Goal: Communication & Community: Answer question/provide support

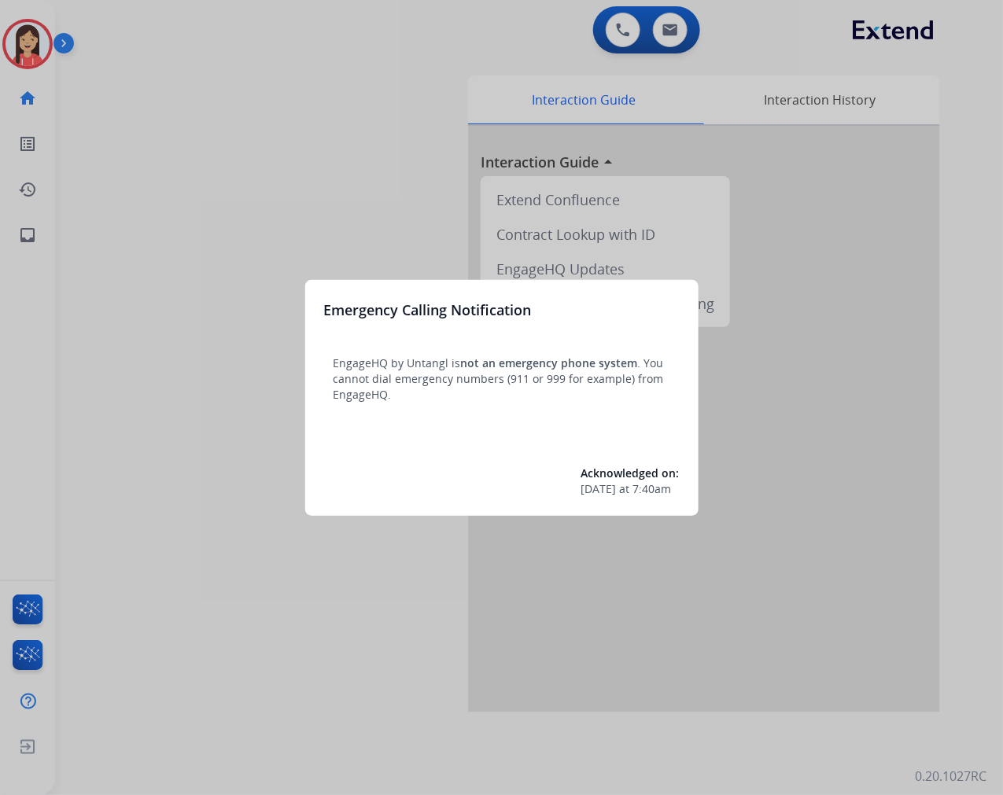
click at [334, 161] on div at bounding box center [501, 397] width 1003 height 795
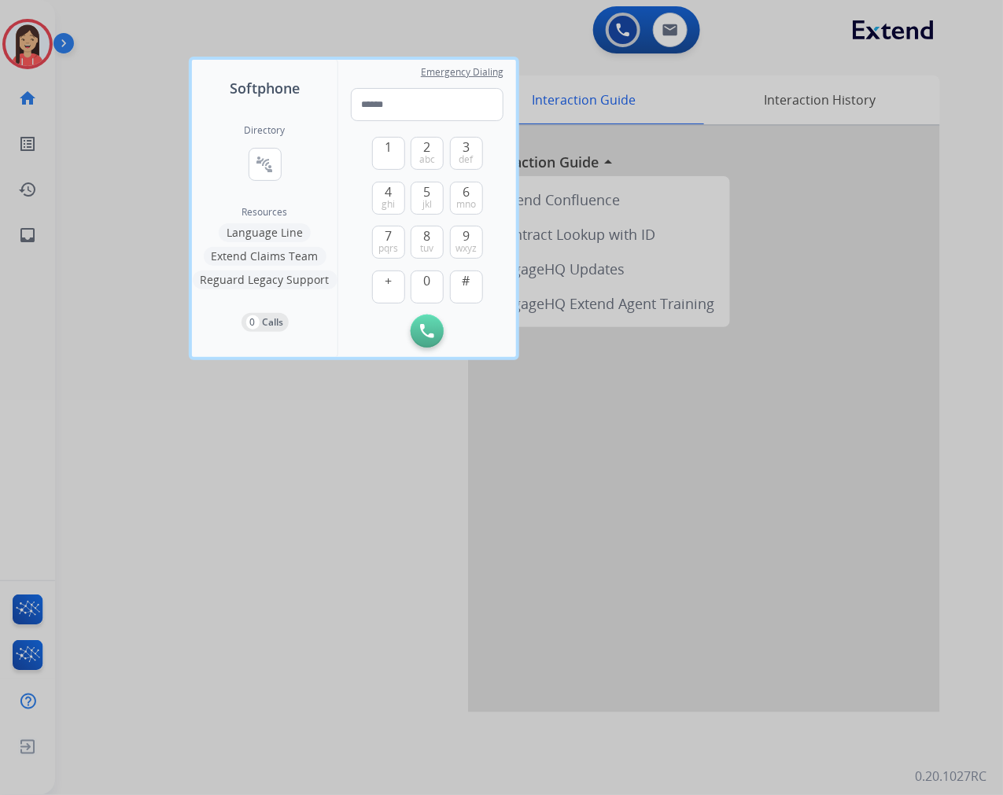
click at [381, 617] on div at bounding box center [501, 397] width 1003 height 795
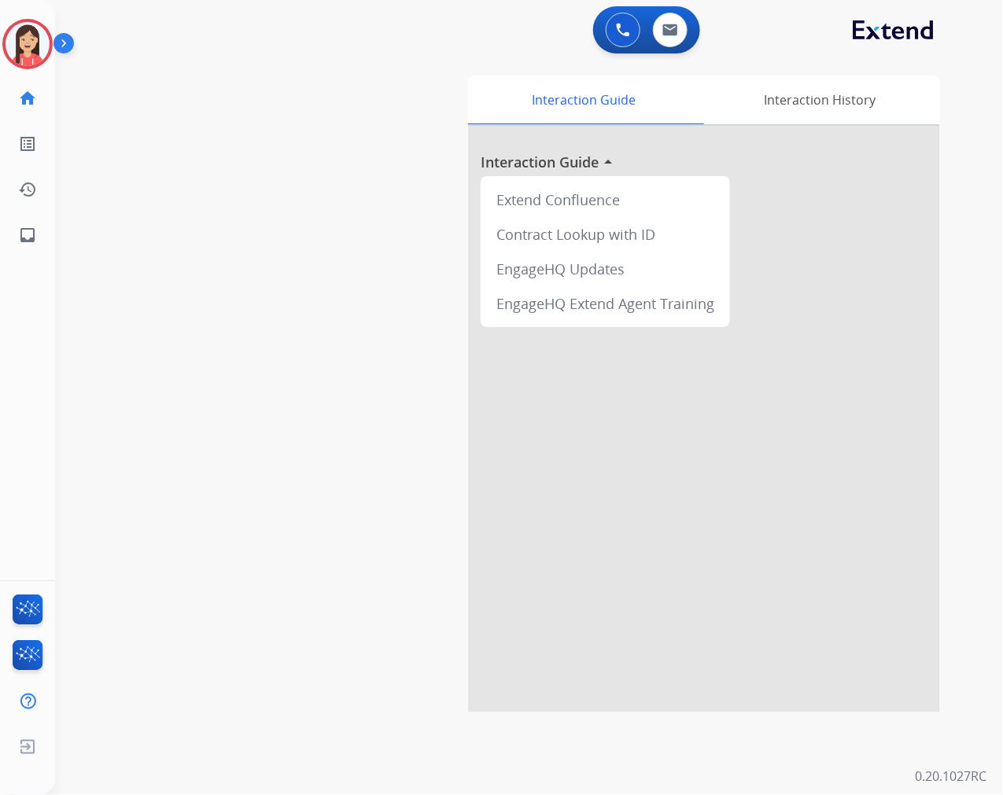
click at [356, 450] on div "swap_horiz Break voice bridge close_fullscreen Connect 3-Way Call merge_type Se…" at bounding box center [510, 385] width 910 height 656
click at [667, 13] on button at bounding box center [670, 30] width 35 height 35
select select "**********"
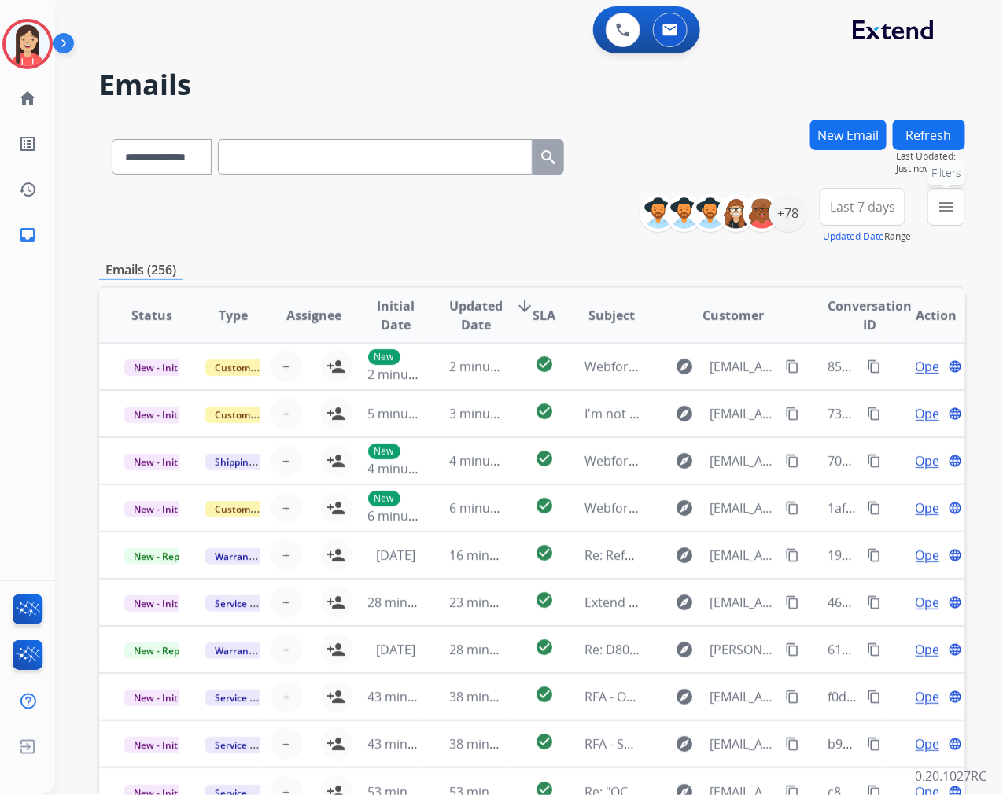
click at [950, 216] on button "menu Filters" at bounding box center [947, 207] width 38 height 38
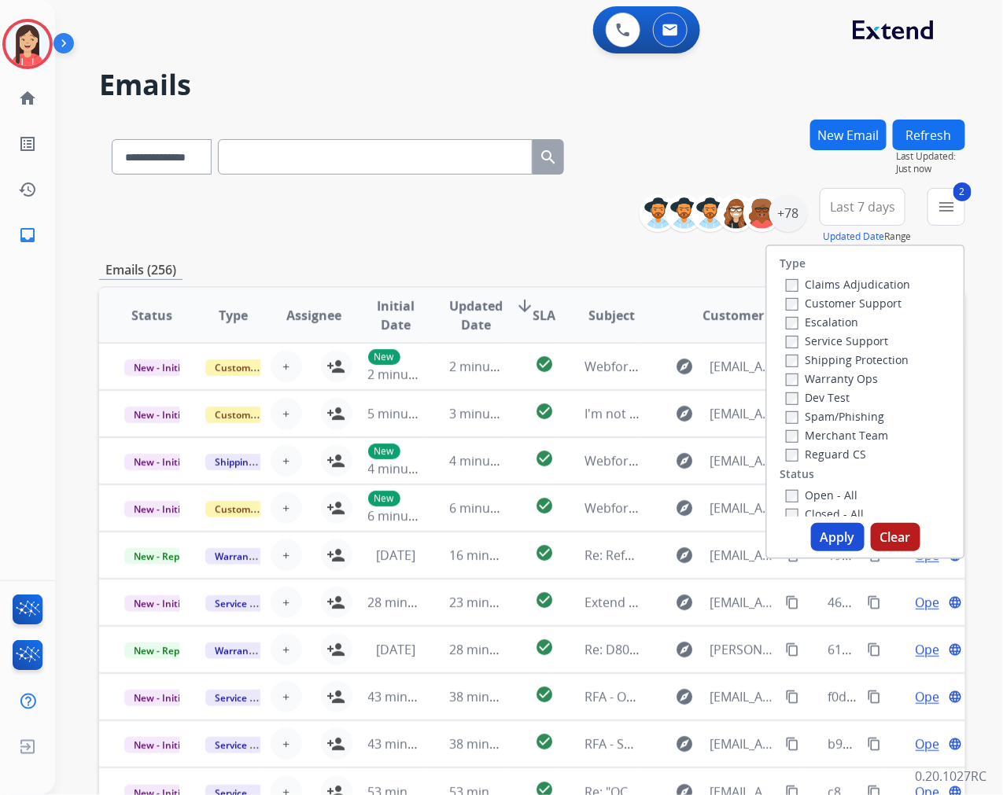
click at [837, 537] on button "Apply" at bounding box center [838, 537] width 54 height 28
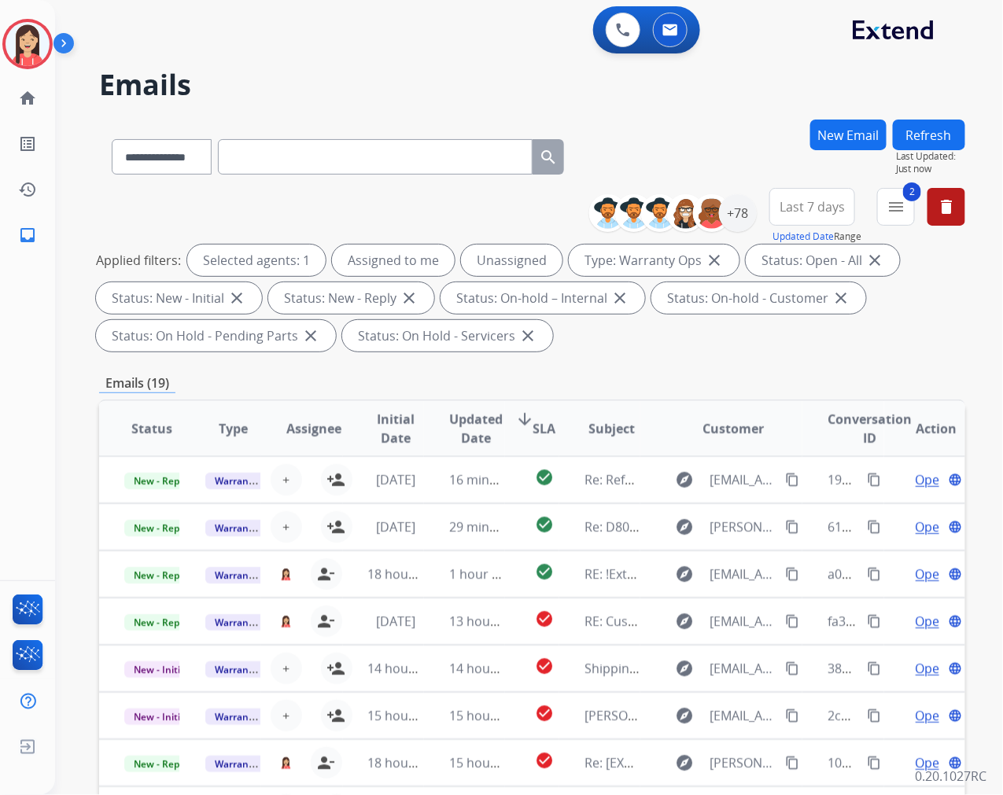
click at [755, 212] on div "**********" at bounding box center [783, 216] width 364 height 57
click at [744, 220] on div "+78" at bounding box center [738, 213] width 38 height 38
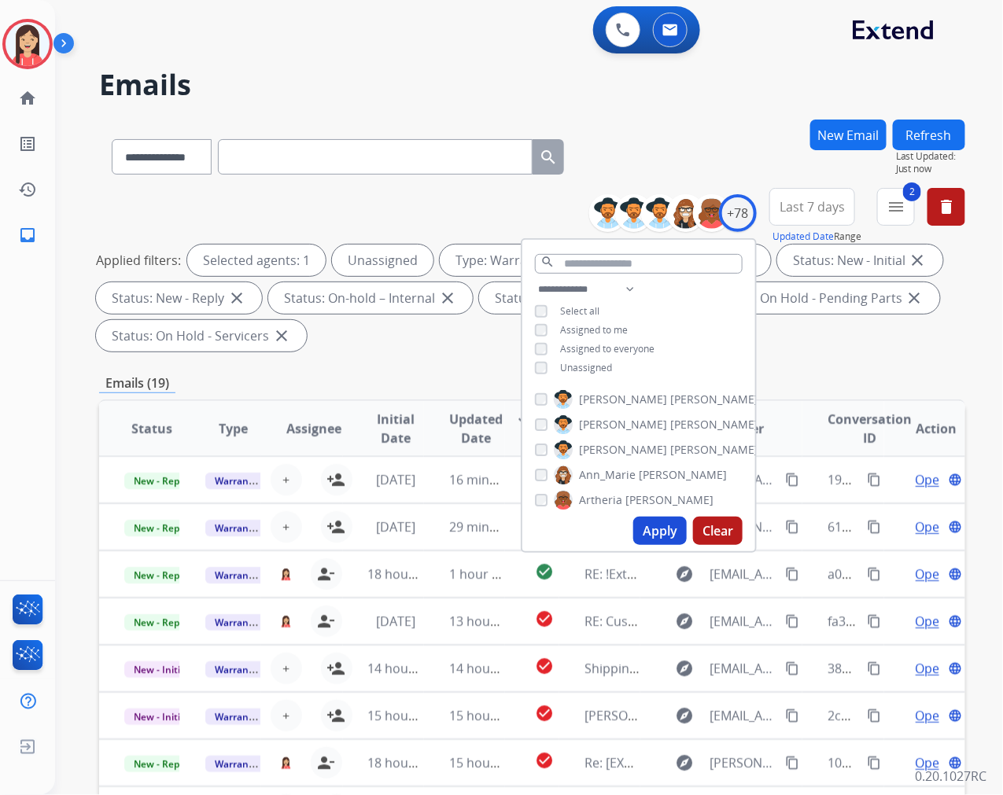
click at [648, 526] on button "Apply" at bounding box center [660, 531] width 54 height 28
click at [458, 418] on span "Updated Date" at bounding box center [476, 429] width 54 height 38
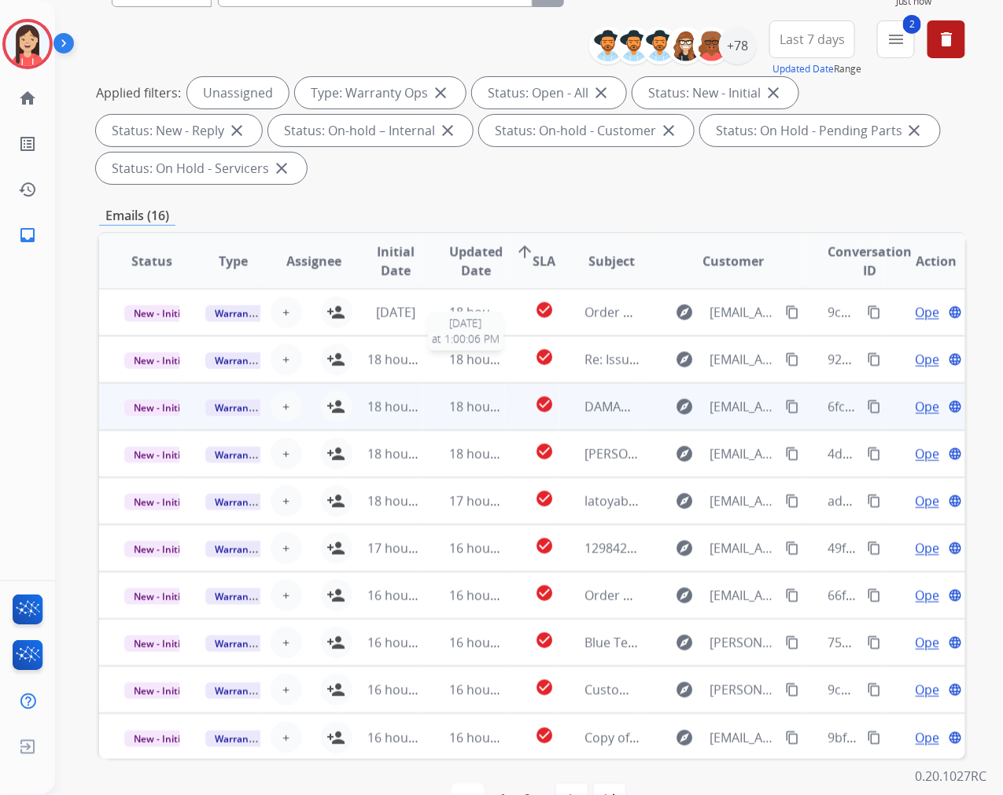
scroll to position [175, 0]
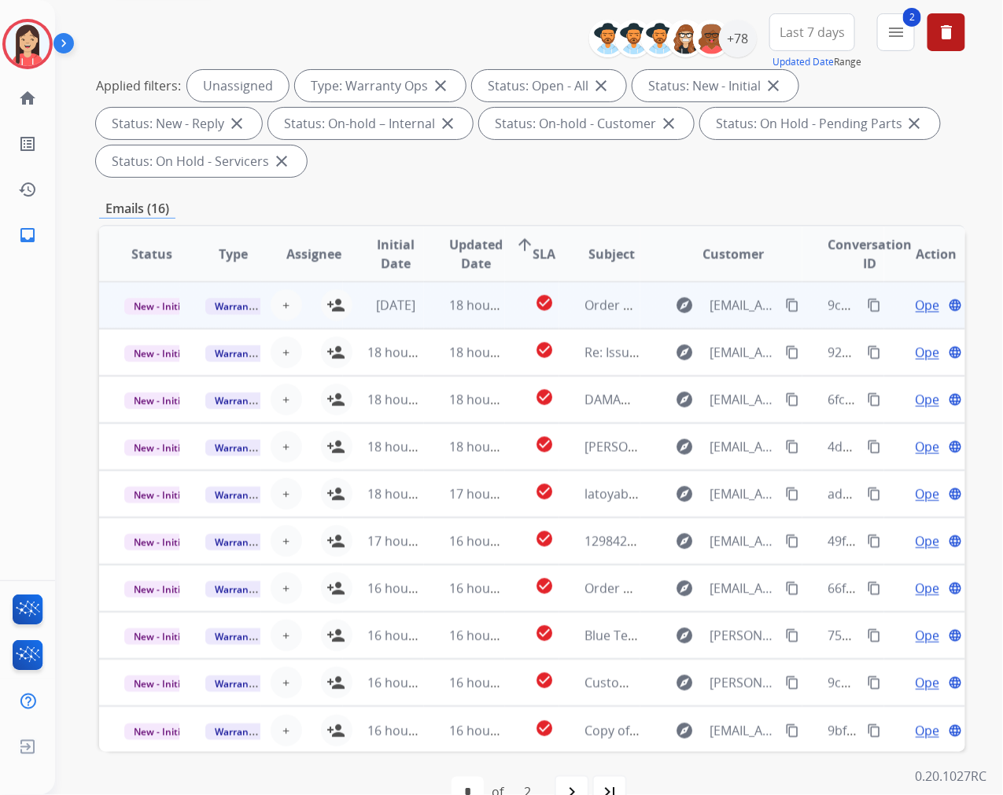
drag, startPoint x: 336, startPoint y: 307, endPoint x: 387, endPoint y: 313, distance: 51.5
click at [336, 305] on mat-icon "person_add" at bounding box center [336, 305] width 19 height 19
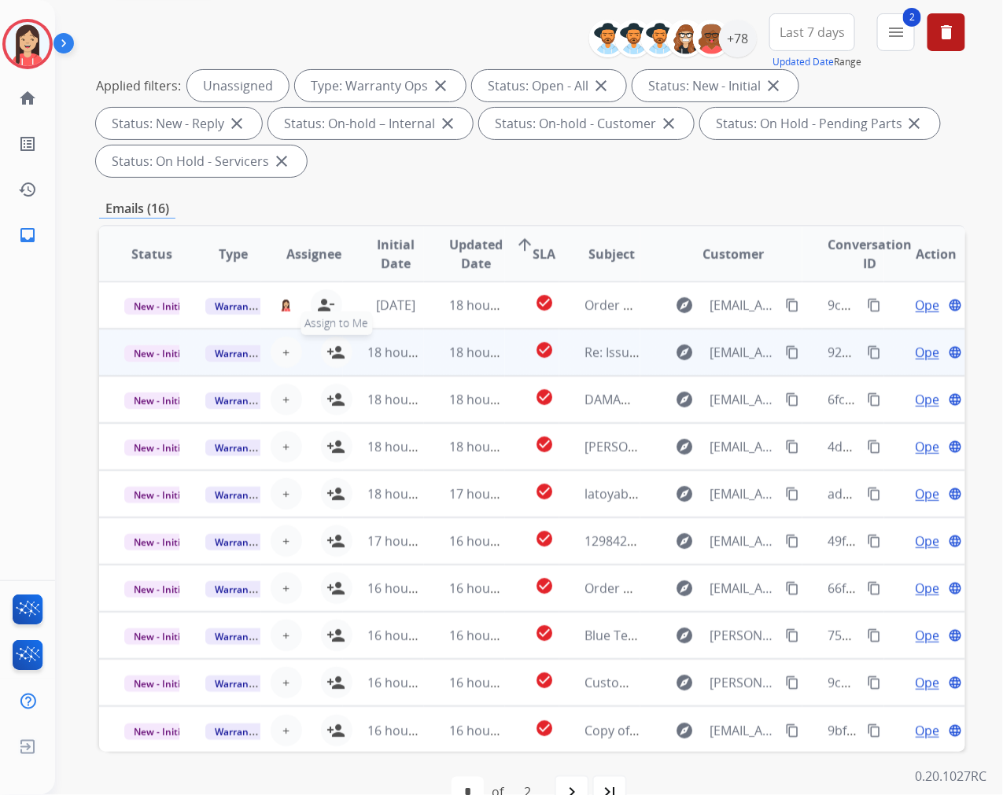
click at [332, 346] on mat-icon "person_add" at bounding box center [336, 352] width 19 height 19
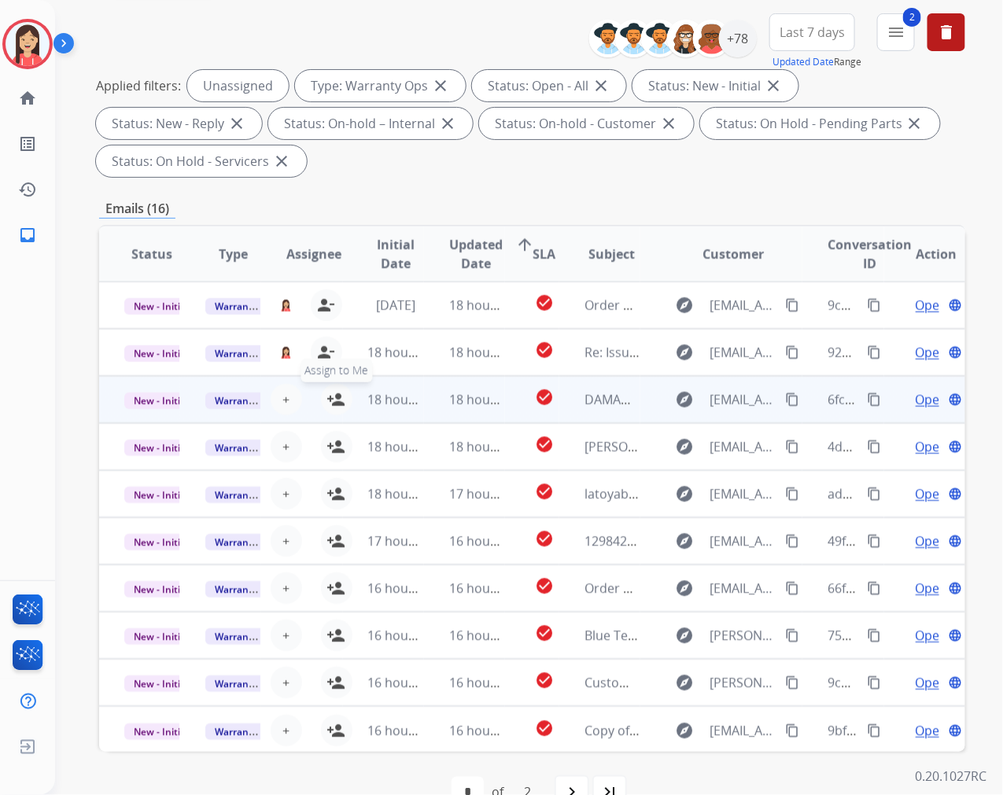
click at [335, 400] on mat-icon "person_add" at bounding box center [336, 399] width 19 height 19
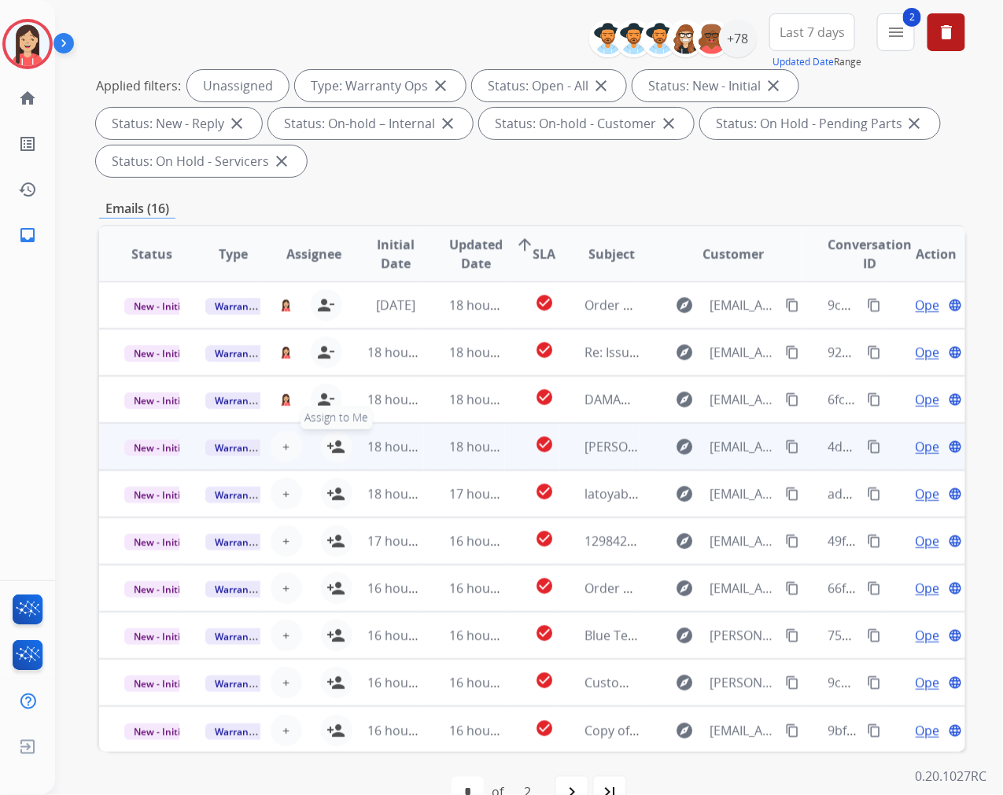
click at [330, 447] on mat-icon "person_add" at bounding box center [336, 446] width 19 height 19
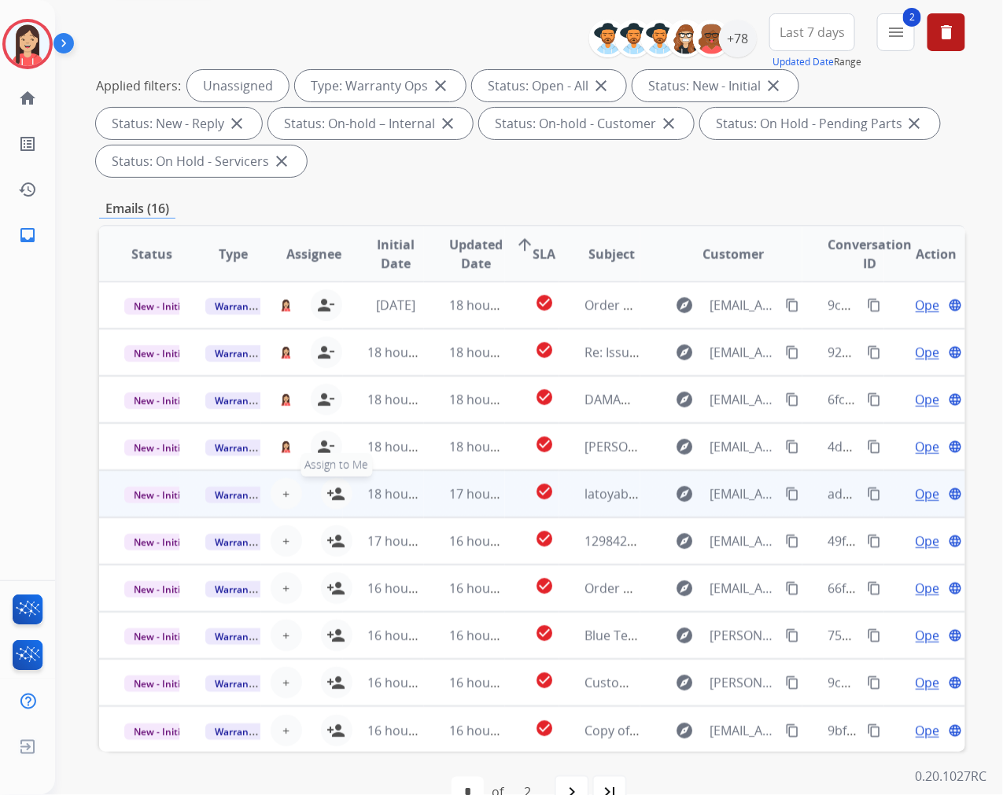
click at [330, 486] on mat-icon "person_add" at bounding box center [336, 494] width 19 height 19
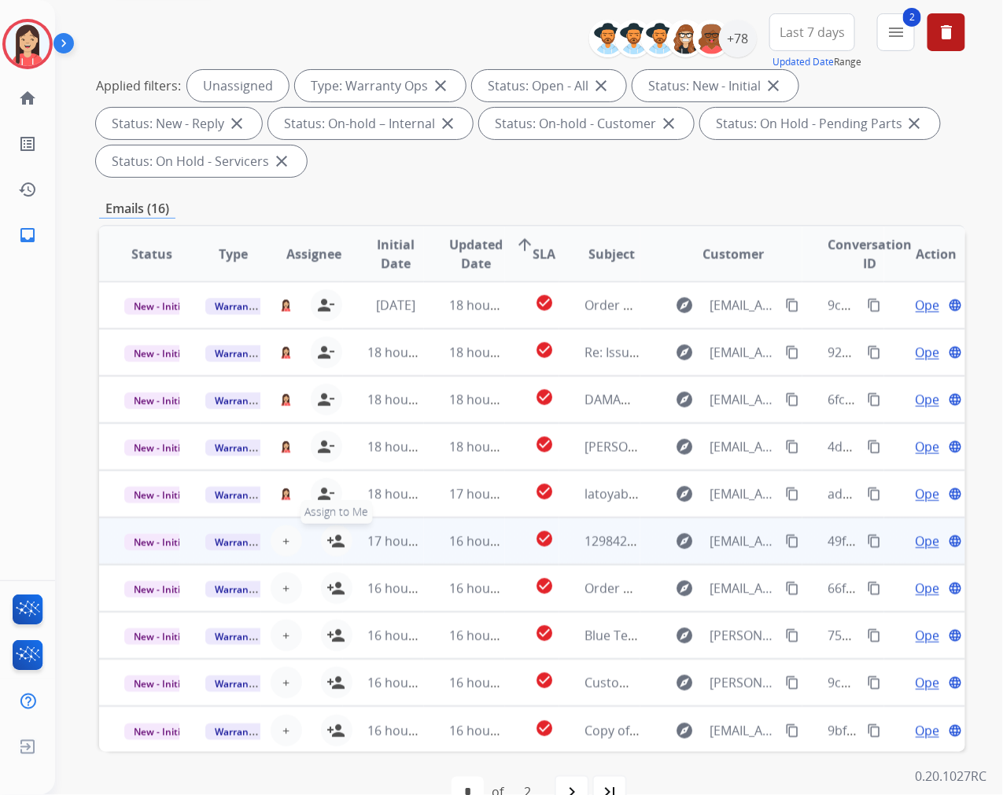
click at [328, 545] on mat-icon "person_add" at bounding box center [336, 541] width 19 height 19
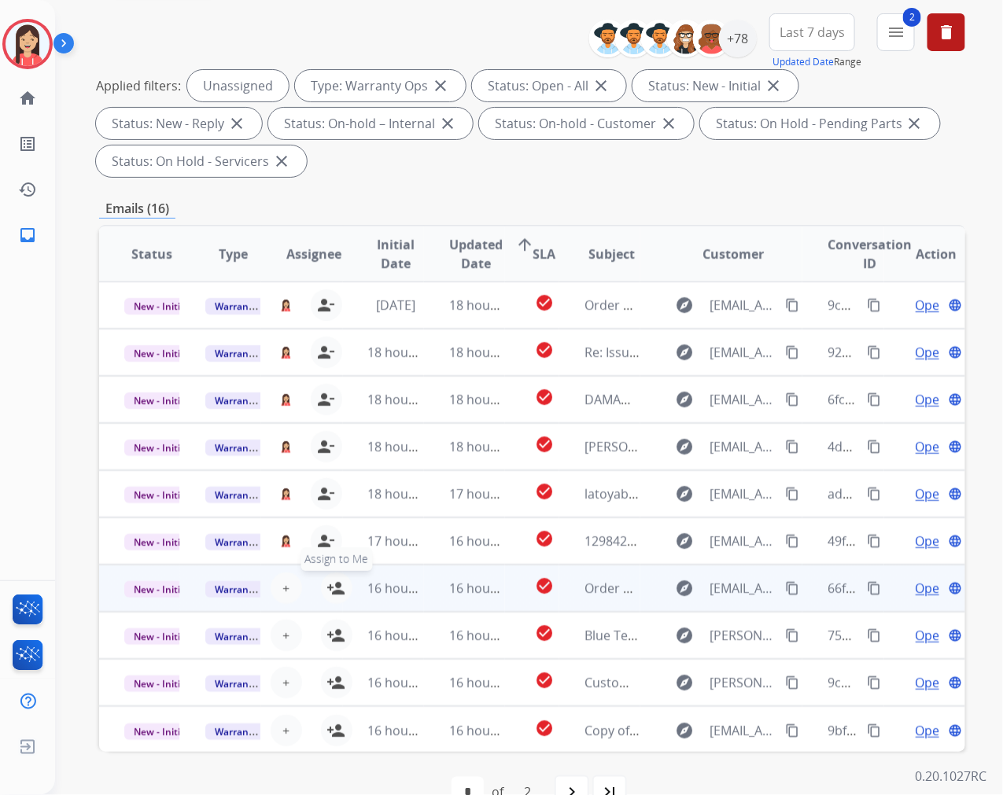
click at [335, 584] on mat-icon "person_add" at bounding box center [336, 588] width 19 height 19
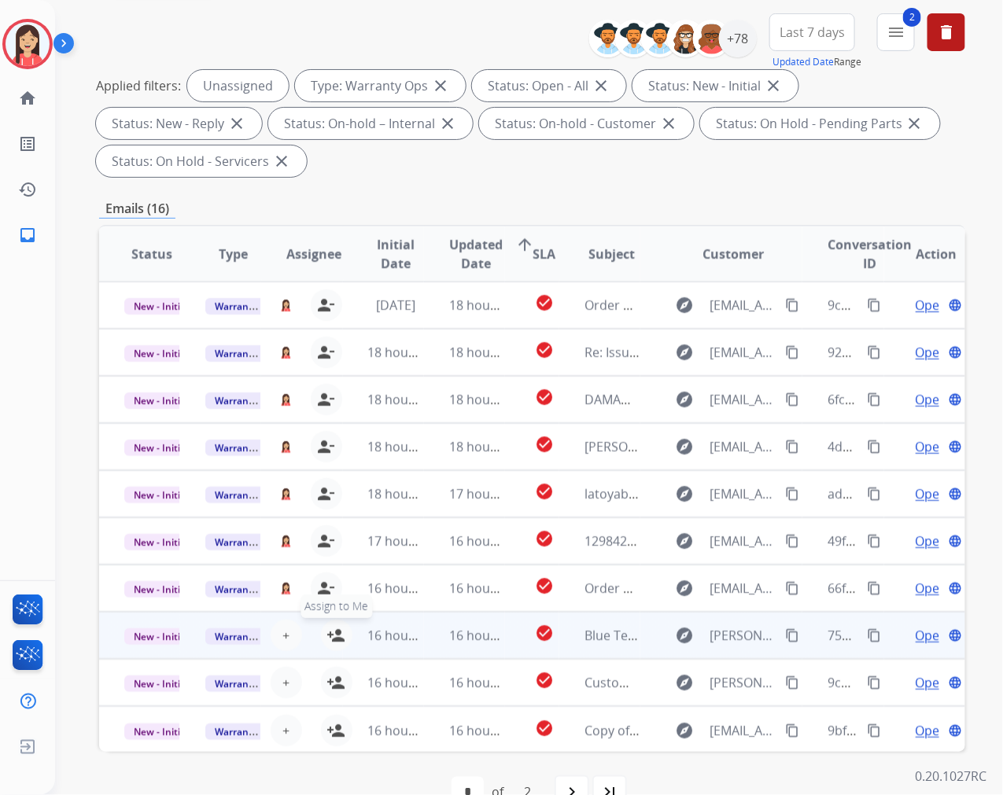
click at [335, 626] on mat-icon "person_add" at bounding box center [336, 635] width 19 height 19
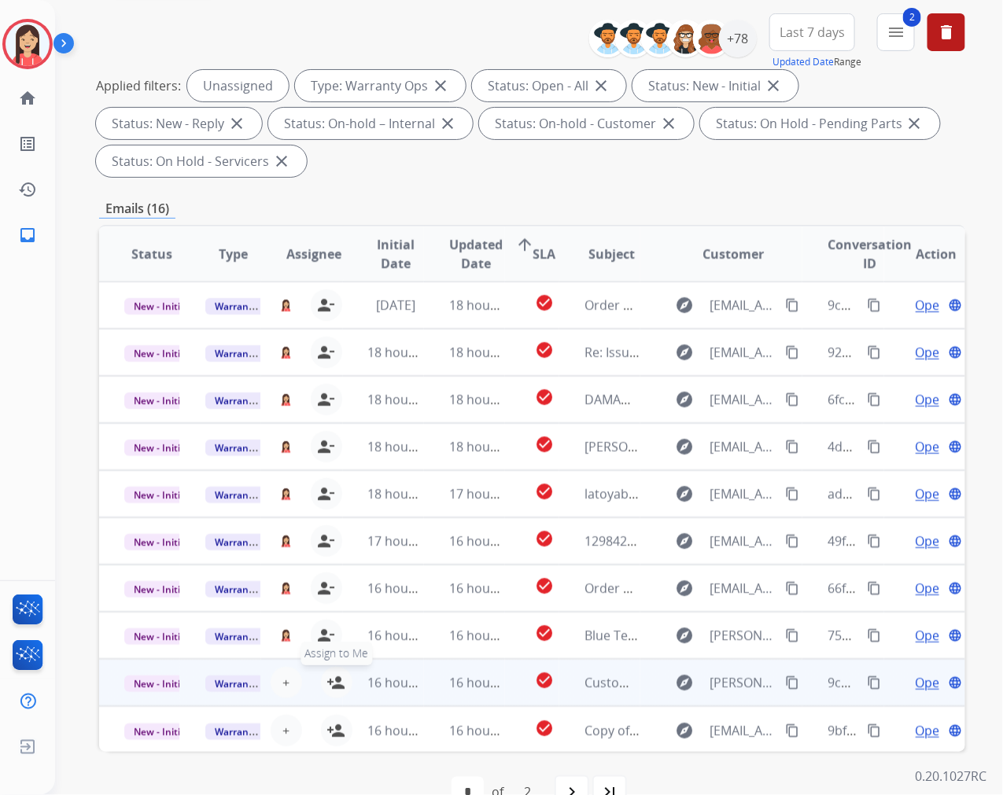
click at [338, 680] on mat-icon "person_add" at bounding box center [336, 682] width 19 height 19
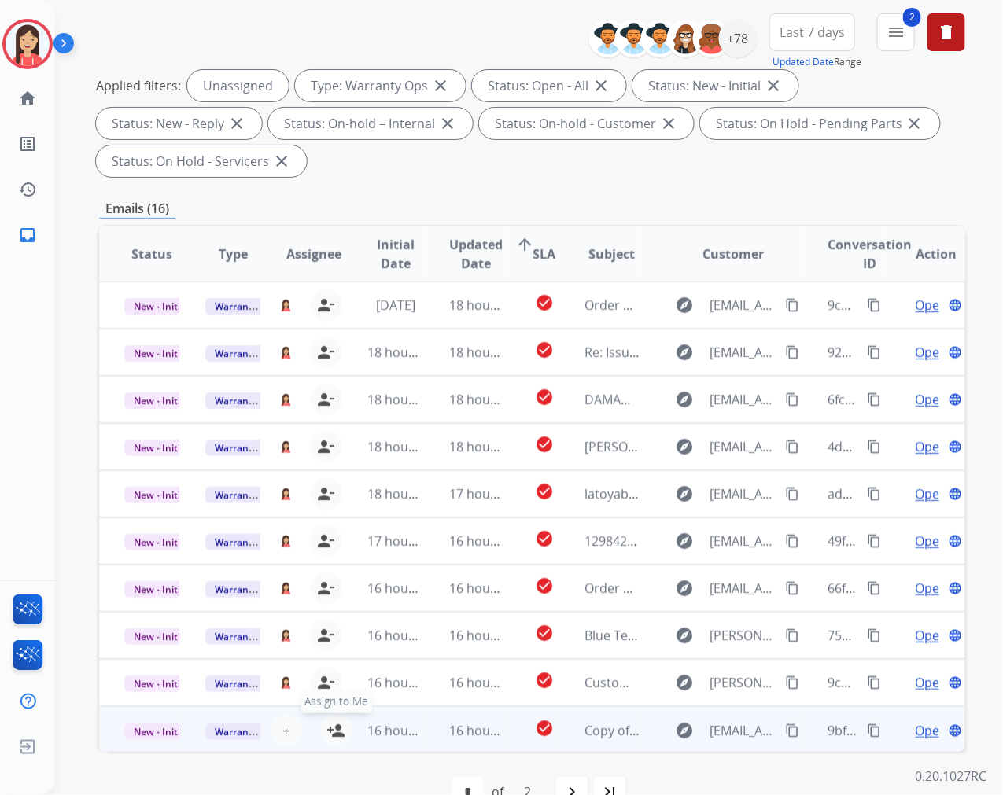
click at [334, 735] on mat-icon "person_add" at bounding box center [336, 730] width 19 height 19
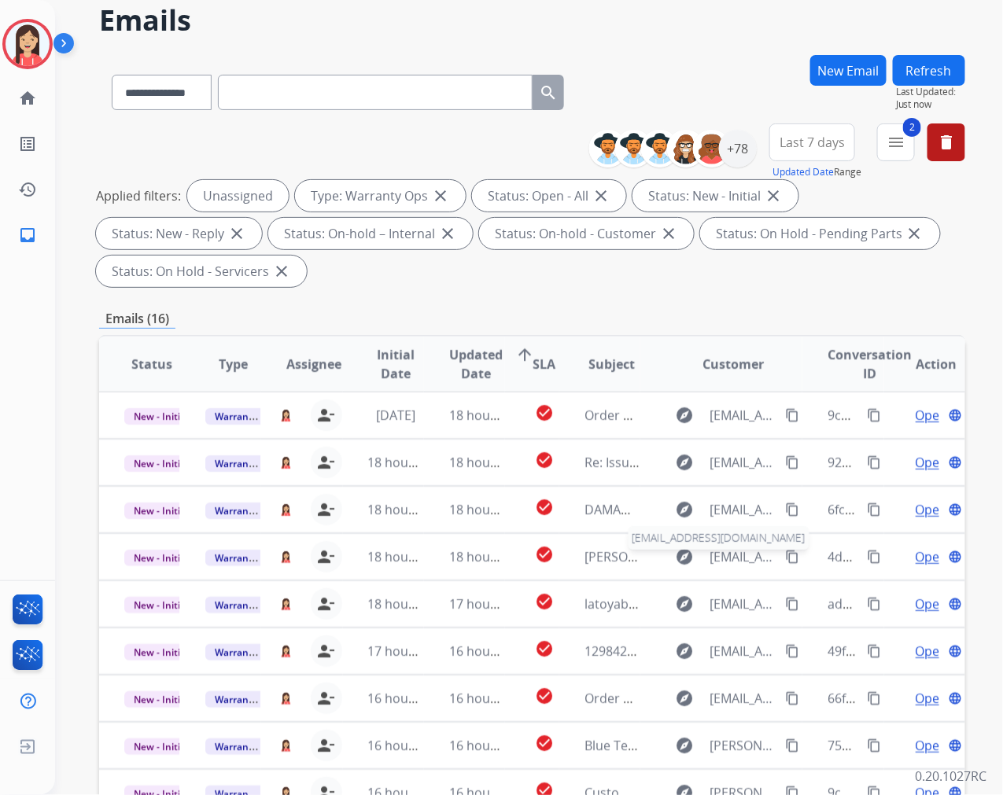
scroll to position [0, 0]
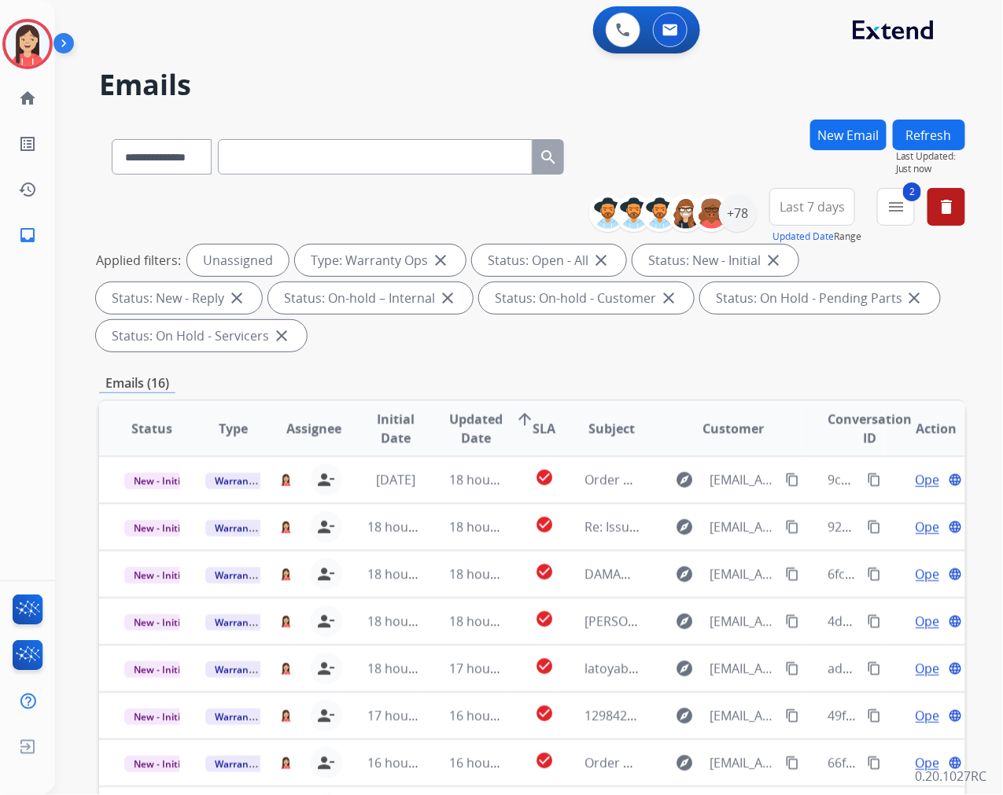
click at [929, 143] on button "Refresh" at bounding box center [929, 135] width 72 height 31
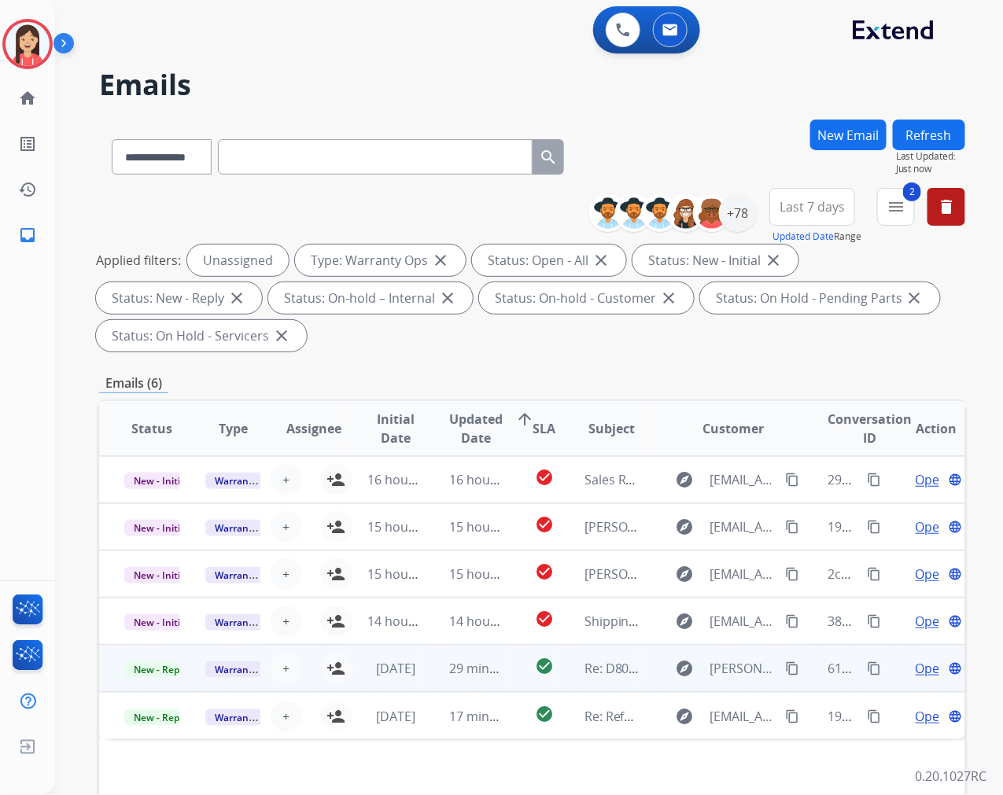
click at [428, 677] on td "29 minutes ago" at bounding box center [464, 668] width 81 height 47
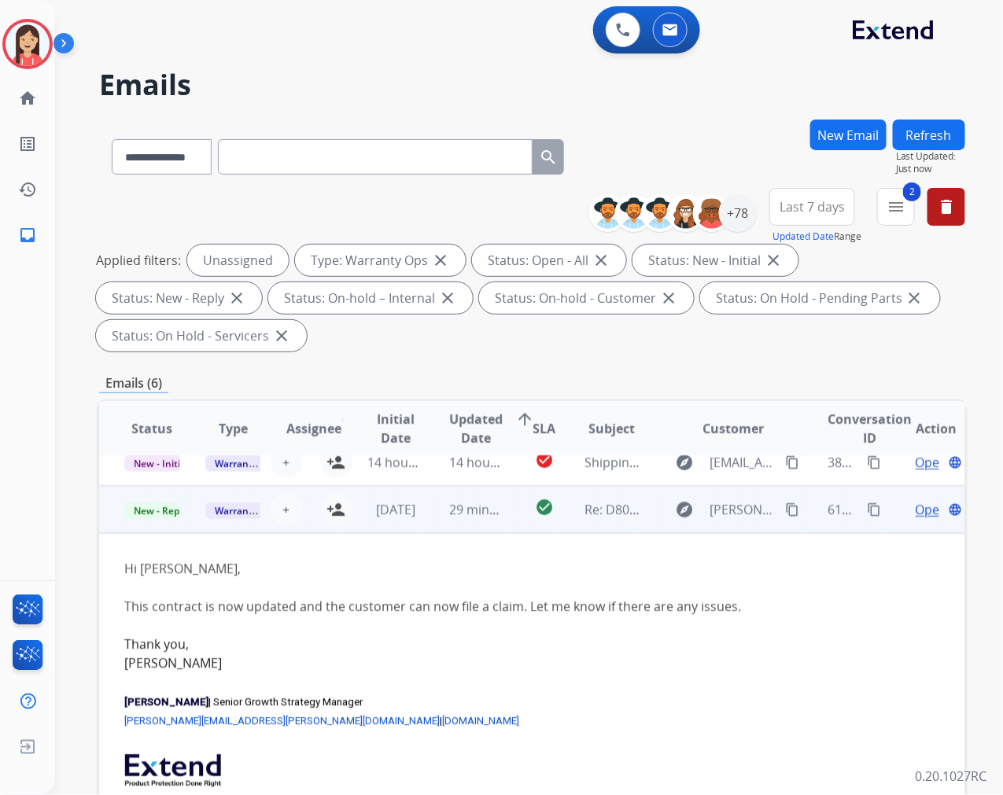
scroll to position [189, 0]
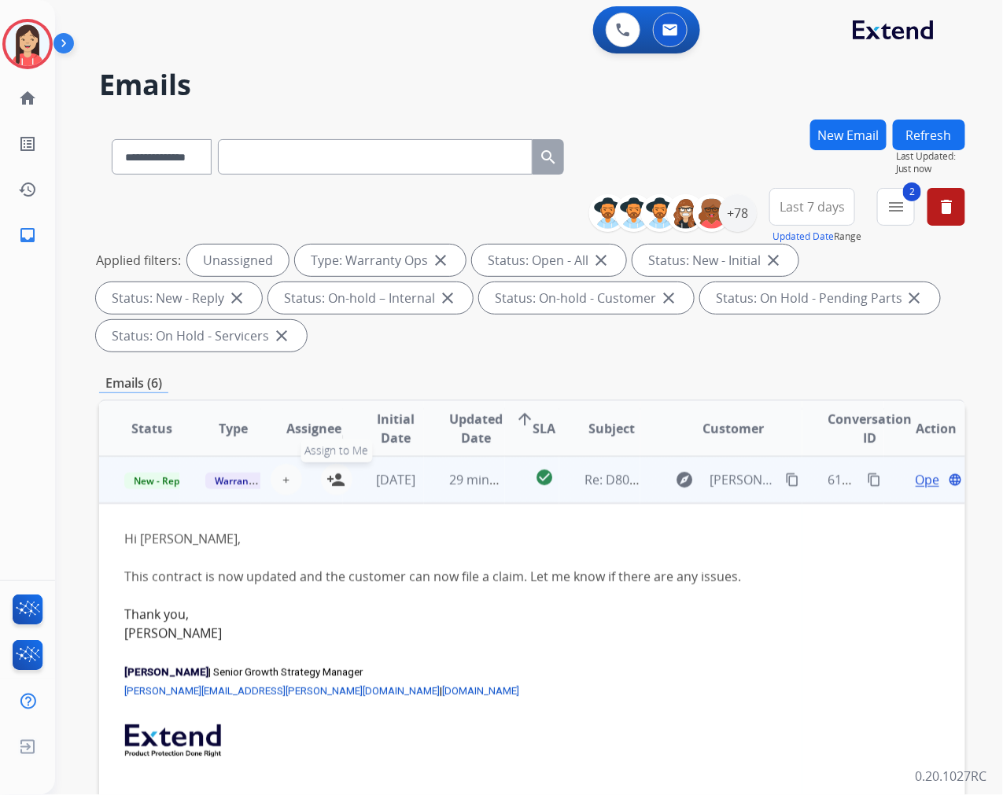
click at [331, 473] on mat-icon "person_add" at bounding box center [336, 479] width 19 height 19
click at [159, 486] on span "New - Reply" at bounding box center [160, 481] width 72 height 17
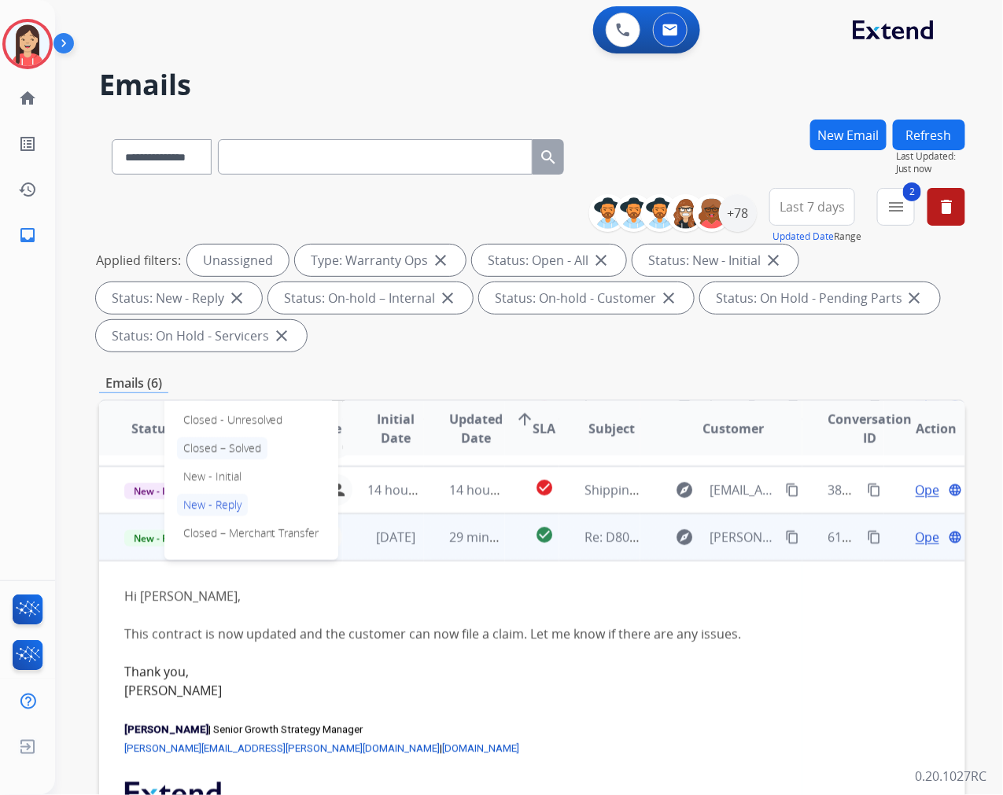
scroll to position [101, 0]
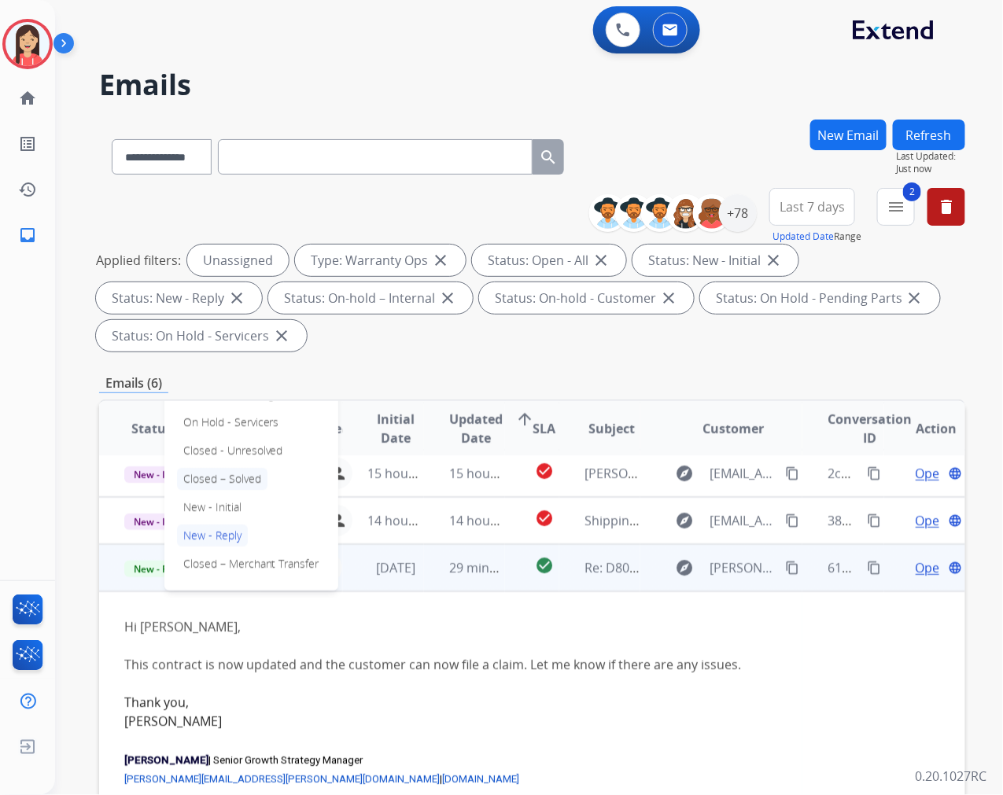
click at [249, 480] on p "Closed – Solved" at bounding box center [222, 479] width 90 height 22
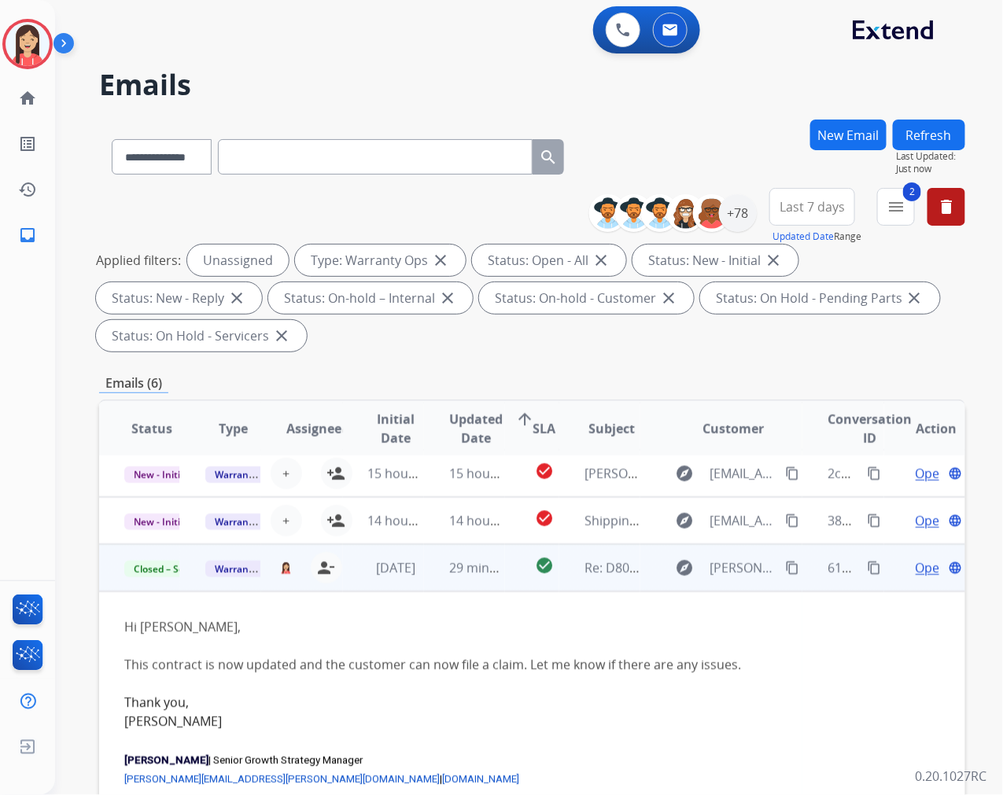
click at [433, 579] on td "29 minutes ago" at bounding box center [464, 567] width 81 height 47
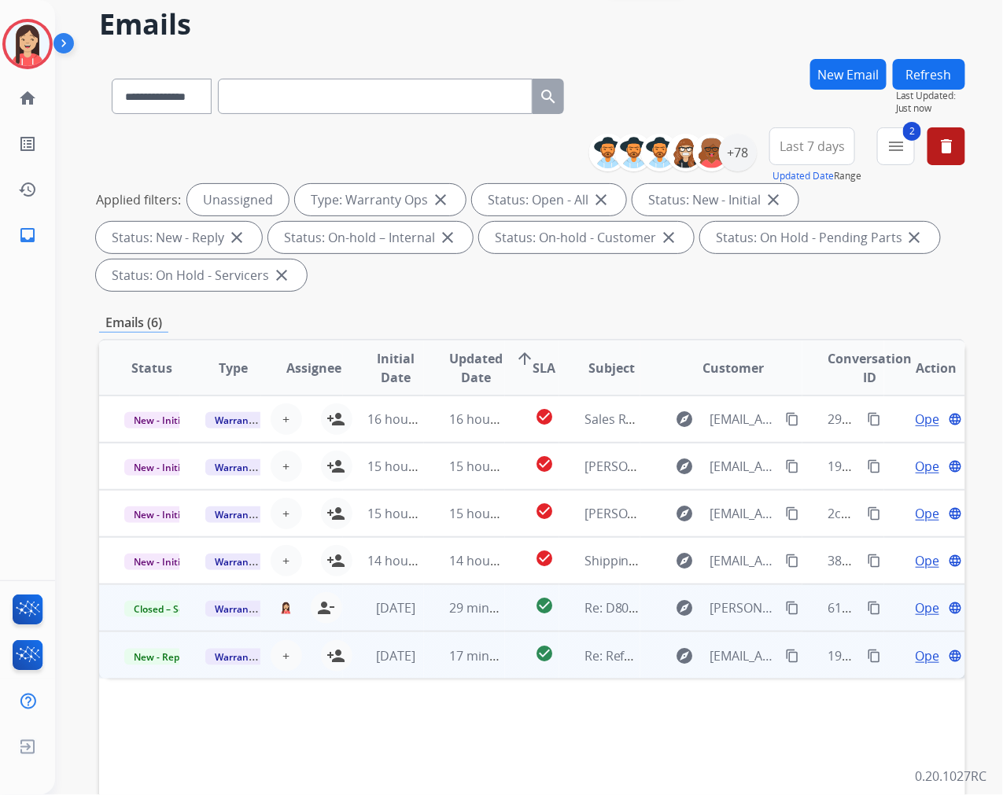
scroll to position [87, 0]
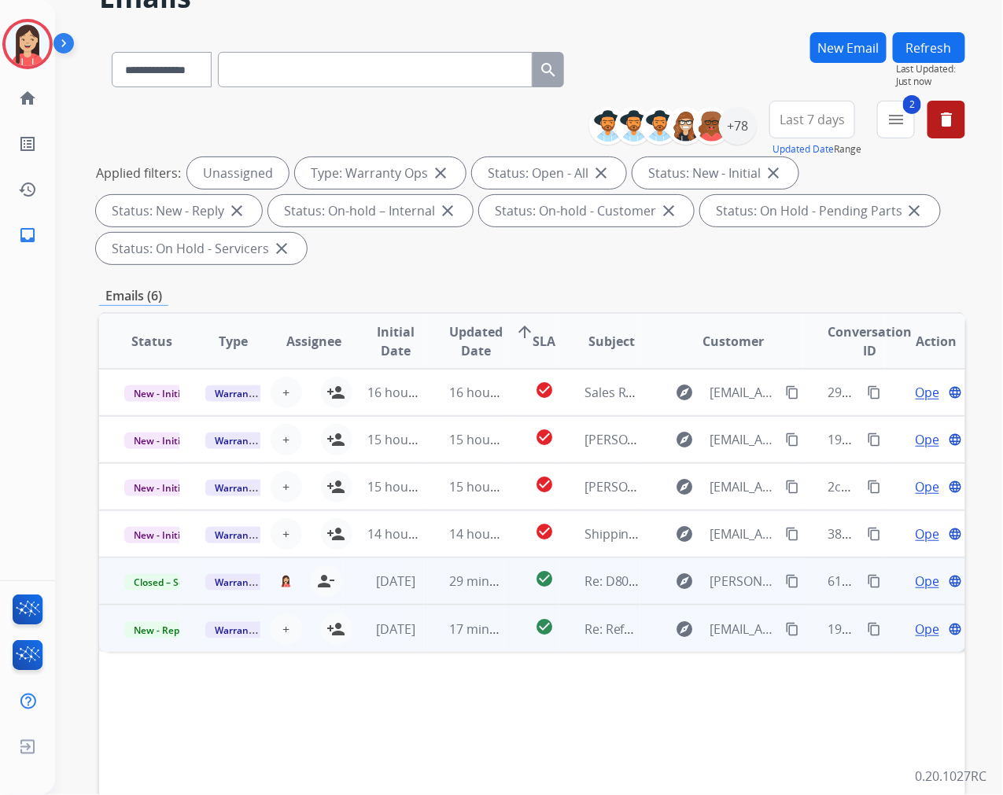
click at [490, 644] on td "17 minutes ago" at bounding box center [464, 628] width 81 height 47
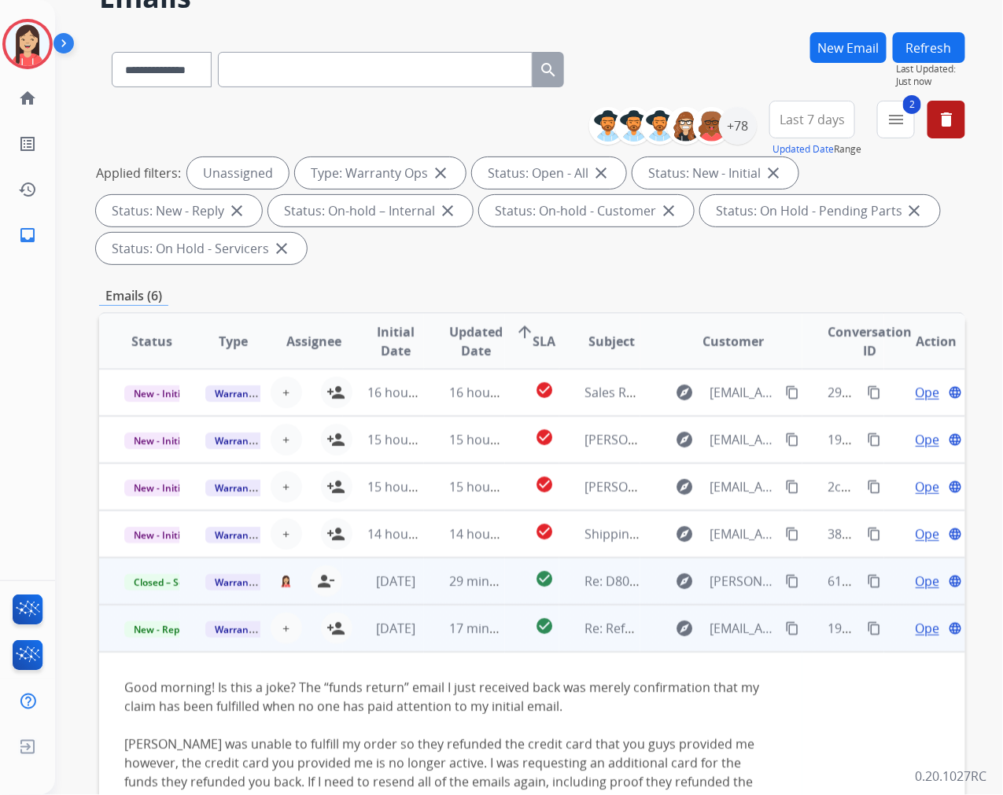
scroll to position [165, 0]
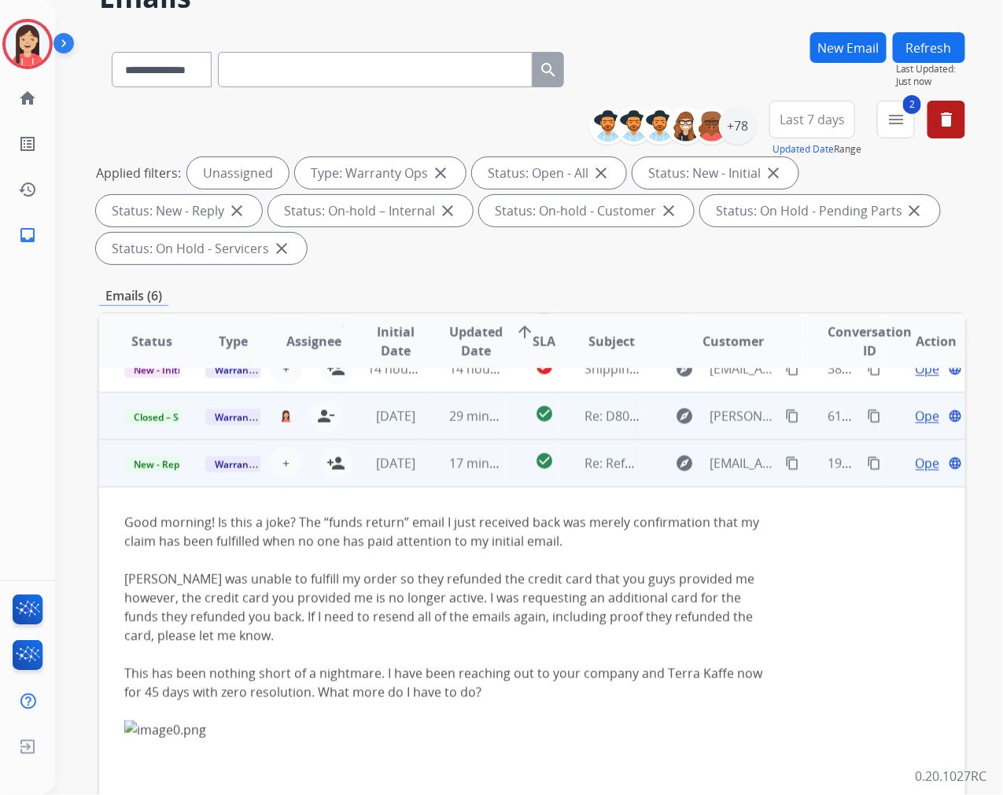
click at [505, 483] on td "check_circle" at bounding box center [532, 463] width 54 height 47
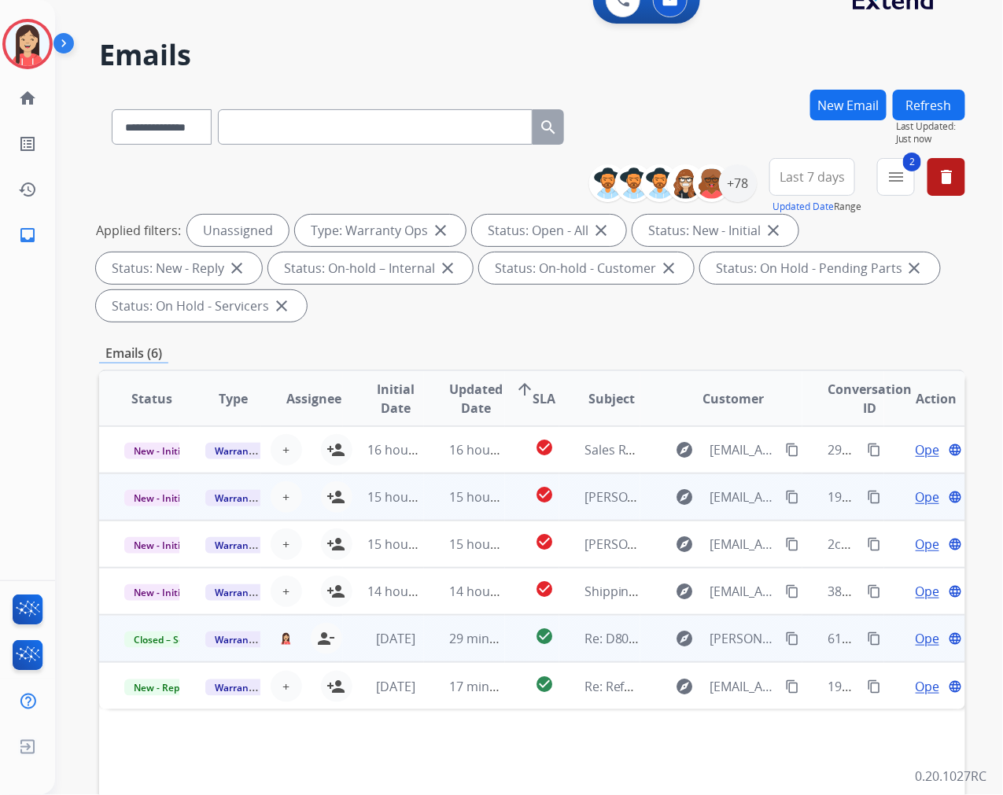
scroll to position [0, 0]
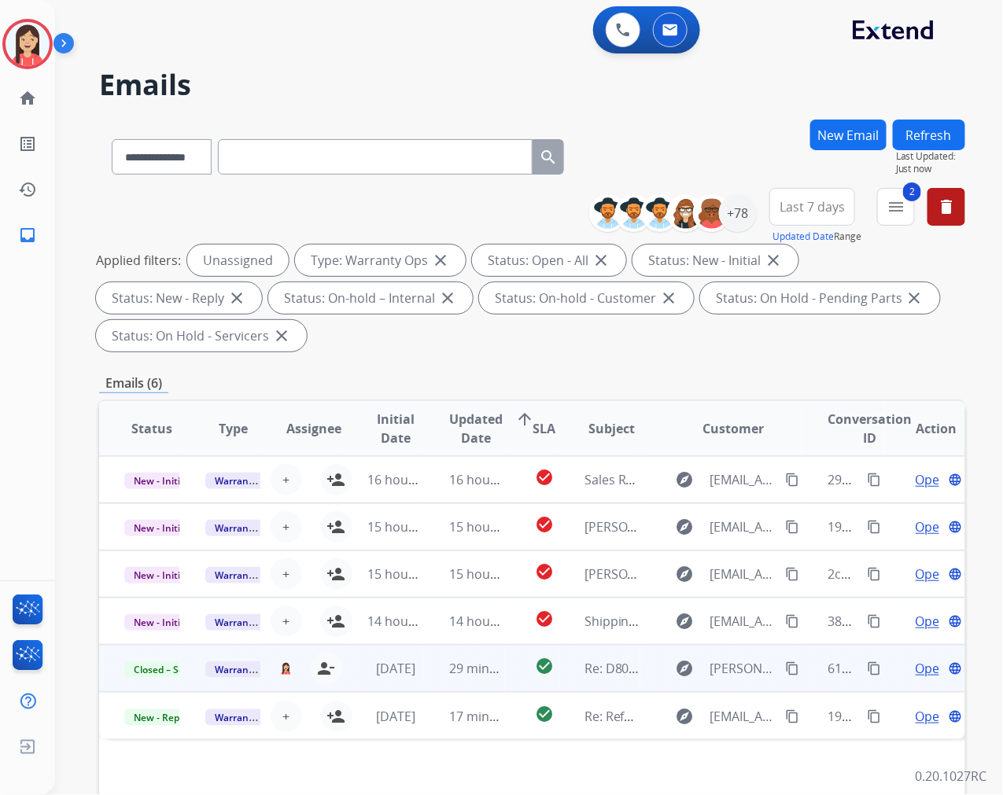
click at [932, 135] on button "Refresh" at bounding box center [929, 135] width 72 height 31
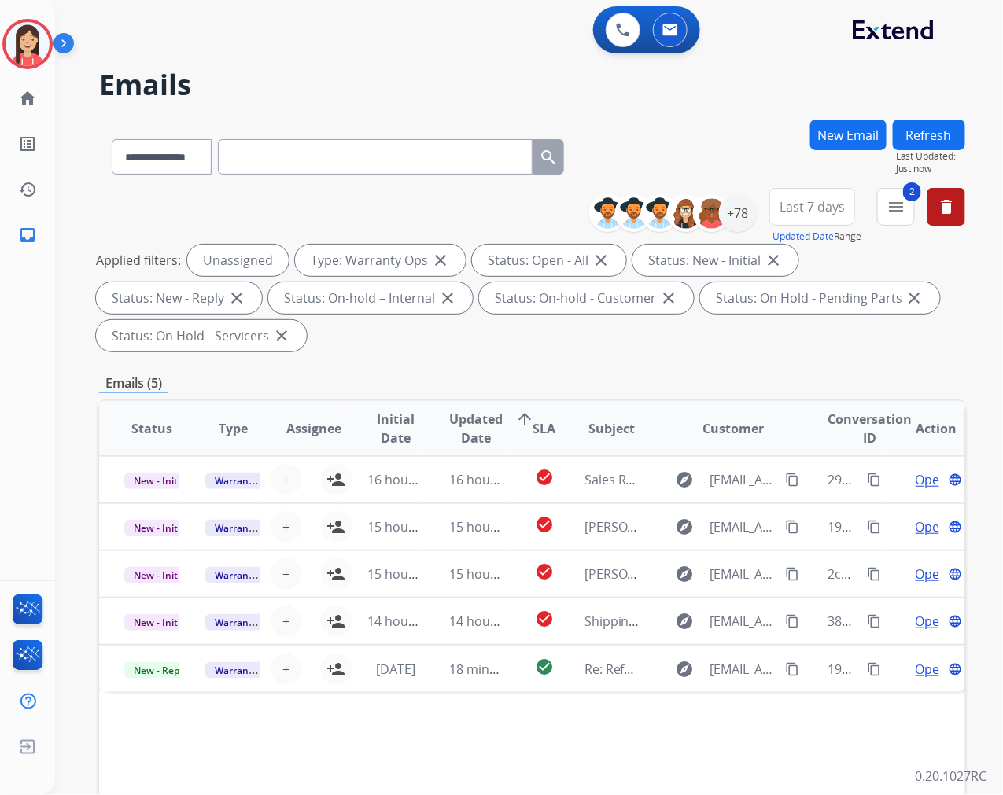
click at [480, 366] on div "**********" at bounding box center [532, 564] width 866 height 889
click at [732, 217] on div "+78" at bounding box center [738, 213] width 38 height 38
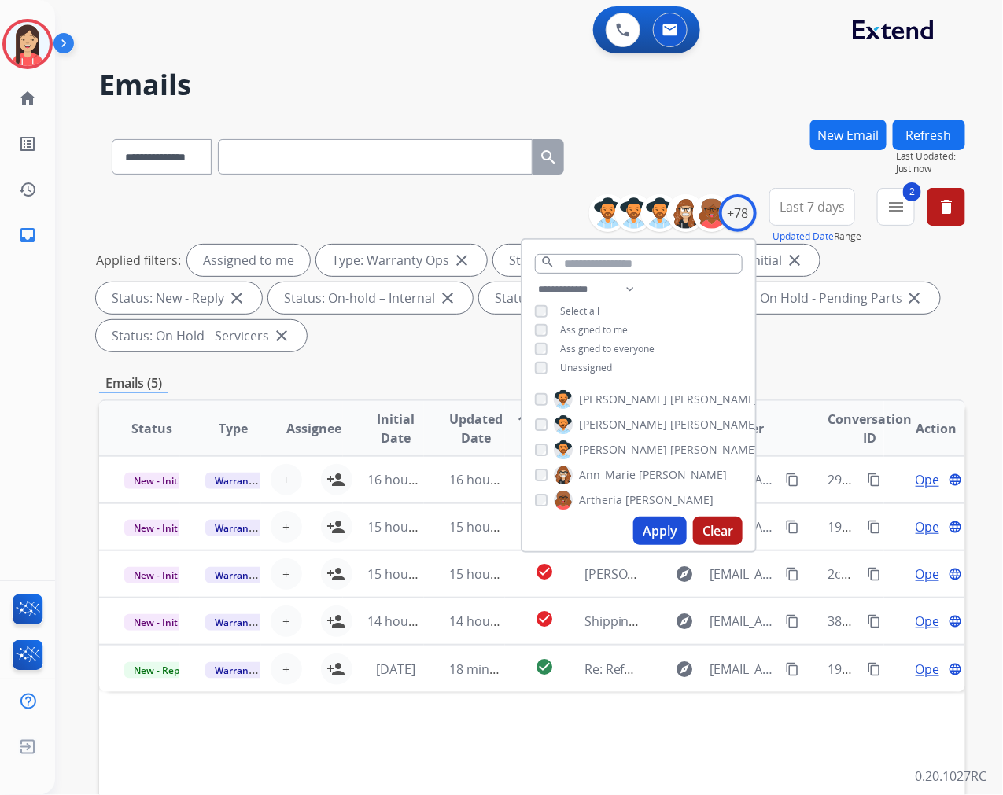
click at [648, 527] on button "Apply" at bounding box center [660, 531] width 54 height 28
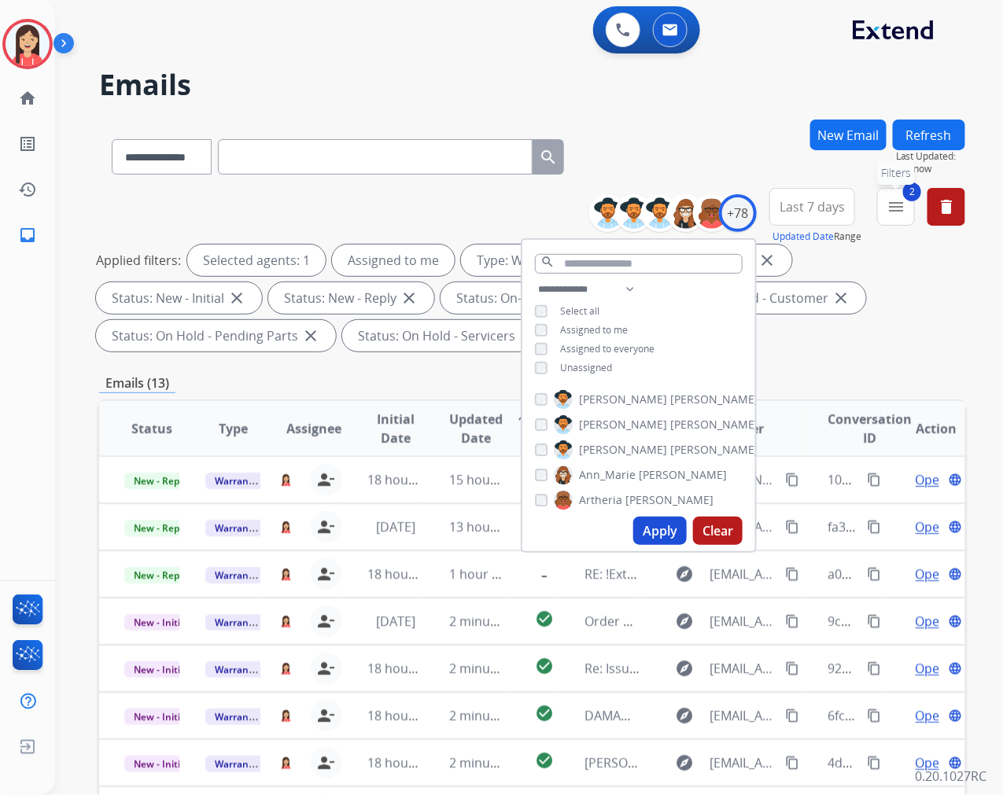
click at [895, 205] on mat-icon "menu" at bounding box center [896, 206] width 19 height 19
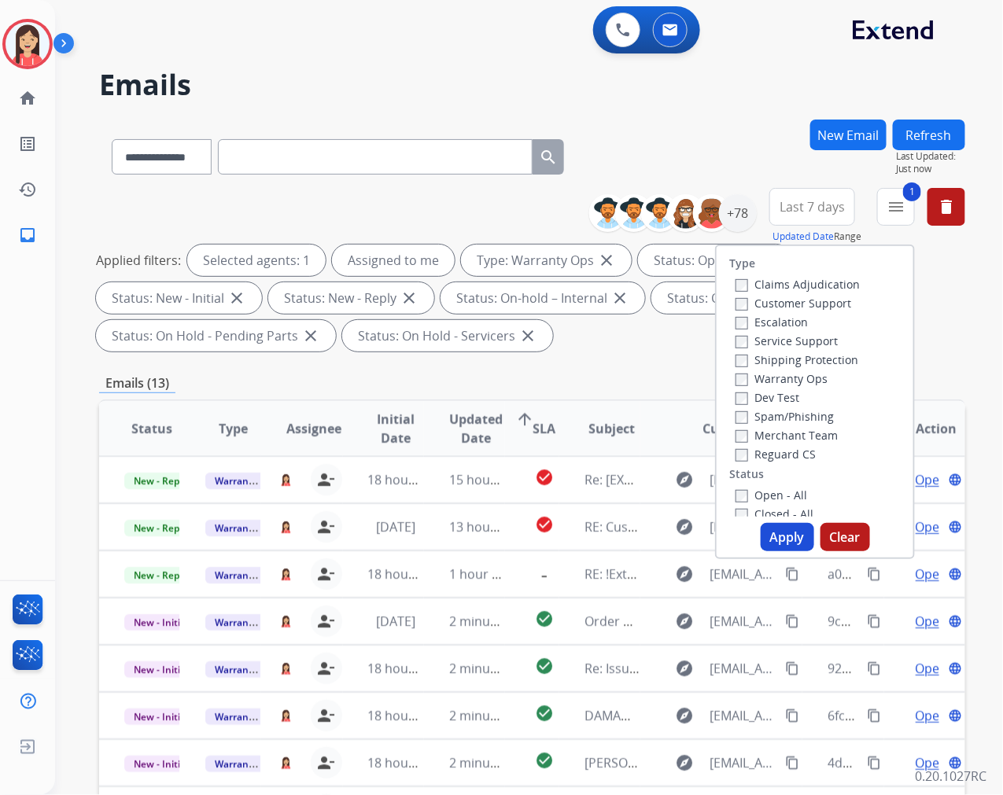
click at [766, 538] on button "Apply" at bounding box center [788, 537] width 54 height 28
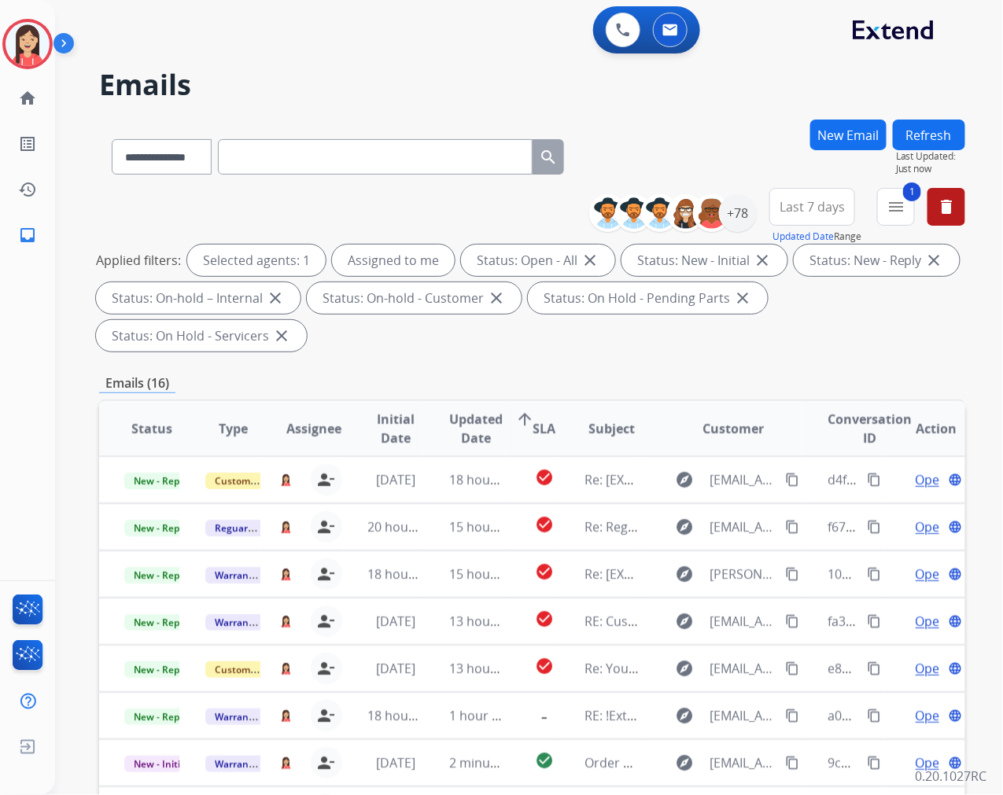
click at [531, 371] on div "**********" at bounding box center [532, 564] width 866 height 889
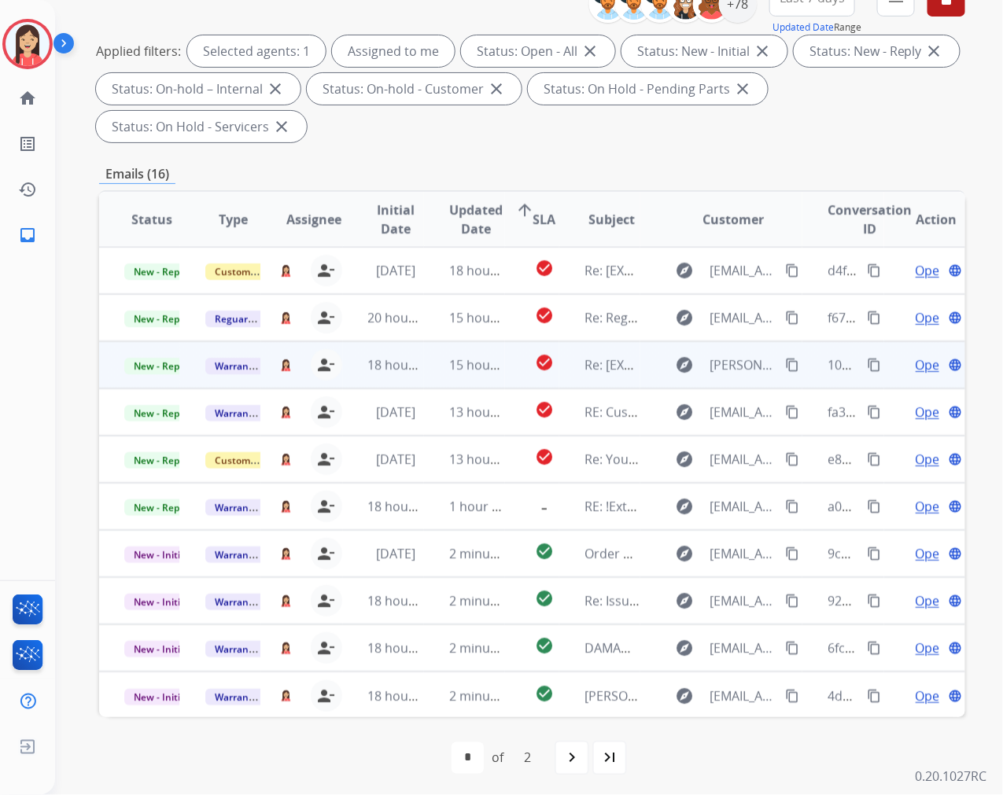
scroll to position [213, 0]
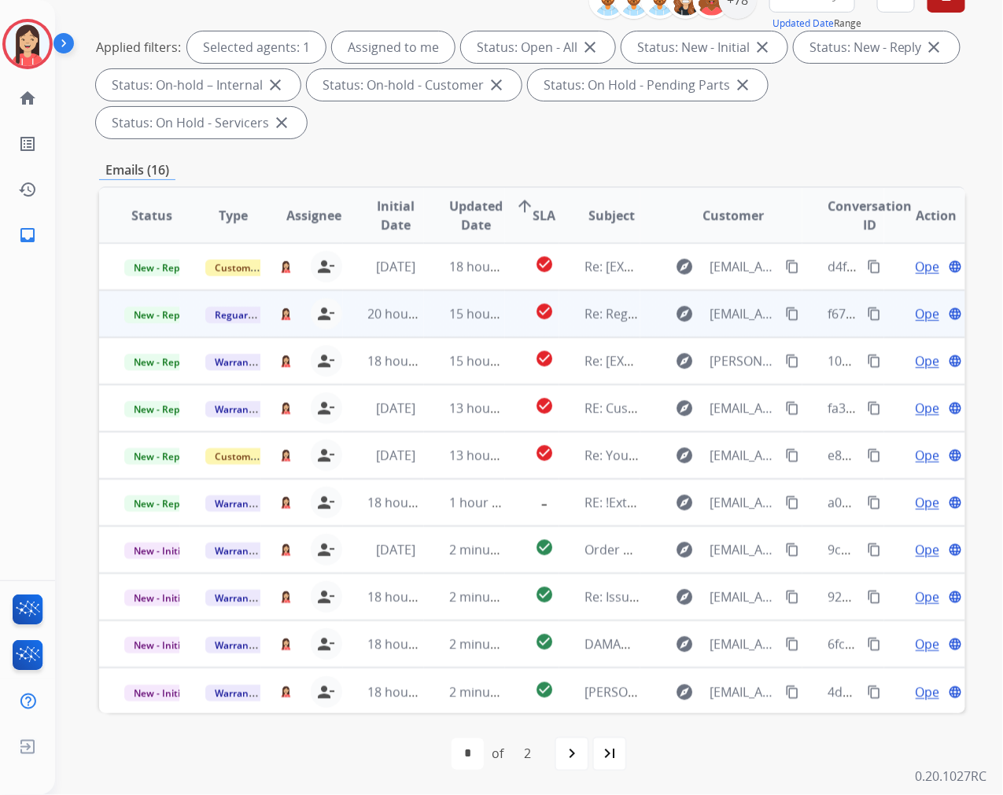
click at [424, 327] on td "15 hours ago" at bounding box center [464, 313] width 81 height 47
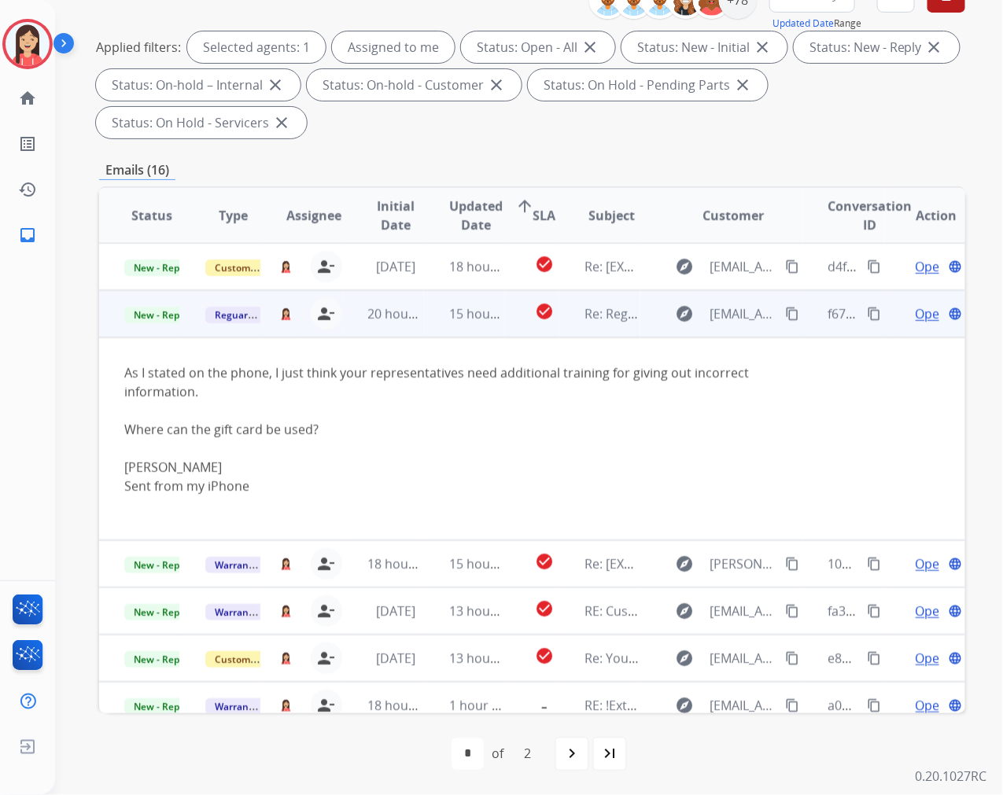
scroll to position [47, 0]
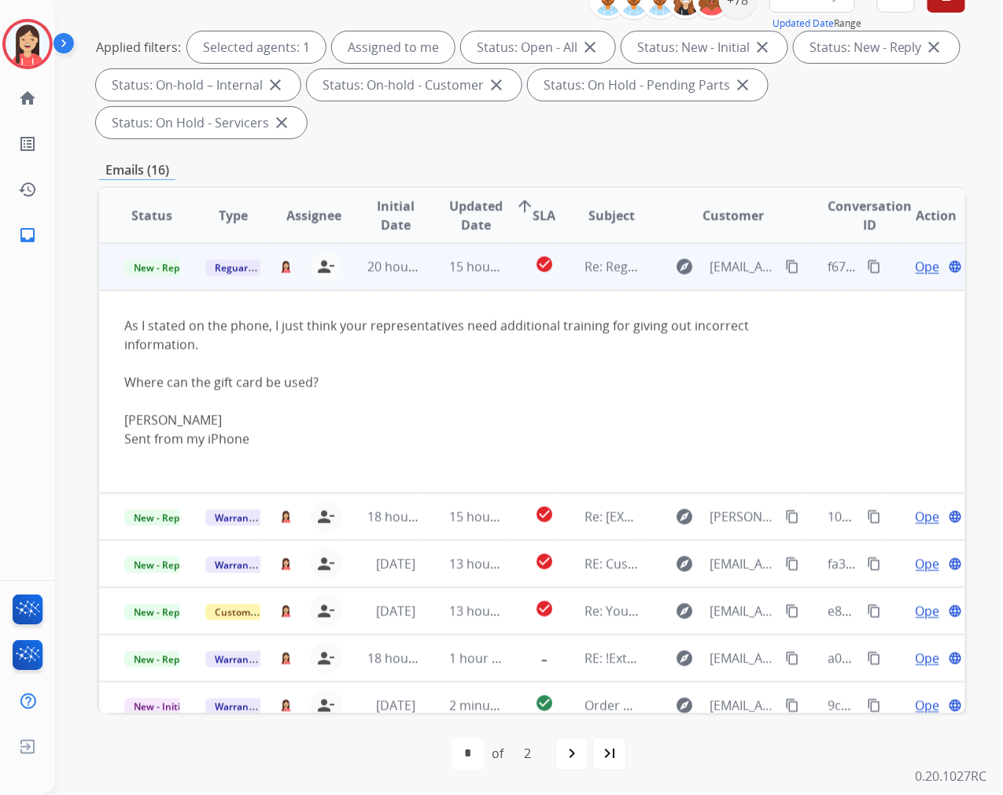
click at [916, 266] on span "Open" at bounding box center [932, 266] width 32 height 19
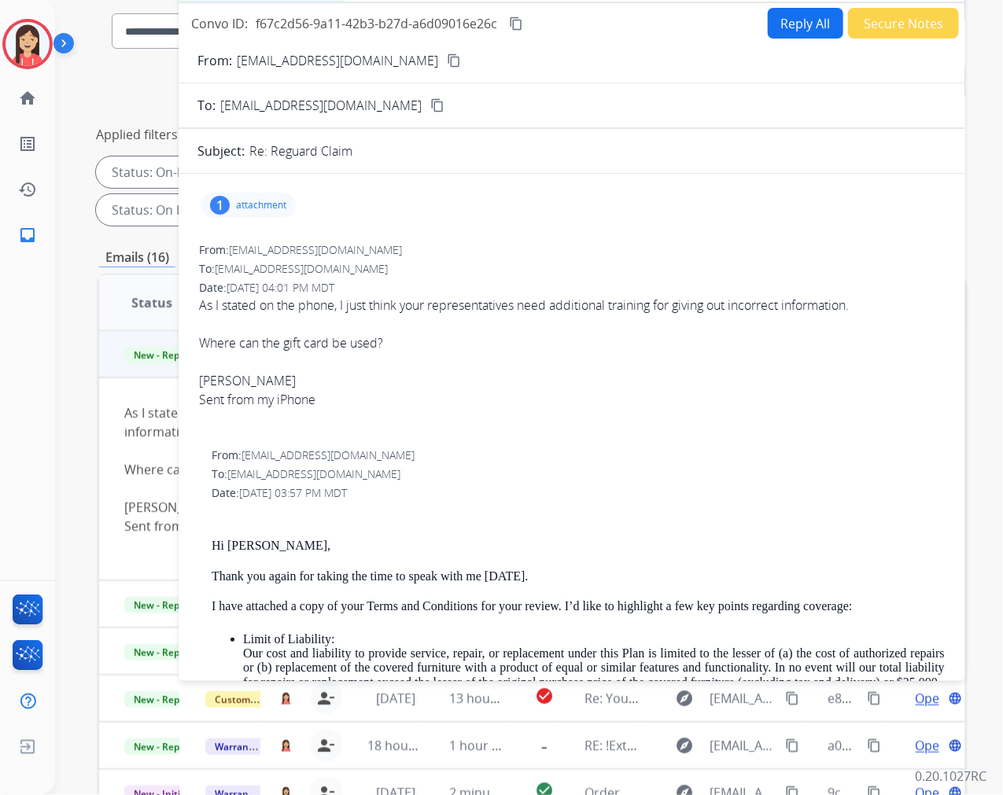
scroll to position [0, 0]
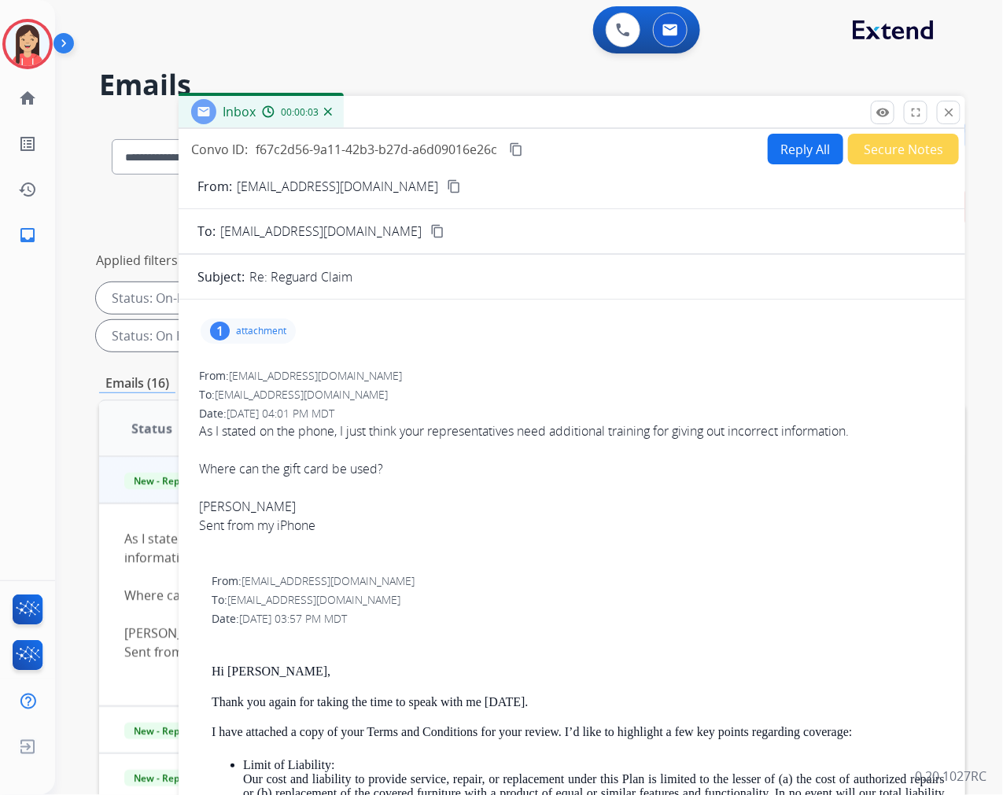
click at [795, 155] on button "Reply All" at bounding box center [806, 149] width 76 height 31
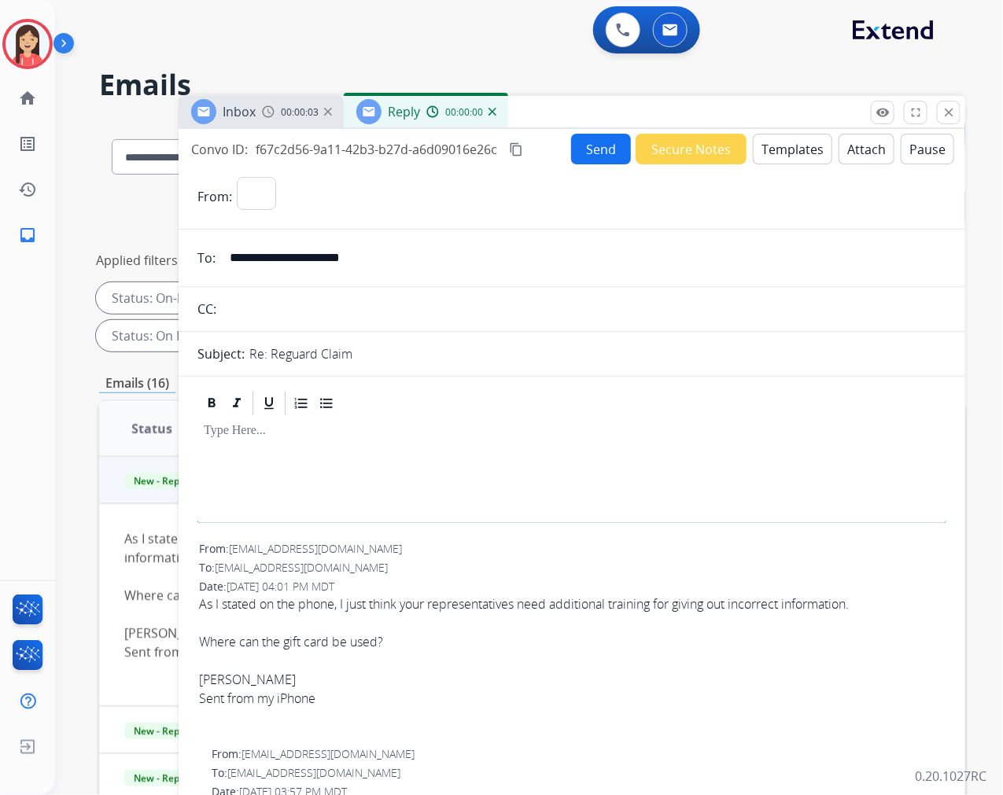
select select "**********"
click at [779, 155] on button "Templates" at bounding box center [792, 149] width 79 height 31
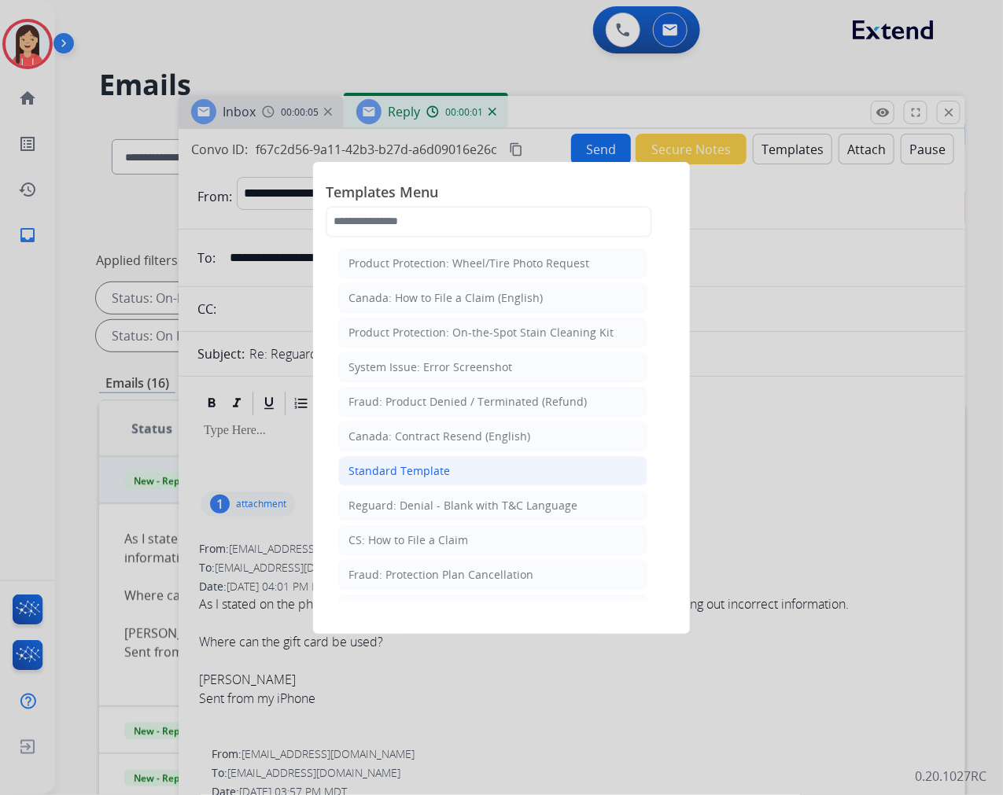
click at [394, 467] on div "Standard Template" at bounding box center [399, 471] width 101 height 16
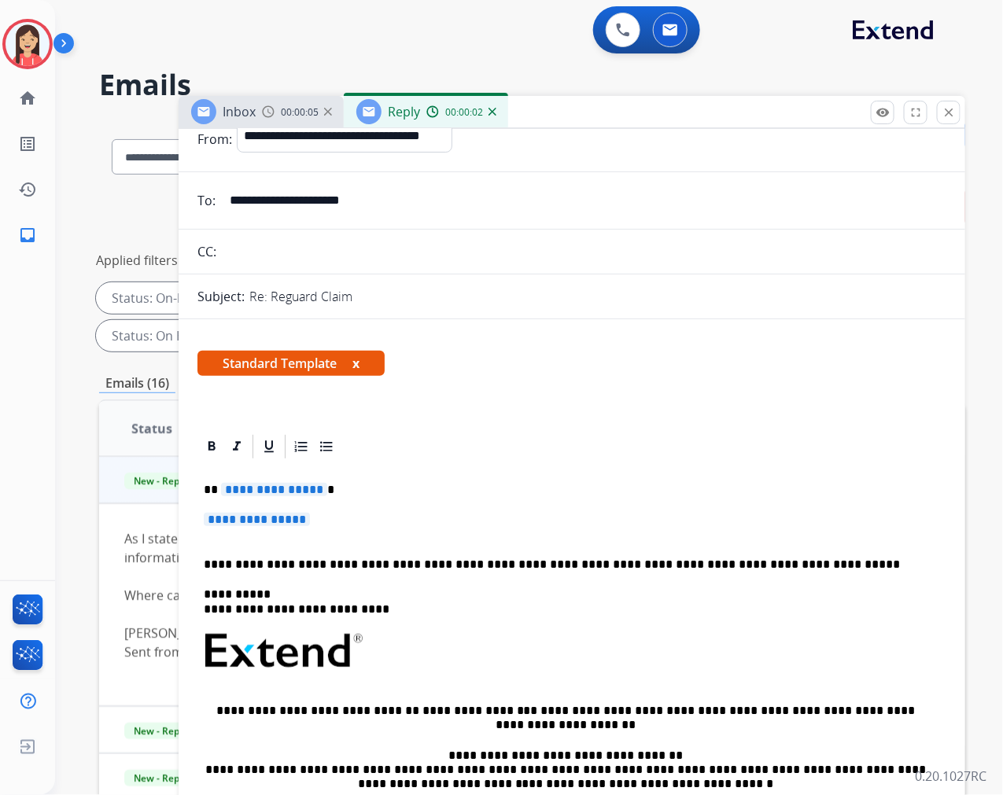
scroll to position [87, 0]
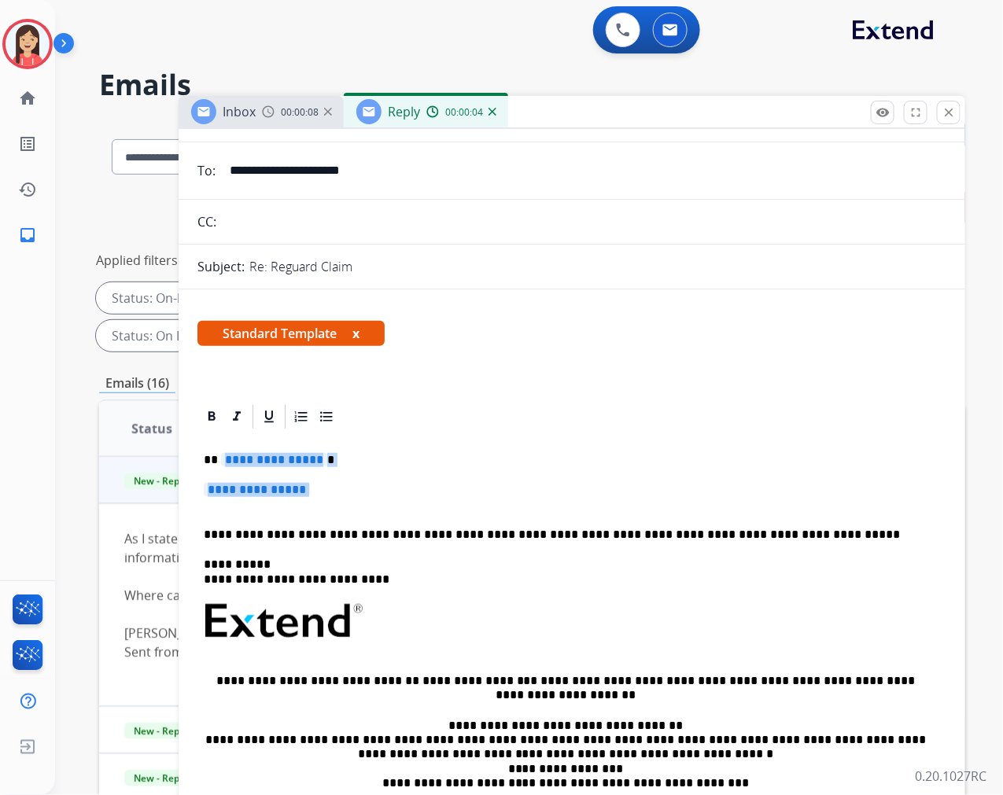
drag, startPoint x: 223, startPoint y: 459, endPoint x: 437, endPoint y: 499, distance: 218.5
click at [437, 499] on div "**********" at bounding box center [571, 658] width 749 height 455
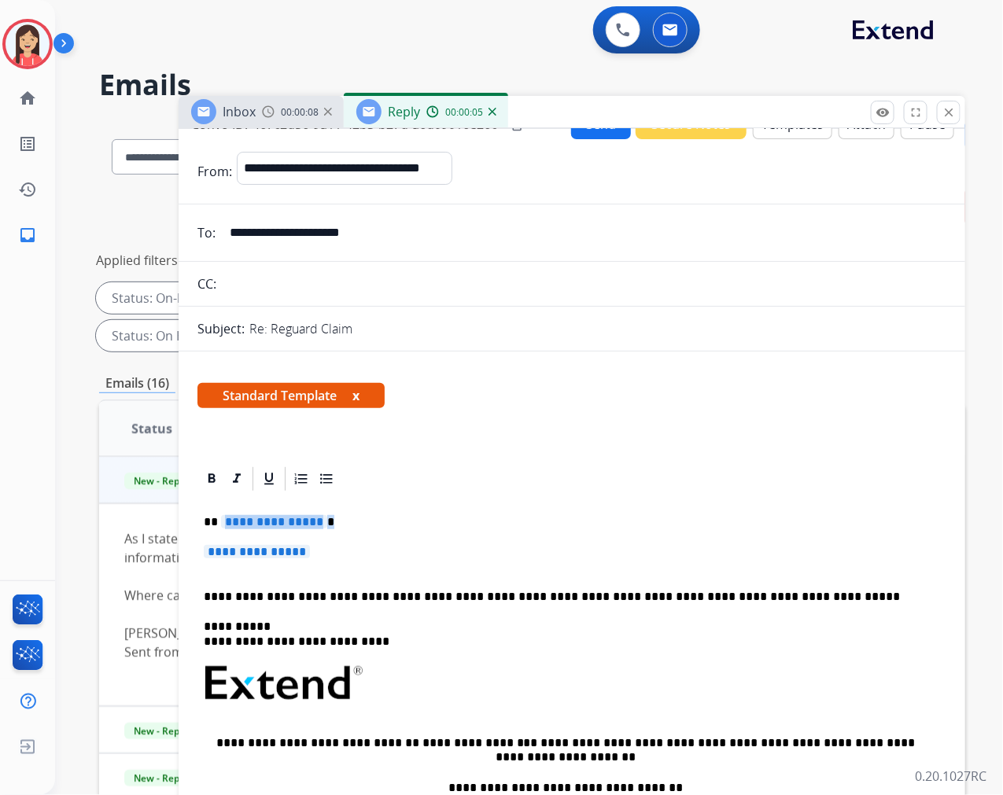
scroll to position [0, 0]
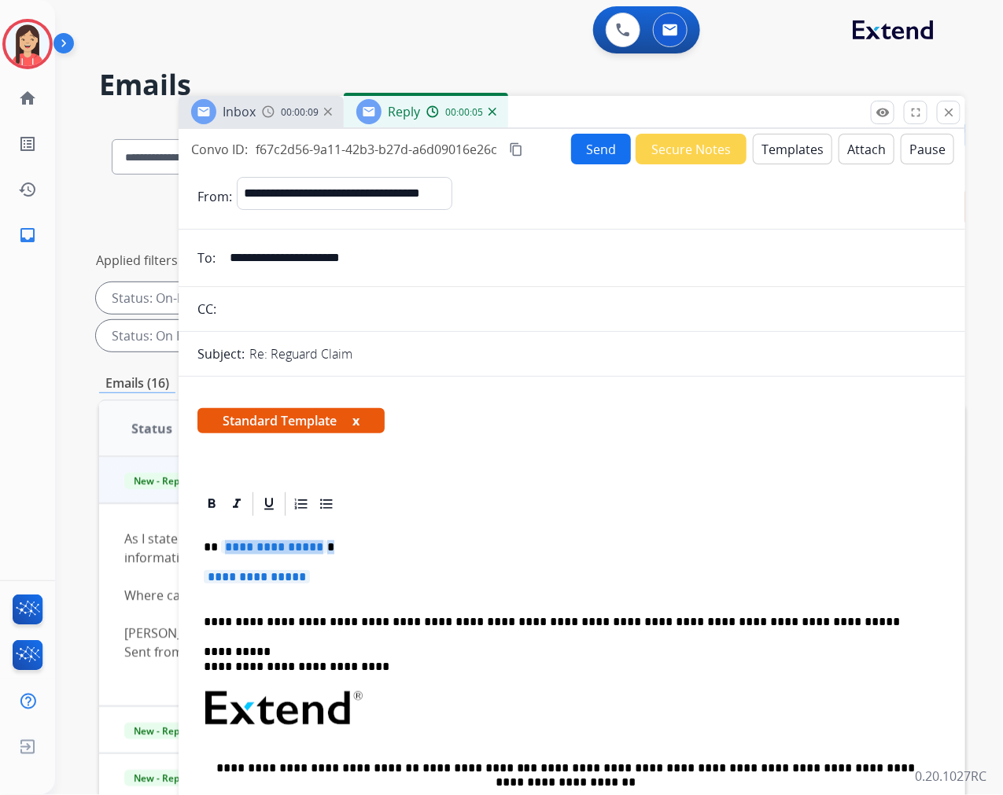
click at [776, 159] on button "Templates" at bounding box center [792, 149] width 79 height 31
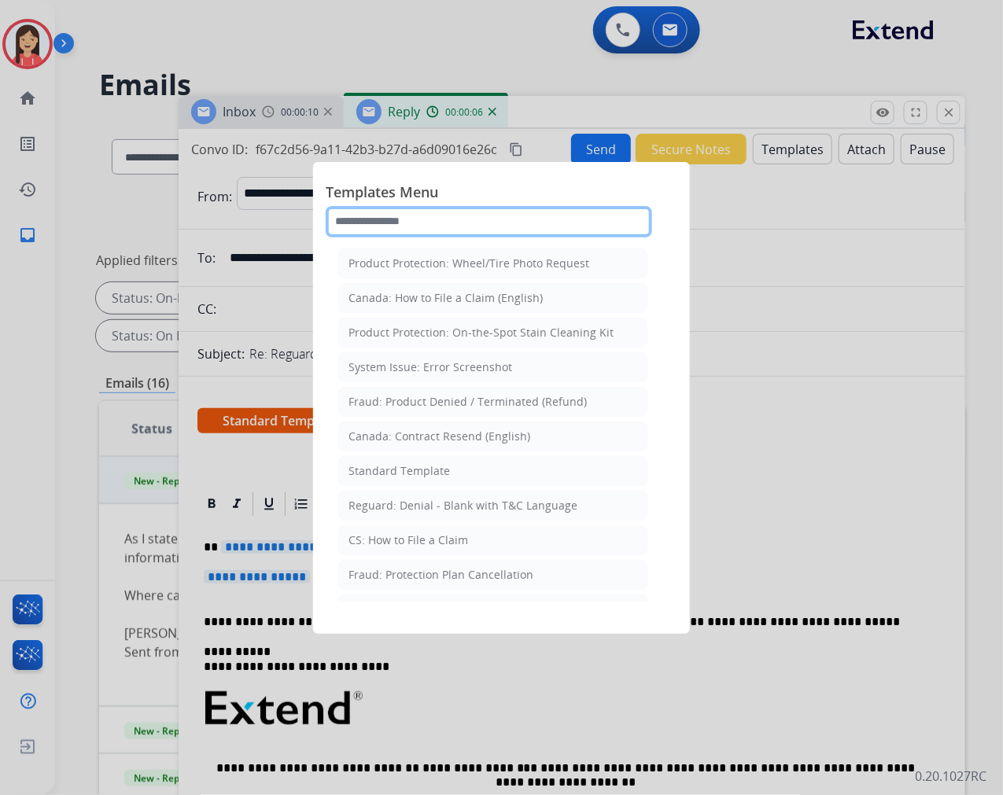
click at [475, 226] on input "text" at bounding box center [489, 221] width 327 height 31
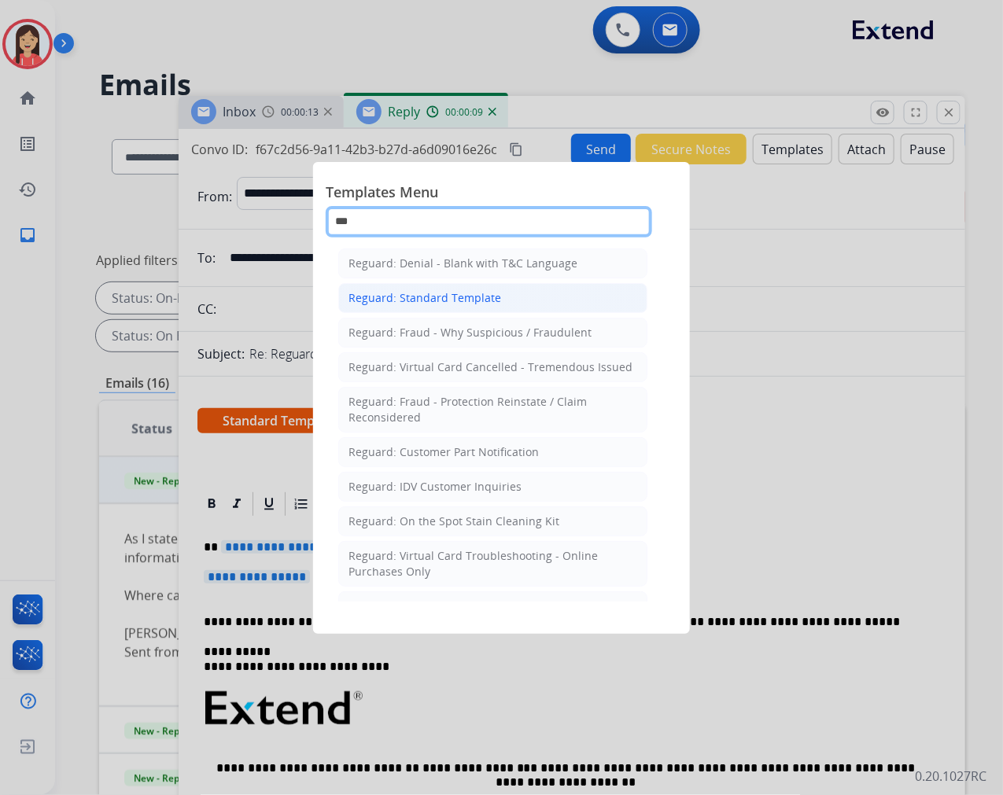
type input "***"
click at [459, 292] on div "Reguard: Standard Template" at bounding box center [425, 298] width 153 height 16
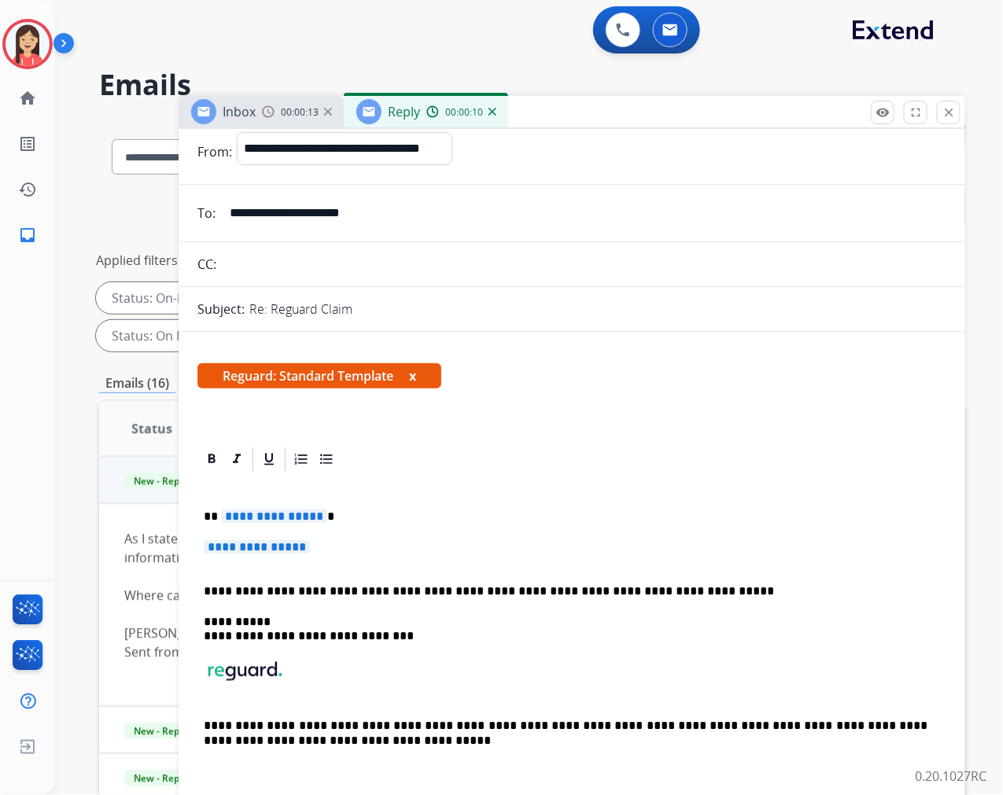
scroll to position [87, 0]
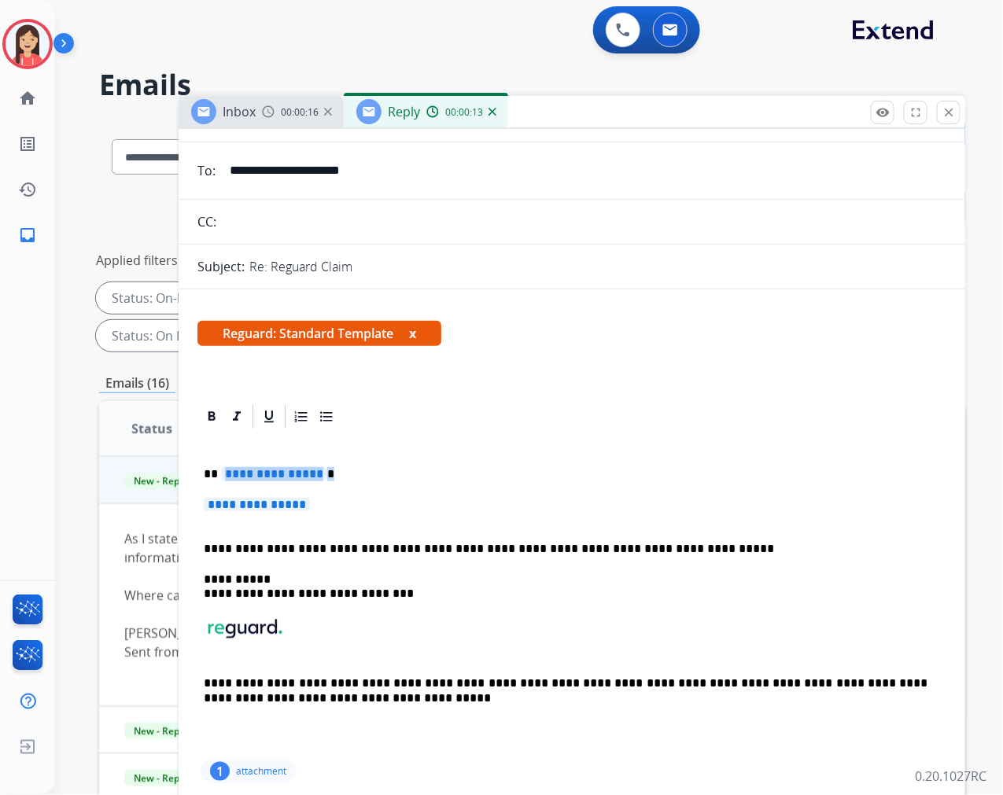
drag, startPoint x: 223, startPoint y: 472, endPoint x: 608, endPoint y: 493, distance: 385.3
click at [608, 493] on div "**********" at bounding box center [571, 593] width 749 height 325
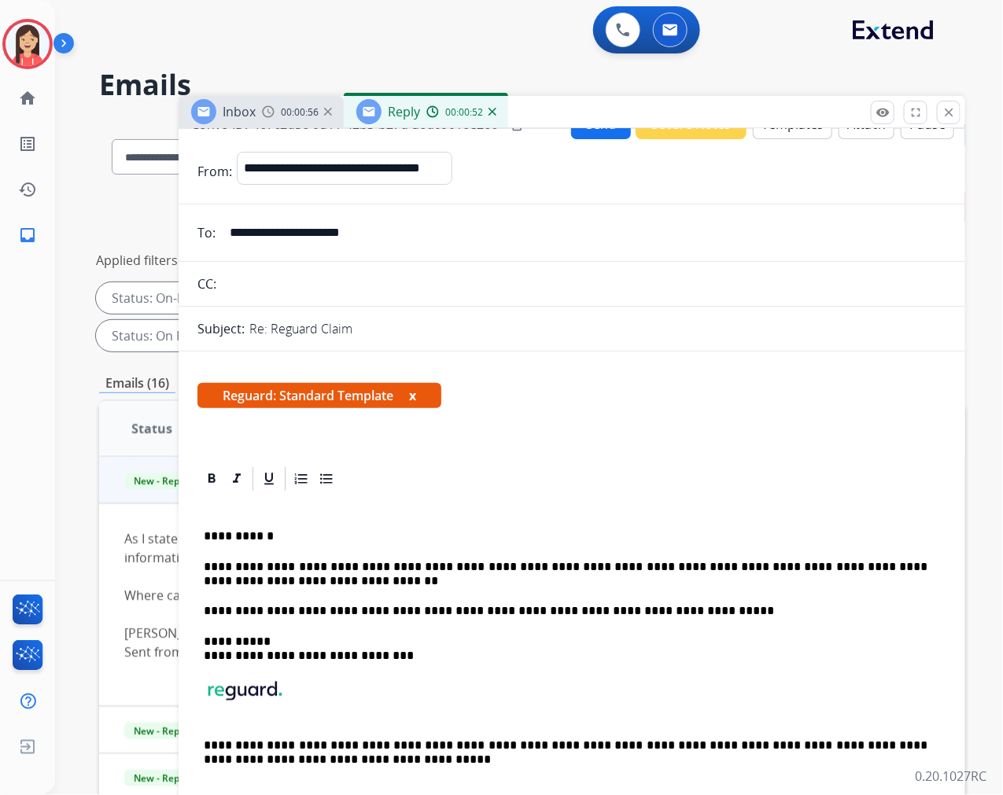
scroll to position [0, 0]
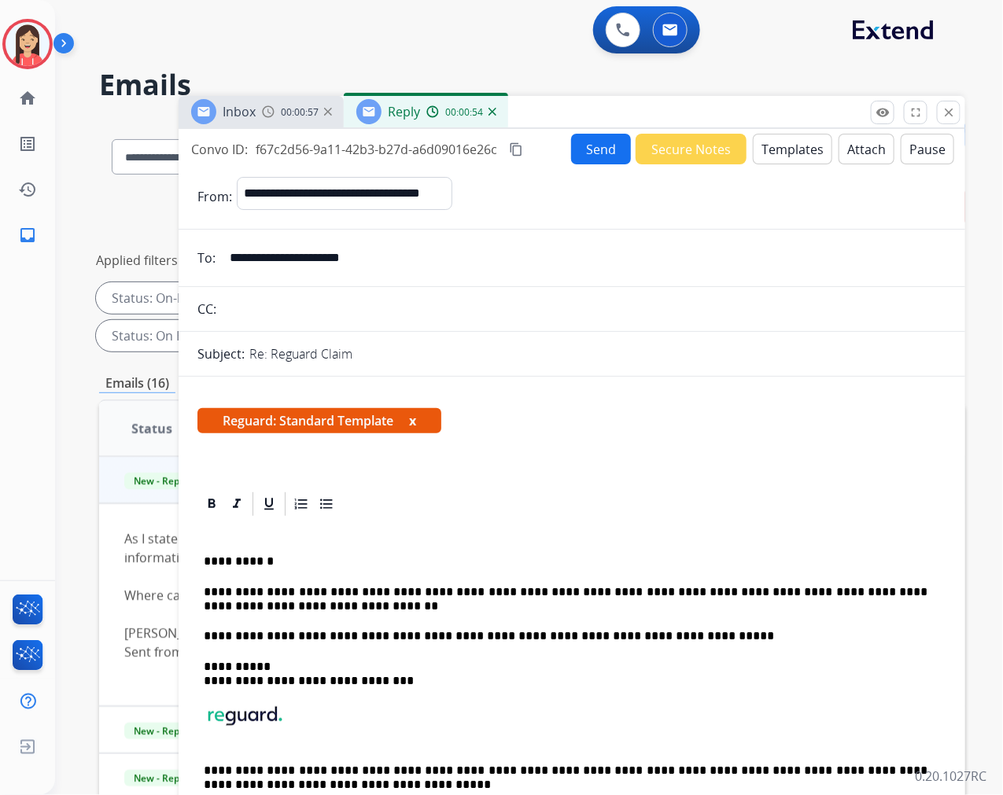
click at [587, 142] on button "Send" at bounding box center [601, 149] width 60 height 31
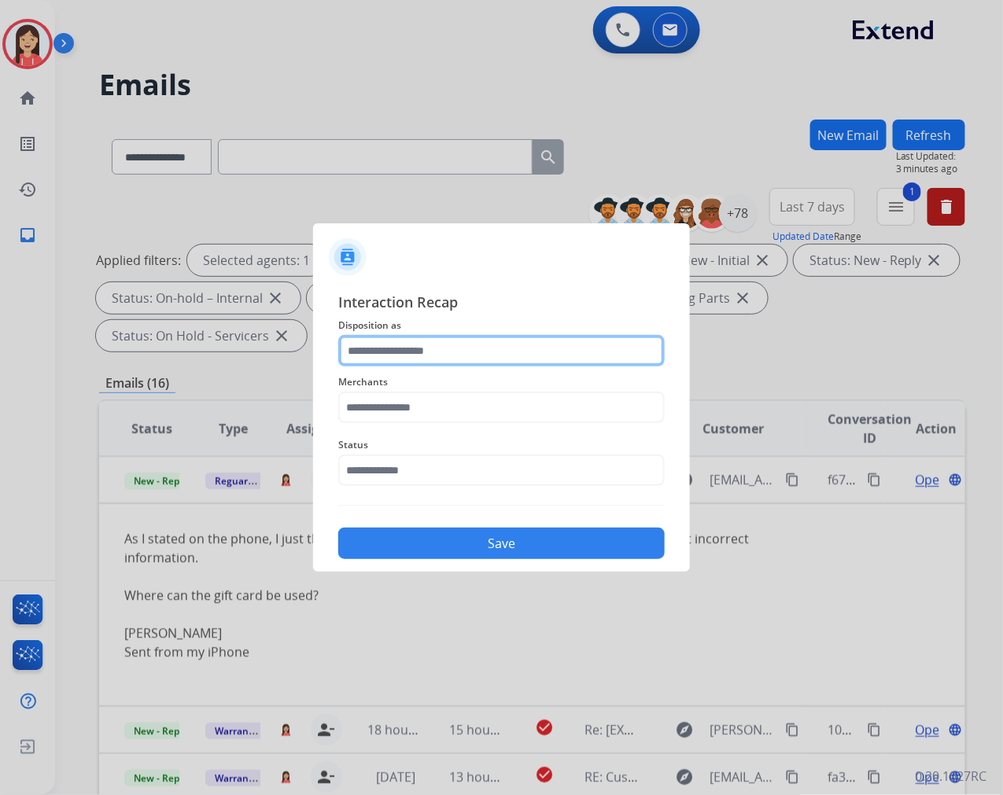
click at [420, 362] on input "text" at bounding box center [501, 350] width 327 height 31
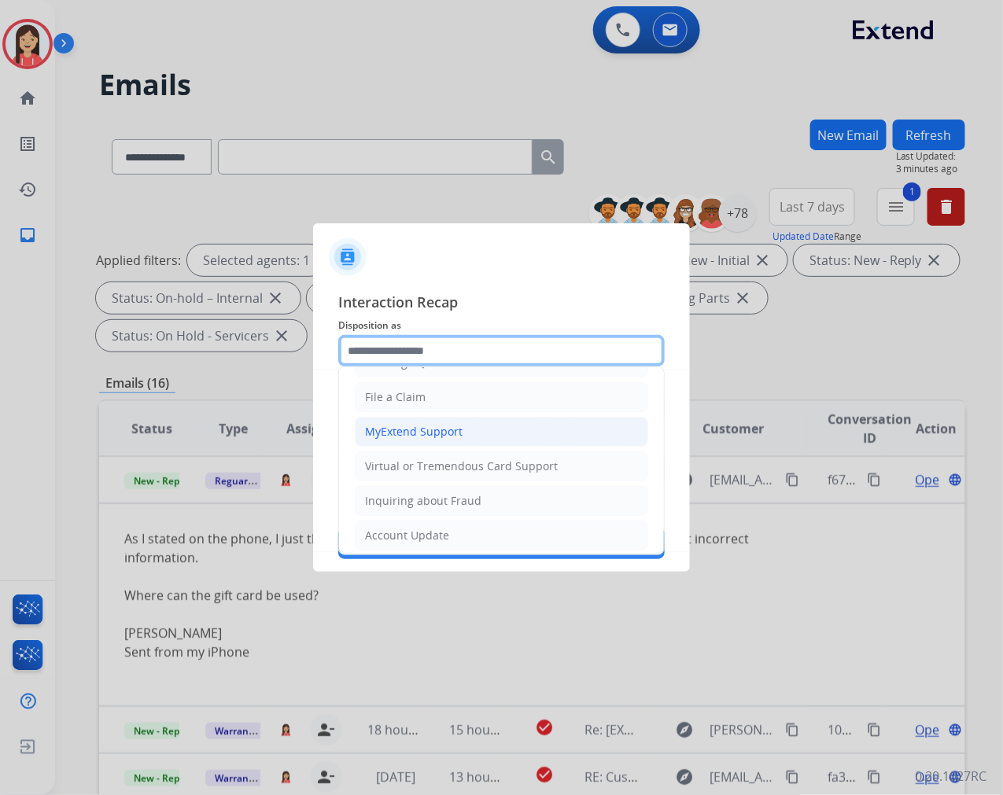
scroll to position [175, 0]
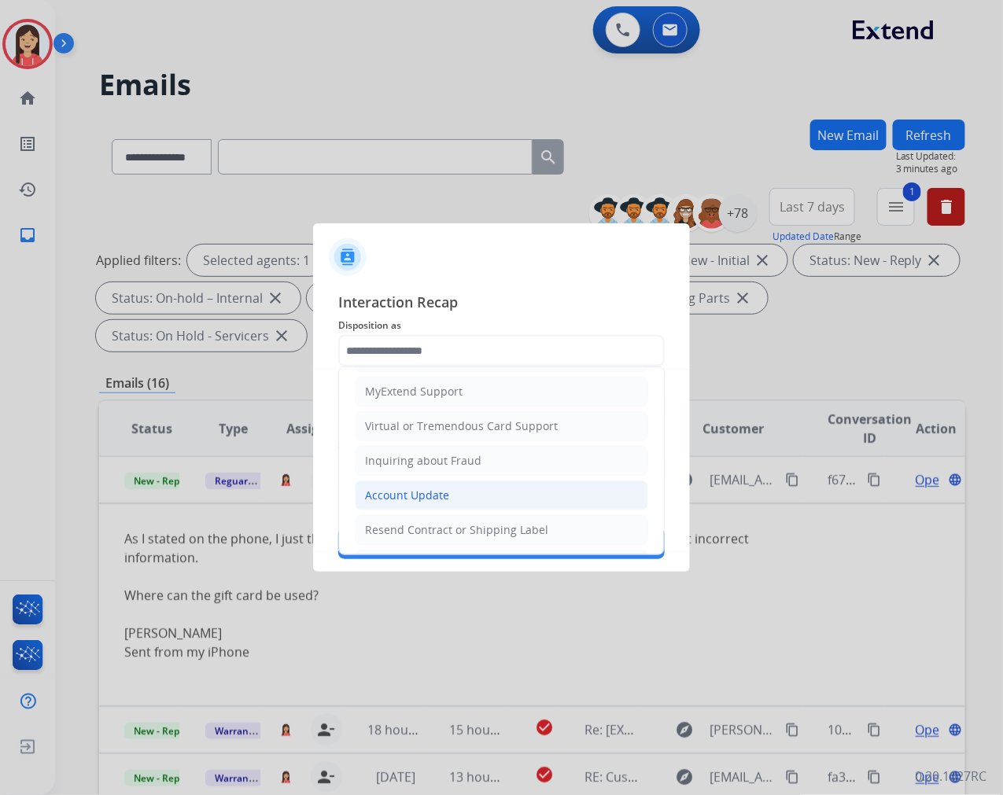
click at [408, 492] on div "Account Update" at bounding box center [407, 496] width 84 height 16
type input "**********"
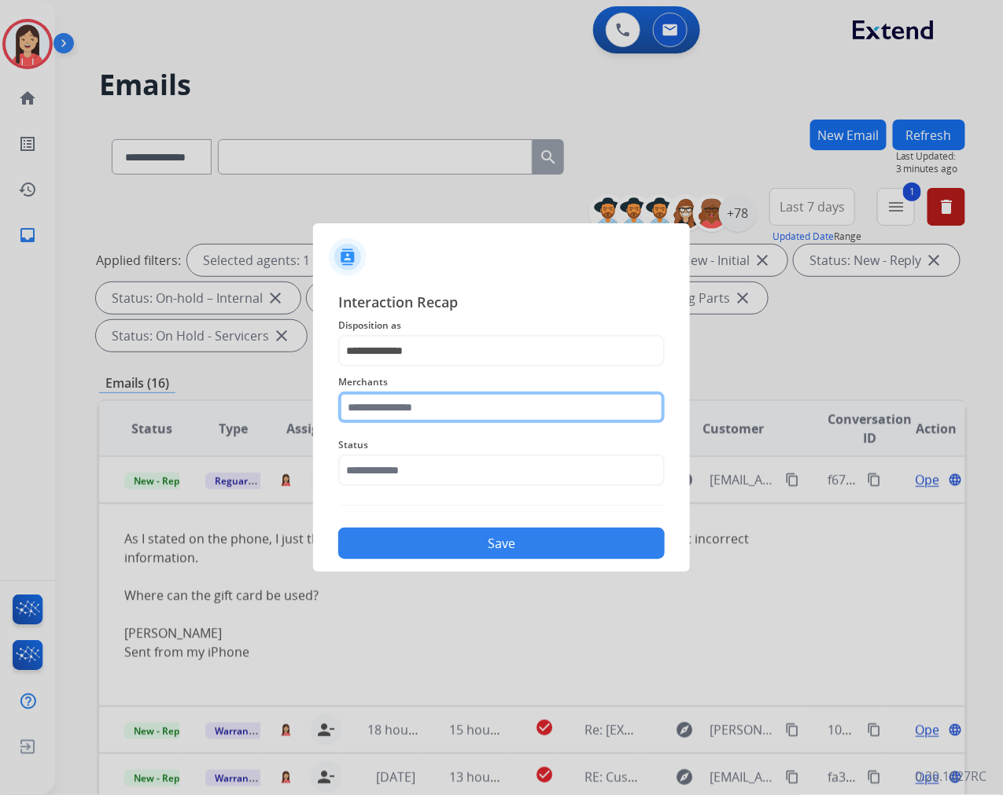
click at [431, 411] on input "text" at bounding box center [501, 407] width 327 height 31
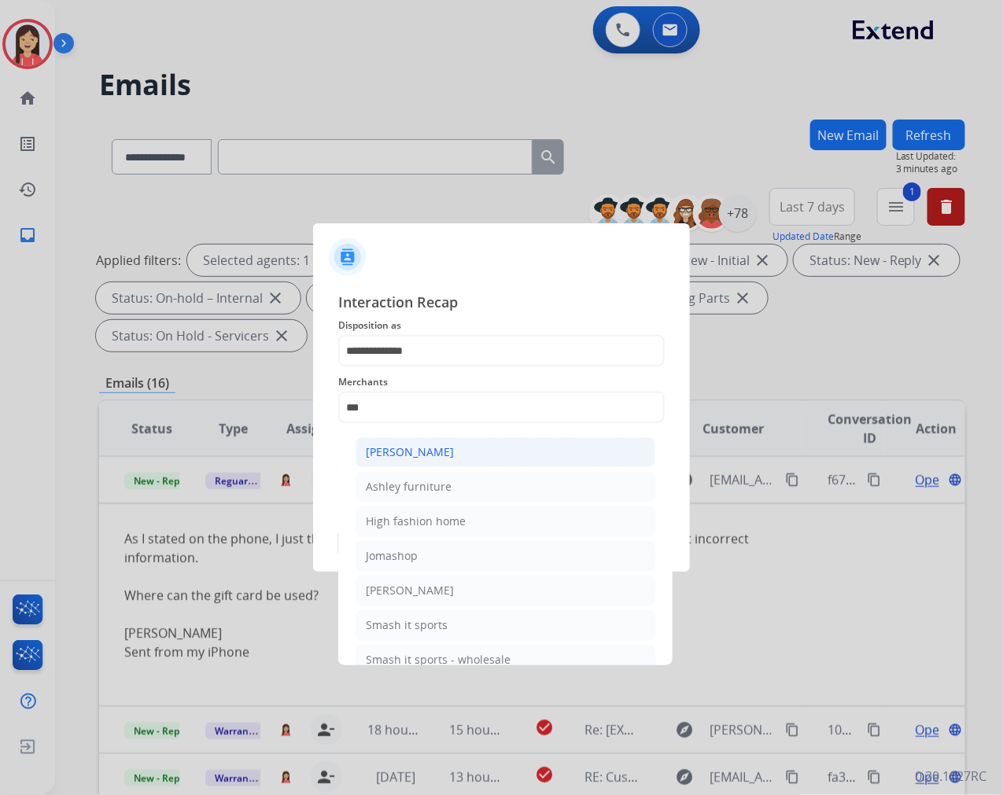
click at [426, 451] on div "[PERSON_NAME]" at bounding box center [410, 453] width 88 height 16
type input "**********"
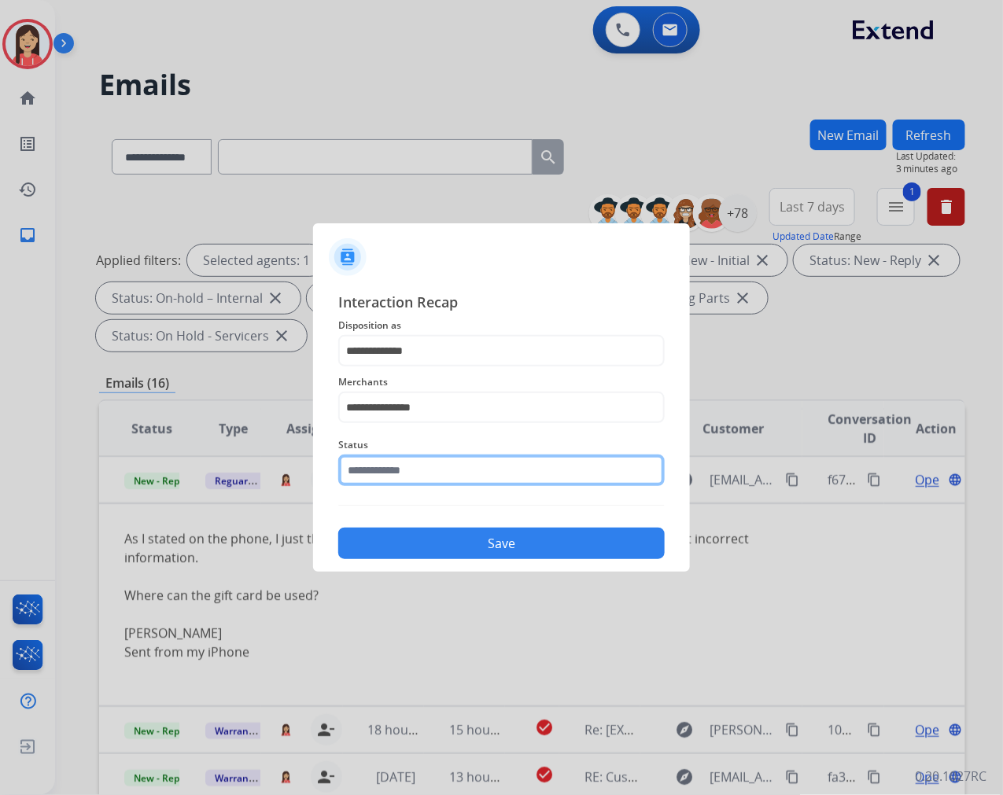
click at [413, 469] on input "text" at bounding box center [501, 470] width 327 height 31
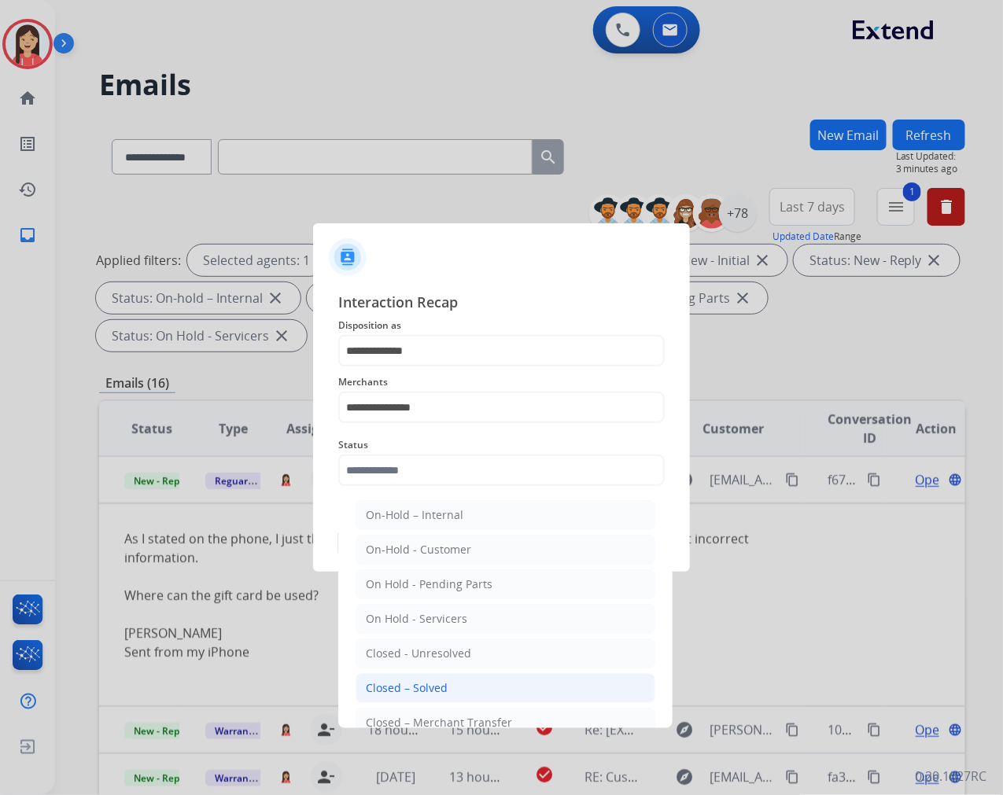
click at [402, 682] on div "Closed – Solved" at bounding box center [407, 689] width 82 height 16
type input "**********"
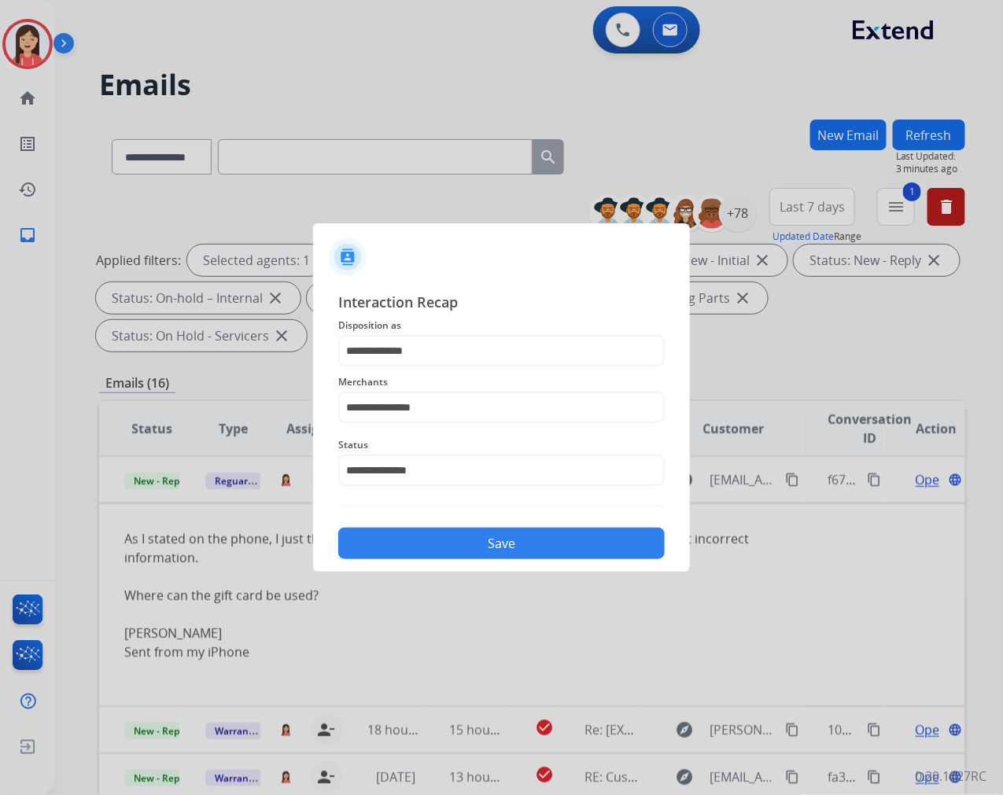
click at [459, 538] on button "Save" at bounding box center [501, 543] width 327 height 31
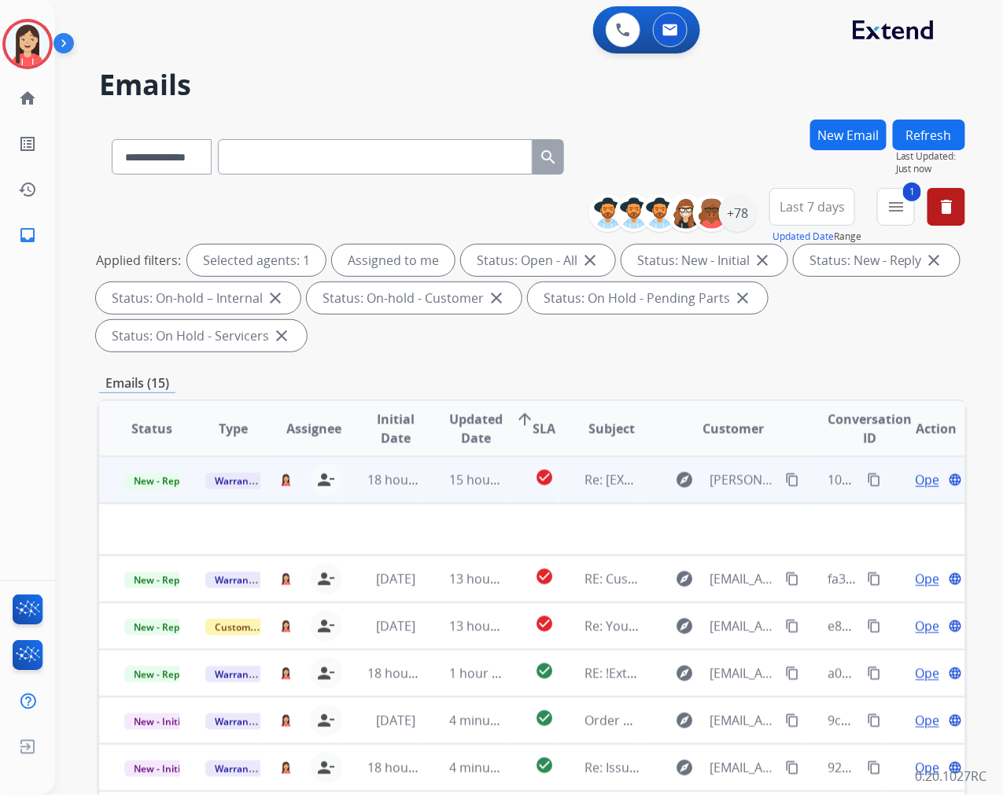
click at [430, 497] on td "15 hours ago" at bounding box center [464, 479] width 81 height 47
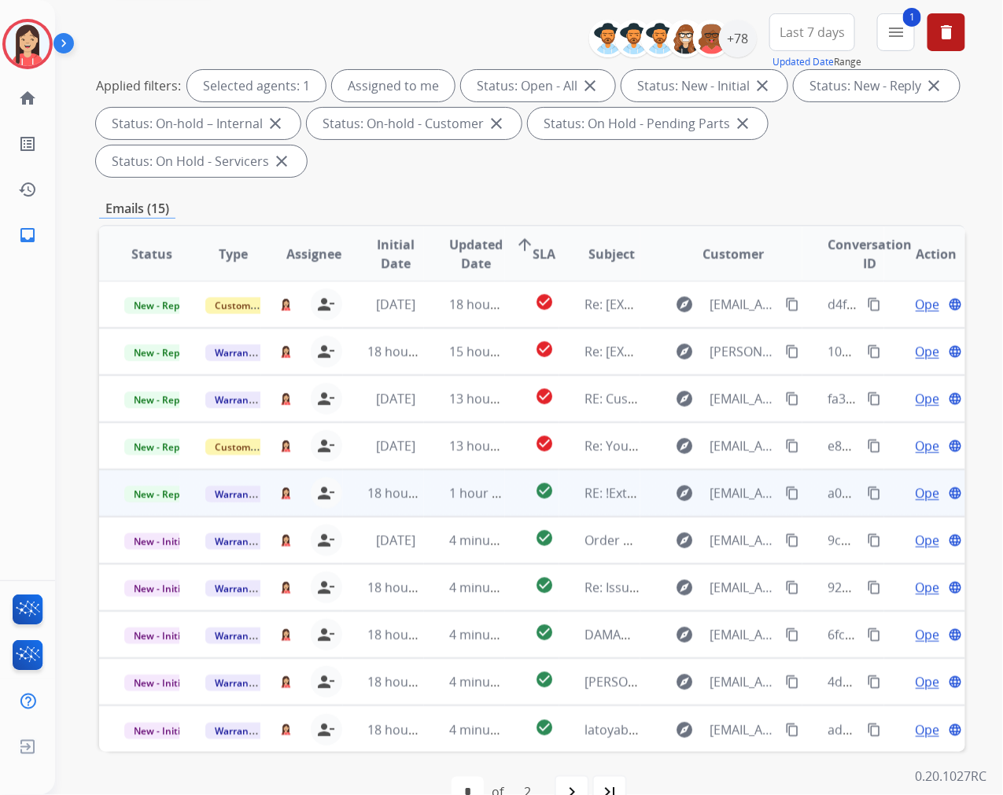
click at [435, 510] on td "1 hour ago" at bounding box center [464, 493] width 81 height 47
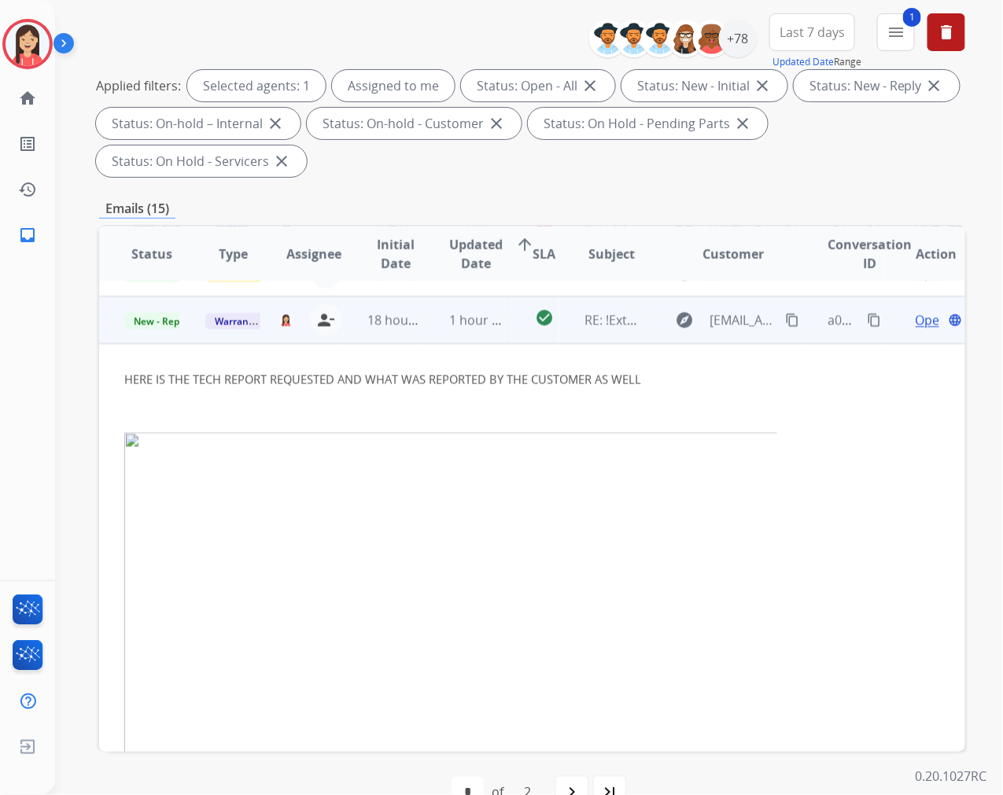
scroll to position [189, 0]
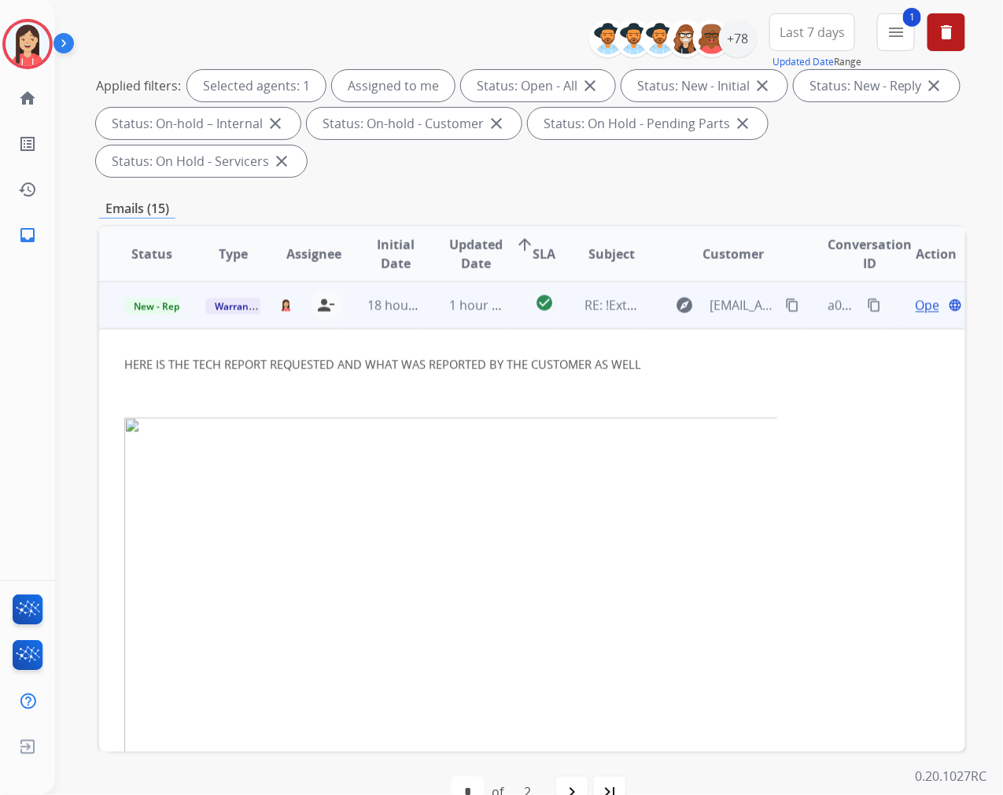
click at [916, 307] on span "Open" at bounding box center [932, 305] width 32 height 19
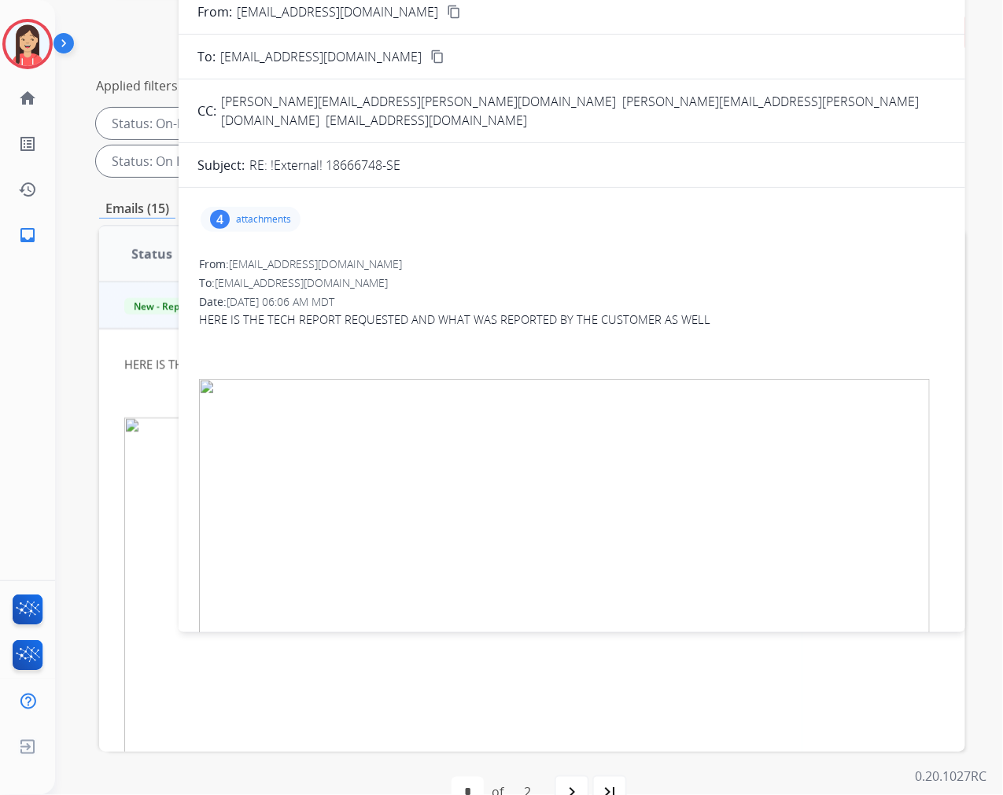
click at [261, 208] on div "4 attachments" at bounding box center [251, 219] width 100 height 25
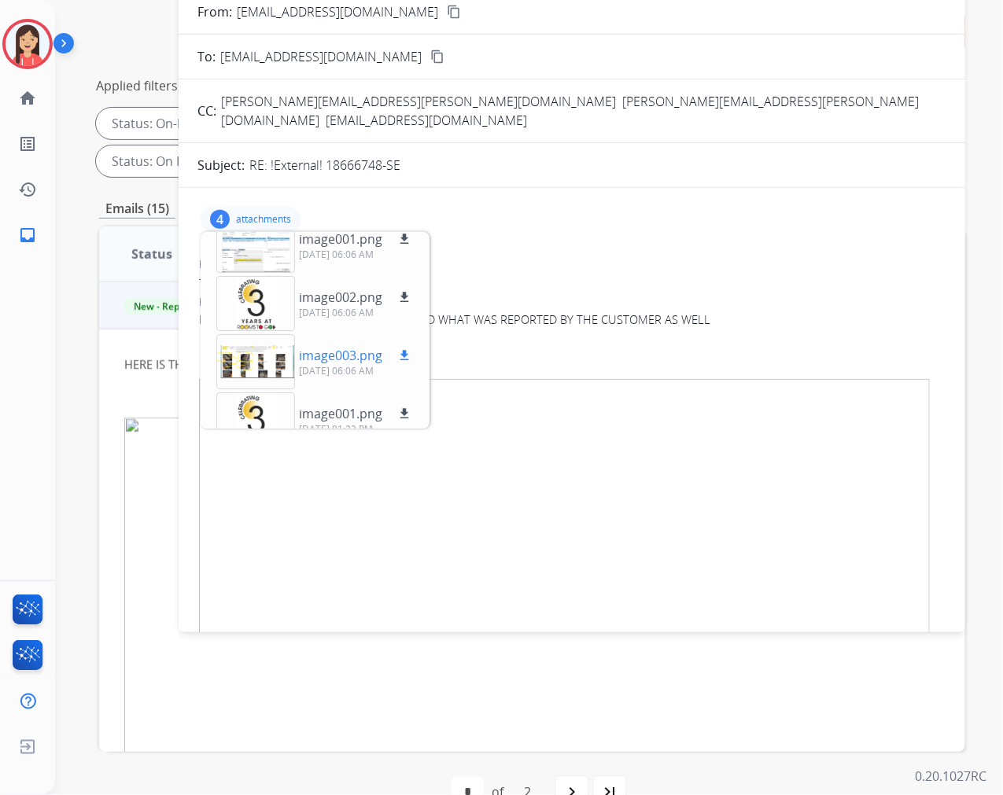
scroll to position [0, 0]
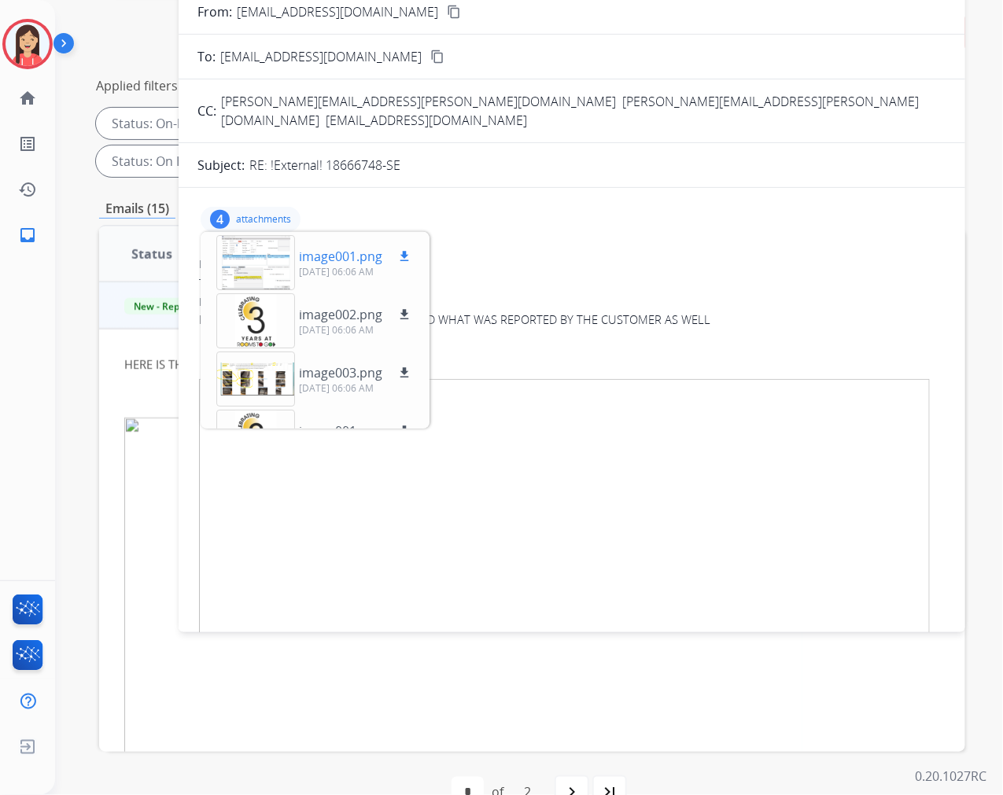
click at [354, 247] on p "image001.png" at bounding box center [340, 256] width 83 height 19
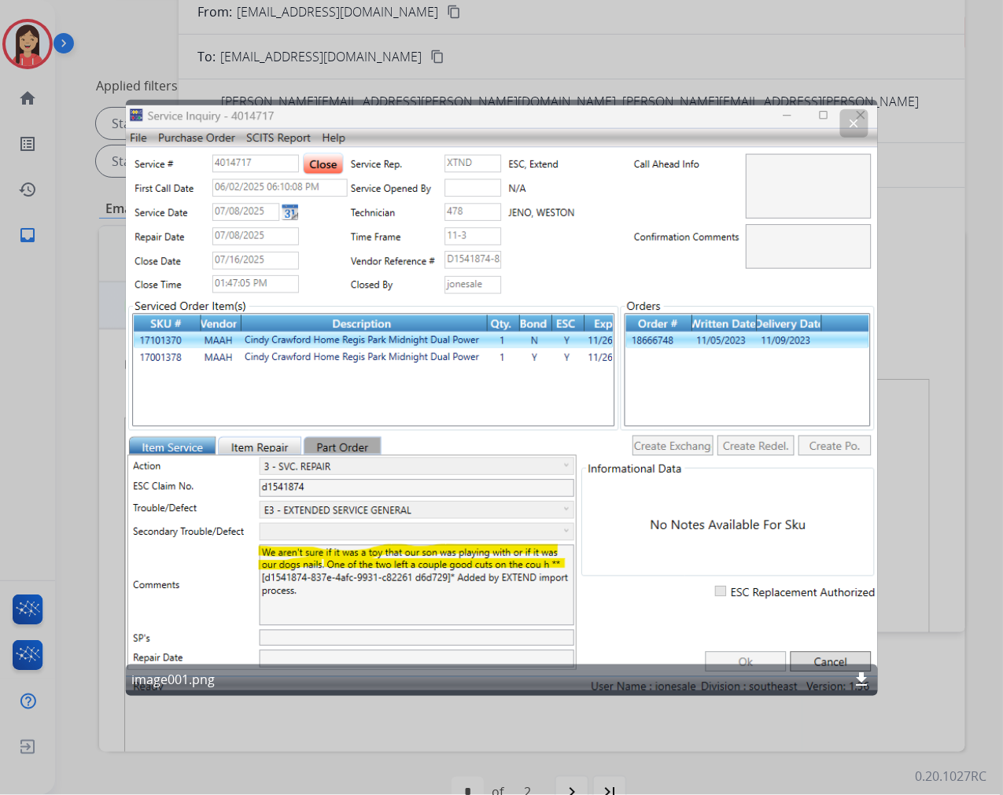
click at [853, 114] on button "clear" at bounding box center [854, 123] width 28 height 28
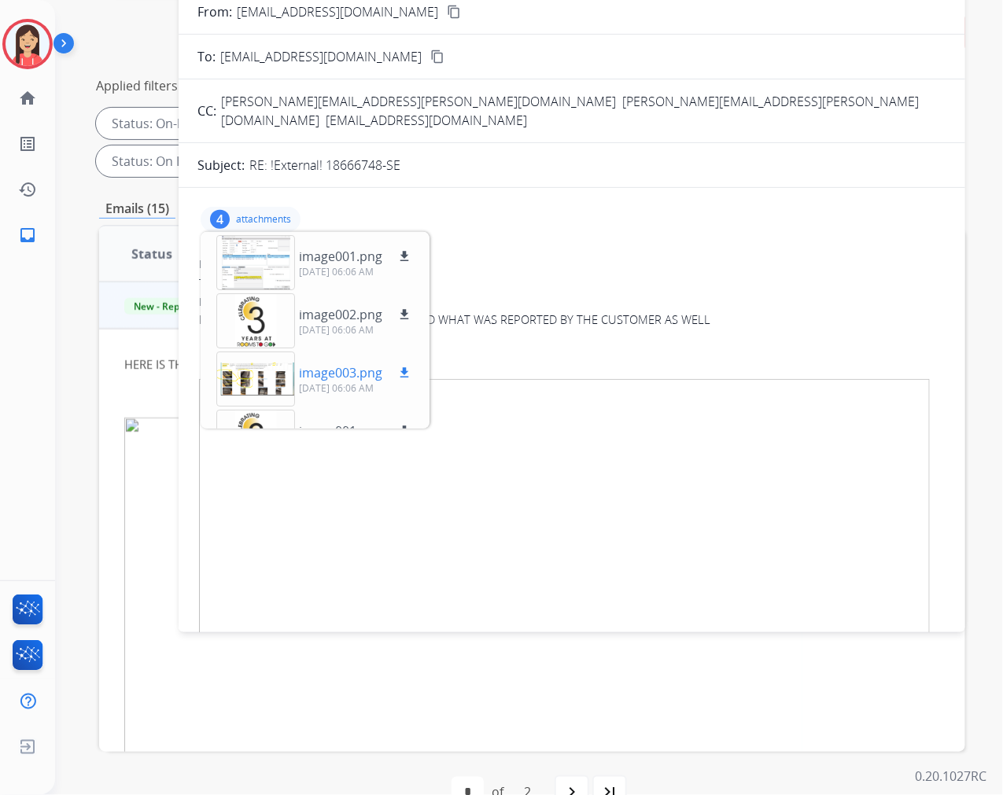
click at [336, 363] on p "image003.png" at bounding box center [340, 372] width 83 height 19
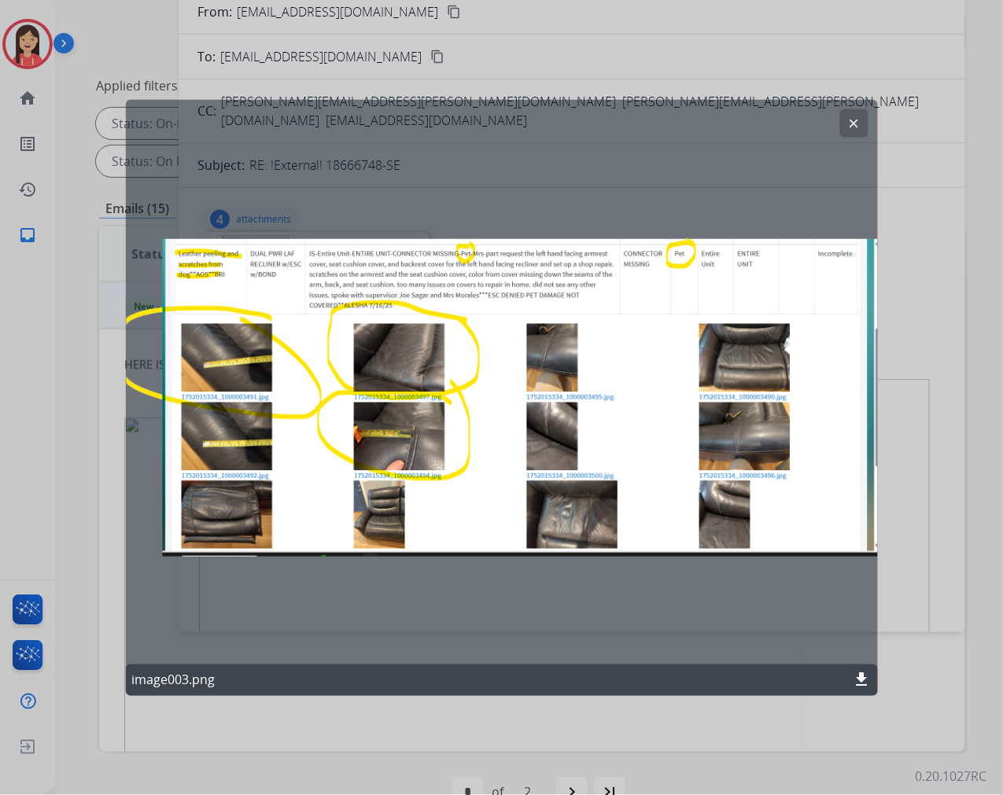
click at [855, 122] on mat-icon "clear" at bounding box center [854, 123] width 14 height 14
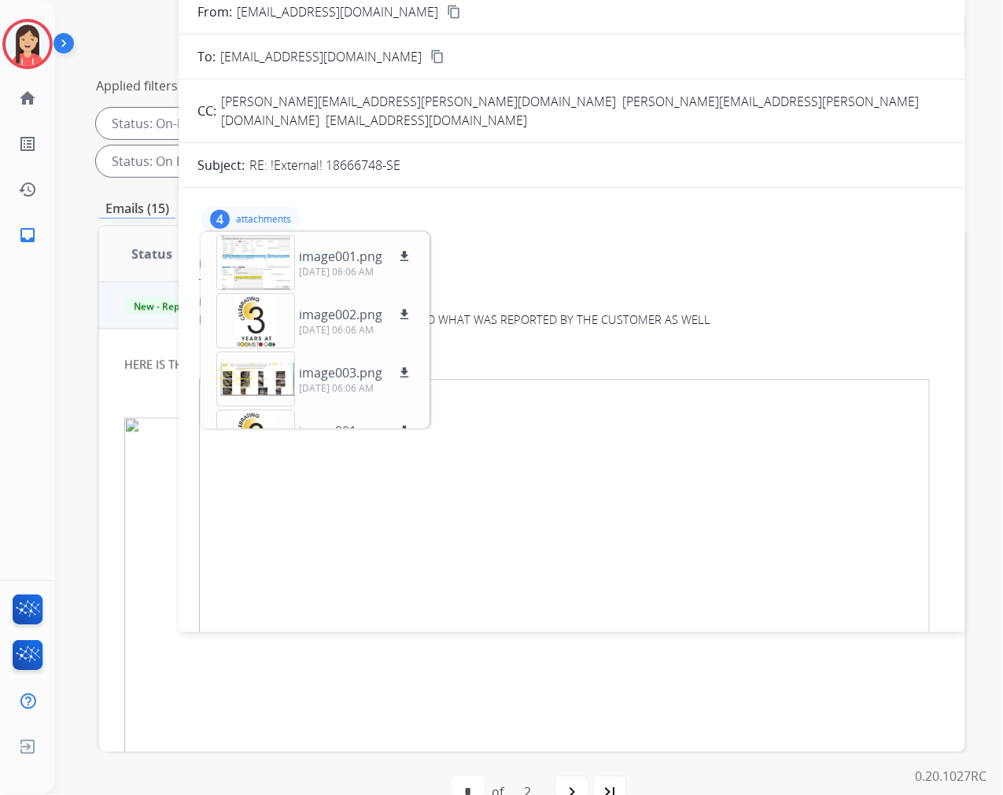
click at [575, 208] on div "4 attachments image001.png download [DATE] 06:06 AM image002.png download [DATE…" at bounding box center [571, 220] width 749 height 38
click at [258, 213] on p "attachments" at bounding box center [263, 219] width 55 height 13
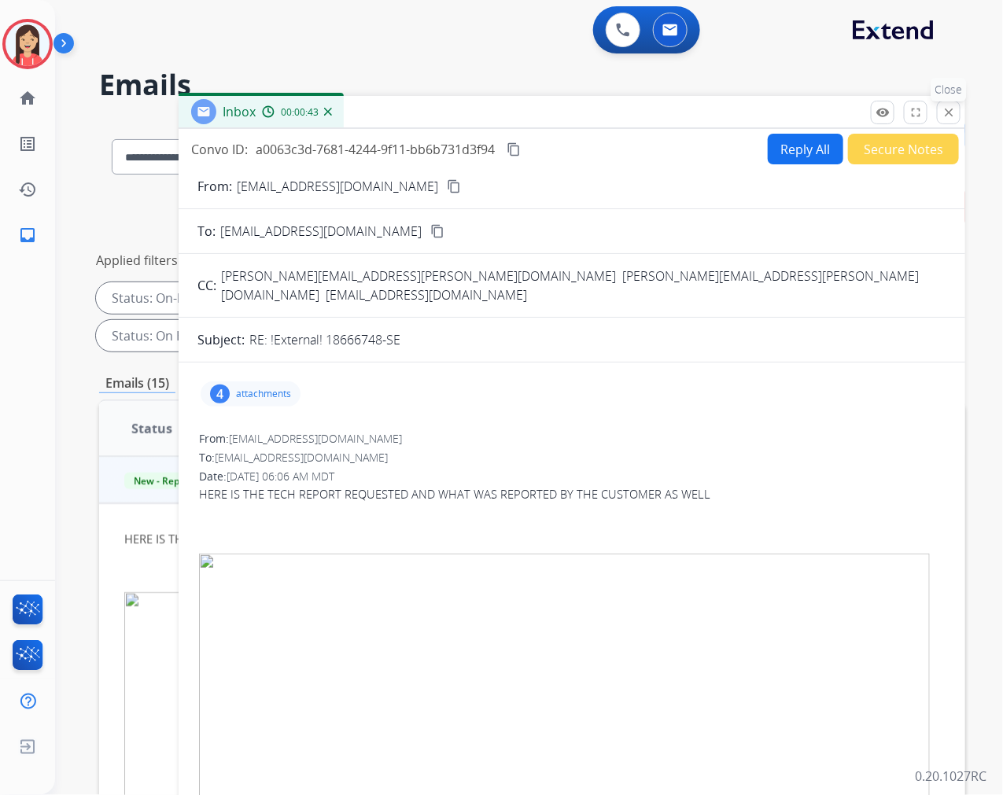
click at [945, 119] on mat-icon "close" at bounding box center [949, 112] width 14 height 14
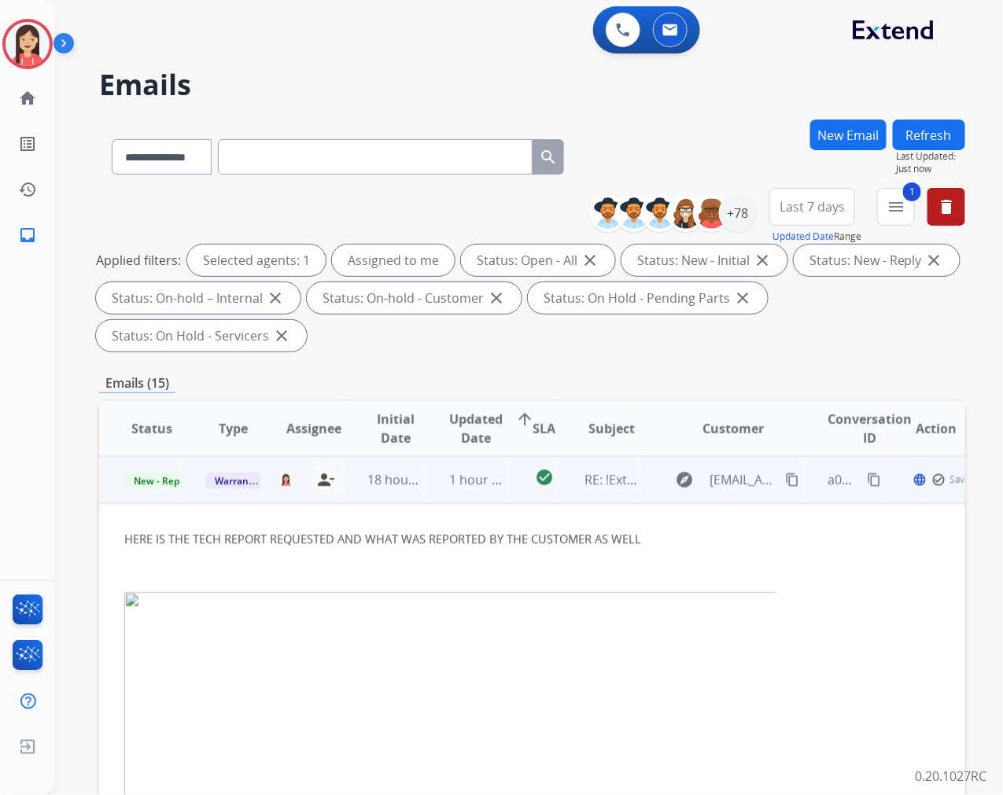
click at [470, 497] on td "1 hour ago" at bounding box center [464, 479] width 81 height 47
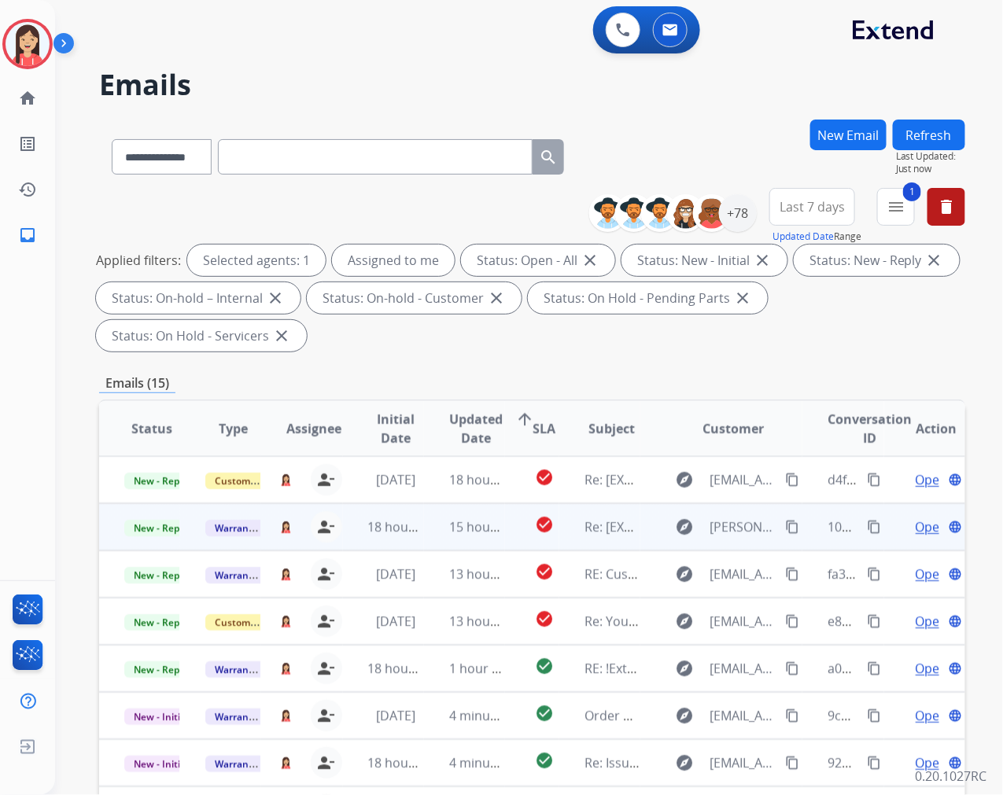
click at [430, 533] on td "15 hours ago" at bounding box center [464, 527] width 81 height 47
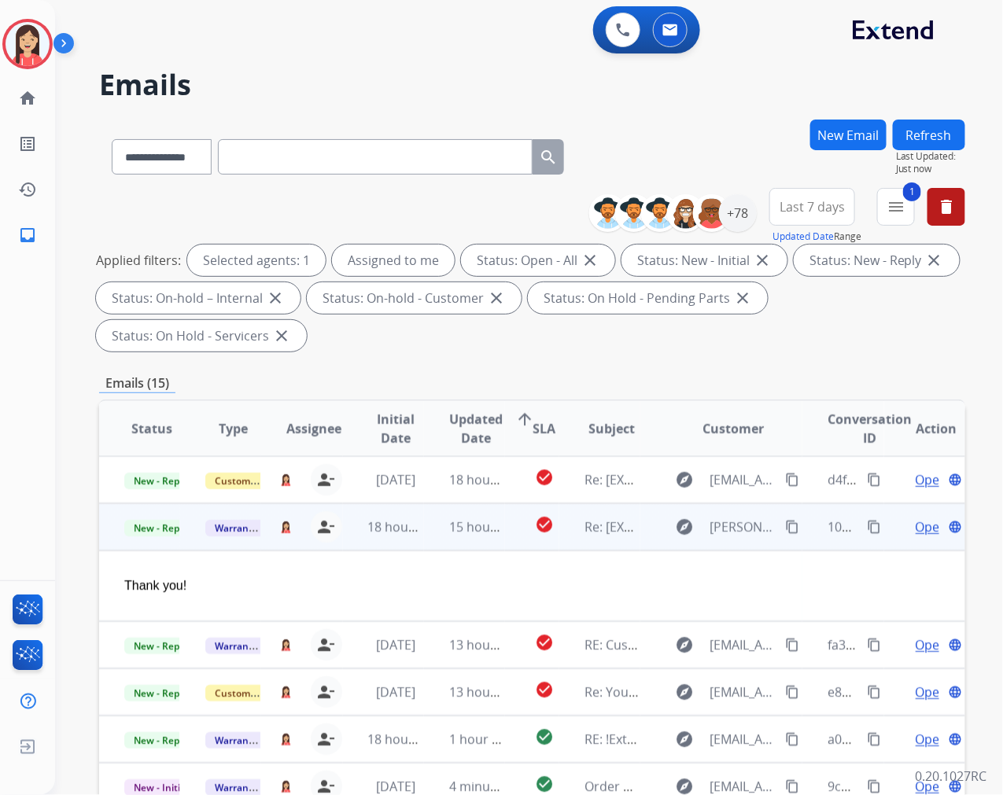
scroll to position [47, 0]
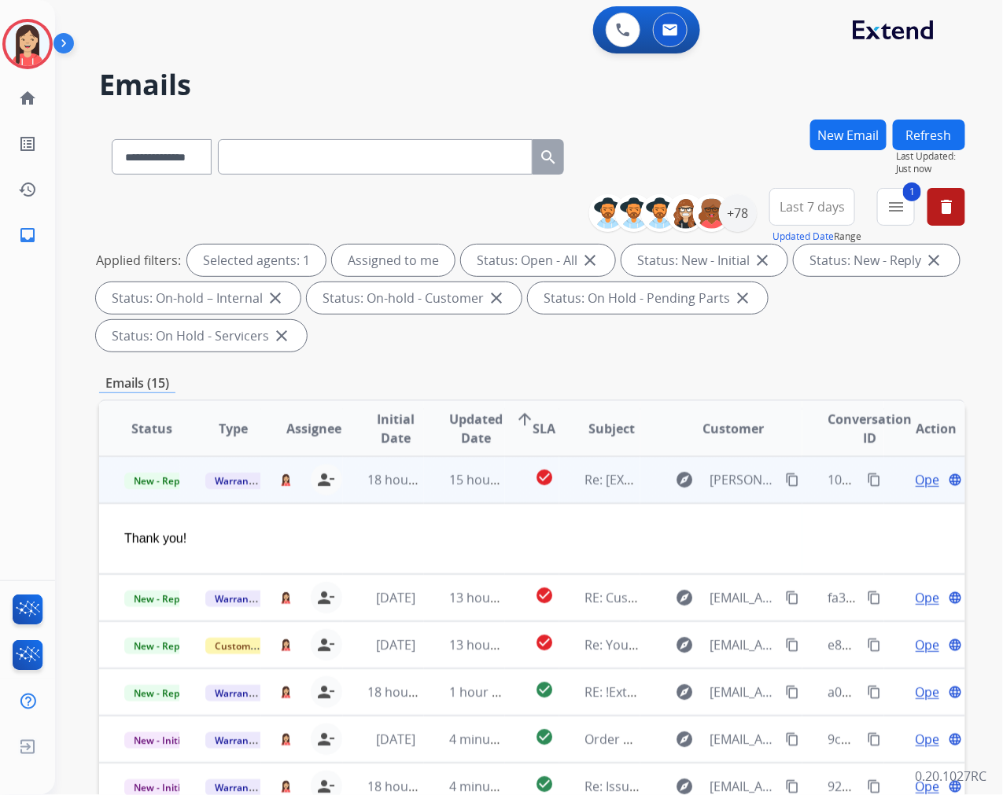
click at [916, 480] on span "Open" at bounding box center [932, 479] width 32 height 19
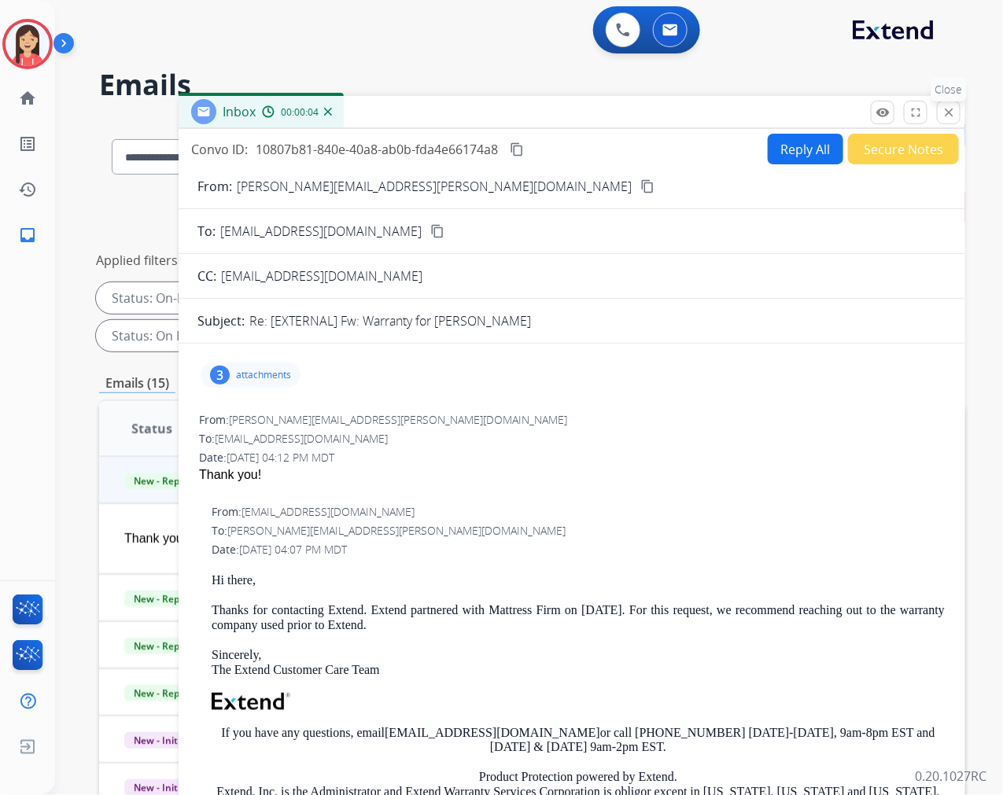
click at [953, 120] on button "close Close" at bounding box center [949, 113] width 24 height 24
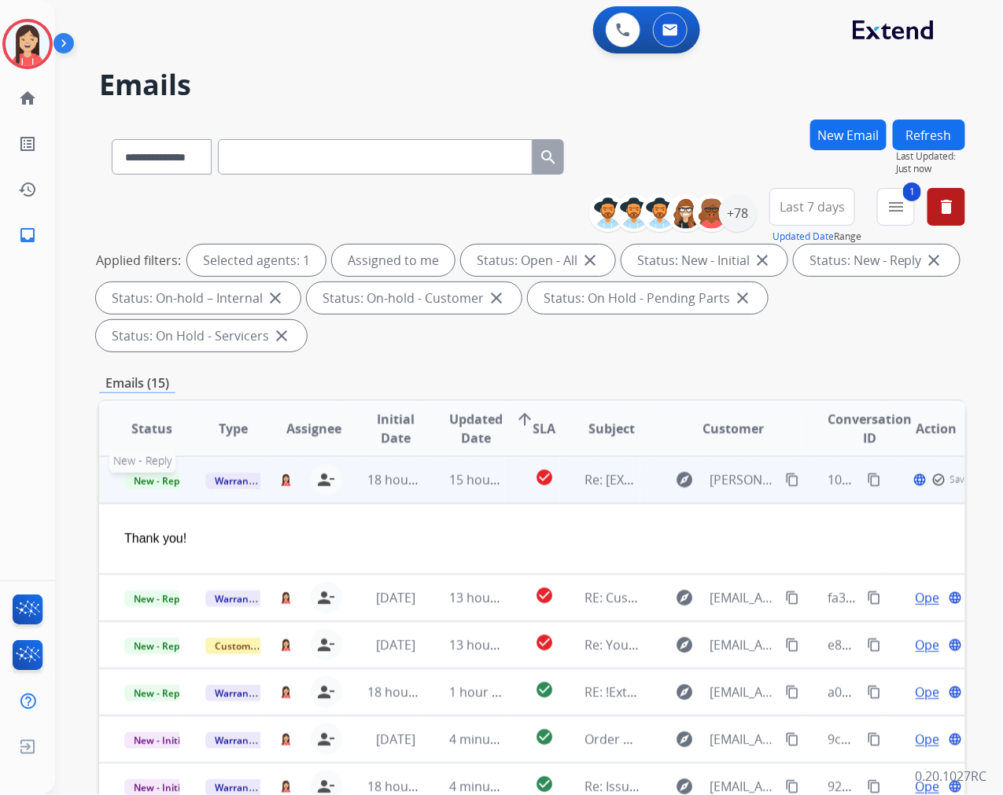
click at [164, 485] on span "New - Reply" at bounding box center [160, 481] width 72 height 17
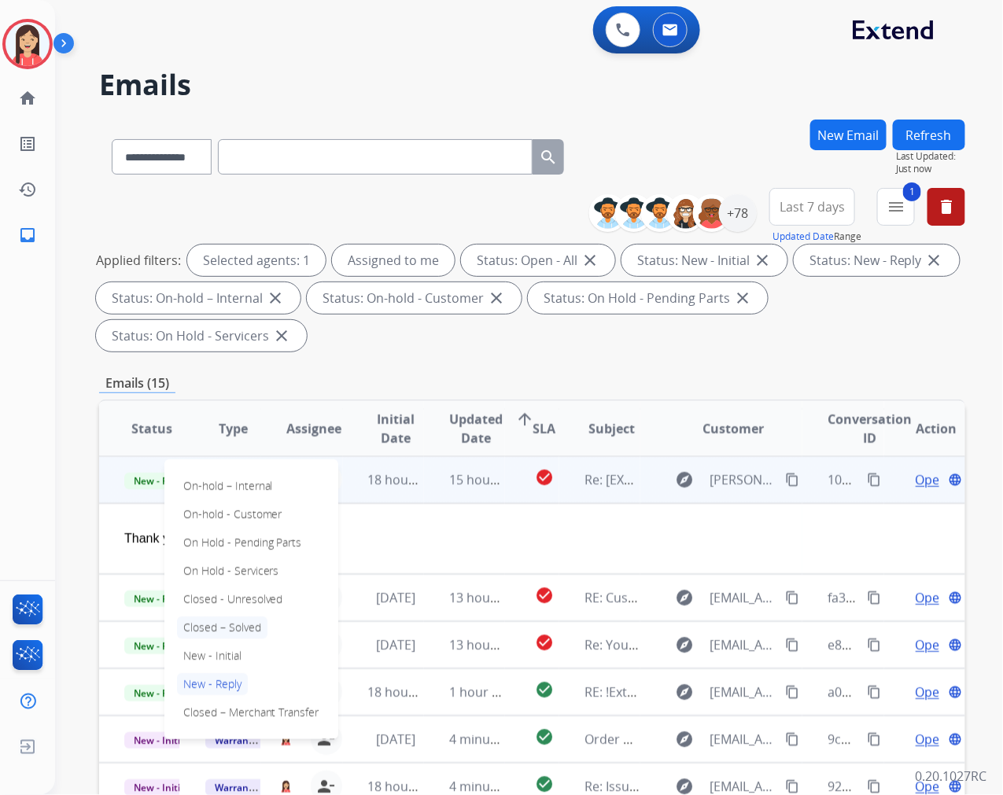
click at [223, 625] on p "Closed – Solved" at bounding box center [222, 628] width 90 height 22
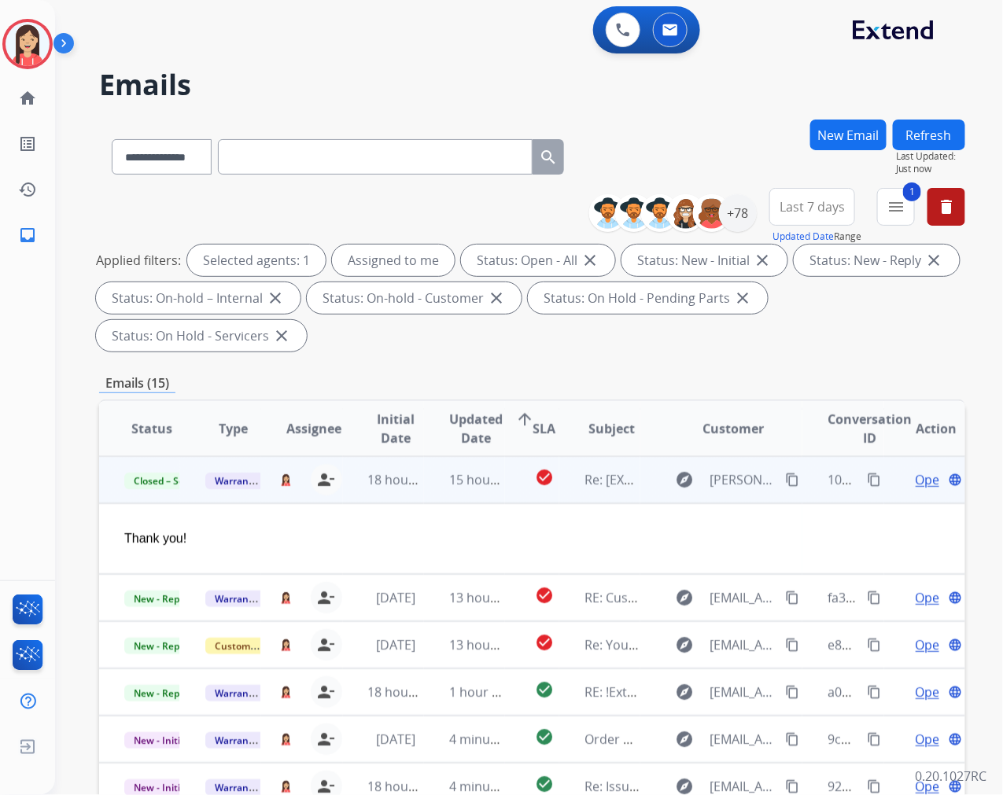
click at [415, 491] on td "18 hours ago" at bounding box center [383, 479] width 81 height 47
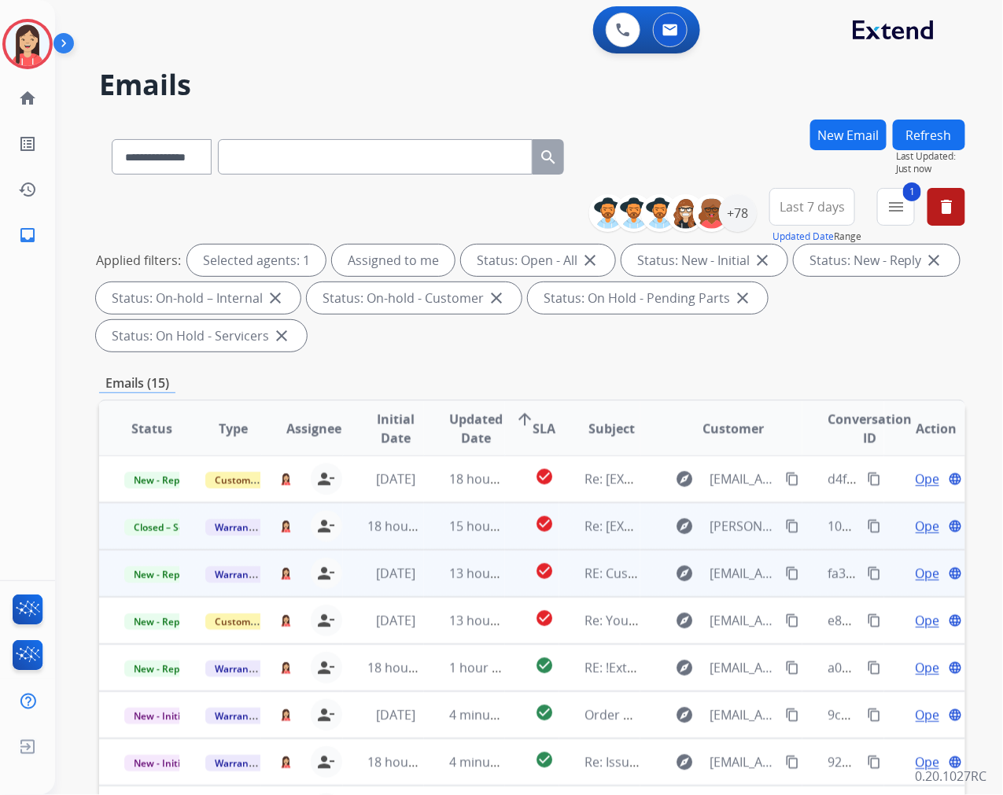
click at [427, 577] on td "13 hours ago" at bounding box center [464, 573] width 81 height 47
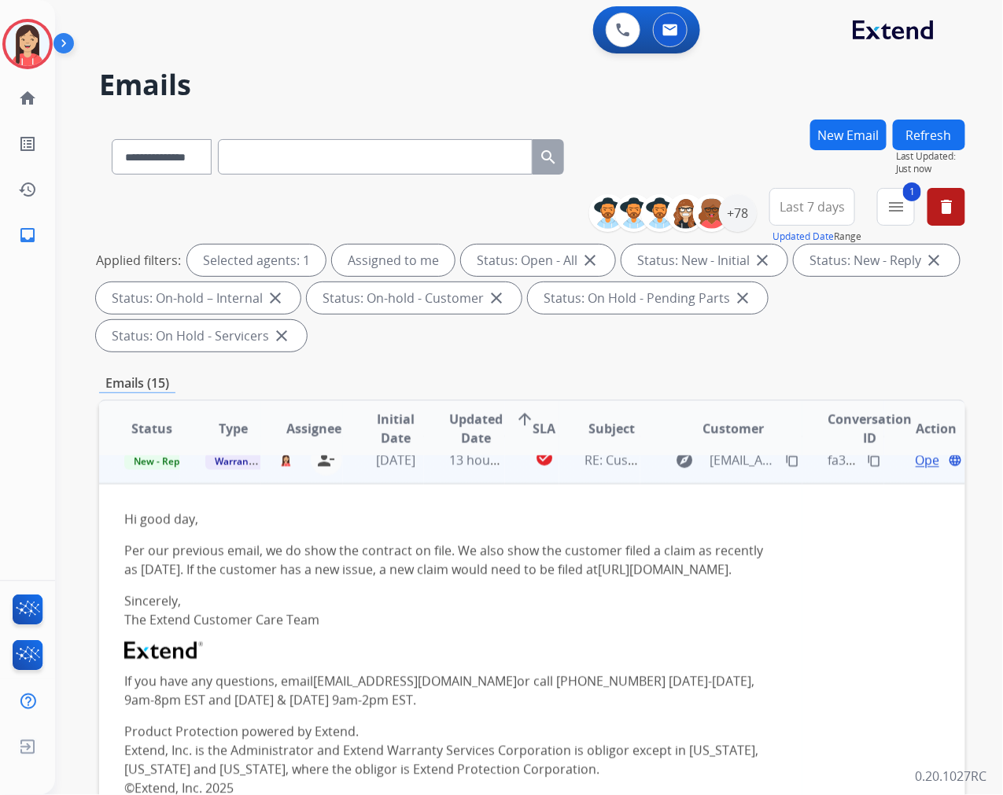
scroll to position [94, 0]
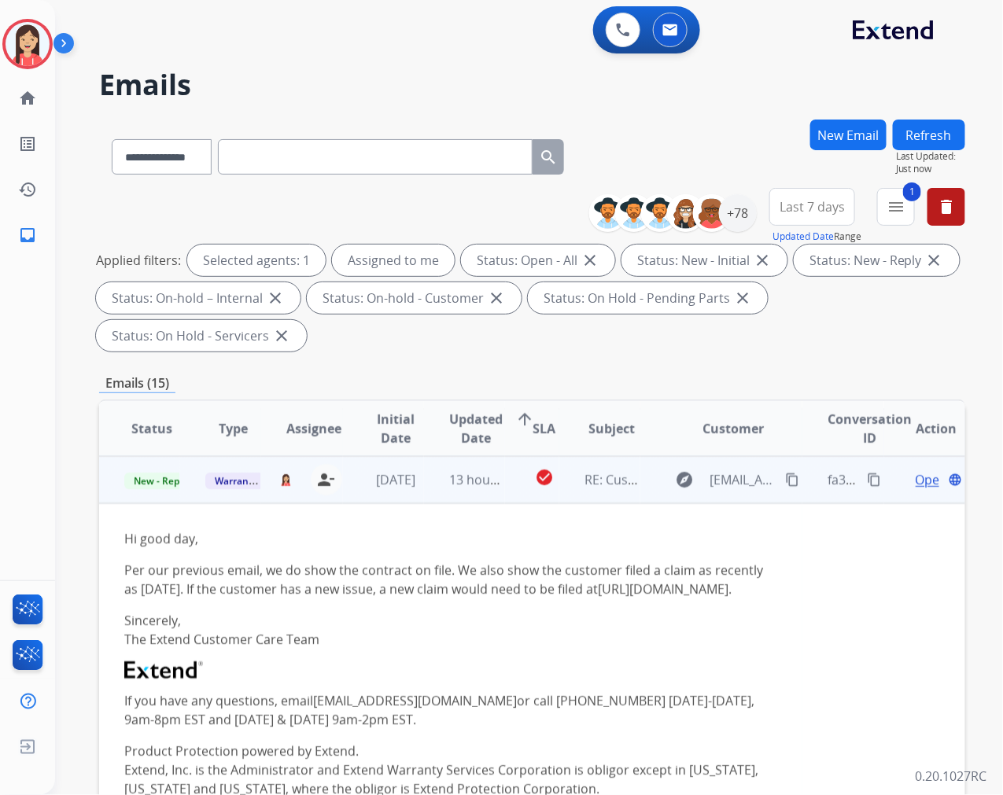
click at [916, 477] on span "Open" at bounding box center [932, 479] width 32 height 19
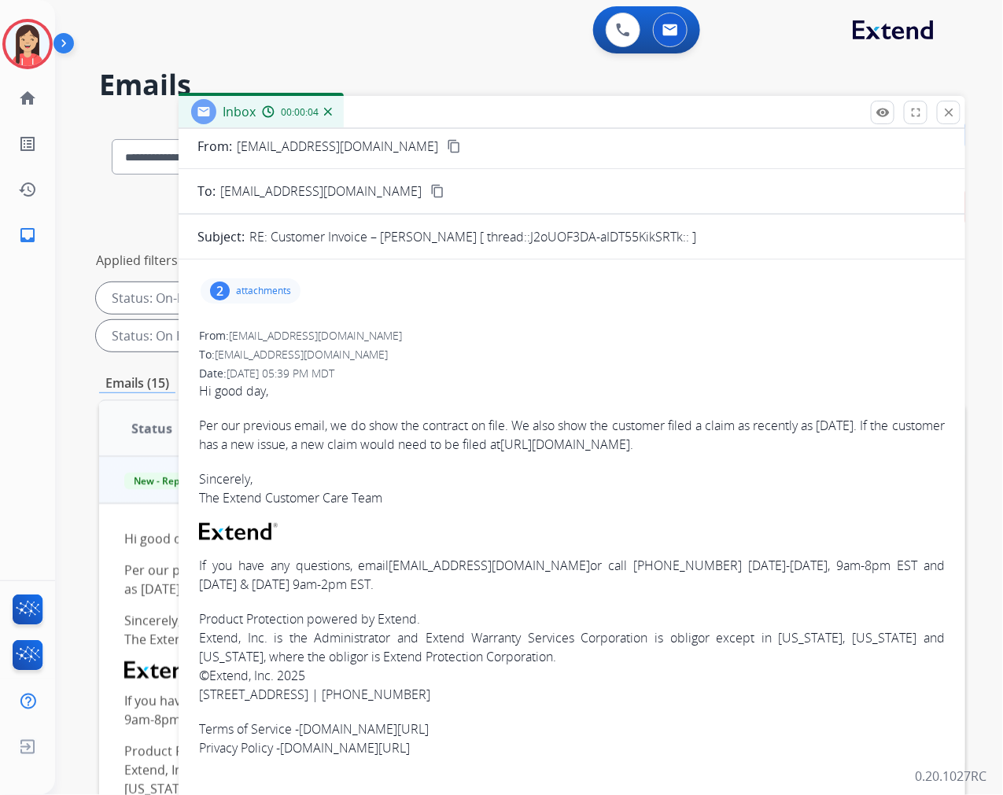
scroll to position [0, 0]
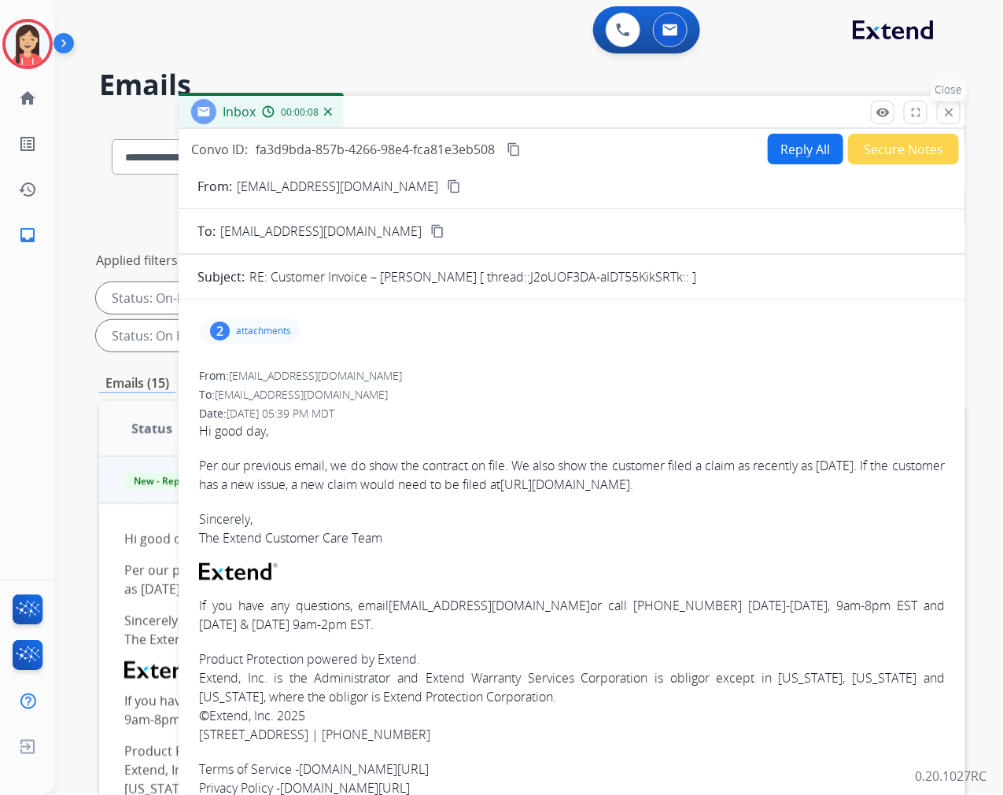
click at [944, 110] on mat-icon "close" at bounding box center [949, 112] width 14 height 14
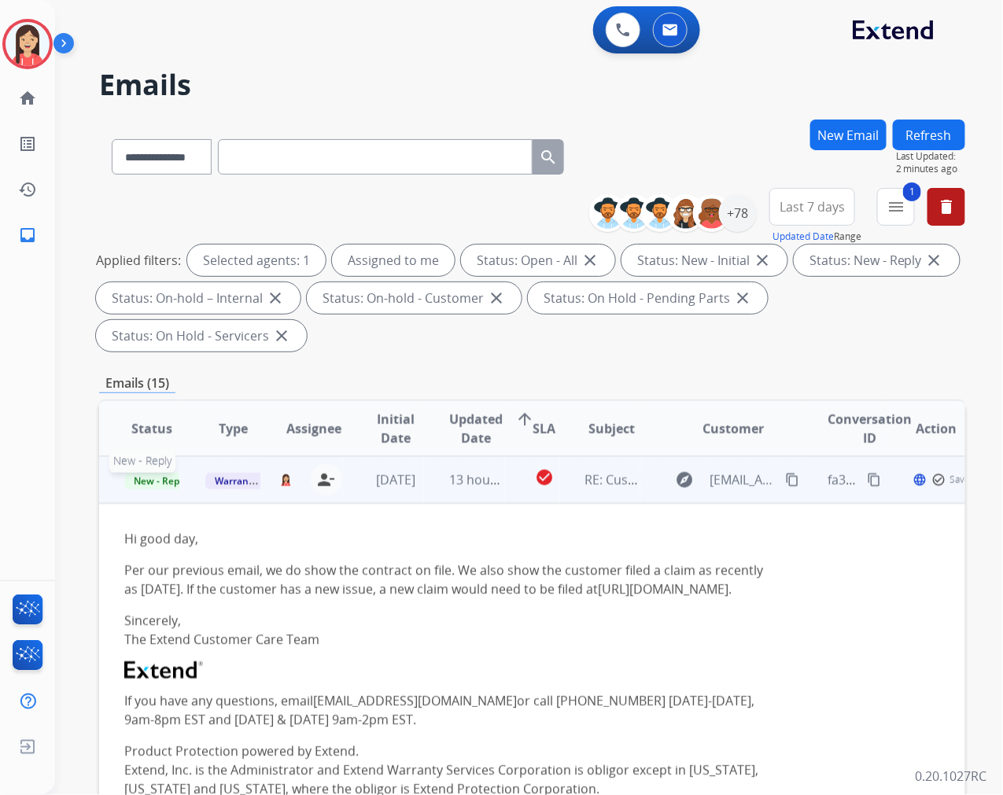
click at [157, 485] on span "New - Reply" at bounding box center [160, 481] width 72 height 17
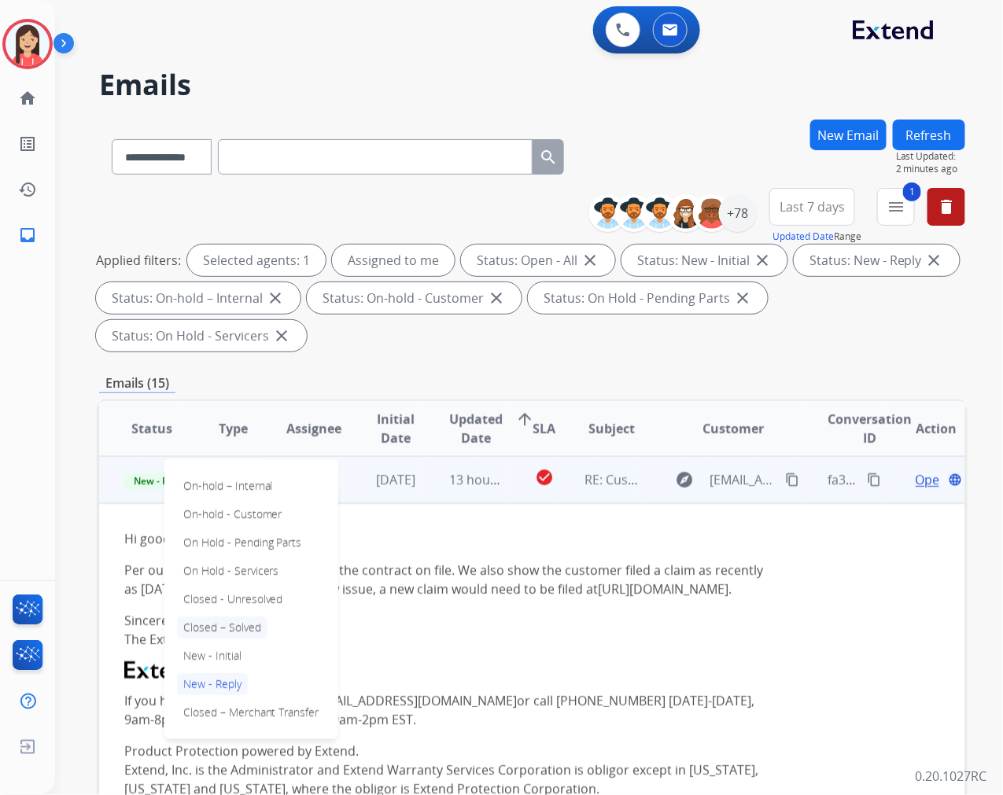
click at [216, 623] on p "Closed – Solved" at bounding box center [222, 628] width 90 height 22
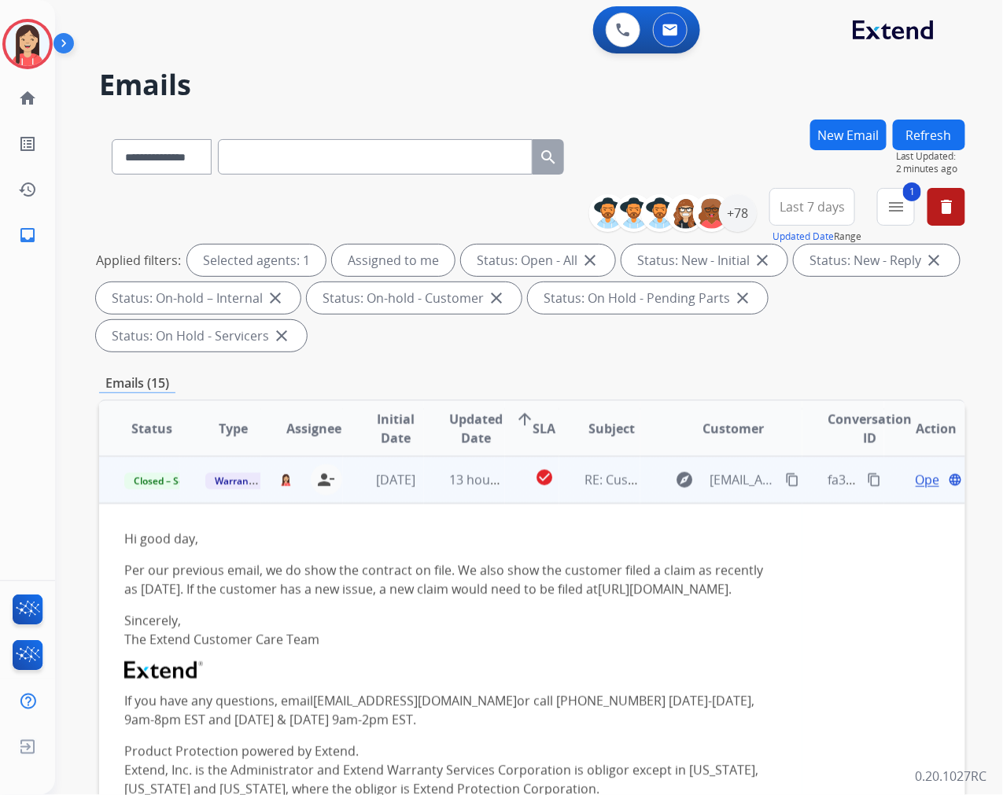
click at [511, 496] on td "check_circle" at bounding box center [532, 479] width 54 height 47
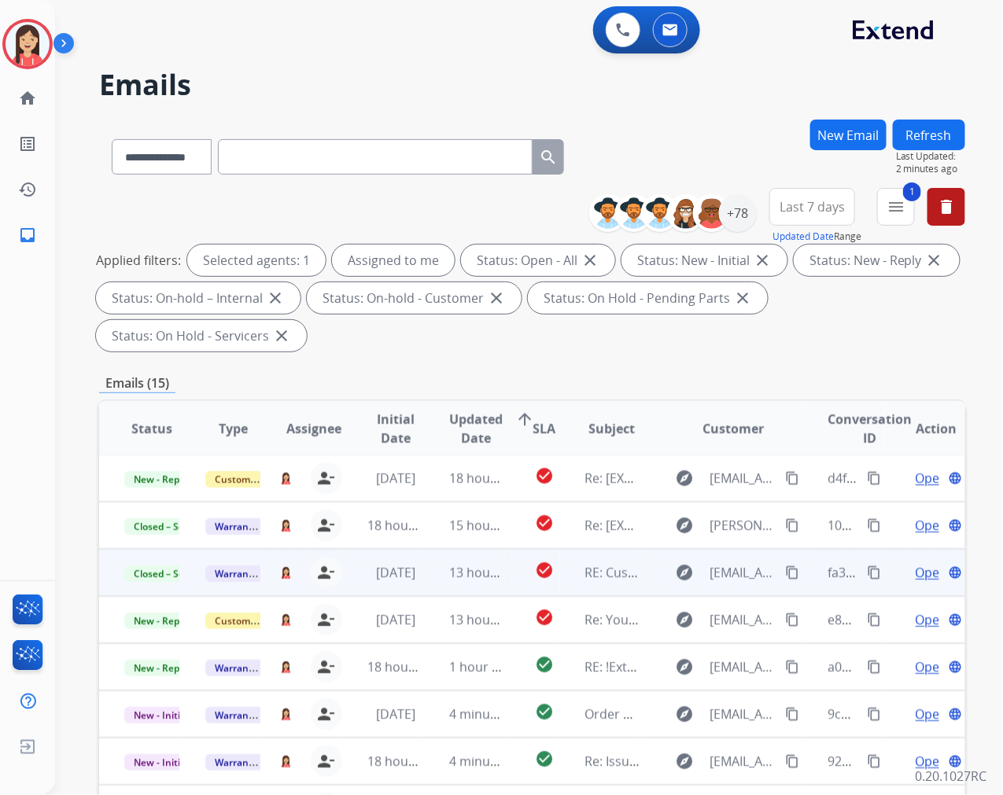
scroll to position [1, 0]
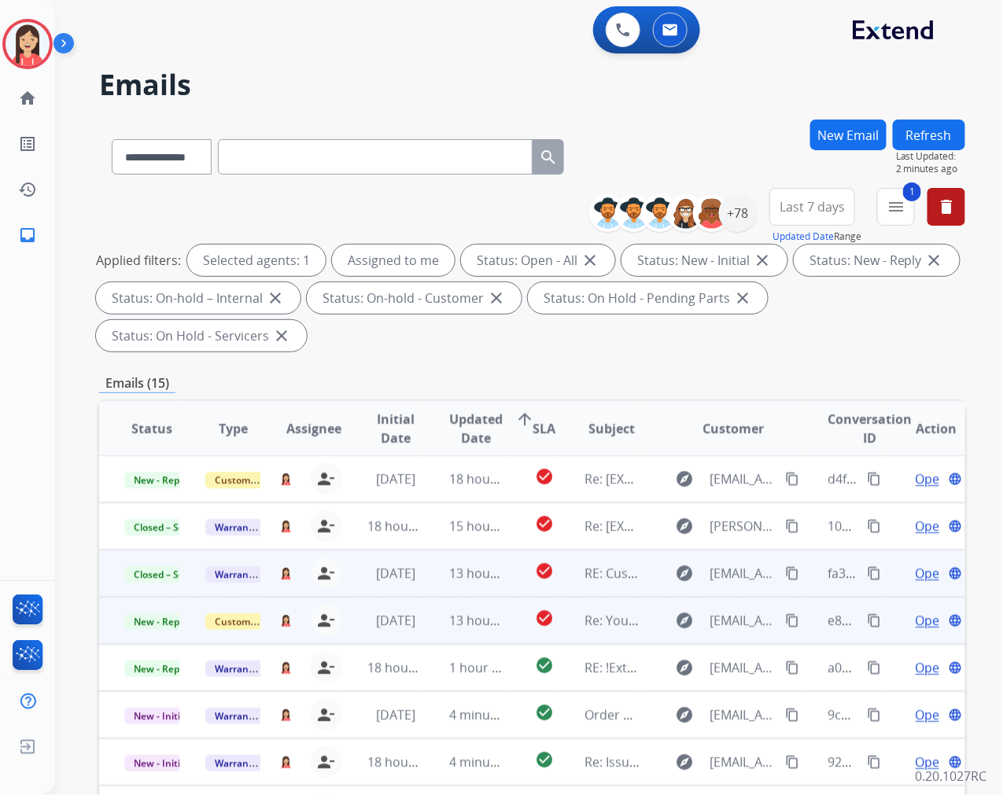
click at [433, 637] on td "13 hours ago" at bounding box center [464, 620] width 81 height 47
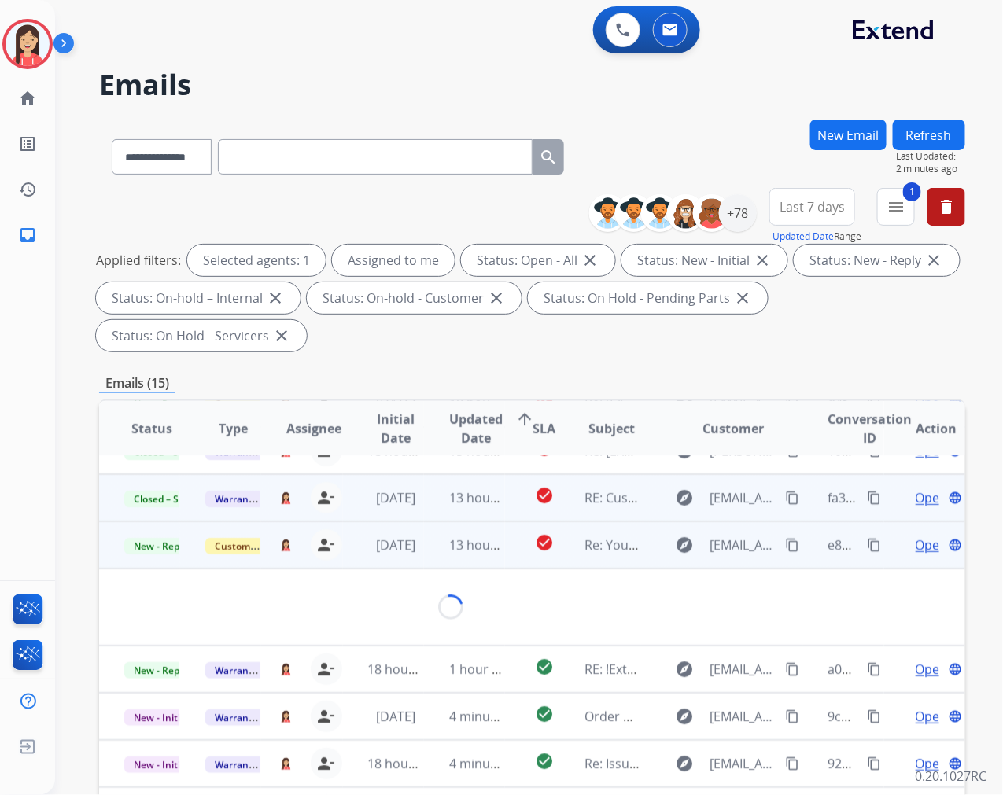
scroll to position [142, 0]
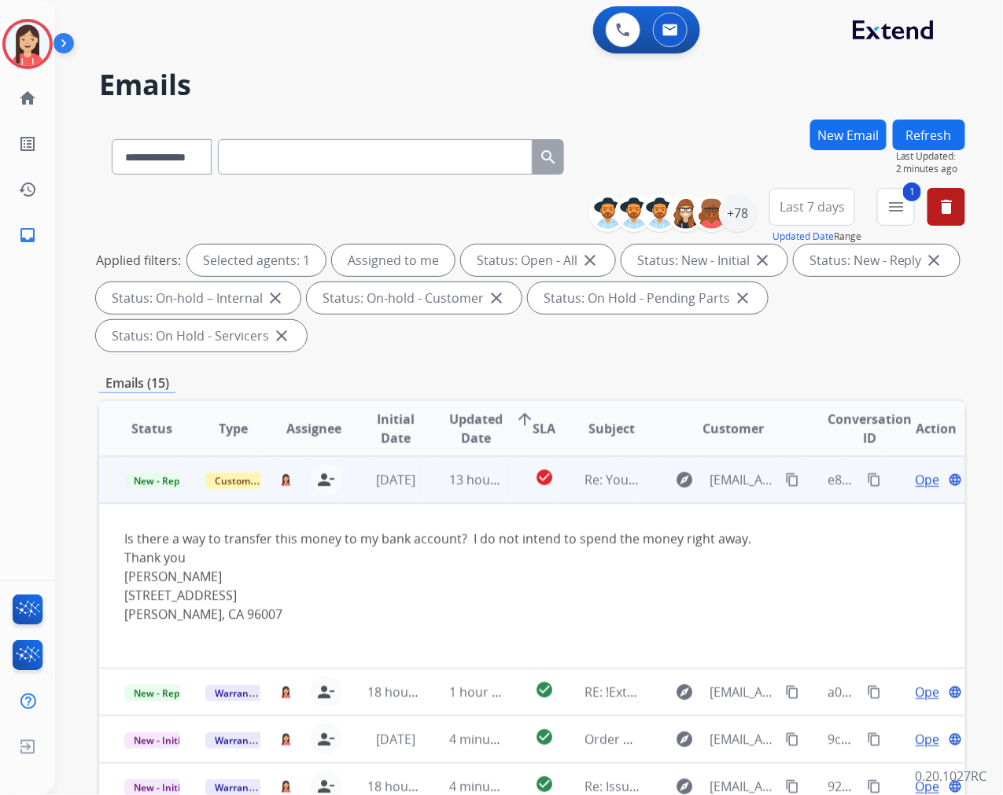
click at [916, 478] on span "Open" at bounding box center [932, 479] width 32 height 19
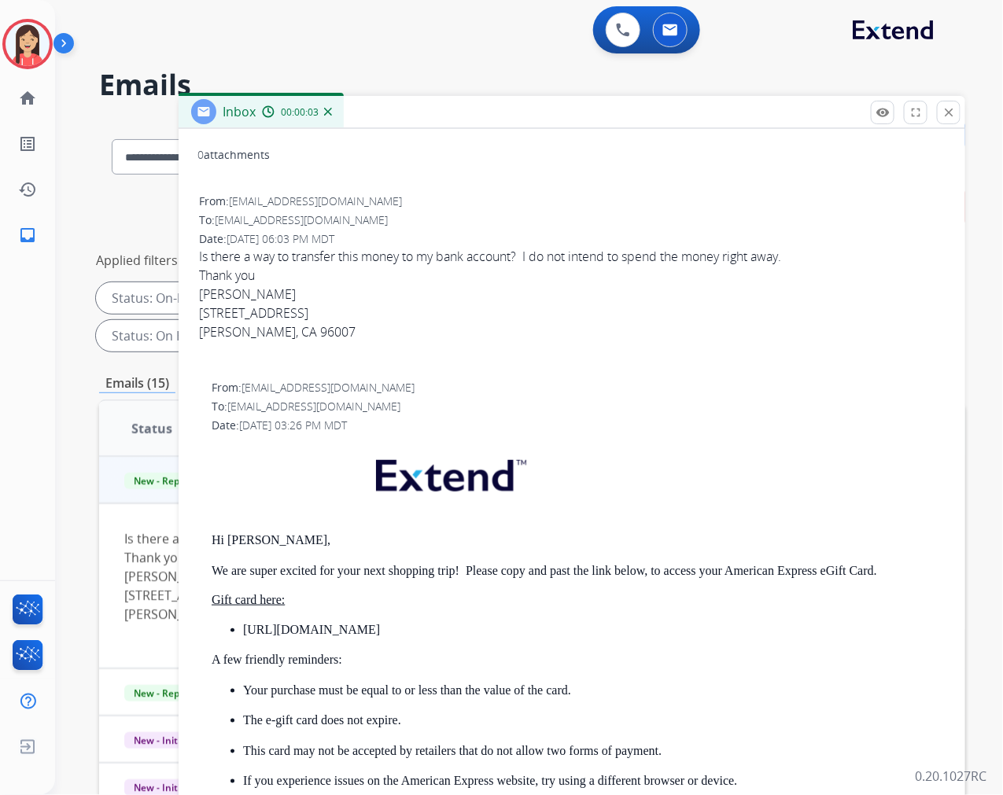
scroll to position [0, 0]
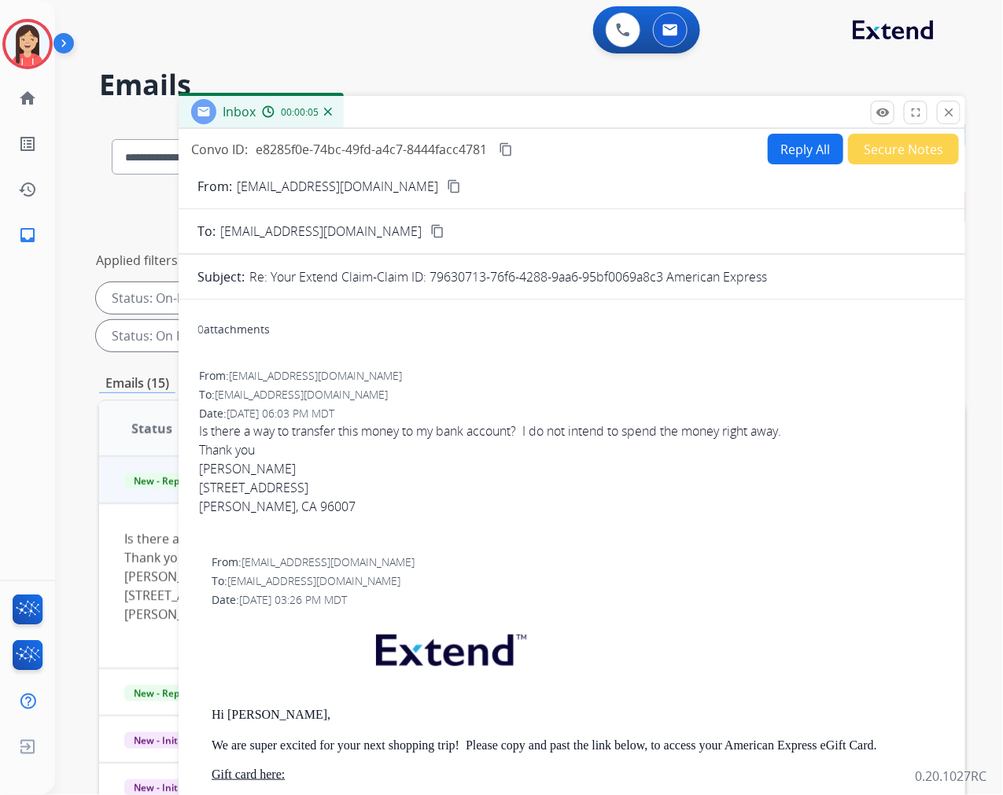
click at [799, 153] on button "Reply All" at bounding box center [806, 149] width 76 height 31
select select "**********"
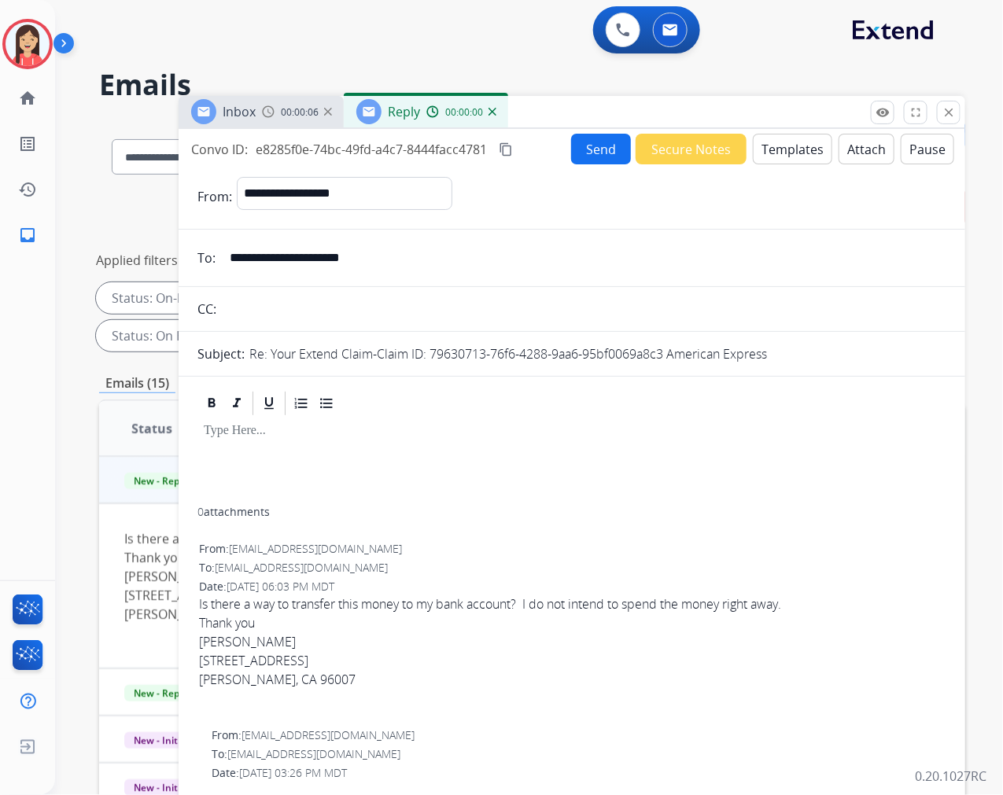
click at [799, 153] on button "Templates" at bounding box center [792, 149] width 79 height 31
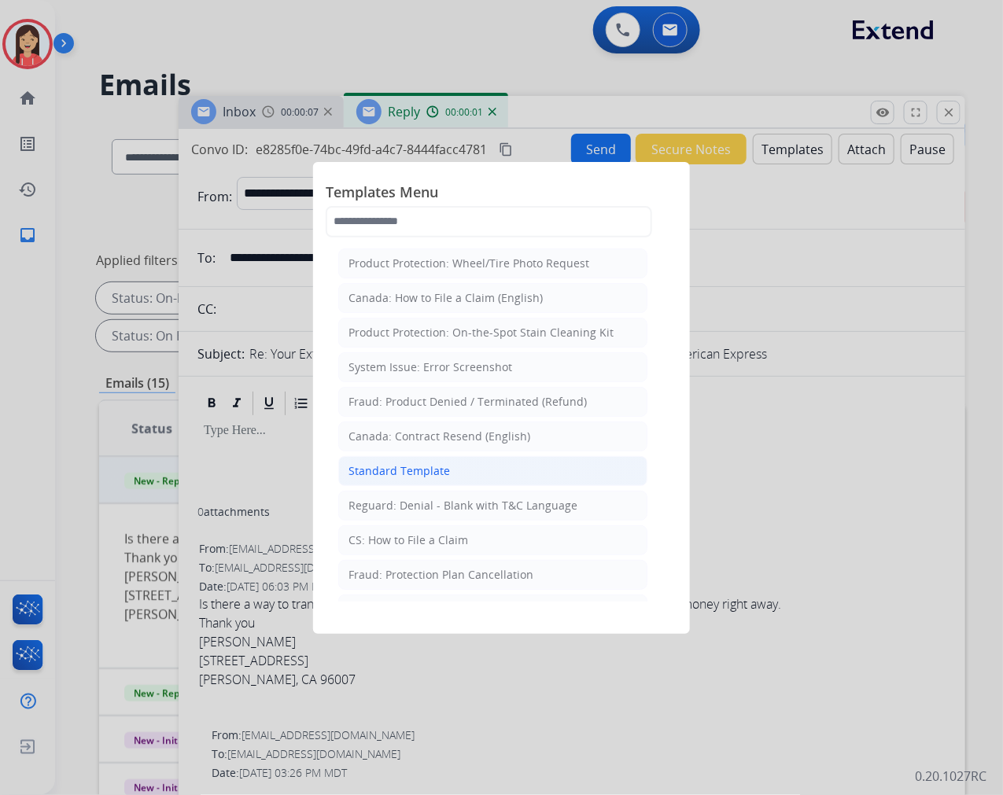
click at [430, 473] on div "Standard Template" at bounding box center [399, 471] width 101 height 16
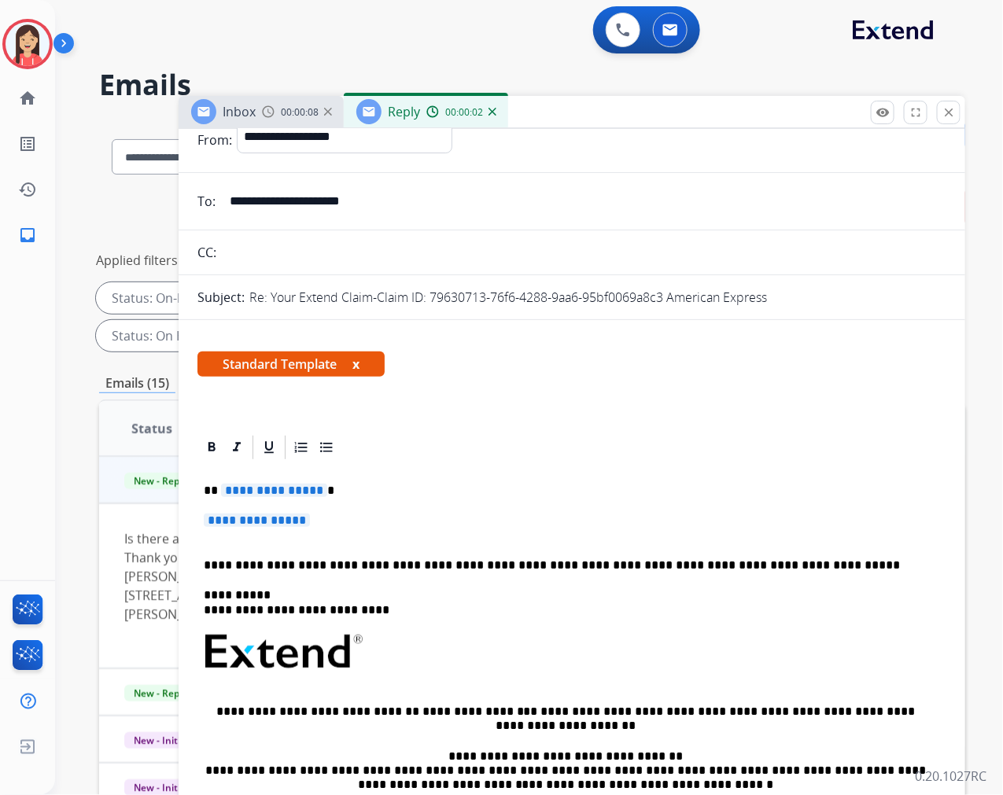
scroll to position [87, 0]
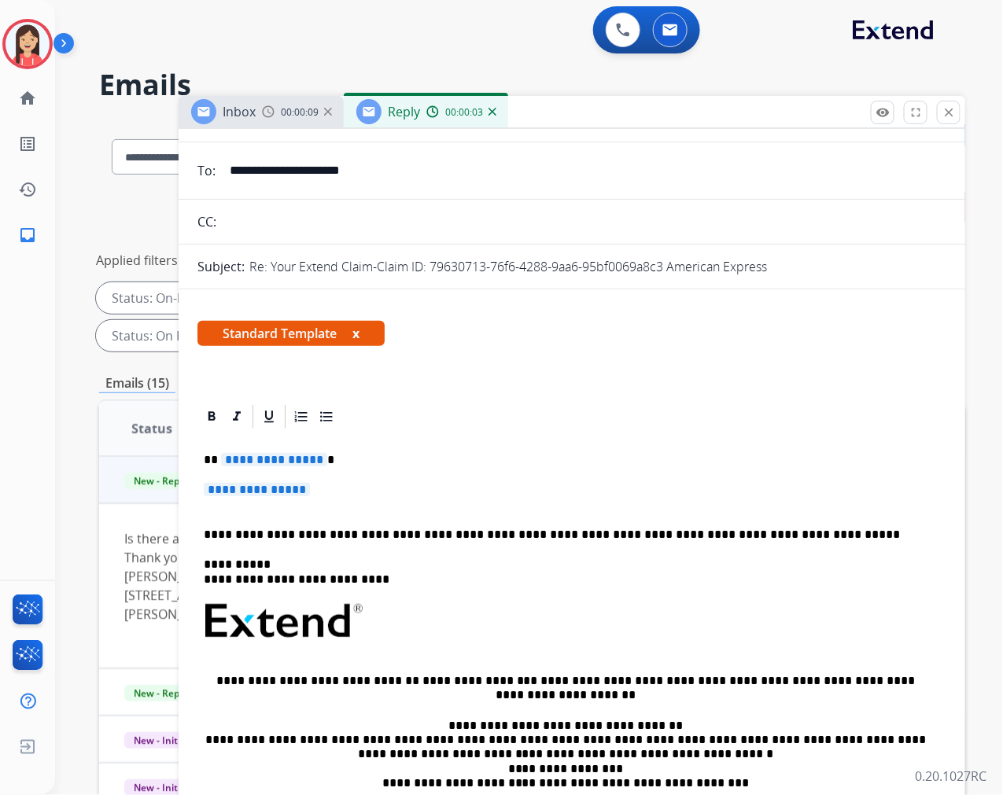
click at [221, 454] on p "**********" at bounding box center [566, 460] width 724 height 14
drag, startPoint x: 223, startPoint y: 461, endPoint x: 830, endPoint y: 500, distance: 607.8
click at [830, 500] on div "**********" at bounding box center [571, 668] width 749 height 474
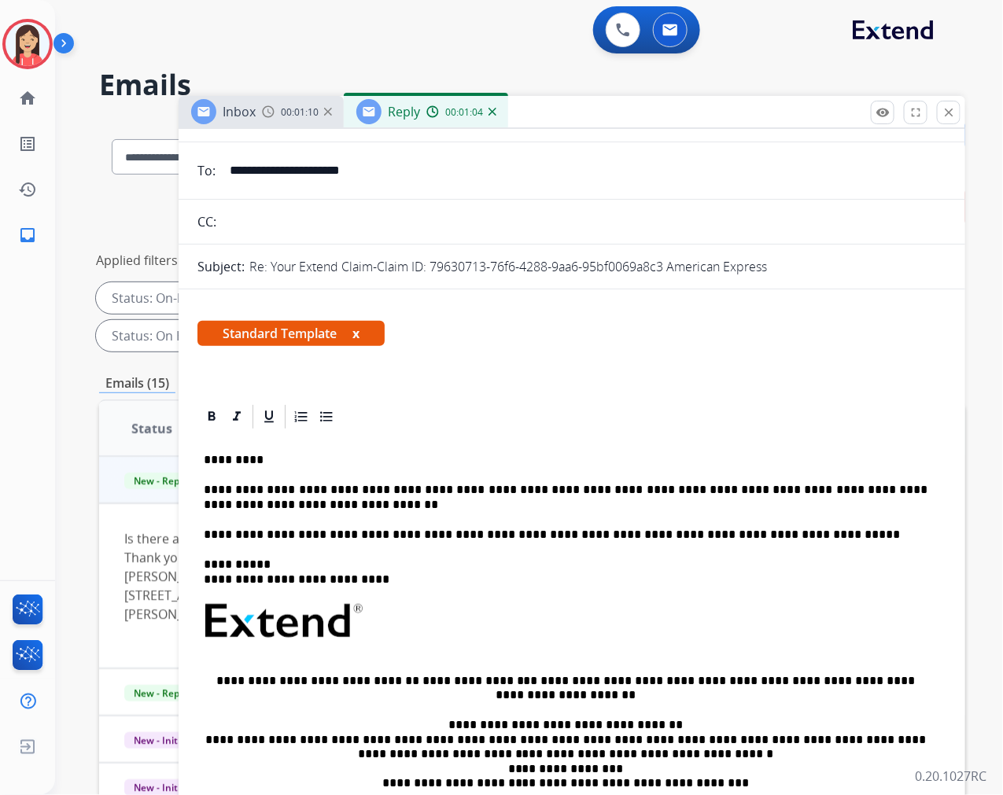
scroll to position [0, 0]
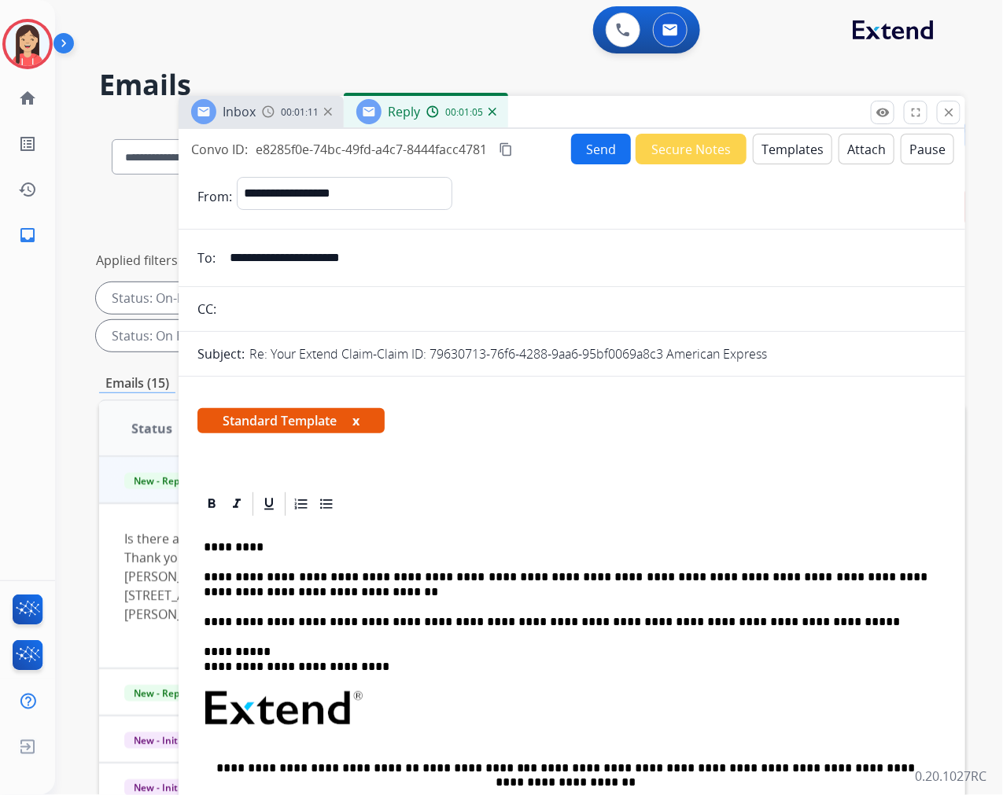
click at [578, 151] on button "Send" at bounding box center [601, 149] width 60 height 31
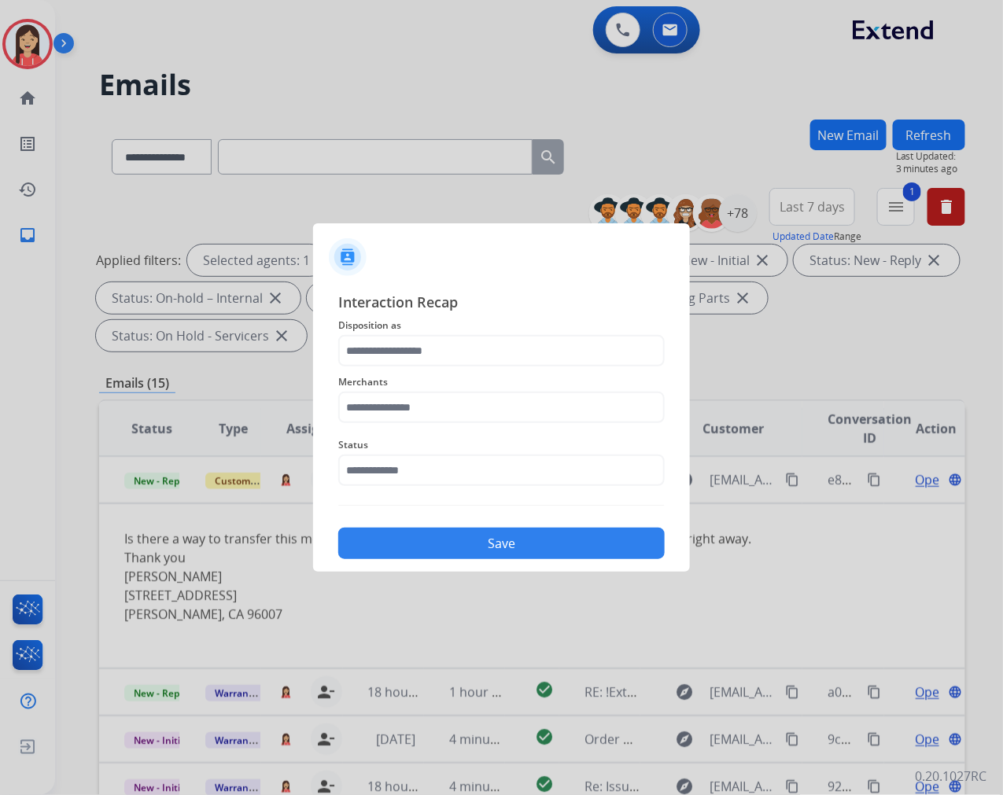
click at [421, 320] on span "Disposition as" at bounding box center [501, 325] width 327 height 19
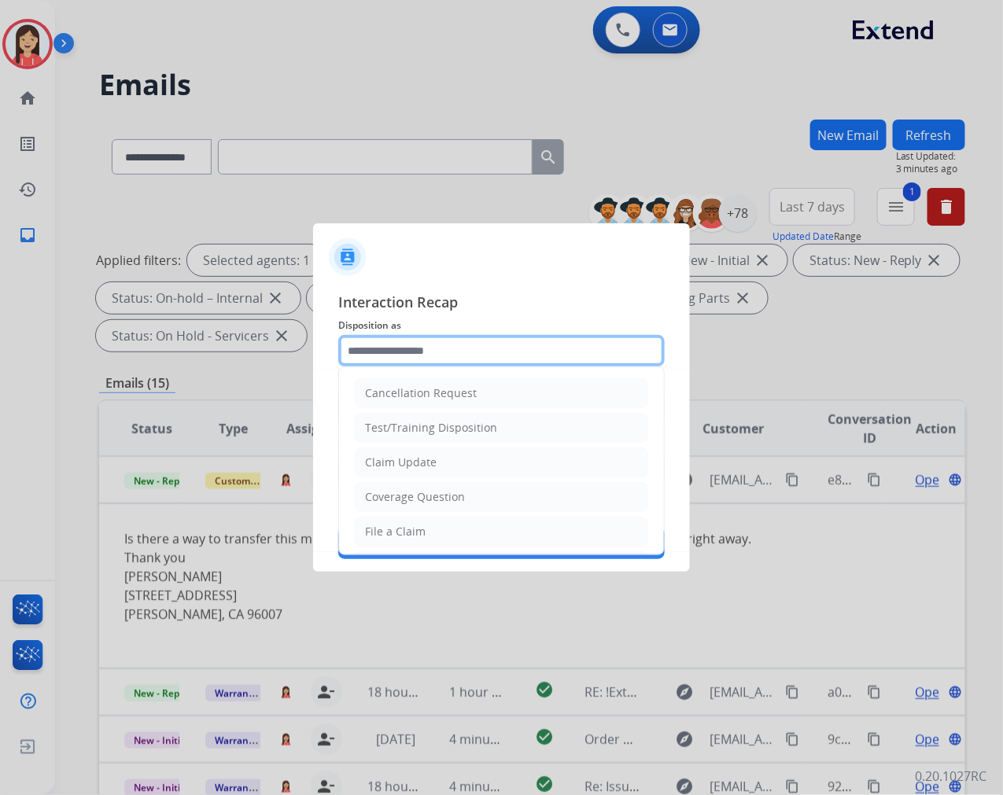
click at [411, 346] on input "text" at bounding box center [501, 350] width 327 height 31
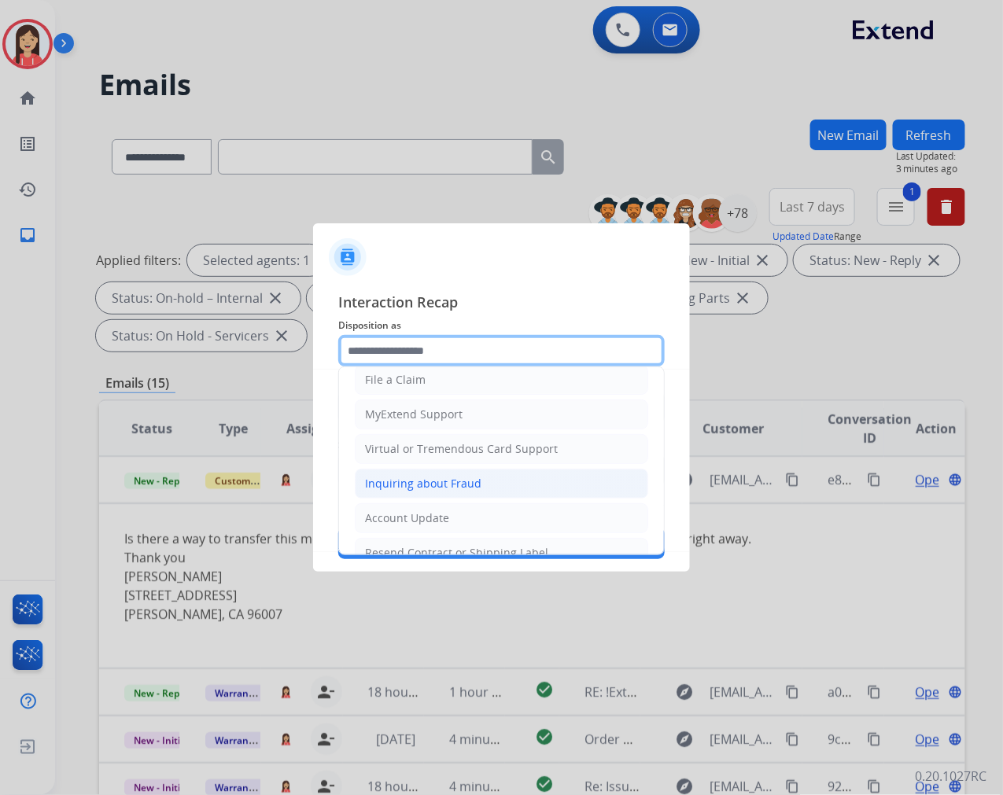
scroll to position [175, 0]
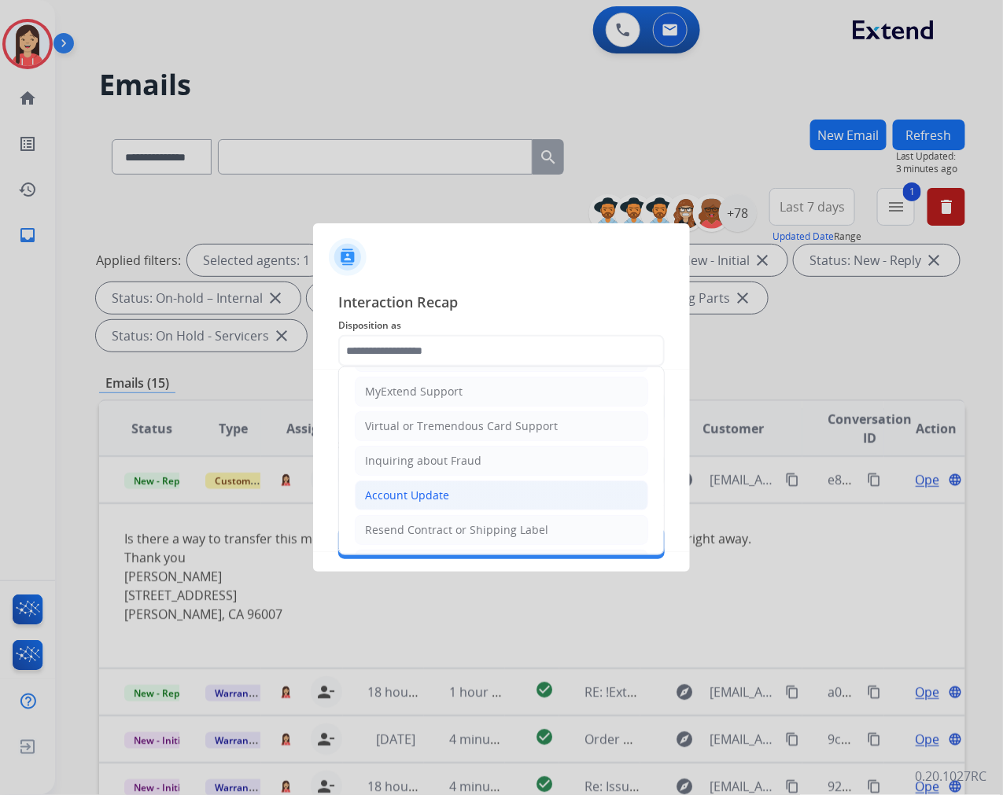
click at [419, 491] on div "Account Update" at bounding box center [407, 496] width 84 height 16
type input "**********"
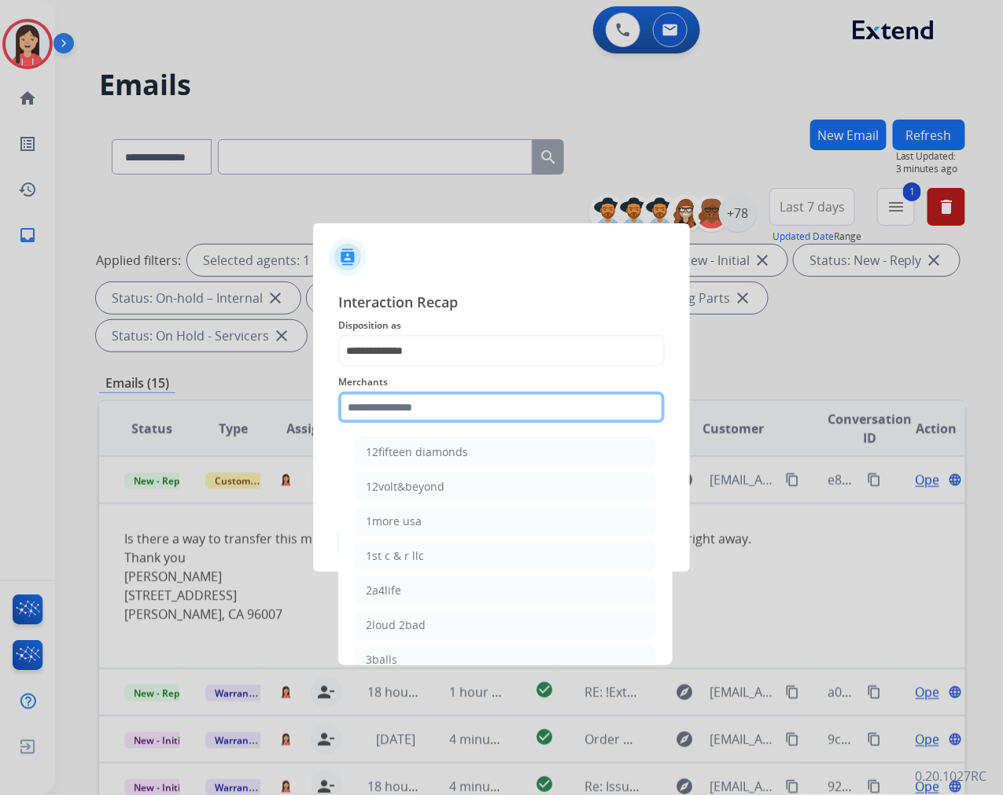
click at [439, 408] on input "text" at bounding box center [501, 407] width 327 height 31
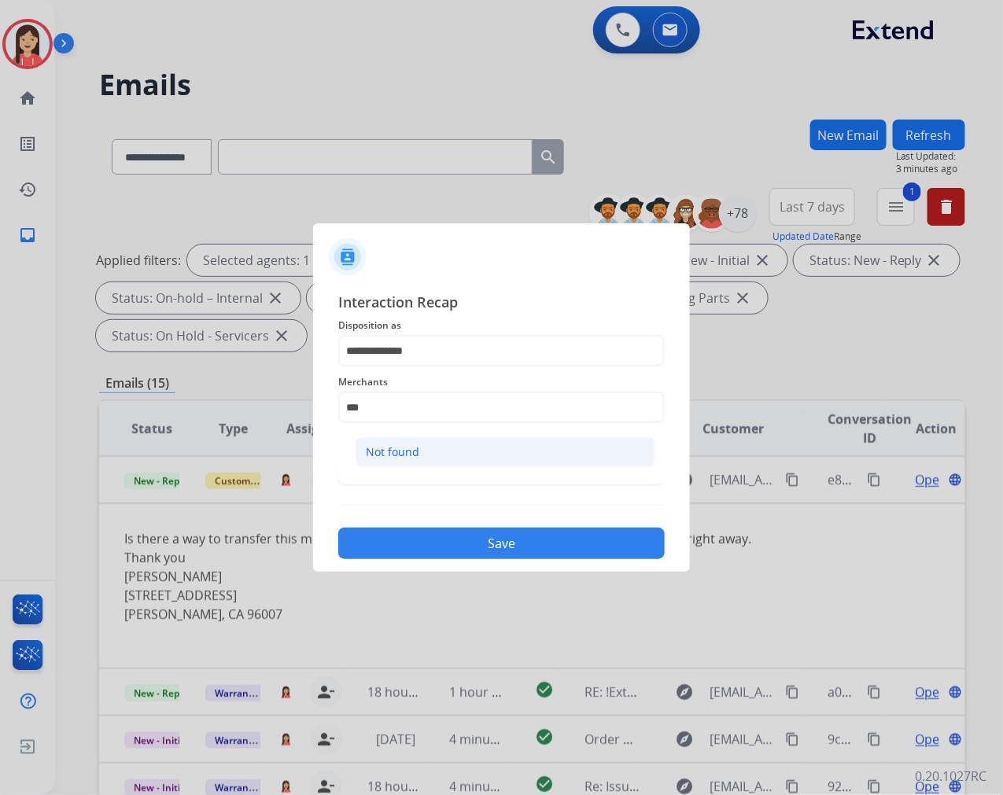
click at [438, 459] on li "Not found" at bounding box center [506, 452] width 300 height 30
type input "*********"
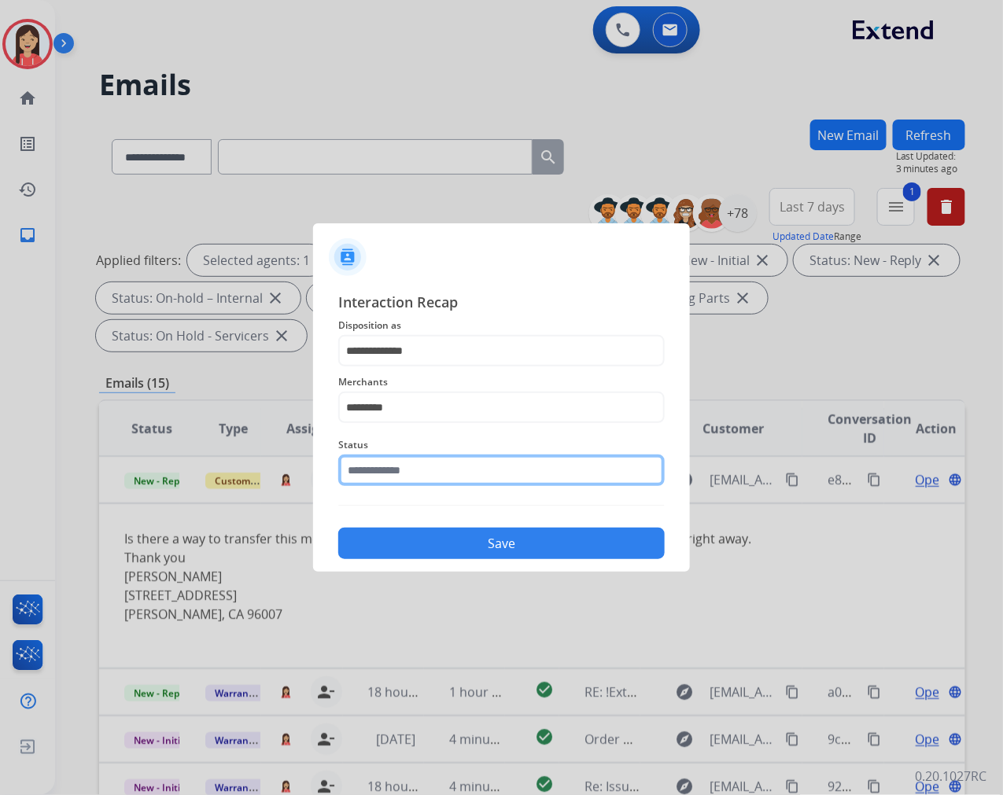
click at [417, 466] on input "text" at bounding box center [501, 470] width 327 height 31
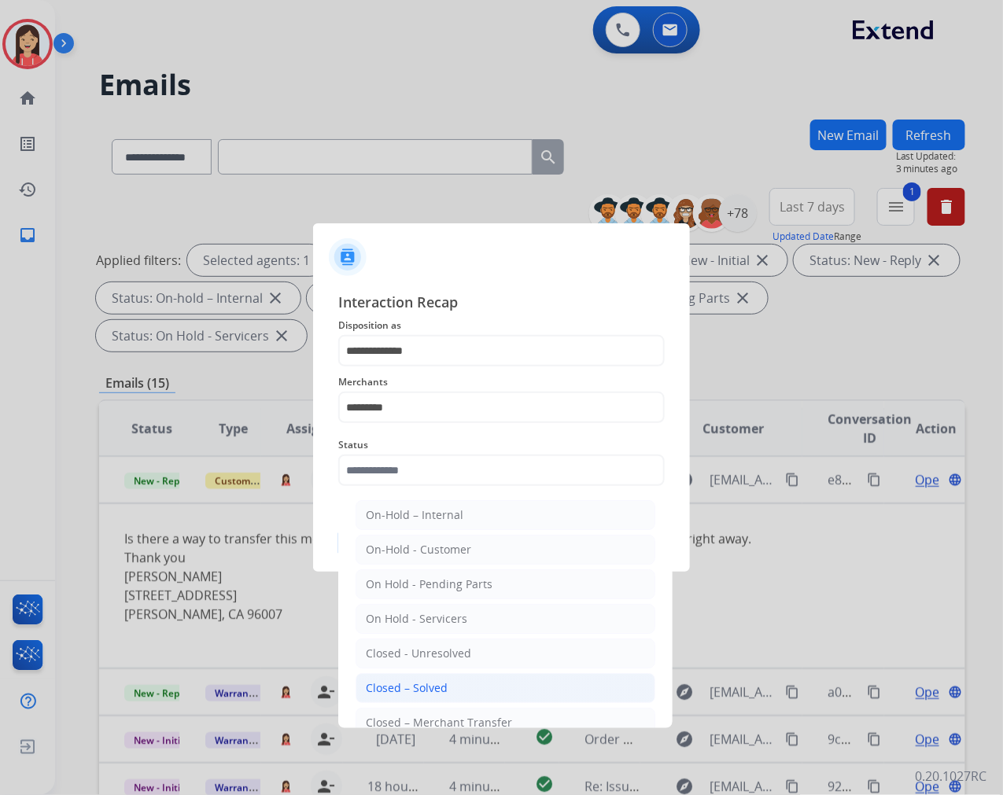
click at [418, 686] on div "Closed – Solved" at bounding box center [407, 689] width 82 height 16
type input "**********"
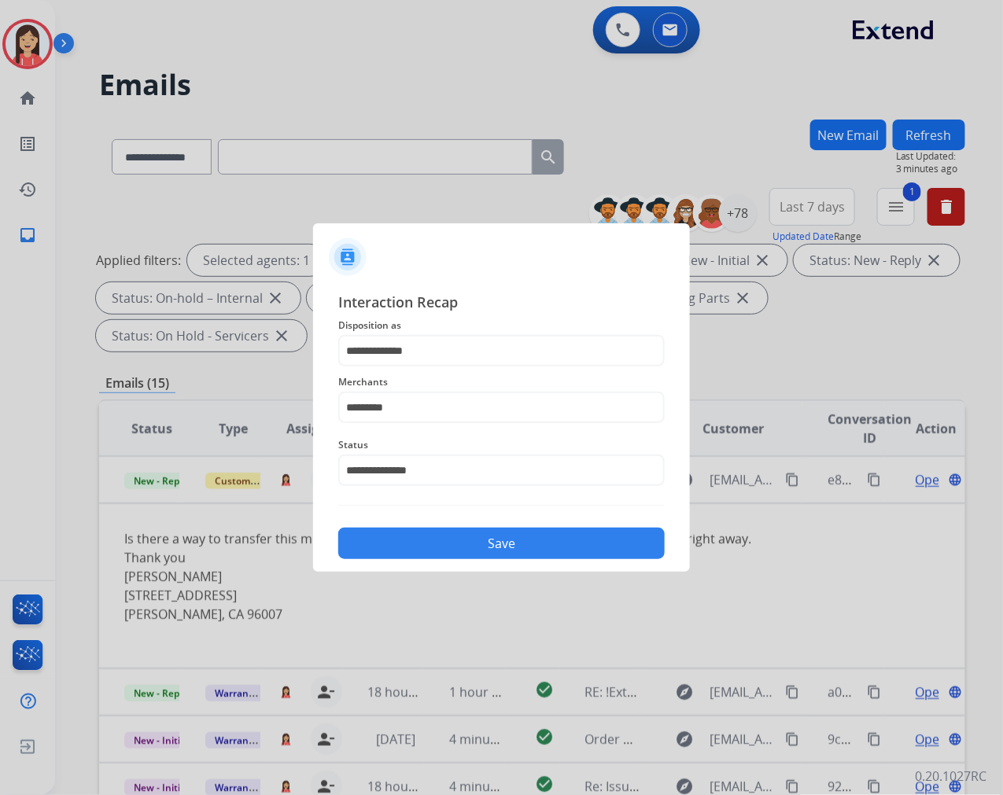
click at [510, 532] on button "Save" at bounding box center [501, 543] width 327 height 31
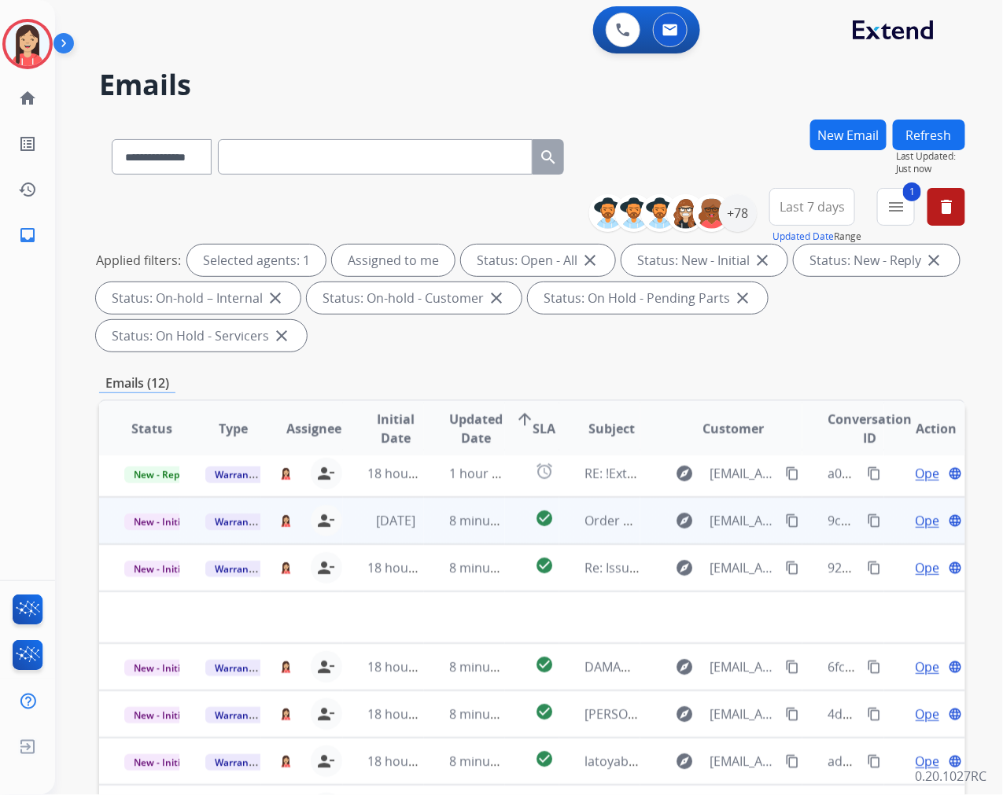
scroll to position [52, 0]
click at [425, 536] on td "8 minutes ago" at bounding box center [464, 522] width 81 height 47
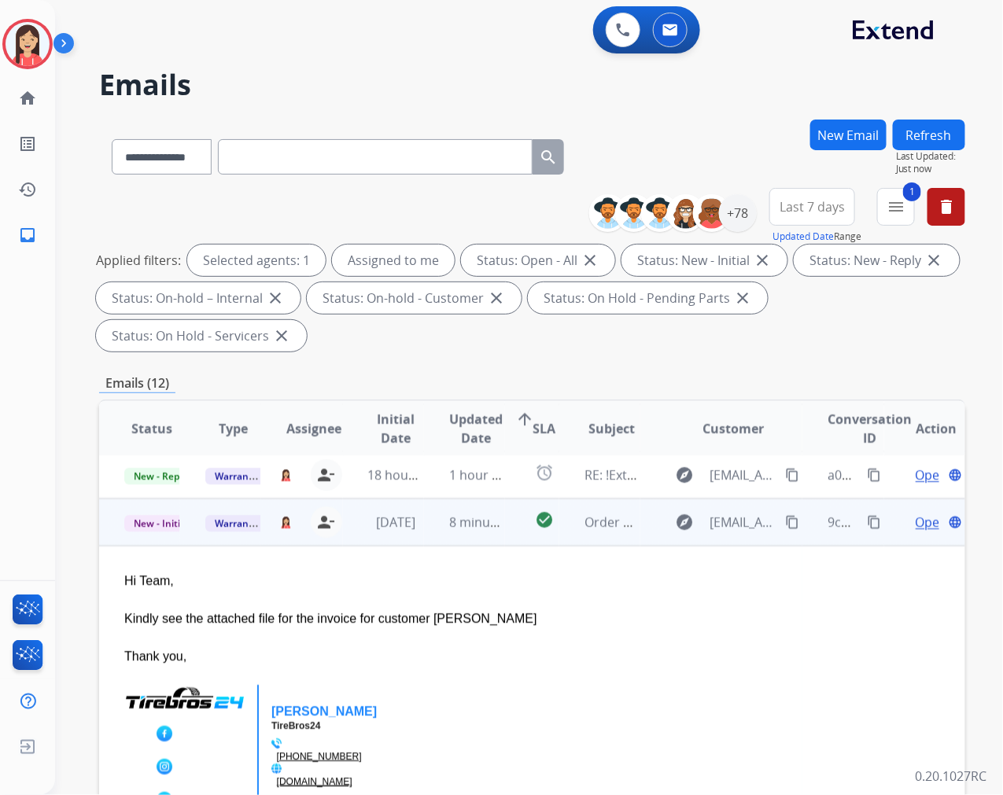
scroll to position [94, 0]
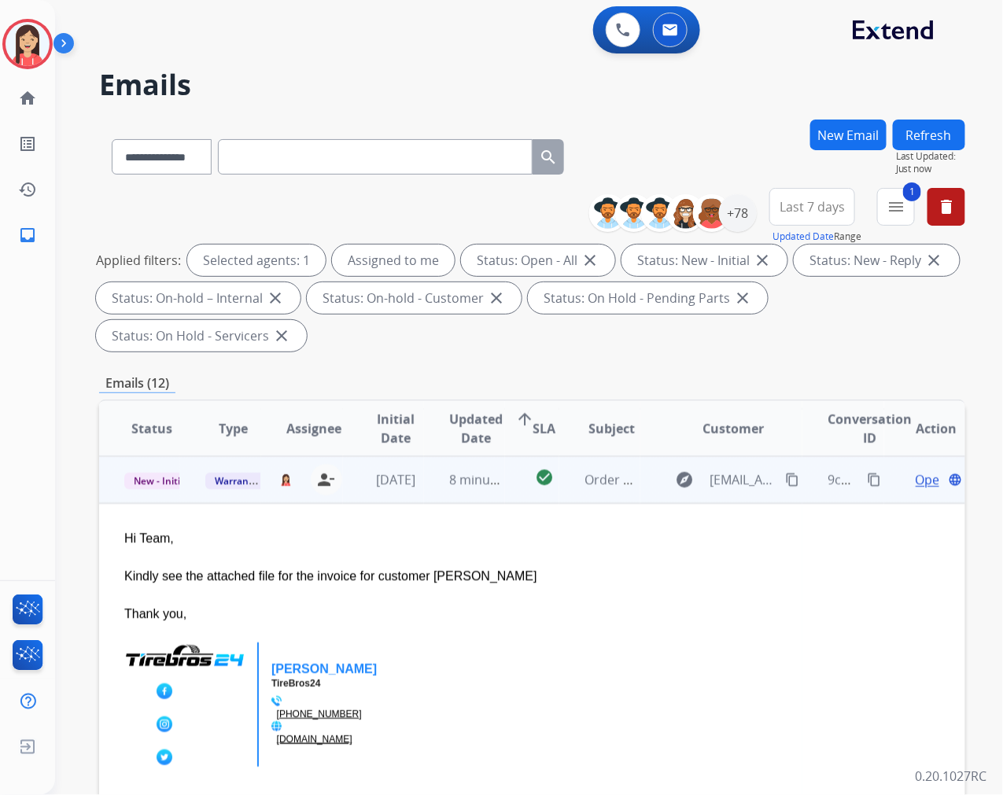
click at [429, 499] on td "8 minutes ago" at bounding box center [464, 479] width 81 height 47
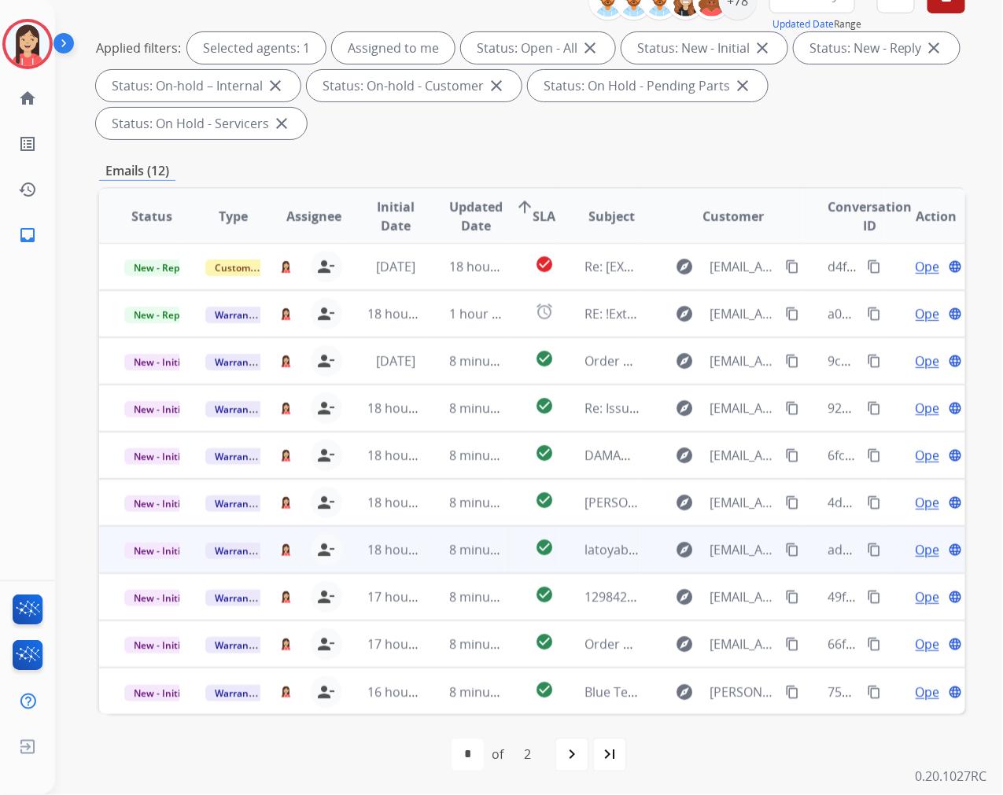
scroll to position [213, 0]
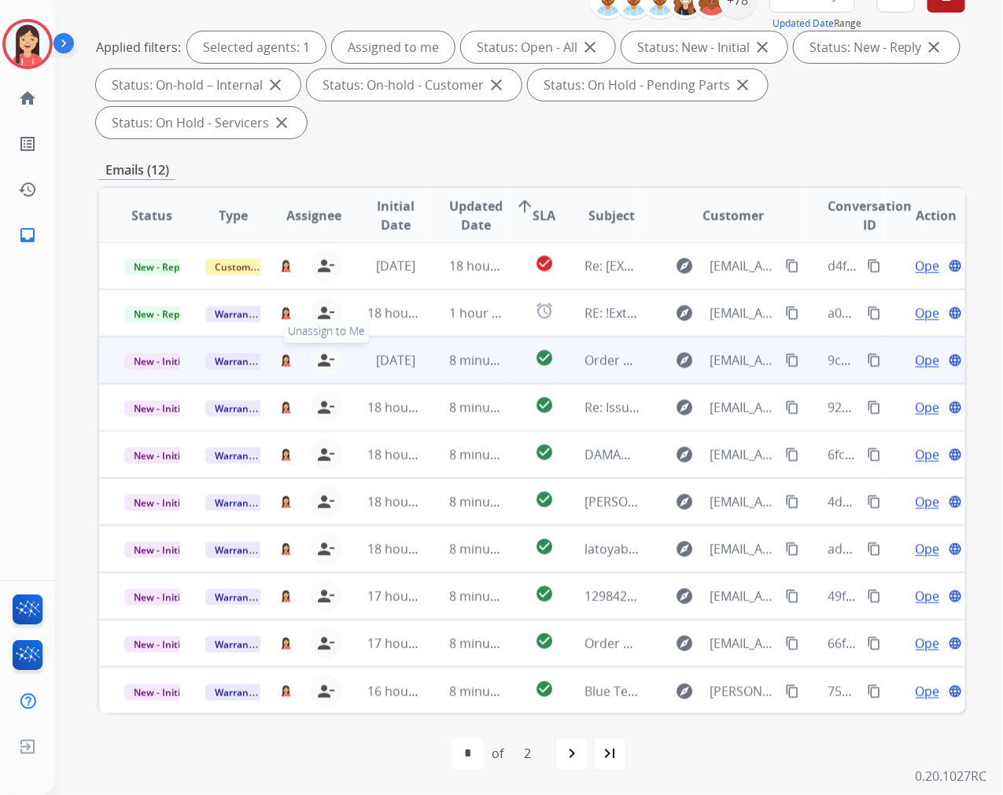
click at [323, 360] on mat-icon "person_remove" at bounding box center [326, 360] width 19 height 19
click at [283, 363] on span "+" at bounding box center [285, 360] width 7 height 19
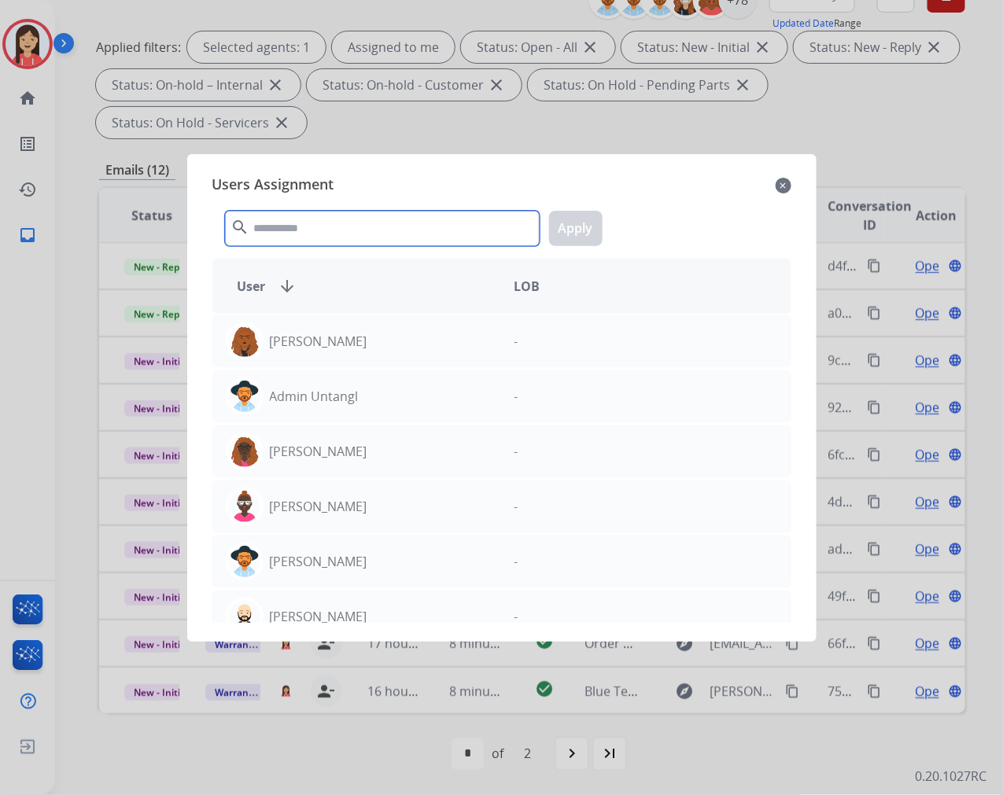
click at [315, 234] on input "text" at bounding box center [382, 228] width 315 height 35
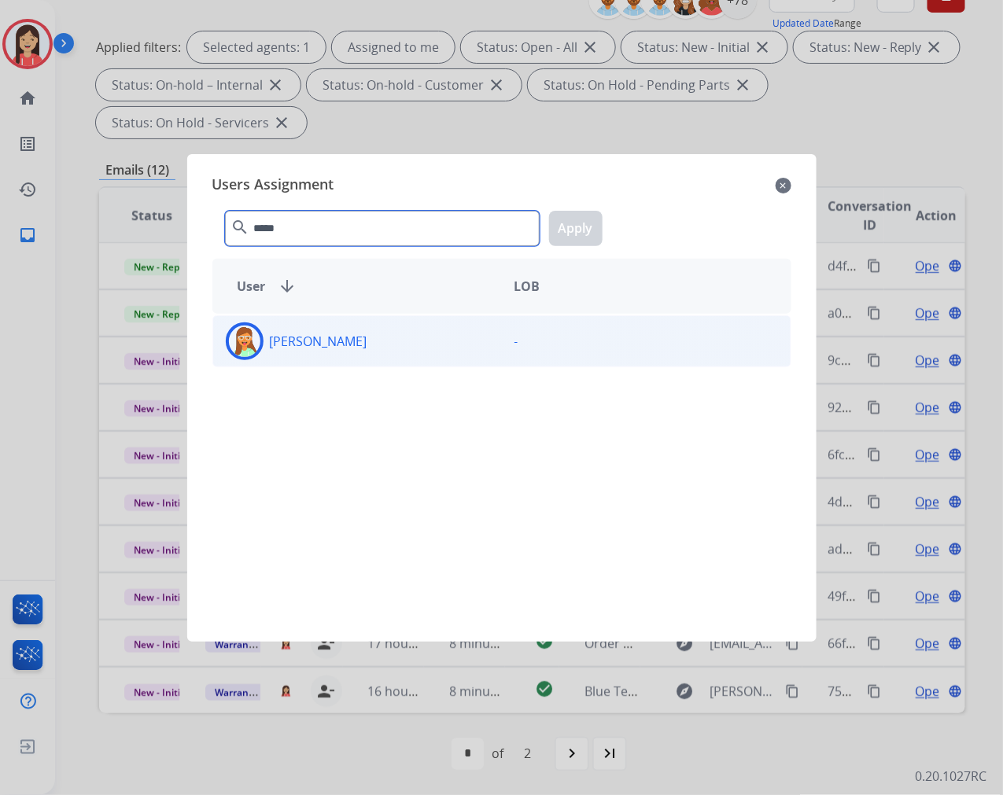
type input "*****"
click at [352, 351] on div "[PERSON_NAME]" at bounding box center [357, 342] width 289 height 38
click at [570, 231] on button "Apply" at bounding box center [576, 228] width 54 height 35
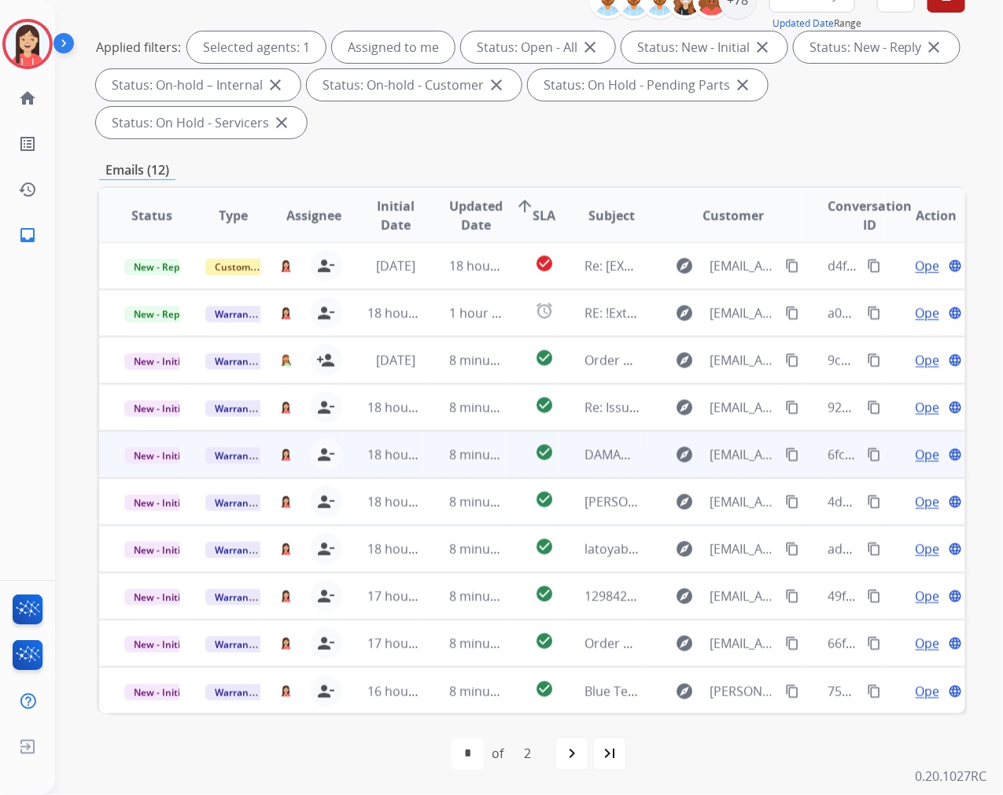
click at [505, 467] on td "check_circle" at bounding box center [532, 454] width 54 height 47
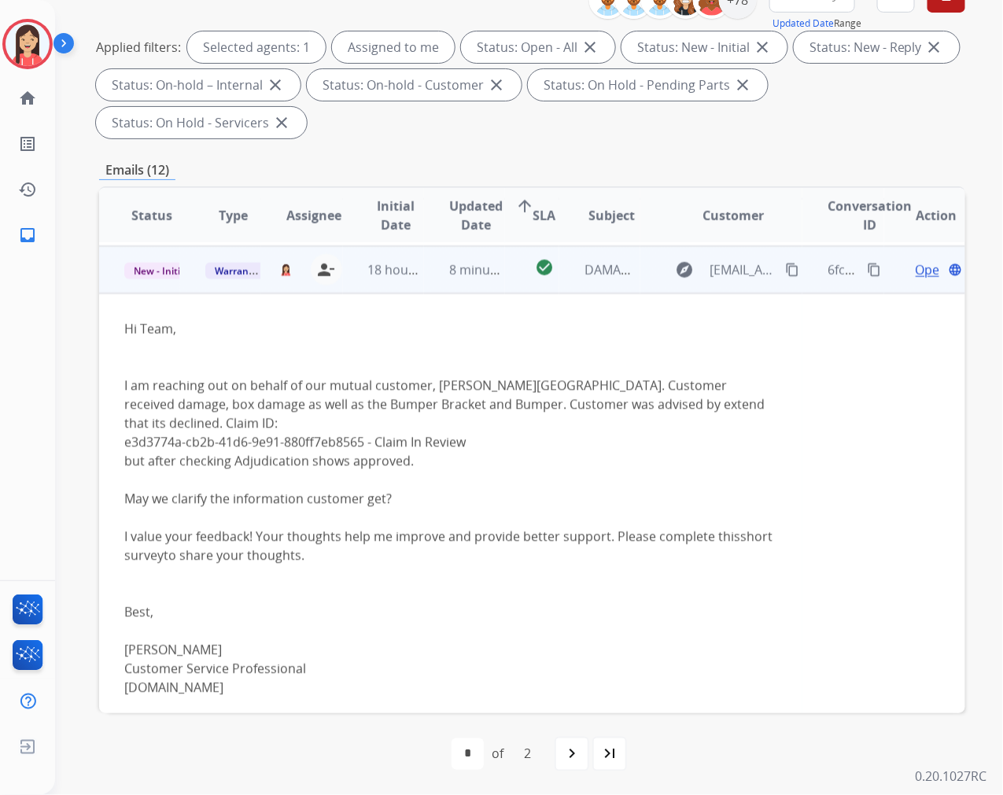
scroll to position [189, 0]
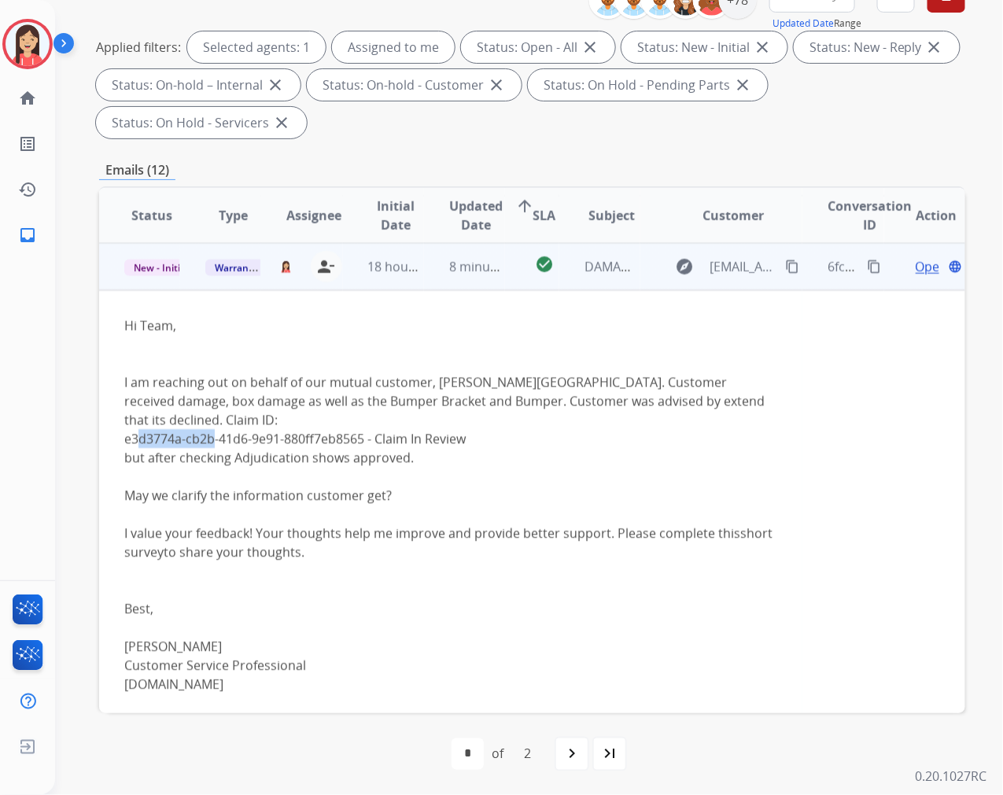
drag, startPoint x: 128, startPoint y: 438, endPoint x: 205, endPoint y: 438, distance: 76.3
click at [205, 438] on div "Hi Team, I am reaching out on behalf of our mutual customer, [PERSON_NAME]. Cus…" at bounding box center [450, 505] width 653 height 378
click at [130, 438] on div "Hi Team, I am reaching out on behalf of our mutual customer, [PERSON_NAME]. Cus…" at bounding box center [450, 505] width 653 height 378
drag, startPoint x: 124, startPoint y: 438, endPoint x: 367, endPoint y: 437, distance: 242.3
click at [367, 437] on div "Hi Team, I am reaching out on behalf of our mutual customer, [PERSON_NAME]. Cus…" at bounding box center [450, 505] width 653 height 378
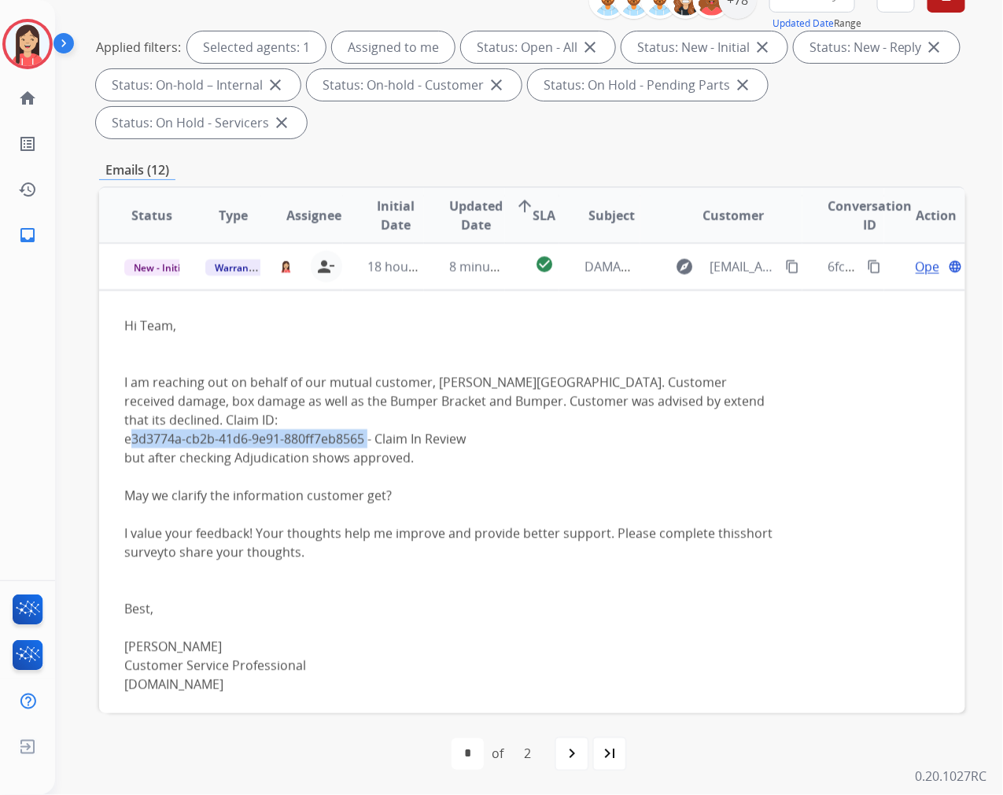
copy div "e3d3774a-cb2b-41d6-9e91-880ff7eb8565"
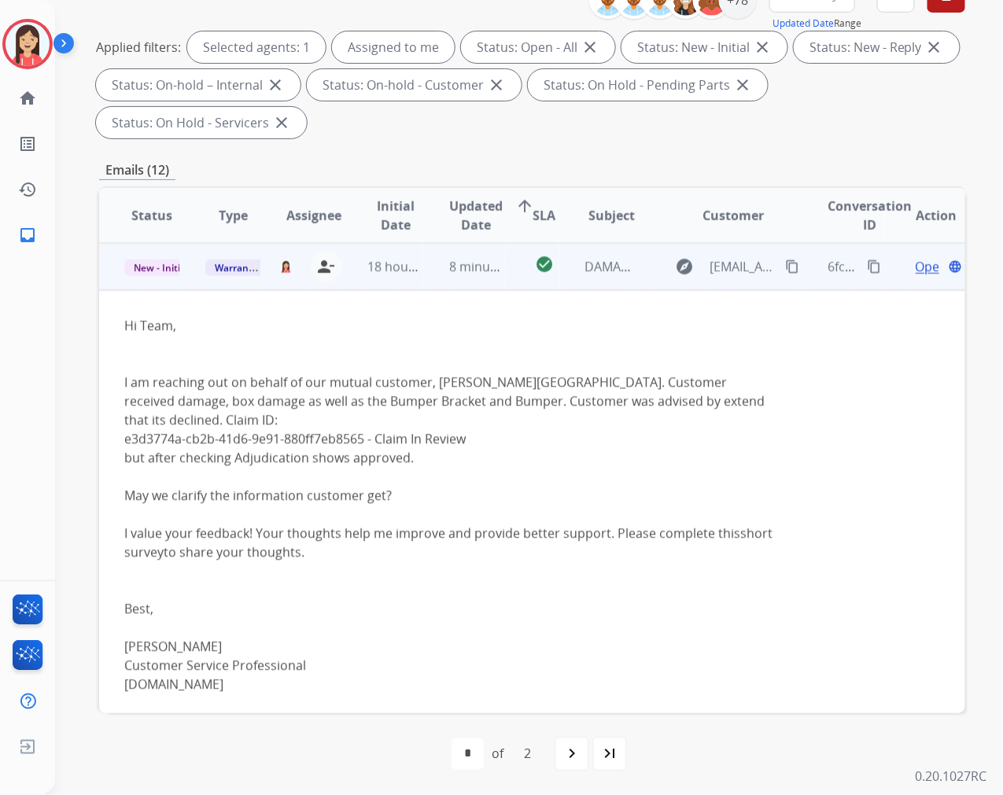
click at [618, 497] on div "Hi Team, I am reaching out on behalf of our mutual customer, [PERSON_NAME]. Cus…" at bounding box center [450, 505] width 653 height 378
click at [916, 268] on span "Open" at bounding box center [932, 266] width 32 height 19
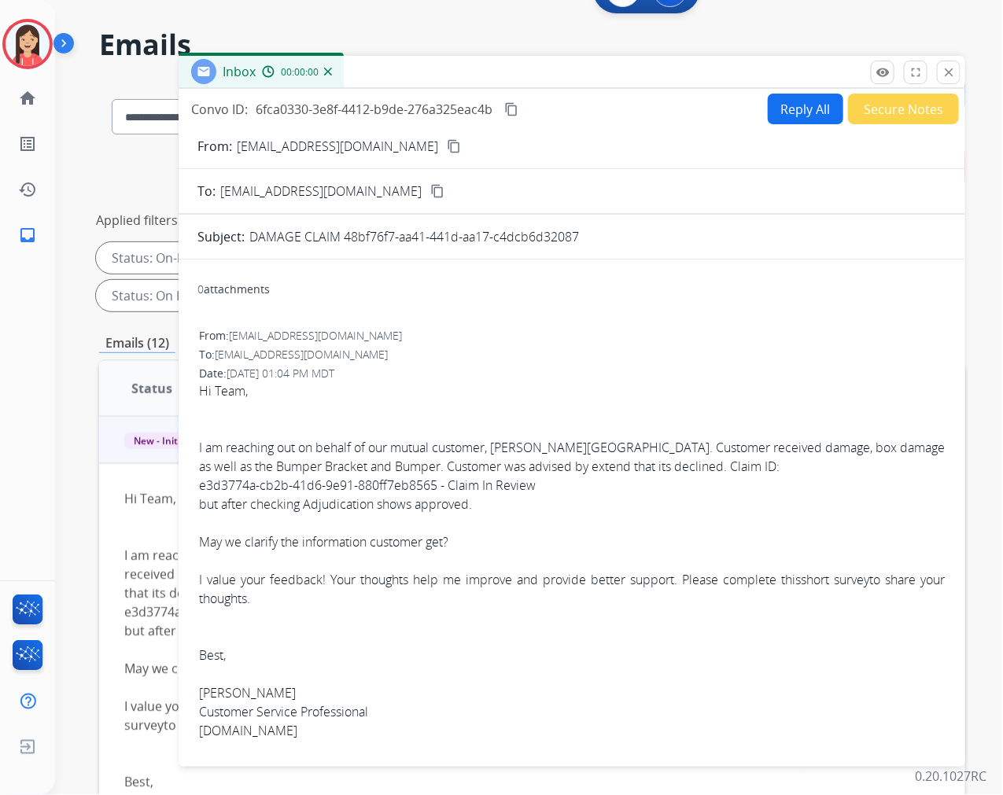
scroll to position [38, 0]
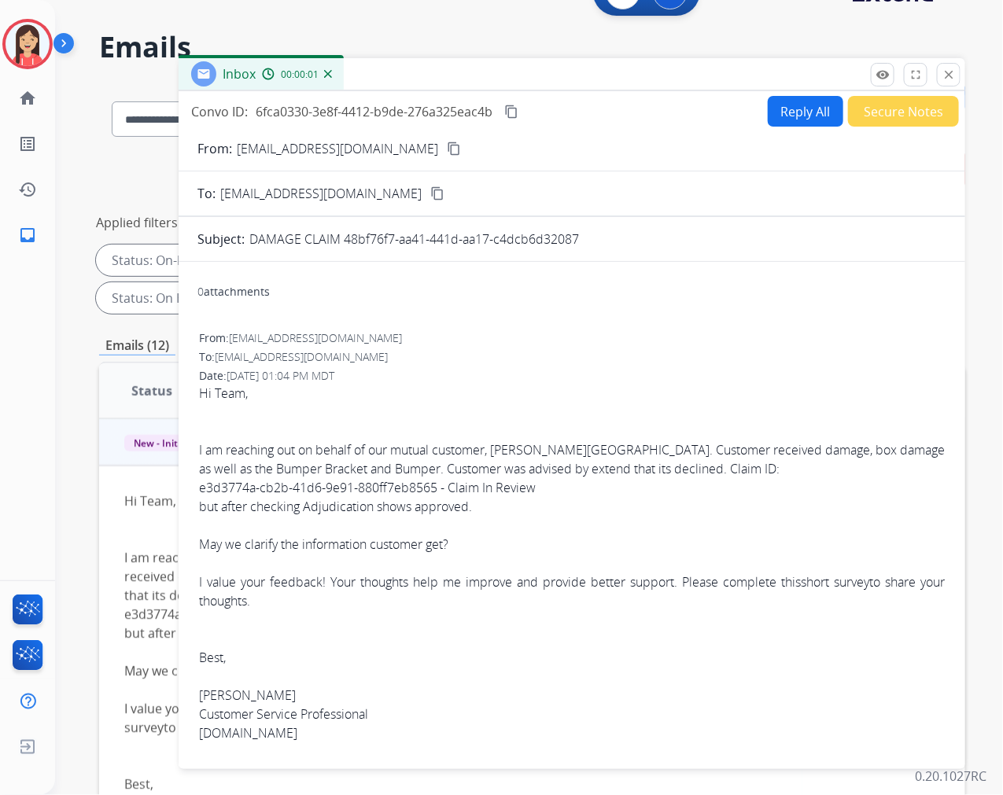
click at [775, 103] on button "Reply All" at bounding box center [806, 111] width 76 height 31
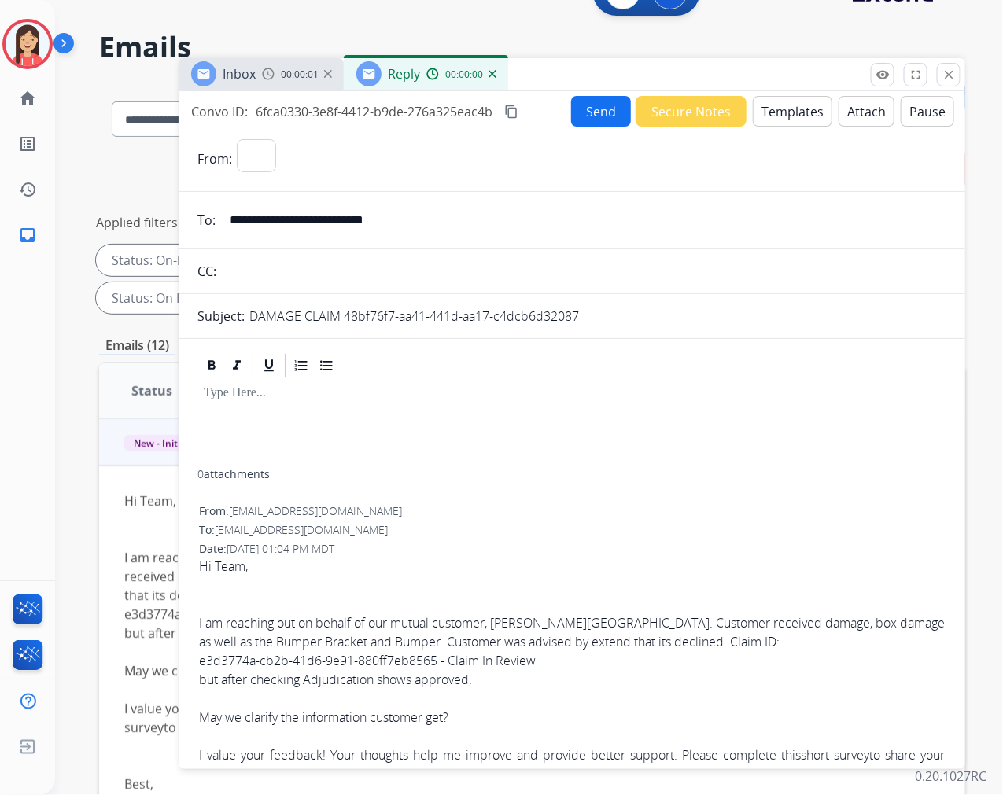
select select "**********"
click at [775, 103] on button "Templates" at bounding box center [792, 111] width 79 height 31
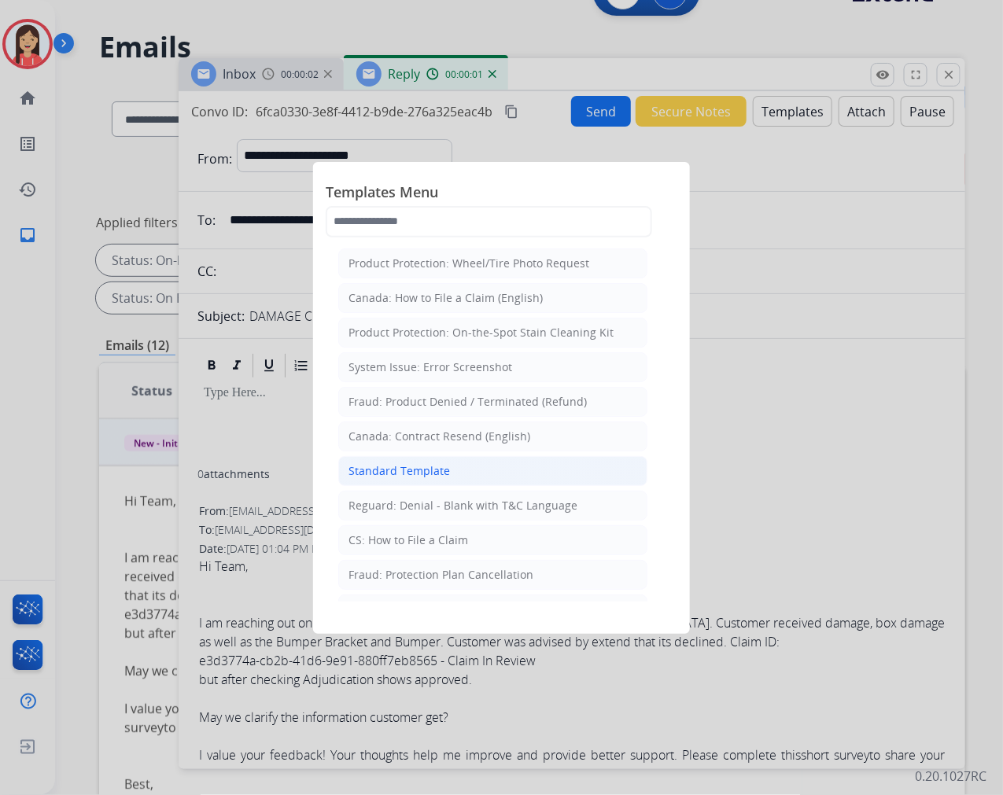
click at [398, 459] on li "Standard Template" at bounding box center [492, 471] width 309 height 30
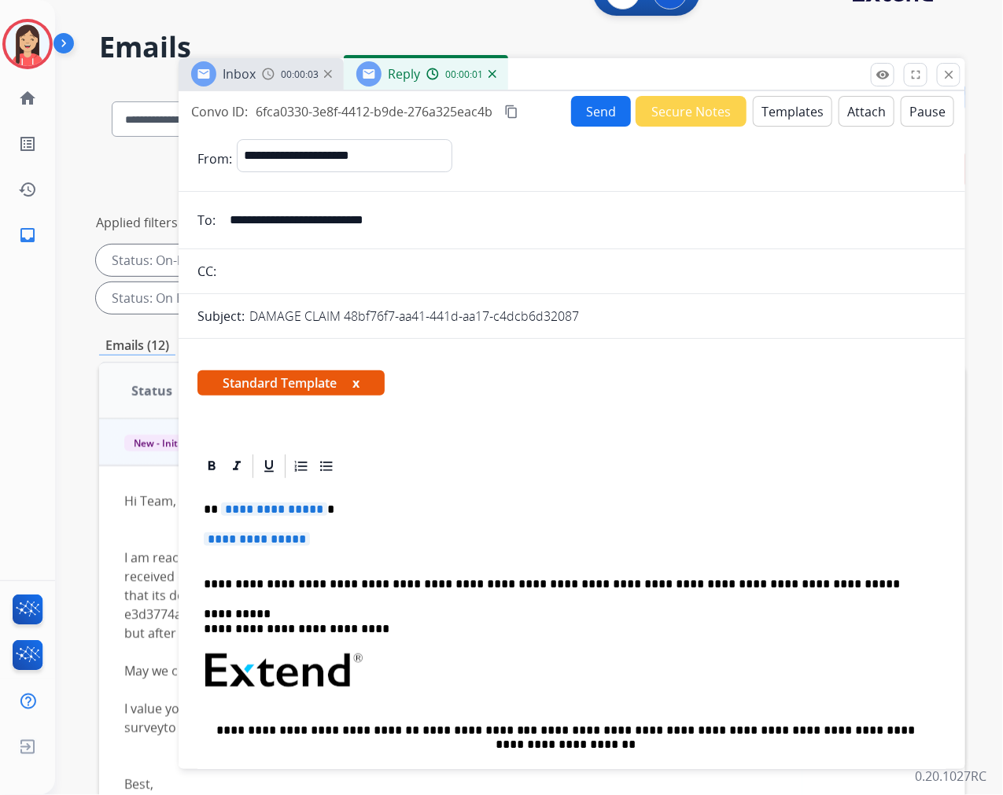
scroll to position [87, 0]
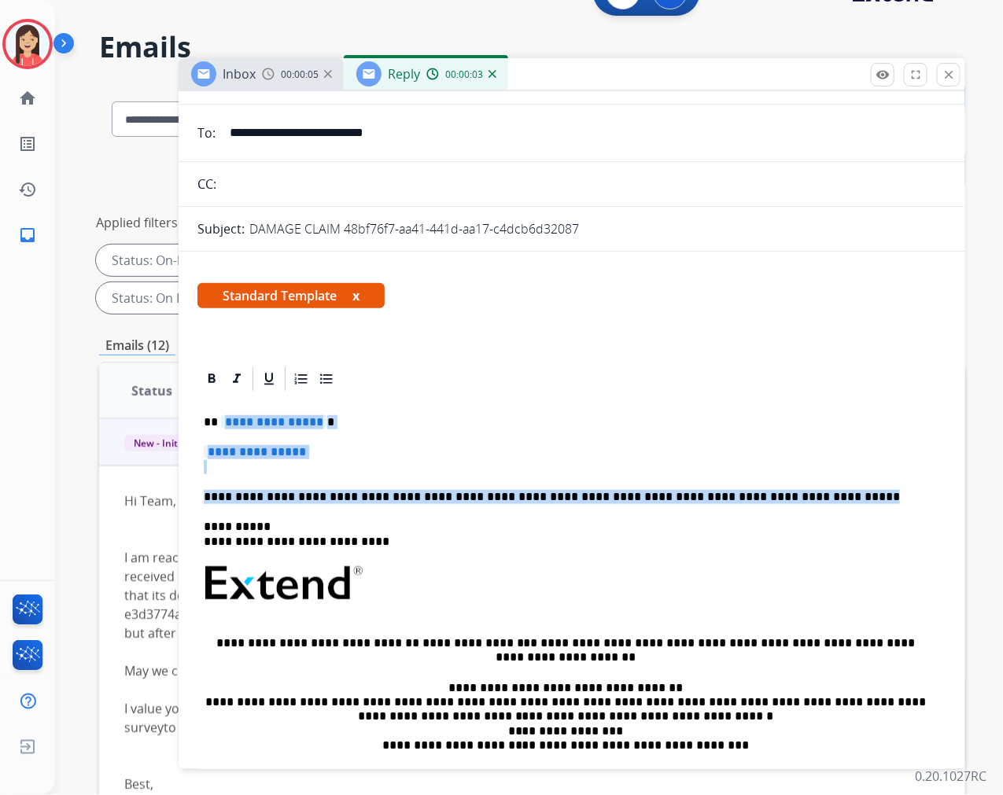
drag, startPoint x: 218, startPoint y: 415, endPoint x: 838, endPoint y: 477, distance: 623.0
click at [838, 477] on div "**********" at bounding box center [571, 630] width 749 height 474
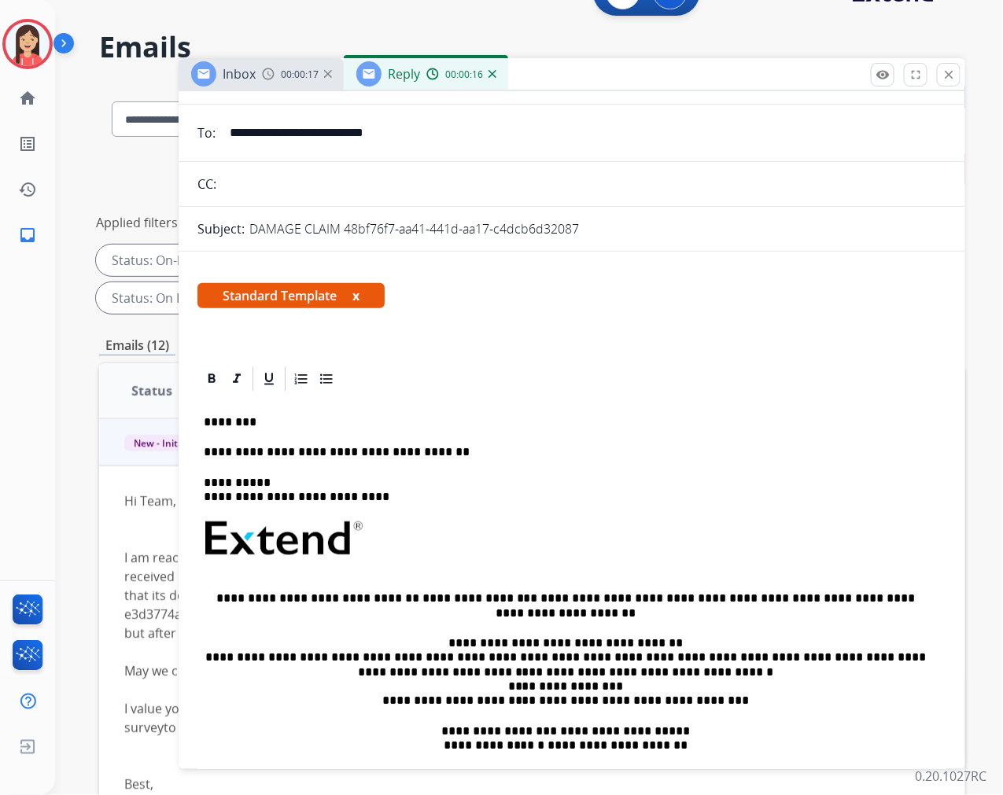
click at [448, 452] on p "**********" at bounding box center [566, 452] width 724 height 14
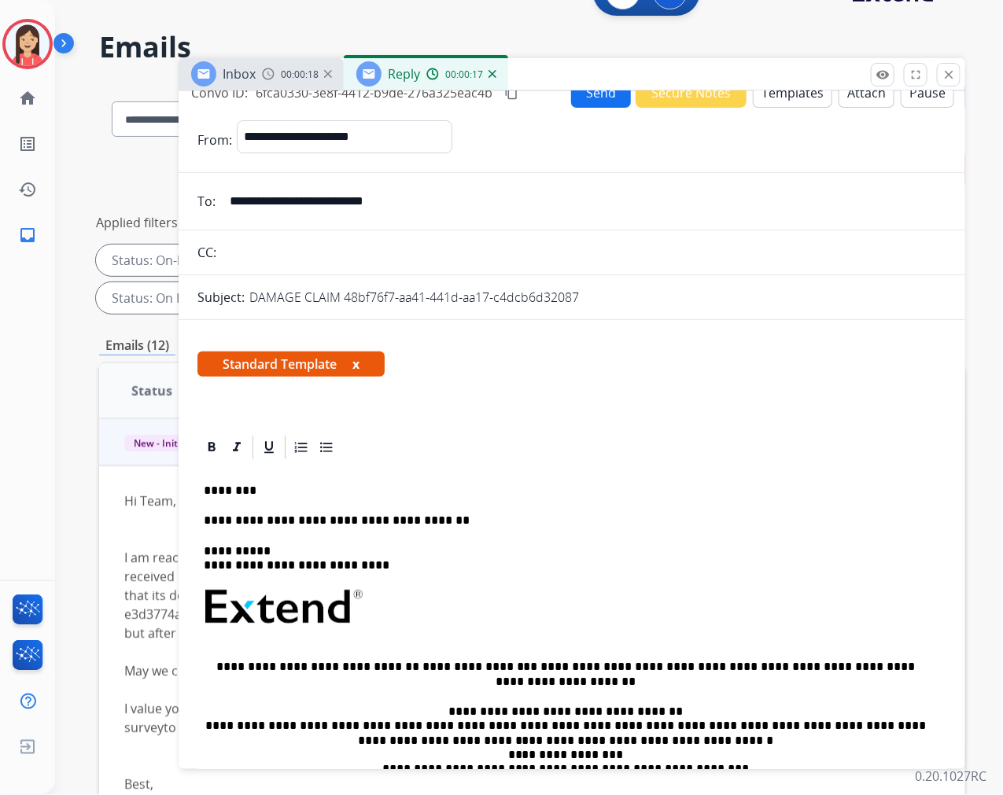
scroll to position [0, 0]
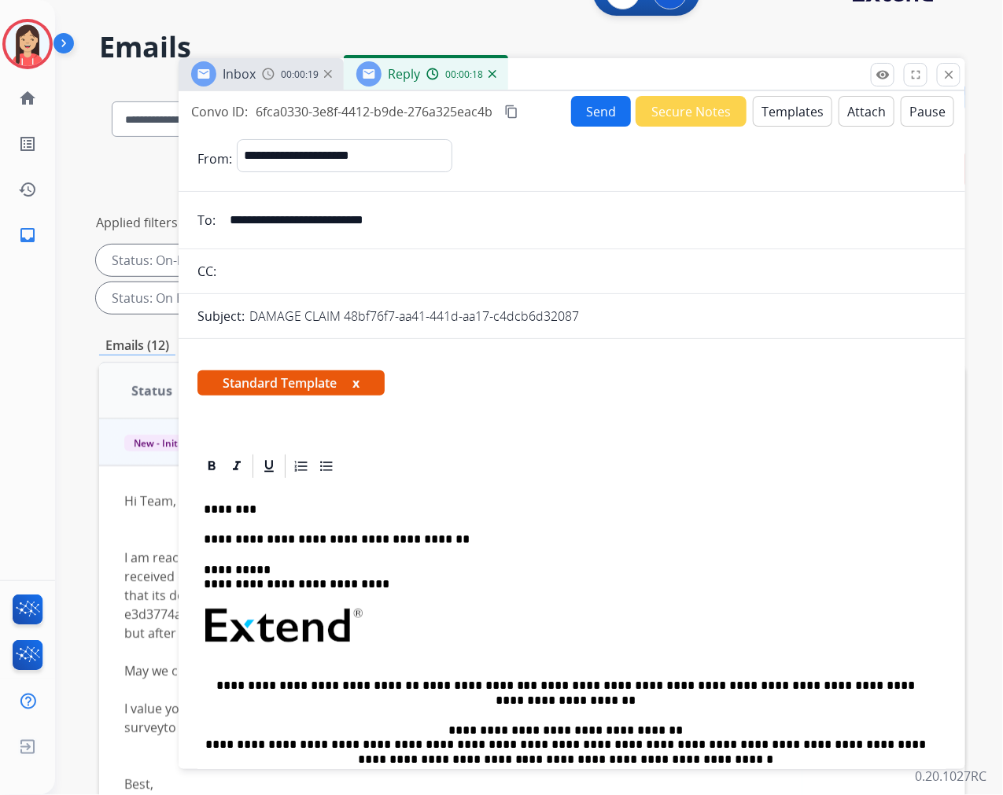
click at [592, 115] on button "Send" at bounding box center [601, 111] width 60 height 31
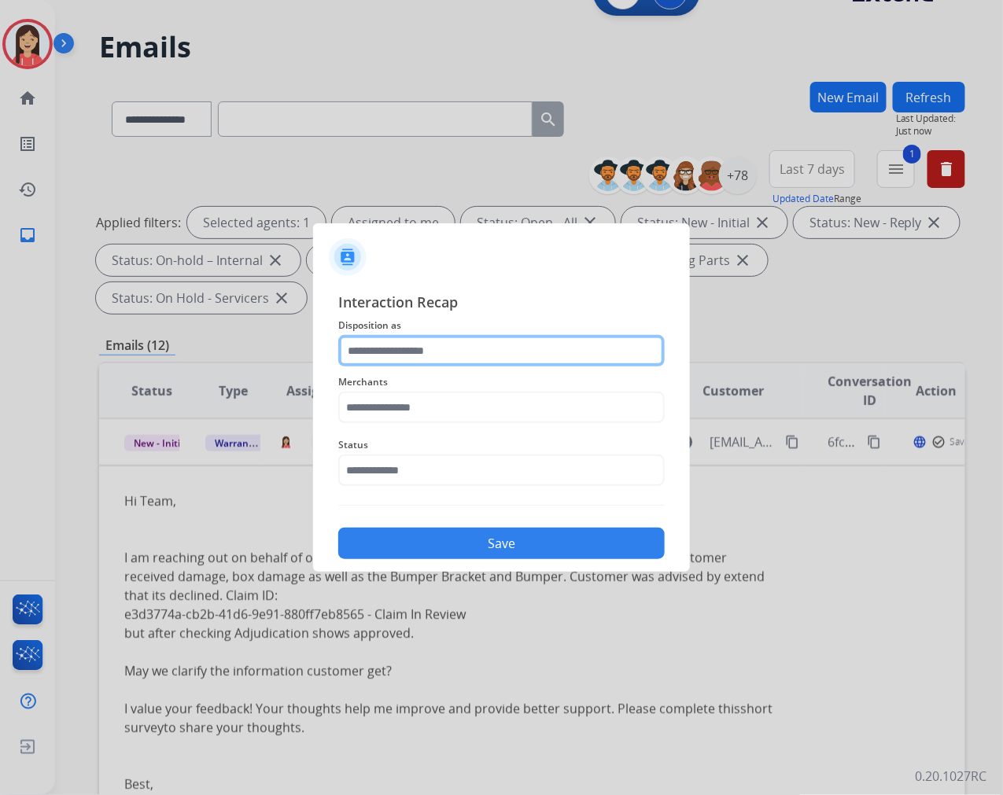
click at [450, 356] on input "text" at bounding box center [501, 350] width 327 height 31
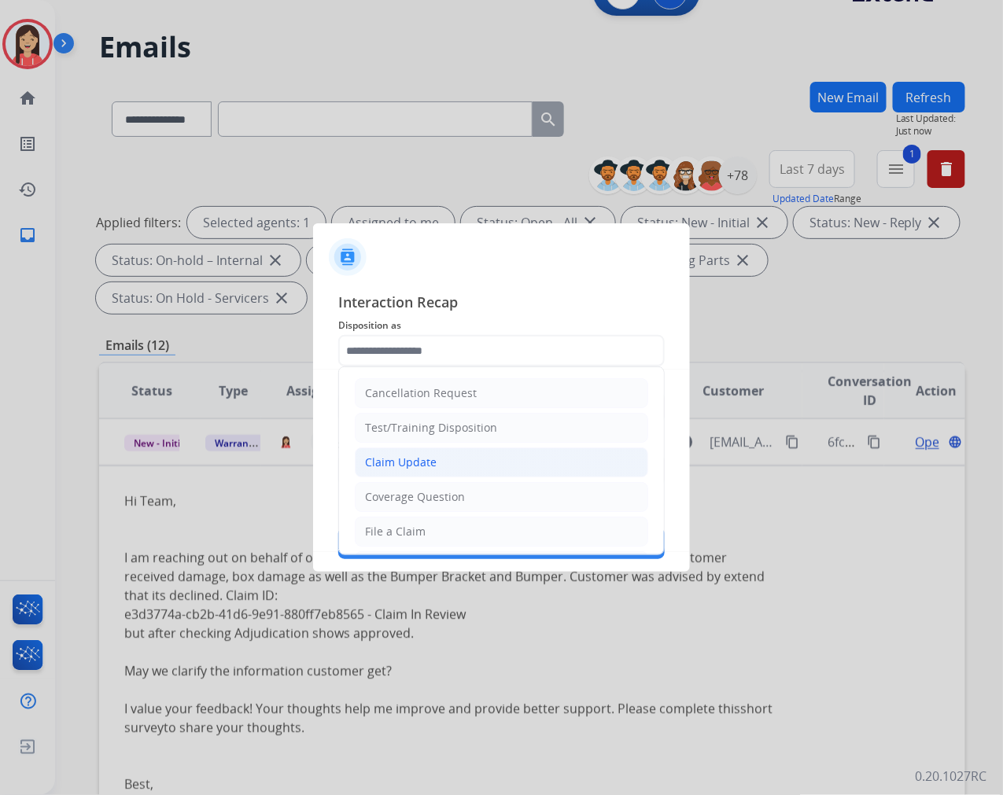
click at [418, 469] on div "Claim Update" at bounding box center [401, 463] width 72 height 16
type input "**********"
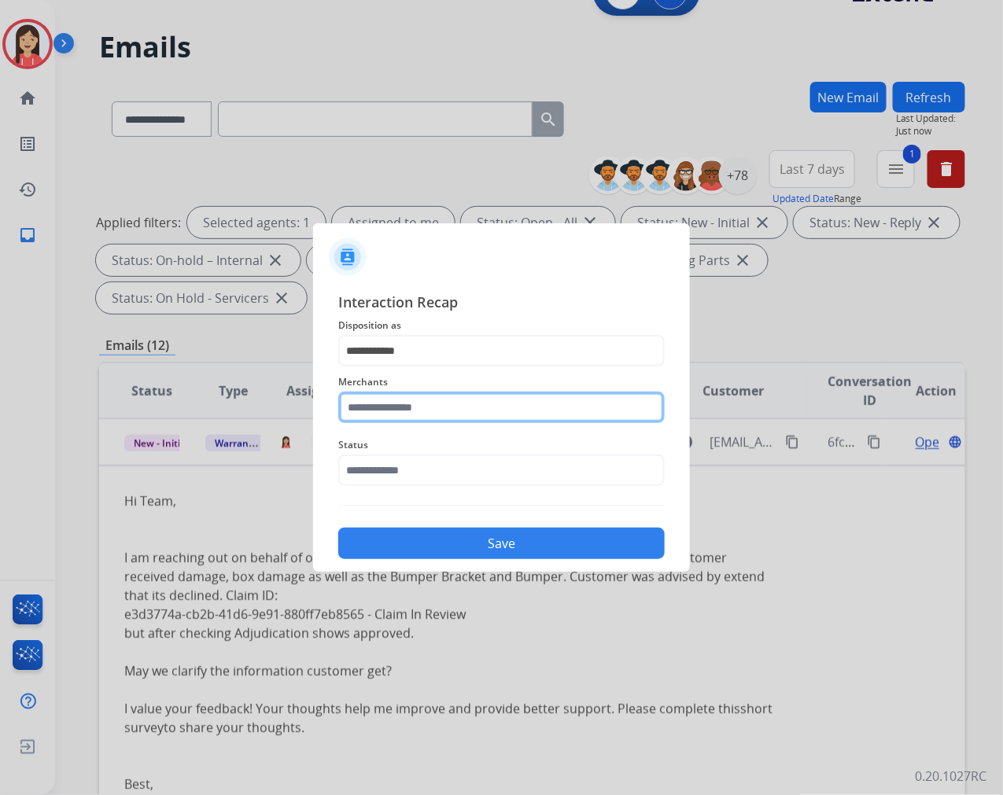
click at [421, 402] on input "text" at bounding box center [501, 407] width 327 height 31
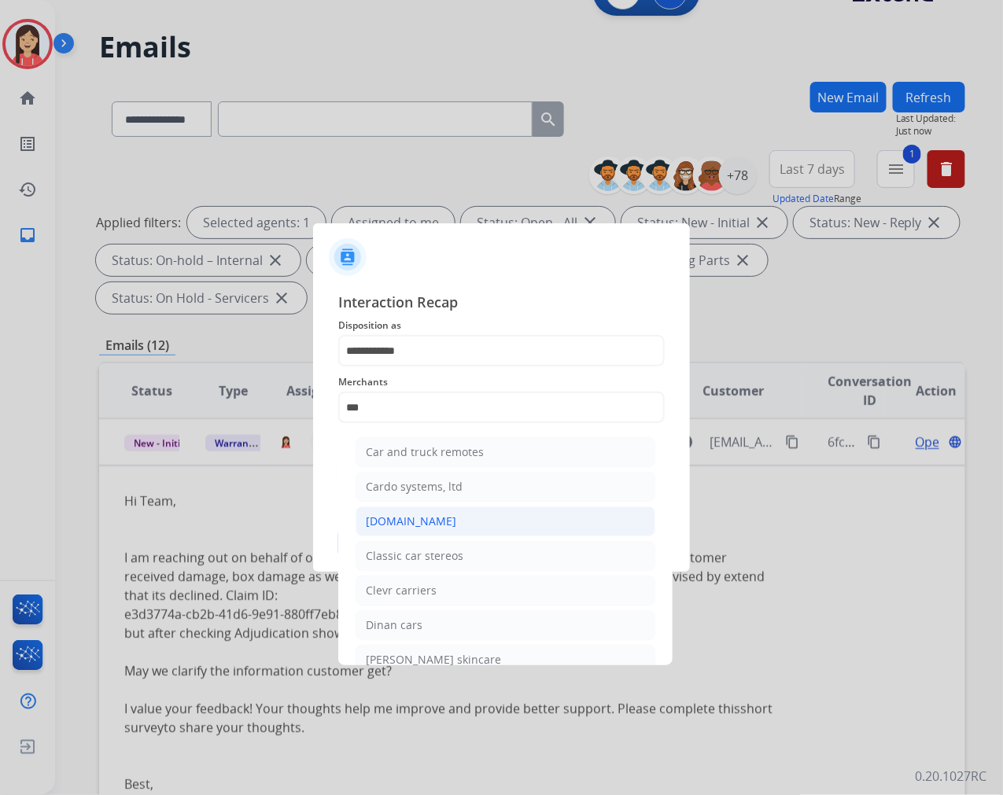
click at [395, 519] on div "[DOMAIN_NAME]" at bounding box center [411, 522] width 90 height 16
type input "**********"
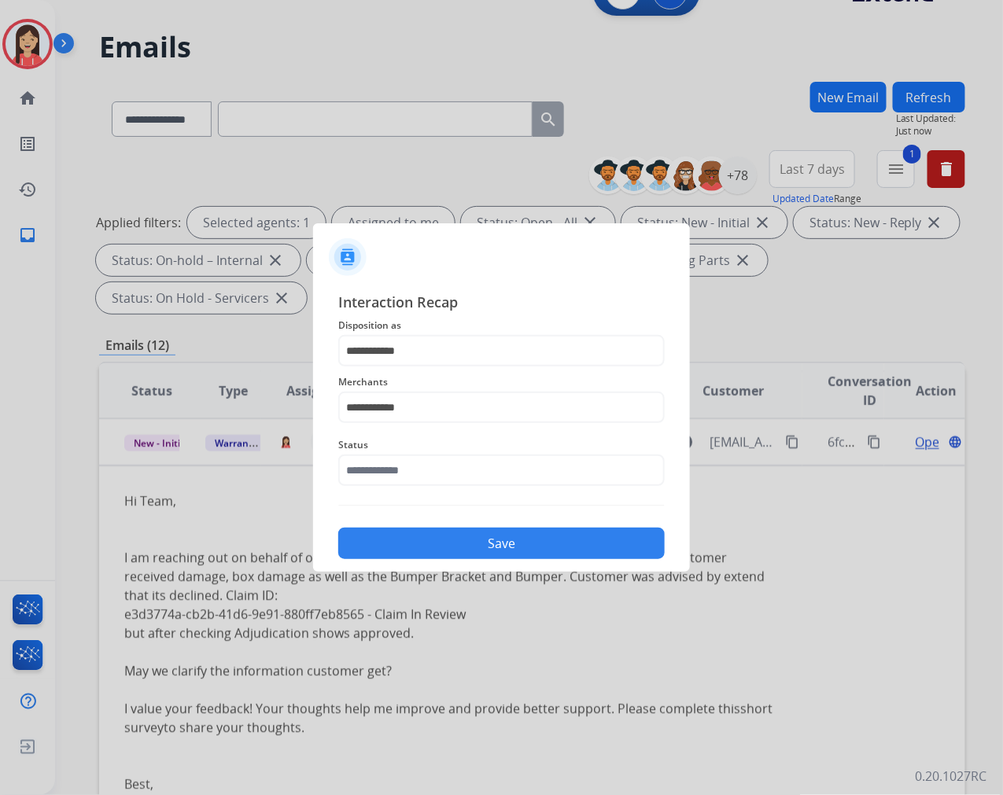
click at [413, 491] on div "Status" at bounding box center [501, 461] width 327 height 63
click at [423, 473] on input "text" at bounding box center [501, 470] width 327 height 31
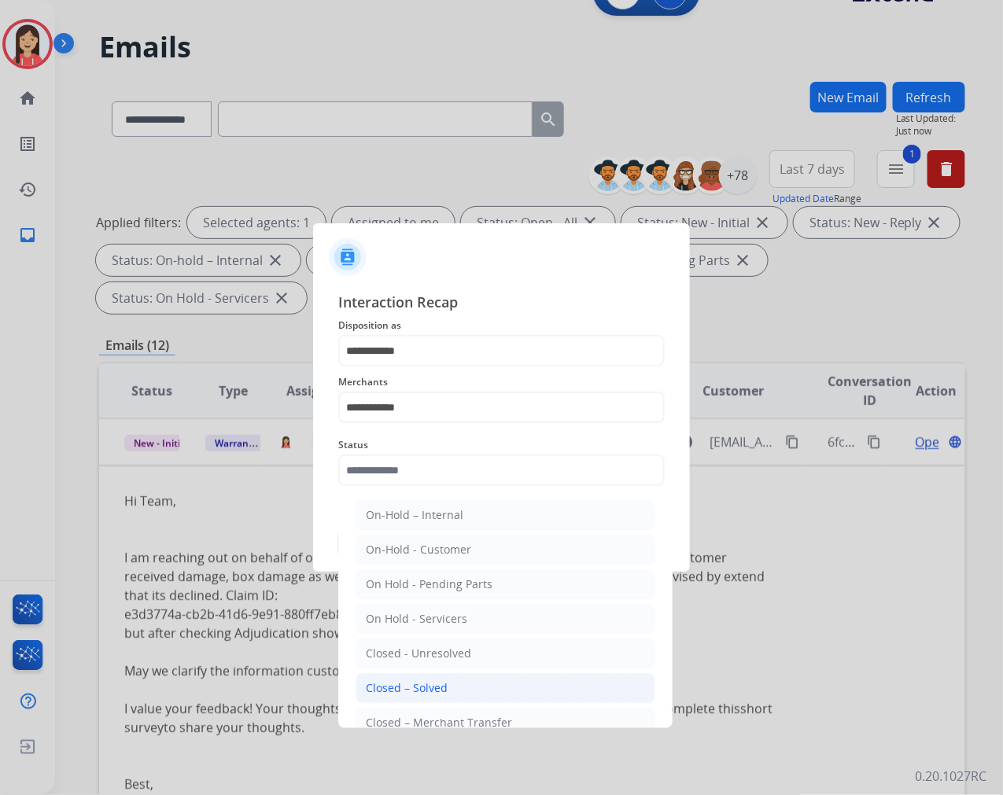
click at [408, 680] on li "Closed – Solved" at bounding box center [506, 688] width 300 height 30
type input "**********"
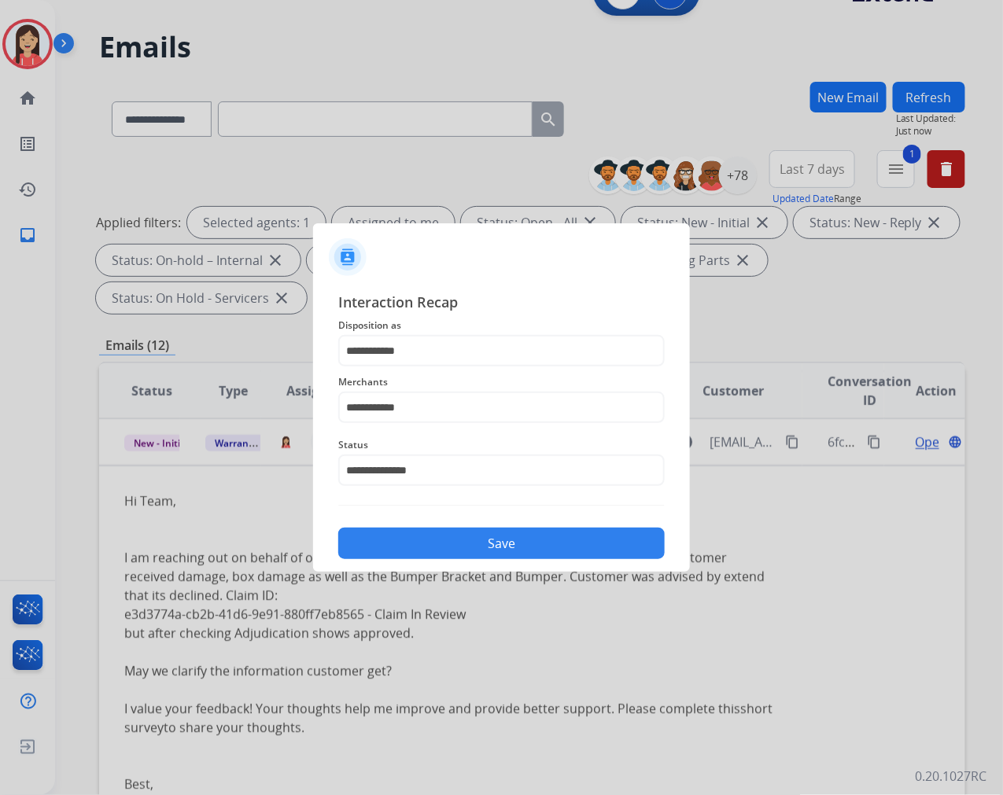
click at [468, 533] on button "Save" at bounding box center [501, 543] width 327 height 31
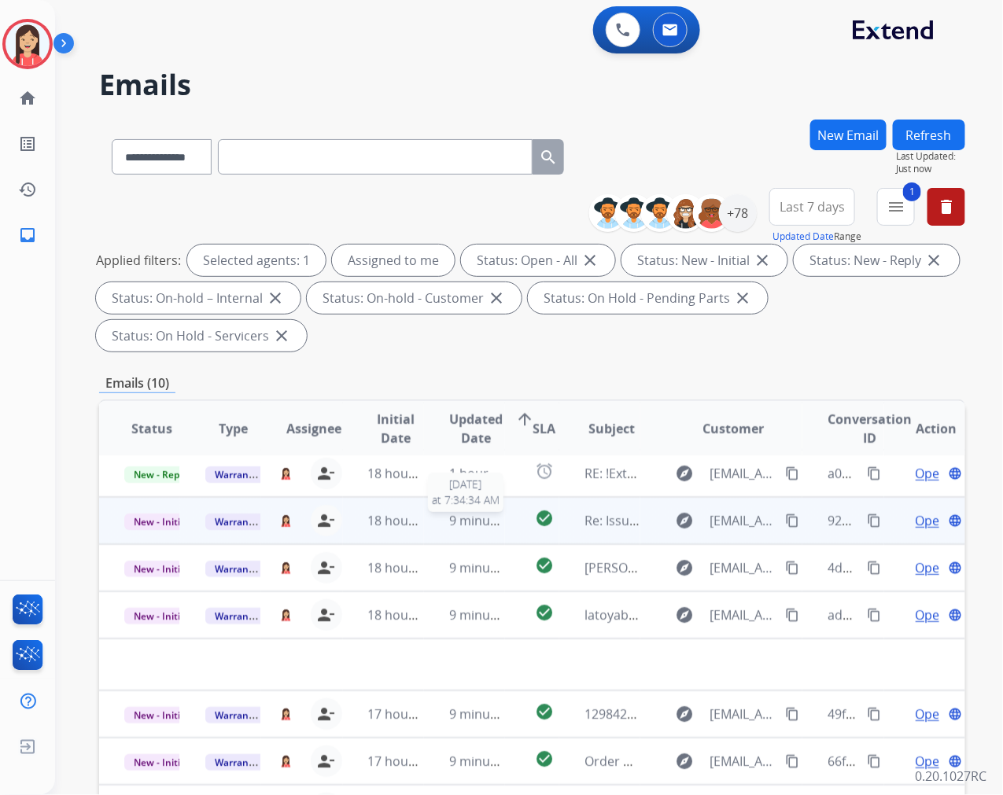
scroll to position [52, 0]
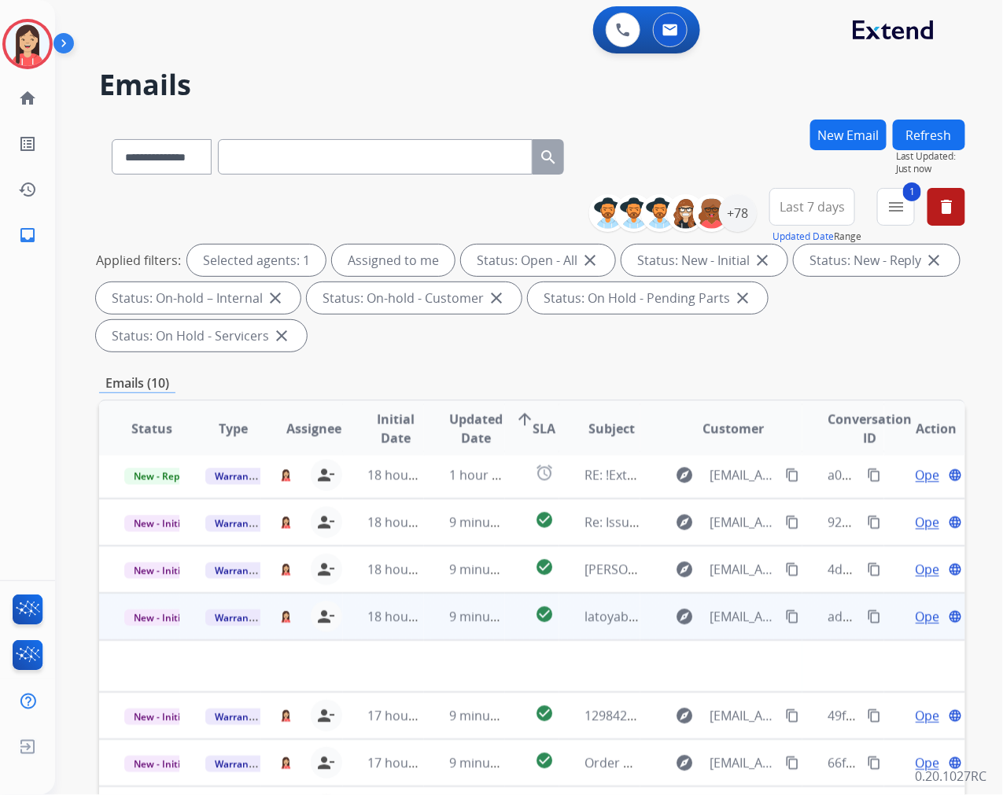
click at [437, 635] on td "9 minutes ago" at bounding box center [464, 616] width 81 height 47
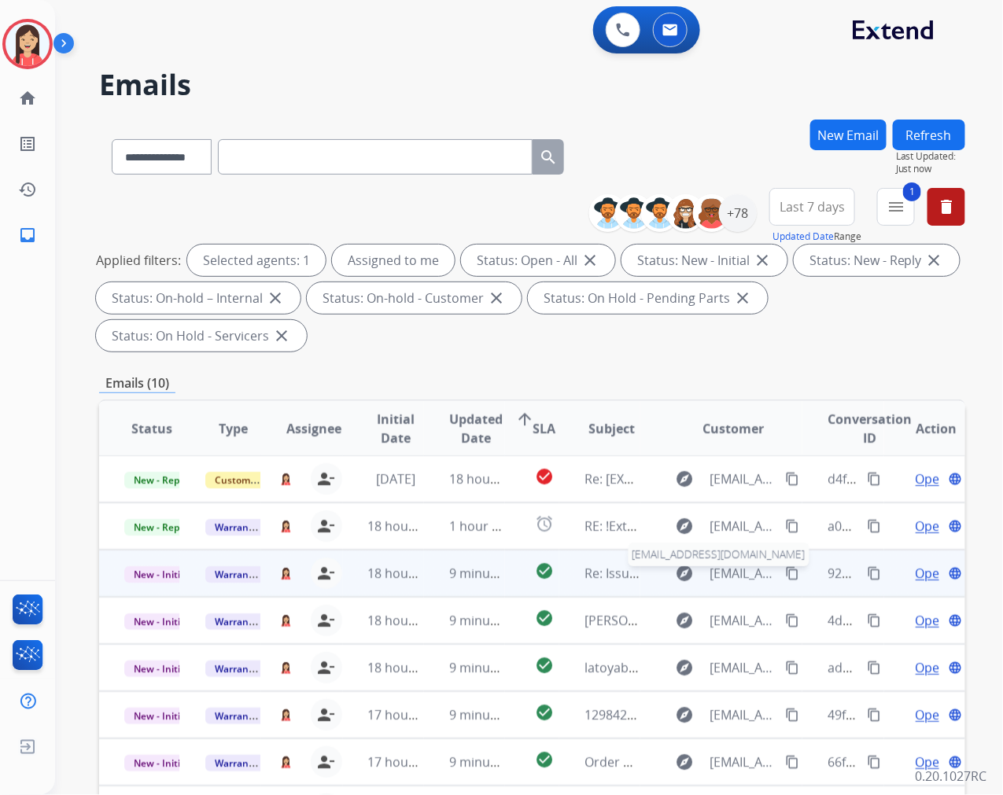
scroll to position [0, 0]
click at [437, 592] on td "9 minutes ago" at bounding box center [464, 574] width 81 height 47
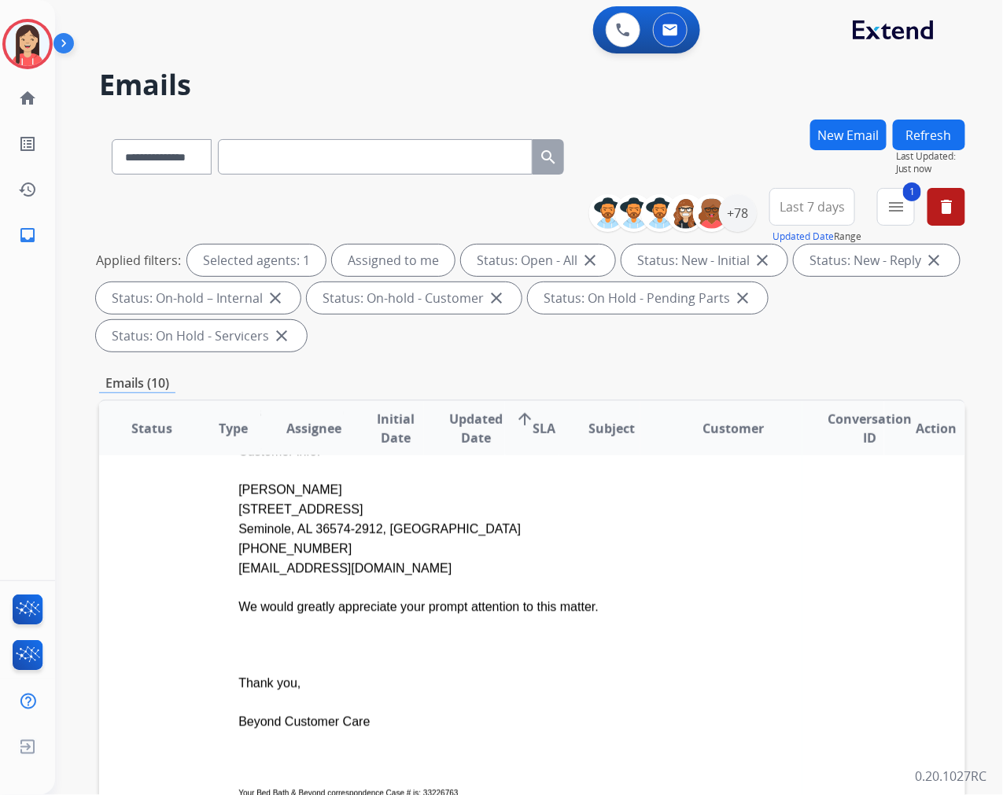
scroll to position [531, 0]
drag, startPoint x: 422, startPoint y: 573, endPoint x: 233, endPoint y: 570, distance: 189.6
click at [238, 570] on p "[EMAIL_ADDRESS][DOMAIN_NAME]" at bounding box center [450, 569] width 425 height 20
copy span "[EMAIL_ADDRESS][DOMAIN_NAME]"
click at [530, 579] on p at bounding box center [450, 588] width 425 height 19
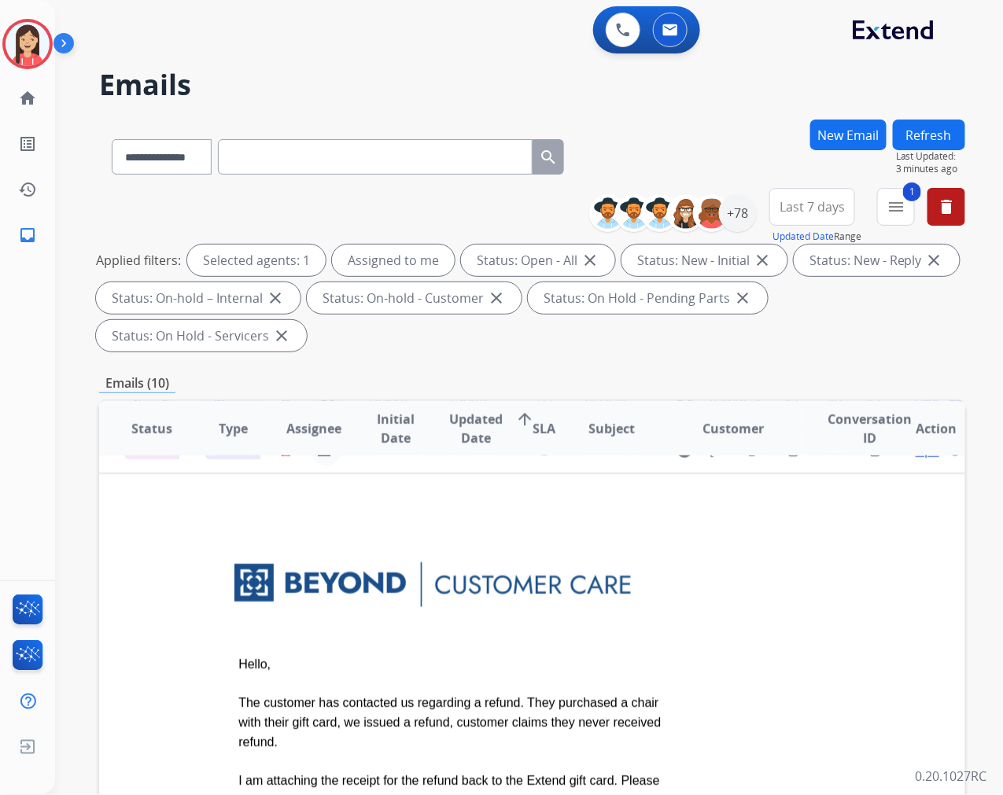
scroll to position [94, 0]
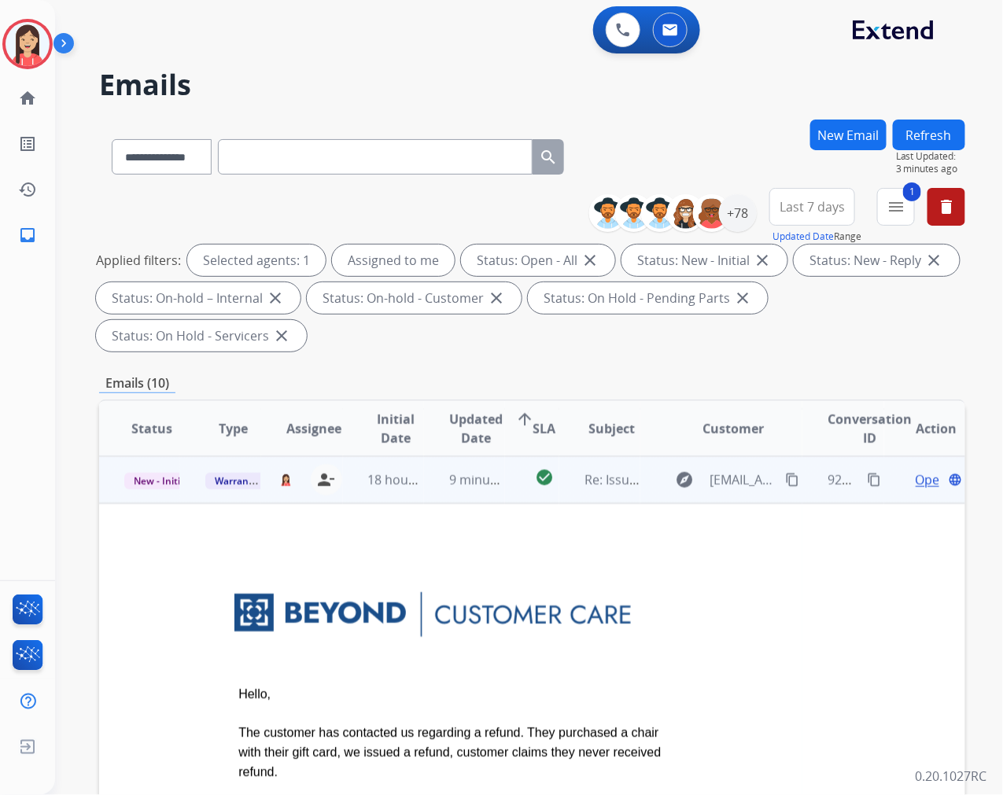
click at [916, 474] on span "Open" at bounding box center [932, 479] width 32 height 19
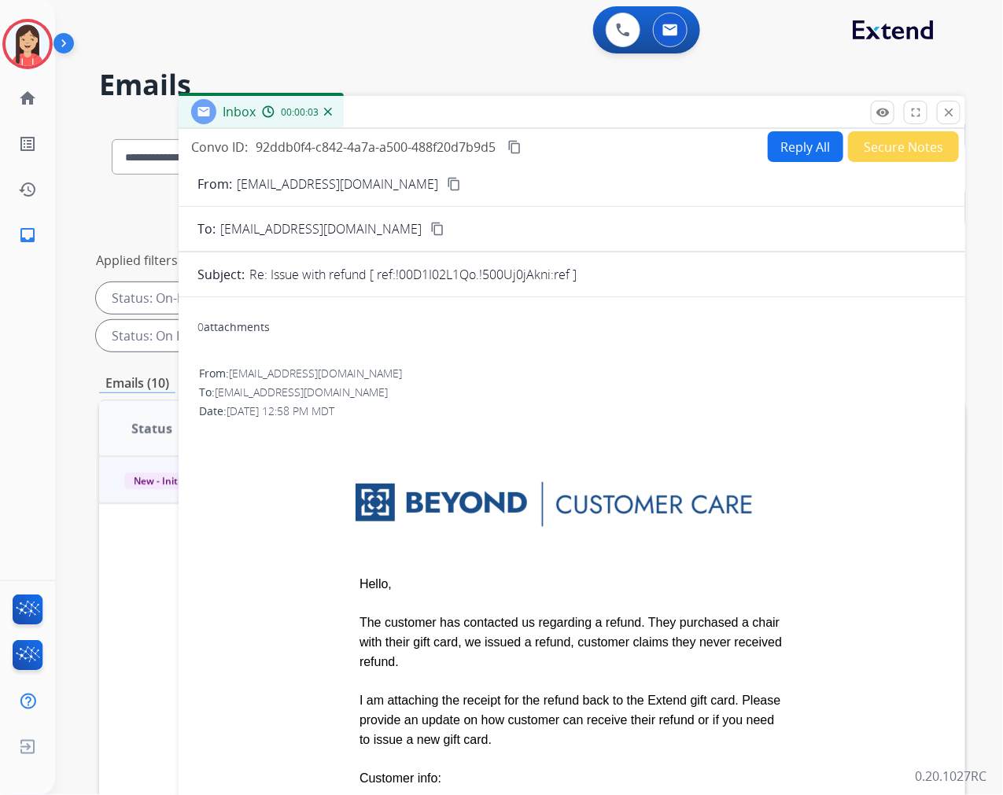
scroll to position [0, 0]
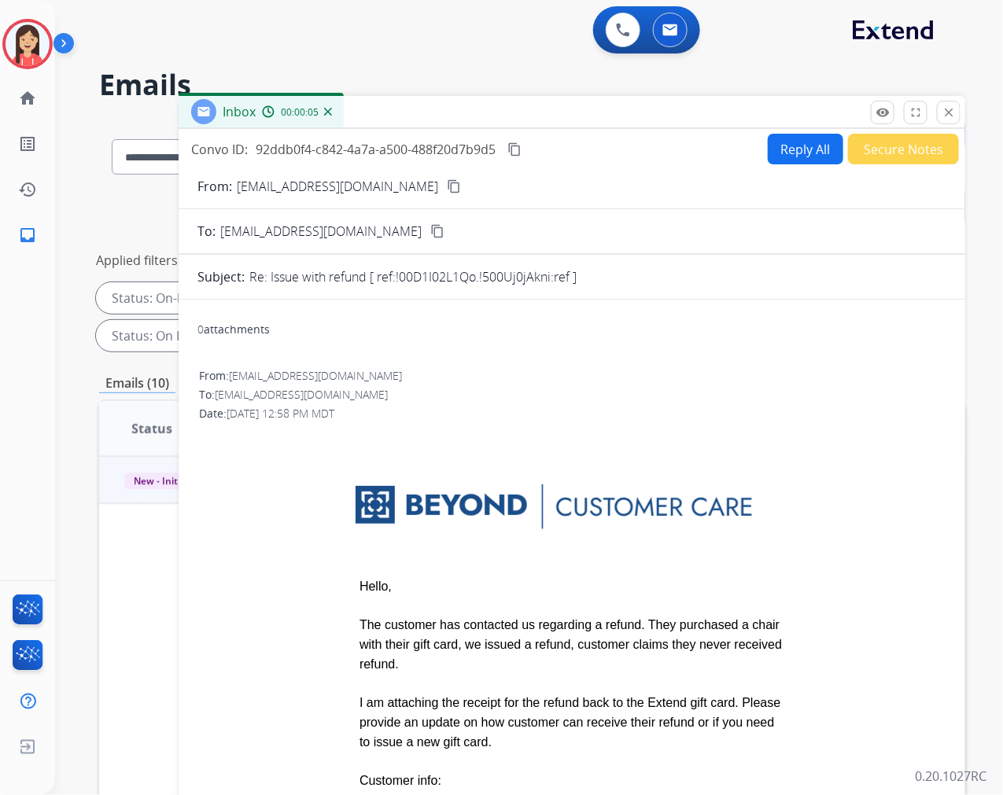
click at [788, 146] on button "Reply All" at bounding box center [806, 149] width 76 height 31
select select "**********"
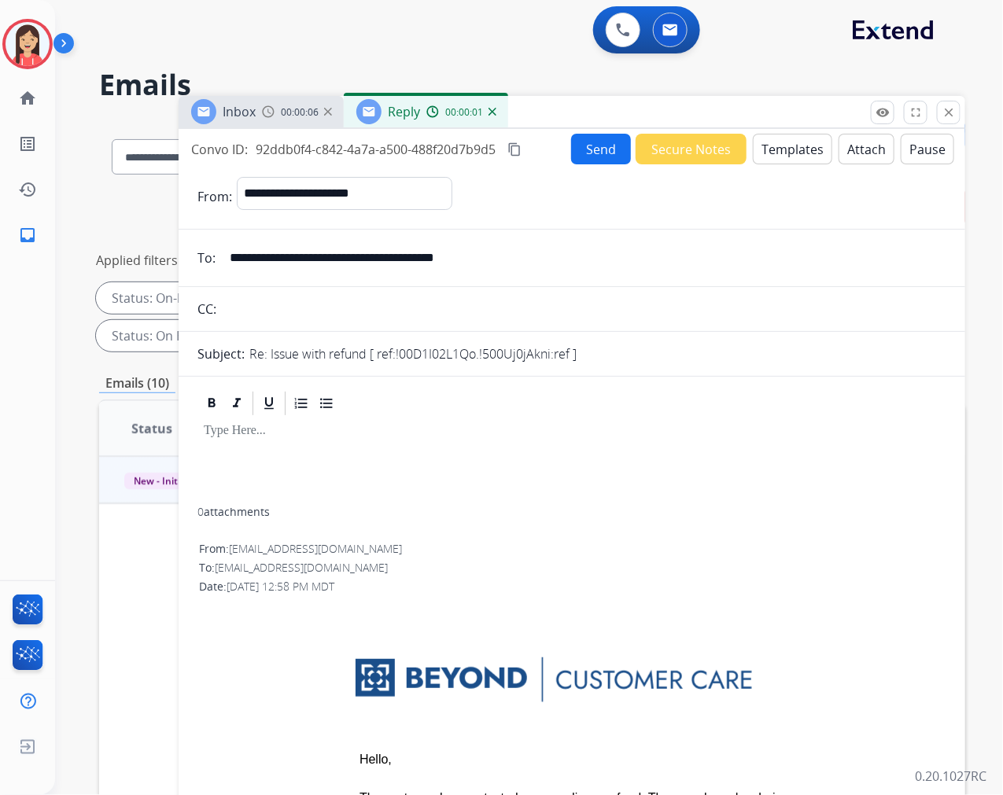
click at [771, 157] on button "Templates" at bounding box center [792, 149] width 79 height 31
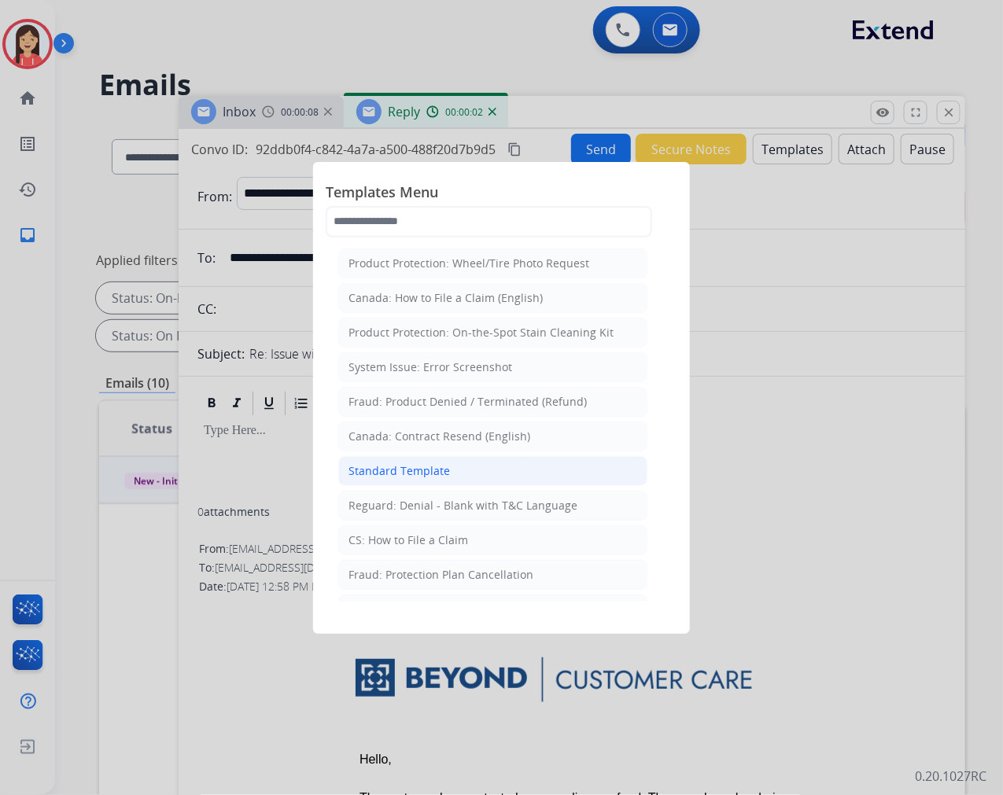
click at [420, 476] on div "Standard Template" at bounding box center [399, 471] width 101 height 16
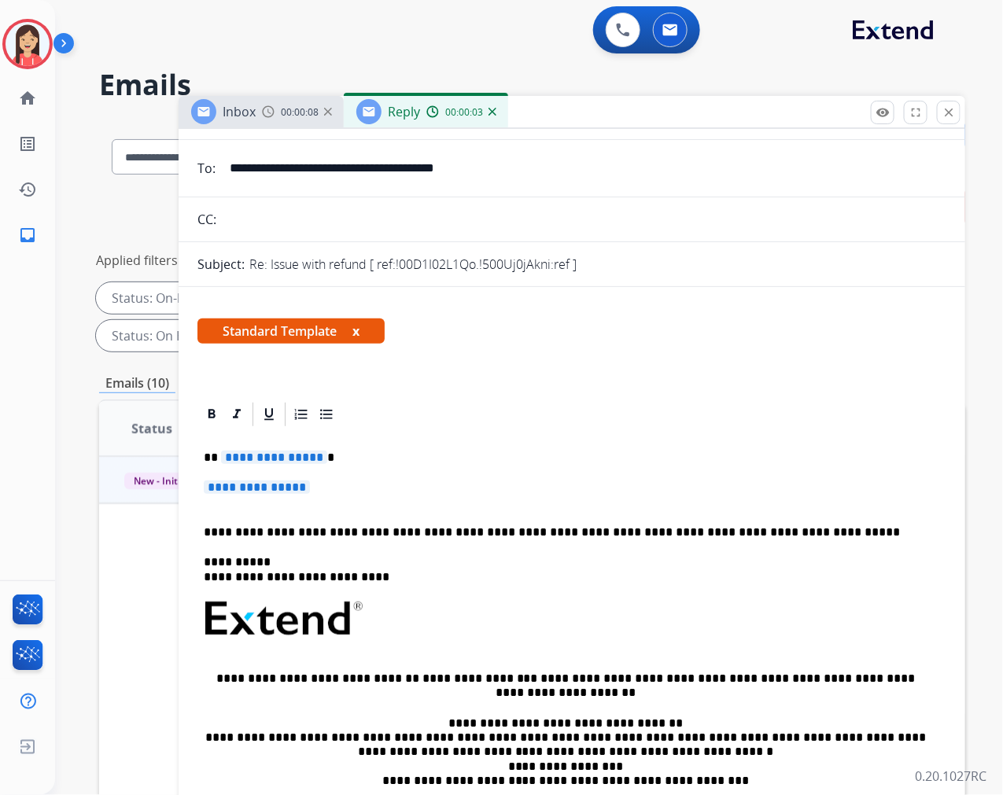
scroll to position [175, 0]
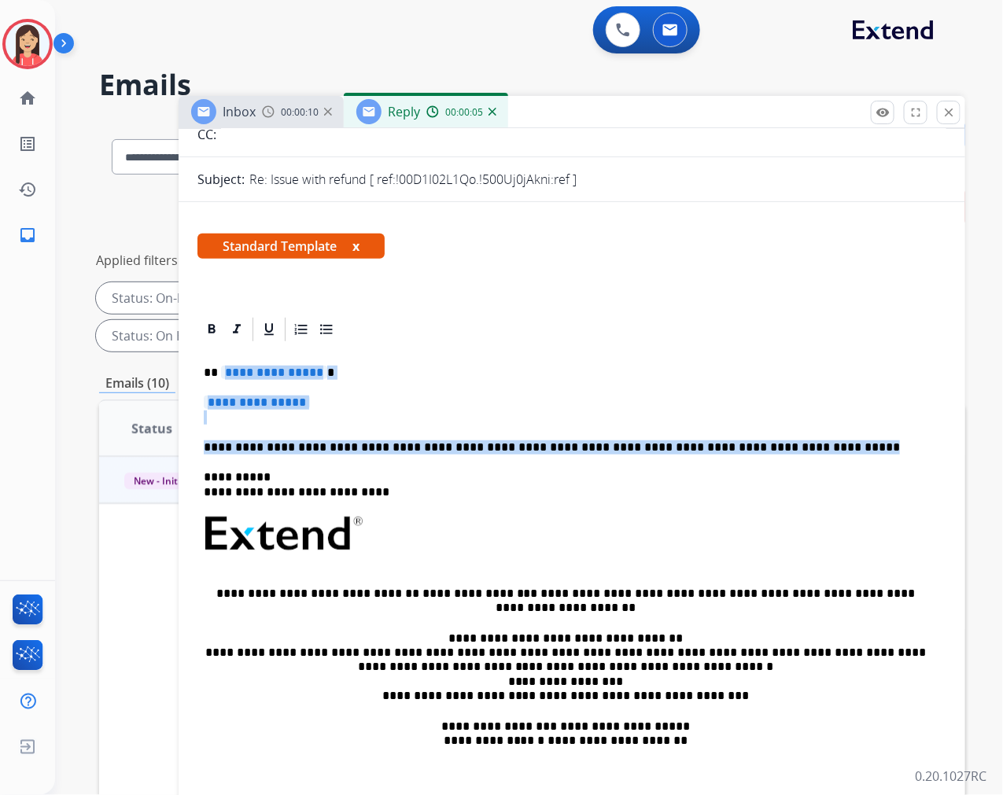
drag, startPoint x: 223, startPoint y: 366, endPoint x: 837, endPoint y: 453, distance: 619.9
click at [837, 453] on div "**********" at bounding box center [571, 581] width 749 height 474
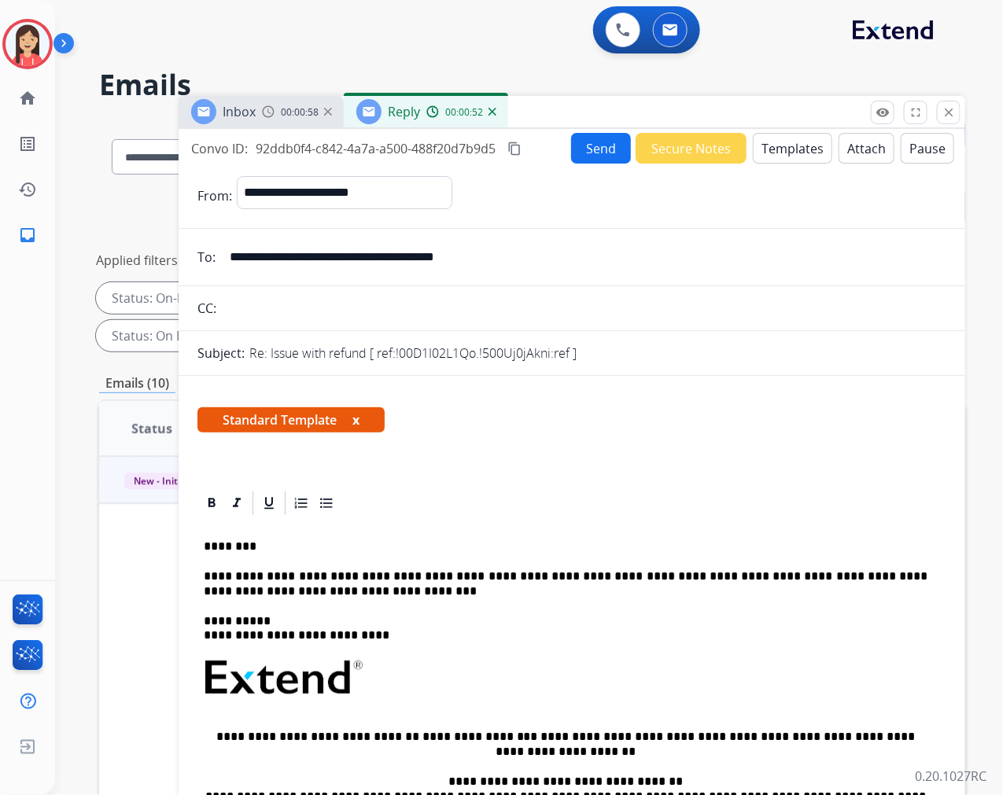
scroll to position [0, 0]
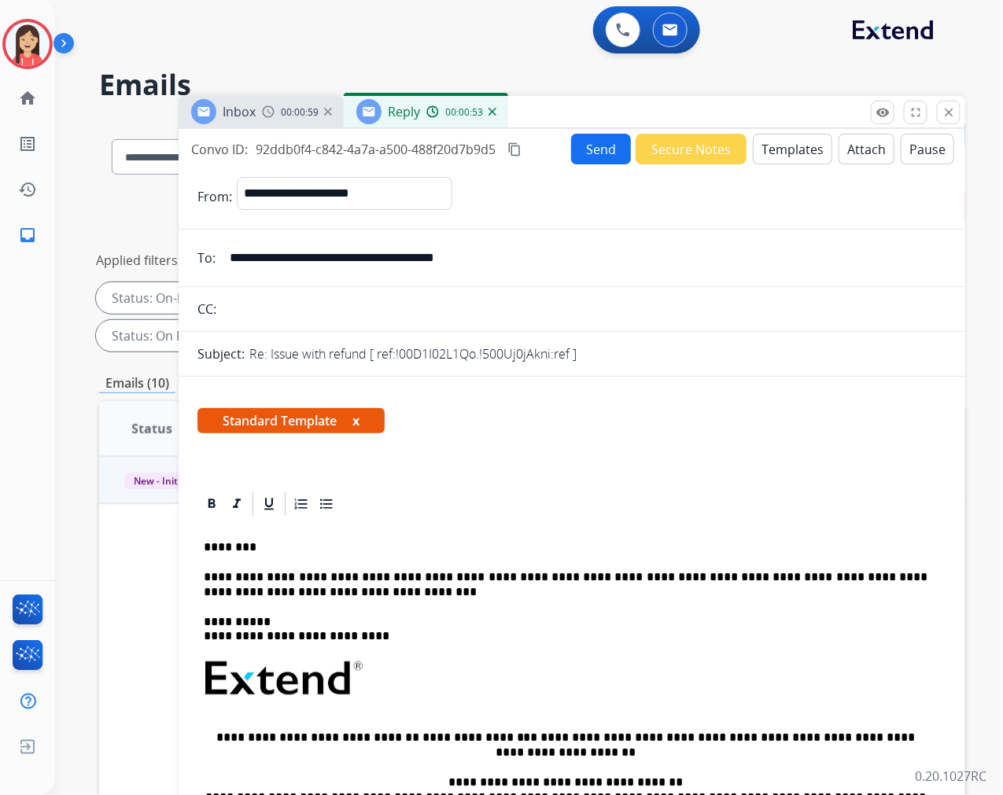
click at [577, 161] on button "Send" at bounding box center [601, 149] width 60 height 31
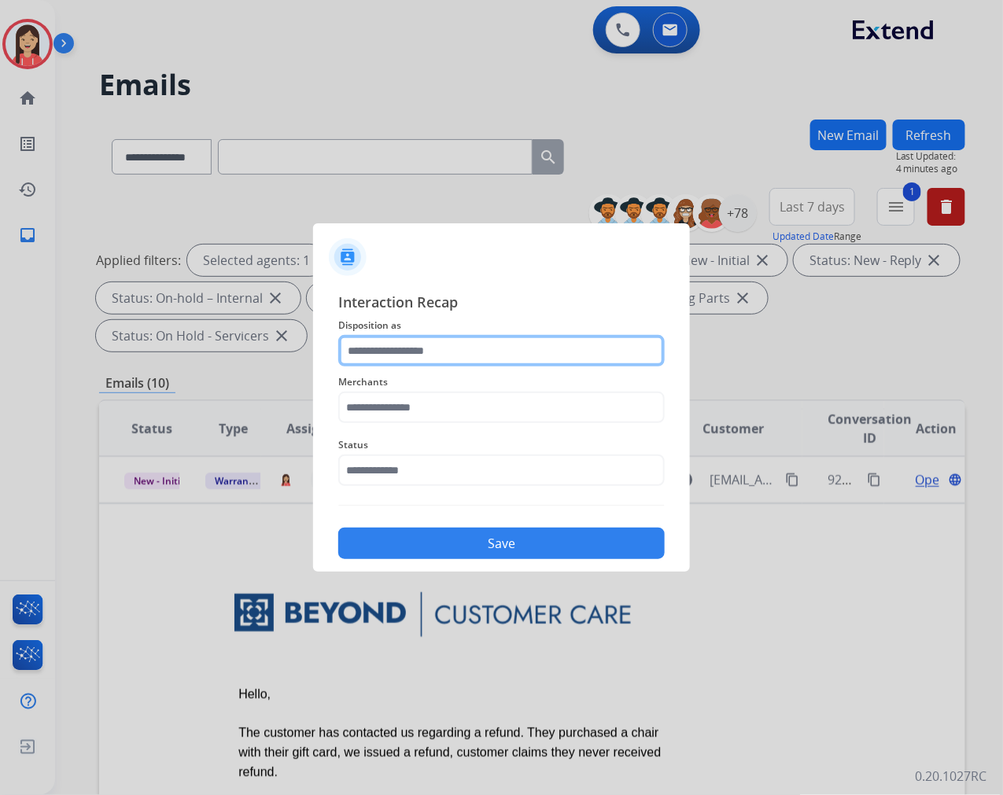
click at [438, 352] on input "text" at bounding box center [501, 350] width 327 height 31
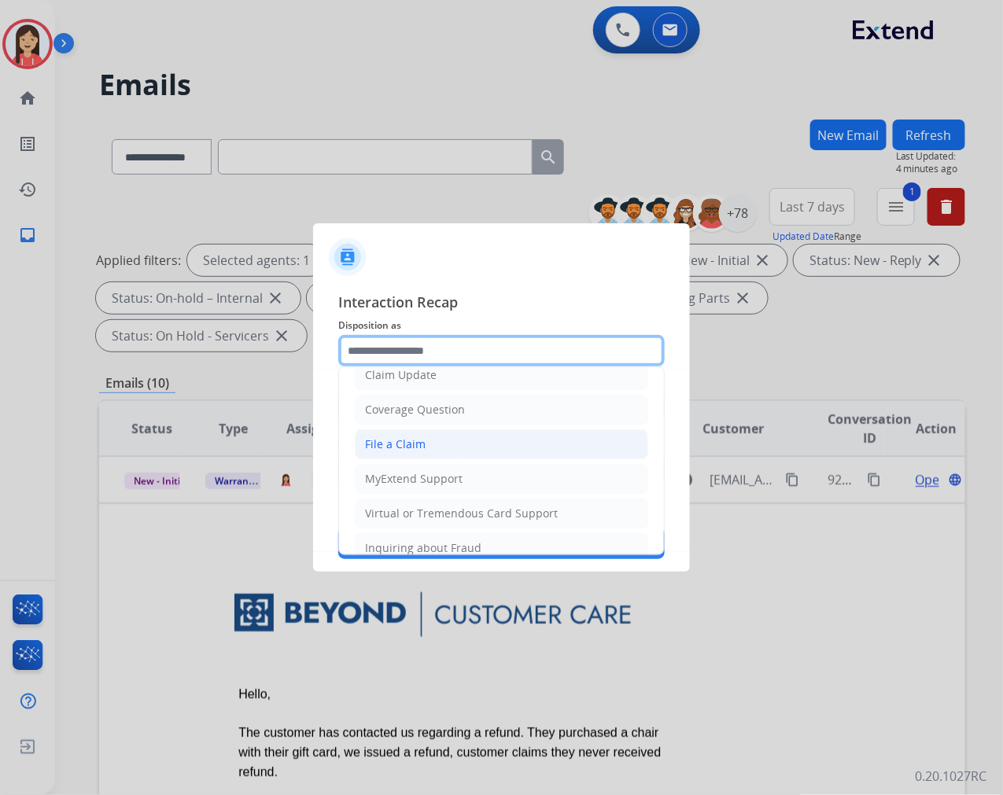
scroll to position [175, 0]
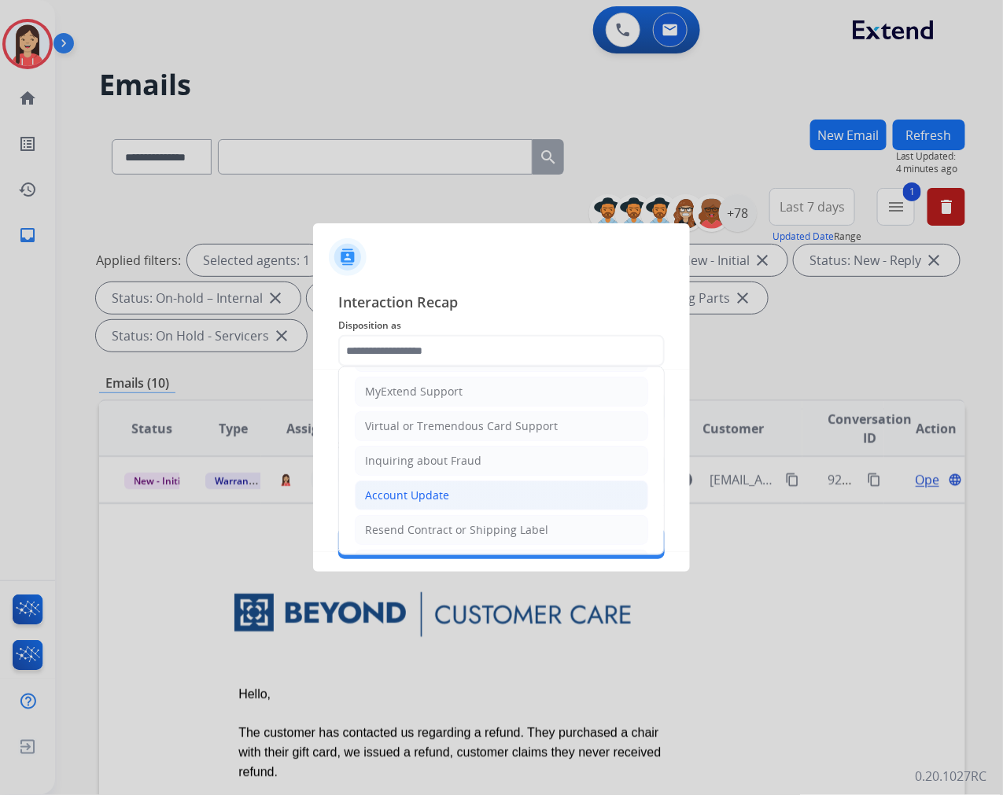
click at [422, 488] on li "Account Update" at bounding box center [501, 496] width 293 height 30
type input "**********"
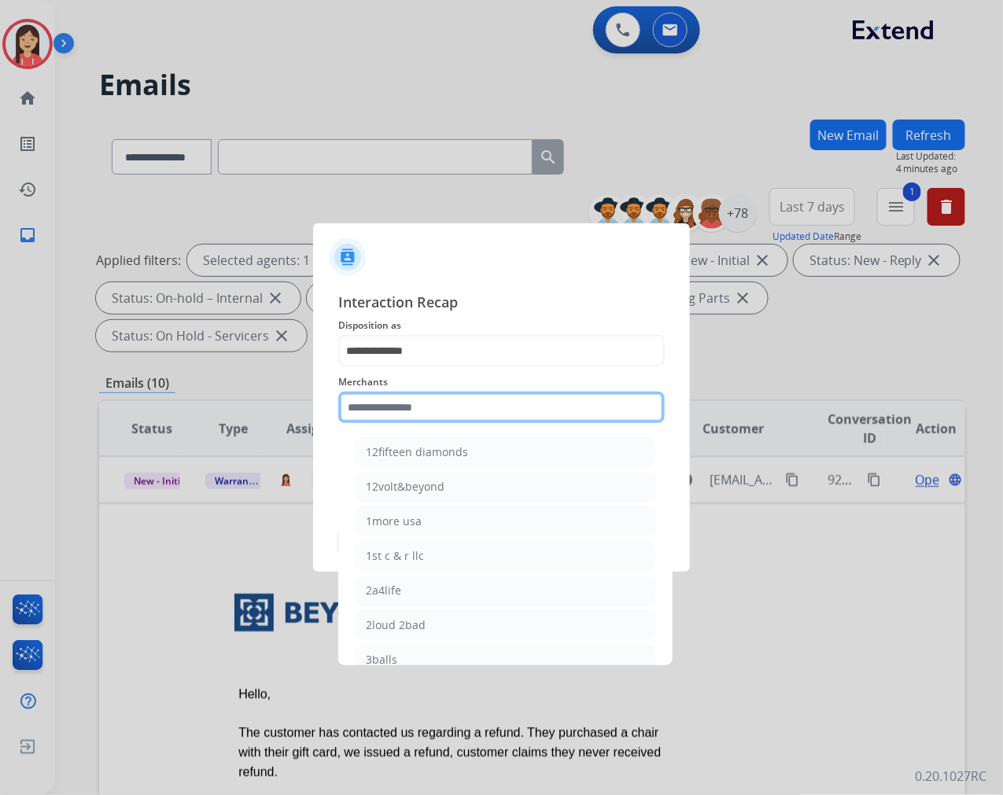
click at [431, 412] on input "text" at bounding box center [501, 407] width 327 height 31
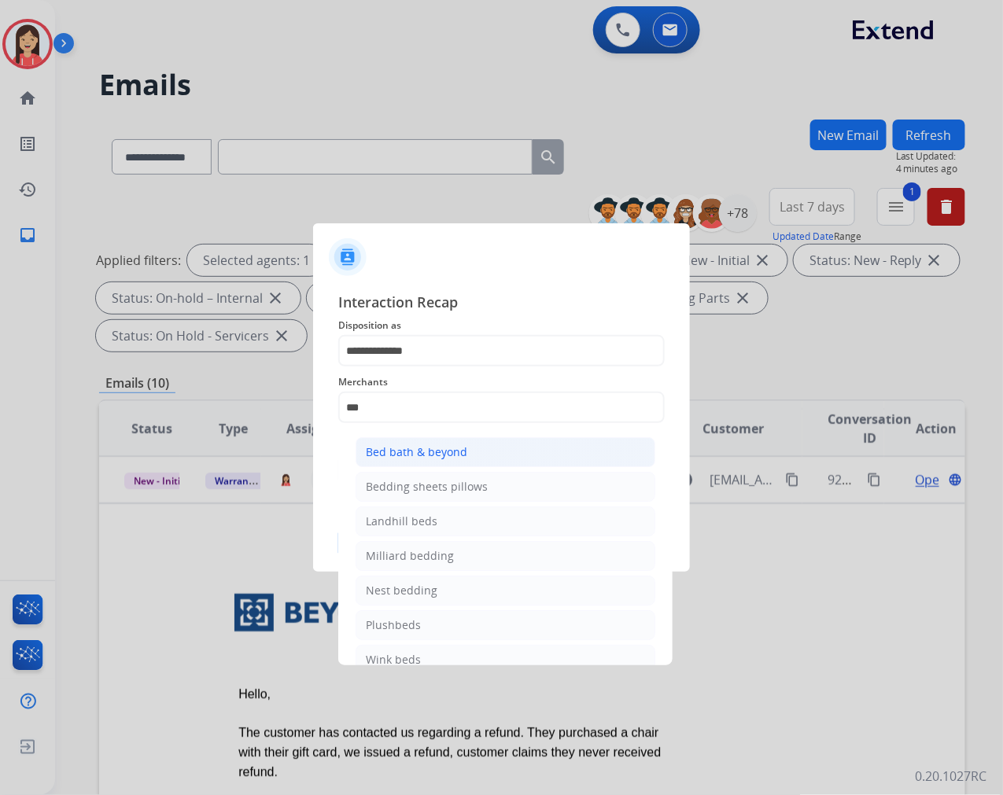
click at [414, 457] on div "Bed bath & beyond" at bounding box center [416, 453] width 101 height 16
type input "**********"
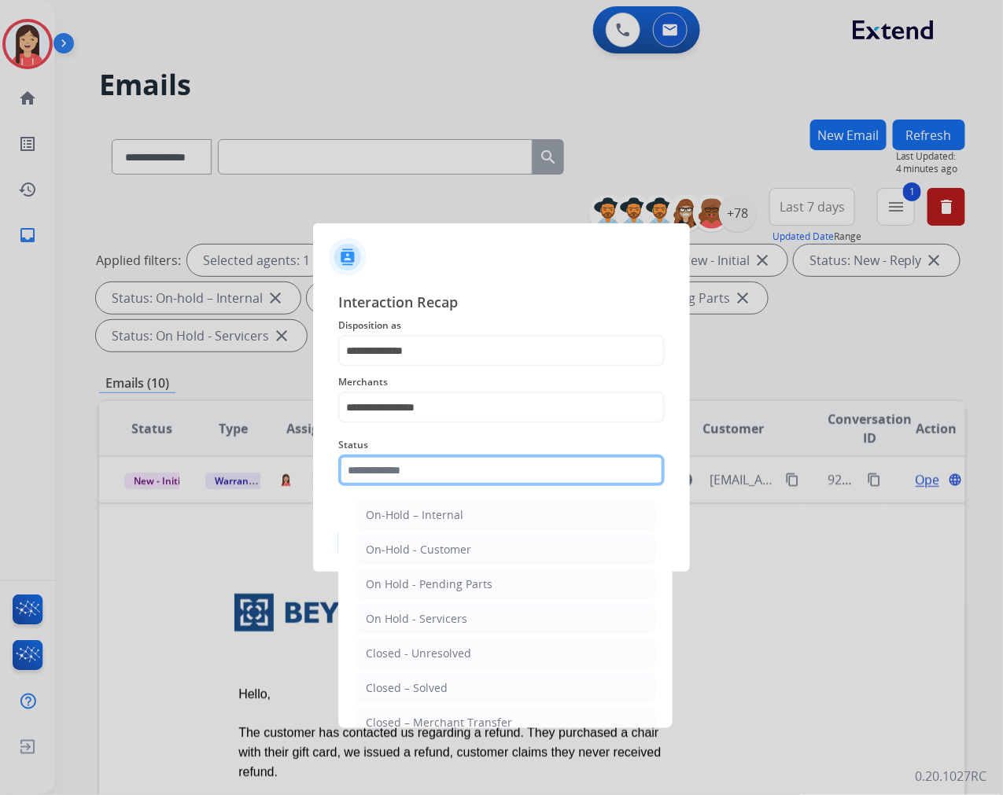
click at [408, 459] on input "text" at bounding box center [501, 470] width 327 height 31
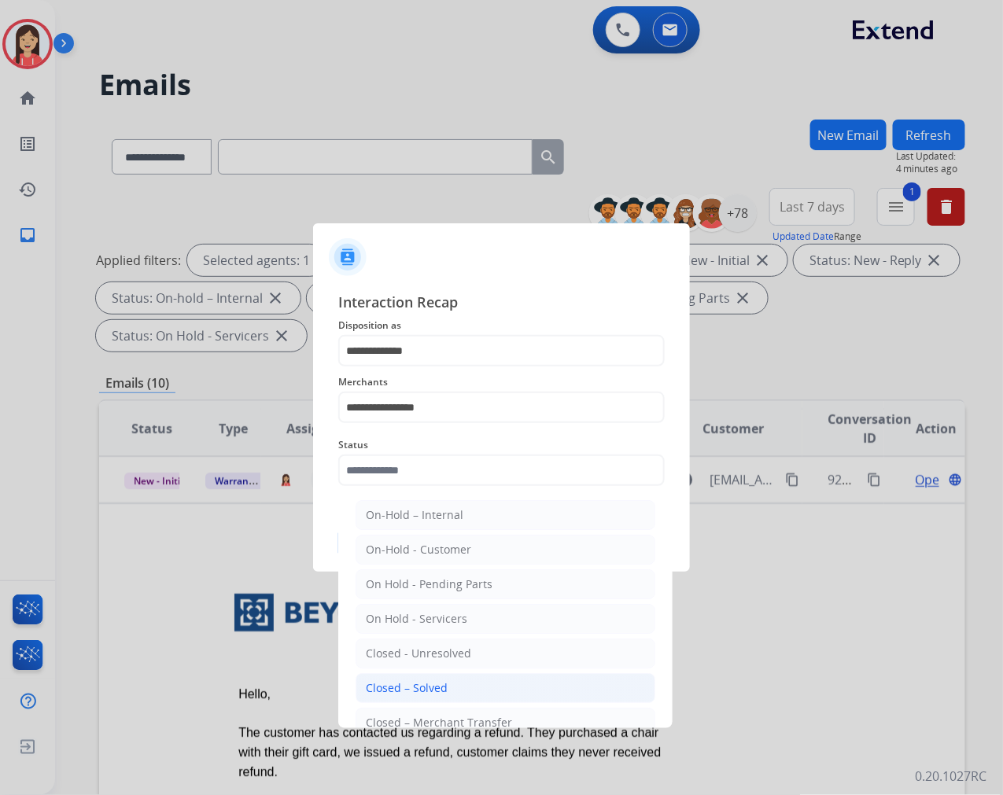
click at [428, 679] on li "Closed – Solved" at bounding box center [506, 688] width 300 height 30
type input "**********"
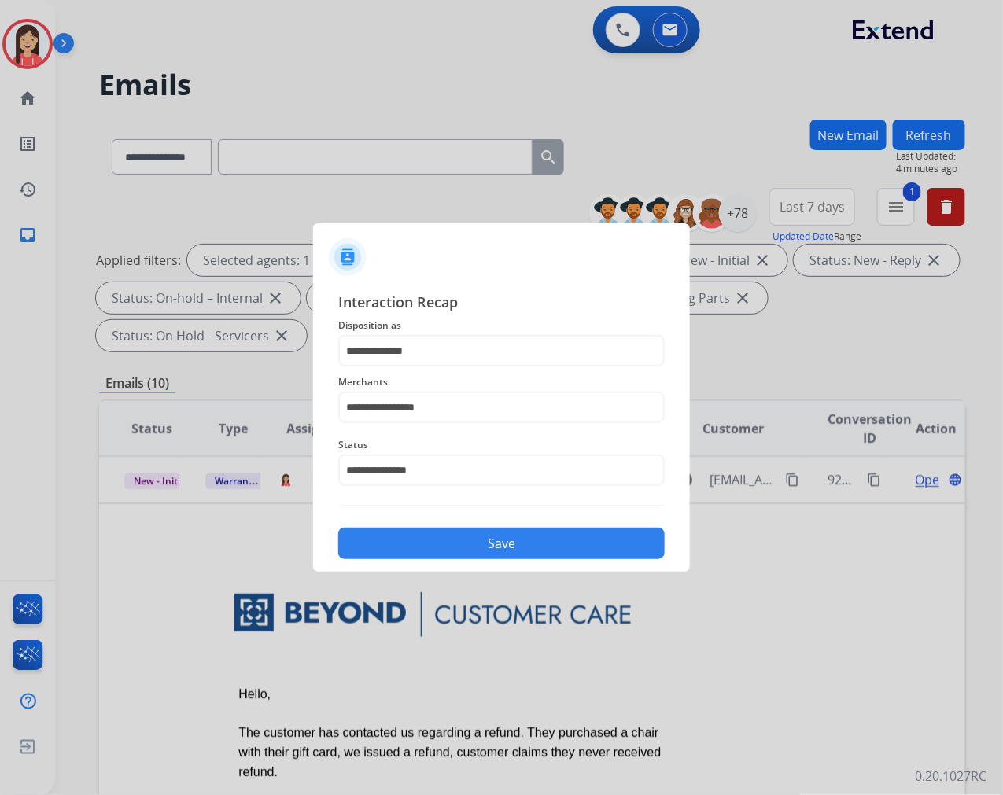
click at [463, 543] on button "Save" at bounding box center [501, 543] width 327 height 31
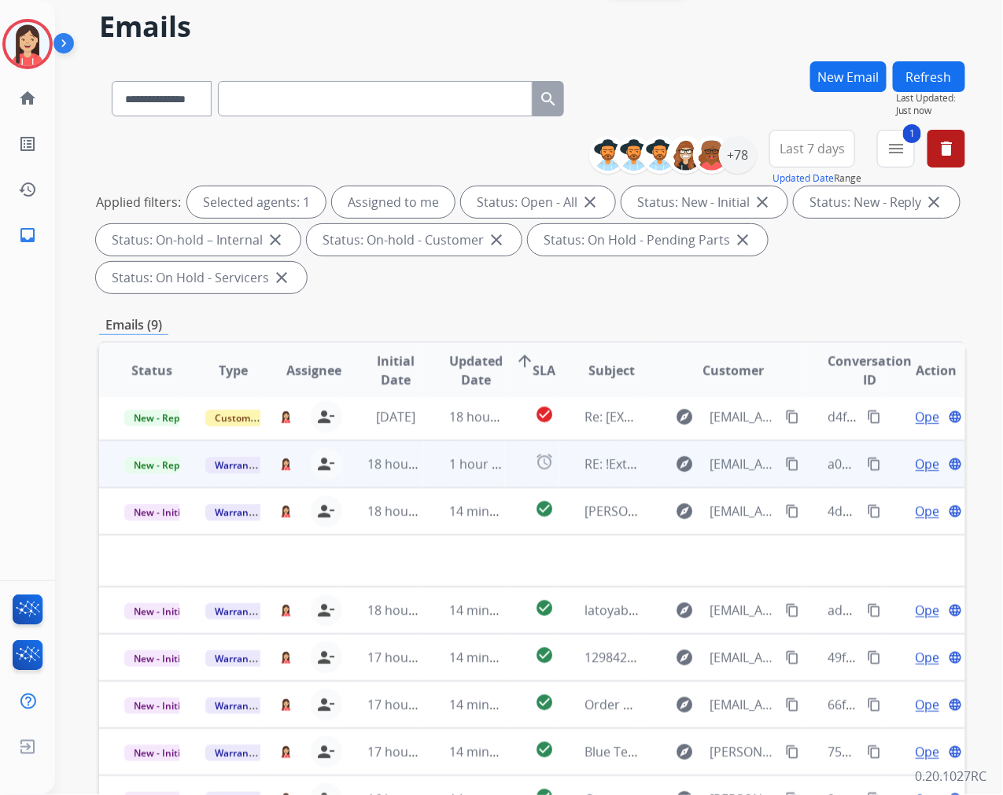
scroll to position [87, 0]
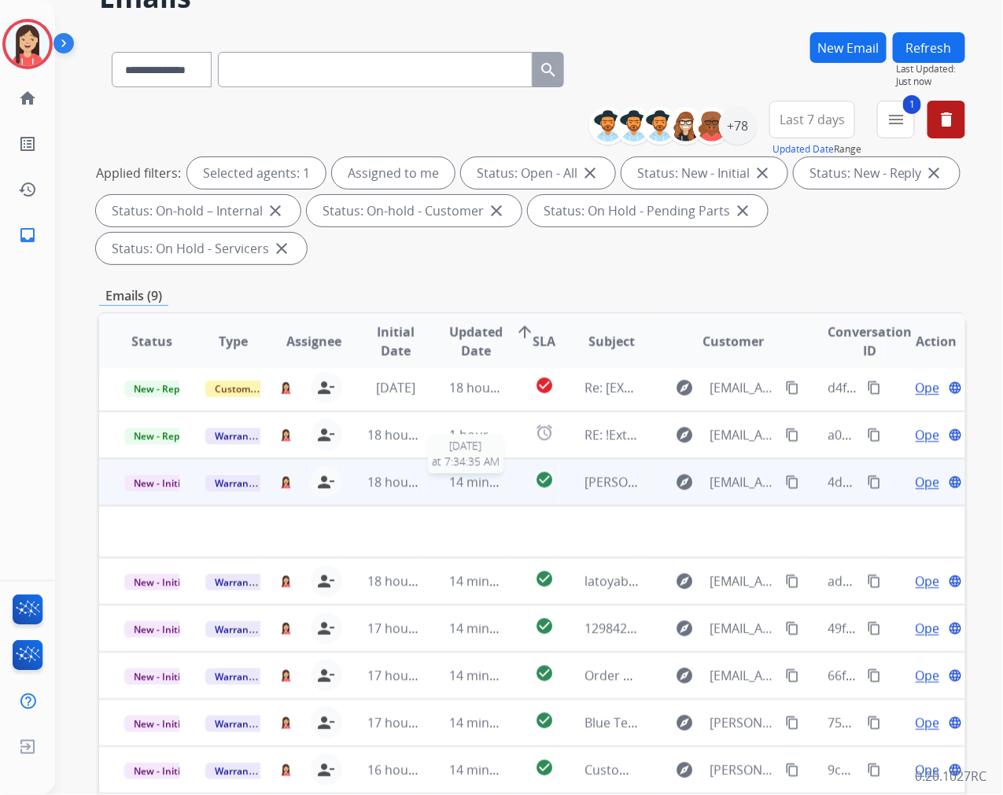
click at [490, 488] on span "14 minutes ago" at bounding box center [494, 482] width 91 height 17
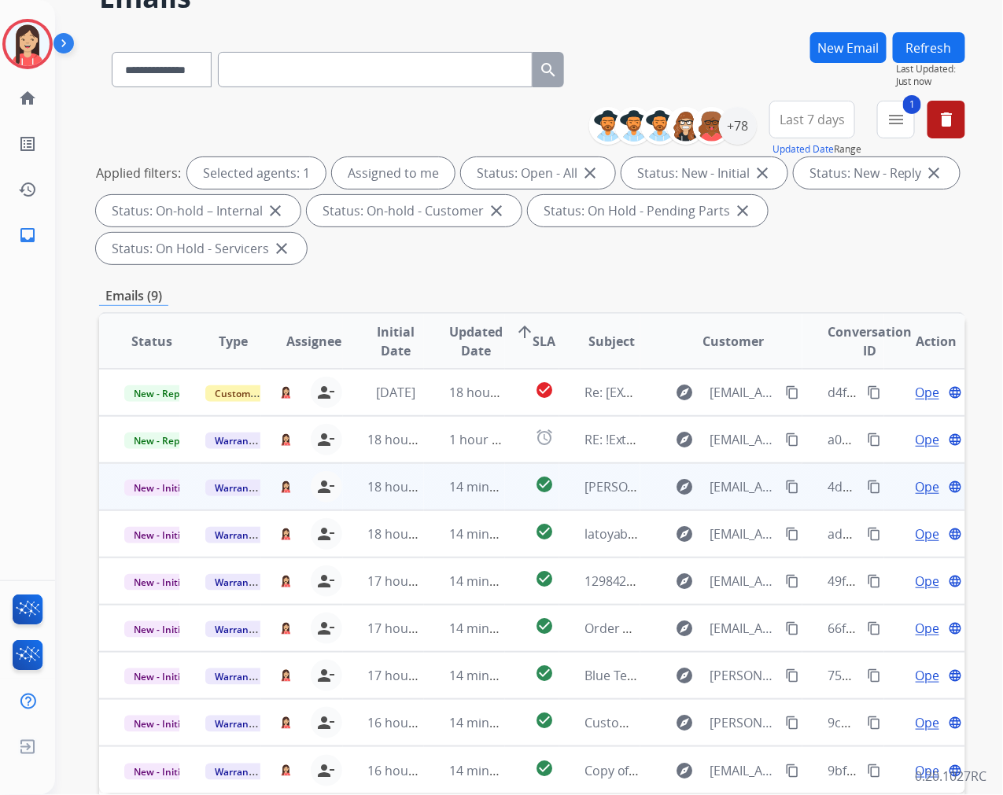
click at [506, 496] on td "check_circle" at bounding box center [532, 486] width 54 height 47
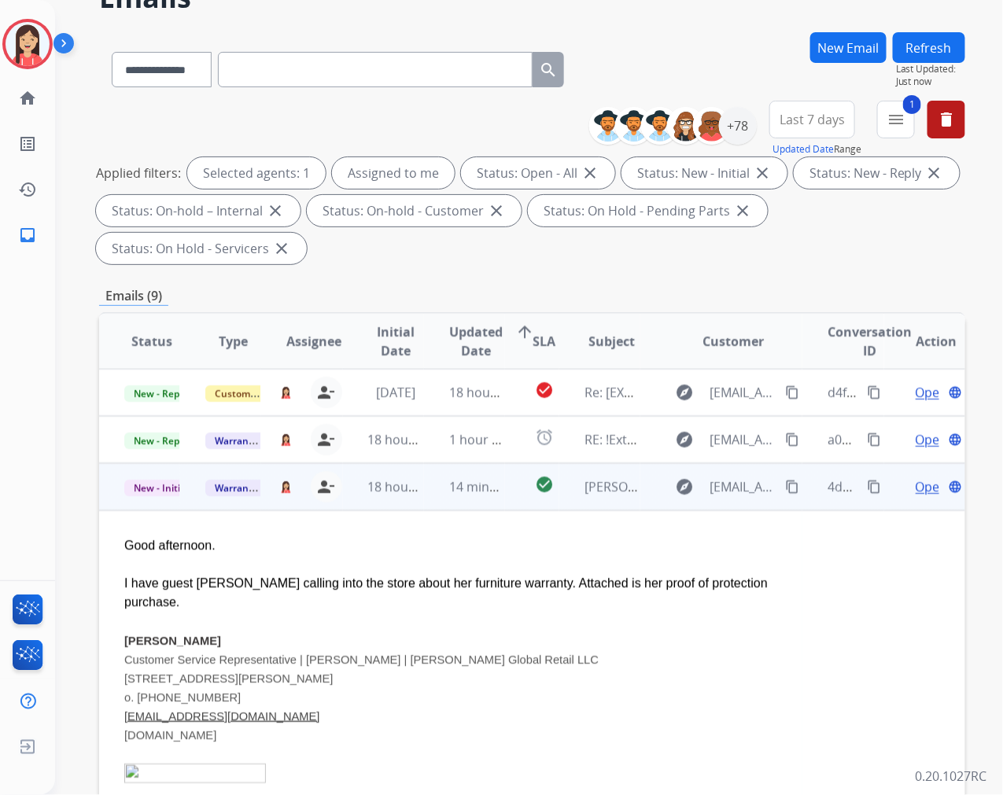
scroll to position [94, 0]
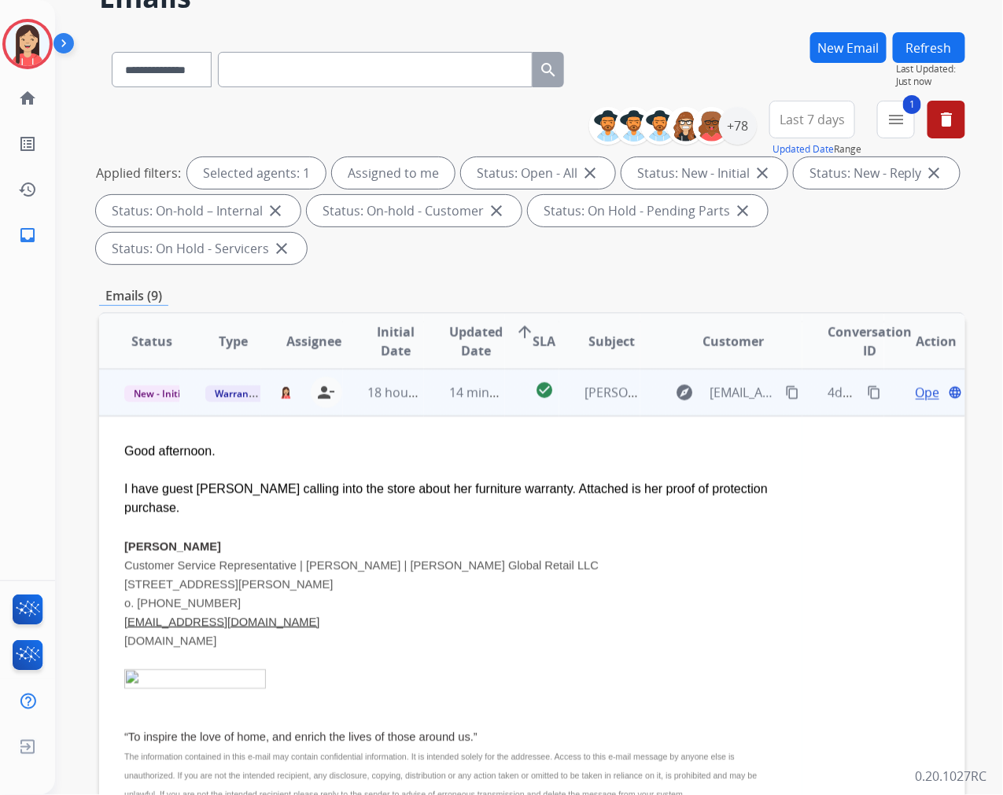
click at [916, 390] on span "Open" at bounding box center [932, 392] width 32 height 19
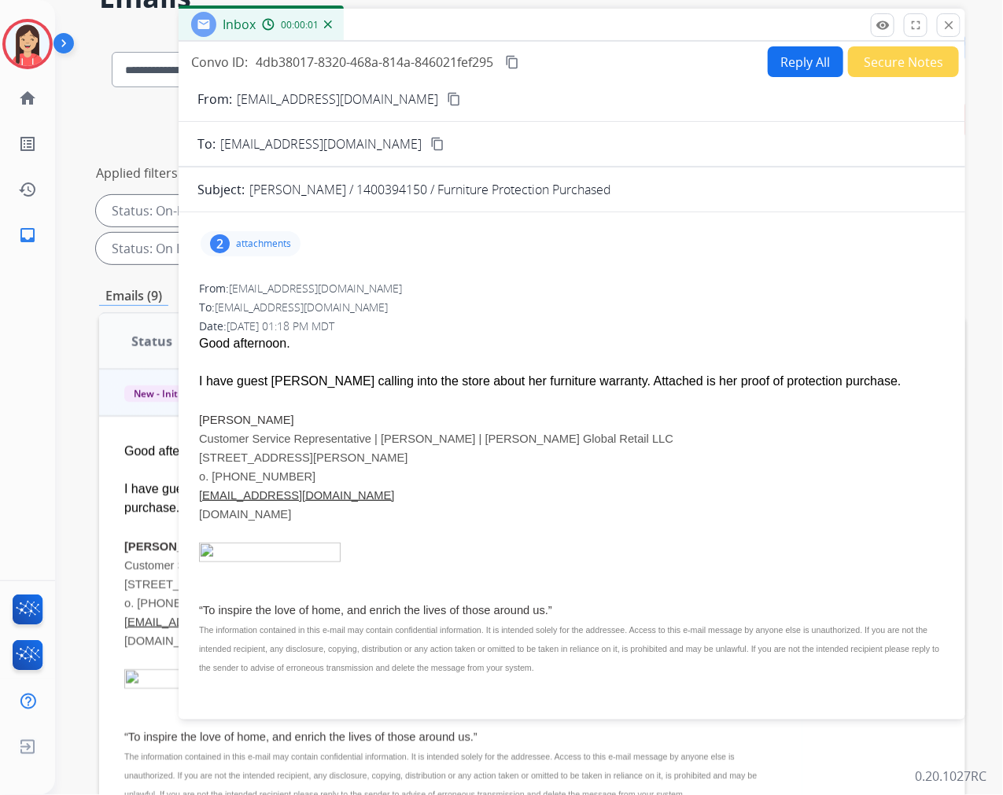
click at [266, 242] on p "attachments" at bounding box center [263, 244] width 55 height 13
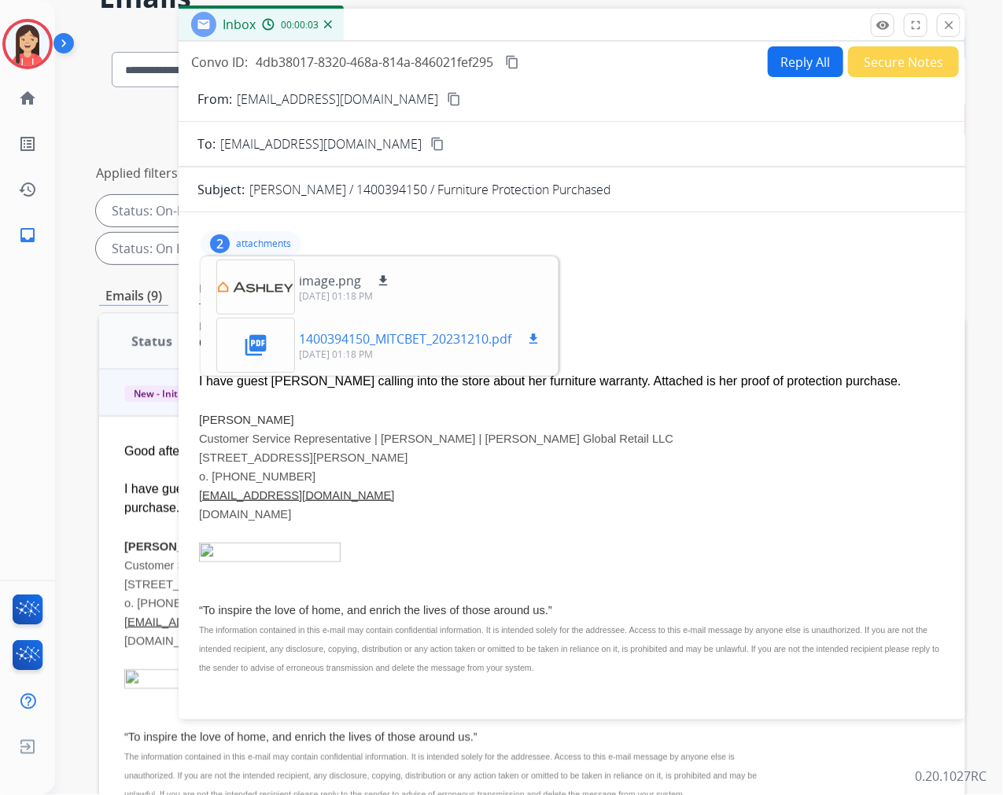
click at [536, 334] on mat-icon "download" at bounding box center [533, 339] width 14 height 14
drag, startPoint x: 665, startPoint y: 324, endPoint x: 702, endPoint y: 288, distance: 51.7
click at [665, 324] on div "Date: [DATE] 01:18 PM MDT" at bounding box center [572, 327] width 746 height 16
click at [902, 68] on button "Secure Notes" at bounding box center [903, 61] width 111 height 31
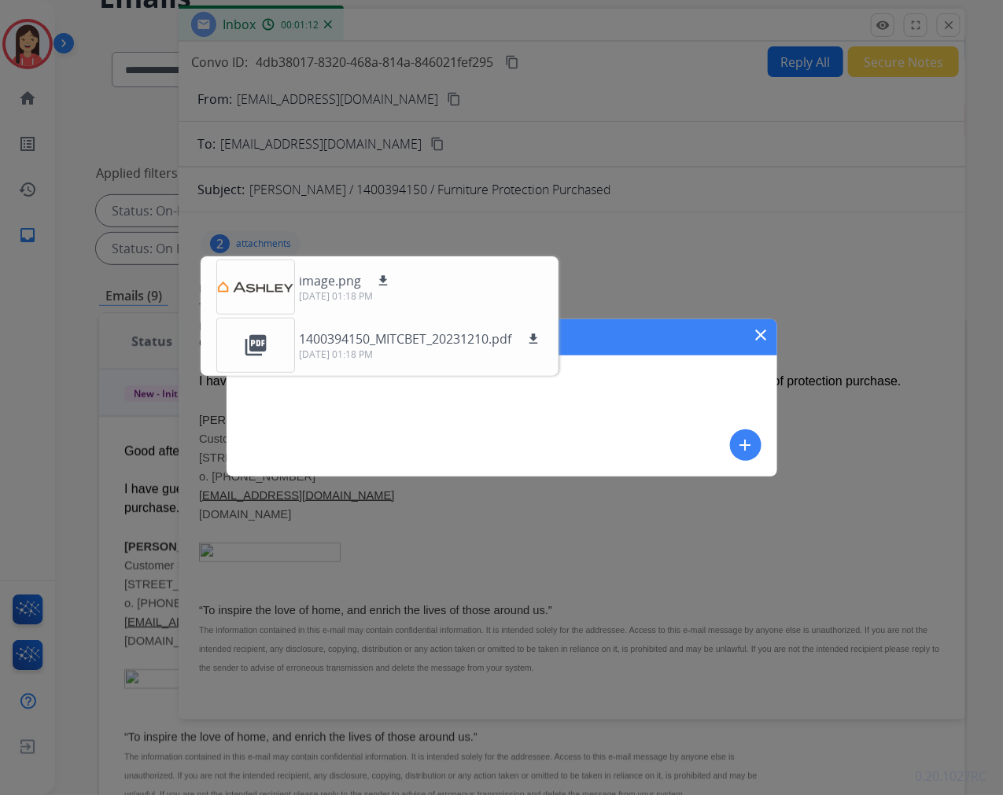
click at [740, 442] on mat-icon "add" at bounding box center [745, 445] width 19 height 19
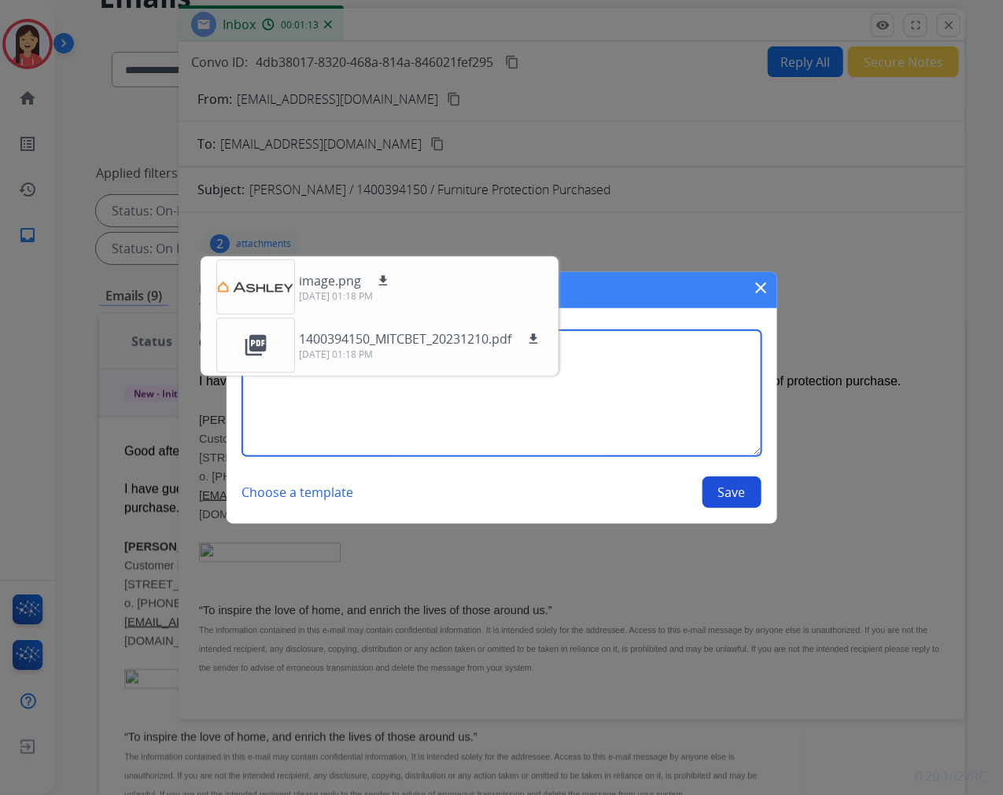
click at [629, 412] on textarea at bounding box center [501, 393] width 519 height 126
type textarea "**********"
drag, startPoint x: 679, startPoint y: 288, endPoint x: 838, endPoint y: 276, distance: 159.4
click at [838, 276] on div "**********" at bounding box center [501, 397] width 1003 height 795
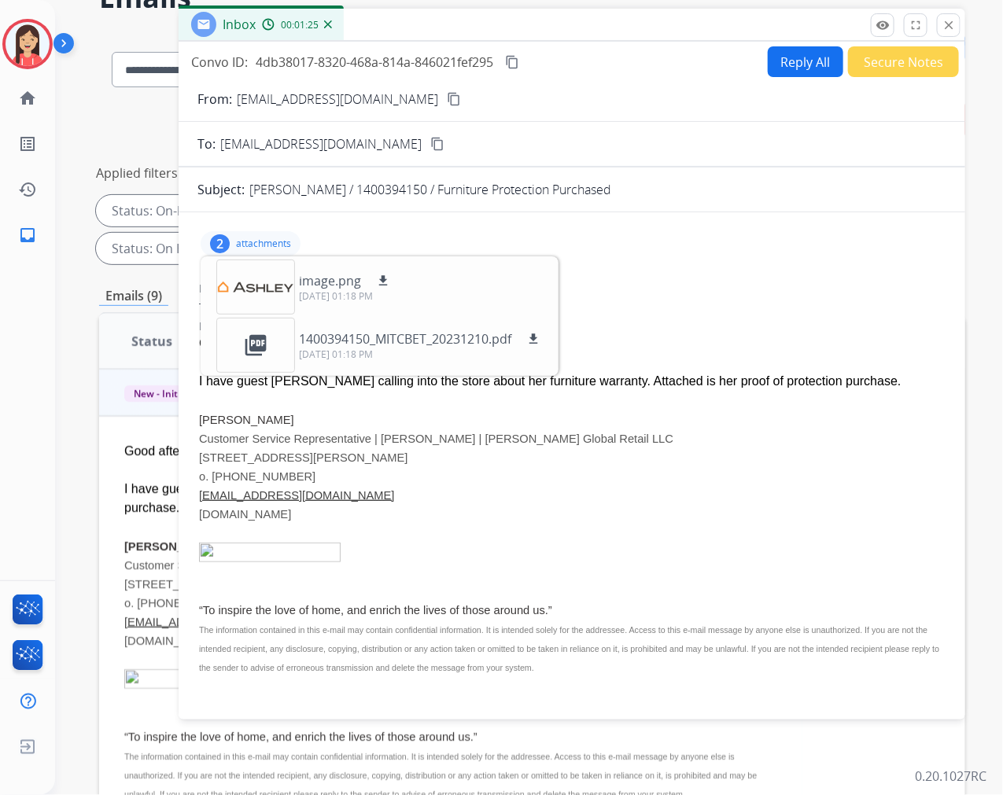
click at [255, 232] on div "2 attachments image.png download [DATE] 01:18 PM picture_as_pdf 1400394150_MITC…" at bounding box center [251, 243] width 100 height 25
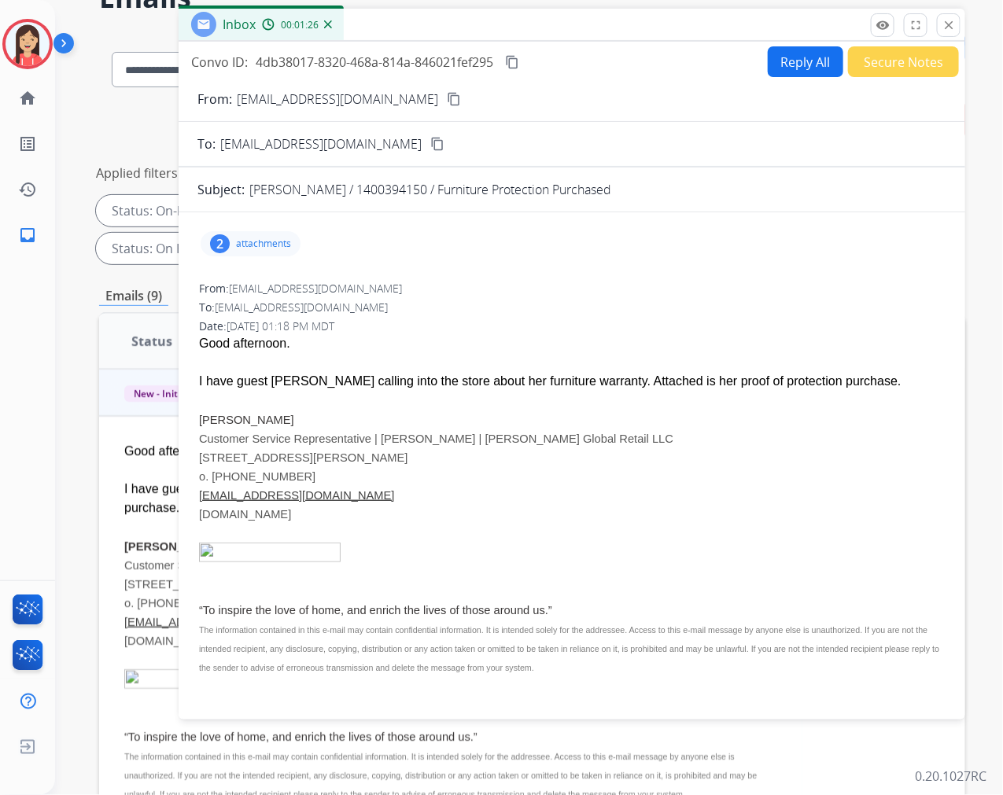
click at [906, 64] on button "Secure Notes" at bounding box center [903, 61] width 111 height 31
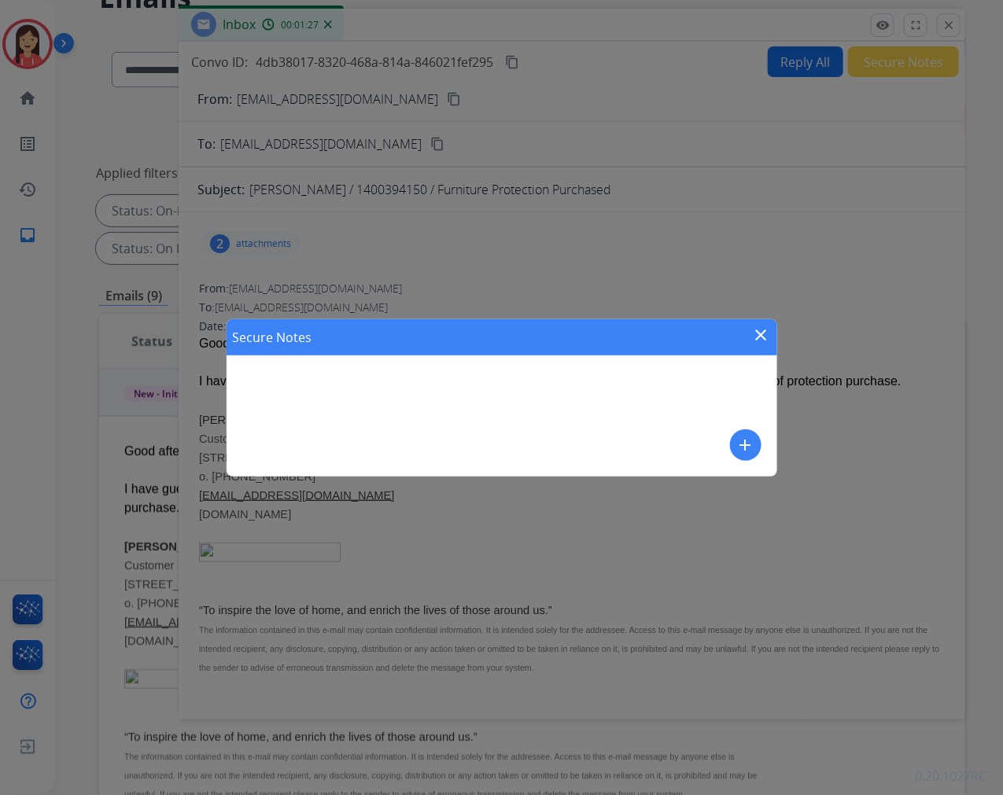
click at [737, 441] on mat-icon "add" at bounding box center [745, 445] width 19 height 19
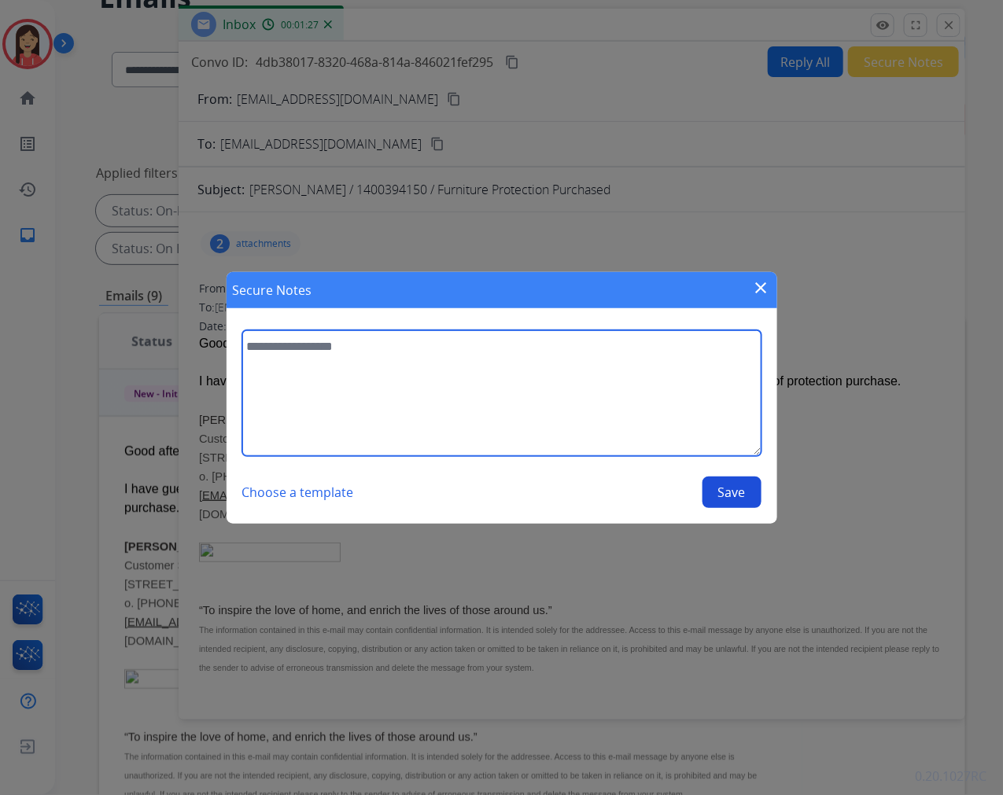
click at [596, 414] on textarea at bounding box center [501, 393] width 519 height 126
paste textarea "**********"
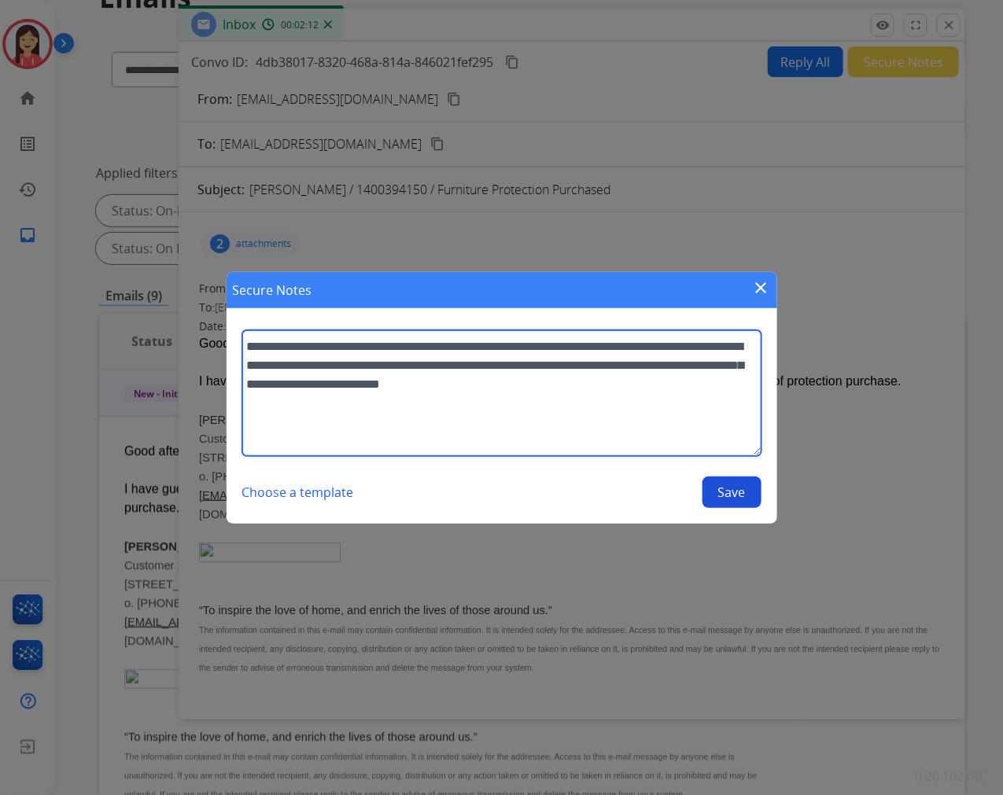
type textarea "**********"
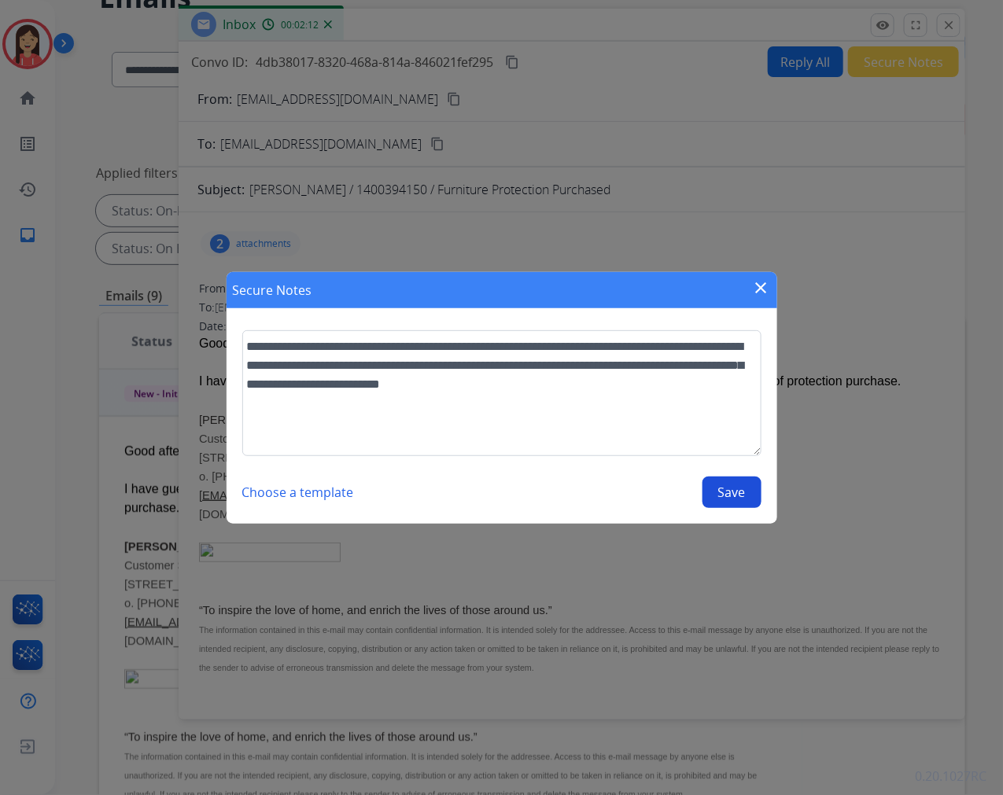
click at [736, 493] on button "Save" at bounding box center [732, 492] width 59 height 31
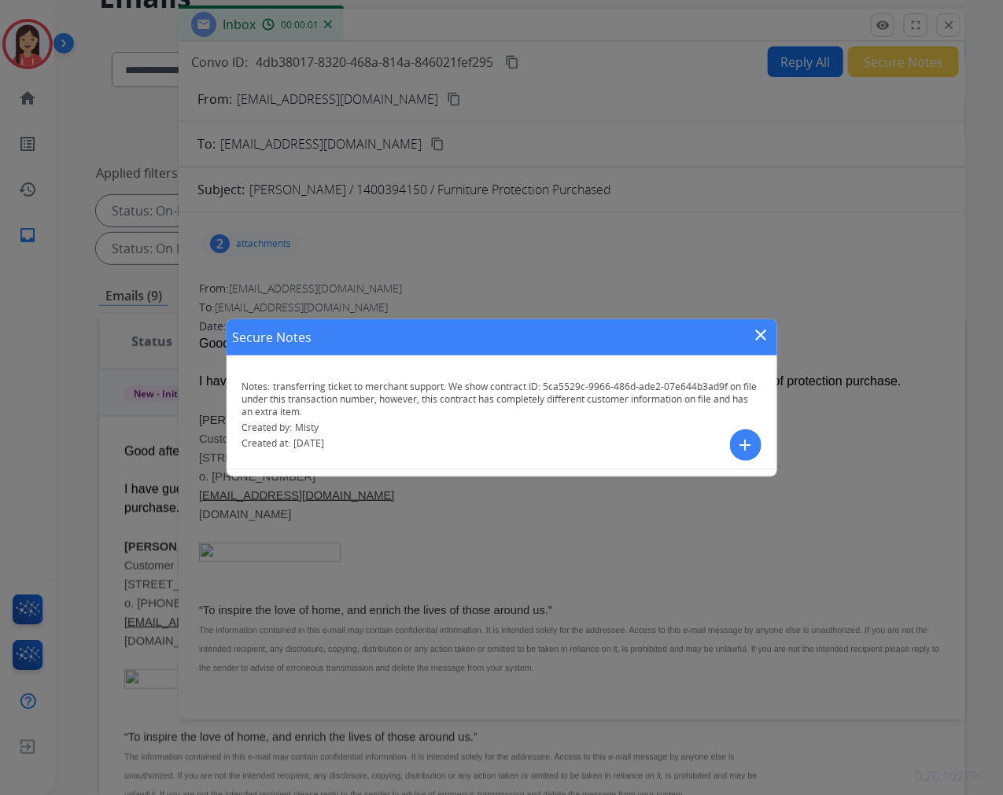
click at [762, 334] on mat-icon "close" at bounding box center [761, 335] width 19 height 19
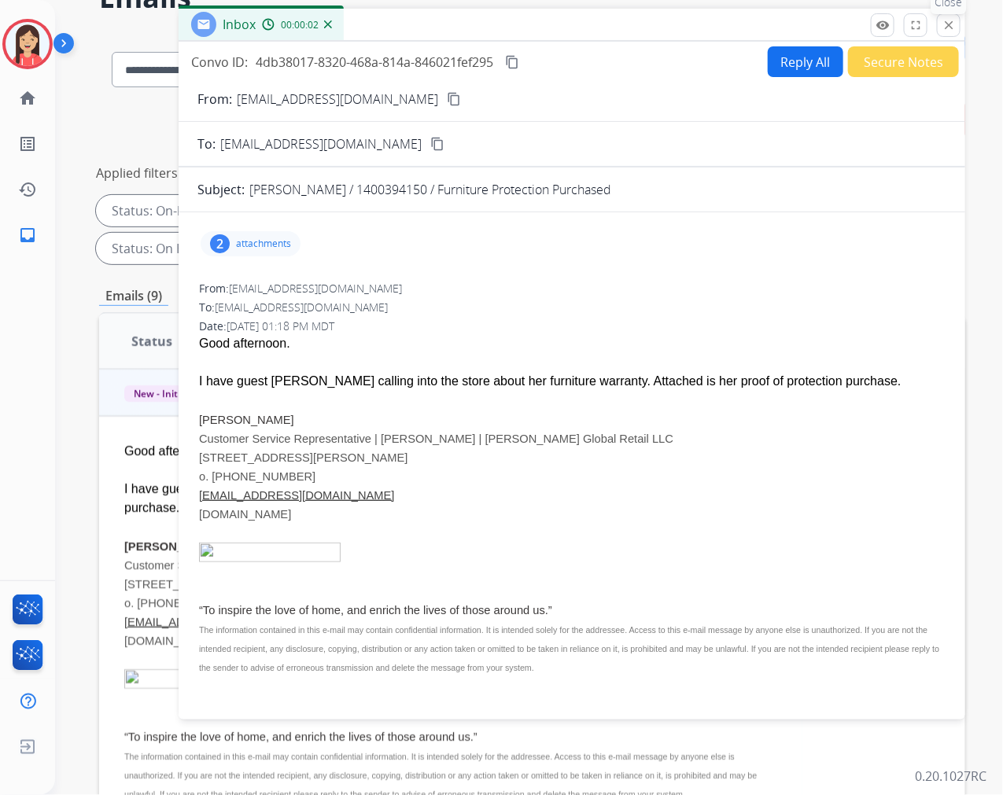
click at [950, 27] on mat-icon "close" at bounding box center [949, 25] width 14 height 14
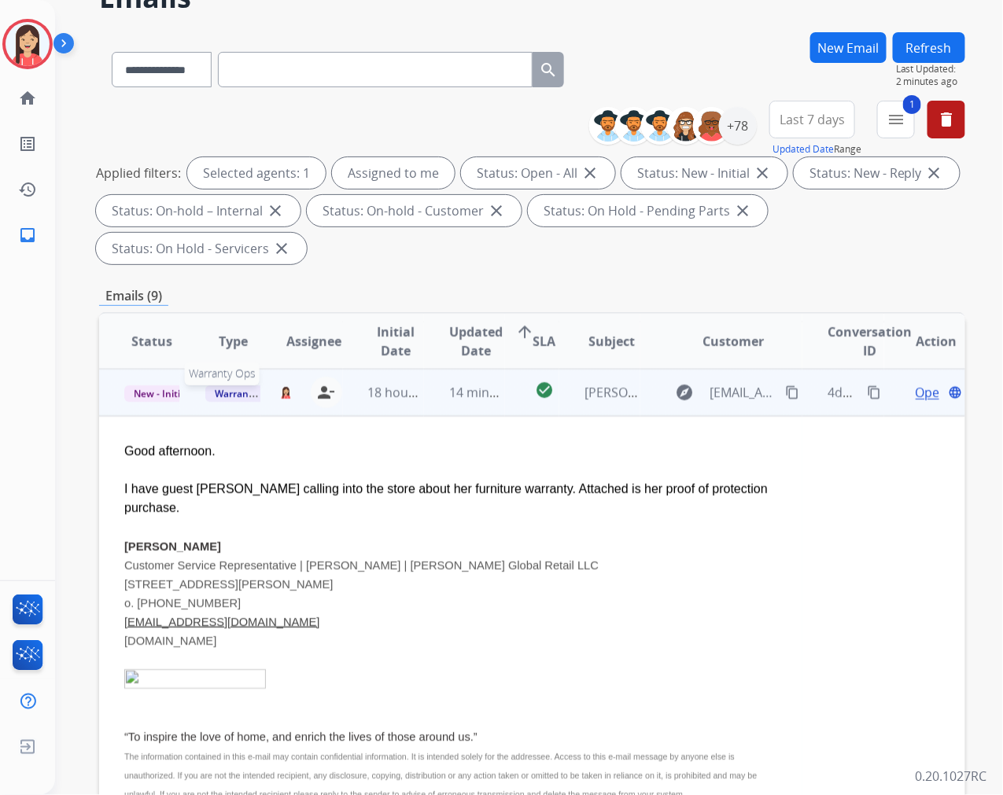
click at [231, 397] on span "Warranty Ops" at bounding box center [245, 394] width 81 height 17
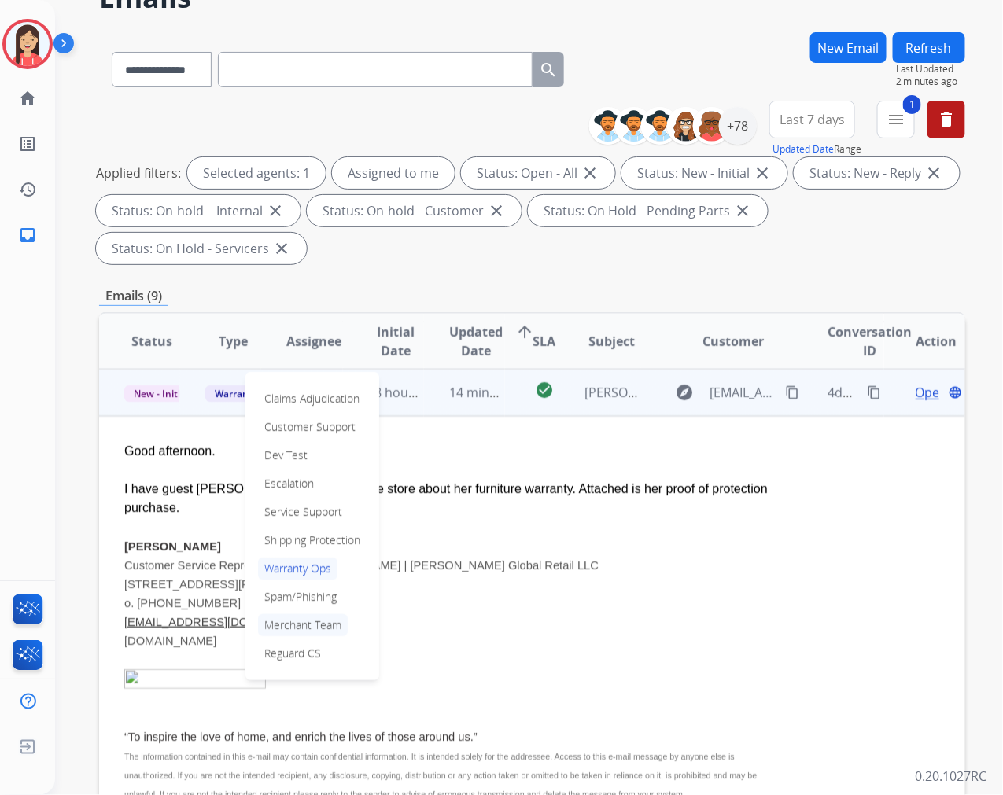
click at [316, 617] on p "Merchant Team" at bounding box center [303, 625] width 90 height 22
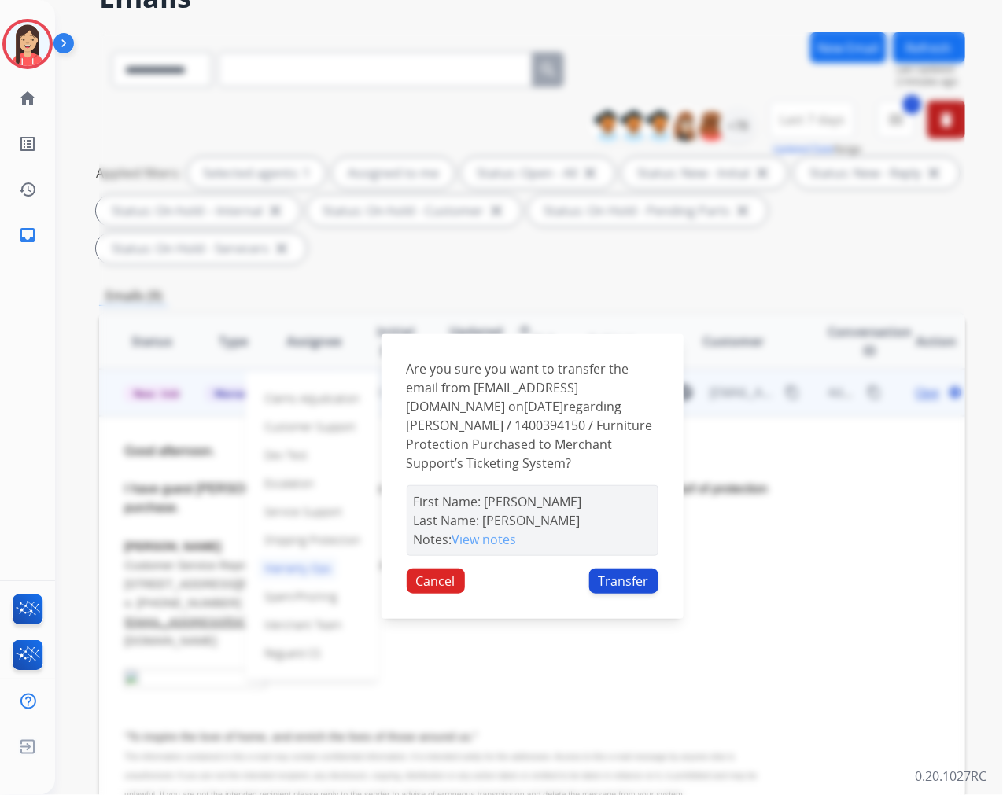
click at [633, 577] on button "Transfer" at bounding box center [623, 581] width 69 height 25
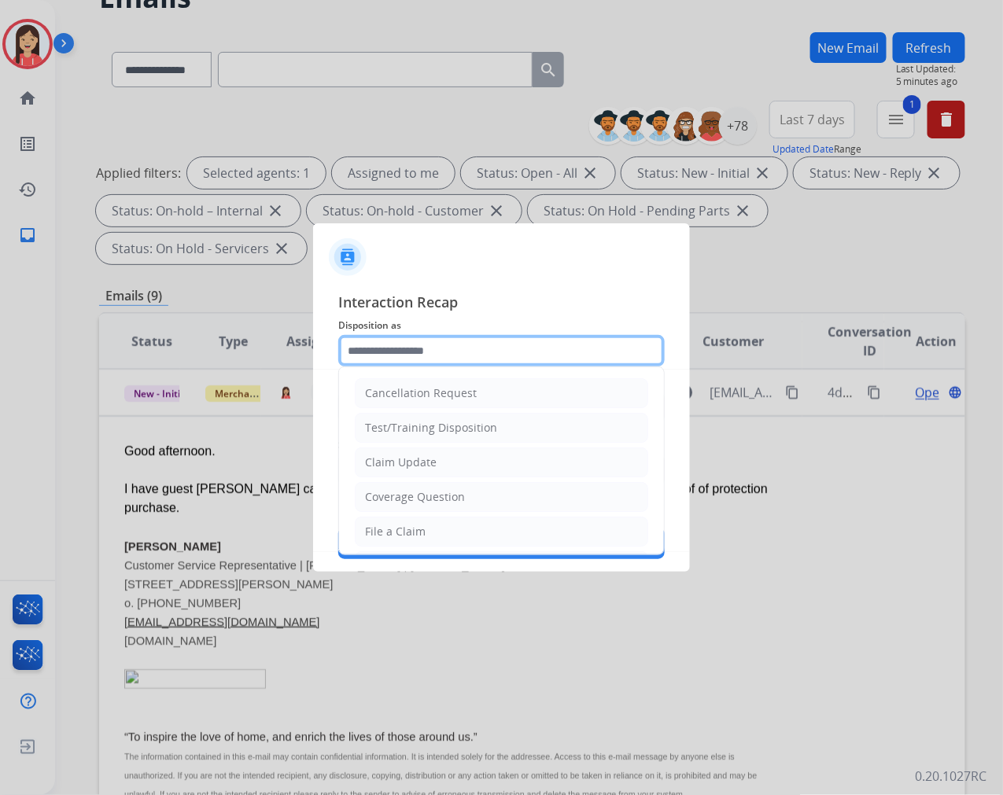
click at [452, 348] on input "text" at bounding box center [501, 350] width 327 height 31
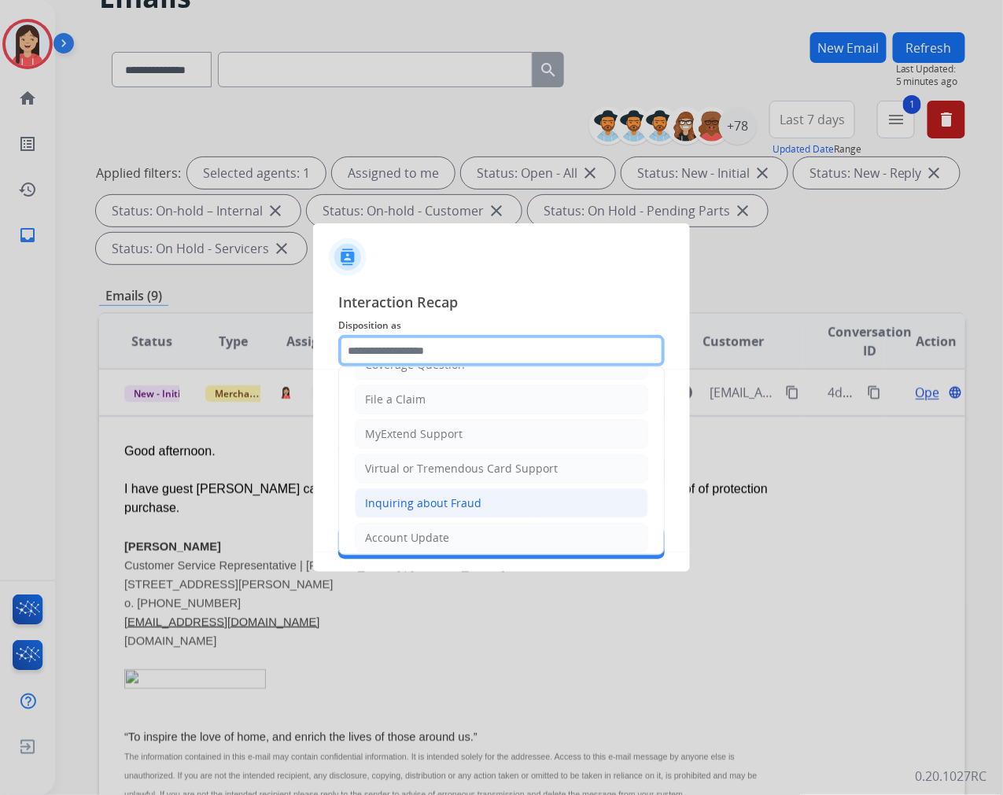
scroll to position [175, 0]
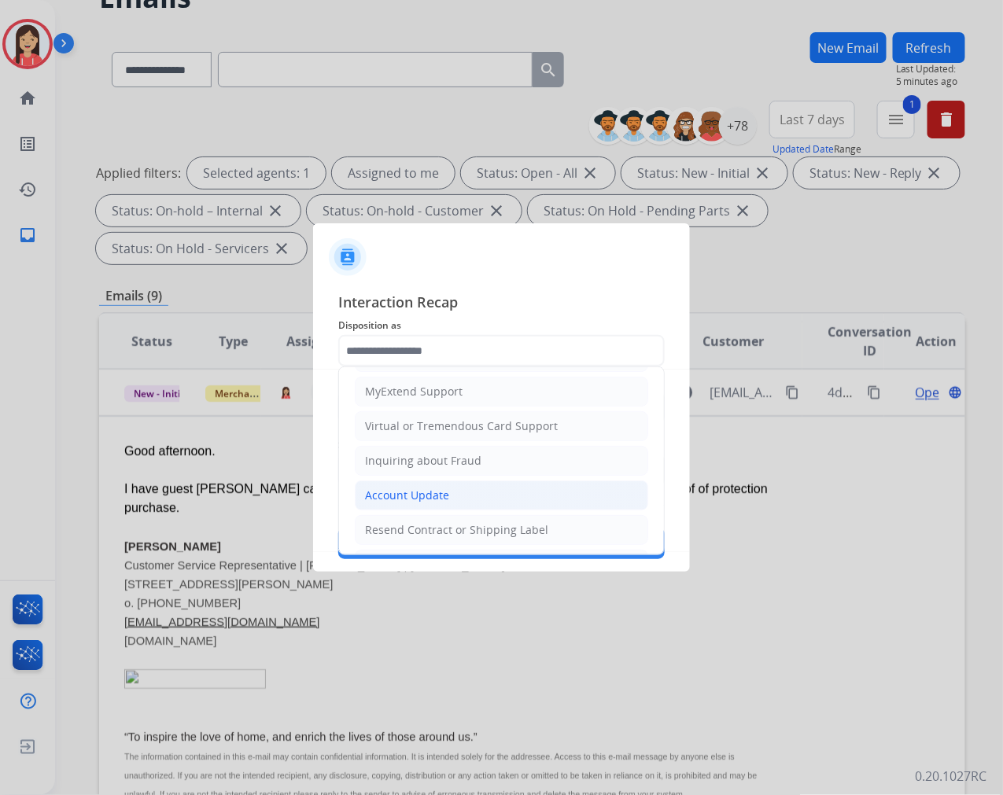
click at [383, 500] on div "Account Update" at bounding box center [407, 496] width 84 height 16
type input "**********"
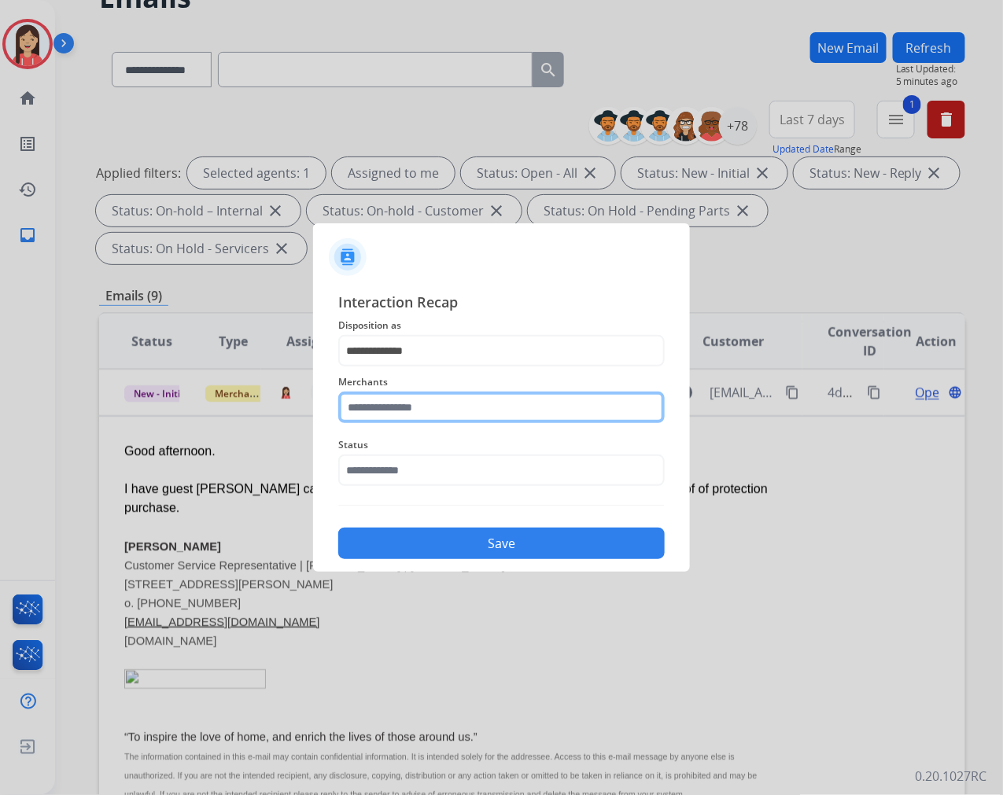
click at [427, 402] on input "text" at bounding box center [501, 407] width 327 height 31
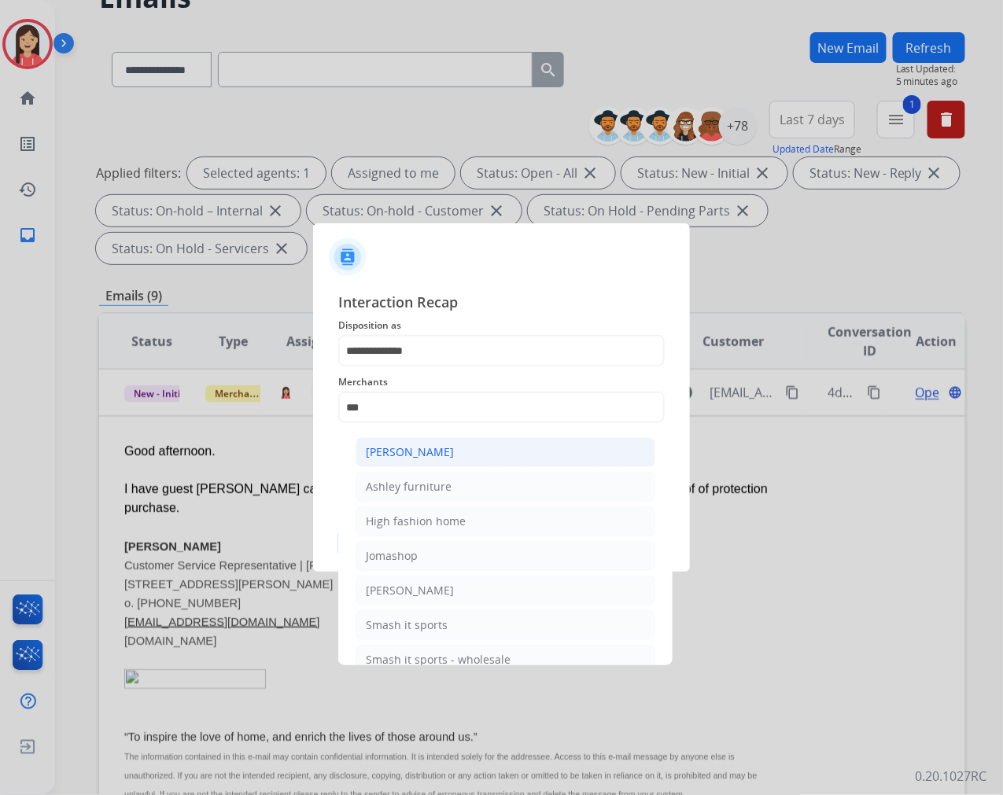
click at [450, 447] on div "[PERSON_NAME]" at bounding box center [410, 453] width 88 height 16
type input "**********"
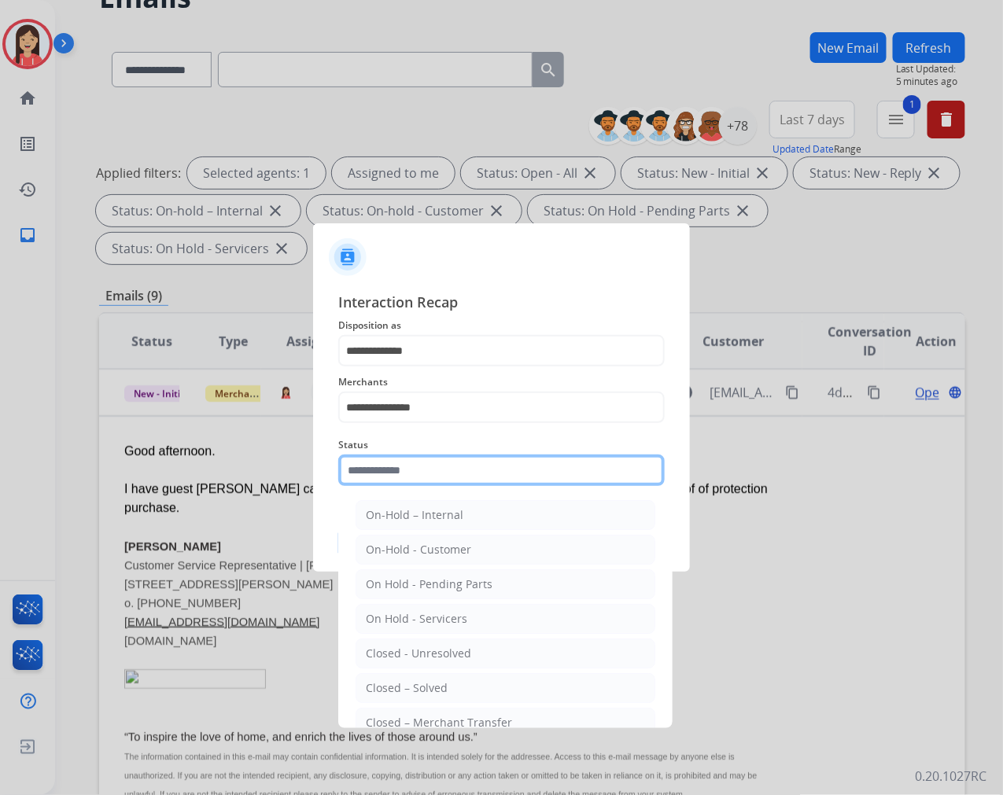
click at [417, 473] on input "text" at bounding box center [501, 470] width 327 height 31
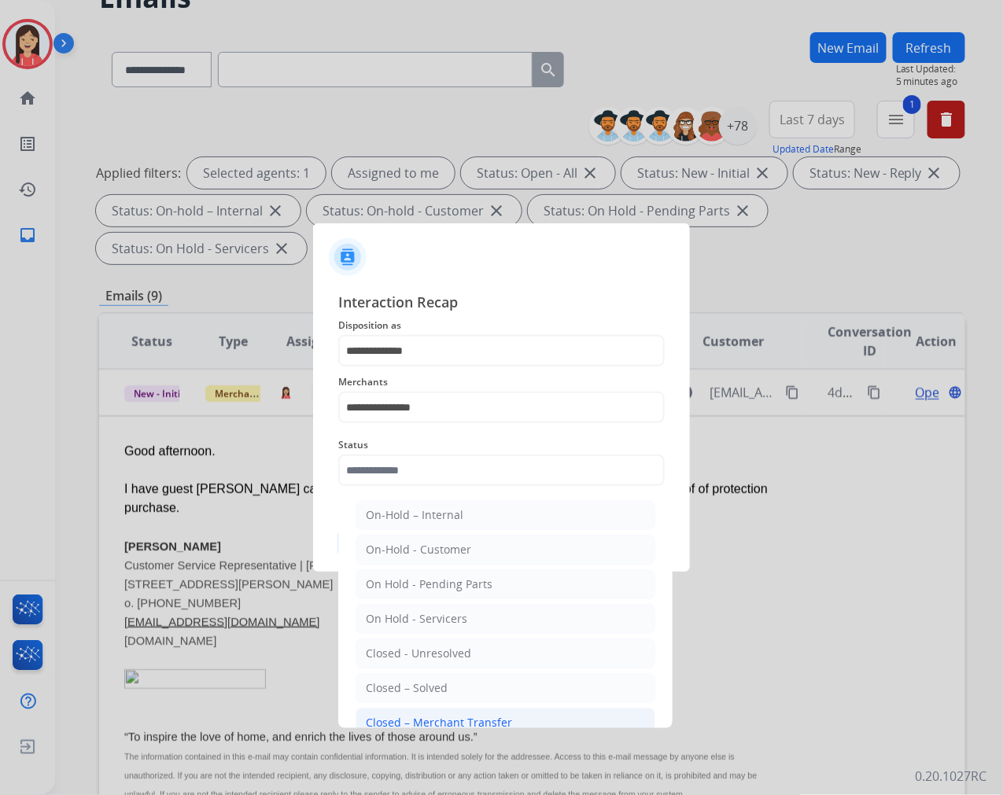
click at [425, 714] on li "Closed – Merchant Transfer" at bounding box center [506, 723] width 300 height 30
type input "**********"
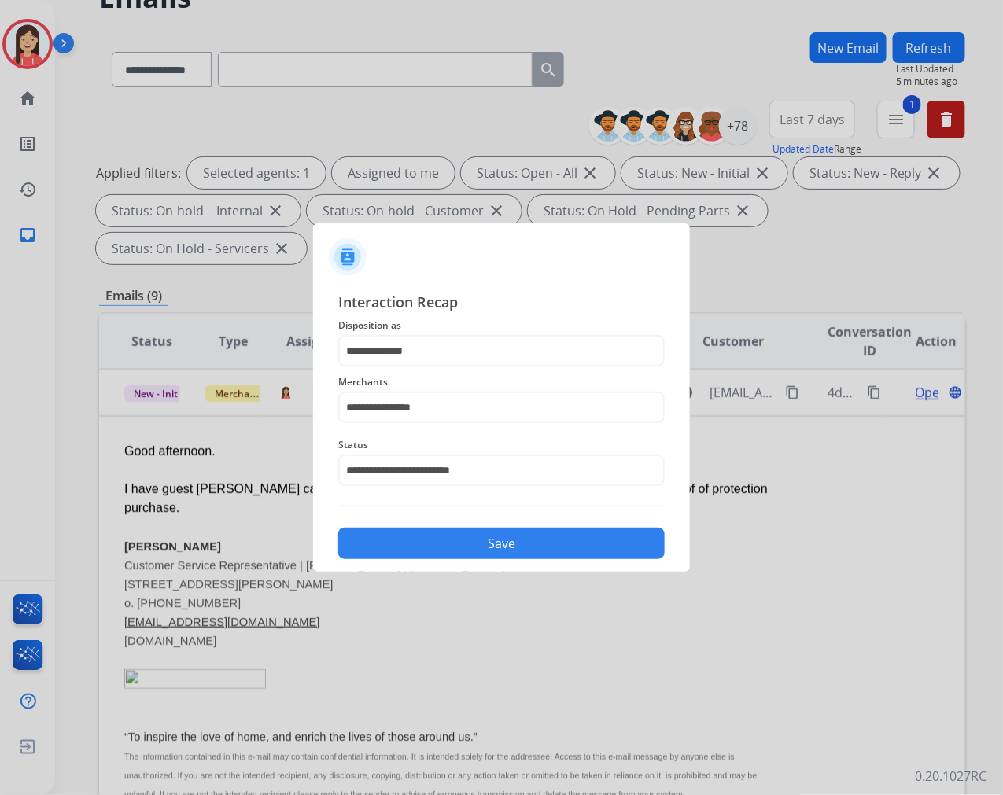
click at [513, 543] on button "Save" at bounding box center [501, 543] width 327 height 31
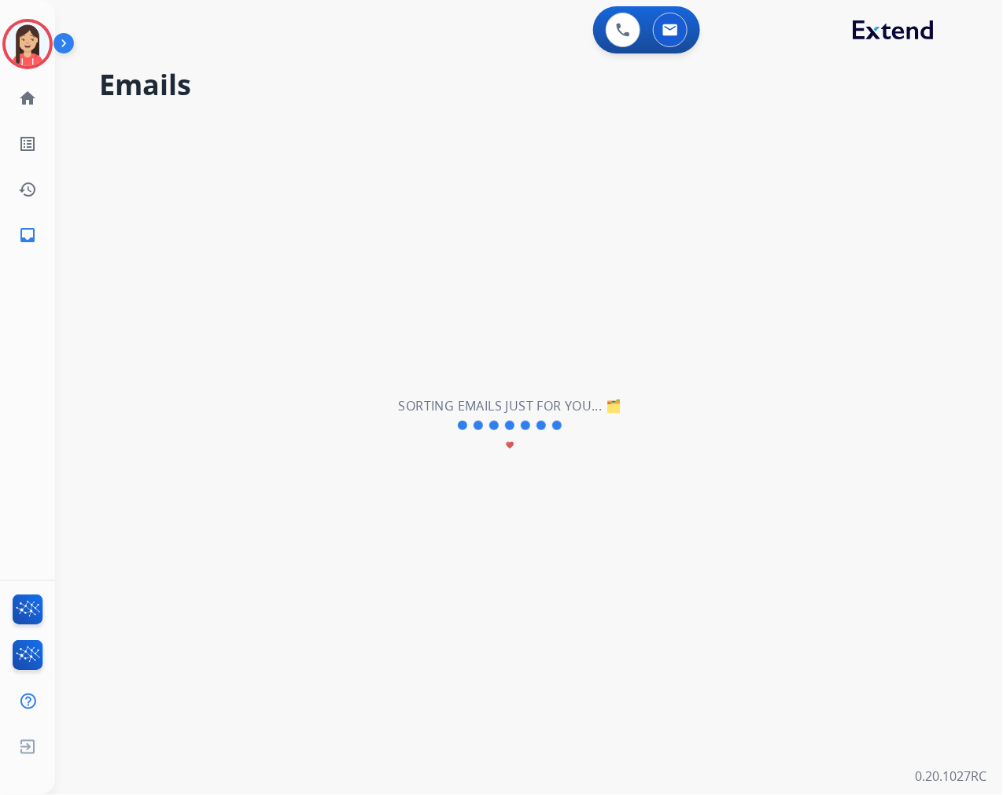
scroll to position [52, 0]
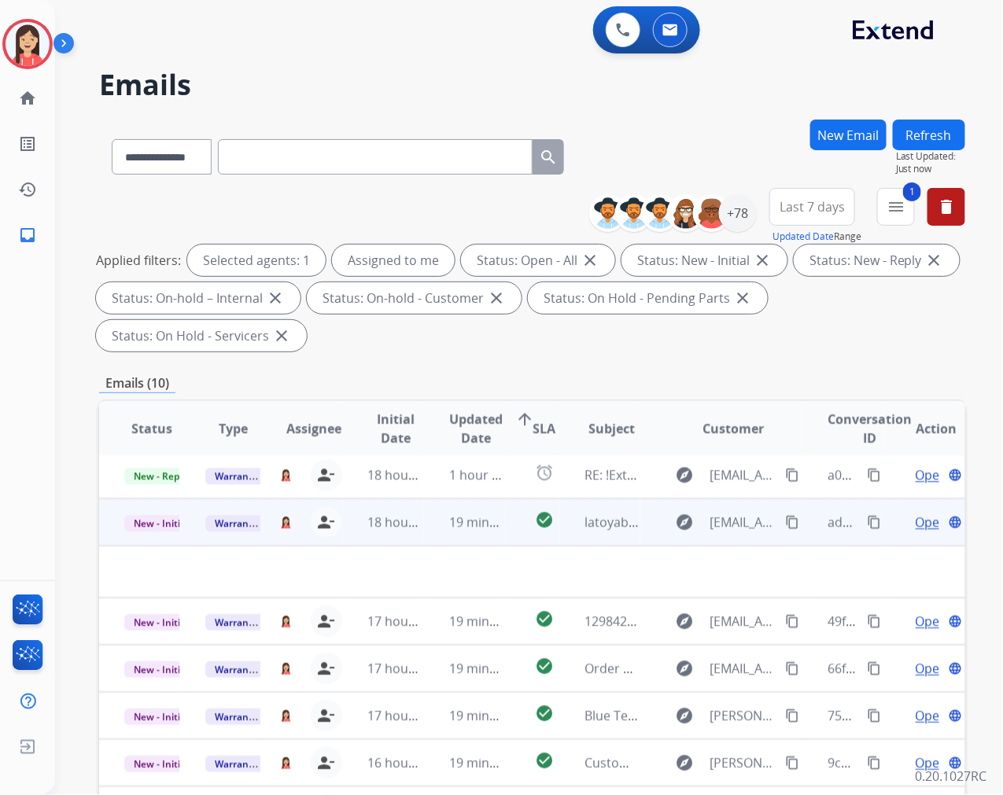
click at [436, 536] on td "19 minutes ago" at bounding box center [464, 522] width 81 height 47
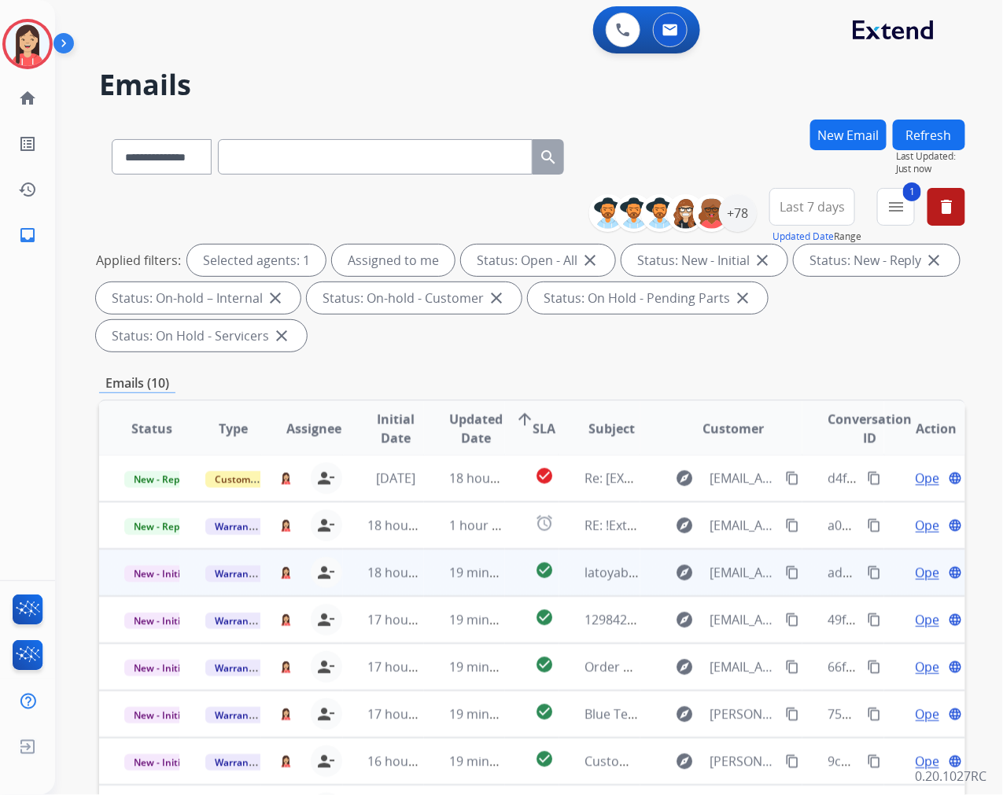
scroll to position [1, 0]
click at [418, 580] on span "18 hours ago" at bounding box center [407, 573] width 78 height 17
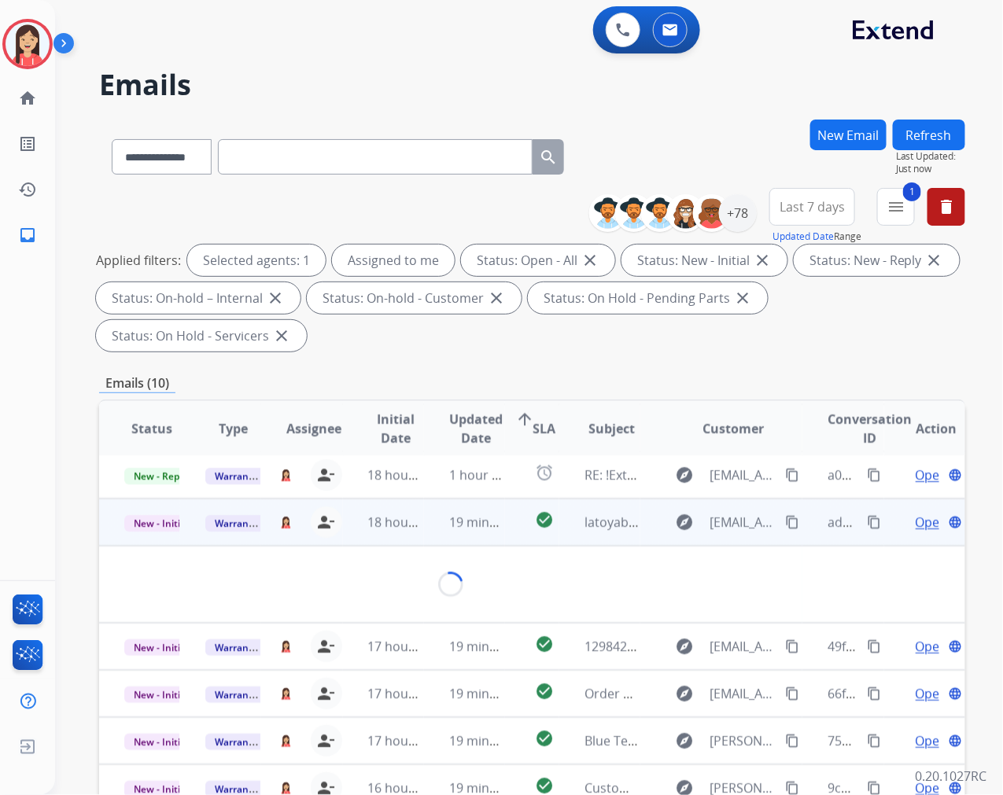
scroll to position [71, 0]
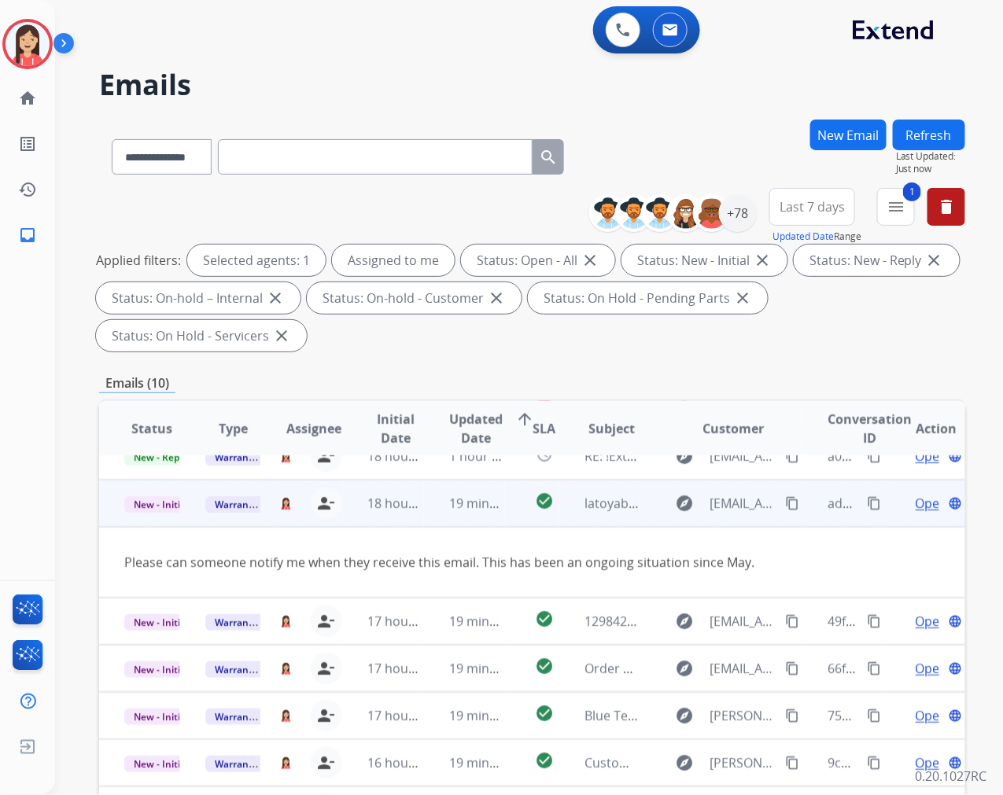
click at [916, 507] on span "Open" at bounding box center [932, 503] width 32 height 19
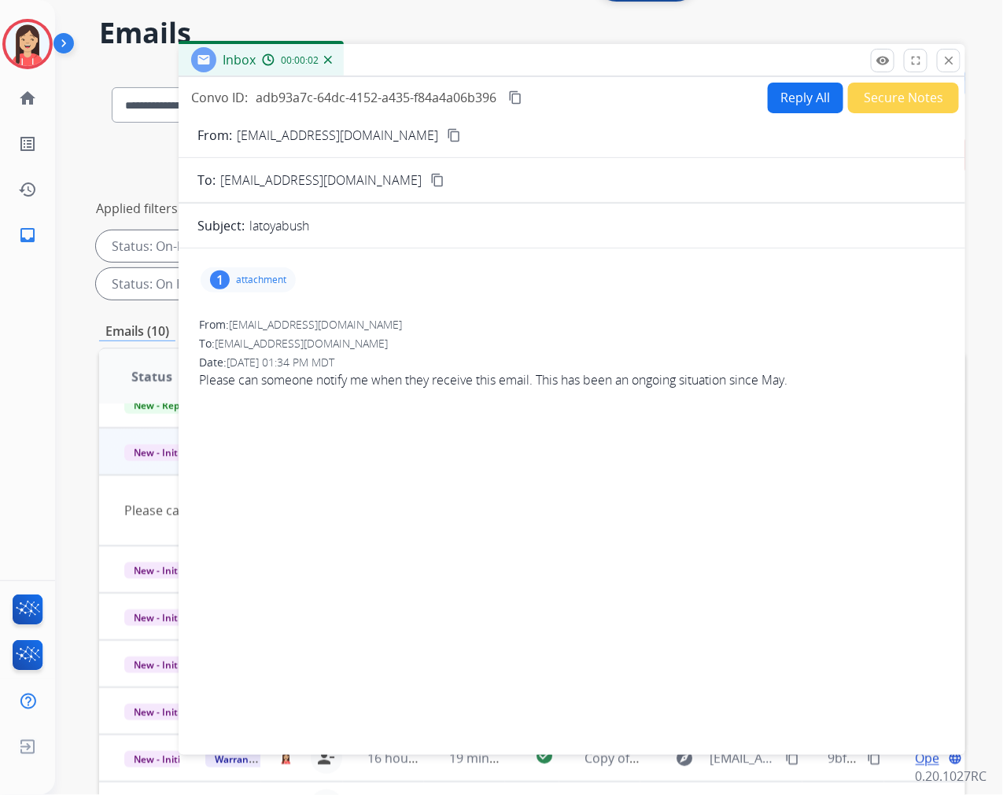
scroll to position [0, 0]
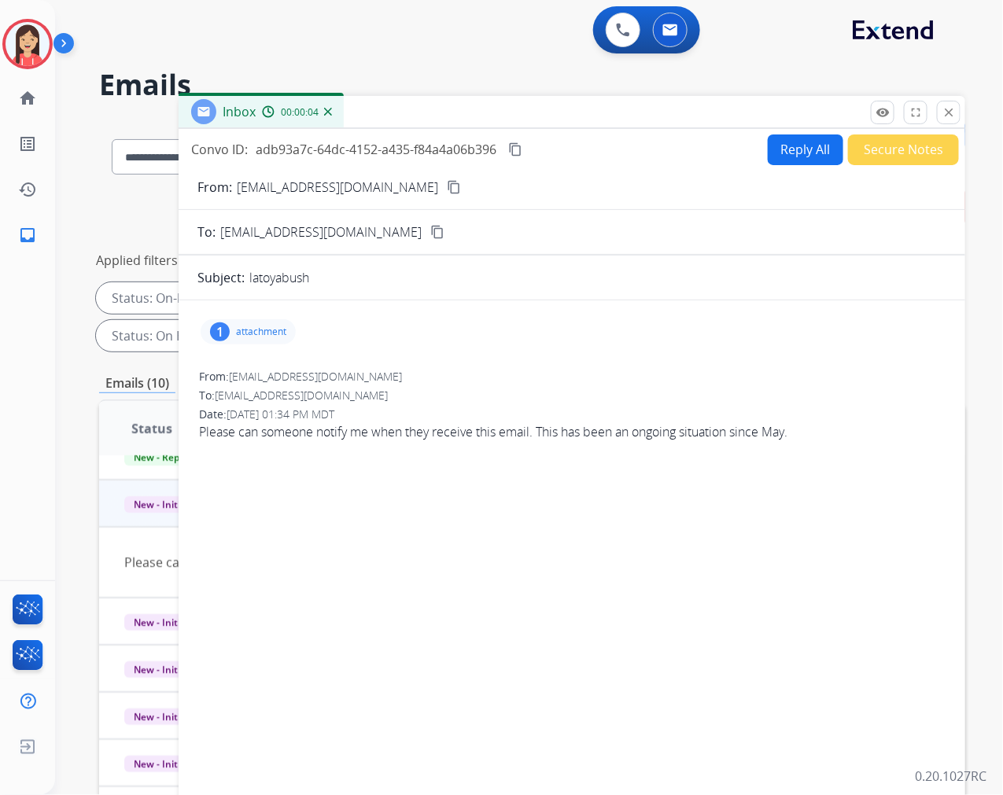
click at [258, 330] on p "attachment" at bounding box center [261, 332] width 50 height 13
click at [409, 371] on mat-icon "download" at bounding box center [410, 369] width 14 height 14
click at [780, 151] on button "Reply All" at bounding box center [806, 150] width 76 height 31
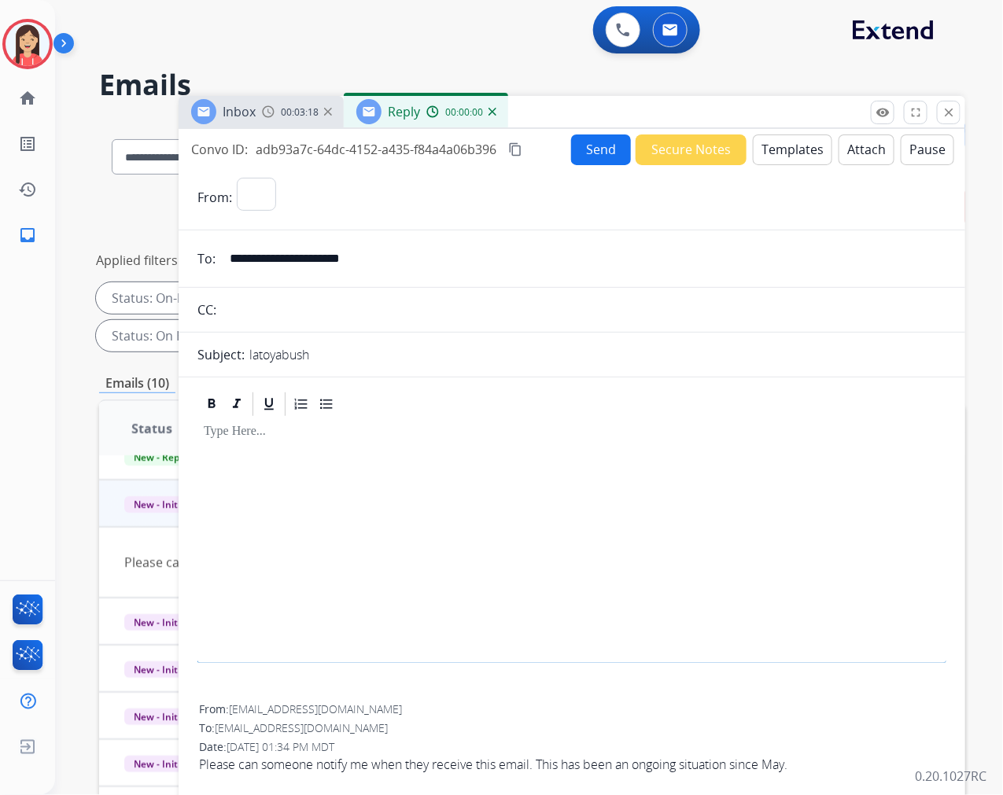
click at [780, 151] on button "Templates" at bounding box center [792, 150] width 79 height 31
select select "**********"
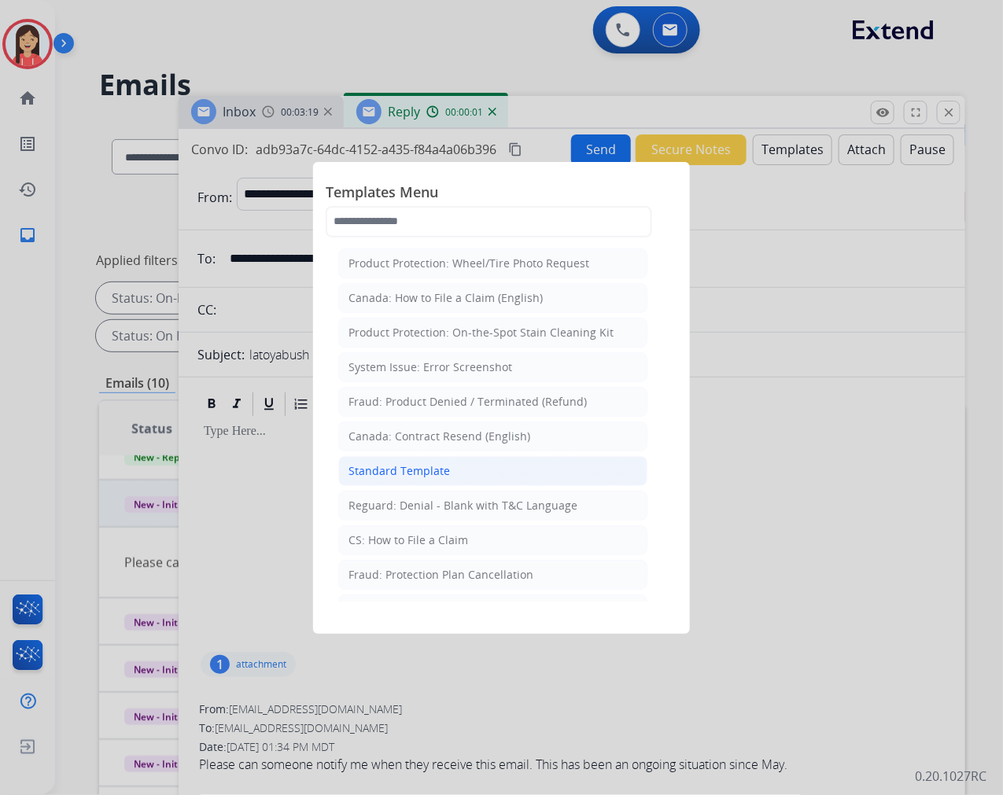
click at [395, 462] on li "Standard Template" at bounding box center [492, 471] width 309 height 30
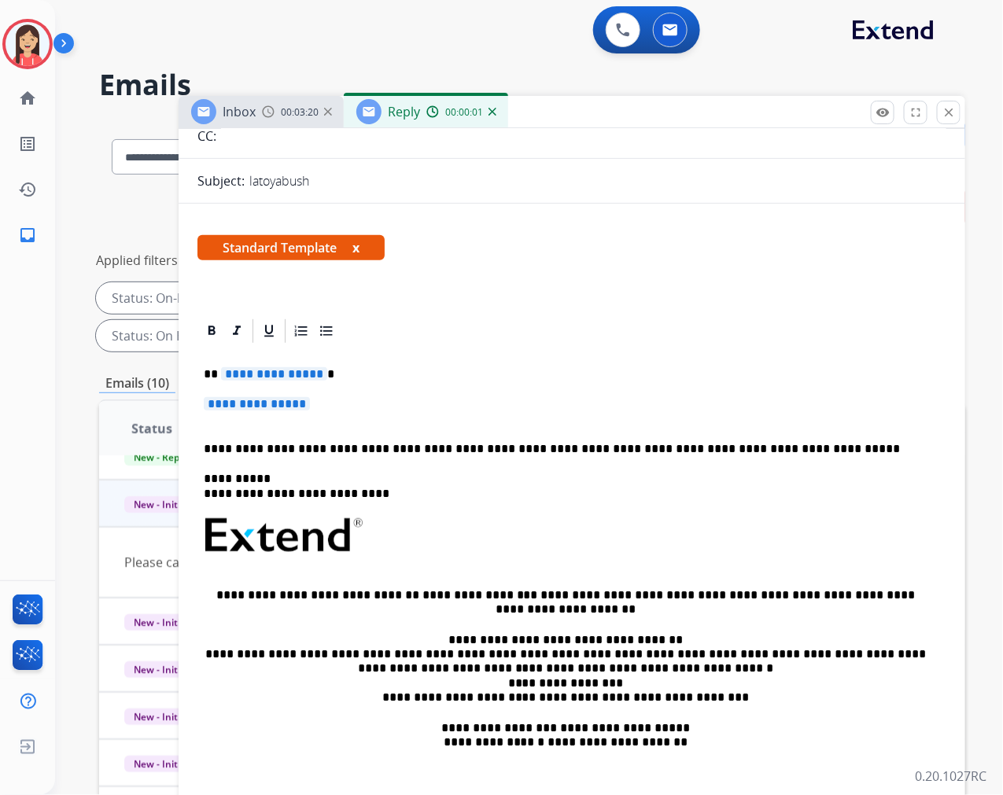
scroll to position [175, 0]
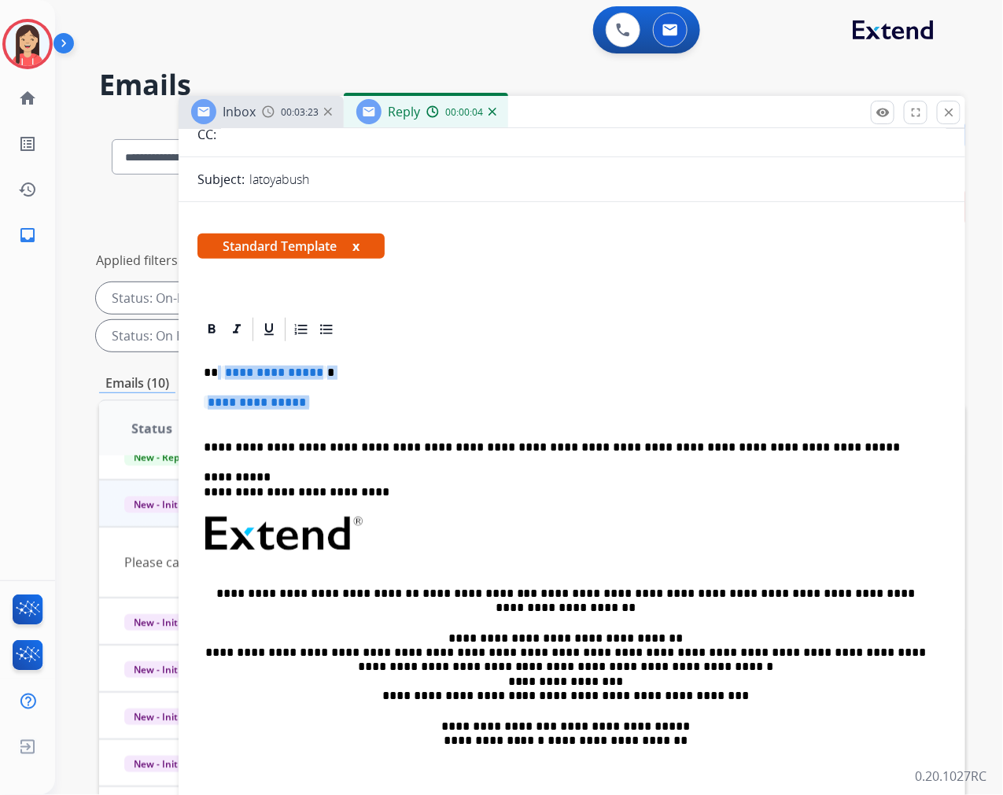
drag, startPoint x: 217, startPoint y: 365, endPoint x: 825, endPoint y: 410, distance: 609.0
click at [825, 410] on div "**********" at bounding box center [571, 571] width 749 height 455
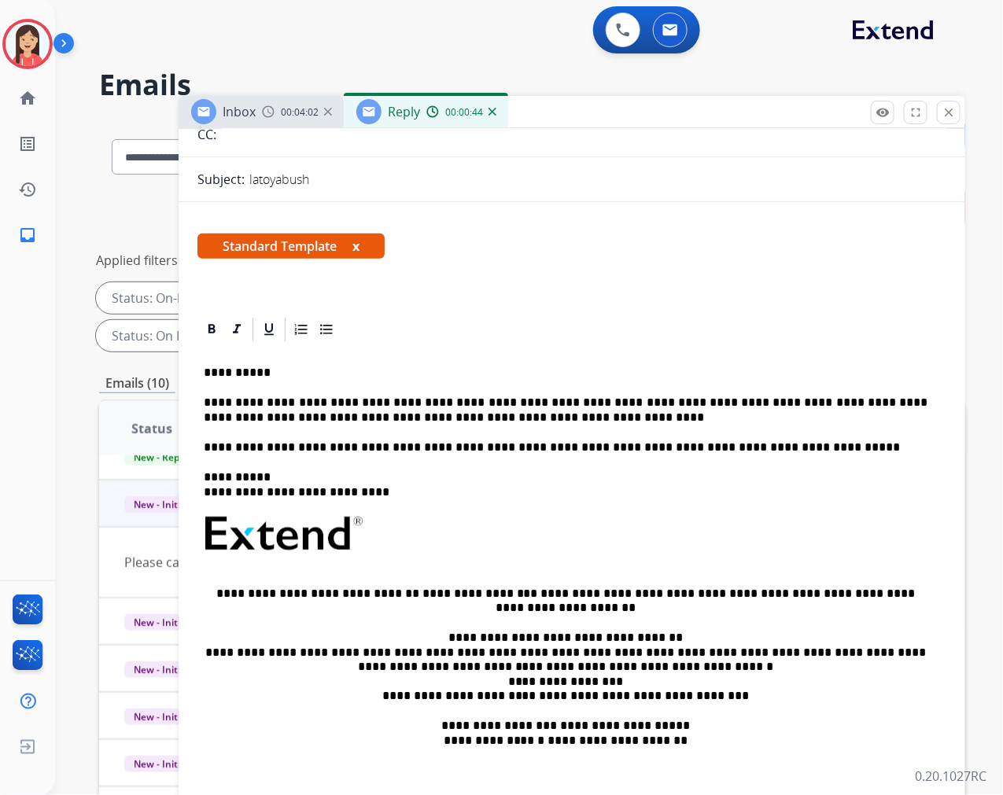
scroll to position [0, 0]
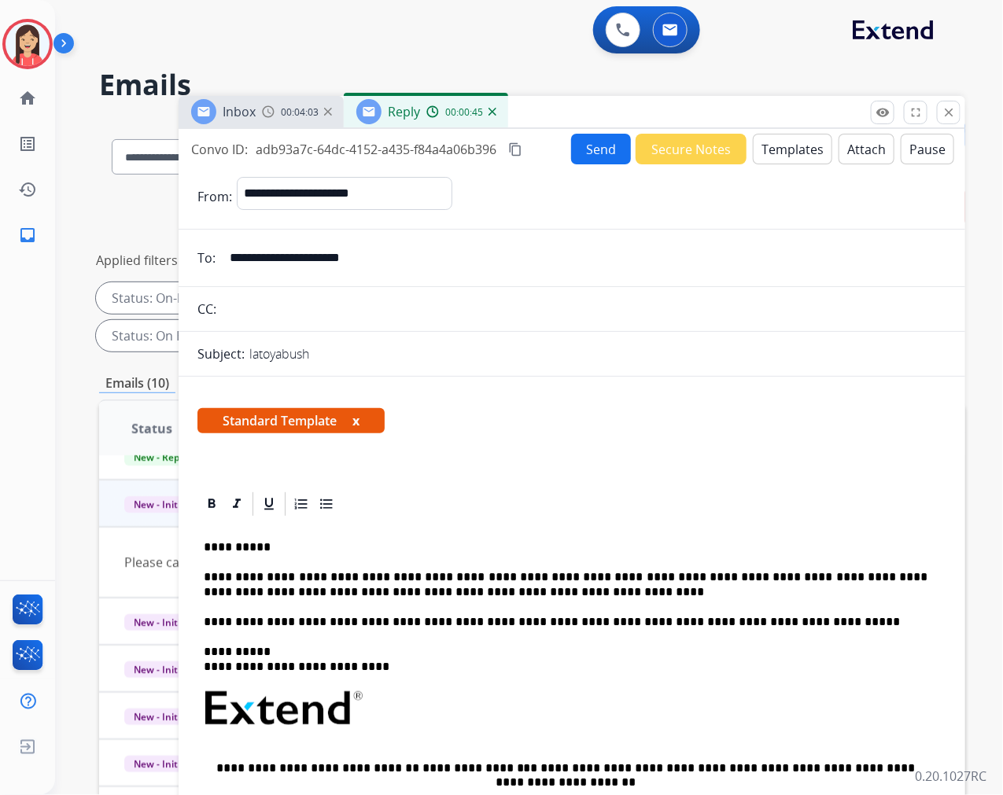
click at [592, 153] on button "Send" at bounding box center [601, 149] width 60 height 31
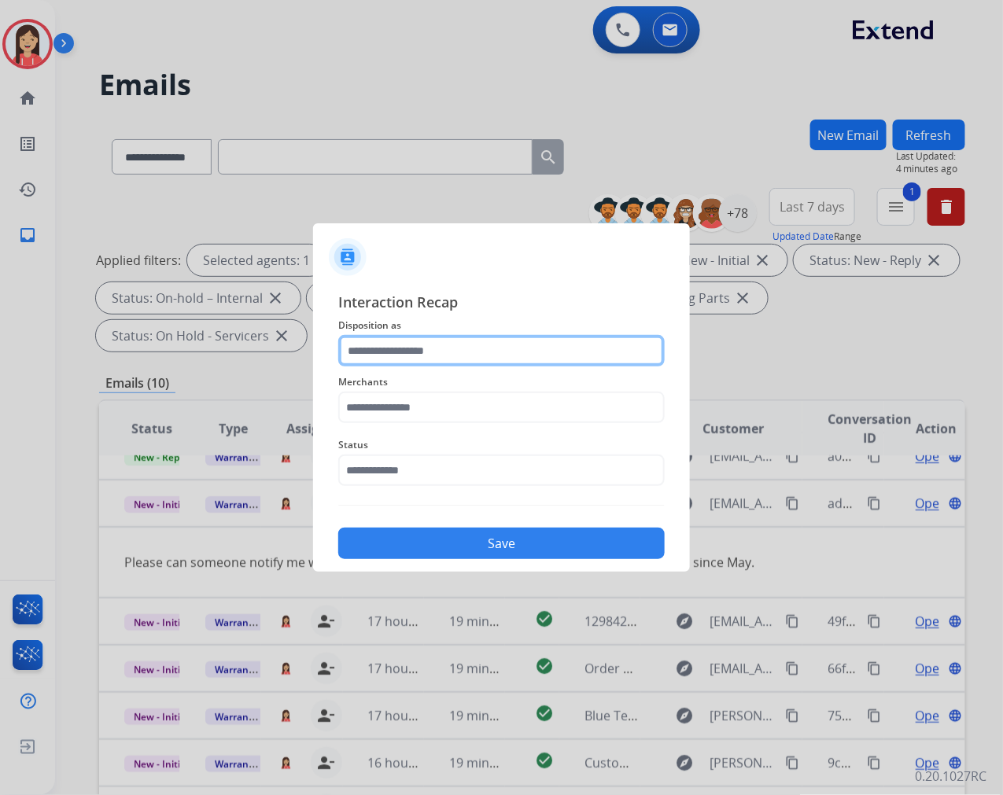
click at [413, 355] on input "text" at bounding box center [501, 350] width 327 height 31
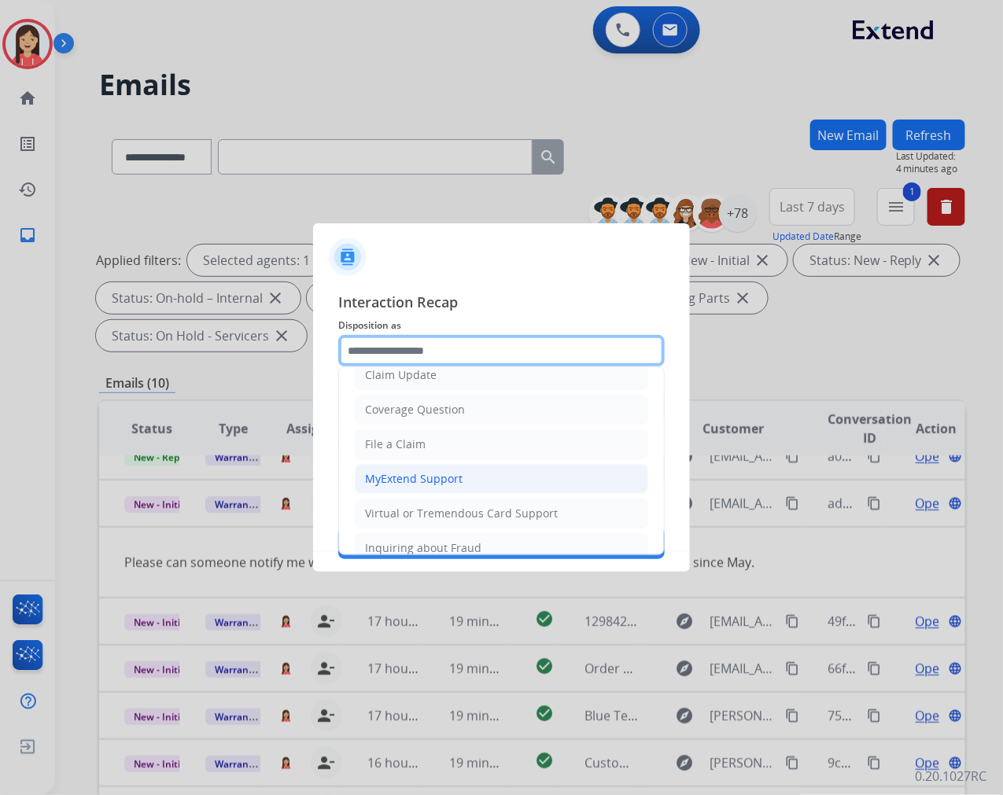
scroll to position [175, 0]
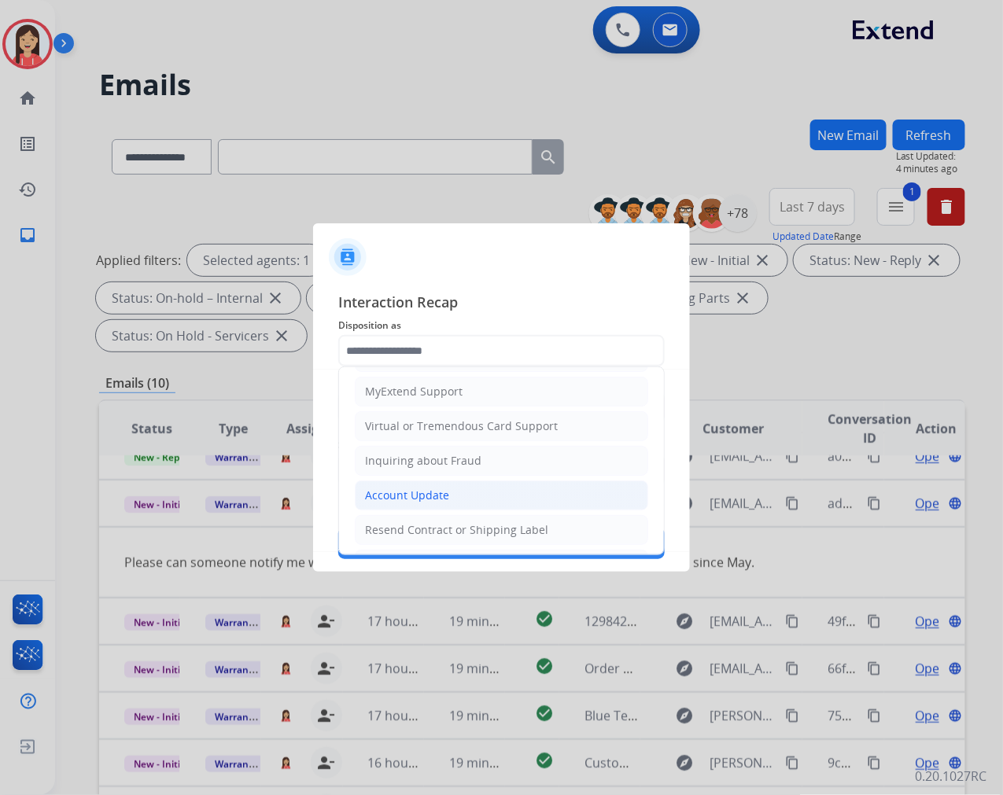
click at [407, 492] on div "Account Update" at bounding box center [407, 496] width 84 height 16
type input "**********"
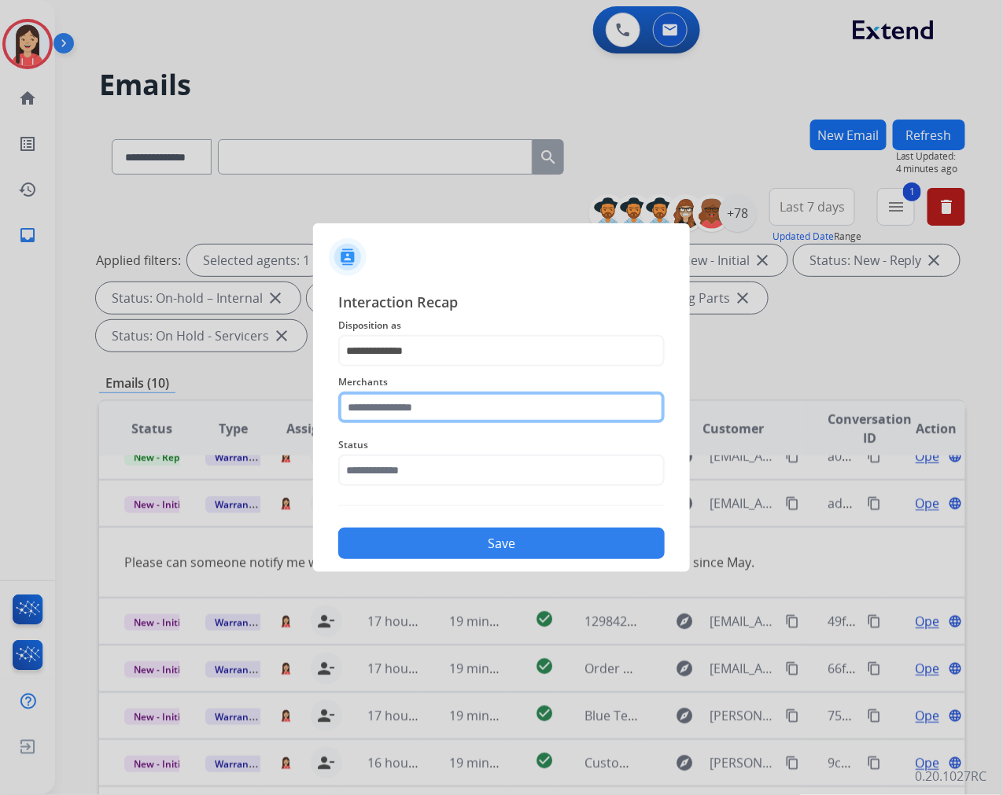
click at [445, 411] on input "text" at bounding box center [501, 407] width 327 height 31
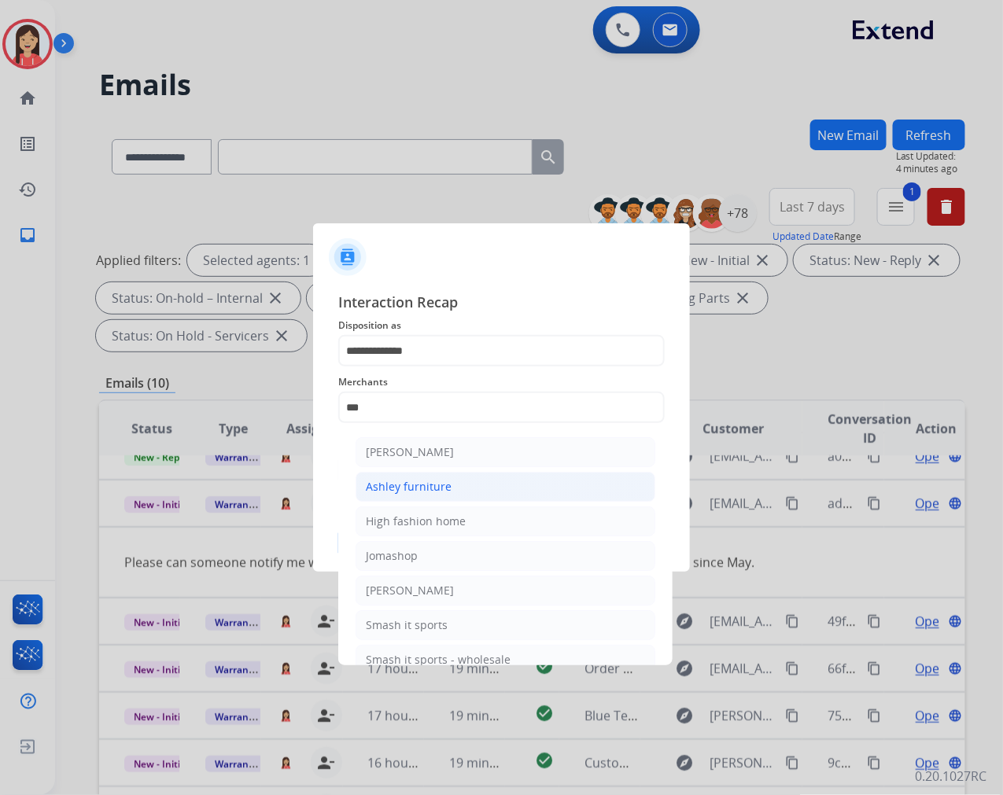
click at [430, 483] on div "Ashley furniture" at bounding box center [409, 487] width 86 height 16
type input "**********"
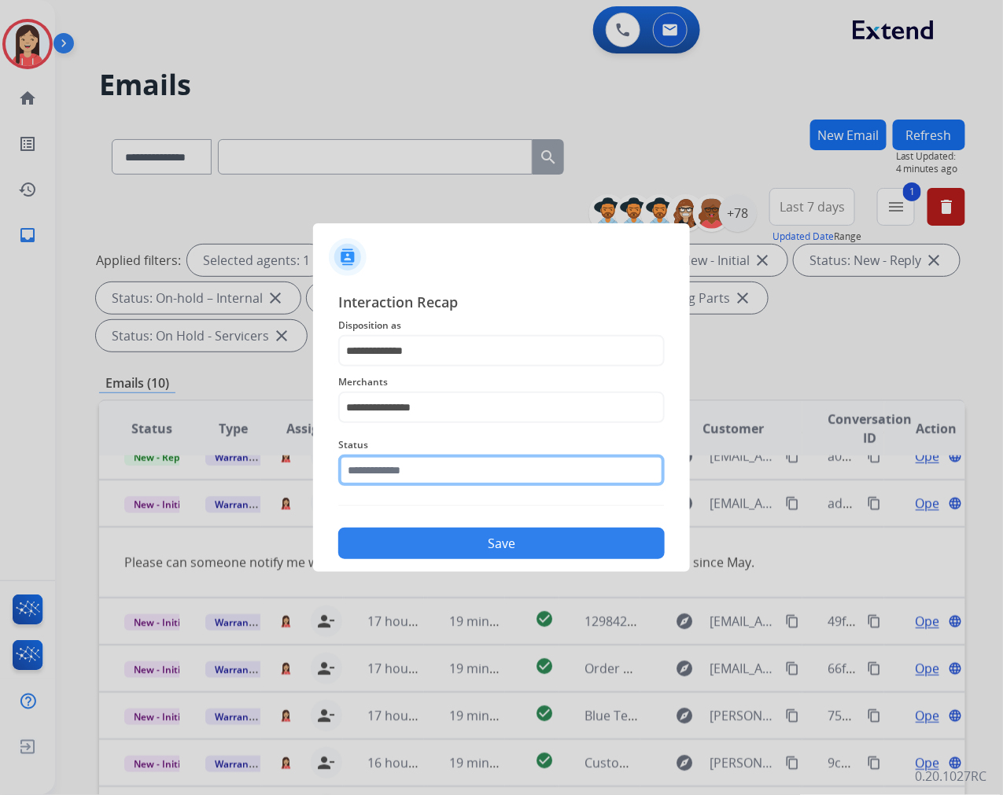
click at [420, 463] on input "text" at bounding box center [501, 470] width 327 height 31
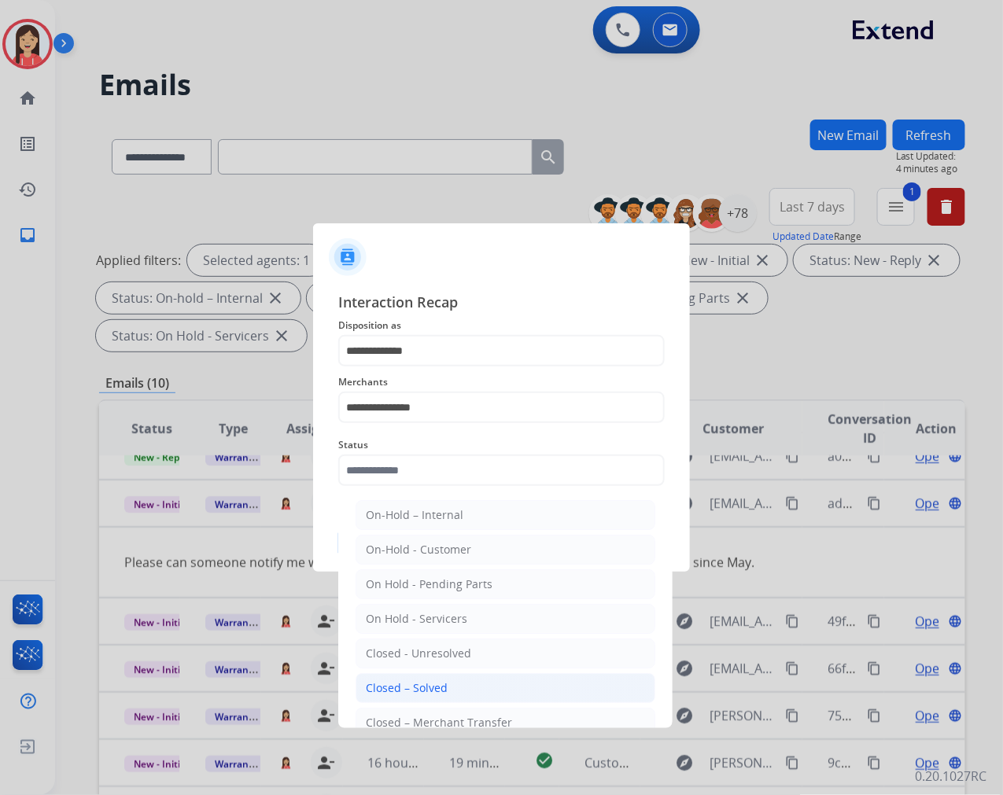
click at [426, 688] on div "Closed – Solved" at bounding box center [407, 689] width 82 height 16
type input "**********"
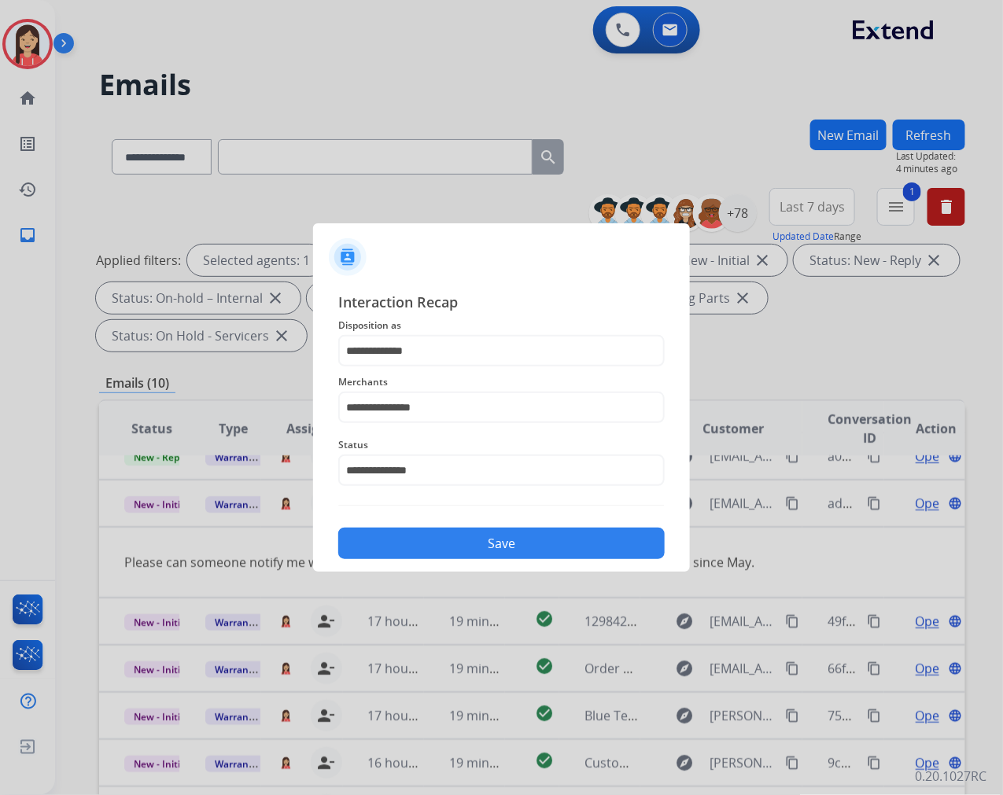
click at [490, 553] on button "Save" at bounding box center [501, 543] width 327 height 31
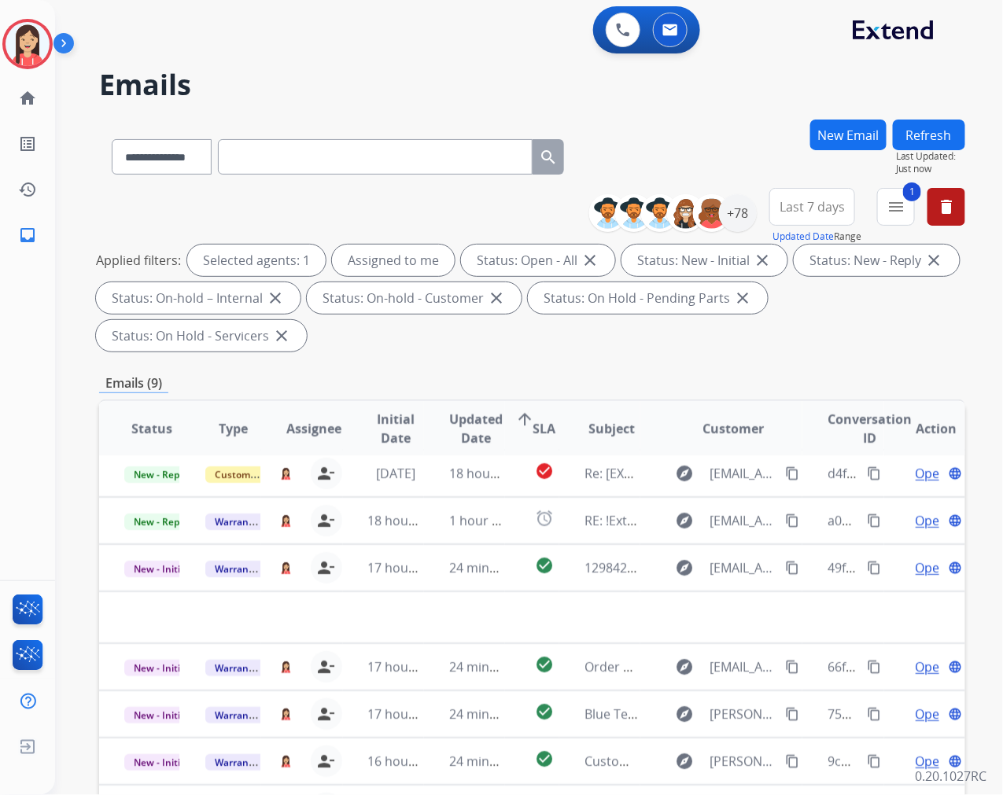
scroll to position [5, 0]
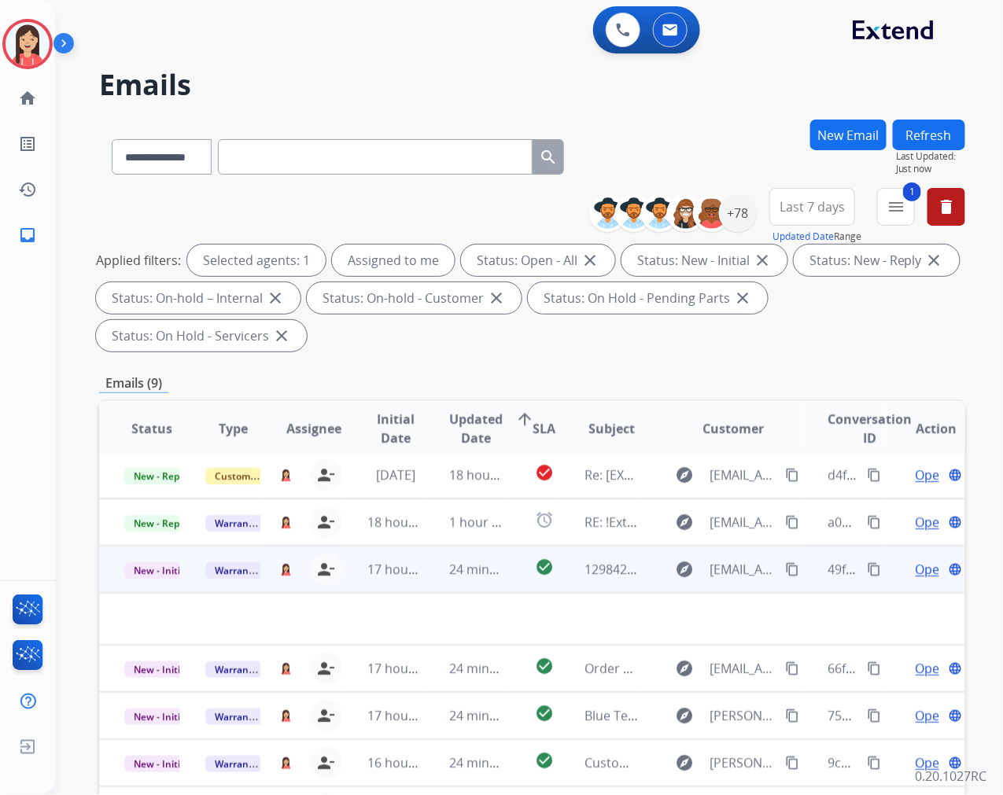
click at [458, 584] on td "24 minutes ago" at bounding box center [464, 569] width 81 height 47
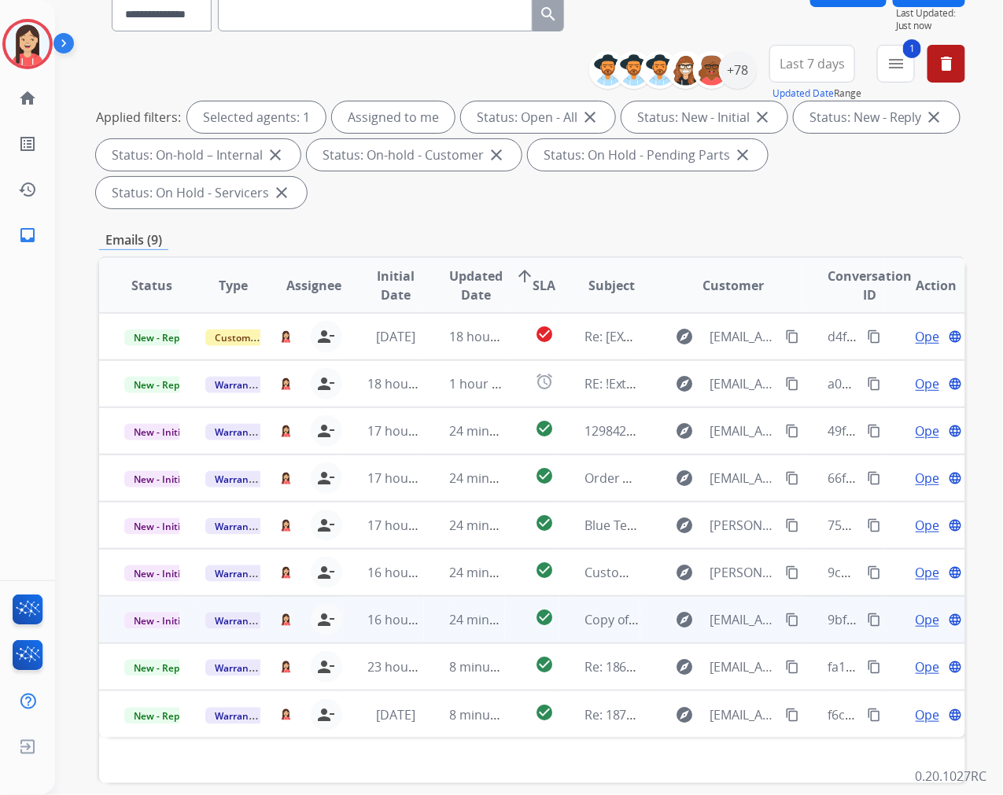
scroll to position [175, 0]
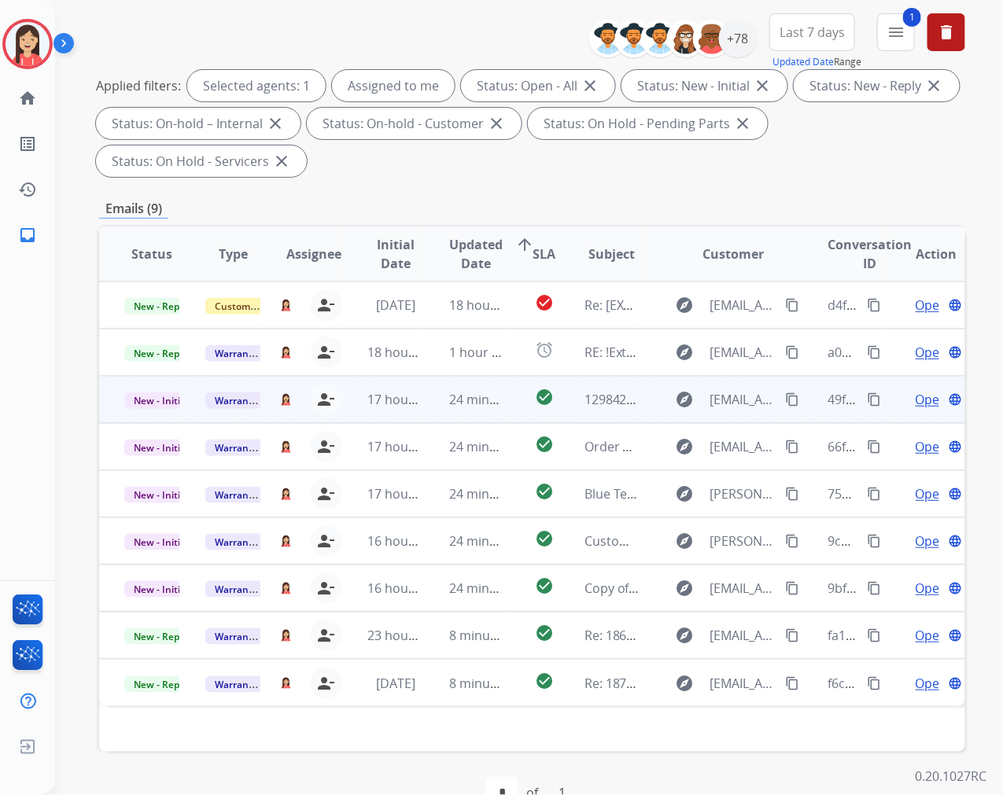
click at [426, 415] on td "24 minutes ago" at bounding box center [464, 399] width 81 height 47
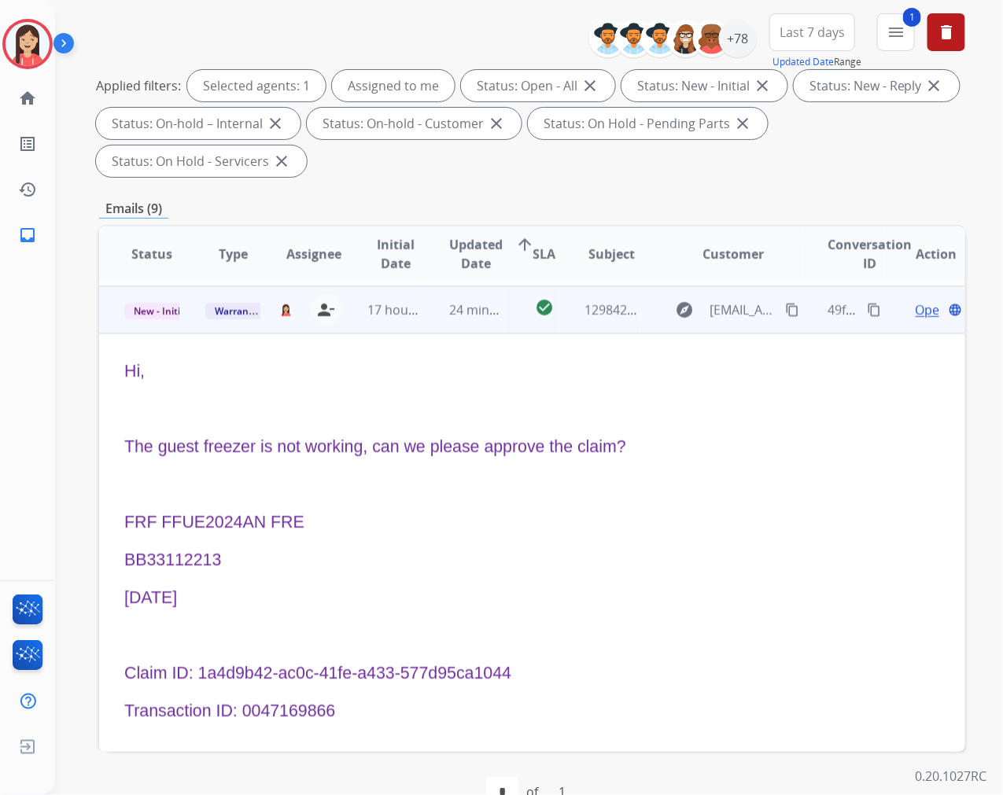
scroll to position [94, 0]
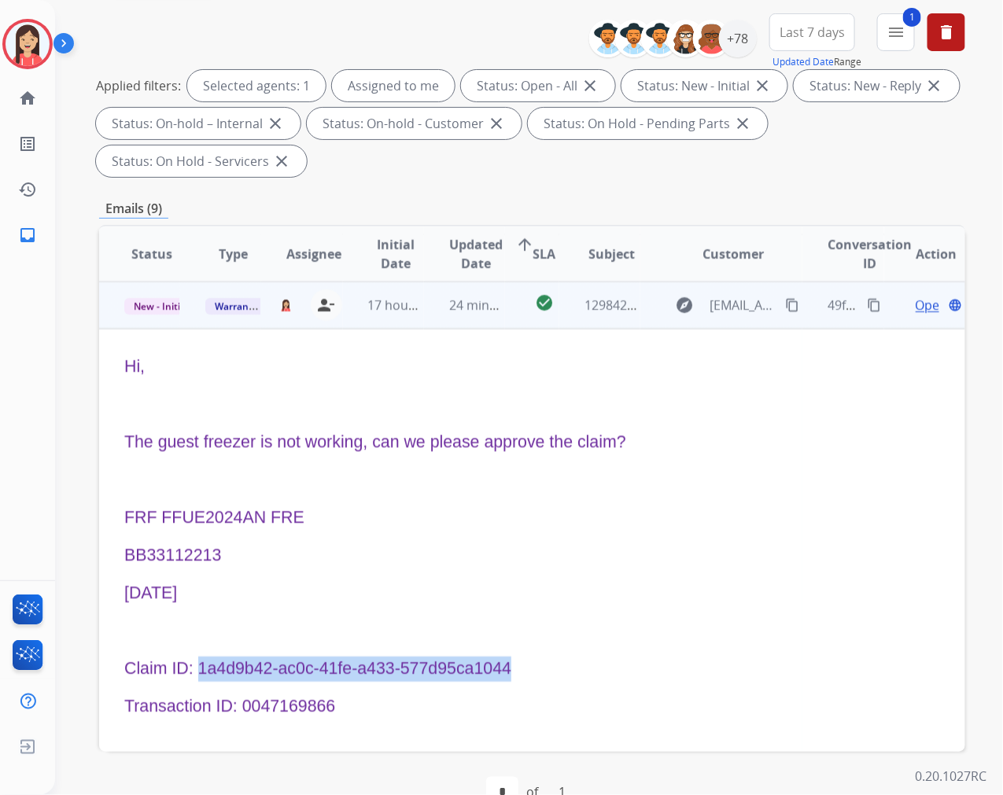
drag, startPoint x: 199, startPoint y: 670, endPoint x: 507, endPoint y: 659, distance: 307.8
click at [507, 659] on span "Claim ID: 1a4d9b42-ac0c-41fe-a433-577d95ca1044" at bounding box center [317, 668] width 387 height 19
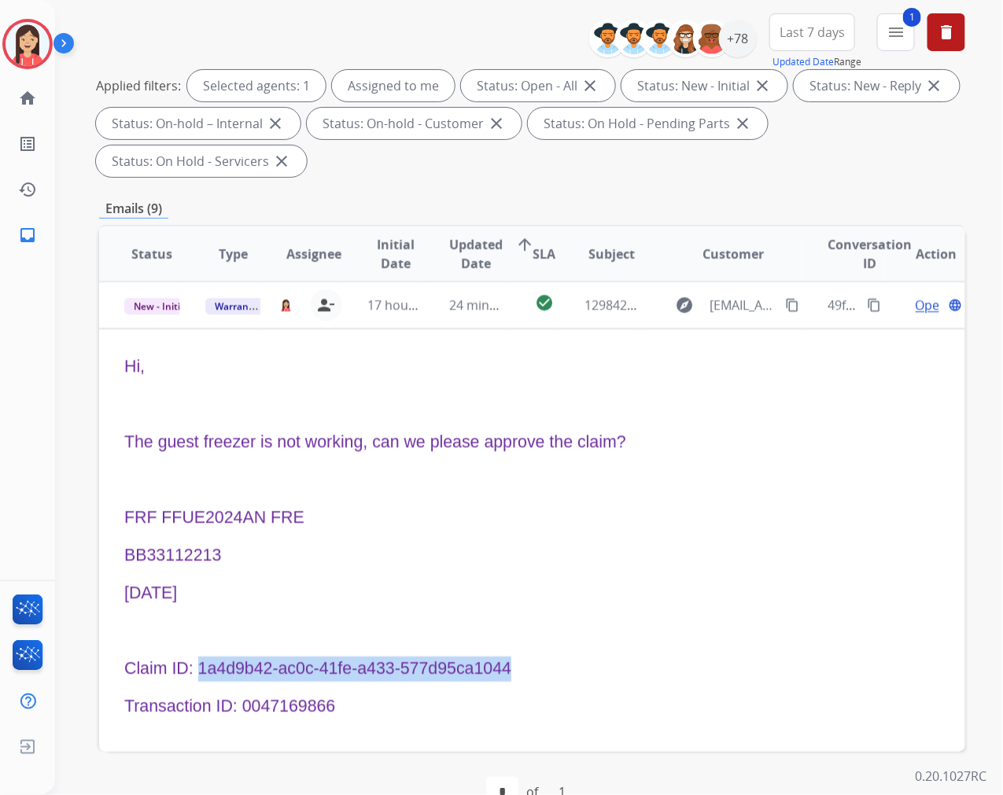
copy span "1a4d9b42-ac0c-41fe-a433-577d95ca1044"
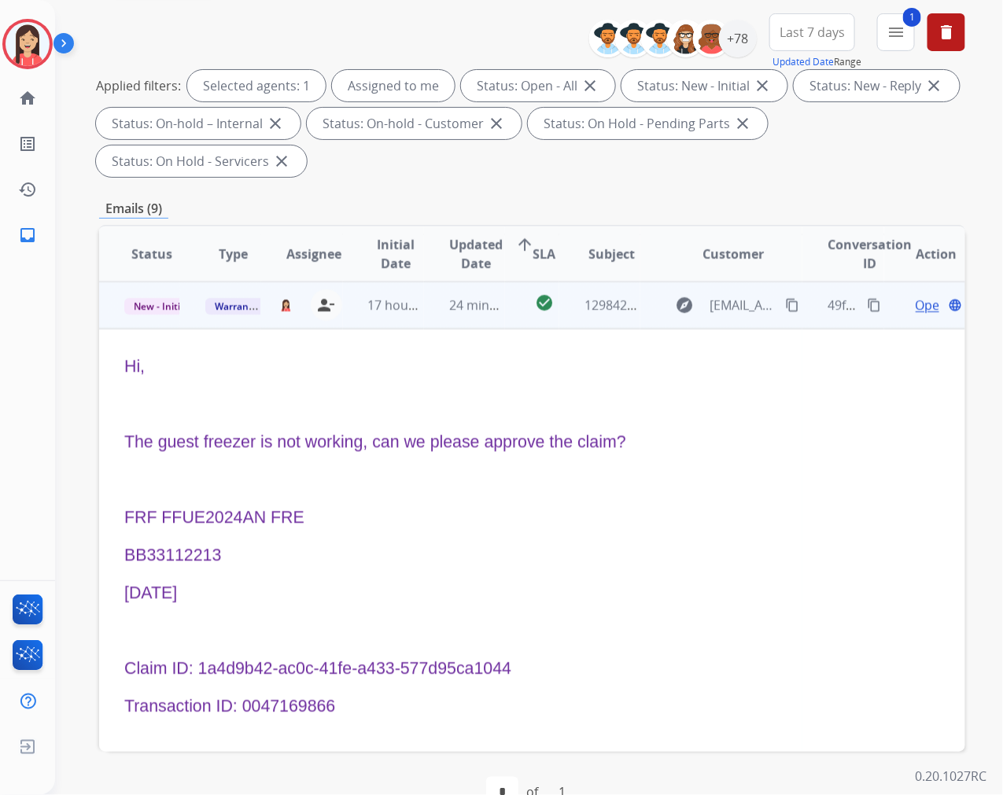
click at [546, 494] on div "Hi, The guest freezer is not working, can we please approve the claim? FRF FFUE…" at bounding box center [450, 588] width 653 height 466
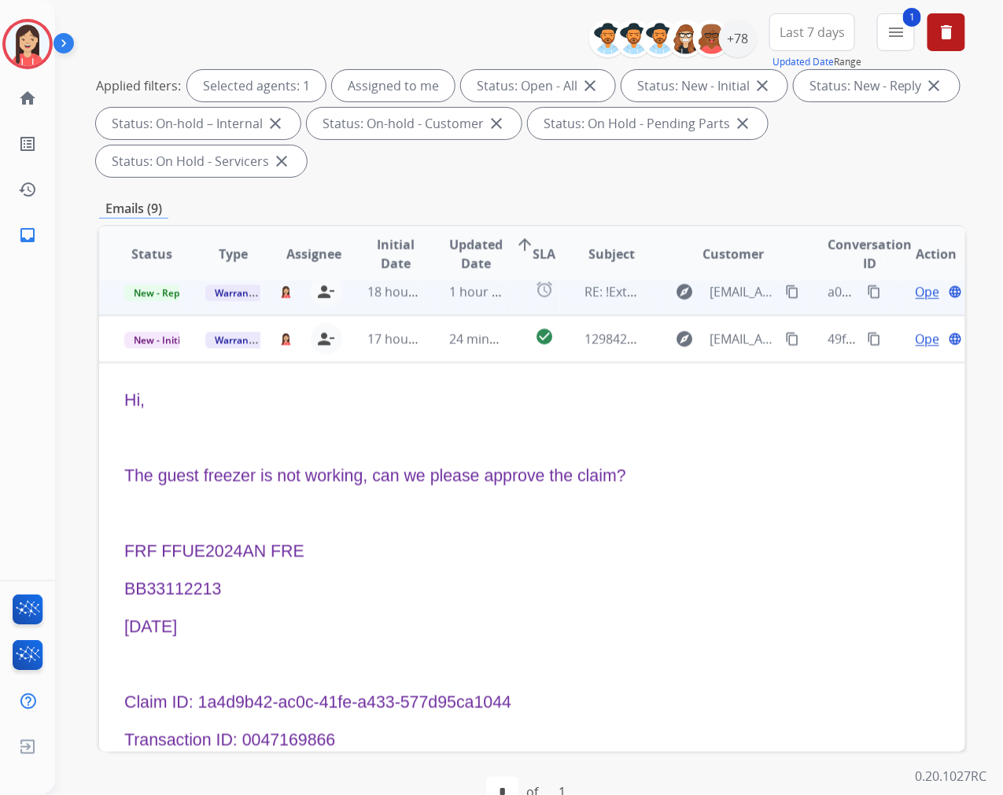
scroll to position [6, 0]
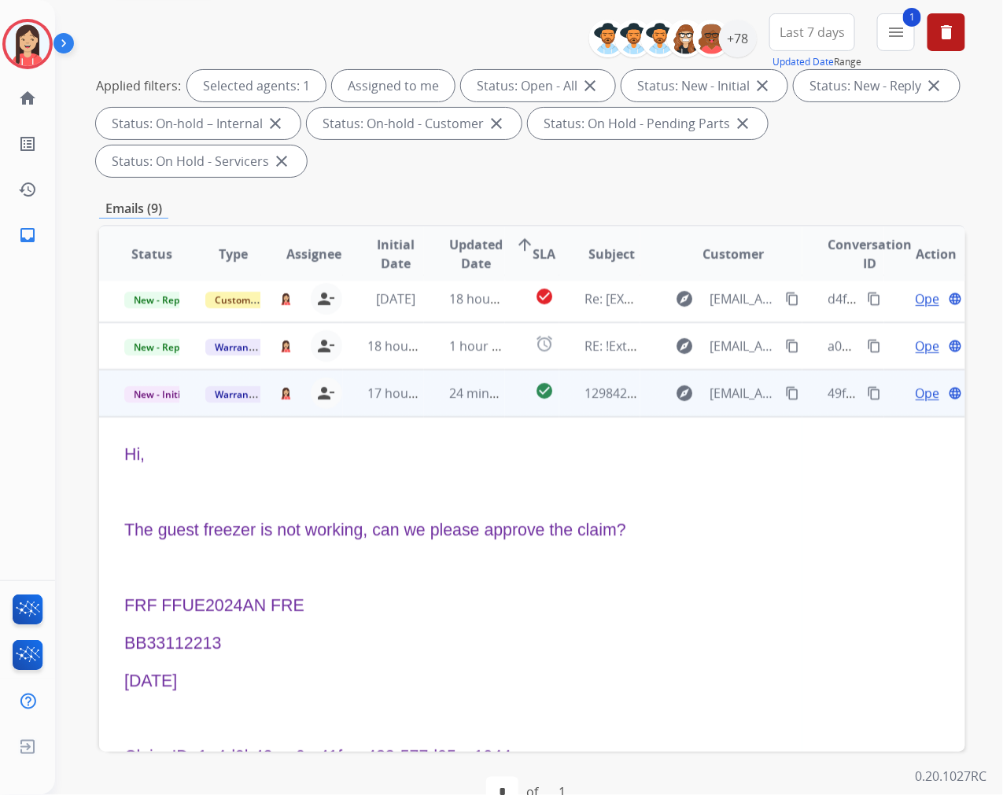
click at [916, 389] on span "Open" at bounding box center [932, 393] width 32 height 19
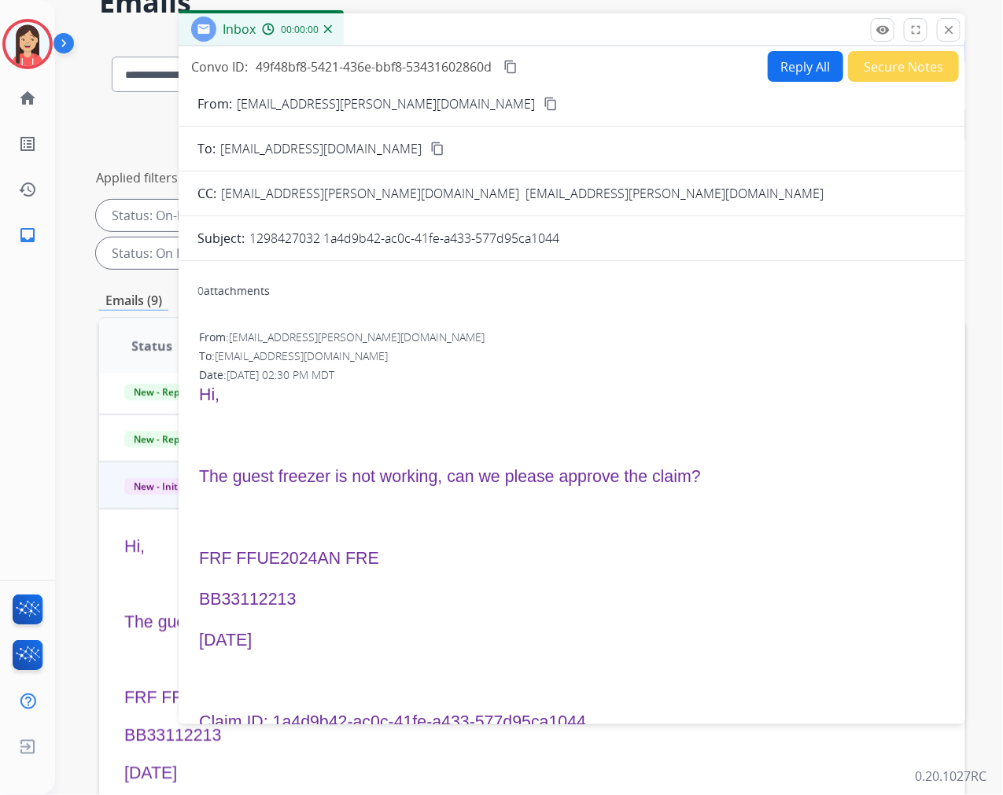
scroll to position [0, 0]
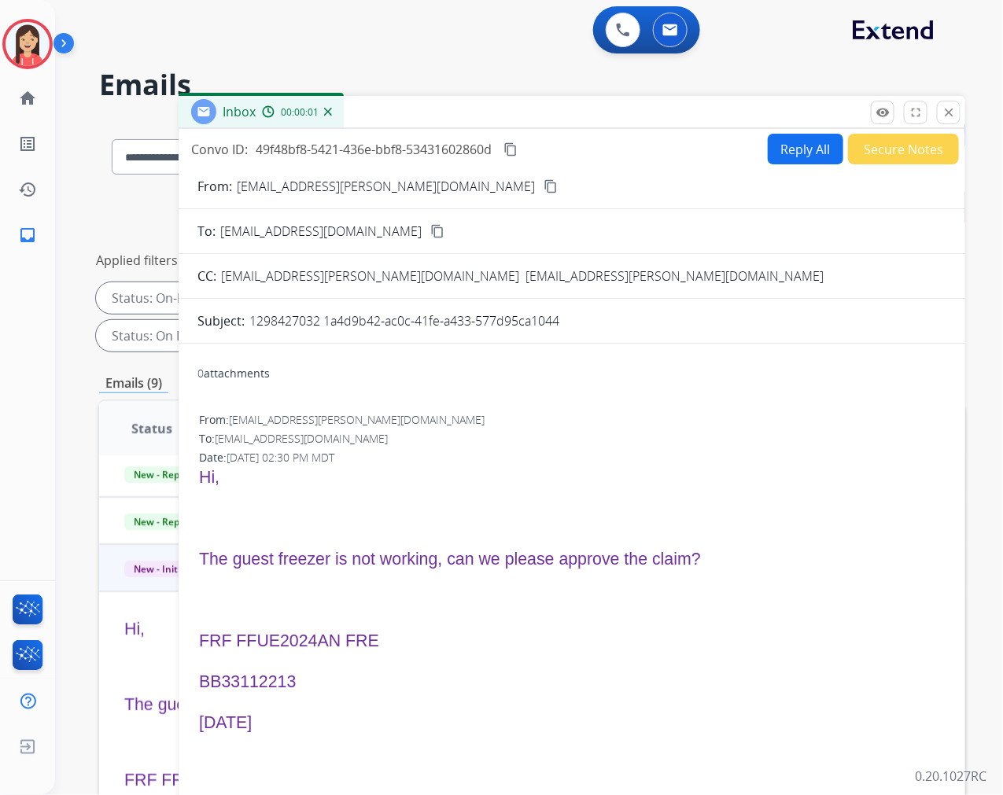
click at [781, 161] on button "Reply All" at bounding box center [806, 149] width 76 height 31
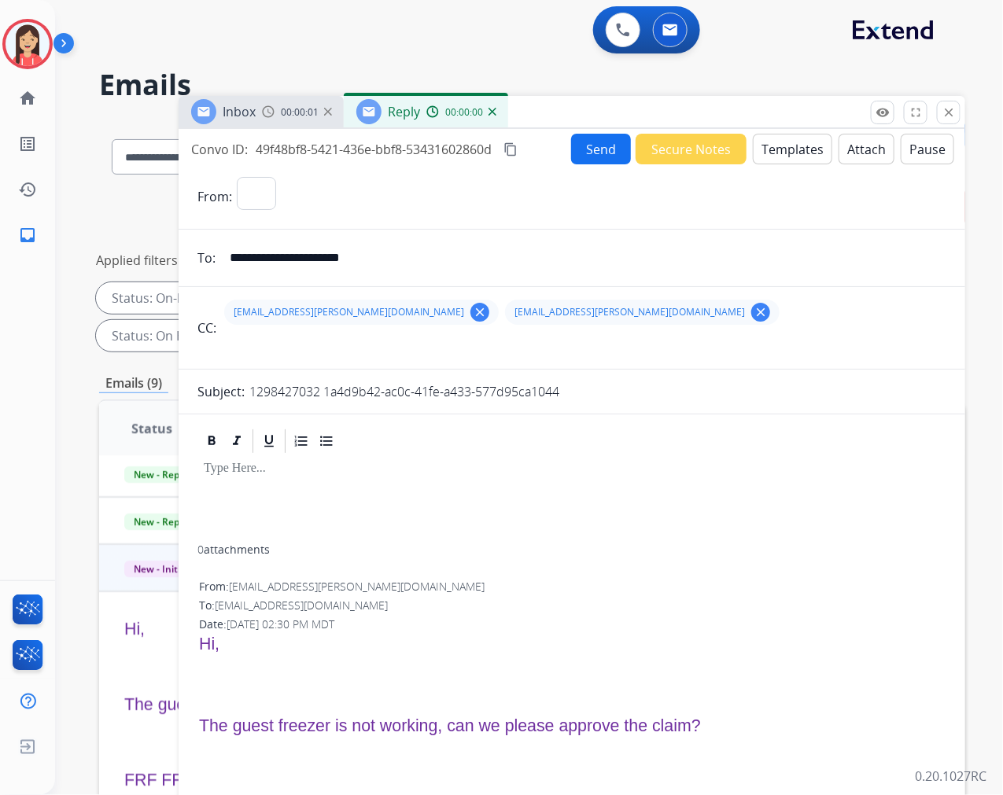
select select "**********"
click at [796, 151] on button "Templates" at bounding box center [792, 149] width 79 height 31
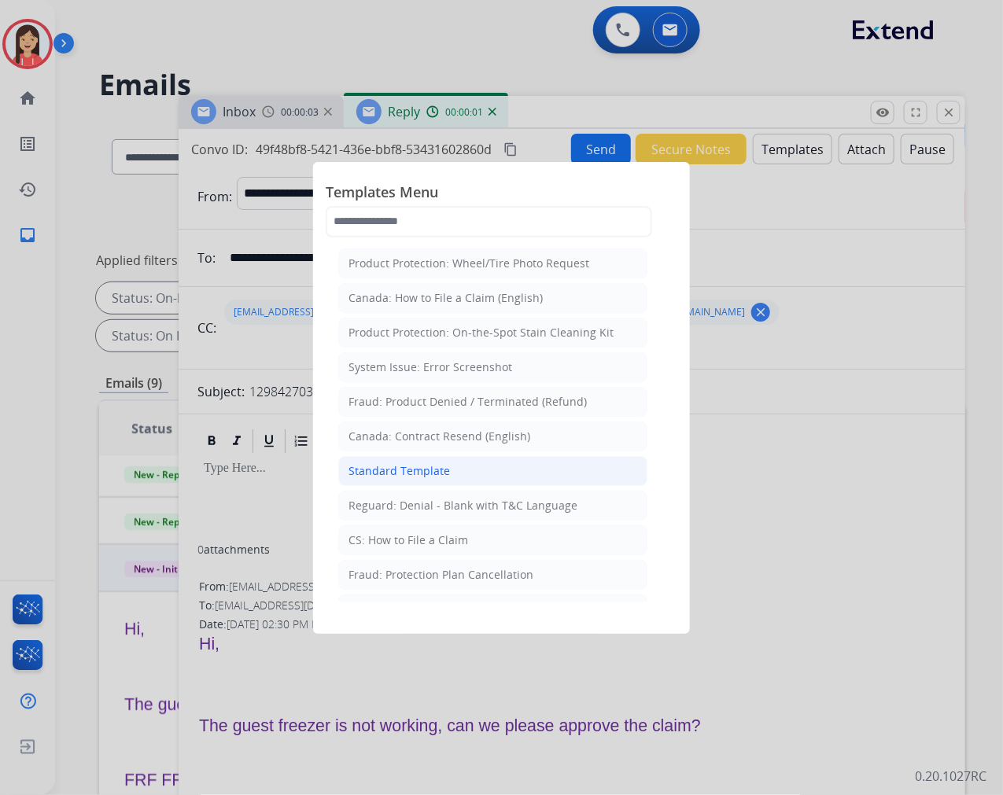
click at [437, 476] on div "Standard Template" at bounding box center [399, 471] width 101 height 16
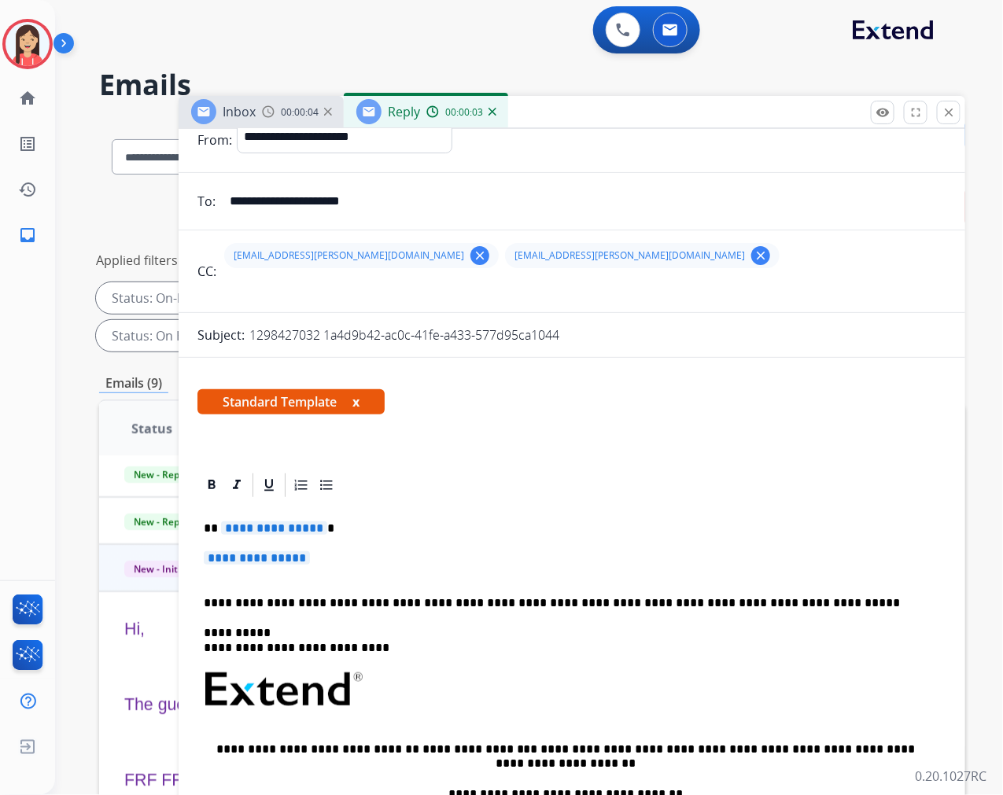
scroll to position [87, 0]
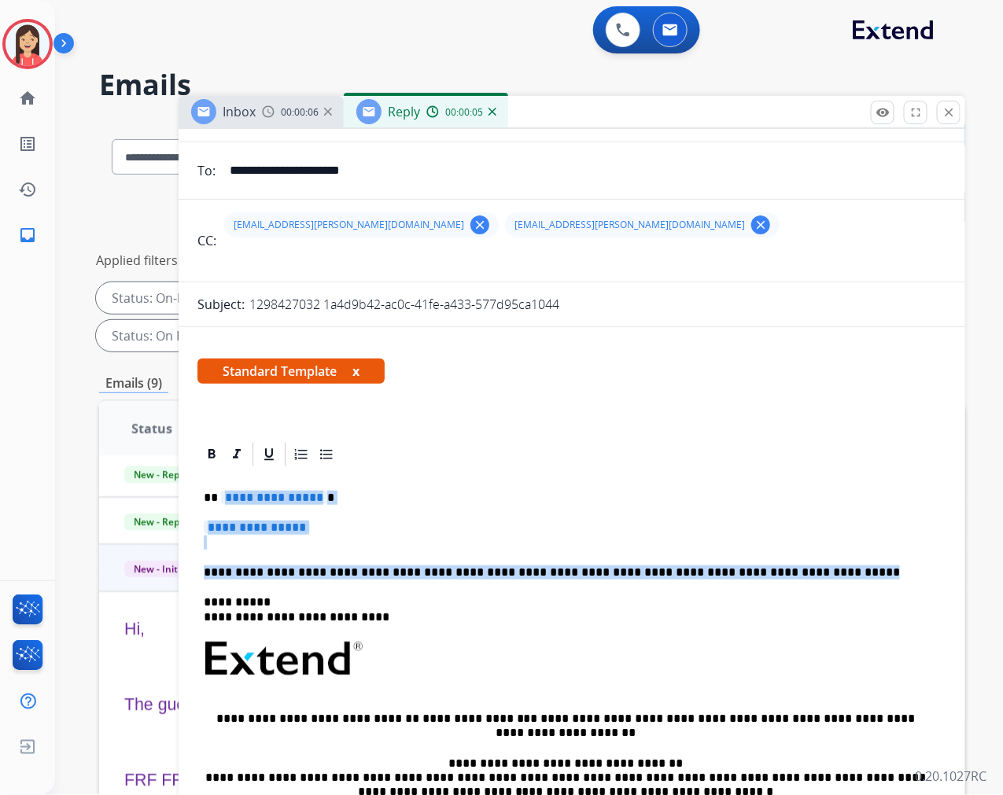
drag, startPoint x: 218, startPoint y: 492, endPoint x: 787, endPoint y: 553, distance: 572.1
click at [787, 553] on div "**********" at bounding box center [571, 706] width 749 height 474
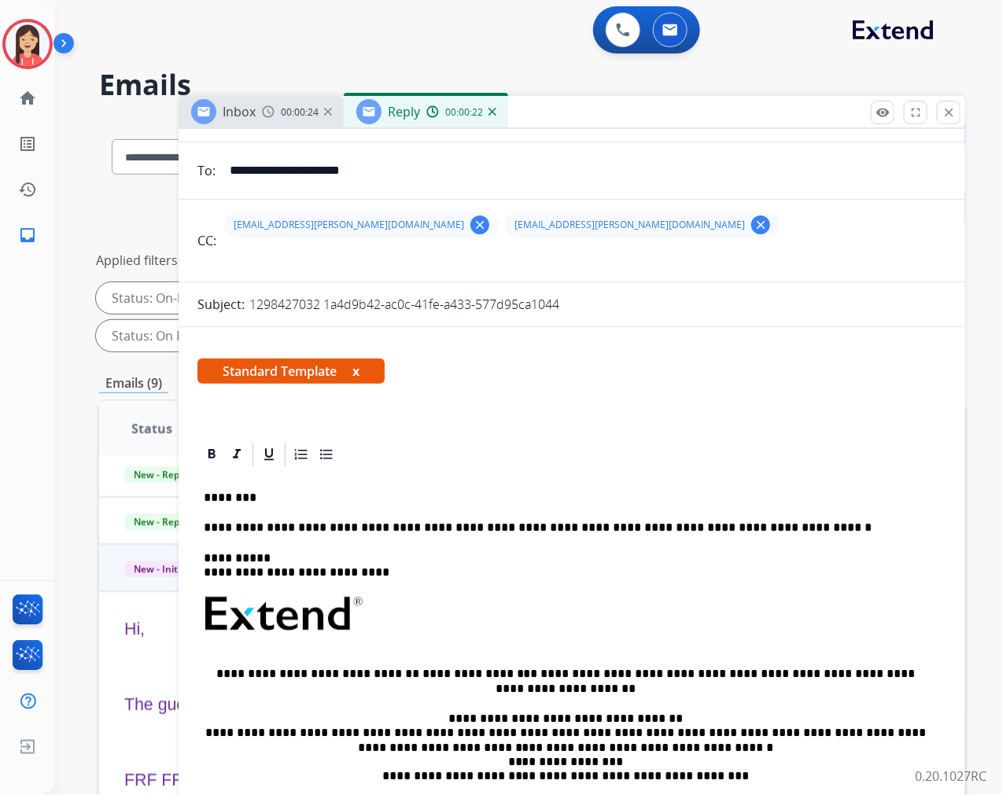
scroll to position [0, 0]
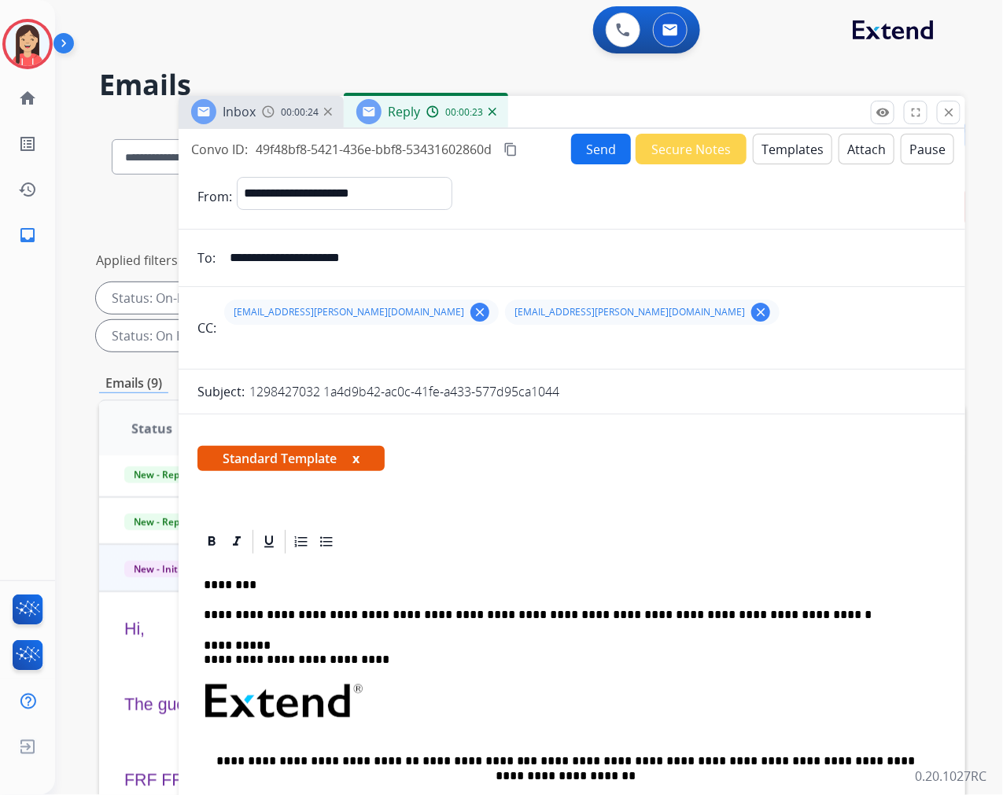
click at [592, 153] on button "Send" at bounding box center [601, 149] width 60 height 31
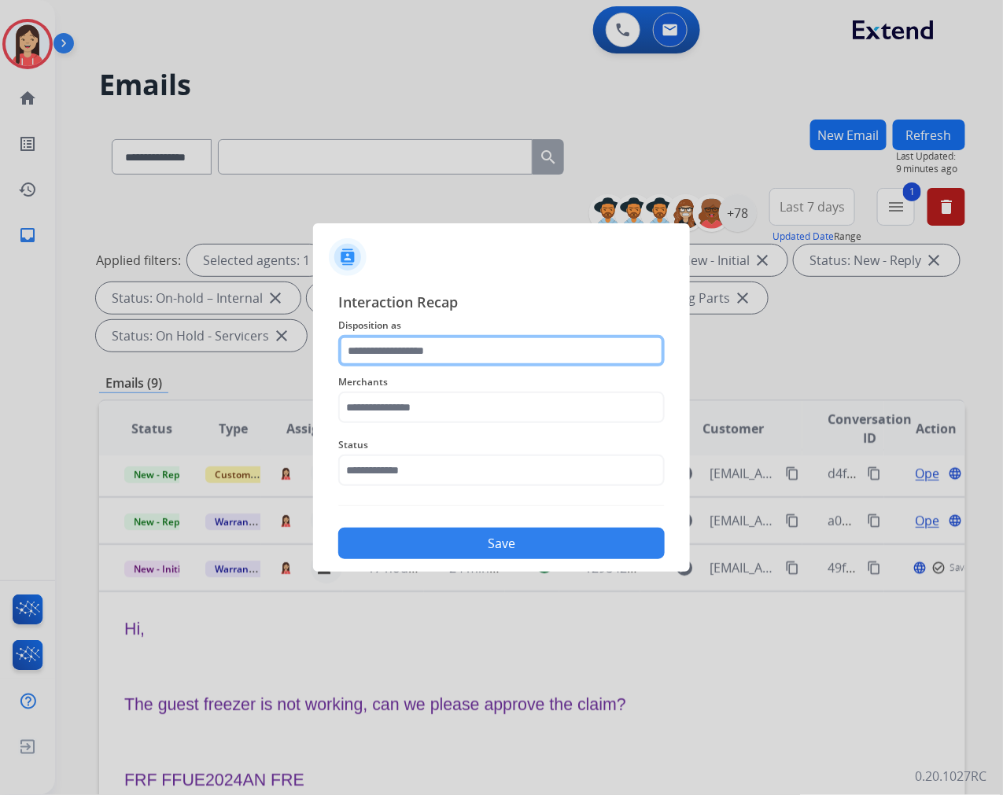
click at [458, 350] on input "text" at bounding box center [501, 350] width 327 height 31
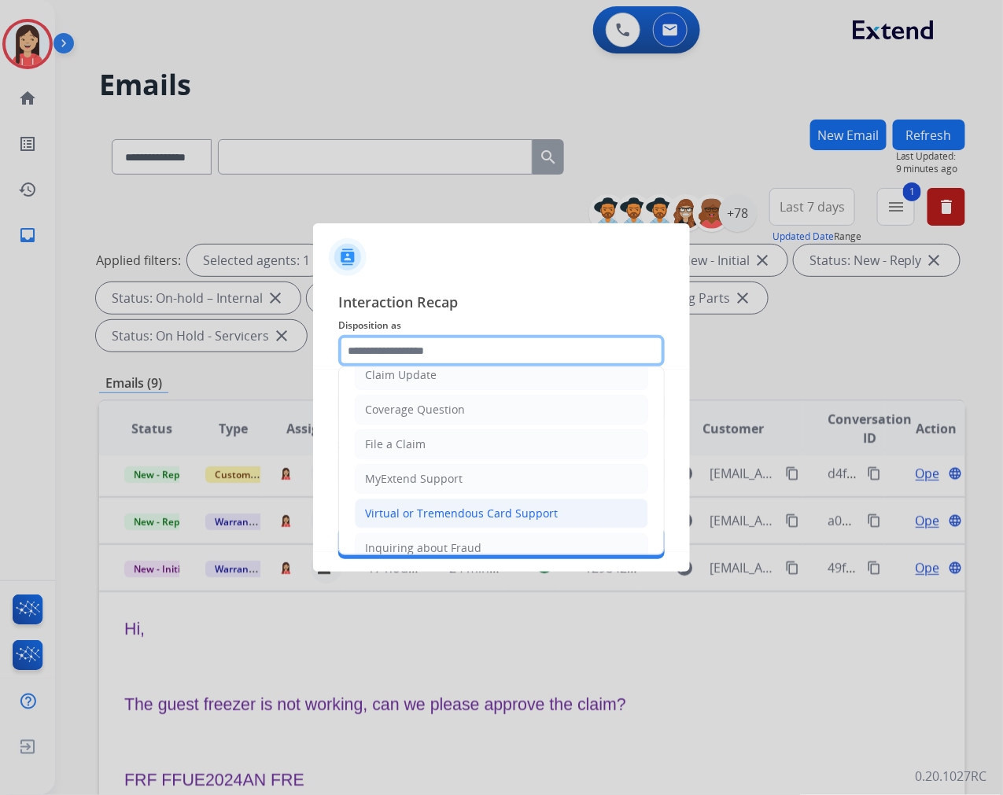
scroll to position [175, 0]
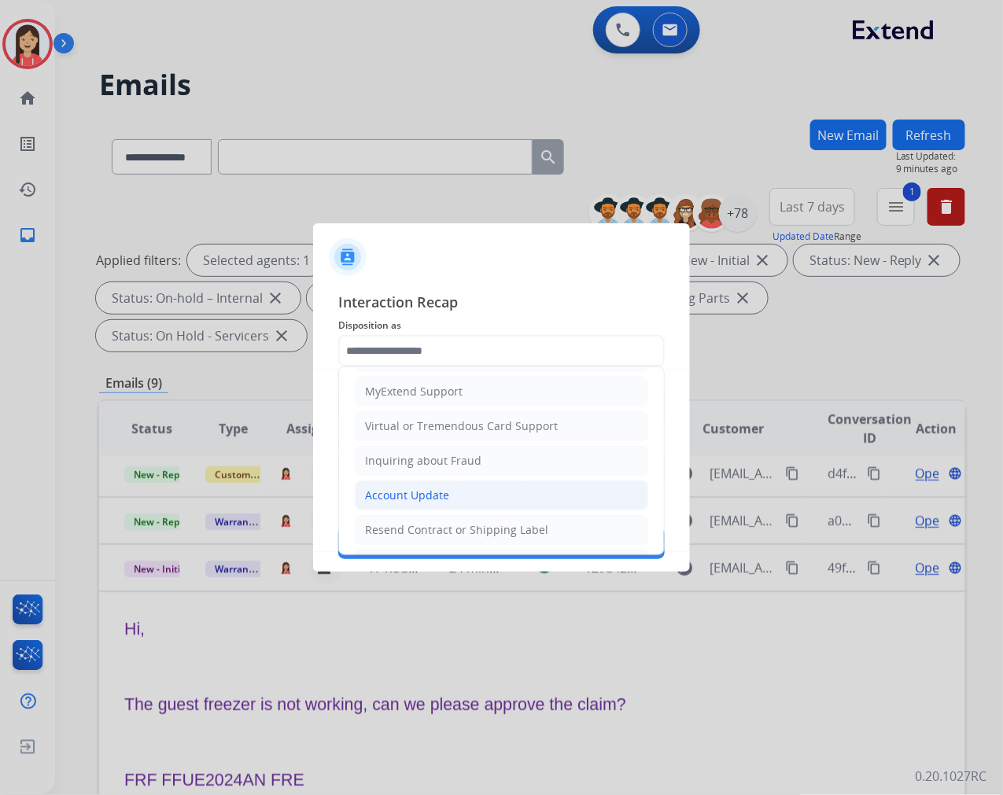
click at [402, 493] on div "Account Update" at bounding box center [407, 496] width 84 height 16
type input "**********"
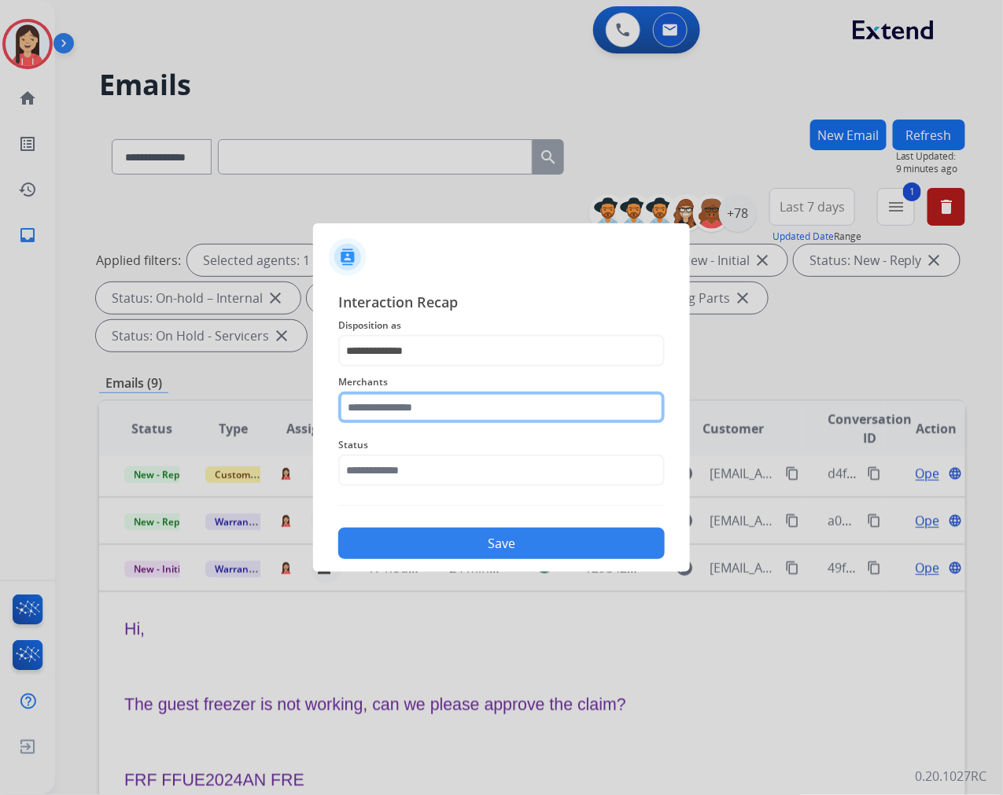
click at [441, 412] on input "text" at bounding box center [501, 407] width 327 height 31
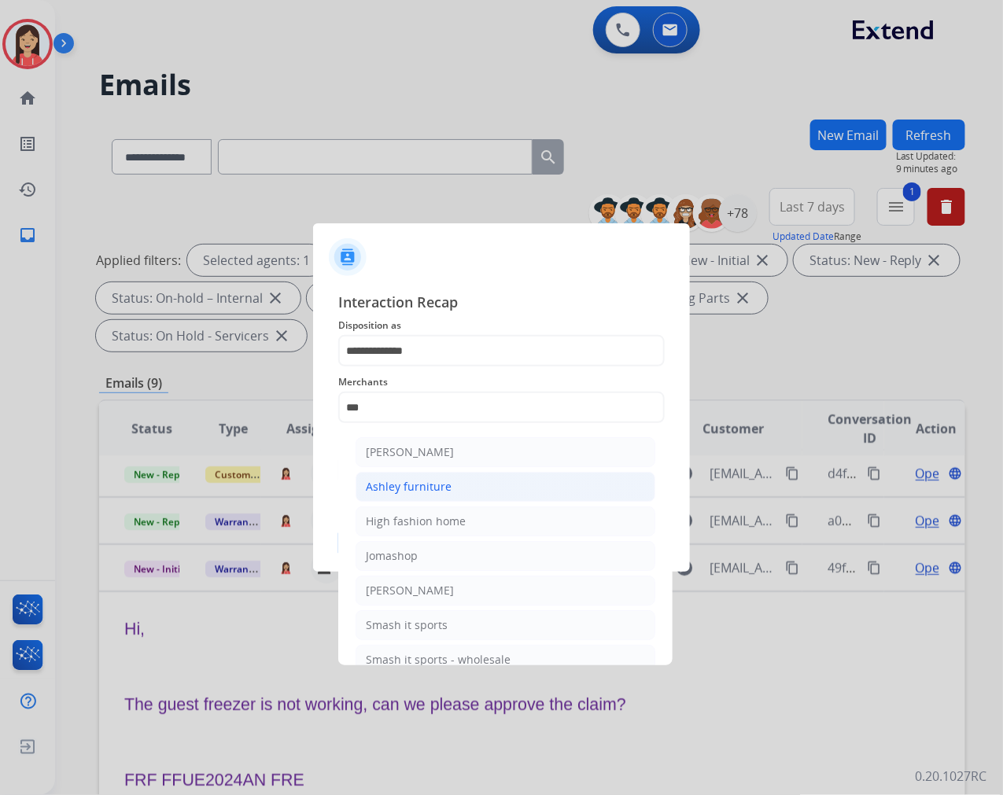
click at [417, 481] on div "Ashley furniture" at bounding box center [409, 487] width 86 height 16
type input "**********"
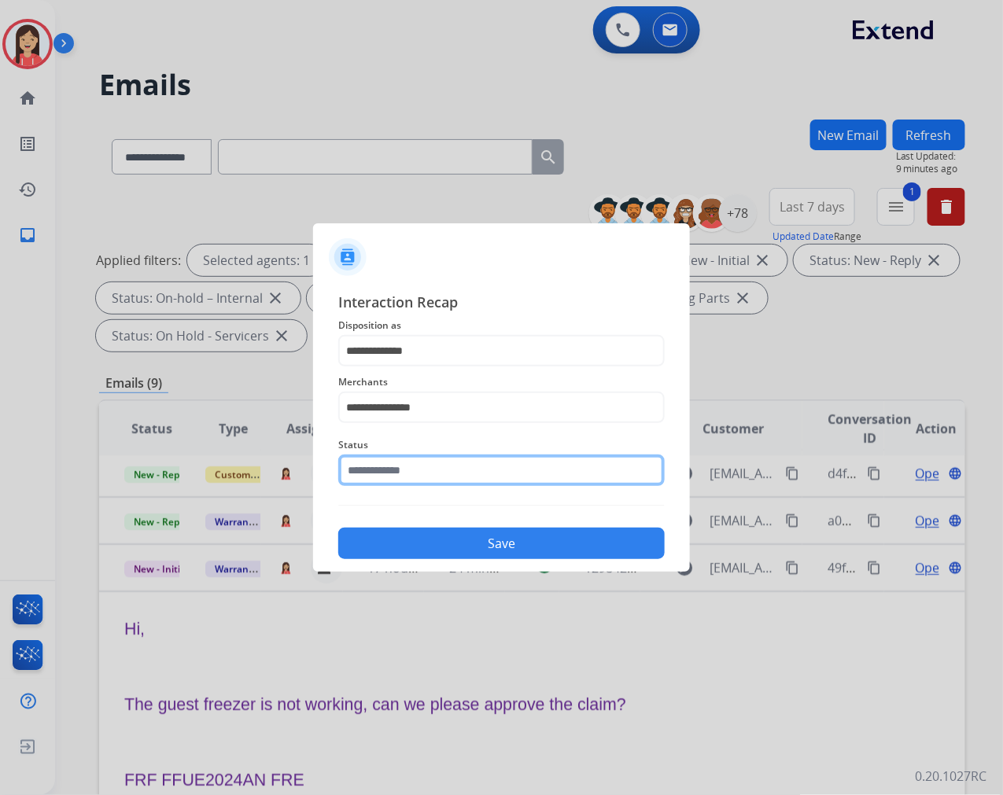
click at [417, 478] on input "text" at bounding box center [501, 470] width 327 height 31
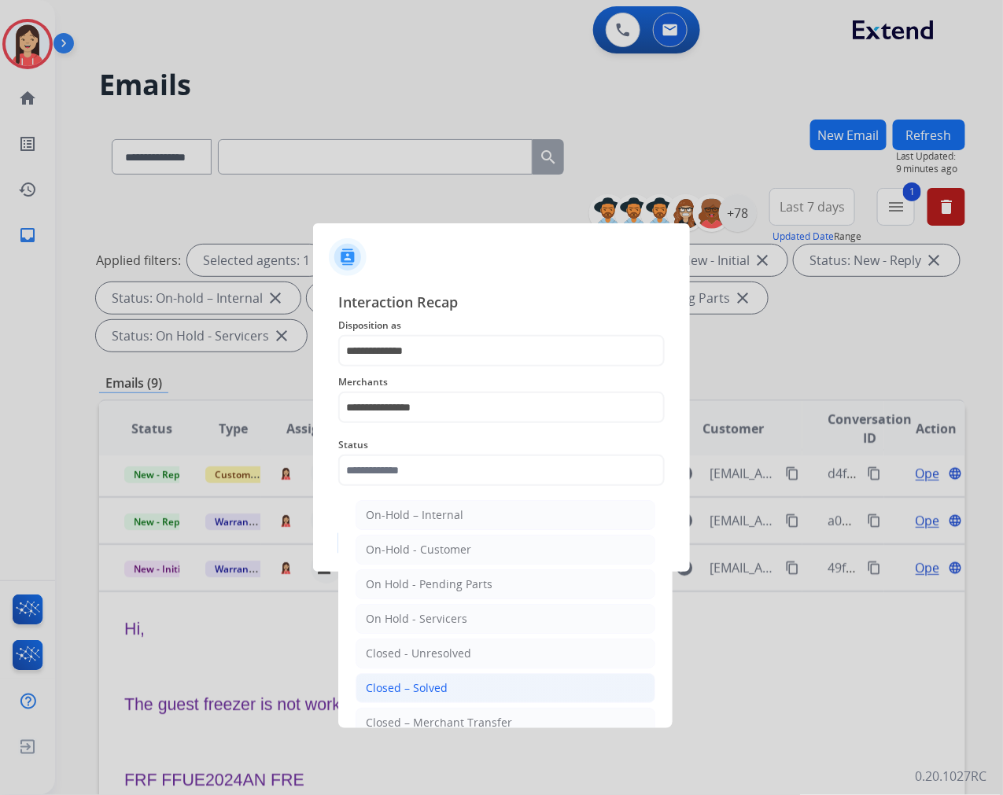
click at [434, 691] on div "Closed – Solved" at bounding box center [407, 689] width 82 height 16
type input "**********"
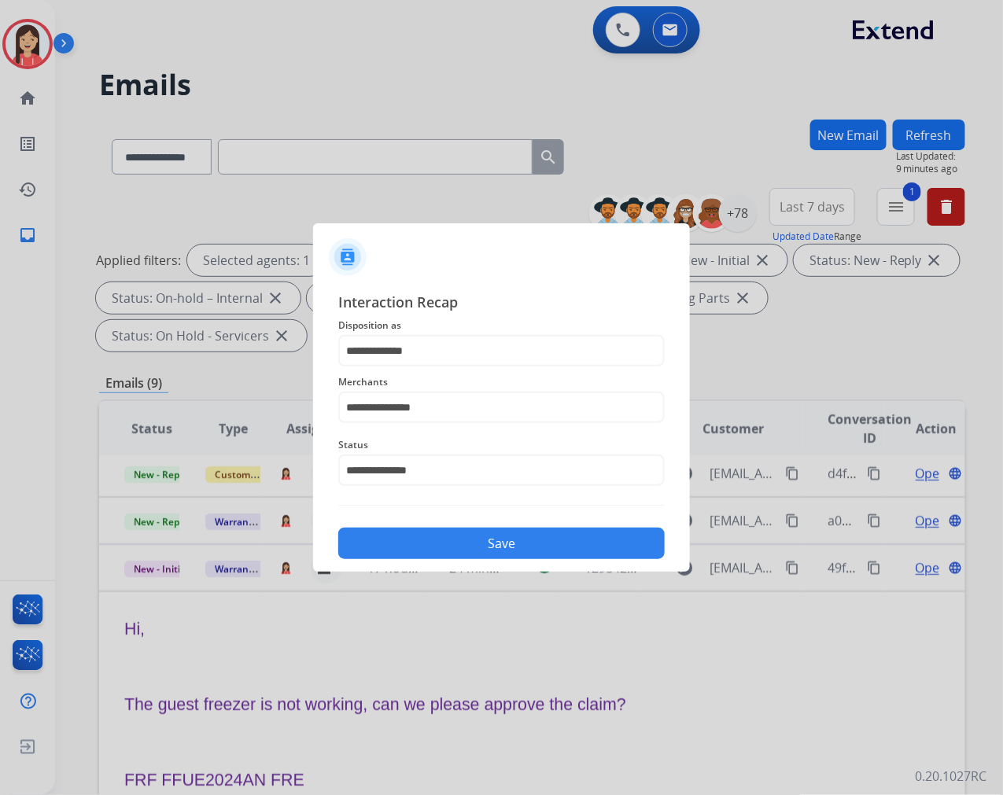
click at [500, 535] on button "Save" at bounding box center [501, 543] width 327 height 31
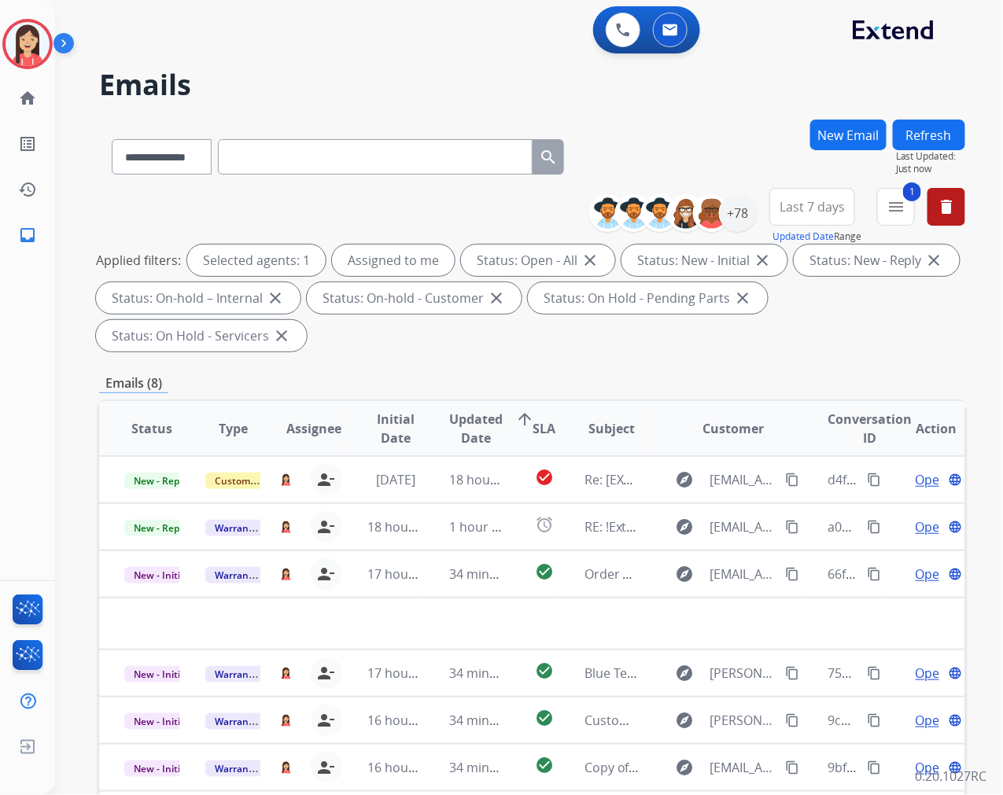
scroll to position [0, 0]
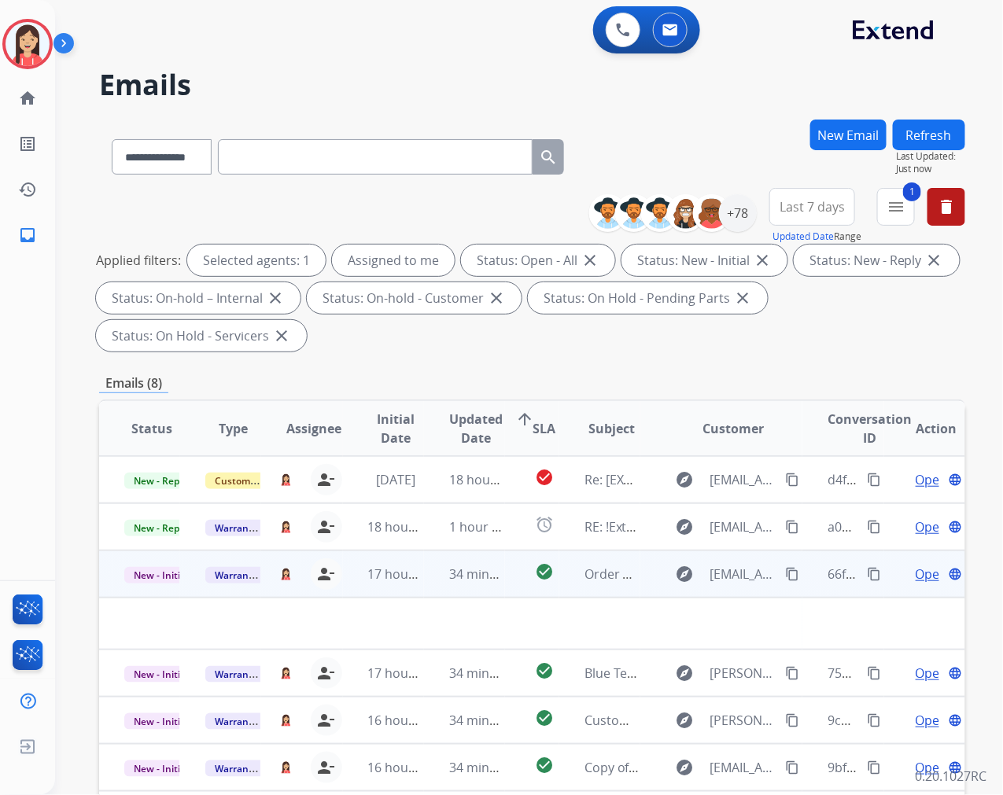
click at [436, 588] on td "34 minutes ago" at bounding box center [464, 574] width 81 height 47
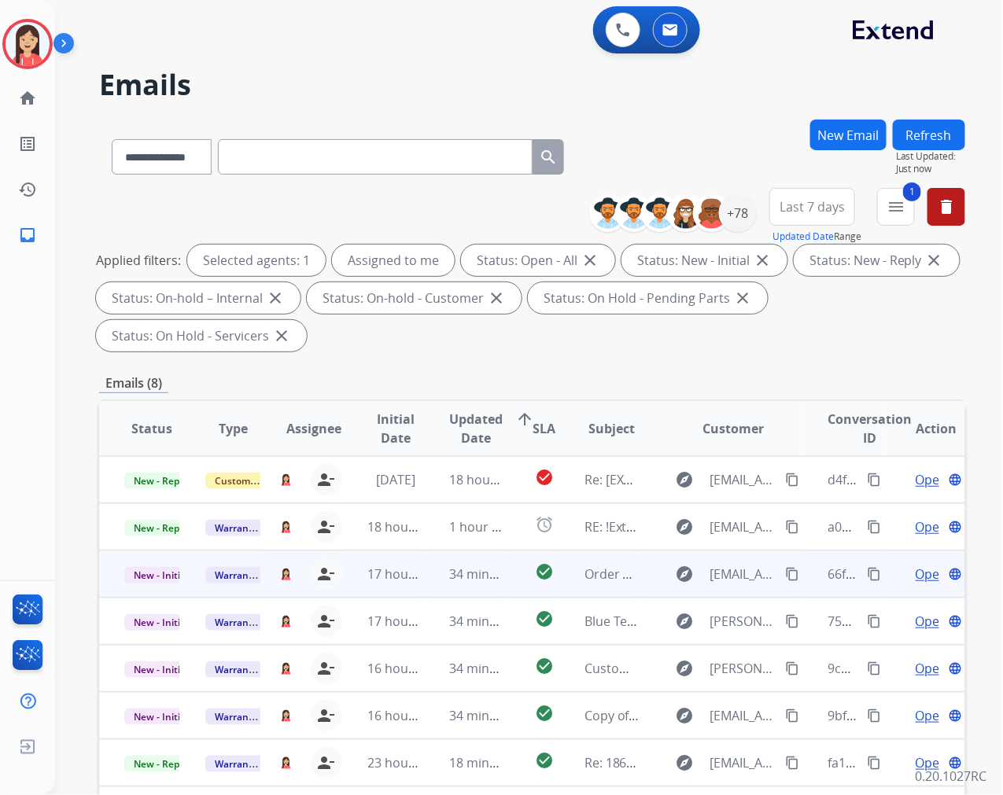
click at [436, 588] on td "34 minutes ago" at bounding box center [464, 574] width 81 height 47
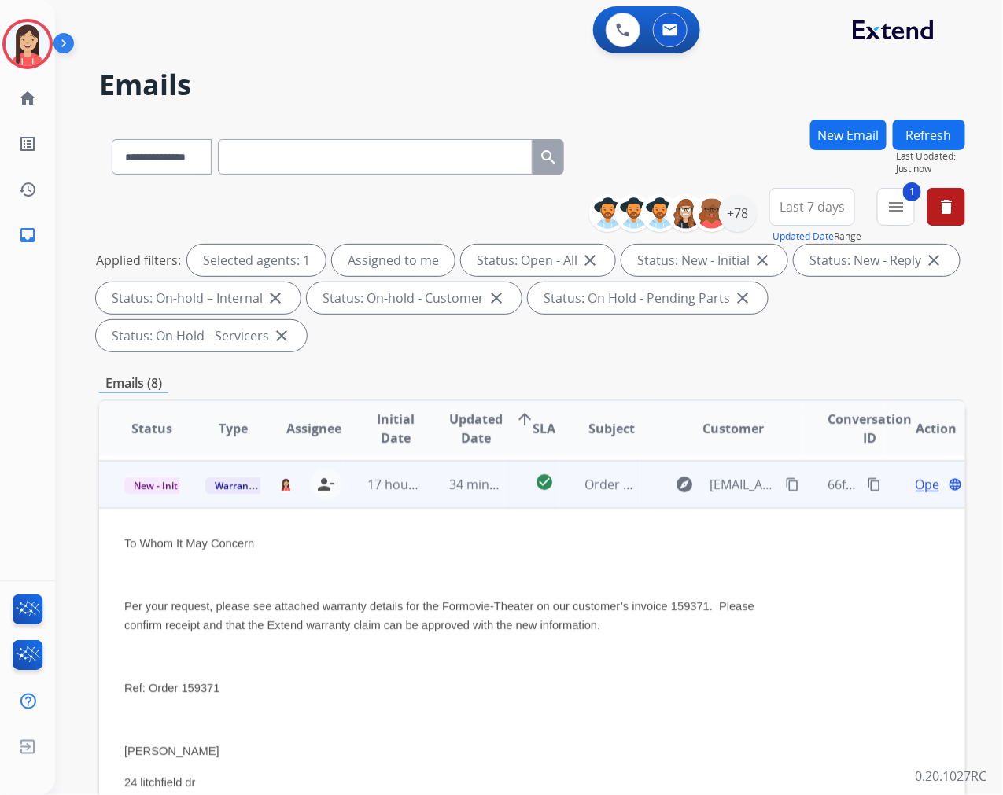
scroll to position [94, 0]
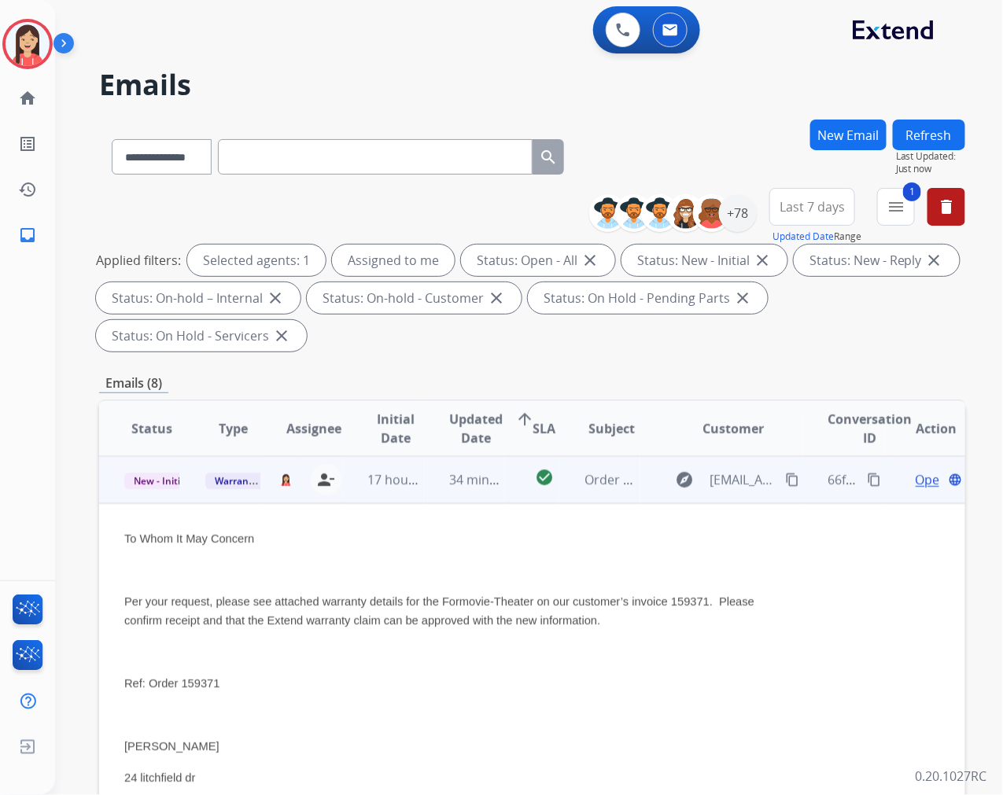
click at [917, 478] on span "Open" at bounding box center [932, 479] width 32 height 19
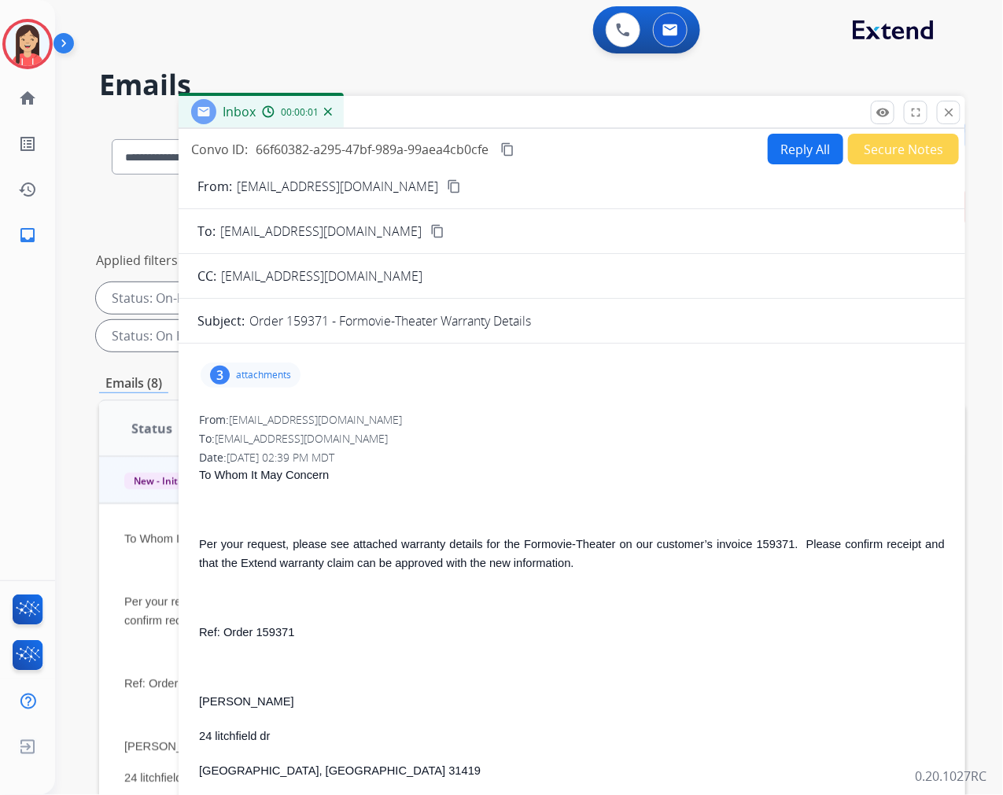
click at [282, 386] on div "3 attachments" at bounding box center [251, 375] width 100 height 25
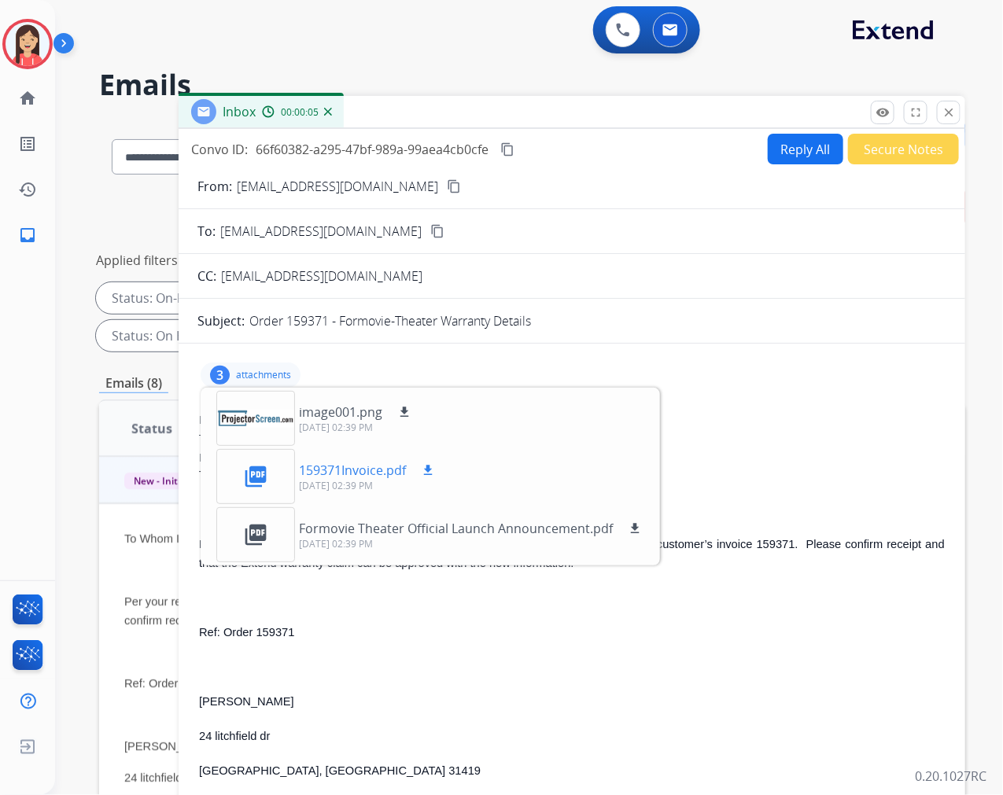
click at [427, 469] on mat-icon "download" at bounding box center [428, 470] width 14 height 14
click at [834, 439] on div "To: [EMAIL_ADDRESS][DOMAIN_NAME]" at bounding box center [572, 439] width 746 height 16
click at [799, 151] on button "Reply All" at bounding box center [806, 149] width 76 height 31
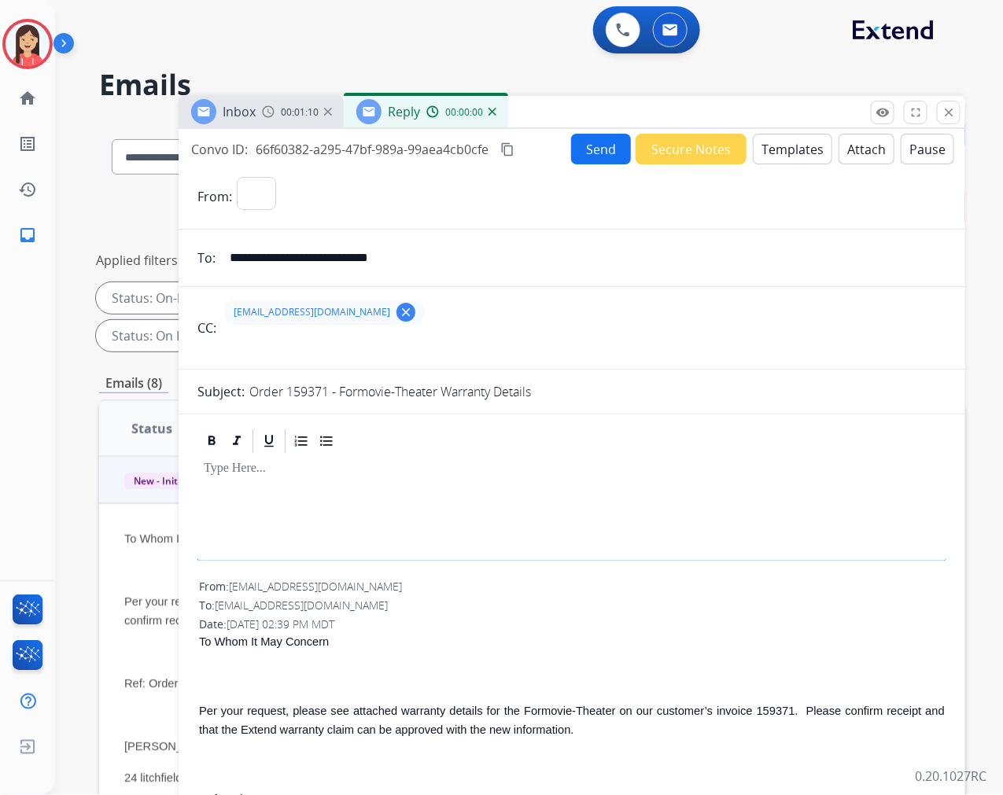
select select "**********"
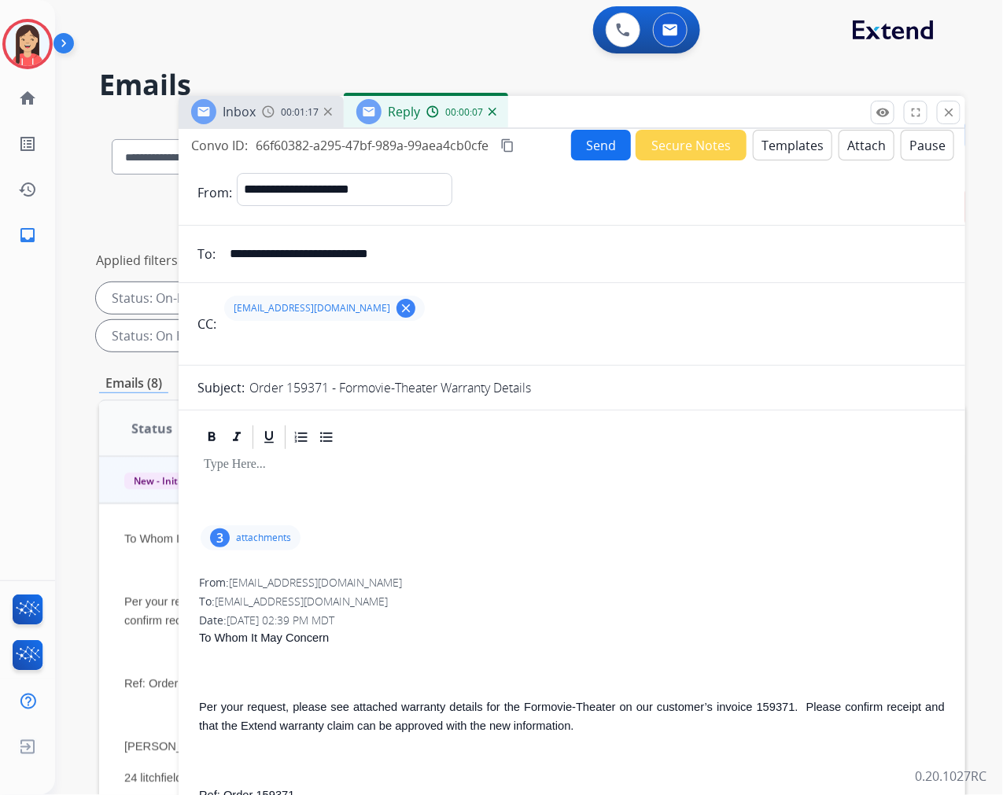
scroll to position [0, 0]
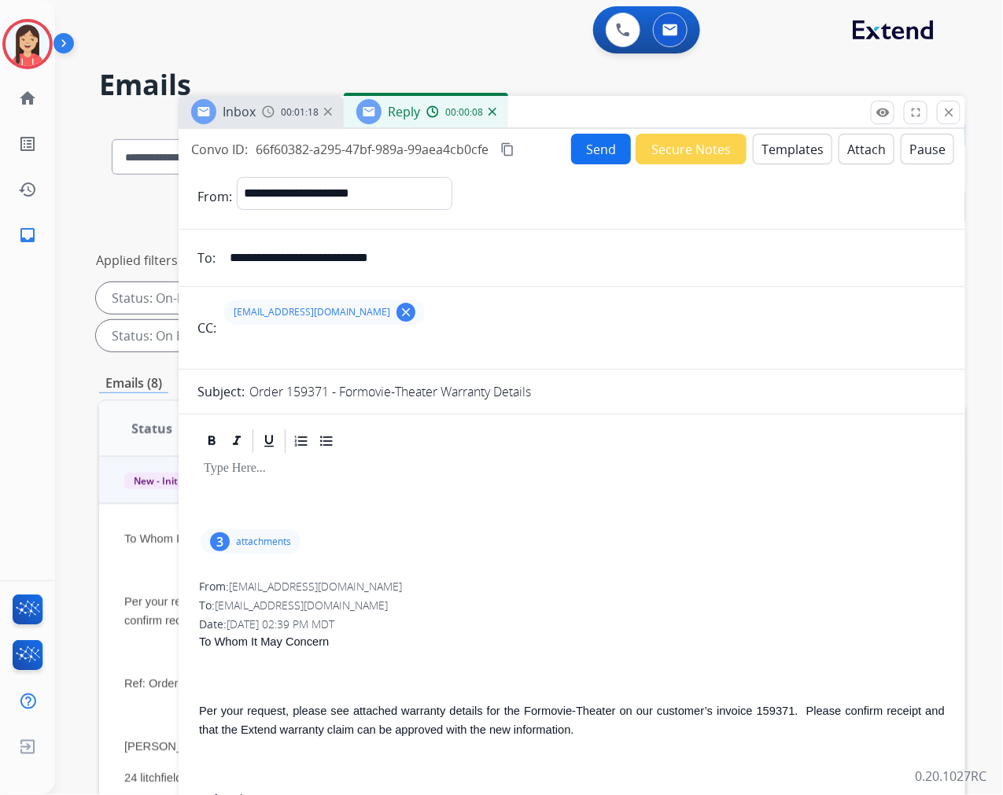
click at [774, 149] on button "Templates" at bounding box center [792, 149] width 79 height 31
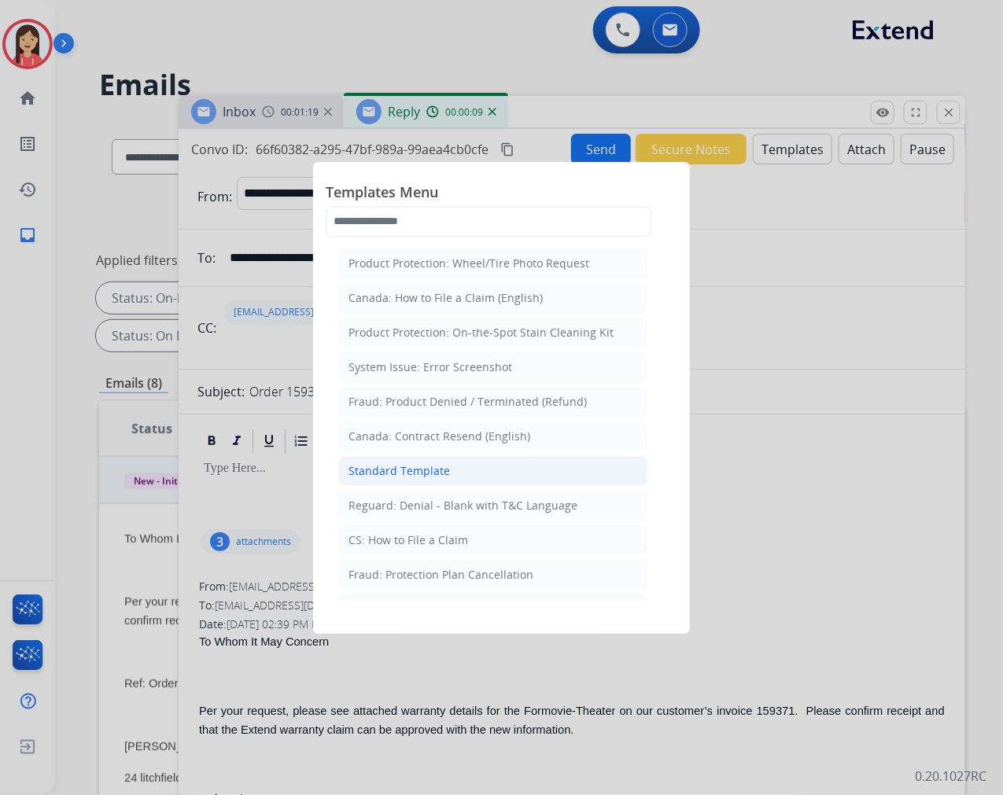
click at [376, 467] on div "Standard Template" at bounding box center [399, 471] width 101 height 16
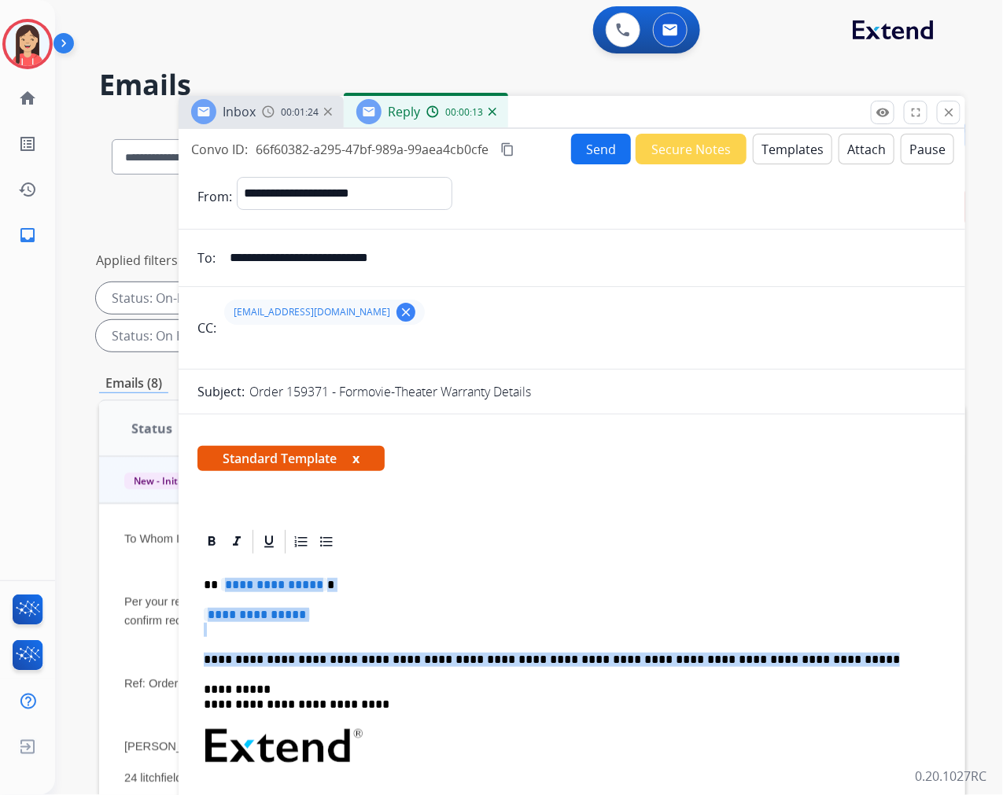
drag, startPoint x: 220, startPoint y: 578, endPoint x: 795, endPoint y: 657, distance: 579.7
click at [795, 657] on div "**********" at bounding box center [571, 783] width 749 height 455
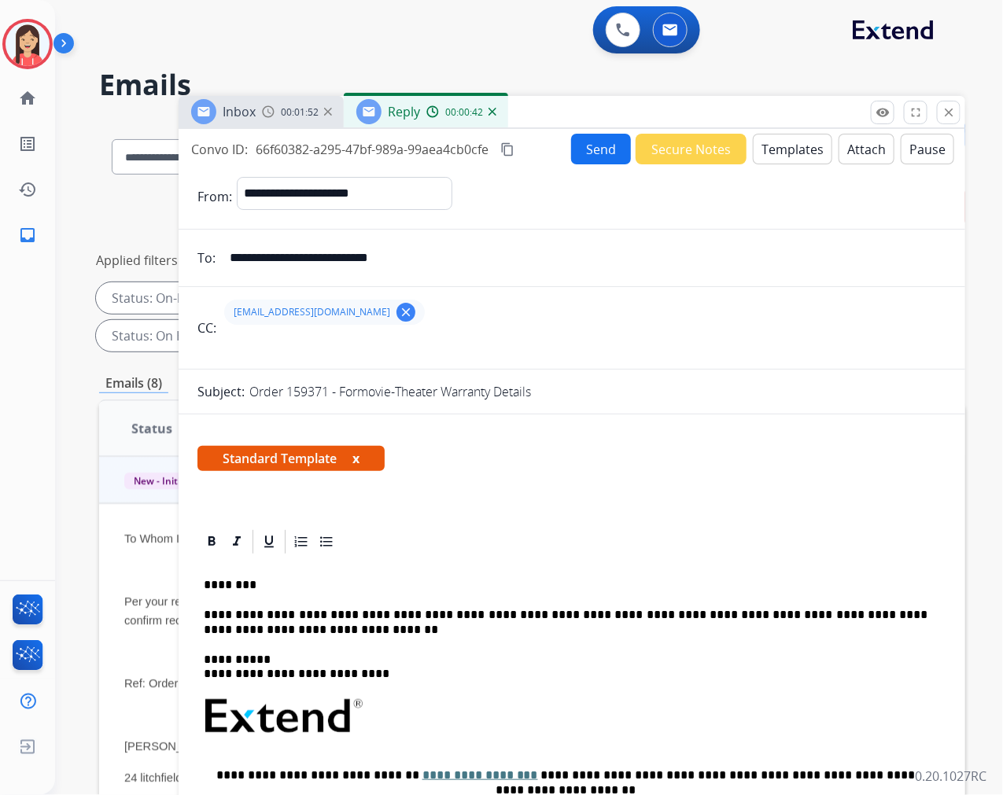
click at [590, 153] on button "Send" at bounding box center [601, 149] width 60 height 31
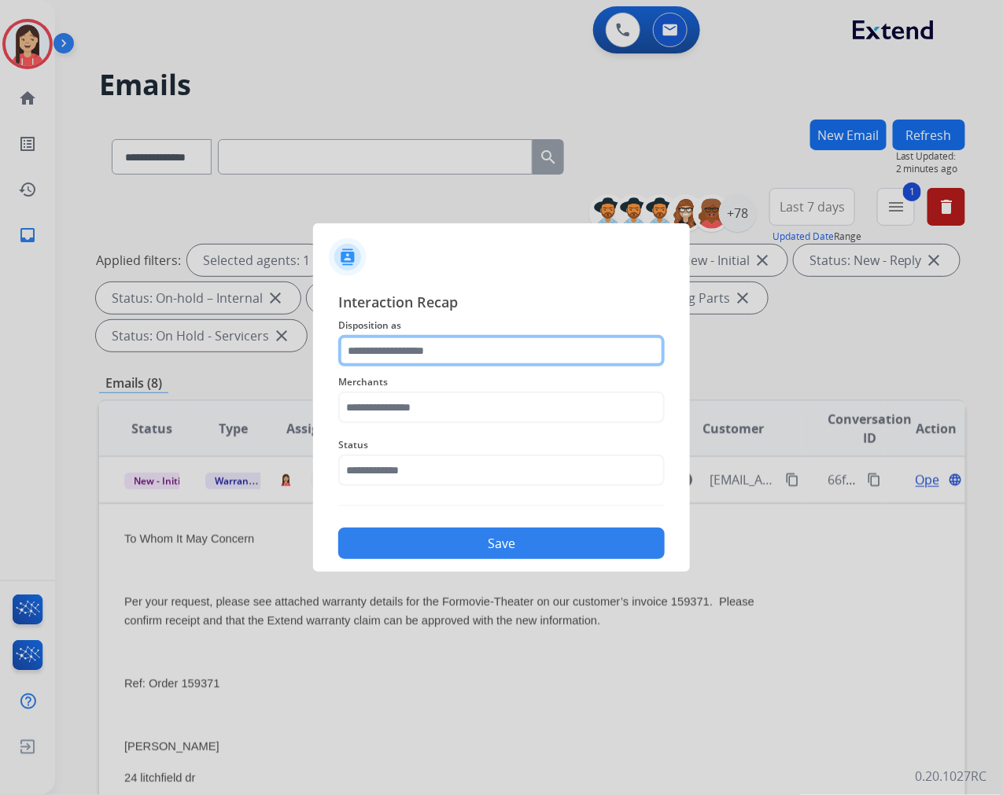
click at [356, 360] on input "text" at bounding box center [501, 350] width 327 height 31
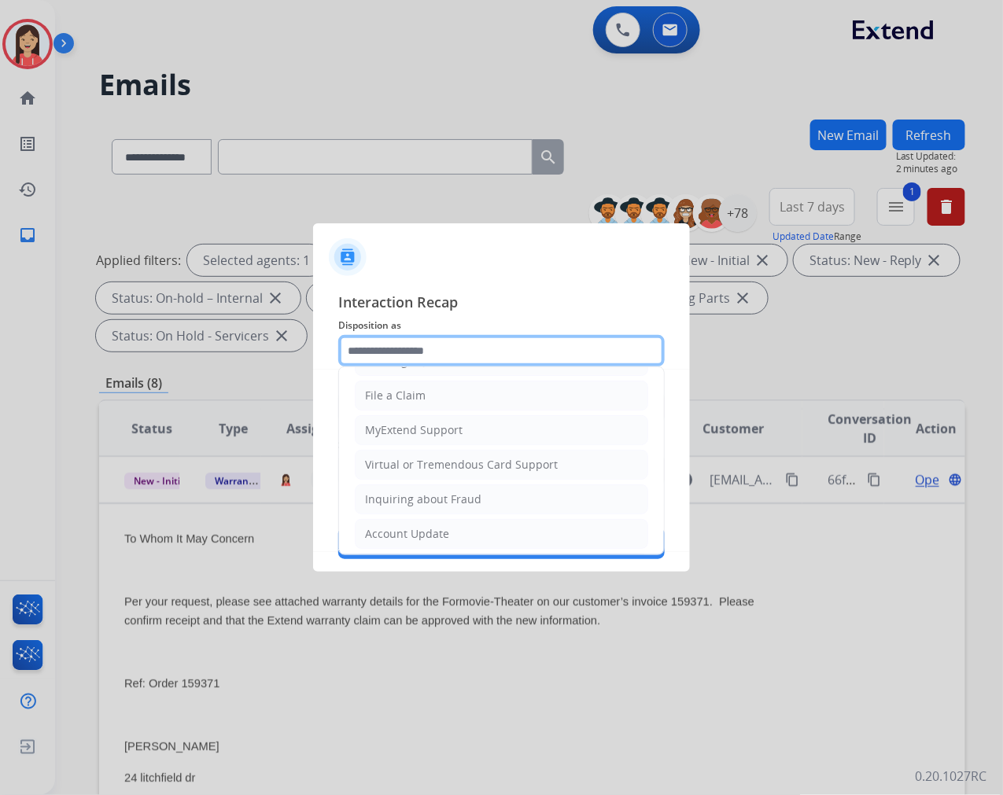
scroll to position [175, 0]
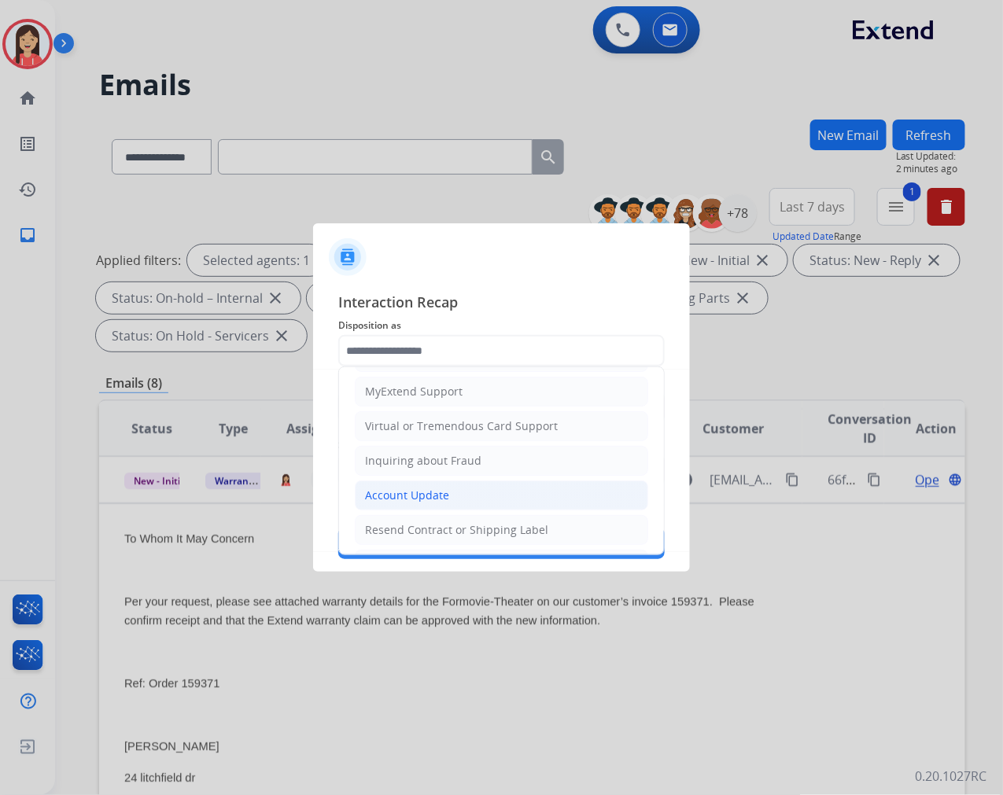
click at [383, 494] on div "Account Update" at bounding box center [407, 496] width 84 height 16
type input "**********"
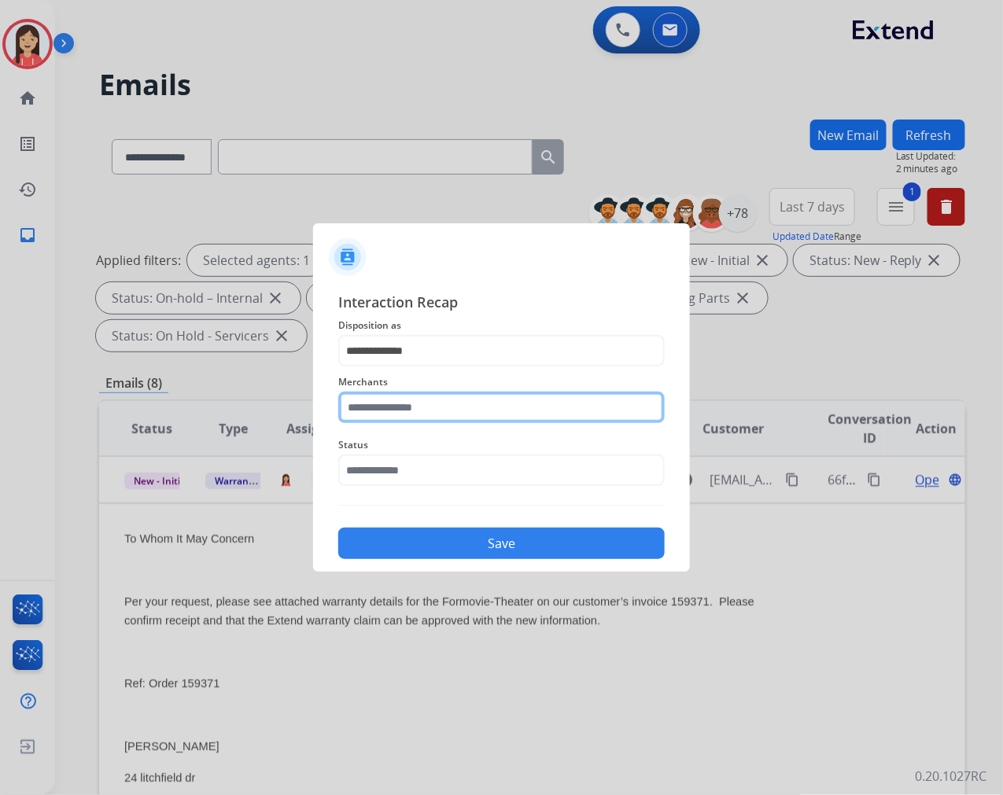
click at [419, 409] on input "text" at bounding box center [501, 407] width 327 height 31
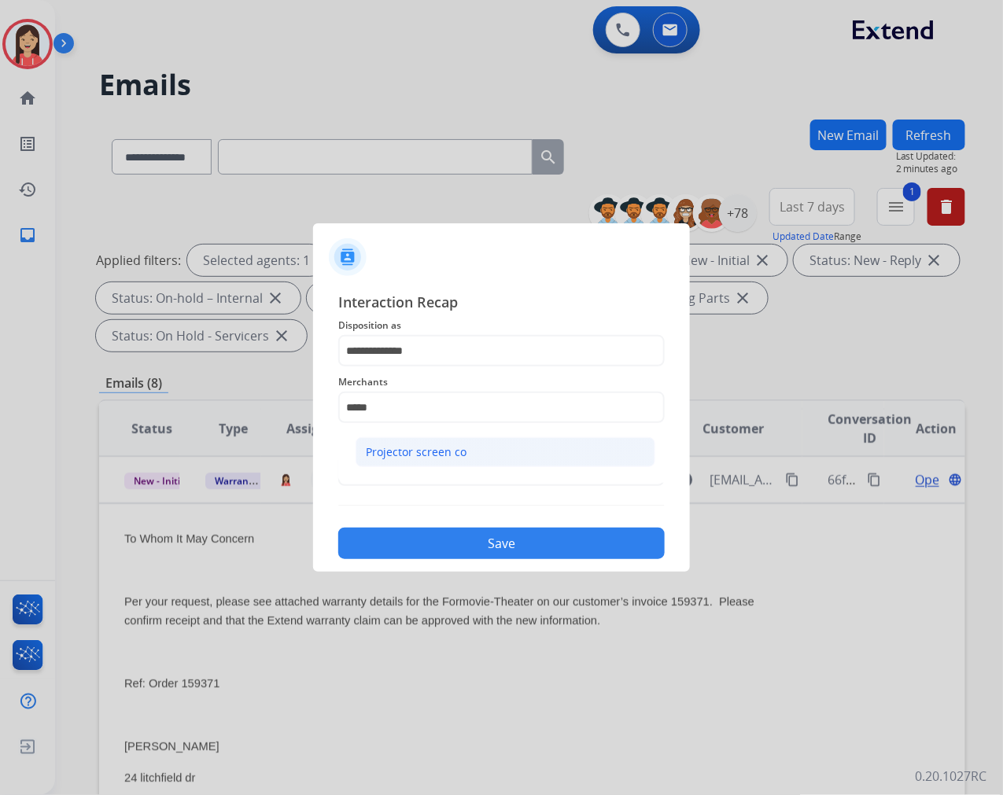
click at [406, 450] on div "Projector screen co" at bounding box center [416, 453] width 101 height 16
type input "**********"
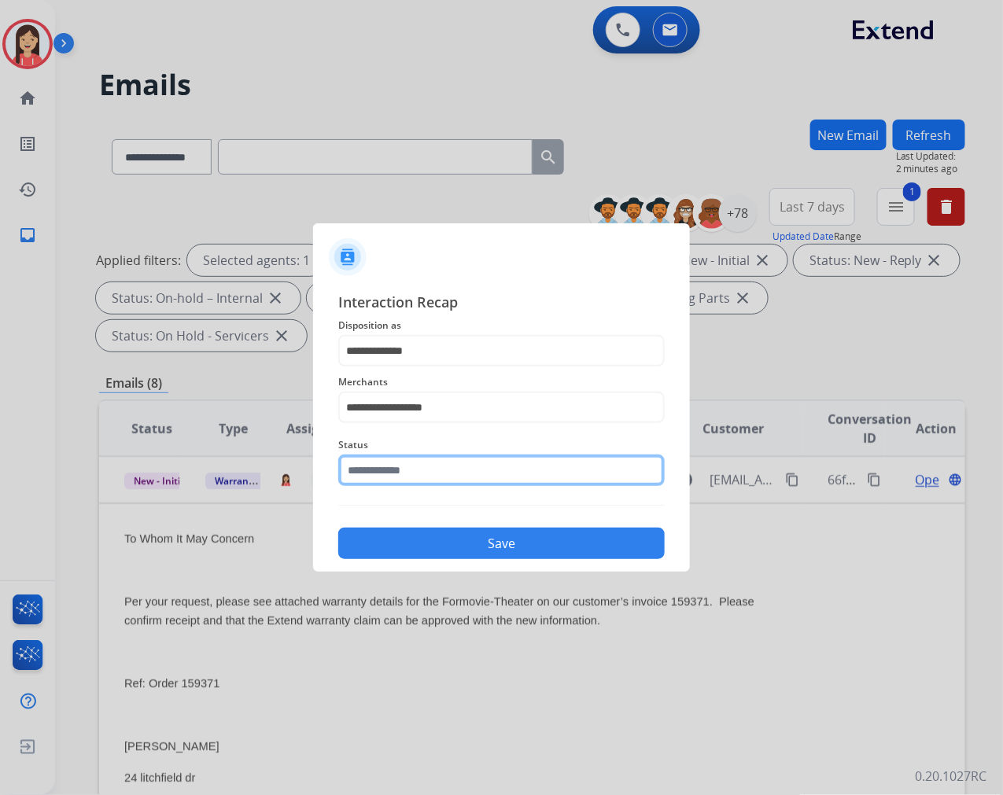
click at [390, 460] on input "text" at bounding box center [501, 470] width 327 height 31
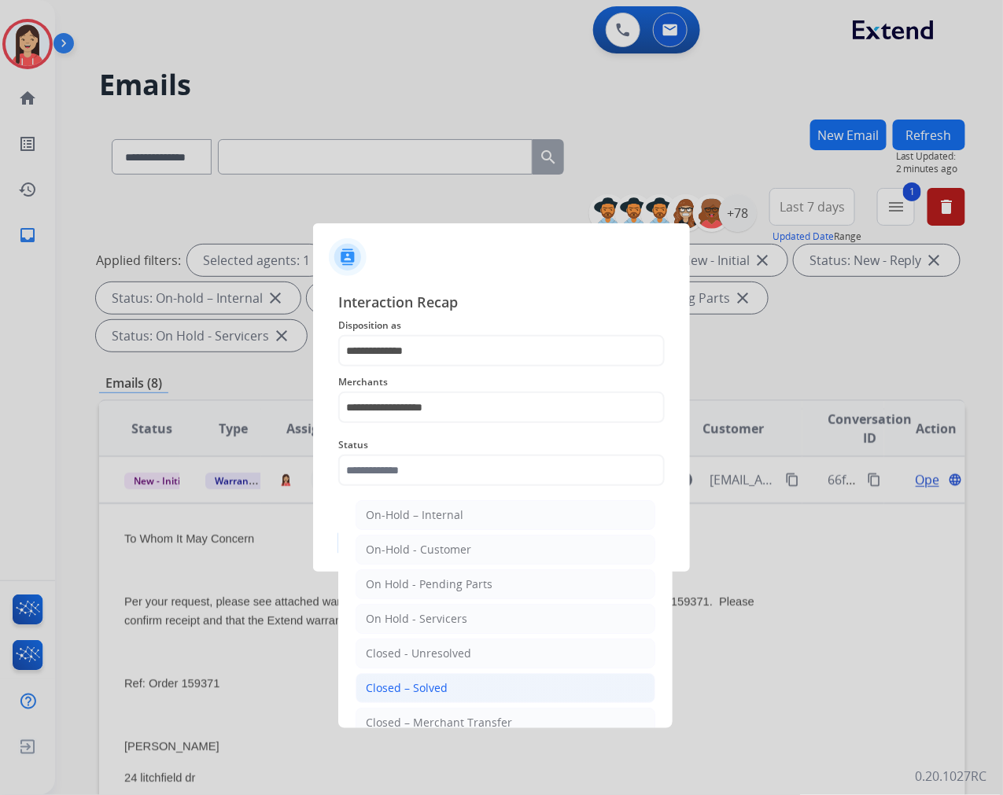
click at [451, 684] on li "Closed – Solved" at bounding box center [506, 688] width 300 height 30
type input "**********"
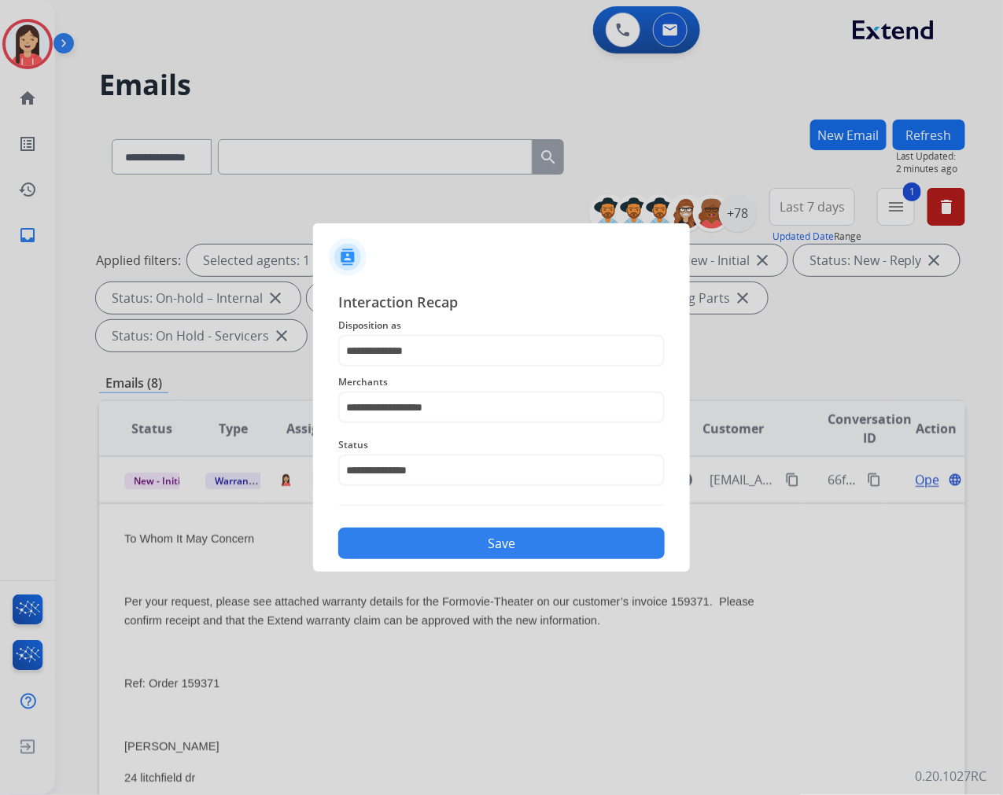
click at [515, 555] on button "Save" at bounding box center [501, 543] width 327 height 31
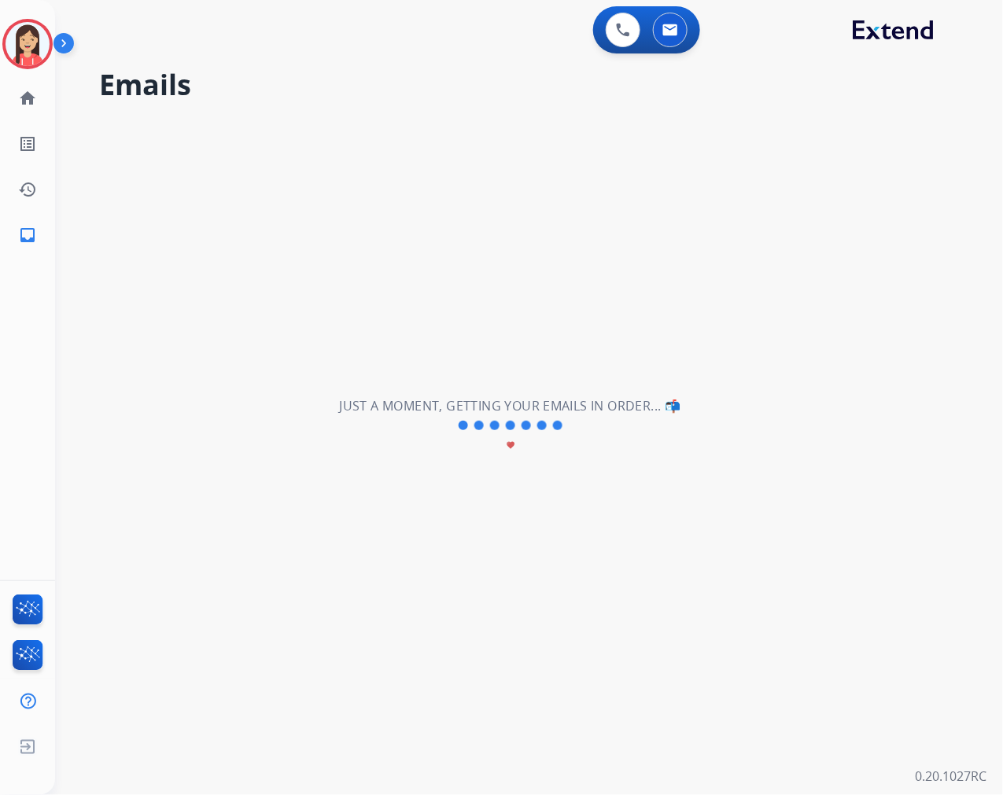
scroll to position [0, 0]
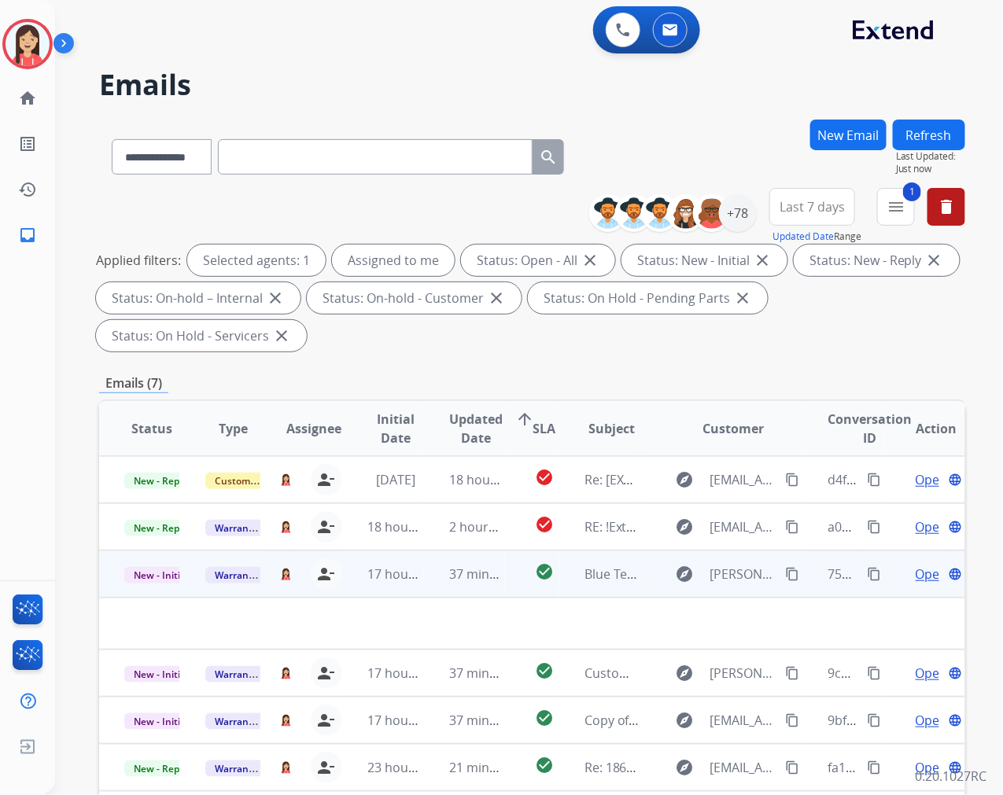
click at [431, 592] on td "37 minutes ago" at bounding box center [464, 574] width 81 height 47
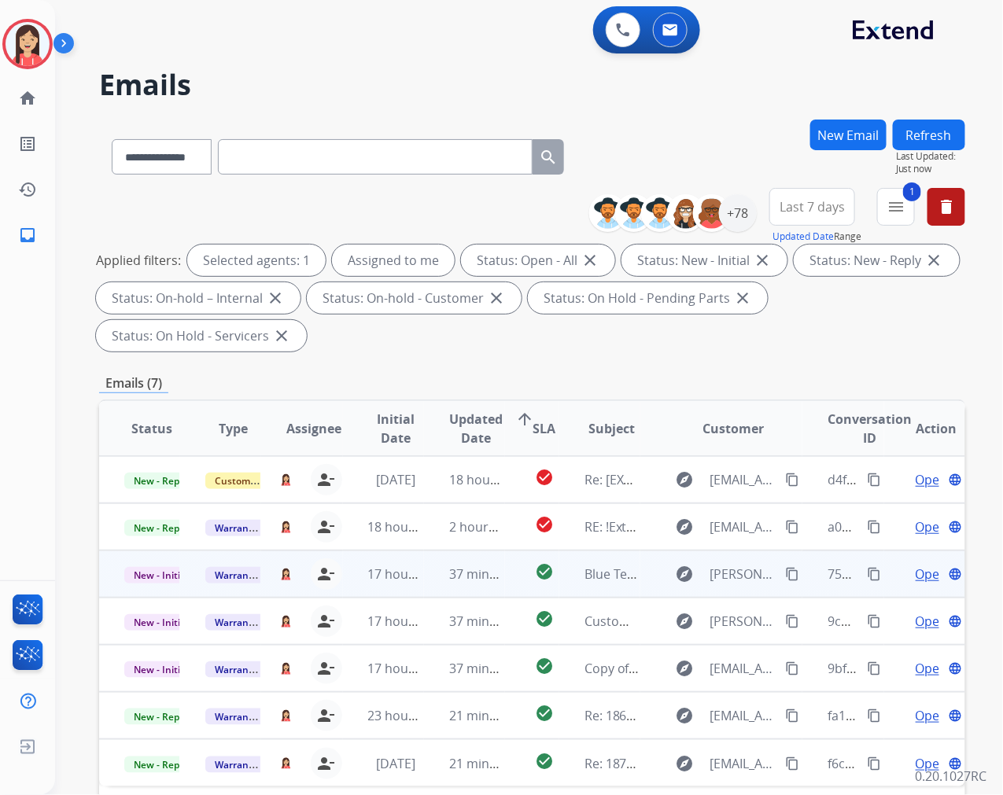
click at [431, 592] on td "37 minutes ago" at bounding box center [464, 574] width 81 height 47
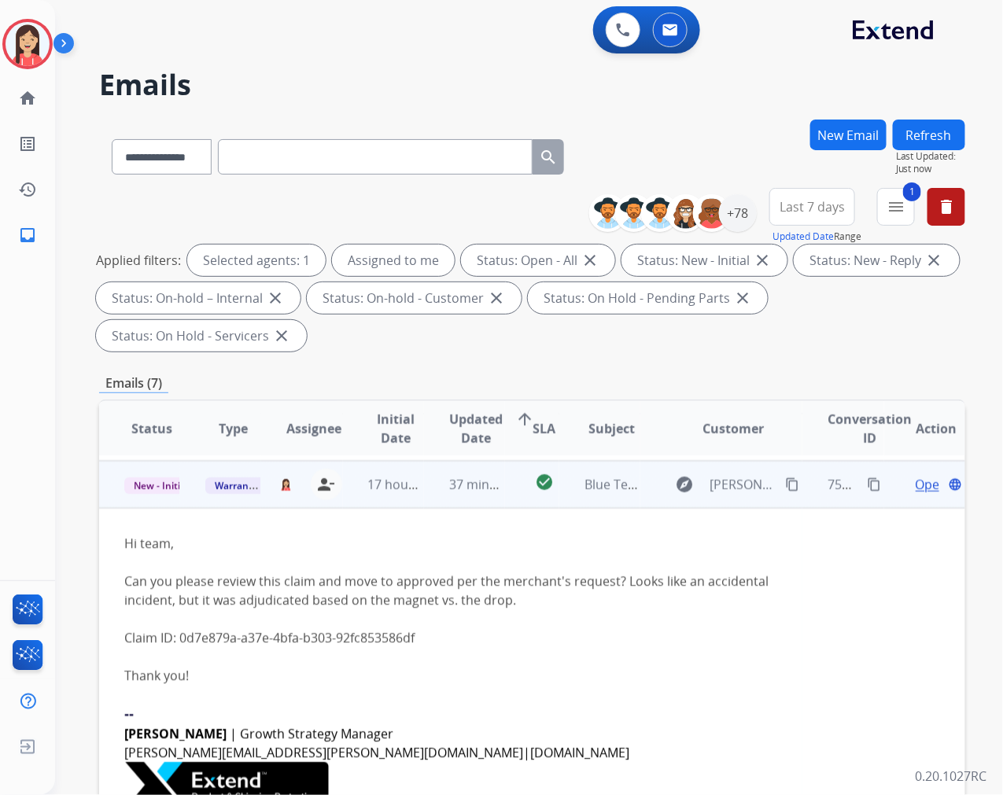
scroll to position [94, 0]
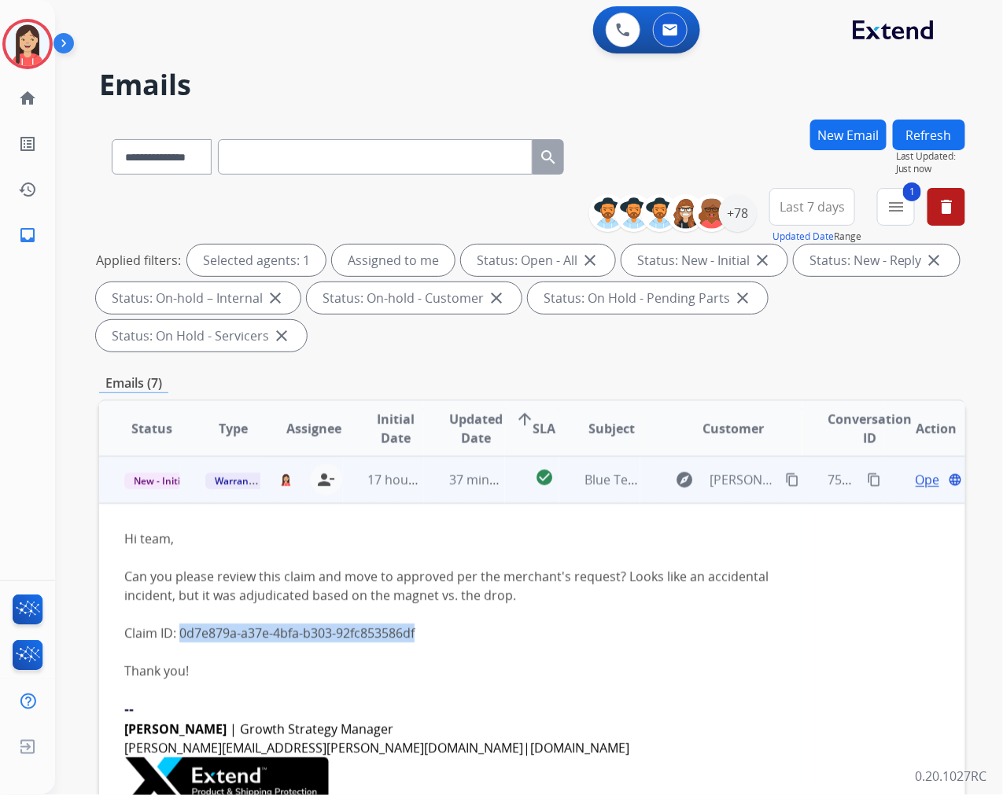
drag, startPoint x: 428, startPoint y: 630, endPoint x: 181, endPoint y: 627, distance: 247.1
click at [178, 627] on div "Claim ID: 0d7e879a-a37e-4bfa-b303-92fc853586df" at bounding box center [450, 633] width 653 height 19
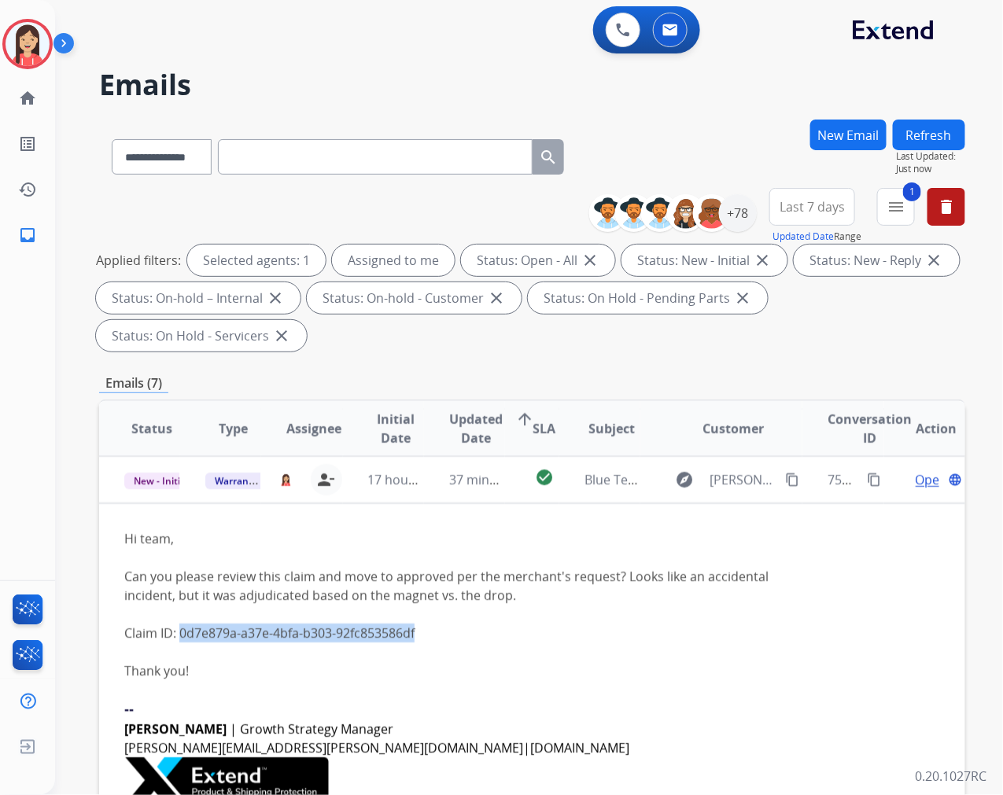
copy link "0d7e879a-a37e-4bfa-b303-92fc853586df"
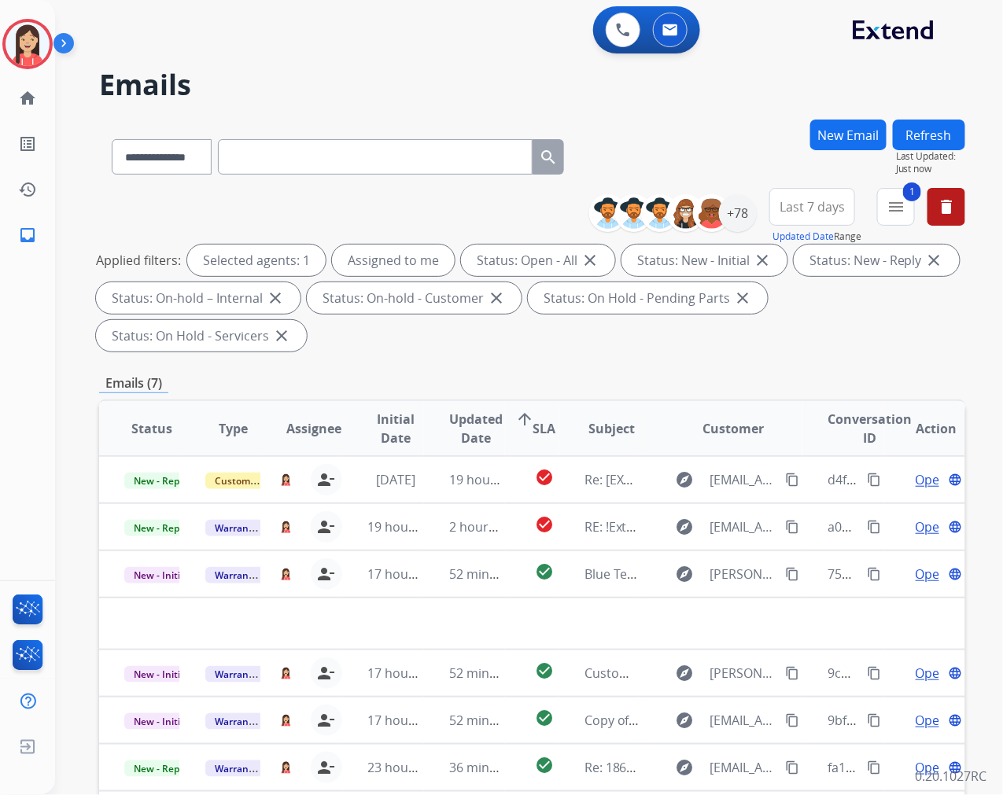
scroll to position [0, 0]
click at [441, 345] on div "Applied filters: Selected agents: 1 Assigned to me Status: Open - All close Sta…" at bounding box center [529, 298] width 866 height 107
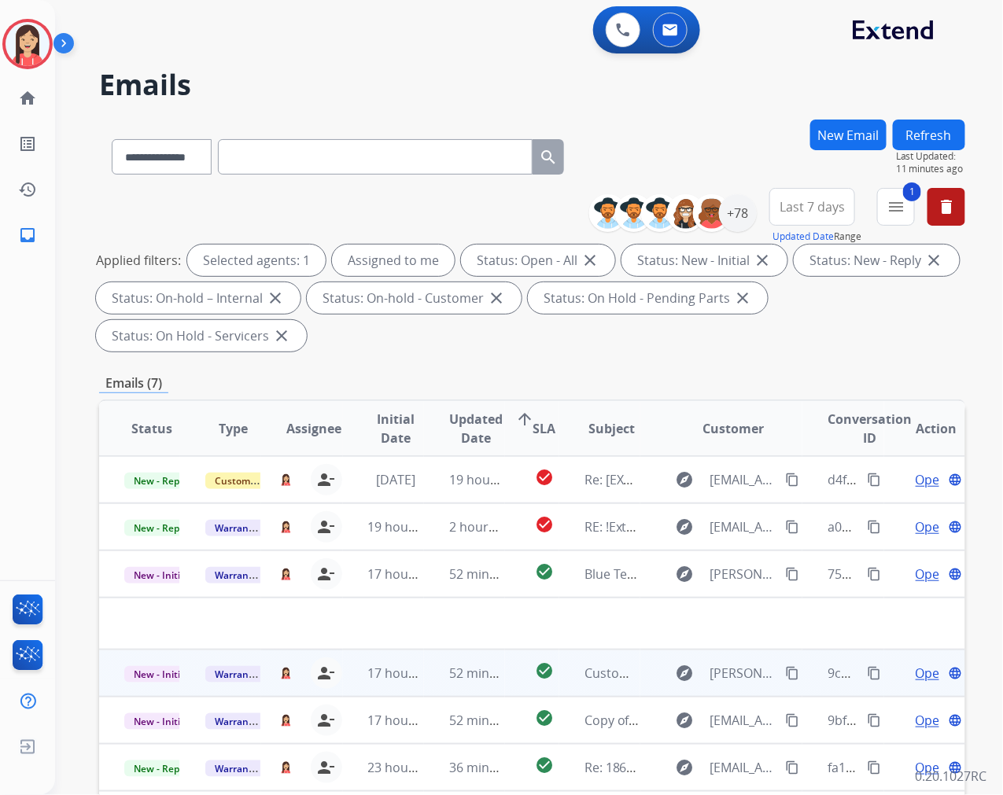
click at [428, 682] on td "52 minutes ago" at bounding box center [464, 673] width 81 height 47
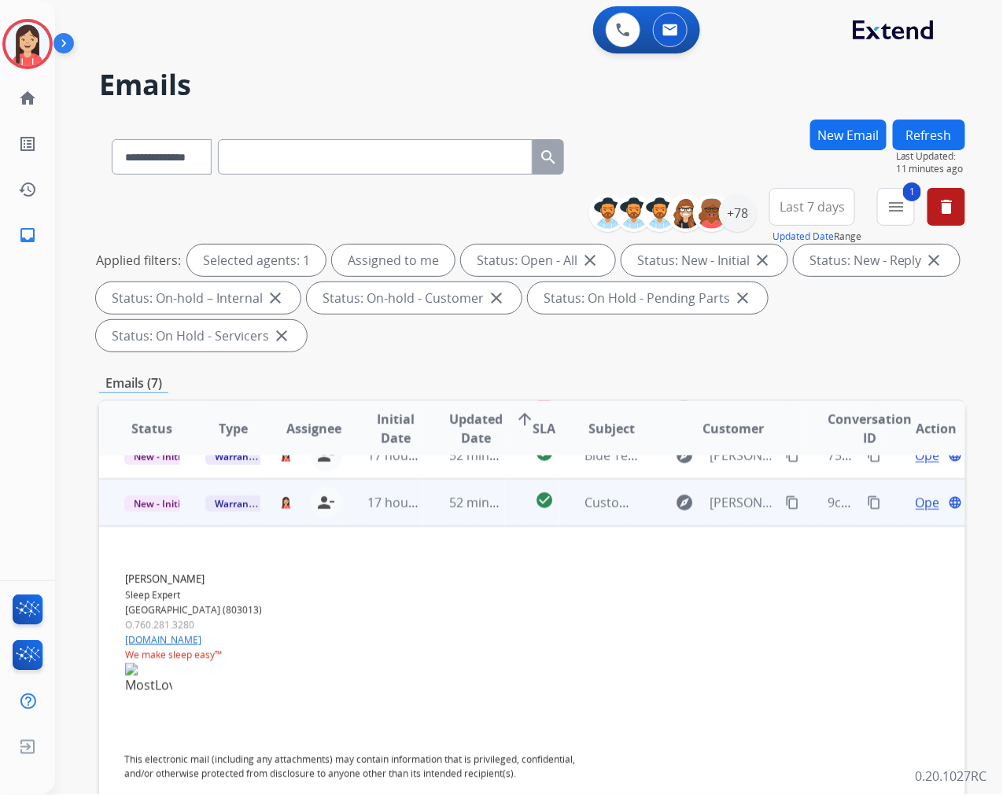
scroll to position [142, 0]
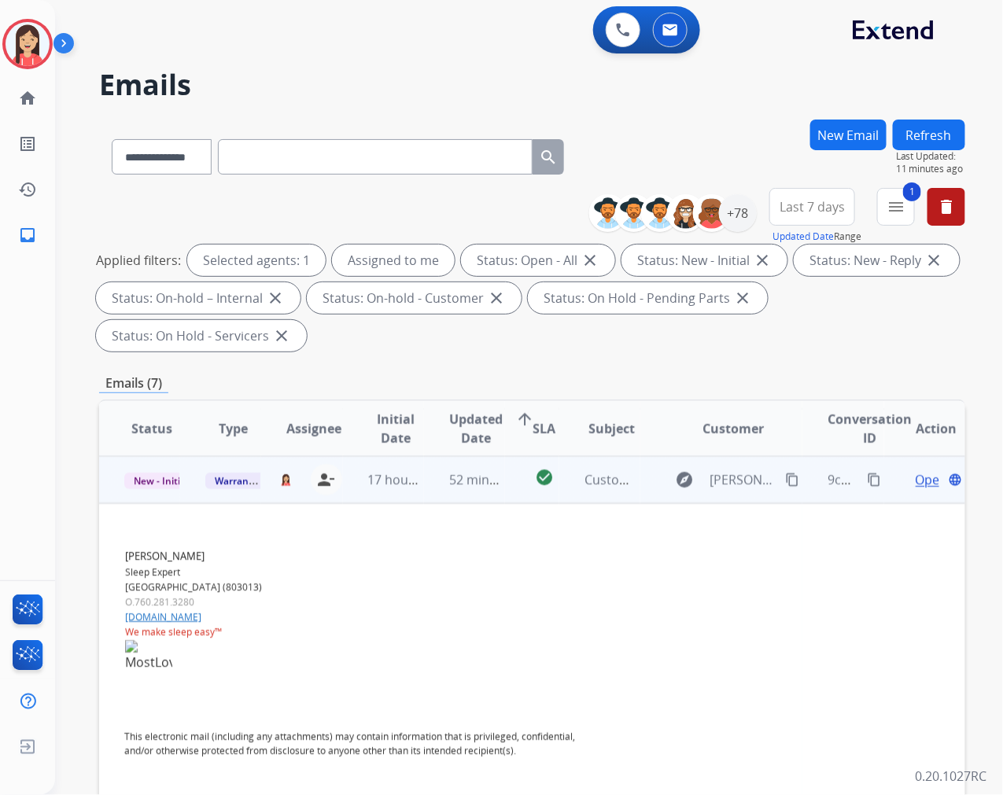
click at [917, 475] on span "Open" at bounding box center [932, 479] width 32 height 19
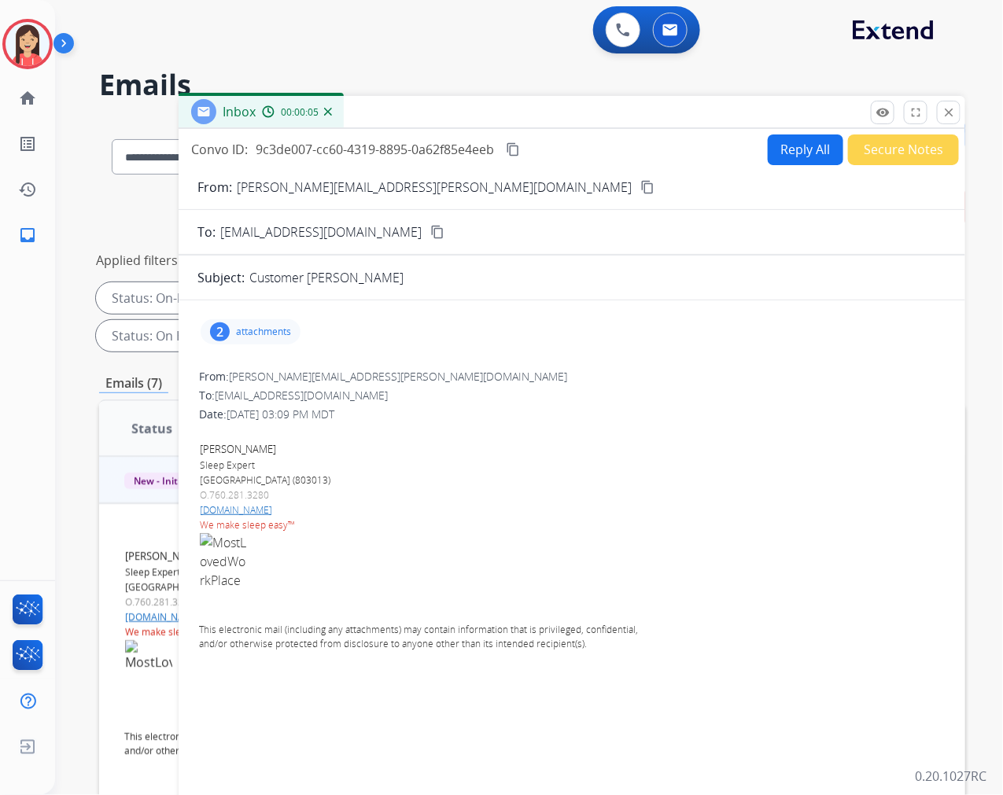
click at [271, 333] on p "attachments" at bounding box center [263, 332] width 55 height 13
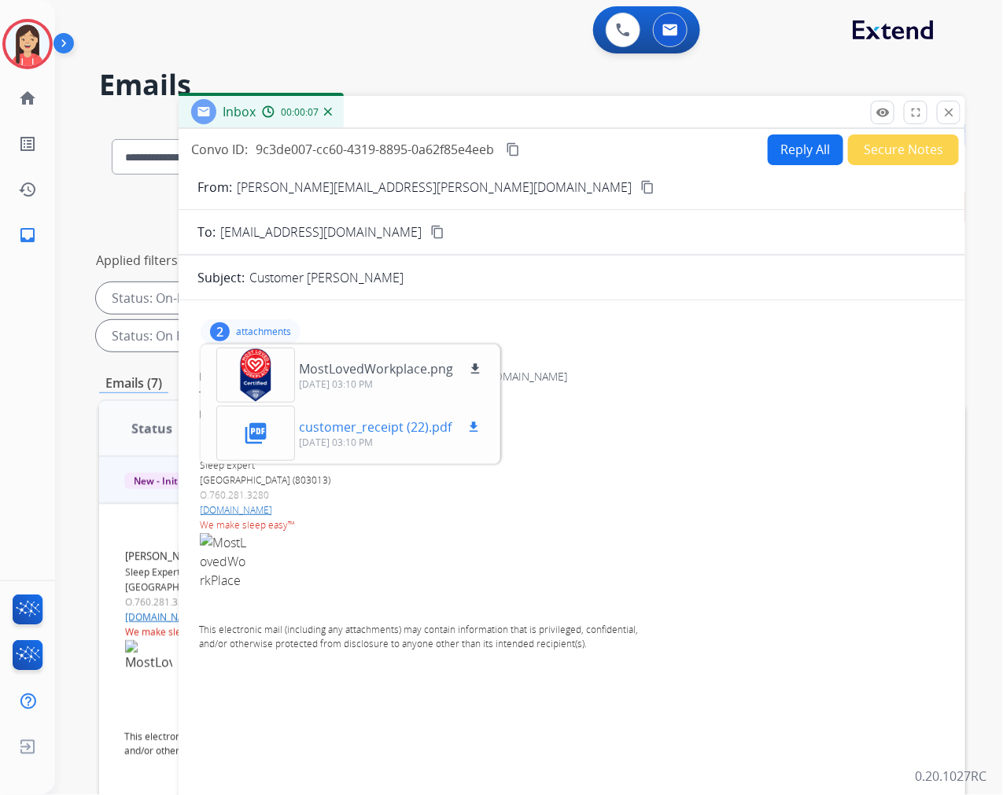
click at [468, 422] on mat-icon "download" at bounding box center [474, 427] width 14 height 14
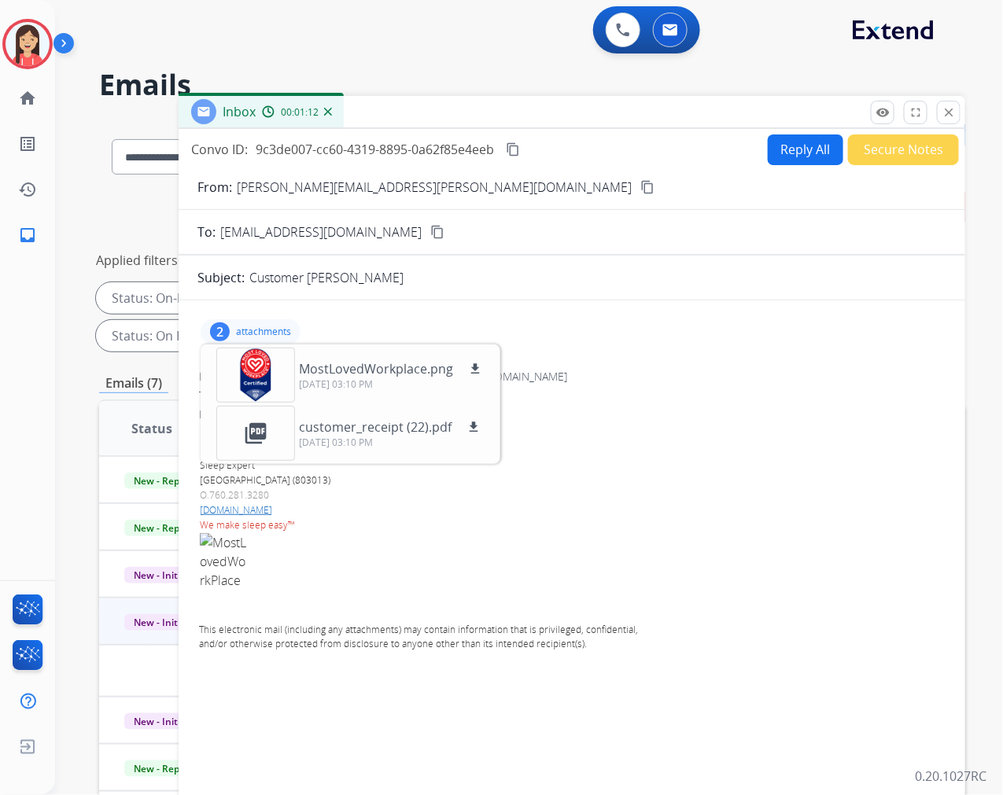
scroll to position [0, 0]
click at [944, 107] on mat-icon "close" at bounding box center [949, 112] width 14 height 14
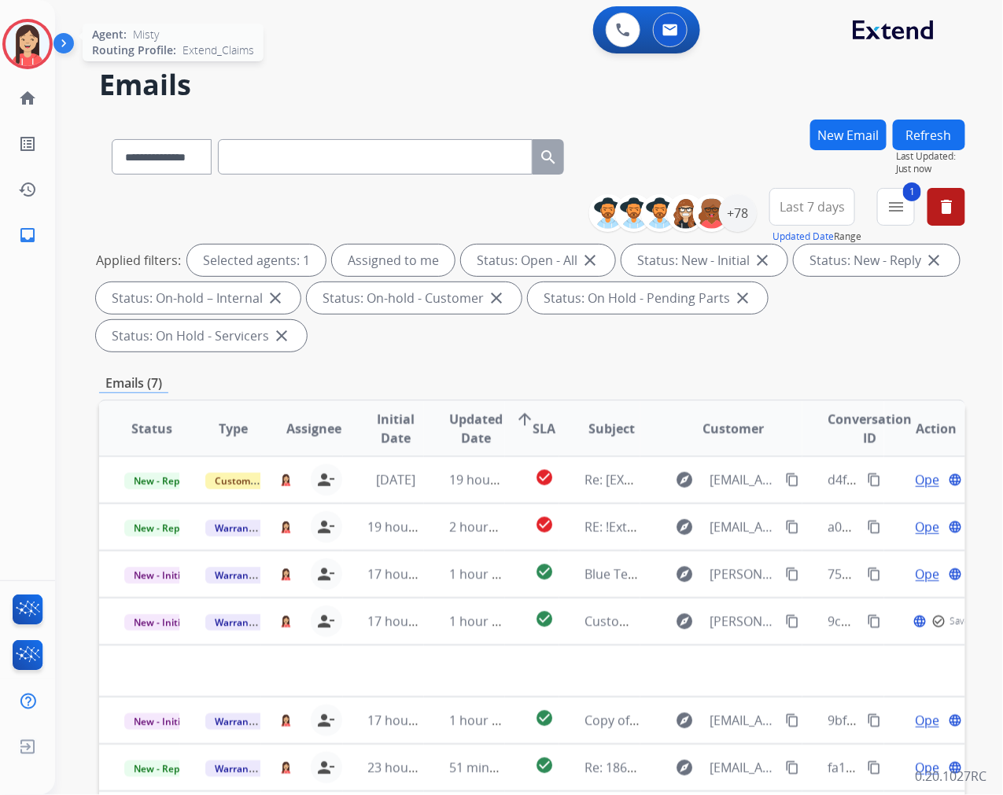
click at [20, 49] on img at bounding box center [28, 44] width 44 height 44
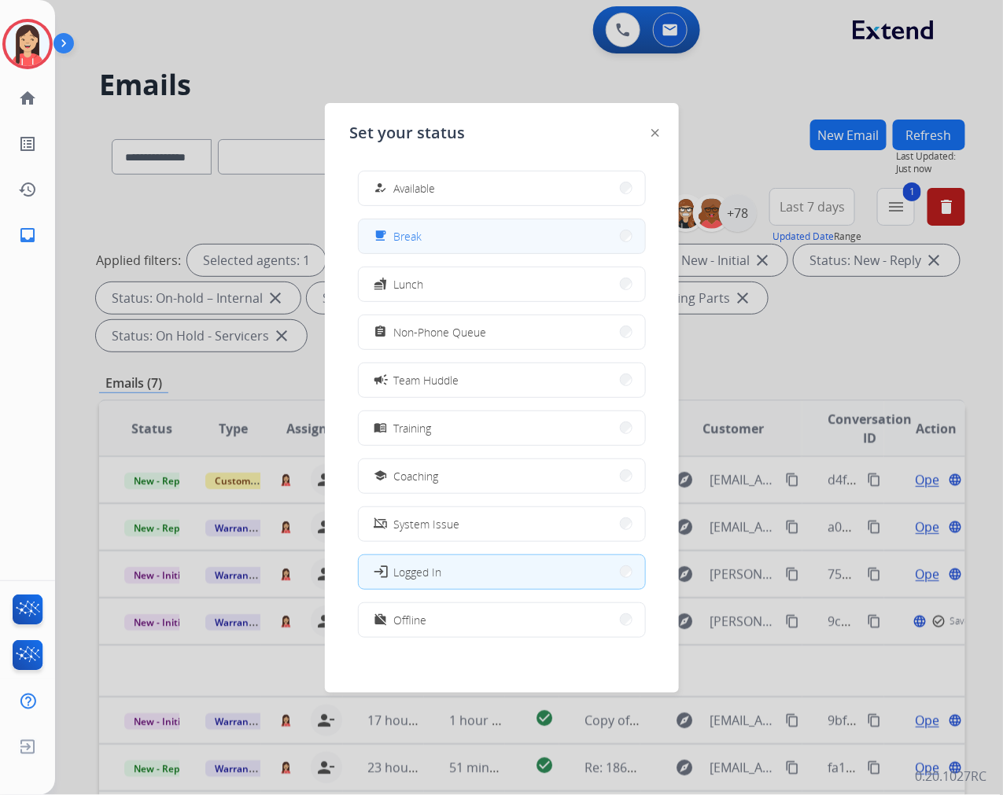
click at [485, 229] on button "free_breakfast Break" at bounding box center [502, 237] width 286 height 34
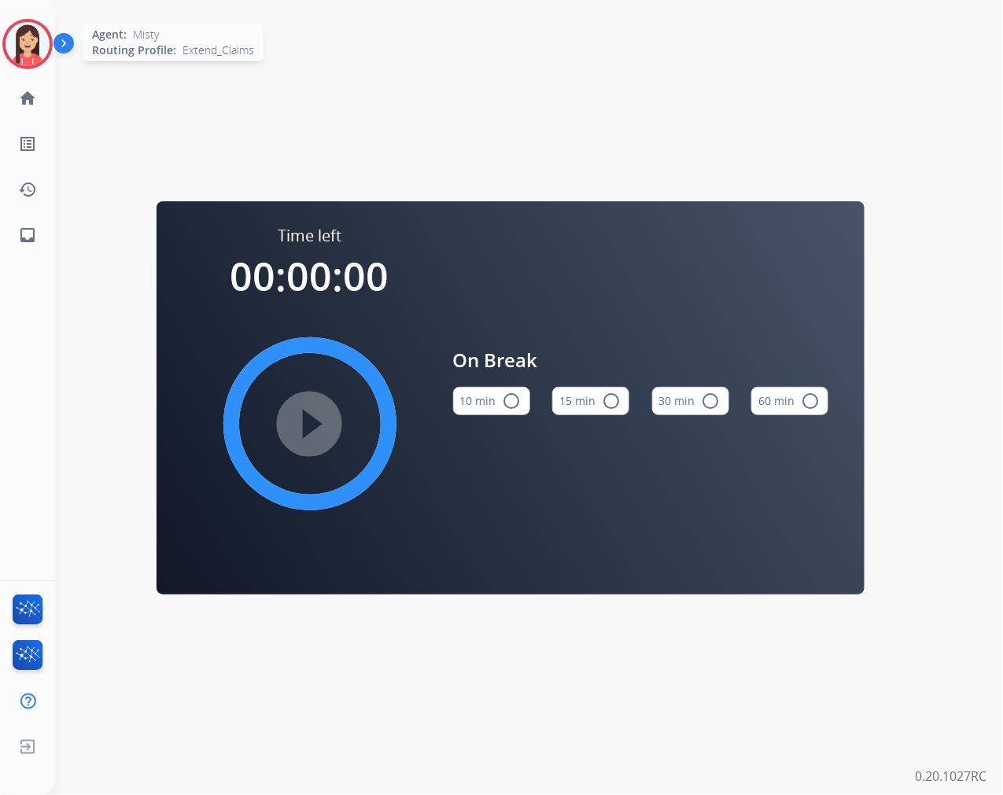
click at [20, 53] on img at bounding box center [28, 44] width 44 height 44
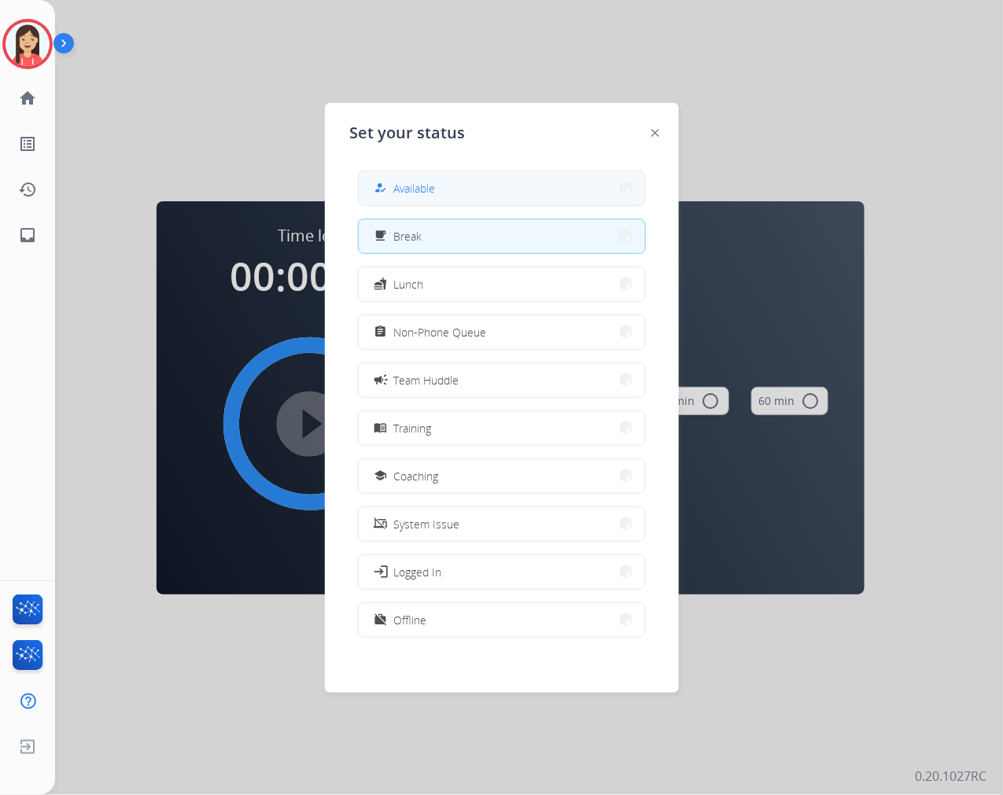
click at [412, 180] on span "Available" at bounding box center [415, 188] width 42 height 17
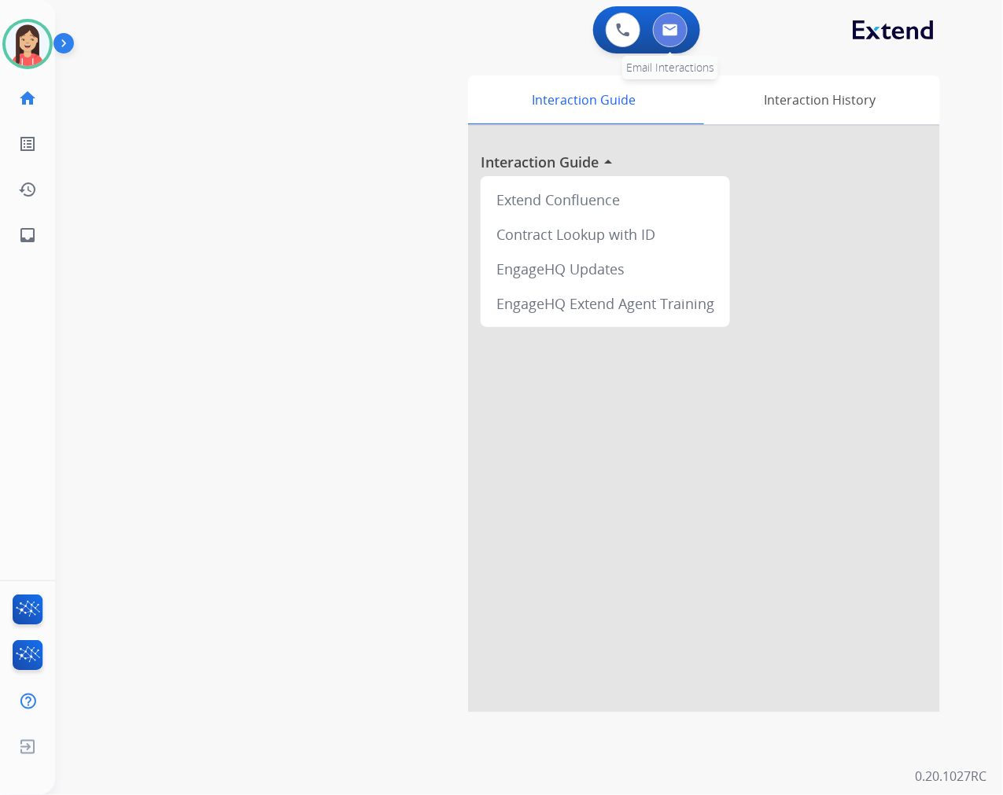
click at [672, 28] on img at bounding box center [670, 30] width 16 height 13
select select "**********"
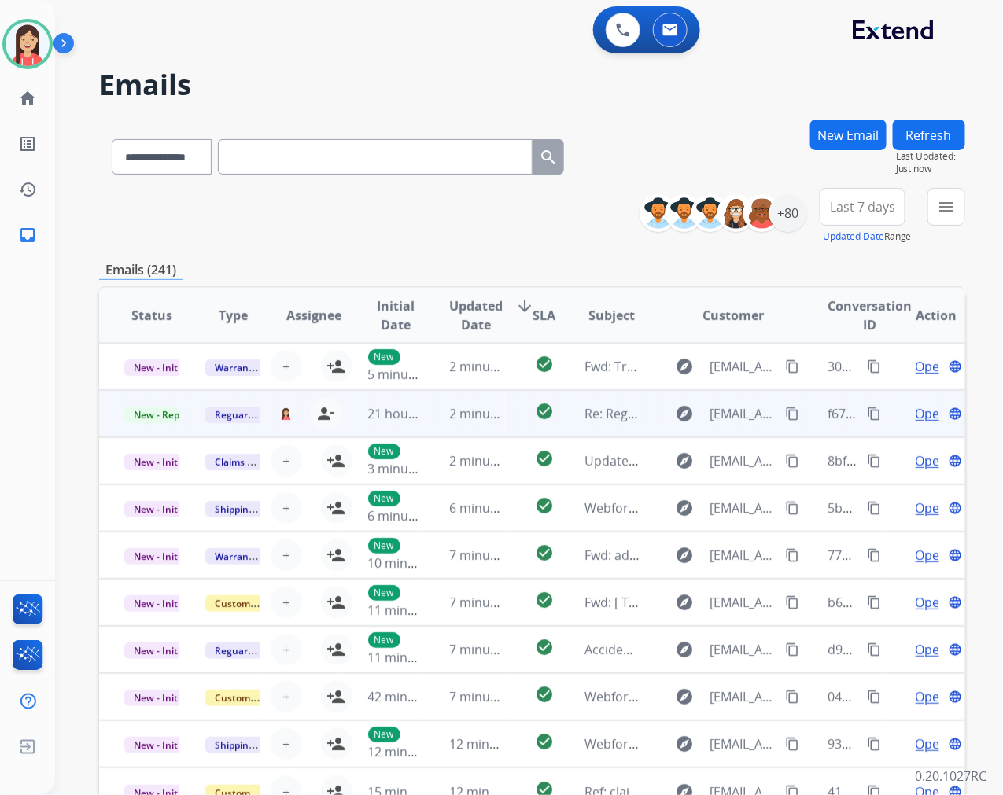
click at [506, 420] on td "check_circle" at bounding box center [532, 413] width 54 height 47
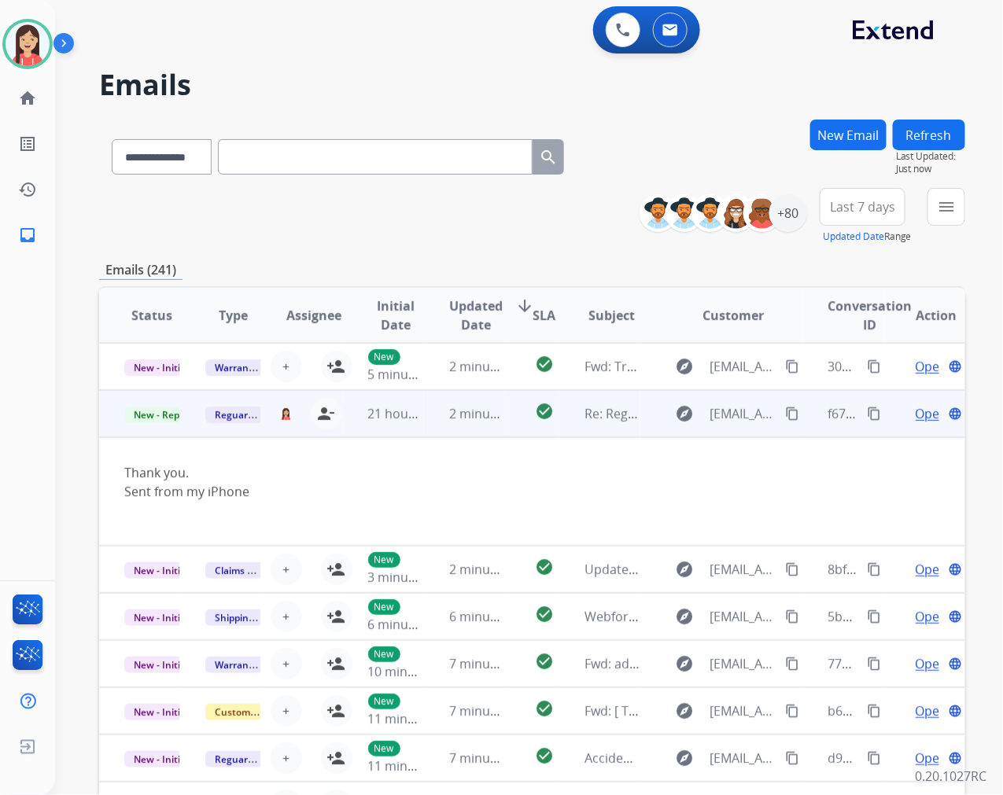
scroll to position [47, 0]
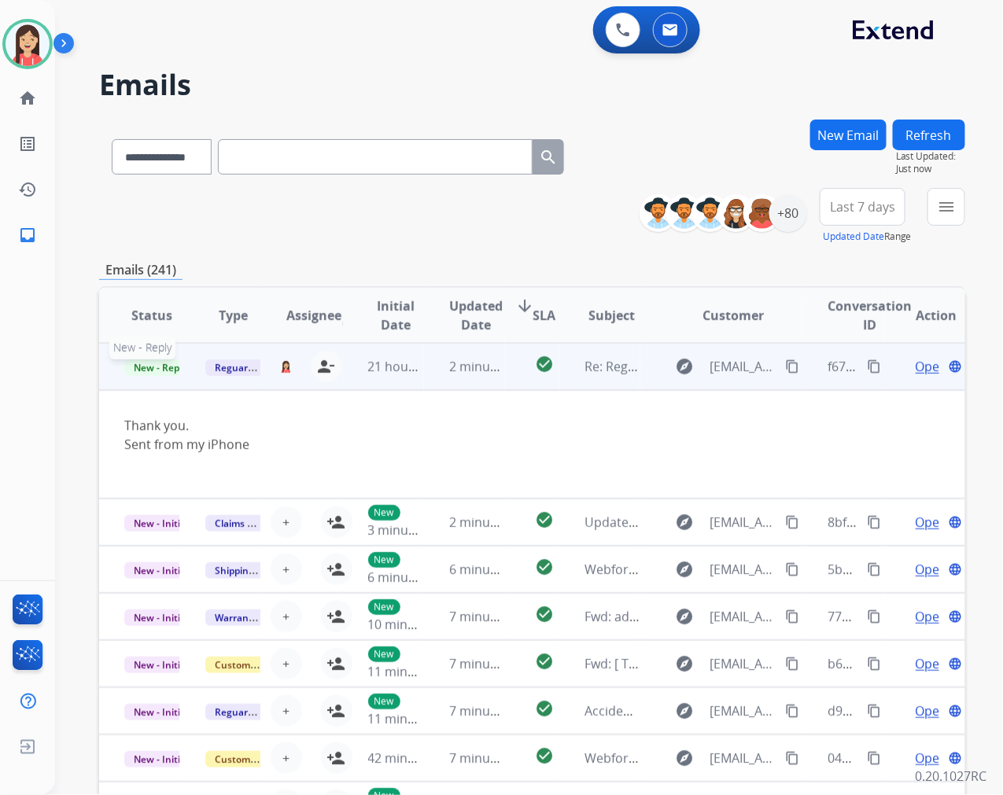
click at [147, 360] on span "New - Reply" at bounding box center [160, 368] width 72 height 17
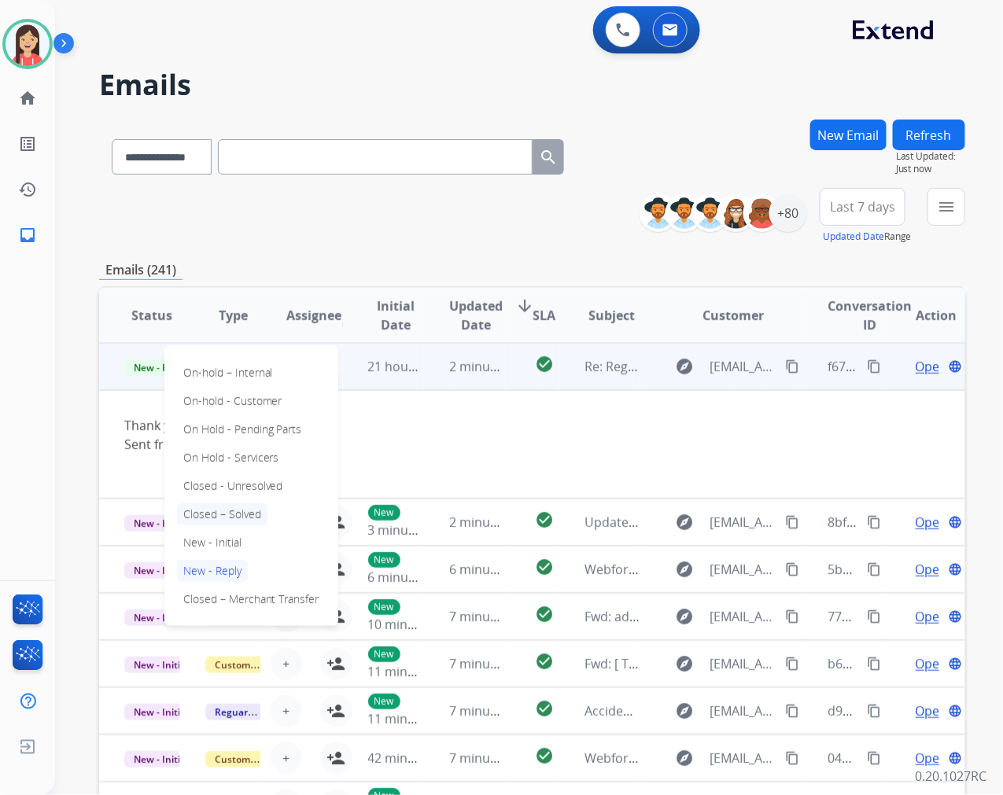
click at [215, 513] on p "Closed – Solved" at bounding box center [222, 515] width 90 height 22
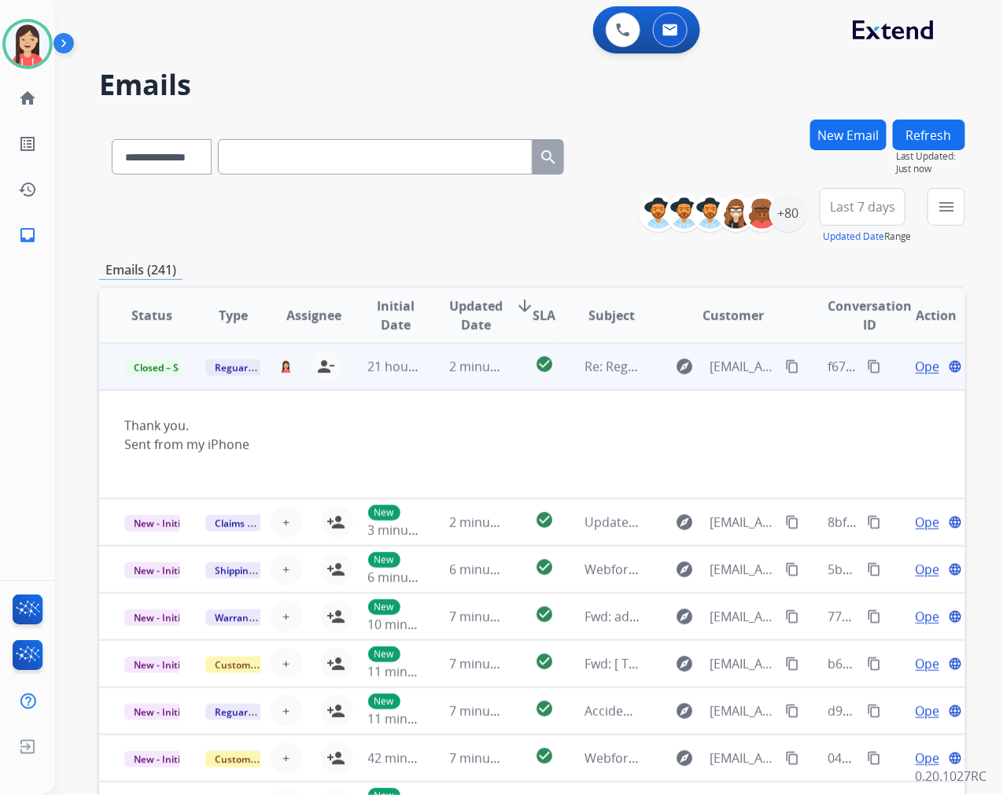
click at [424, 378] on td "2 minutes ago" at bounding box center [464, 366] width 81 height 47
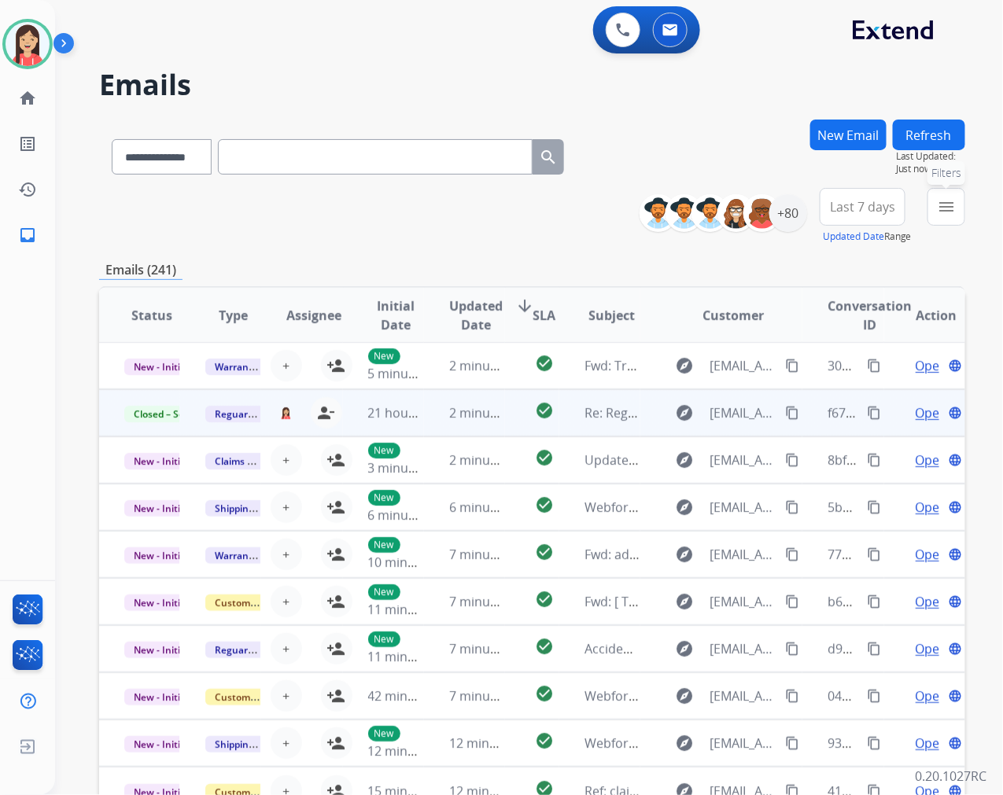
click at [937, 211] on button "menu Filters" at bounding box center [947, 207] width 38 height 38
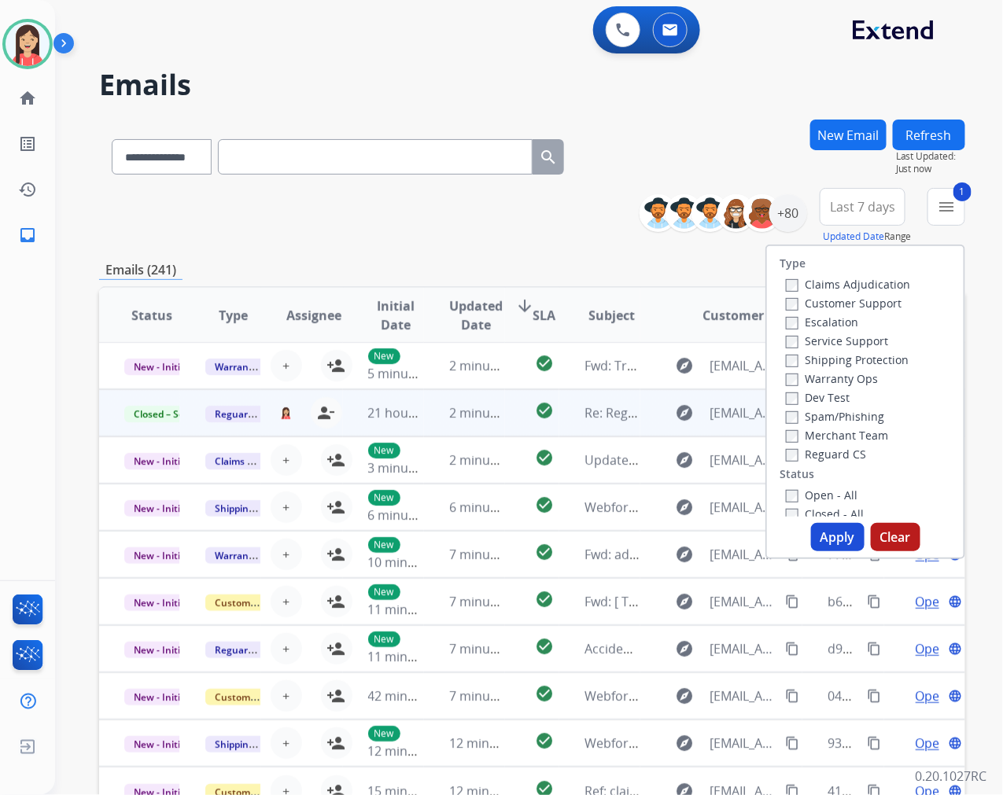
click at [829, 532] on button "Apply" at bounding box center [838, 537] width 54 height 28
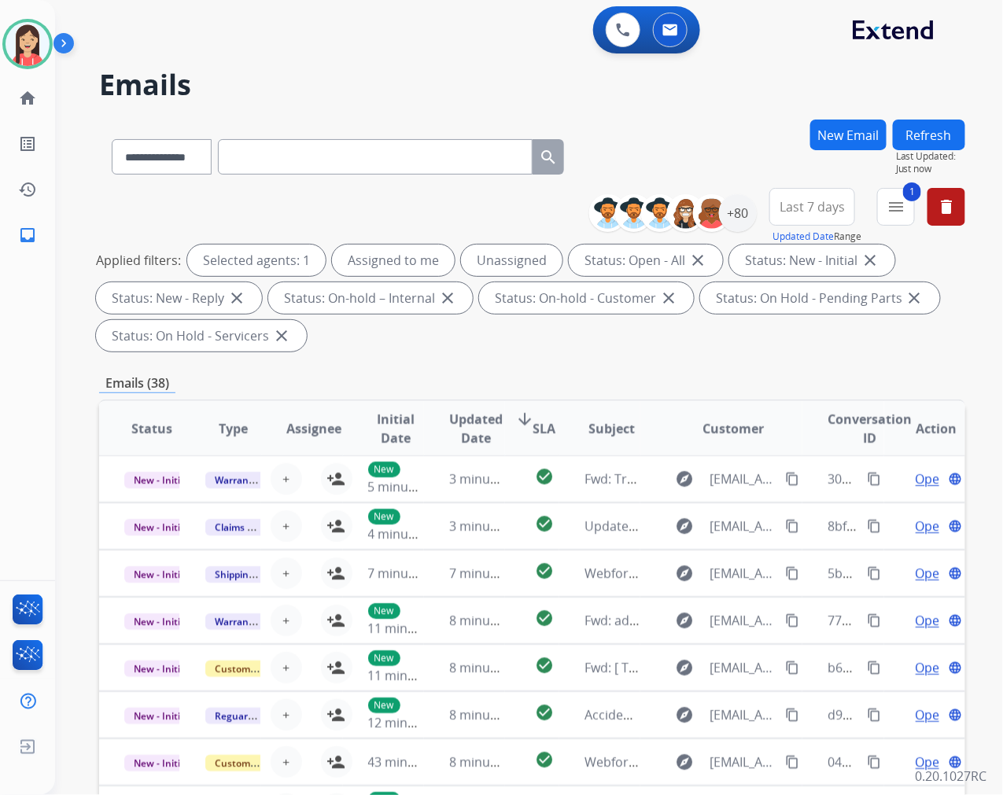
click at [823, 220] on button "Last 7 days" at bounding box center [812, 207] width 86 height 38
click at [799, 406] on div "Last 90 days" at bounding box center [807, 398] width 87 height 24
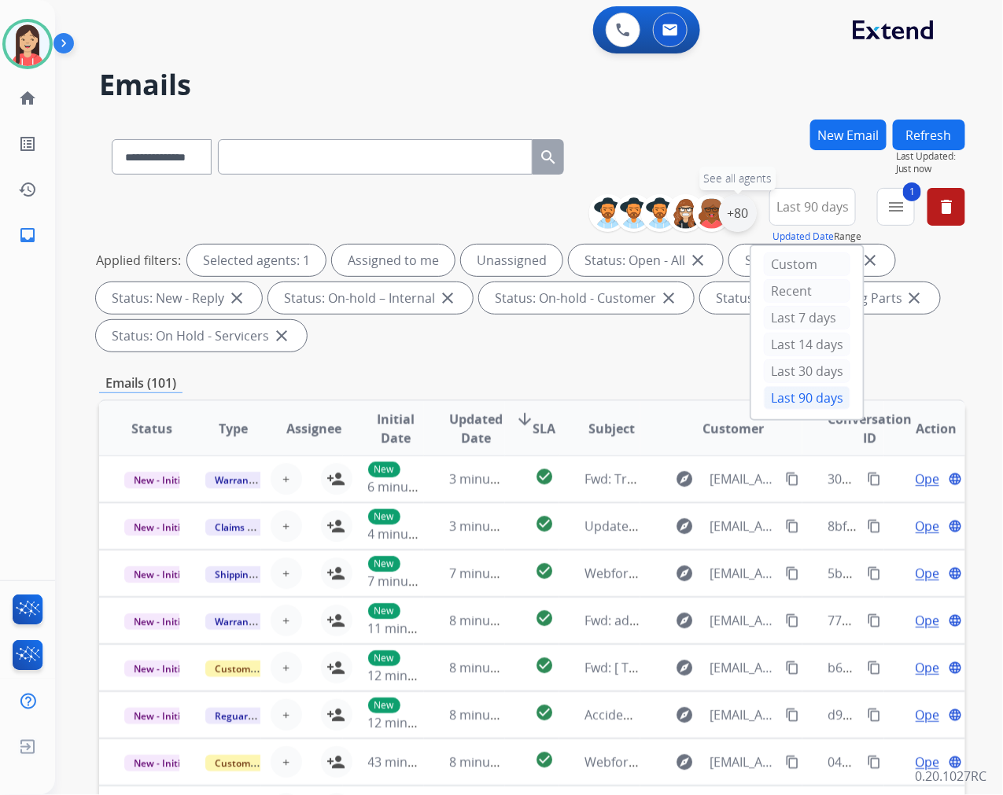
click at [736, 217] on div "+80" at bounding box center [738, 213] width 38 height 38
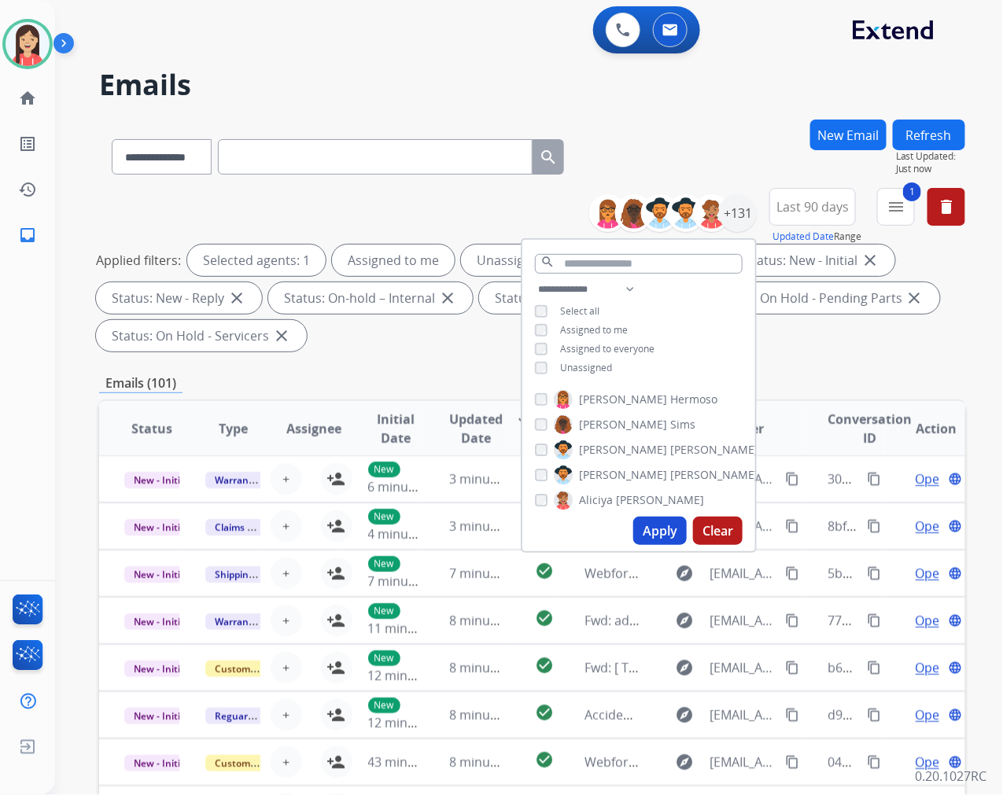
click at [577, 364] on span "Unassigned" at bounding box center [586, 367] width 52 height 13
click at [667, 527] on button "Apply" at bounding box center [660, 531] width 54 height 28
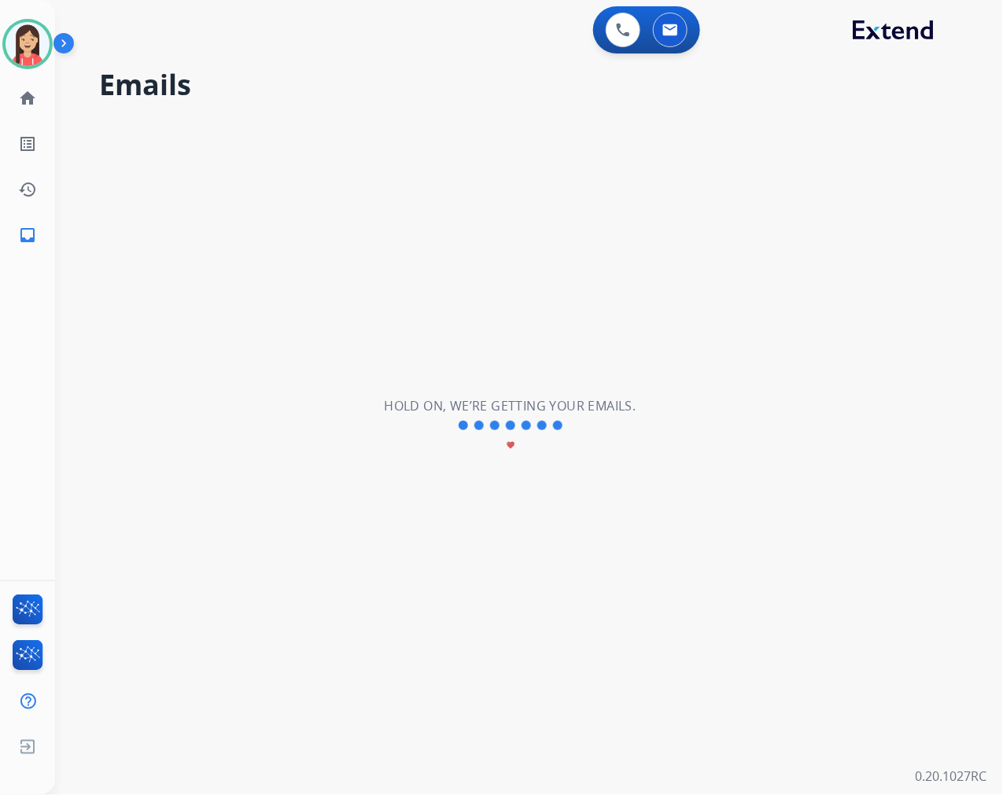
scroll to position [0, 0]
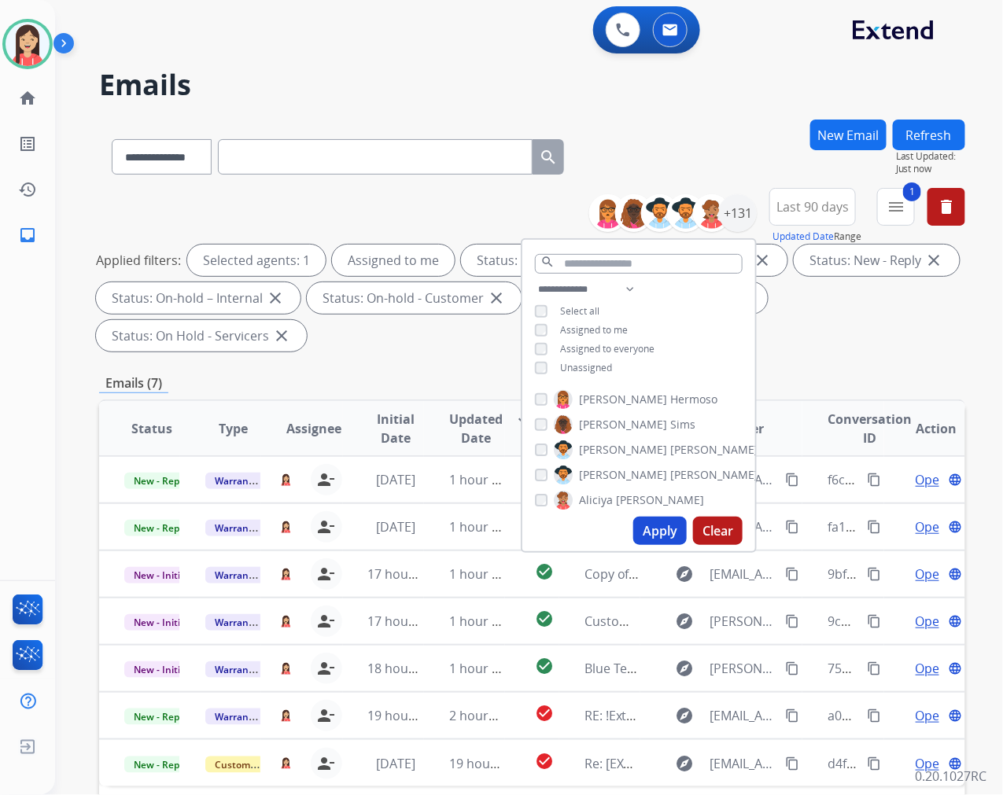
click at [448, 349] on div "Applied filters: Selected agents: 1 Assigned to me Status: Open - All close Sta…" at bounding box center [529, 298] width 866 height 107
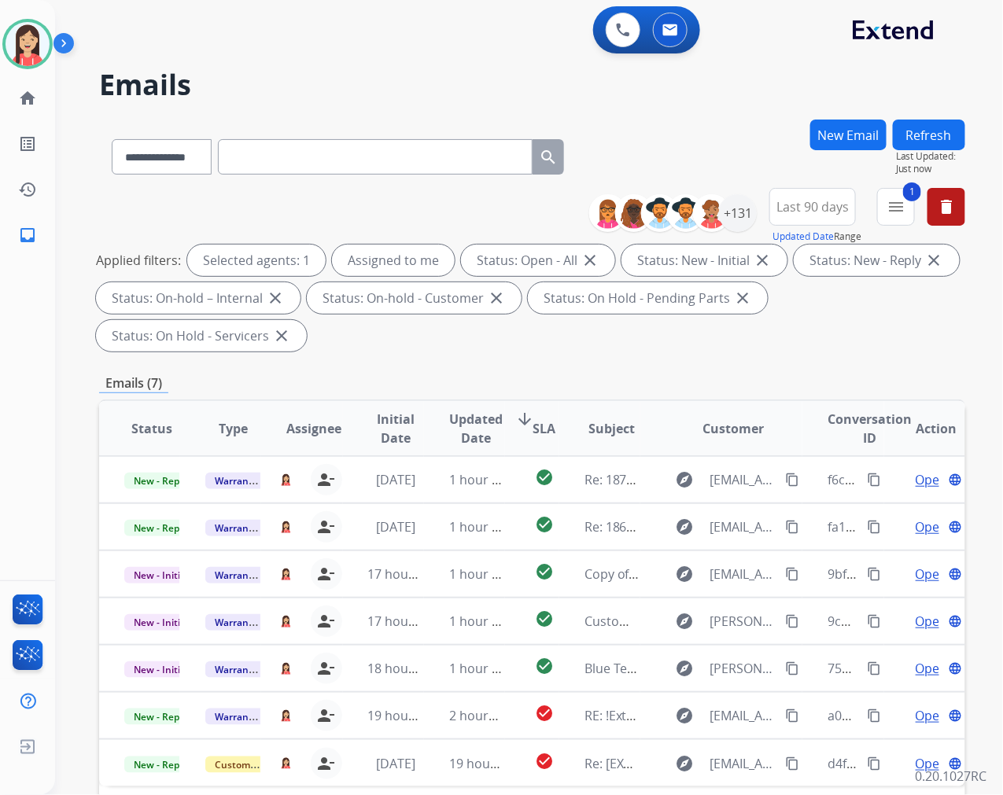
click at [482, 426] on span "Updated Date" at bounding box center [476, 429] width 54 height 38
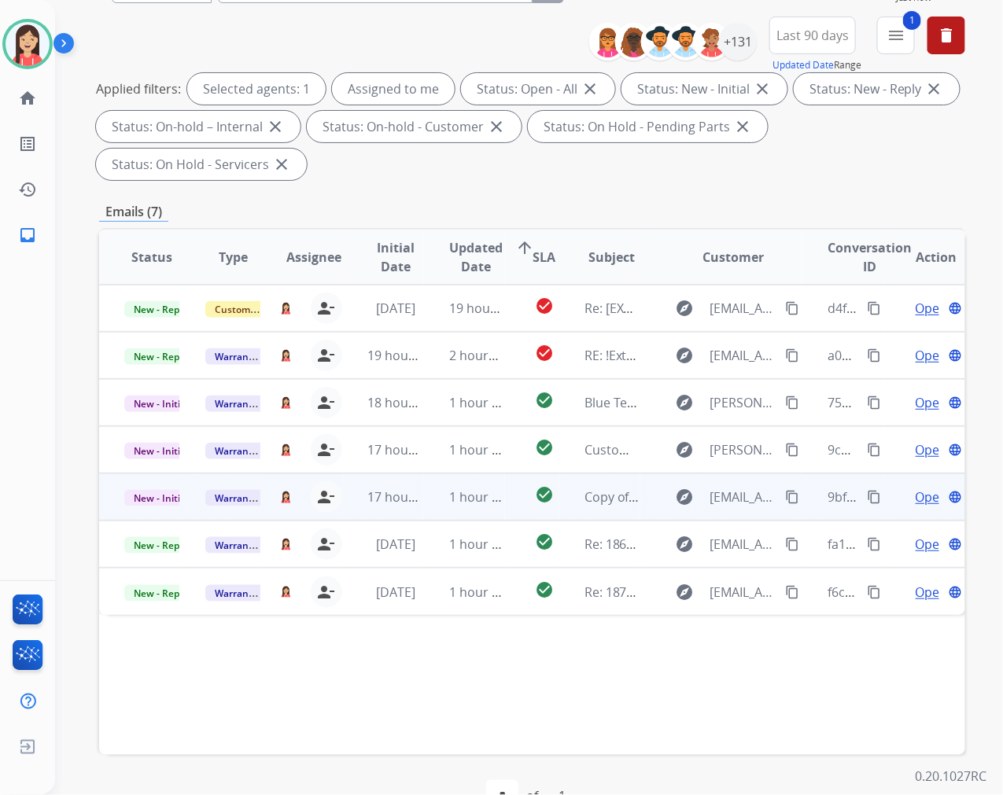
scroll to position [175, 0]
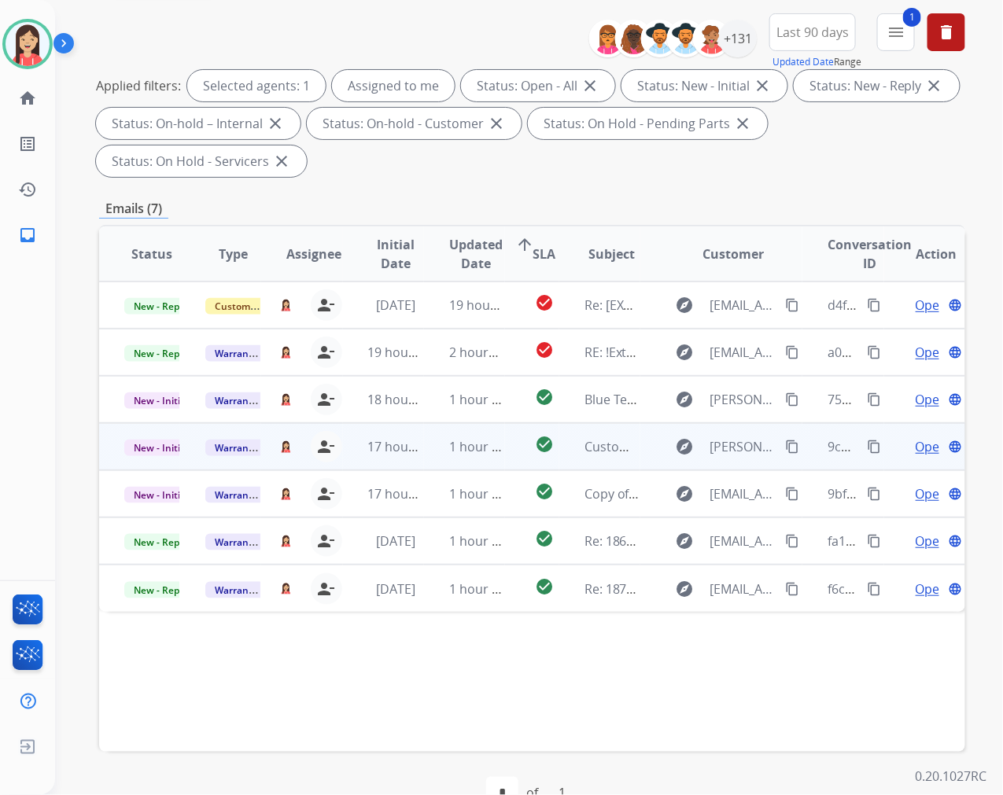
click at [424, 459] on td "1 hour ago" at bounding box center [464, 446] width 81 height 47
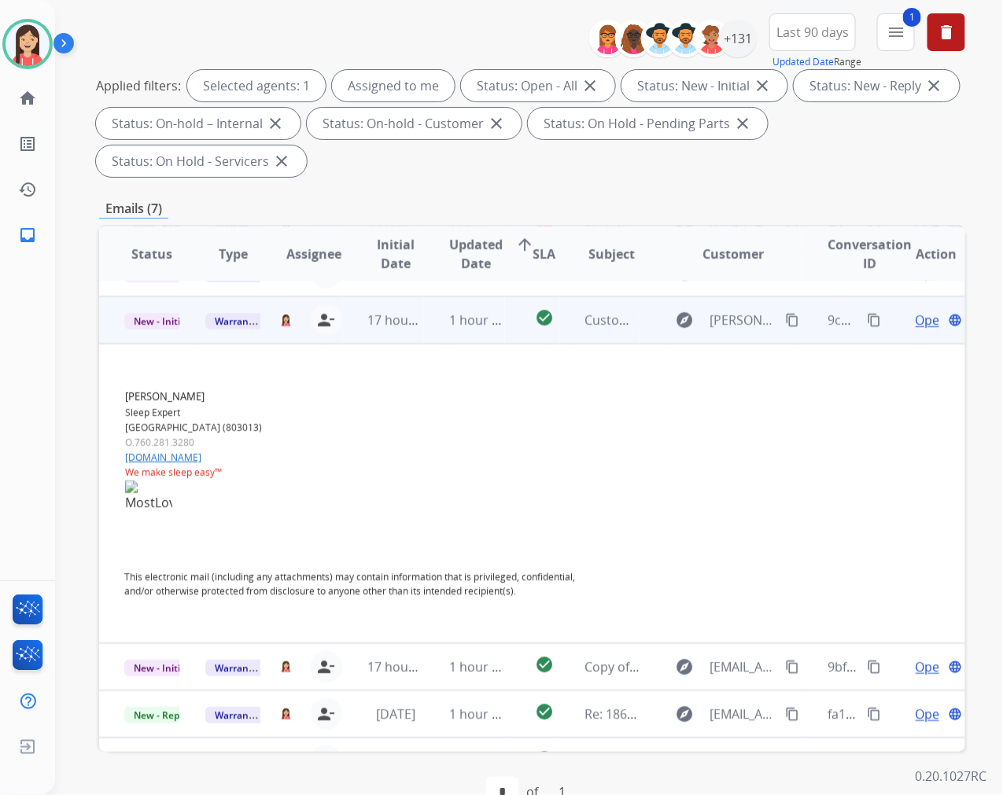
scroll to position [142, 0]
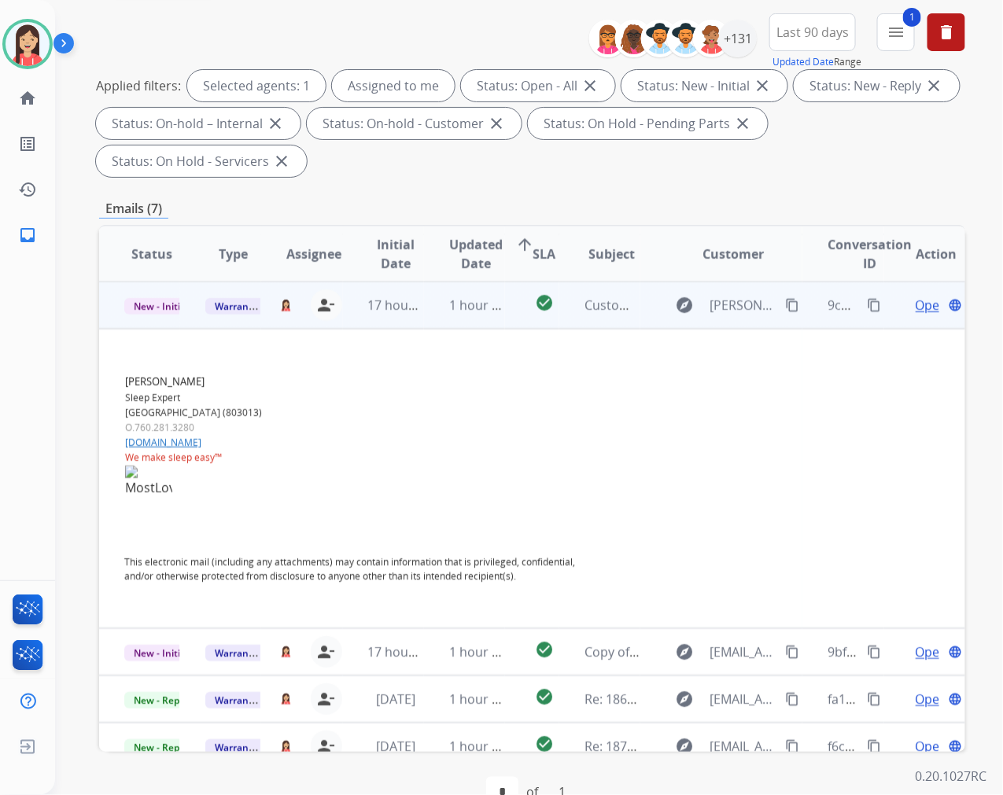
click at [916, 304] on span "Open" at bounding box center [932, 305] width 32 height 19
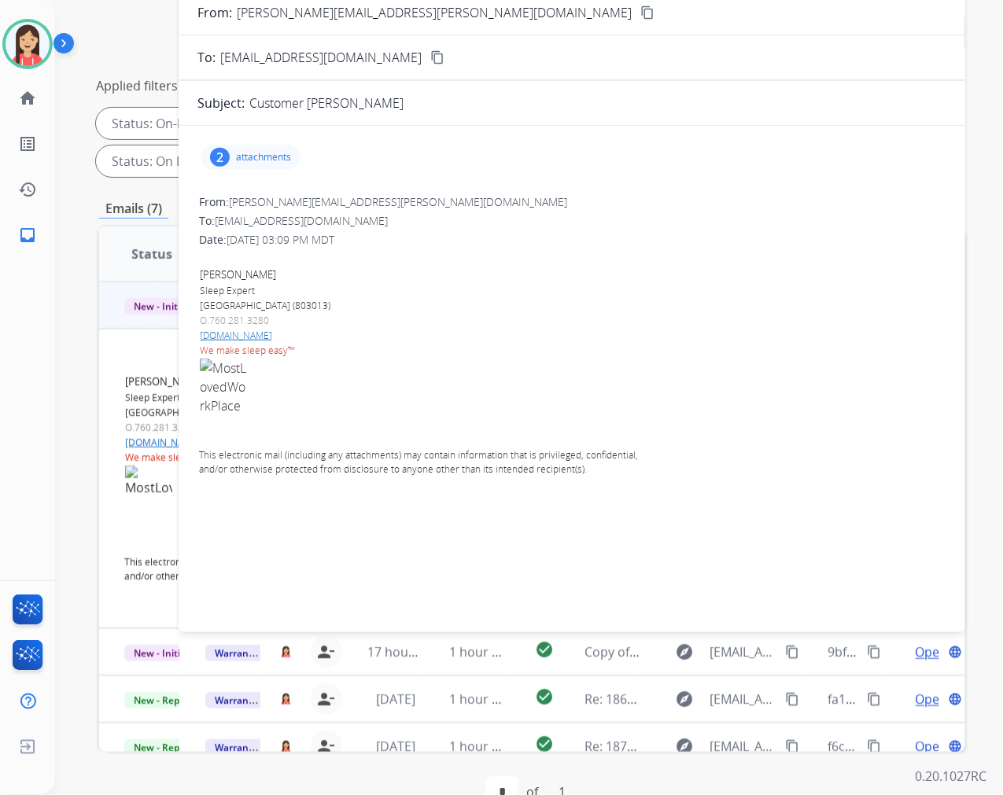
click at [265, 157] on p "attachments" at bounding box center [263, 157] width 55 height 13
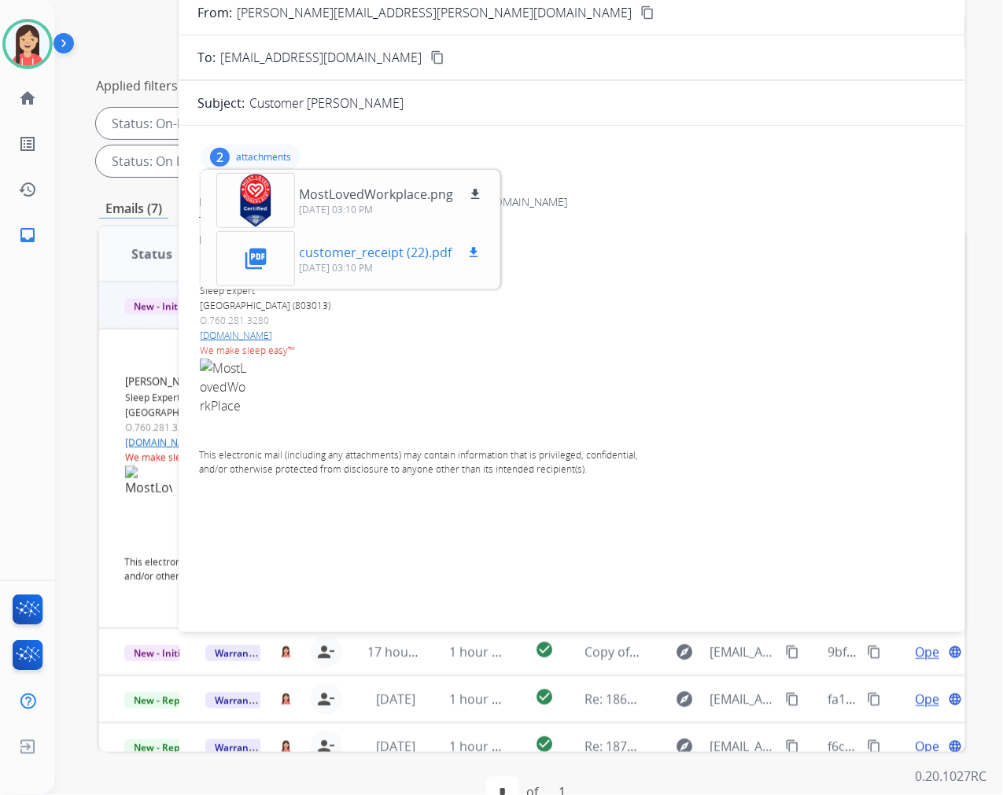
click at [478, 252] on button "download" at bounding box center [473, 252] width 19 height 19
click at [641, 320] on p "O. 760.281.3280" at bounding box center [427, 321] width 455 height 14
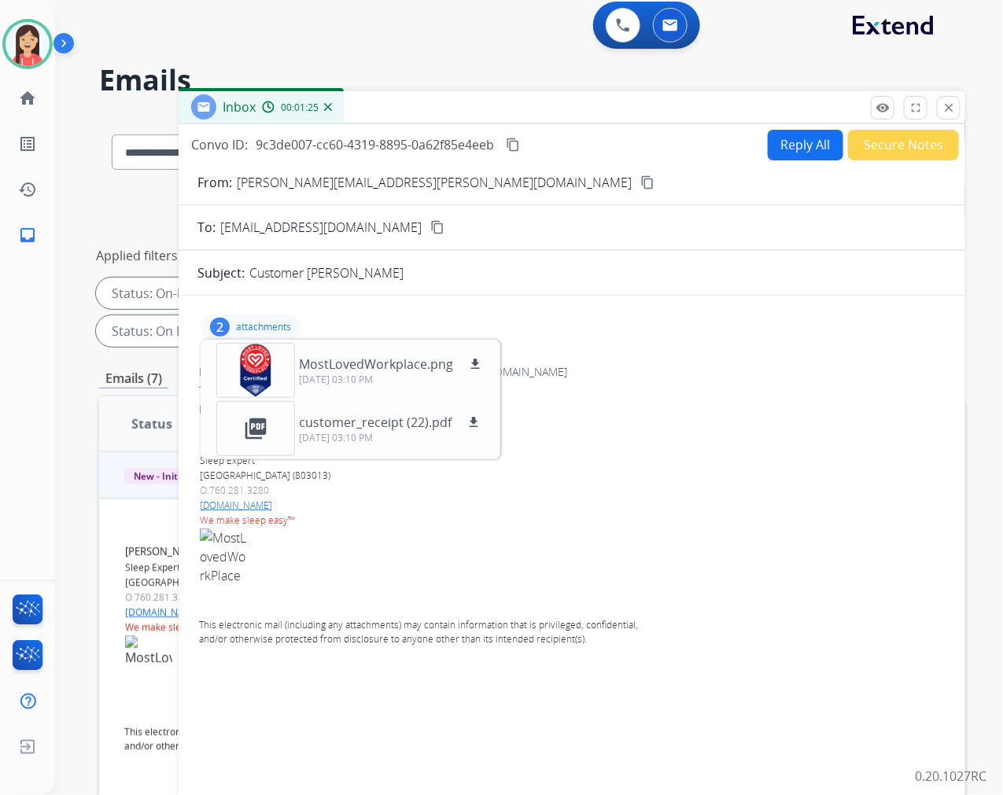
scroll to position [0, 0]
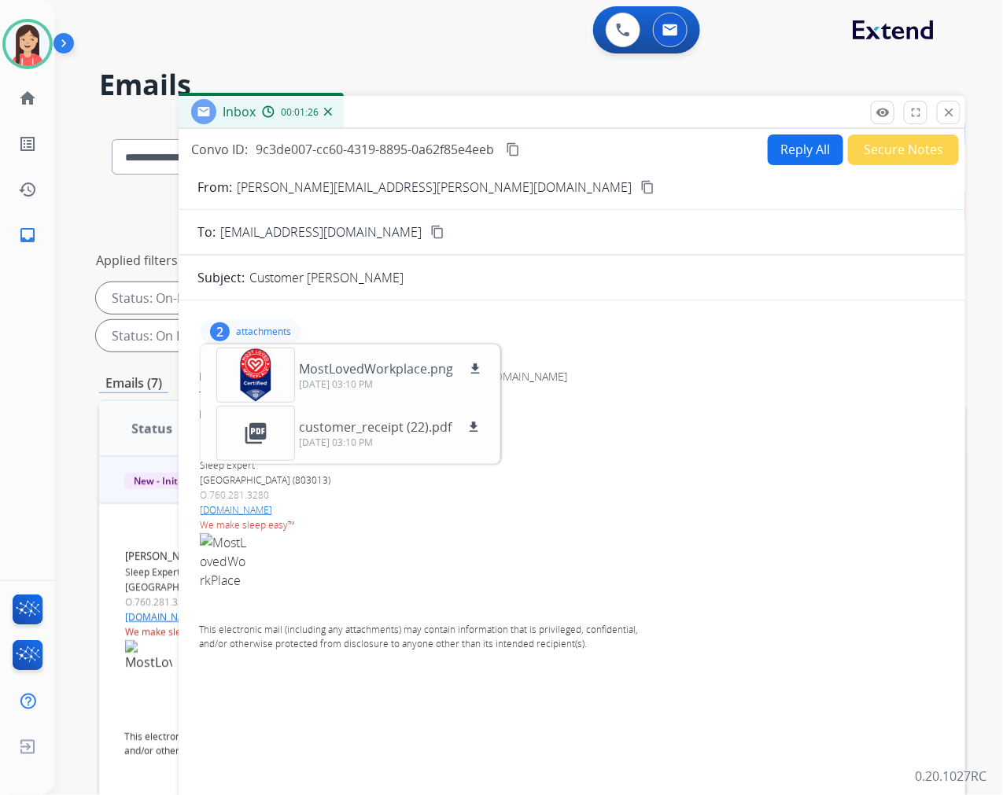
click at [791, 159] on button "Reply All" at bounding box center [806, 150] width 76 height 31
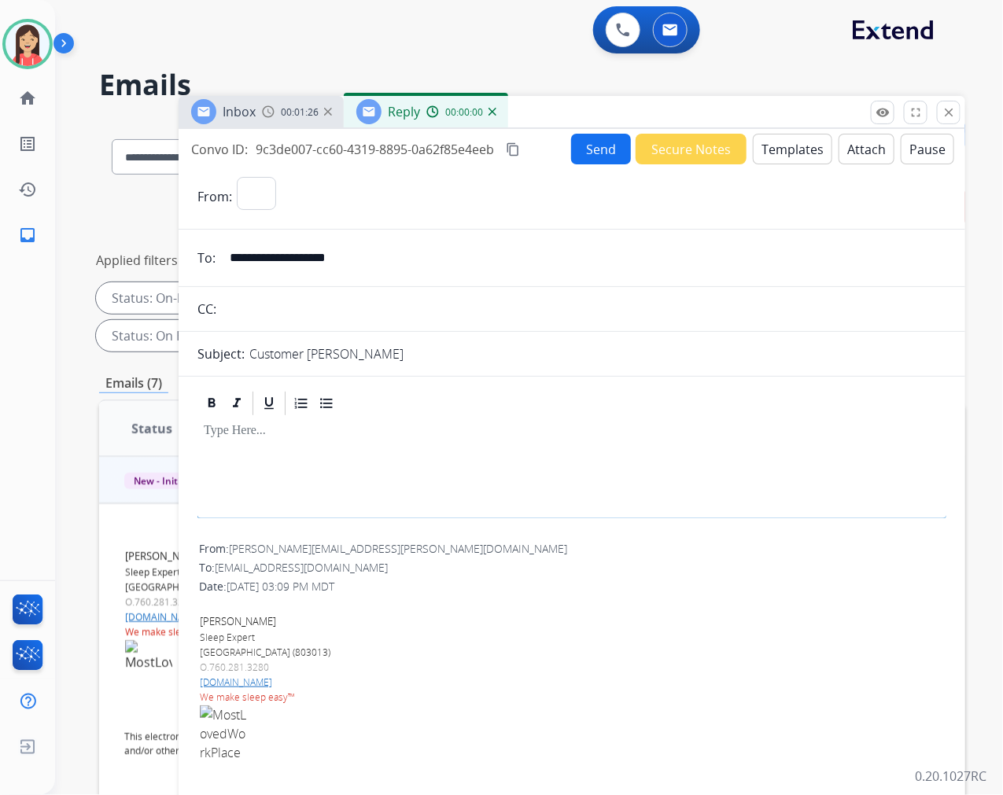
click at [791, 159] on button "Templates" at bounding box center [792, 149] width 79 height 31
select select "**********"
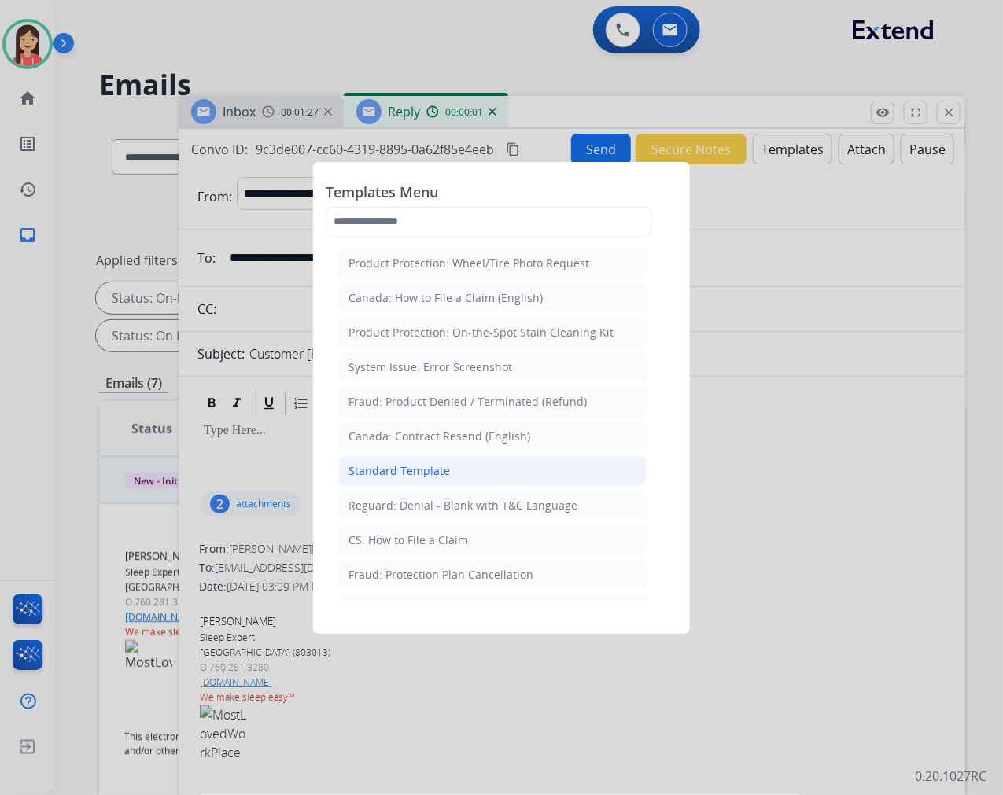
click at [414, 470] on div "Standard Template" at bounding box center [399, 471] width 101 height 16
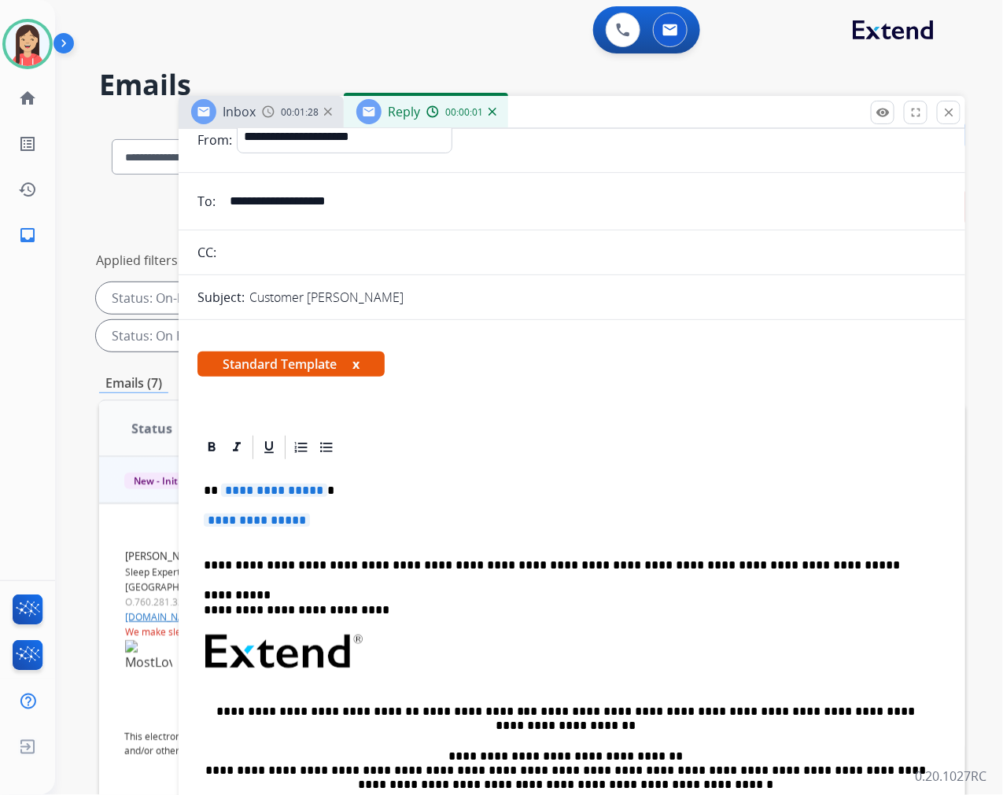
scroll to position [87, 0]
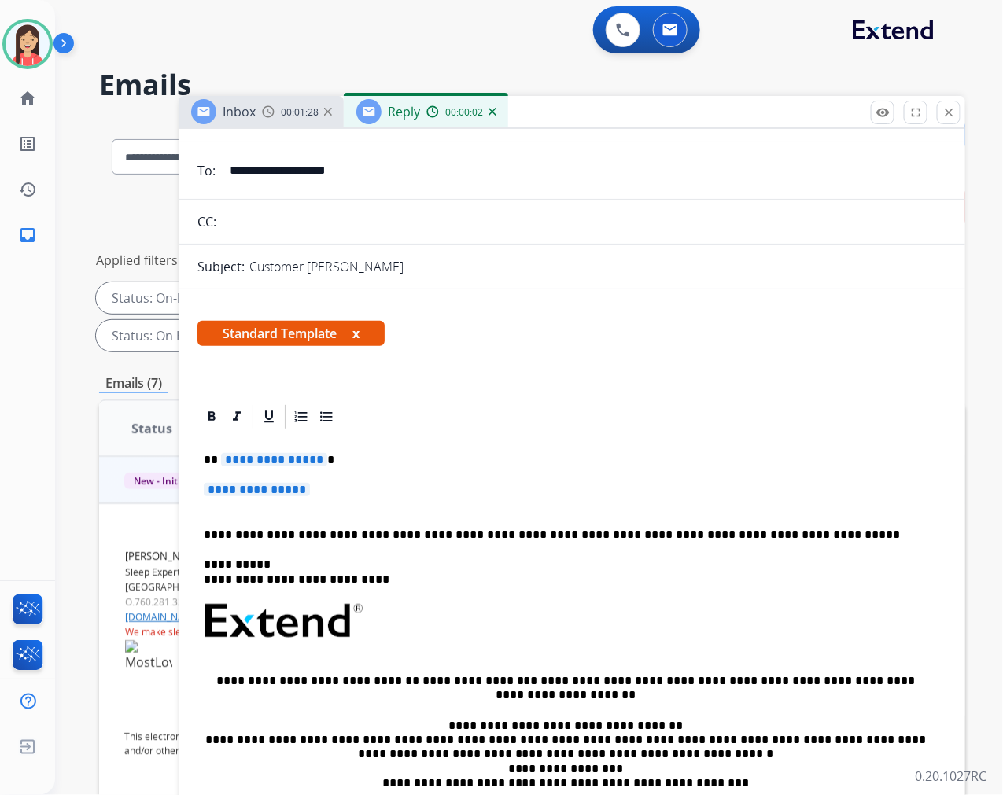
click at [223, 457] on span "**********" at bounding box center [274, 459] width 106 height 13
drag, startPoint x: 359, startPoint y: 482, endPoint x: 389, endPoint y: 496, distance: 33.5
click at [360, 483] on p "**********" at bounding box center [572, 497] width 736 height 29
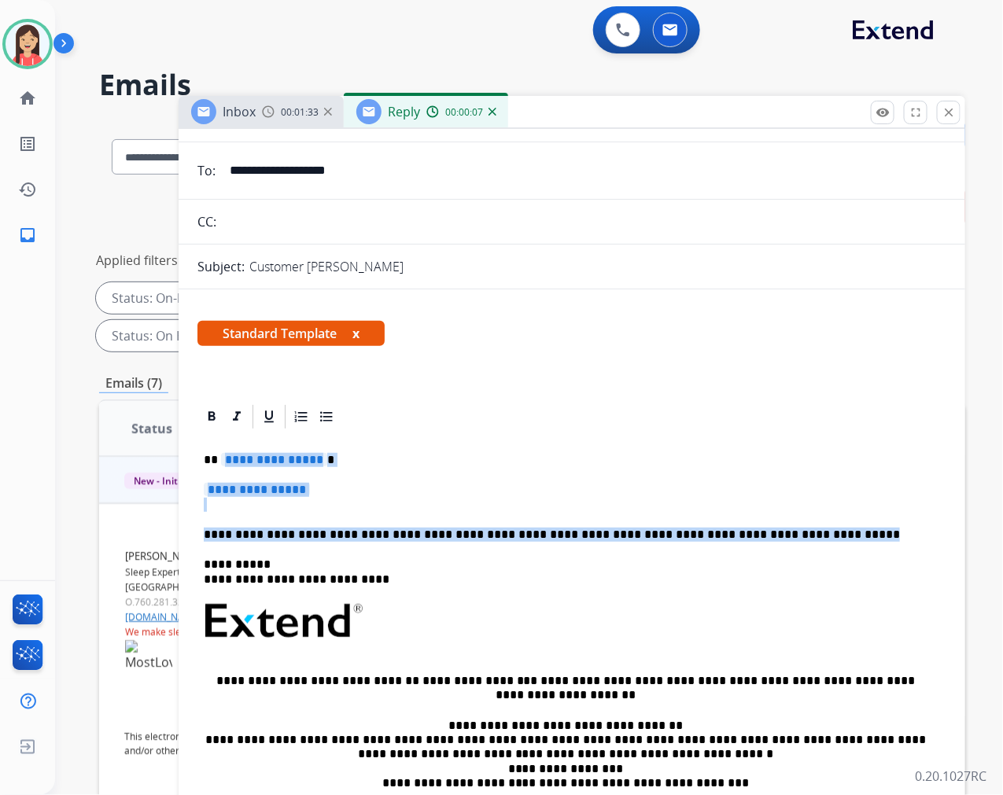
drag, startPoint x: 775, startPoint y: 533, endPoint x: 219, endPoint y: 441, distance: 563.9
click at [219, 441] on div "**********" at bounding box center [571, 658] width 749 height 455
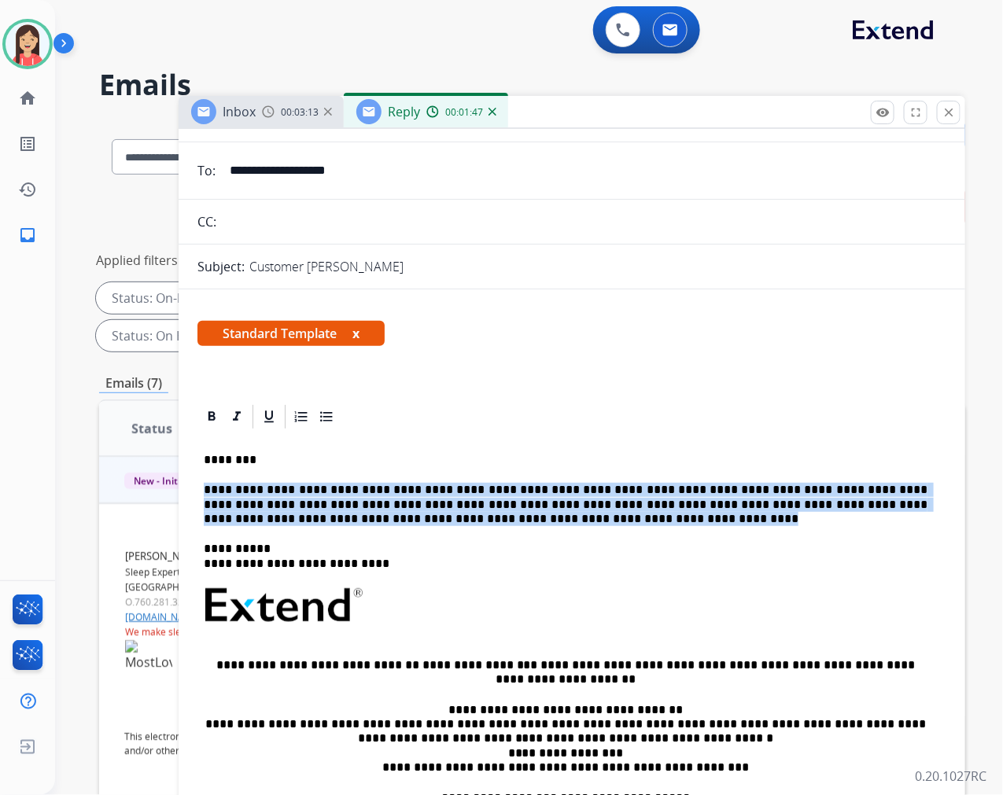
drag, startPoint x: 201, startPoint y: 489, endPoint x: 418, endPoint y: 517, distance: 218.2
click at [418, 517] on div "**********" at bounding box center [571, 650] width 749 height 439
copy p "**********"
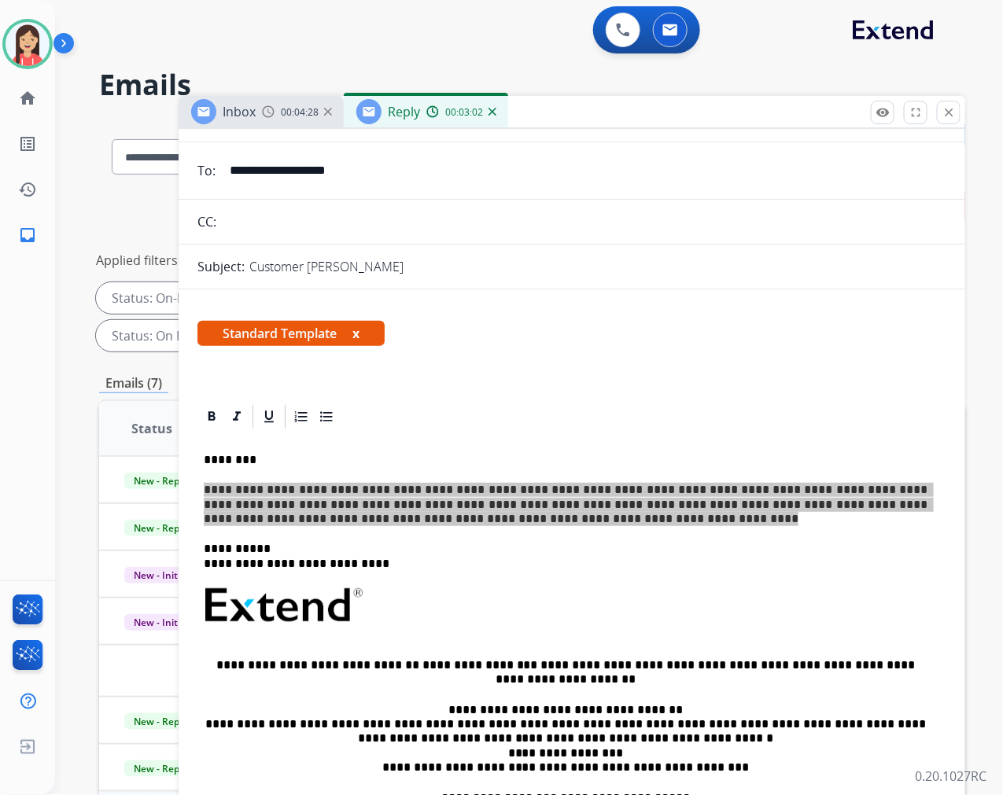
scroll to position [0, 0]
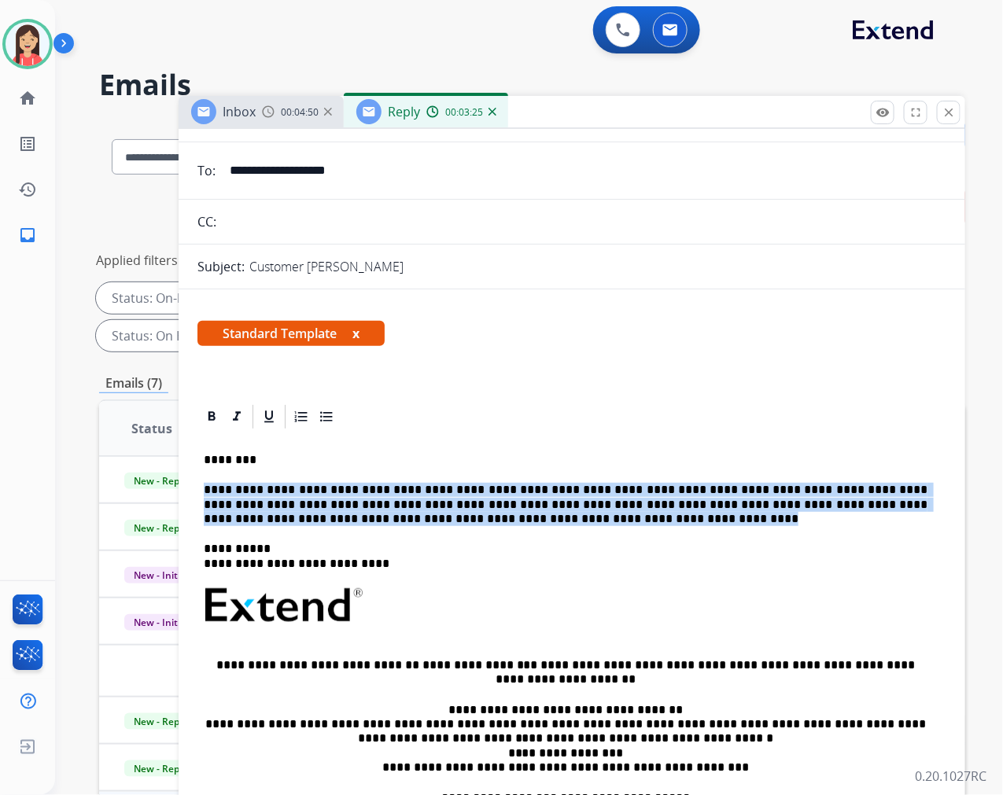
click at [224, 491] on p "**********" at bounding box center [566, 504] width 724 height 43
click at [207, 492] on p "**********" at bounding box center [566, 504] width 724 height 43
drag, startPoint x: 202, startPoint y: 492, endPoint x: 415, endPoint y: 519, distance: 215.0
click at [415, 519] on div "**********" at bounding box center [571, 650] width 749 height 439
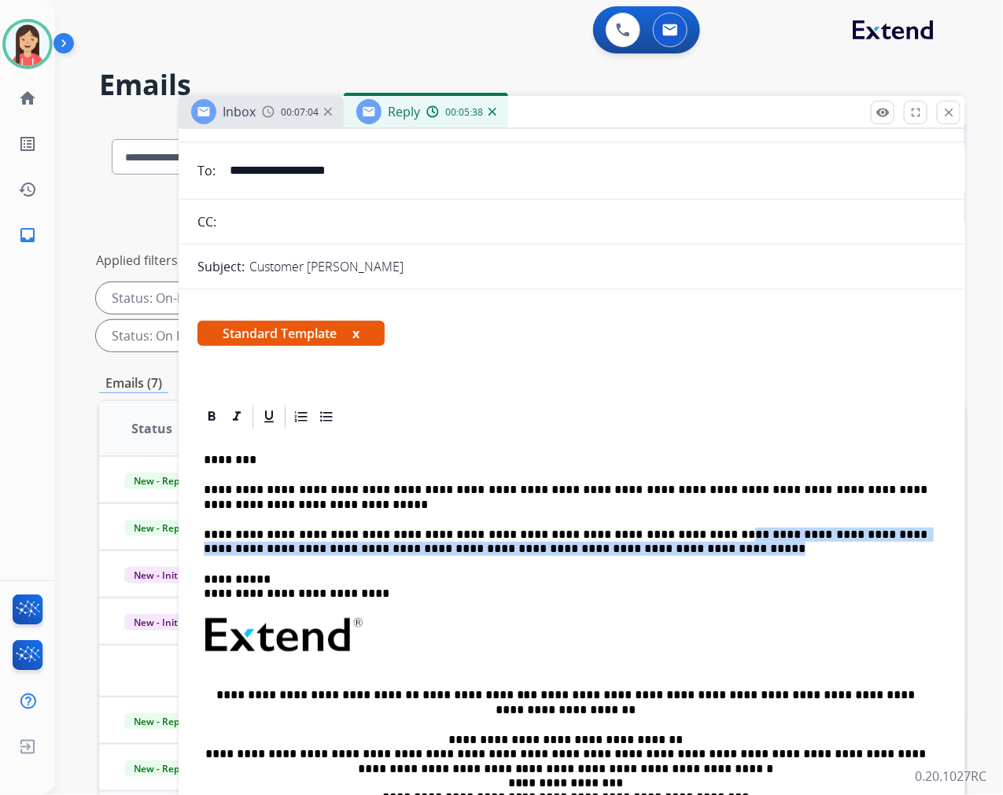
drag, startPoint x: 639, startPoint y: 532, endPoint x: 671, endPoint y: 548, distance: 35.9
click at [671, 548] on p "**********" at bounding box center [566, 542] width 724 height 29
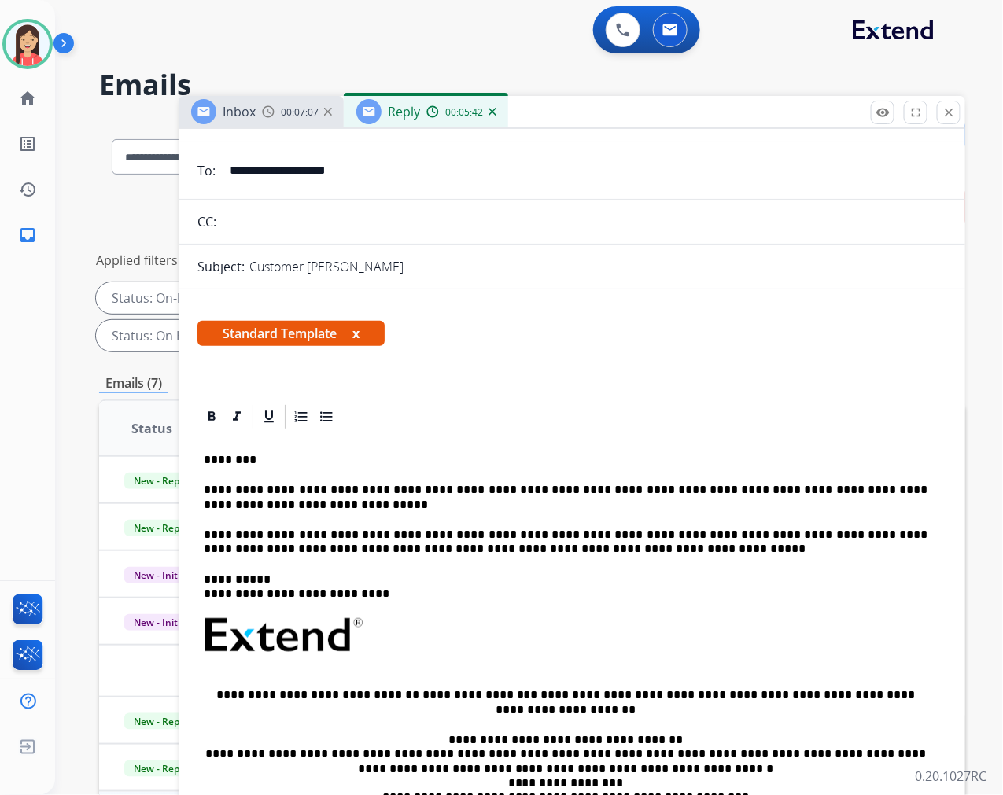
click at [450, 556] on div "**********" at bounding box center [571, 666] width 749 height 470
drag, startPoint x: 847, startPoint y: 538, endPoint x: 868, endPoint y: 540, distance: 20.5
click at [868, 540] on p "**********" at bounding box center [566, 542] width 724 height 29
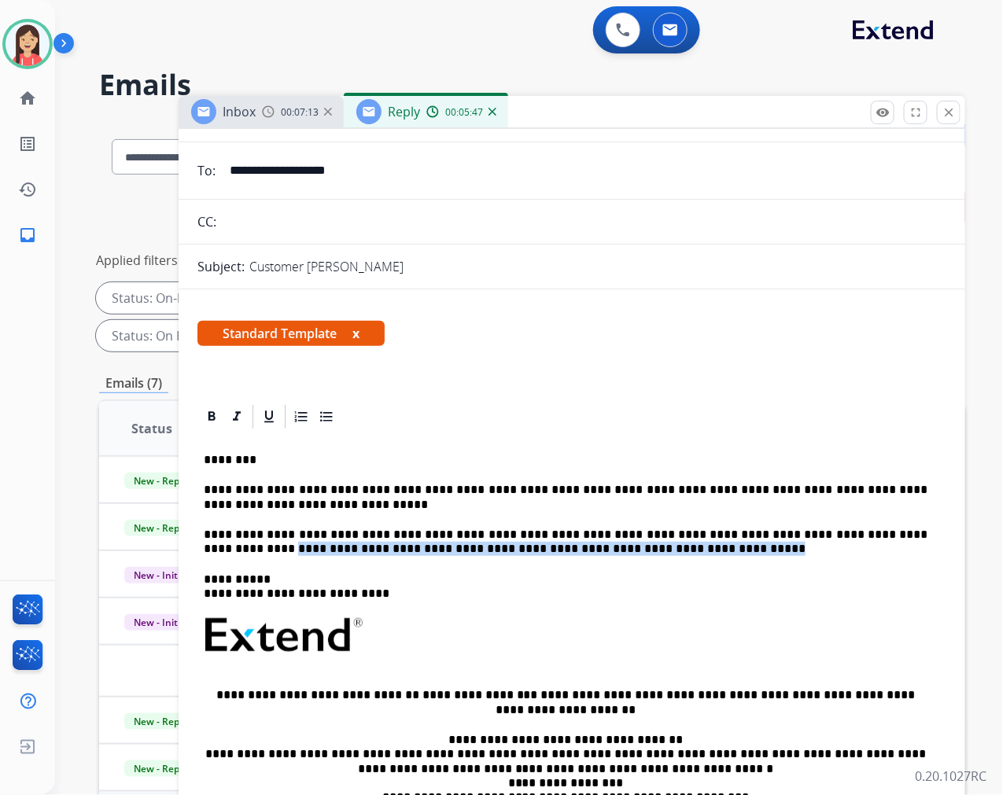
drag, startPoint x: 850, startPoint y: 540, endPoint x: 908, endPoint y: 553, distance: 59.0
click at [908, 553] on p "**********" at bounding box center [566, 542] width 724 height 29
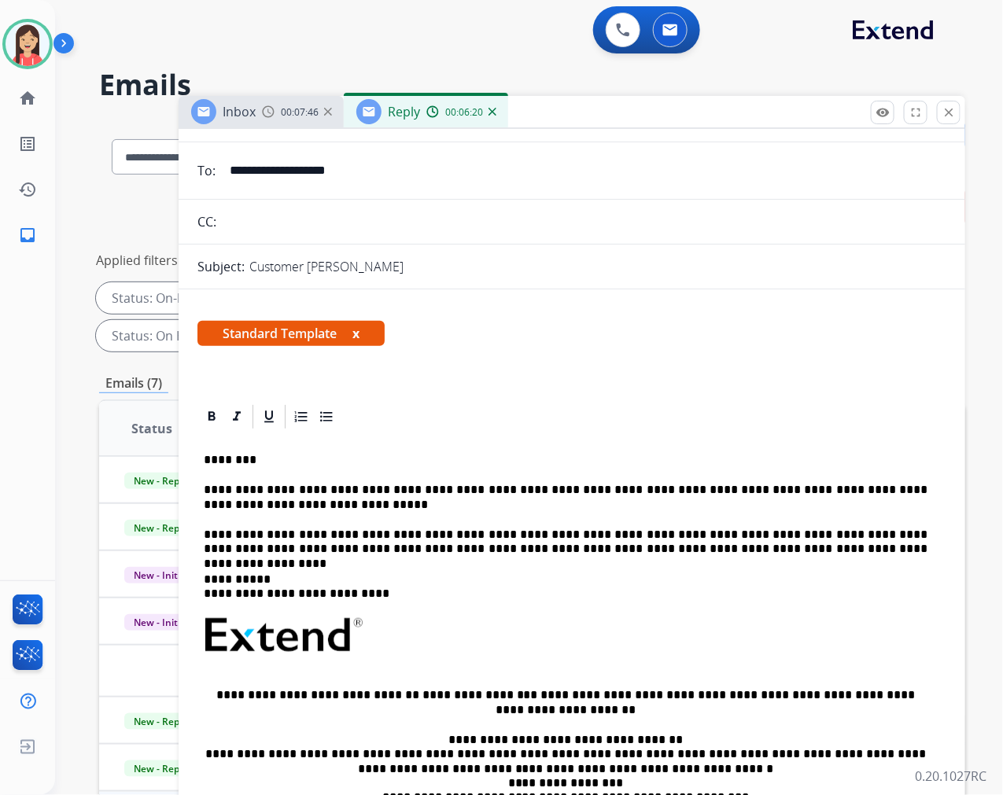
click at [507, 480] on div "**********" at bounding box center [571, 666] width 749 height 470
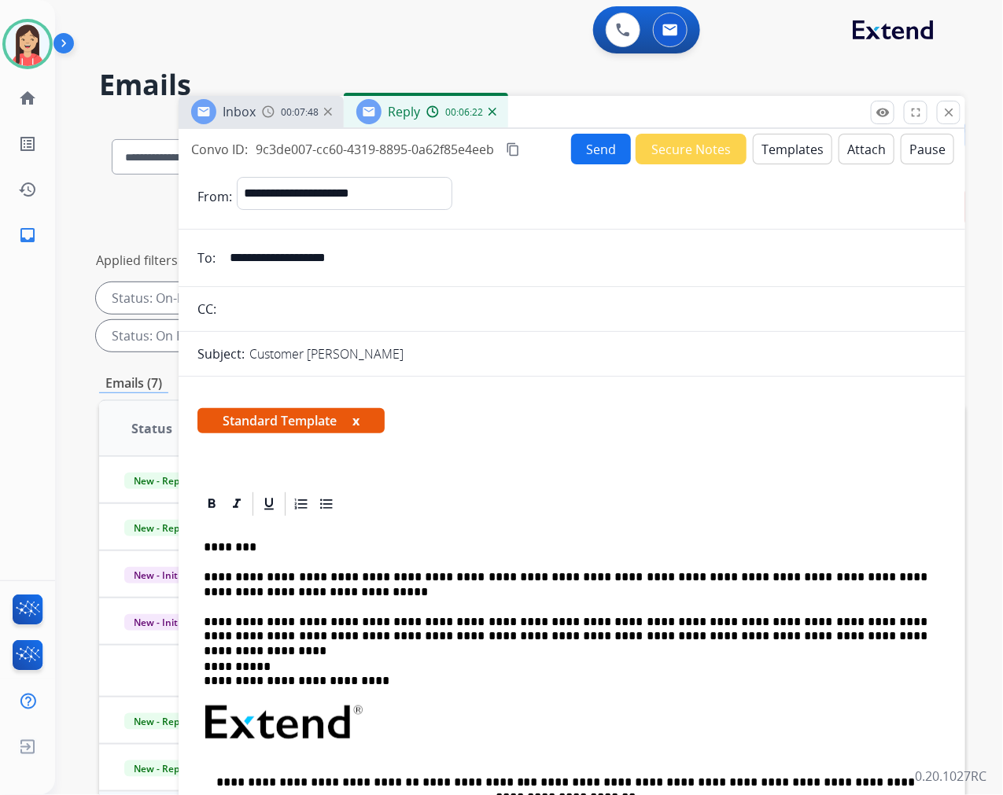
click at [585, 143] on button "Send" at bounding box center [601, 149] width 60 height 31
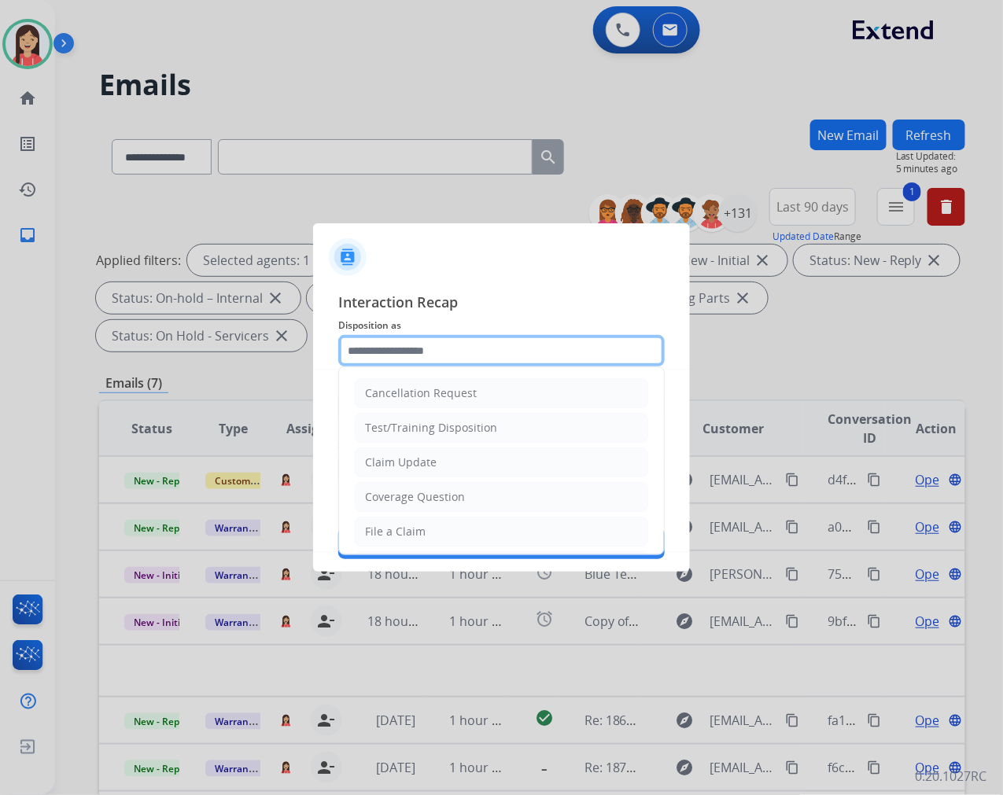
click at [382, 364] on input "text" at bounding box center [501, 350] width 327 height 31
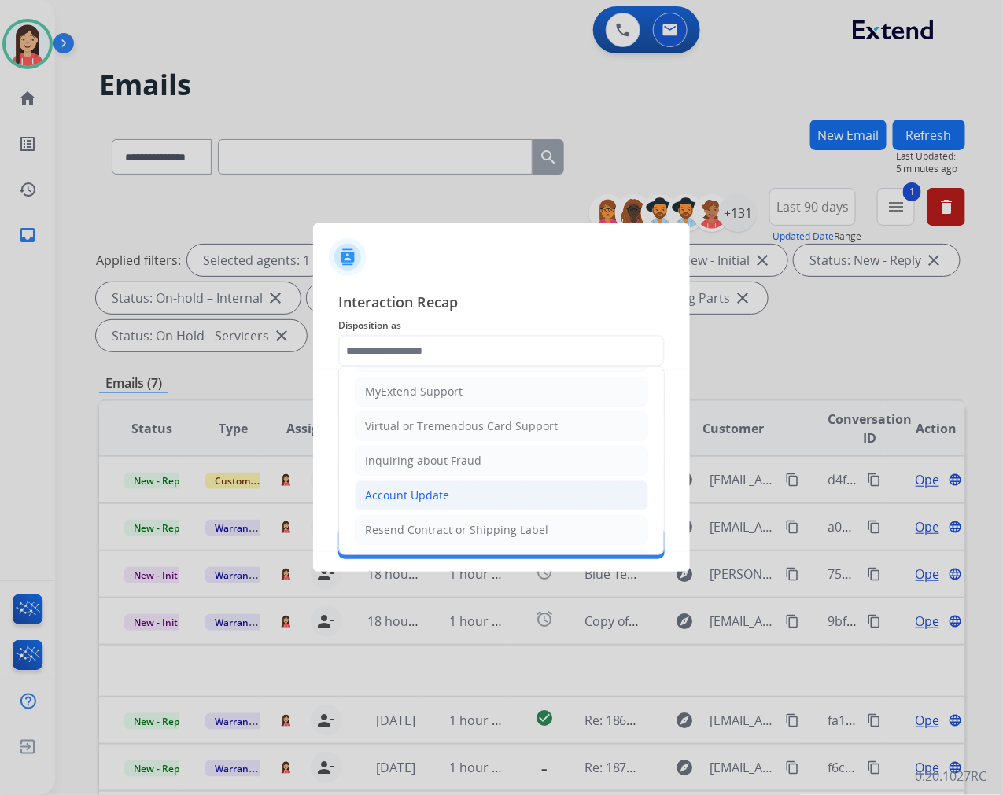
click at [400, 489] on div "Account Update" at bounding box center [407, 496] width 84 height 16
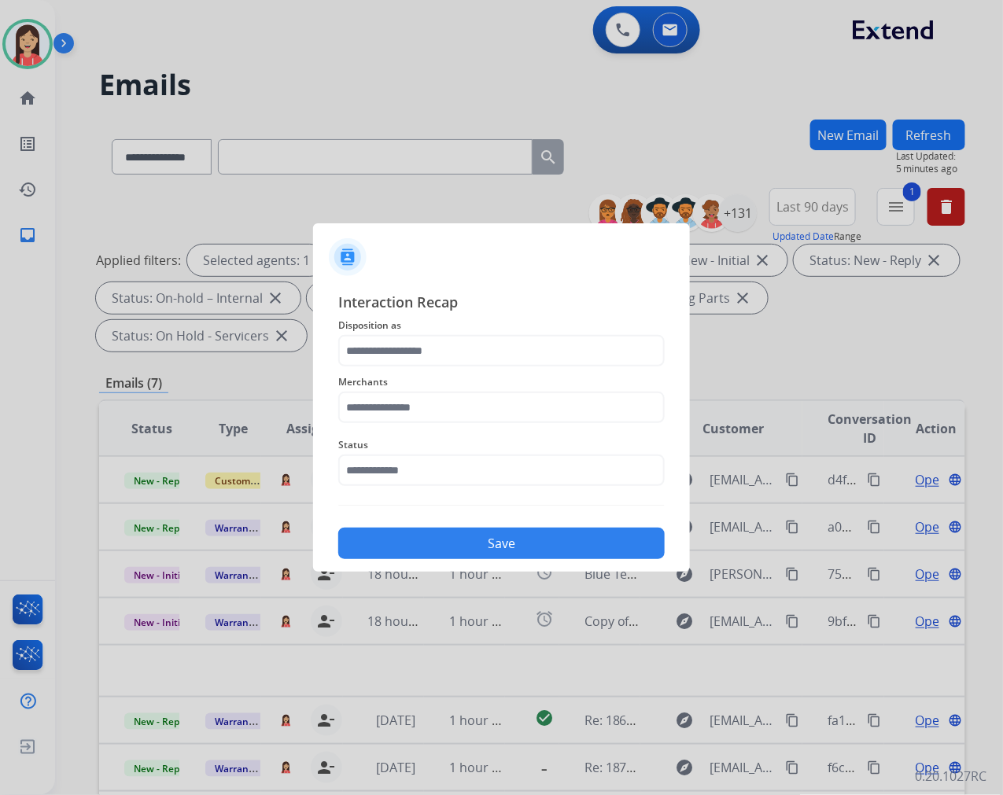
type input "**********"
click at [404, 403] on input "text" at bounding box center [501, 407] width 327 height 31
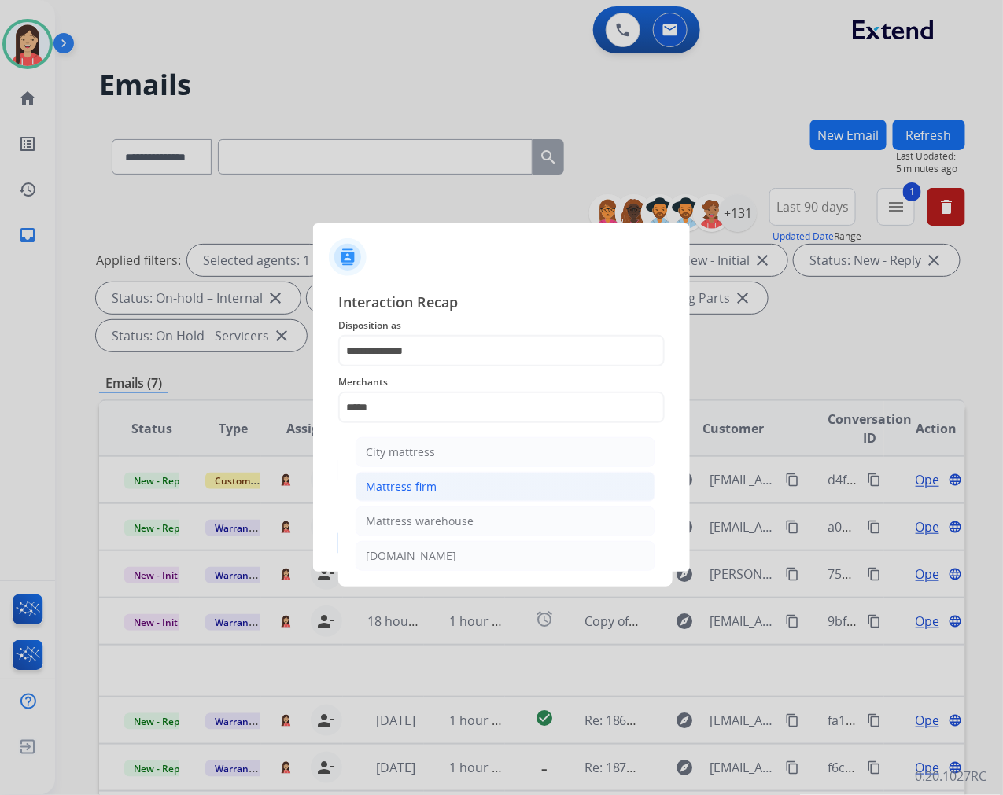
click at [419, 483] on div "Mattress firm" at bounding box center [401, 487] width 71 height 16
type input "**********"
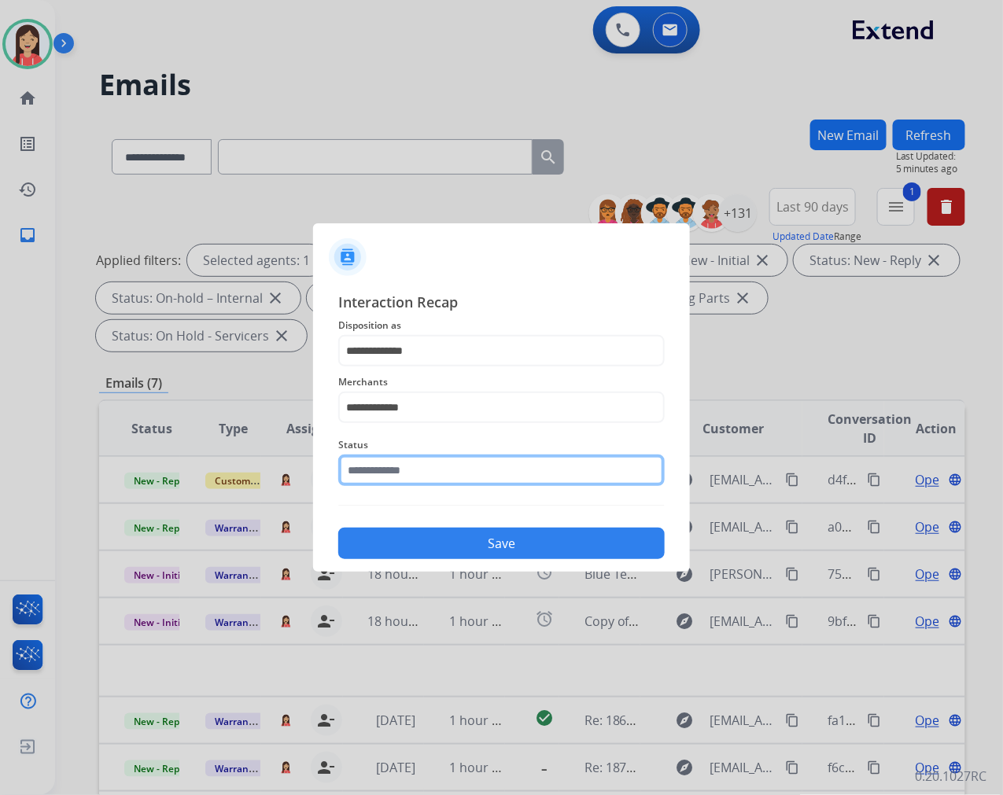
click at [429, 472] on input "text" at bounding box center [501, 470] width 327 height 31
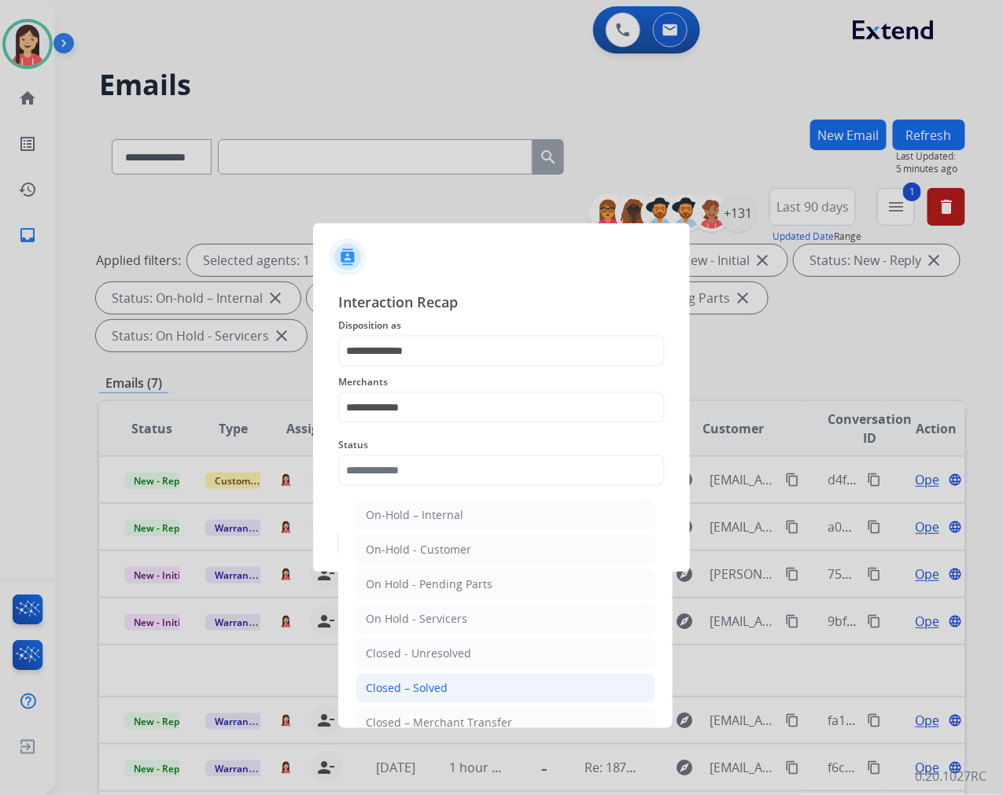
click at [441, 691] on div "Closed – Solved" at bounding box center [407, 689] width 82 height 16
type input "**********"
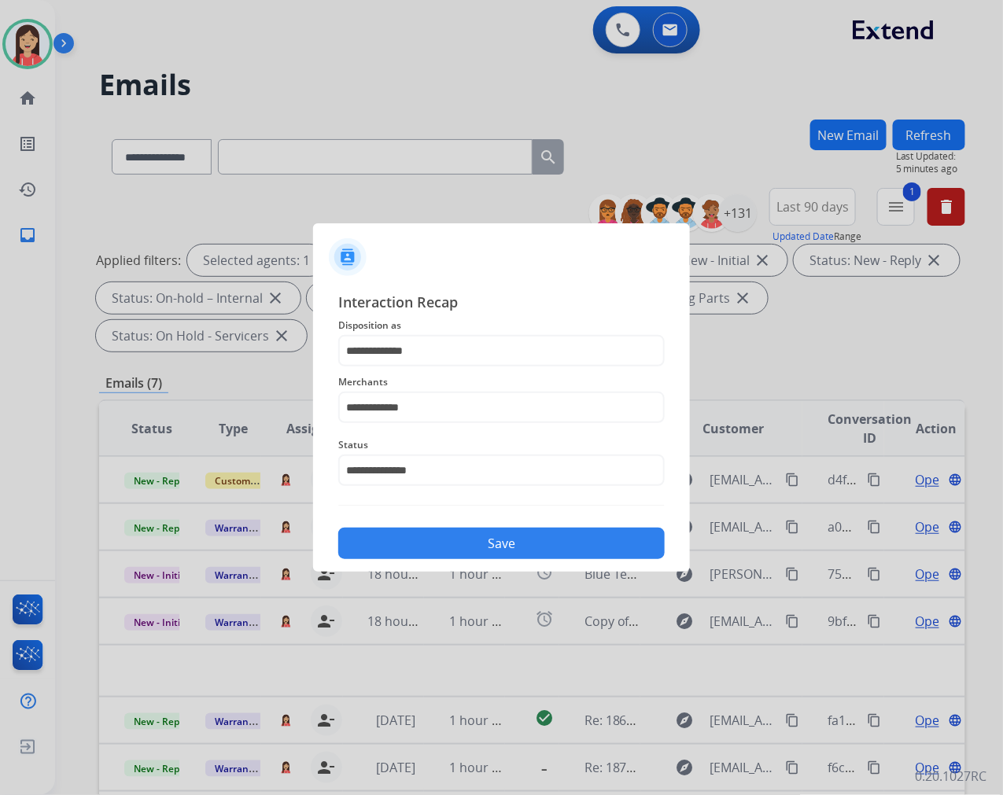
click at [485, 544] on button "Save" at bounding box center [501, 543] width 327 height 31
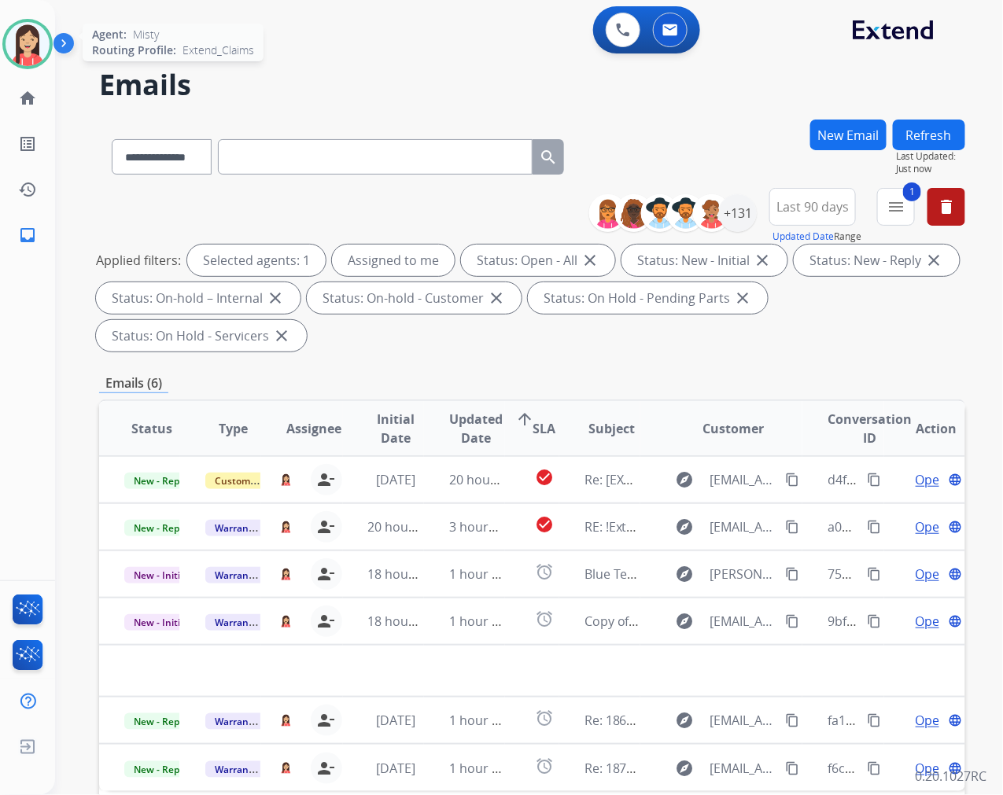
click at [39, 49] on img at bounding box center [28, 44] width 44 height 44
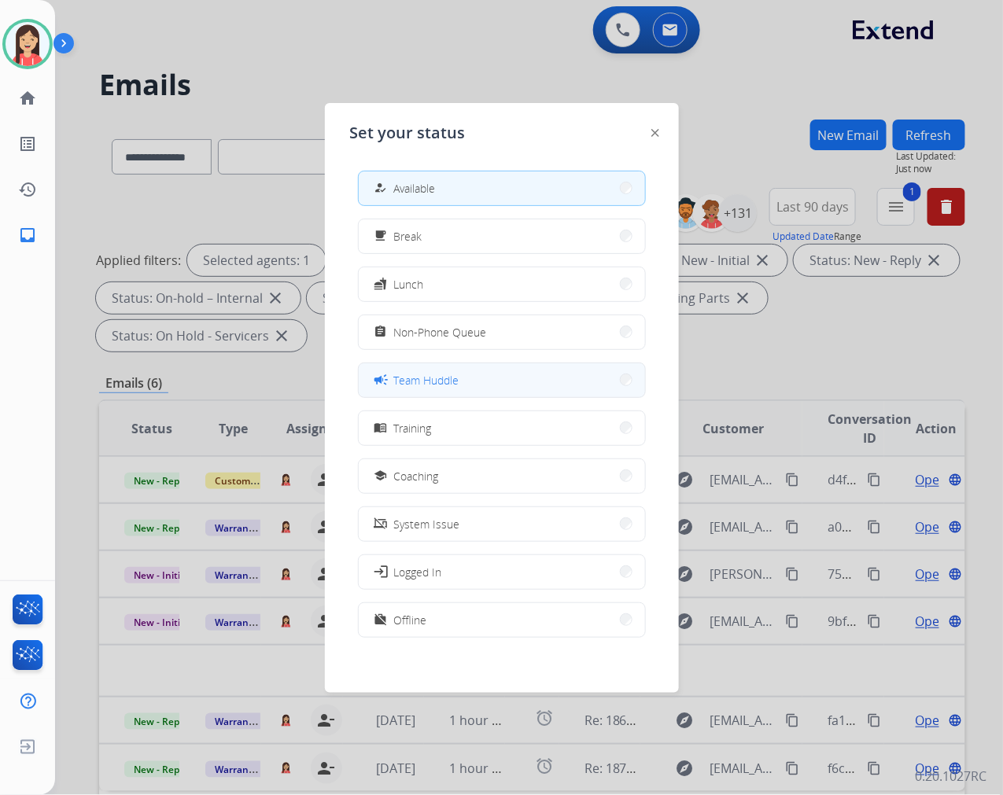
click at [453, 386] on span "Team Huddle" at bounding box center [426, 380] width 65 height 17
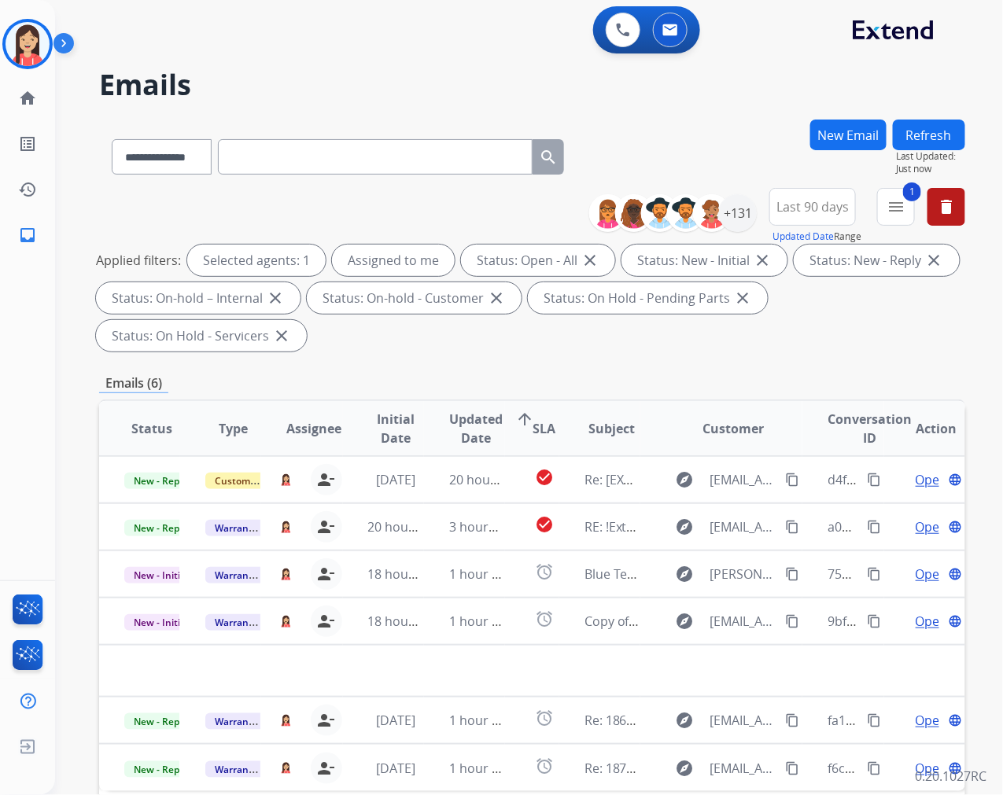
click at [455, 363] on div "**********" at bounding box center [532, 564] width 866 height 889
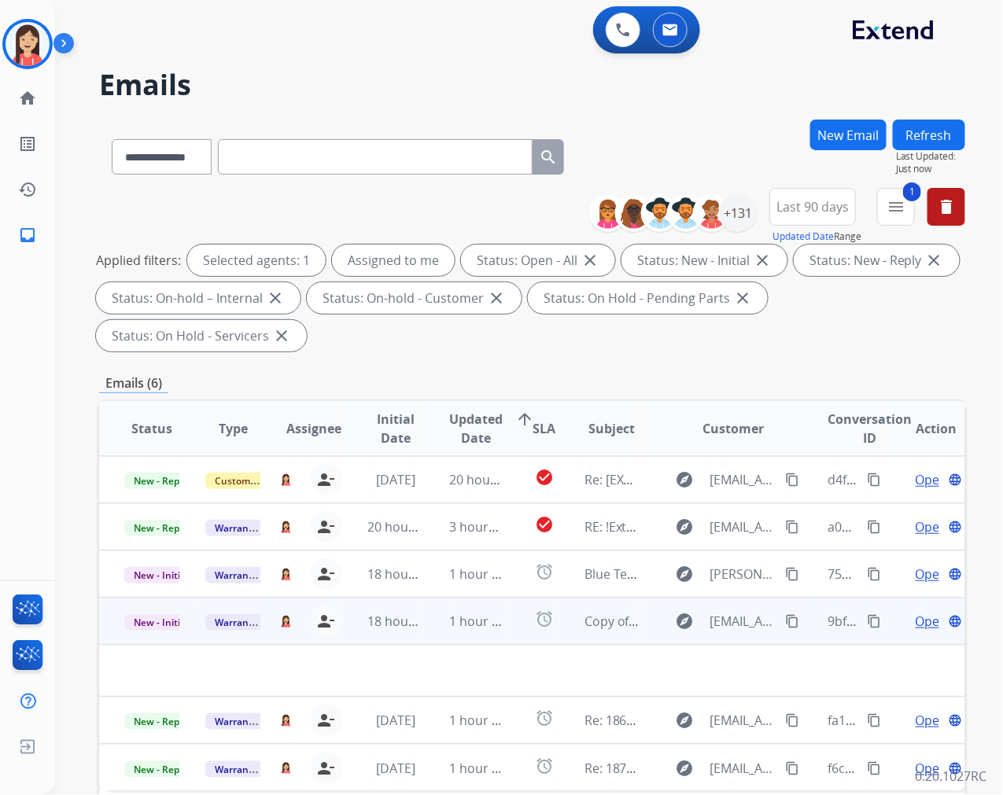
click at [438, 639] on td "1 hour ago" at bounding box center [464, 621] width 81 height 47
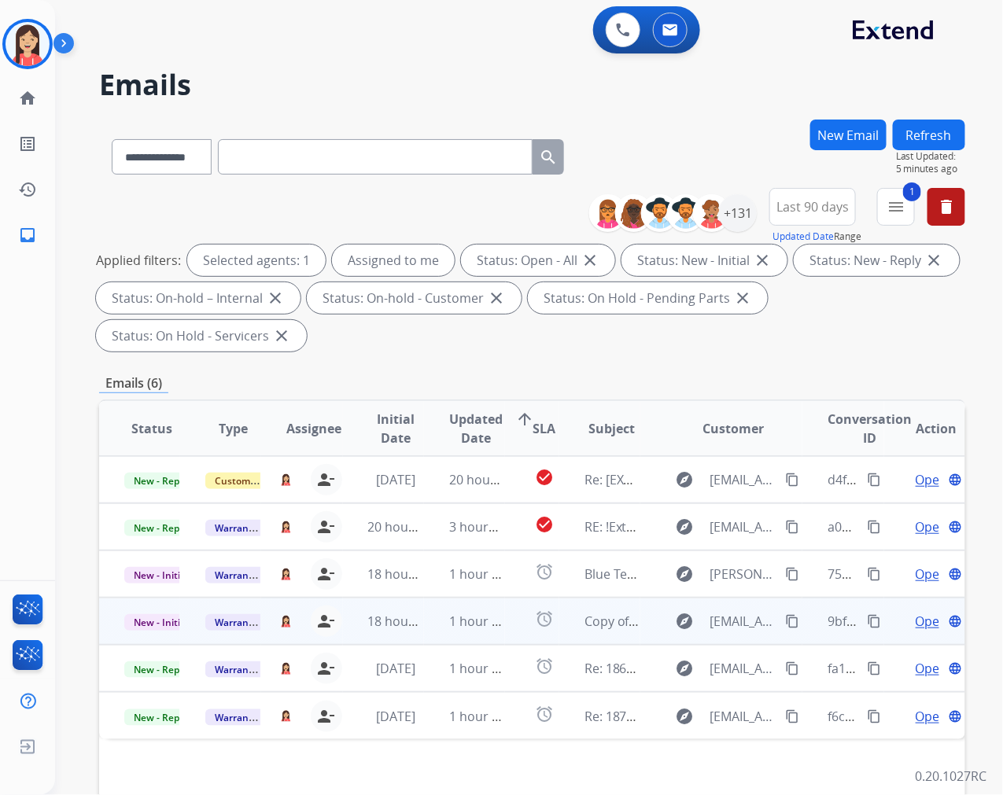
click at [437, 633] on td "1 hour ago" at bounding box center [464, 621] width 81 height 47
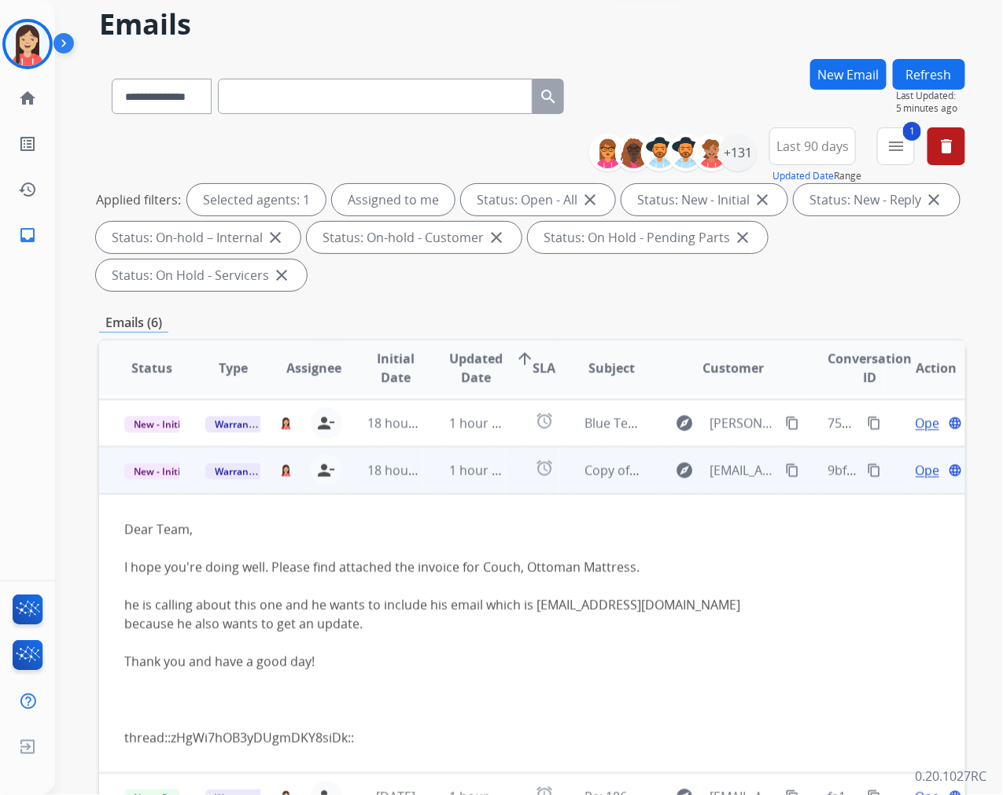
scroll to position [87, 0]
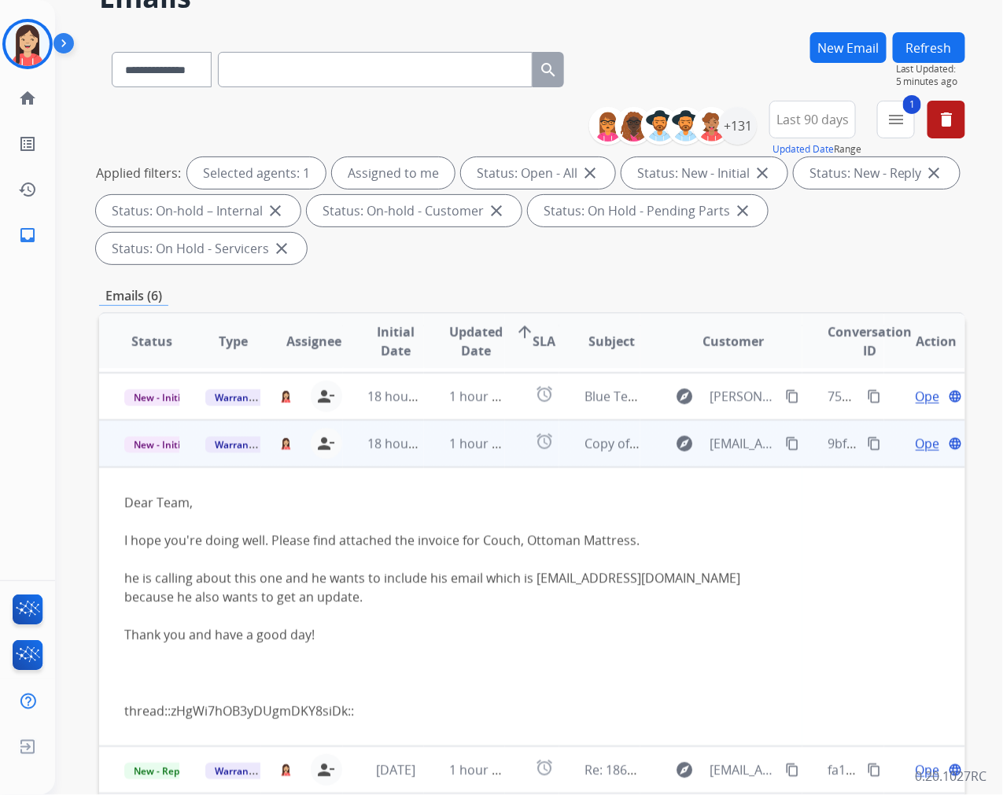
click at [916, 444] on span "Open" at bounding box center [932, 443] width 32 height 19
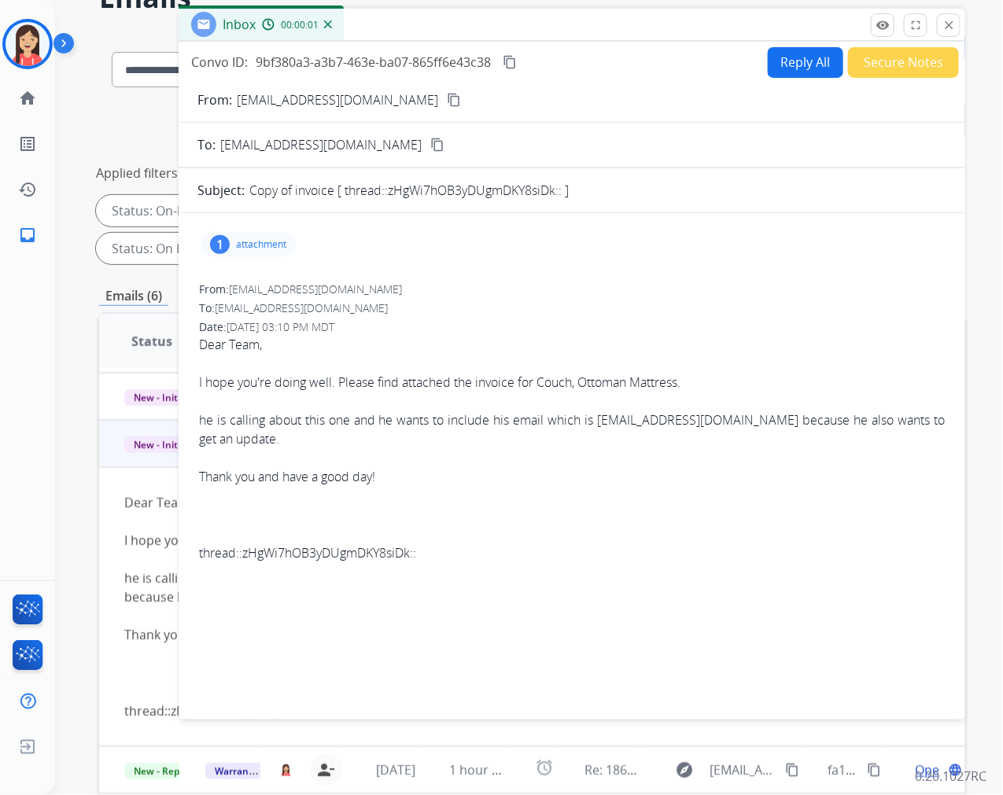
click at [249, 250] on div "1 attachment" at bounding box center [248, 244] width 95 height 25
click at [405, 280] on mat-icon "download" at bounding box center [404, 282] width 14 height 14
click at [944, 27] on mat-icon "close" at bounding box center [949, 25] width 14 height 14
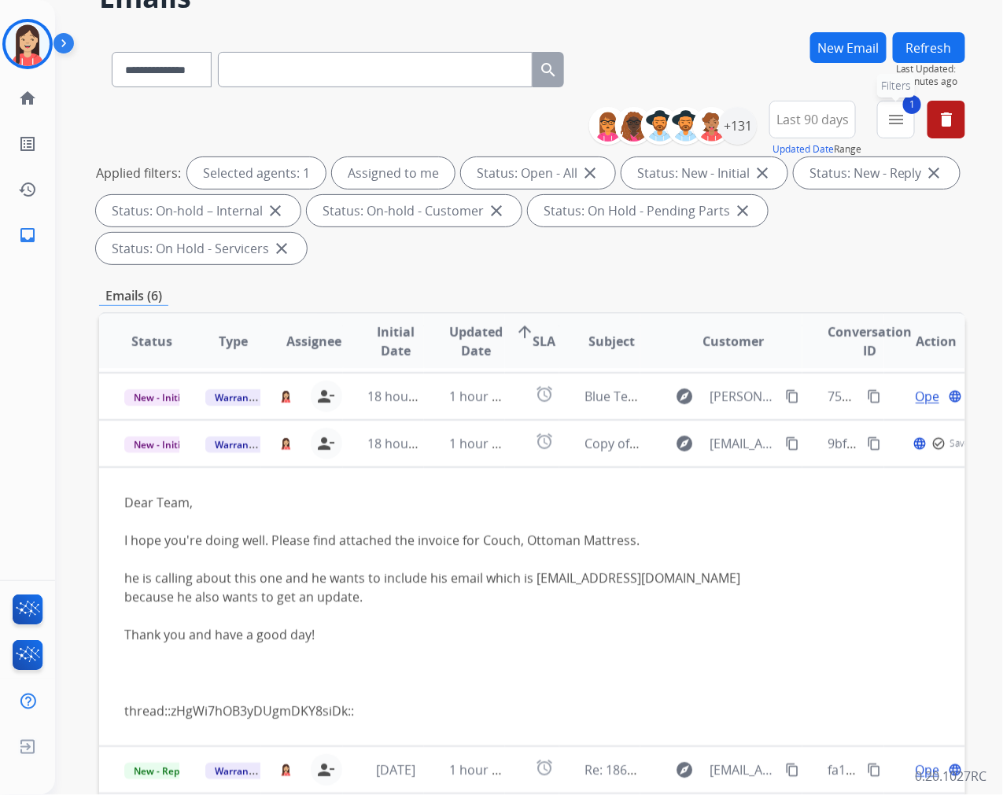
click at [902, 123] on mat-icon "menu" at bounding box center [896, 119] width 19 height 19
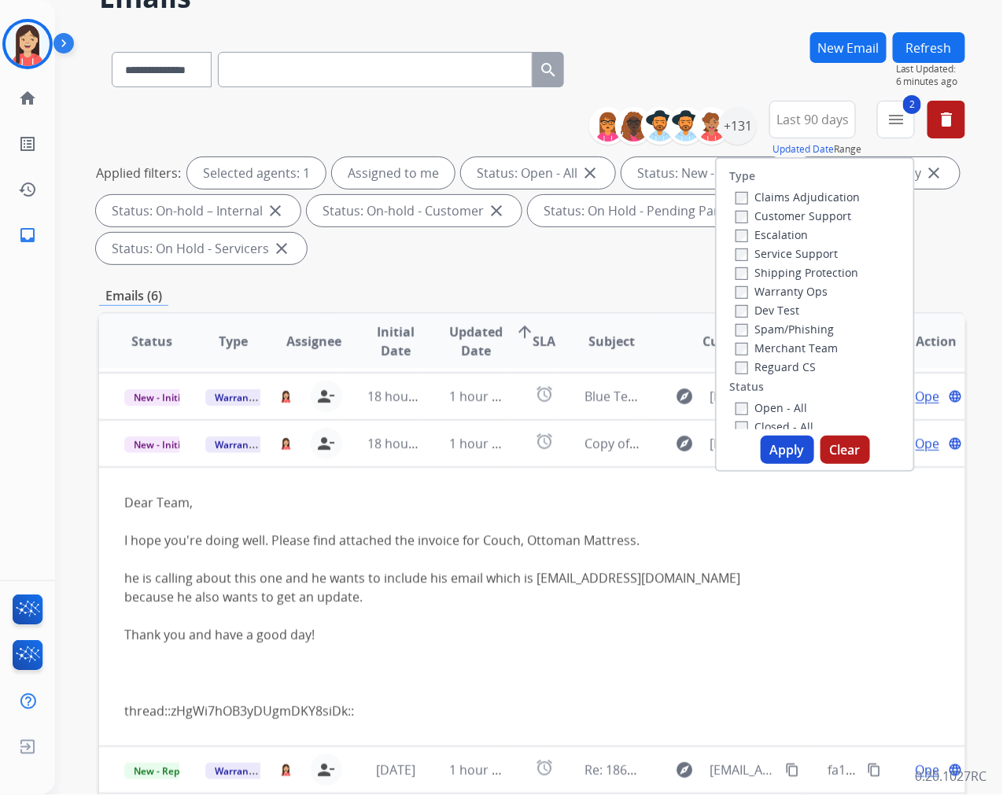
click at [784, 449] on button "Apply" at bounding box center [788, 450] width 54 height 28
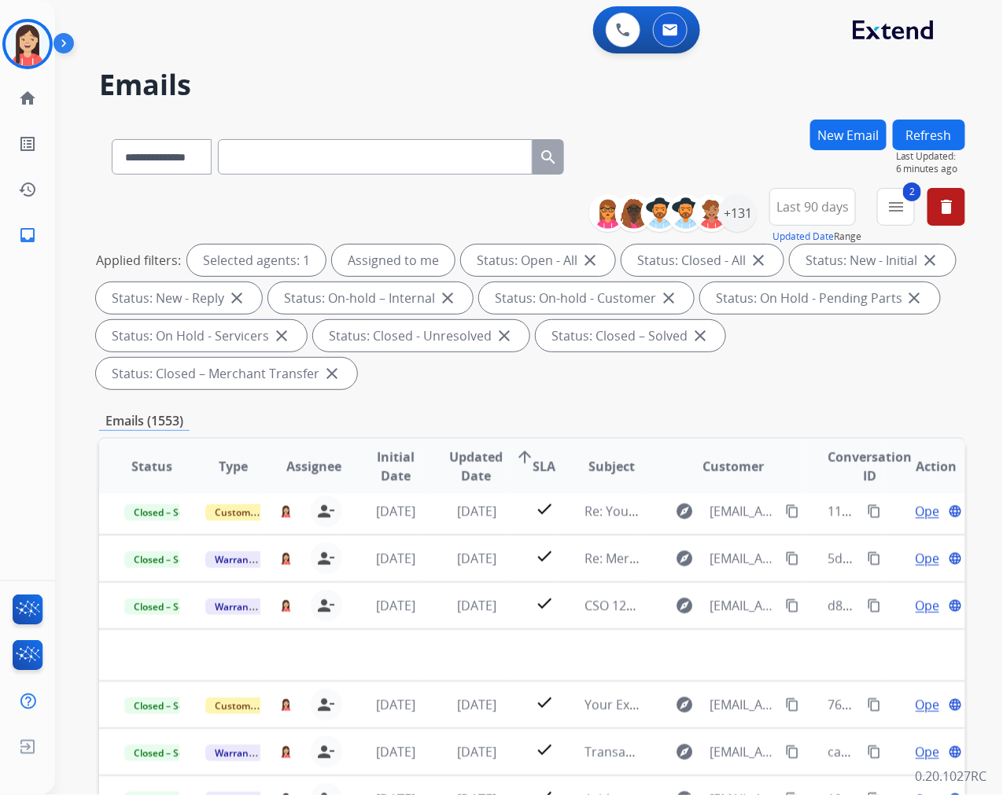
scroll to position [52, 0]
click at [456, 465] on span "Updated Date" at bounding box center [476, 467] width 54 height 38
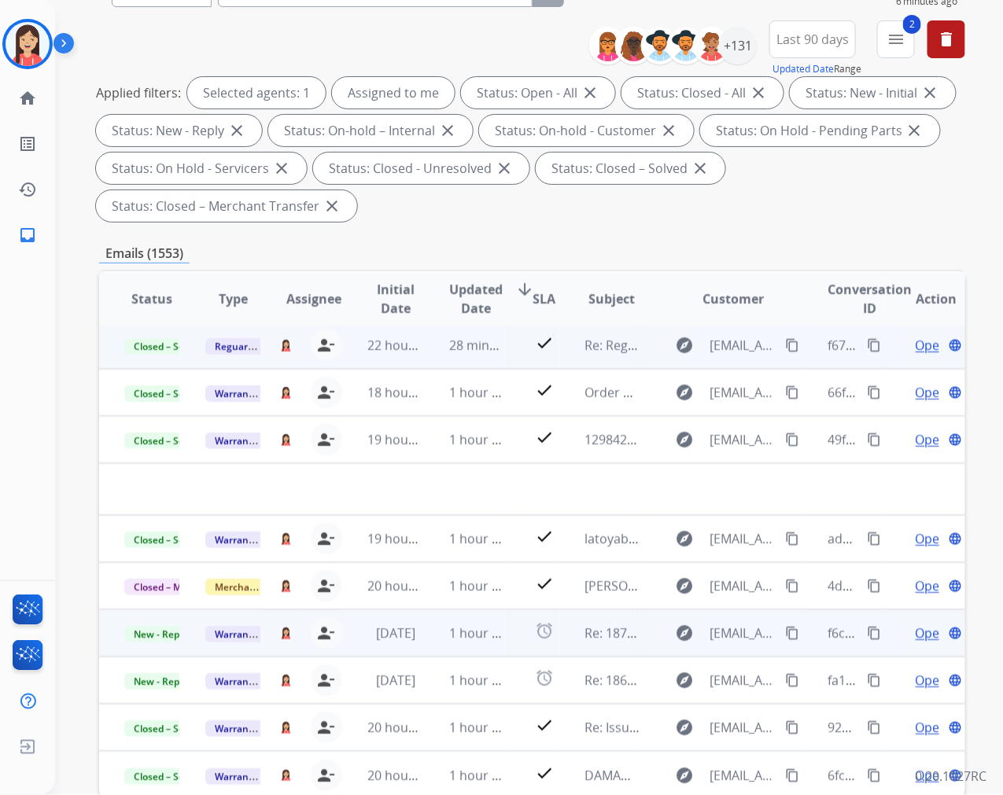
scroll to position [175, 0]
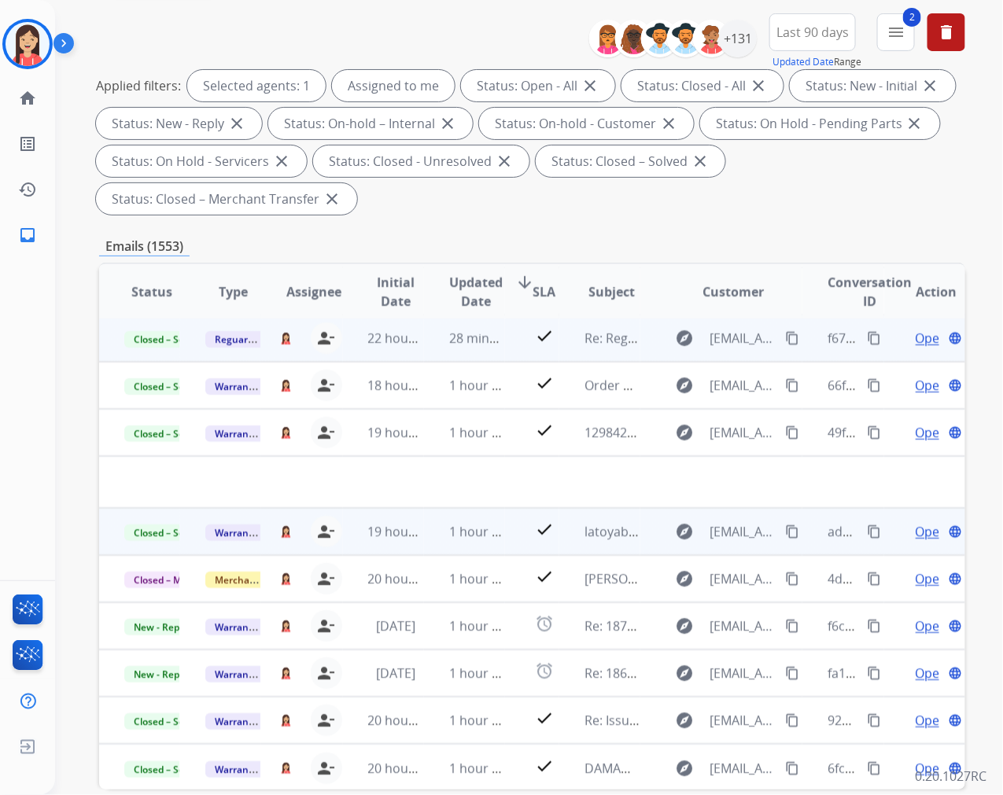
click at [437, 536] on td "1 hour ago" at bounding box center [464, 531] width 81 height 47
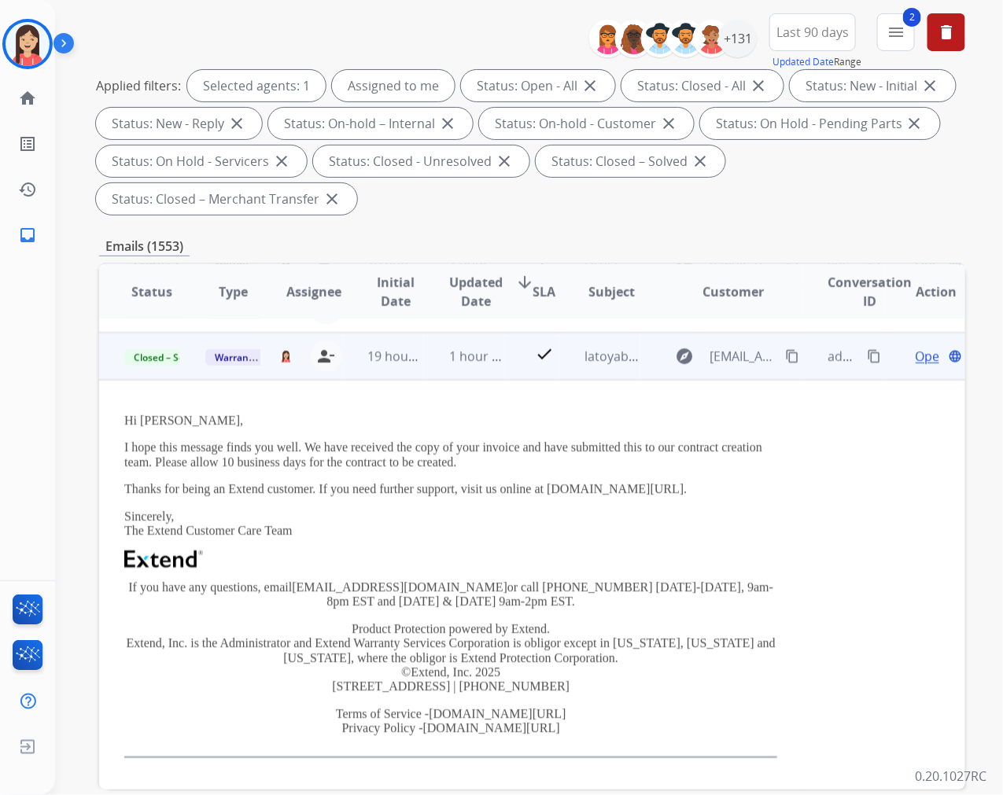
scroll to position [189, 0]
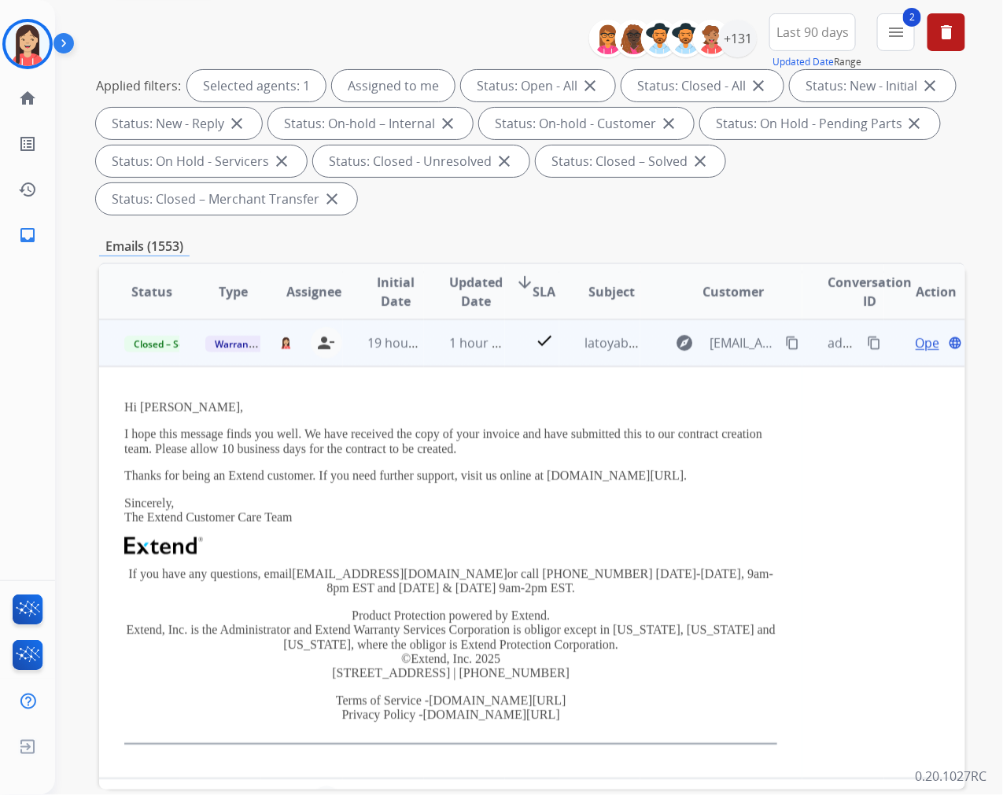
click at [916, 344] on span "Open" at bounding box center [932, 343] width 32 height 19
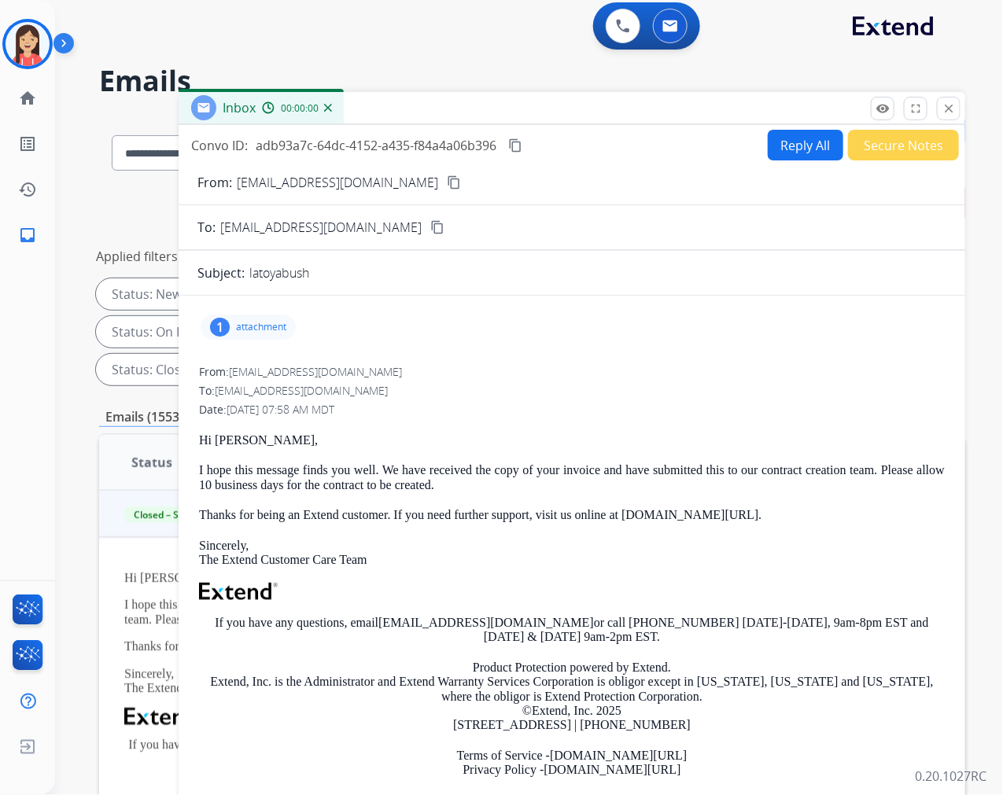
scroll to position [0, 0]
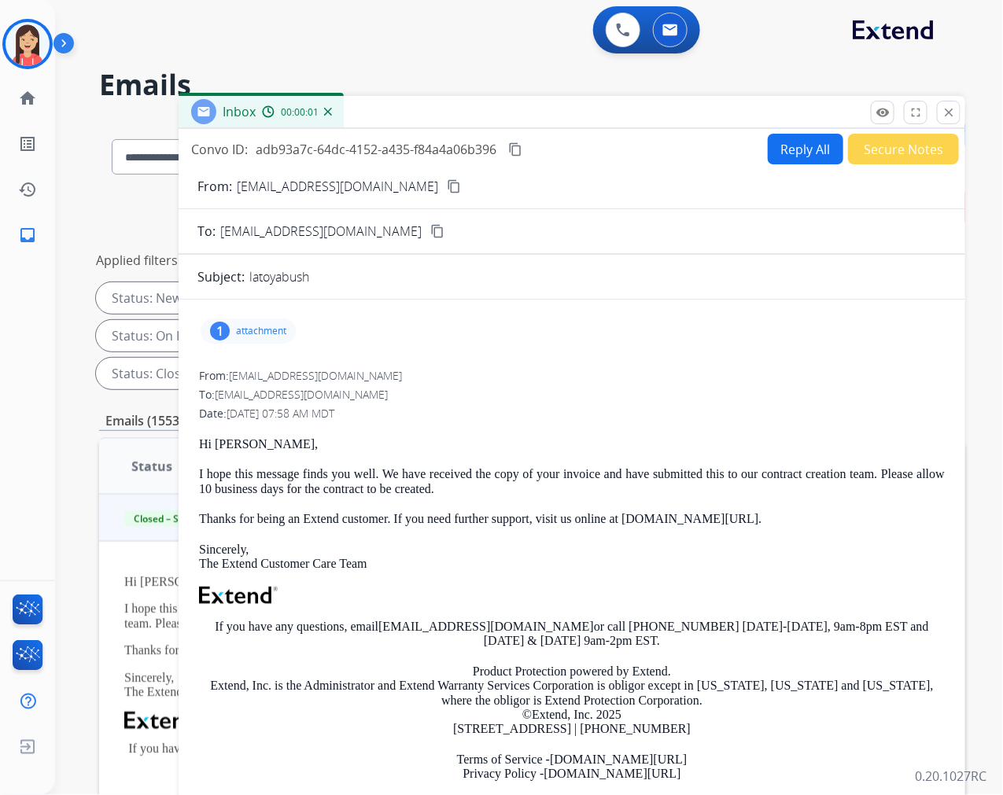
click at [783, 149] on button "Reply All" at bounding box center [806, 149] width 76 height 31
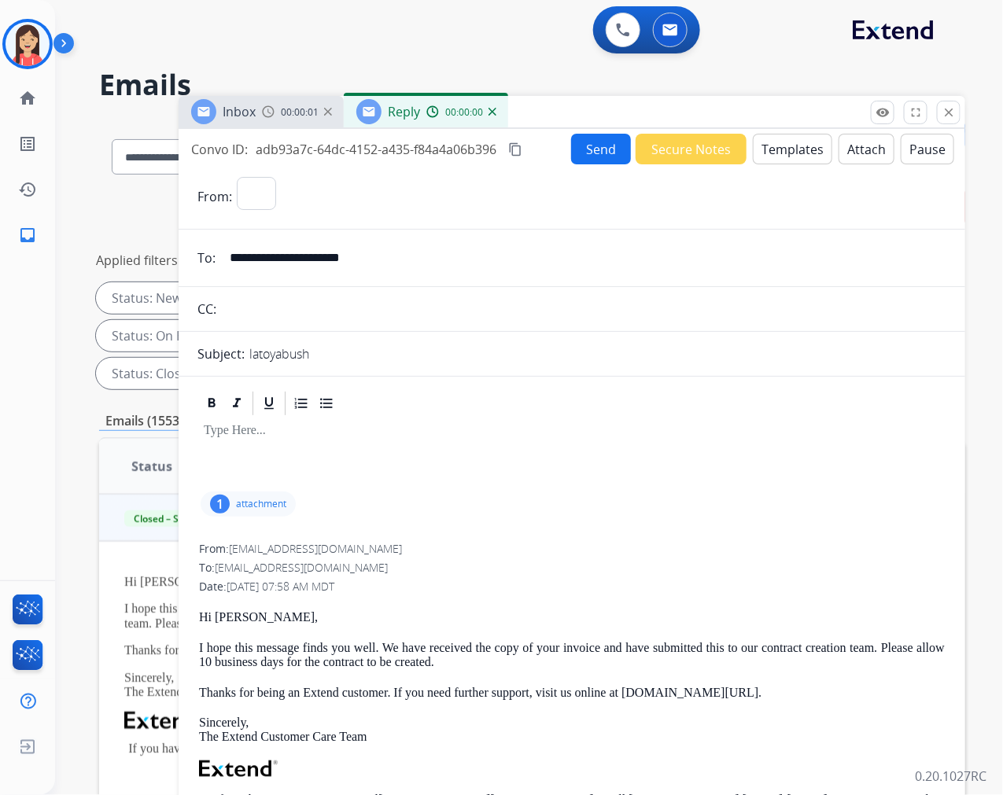
select select "**********"
click at [781, 151] on button "Templates" at bounding box center [792, 149] width 79 height 31
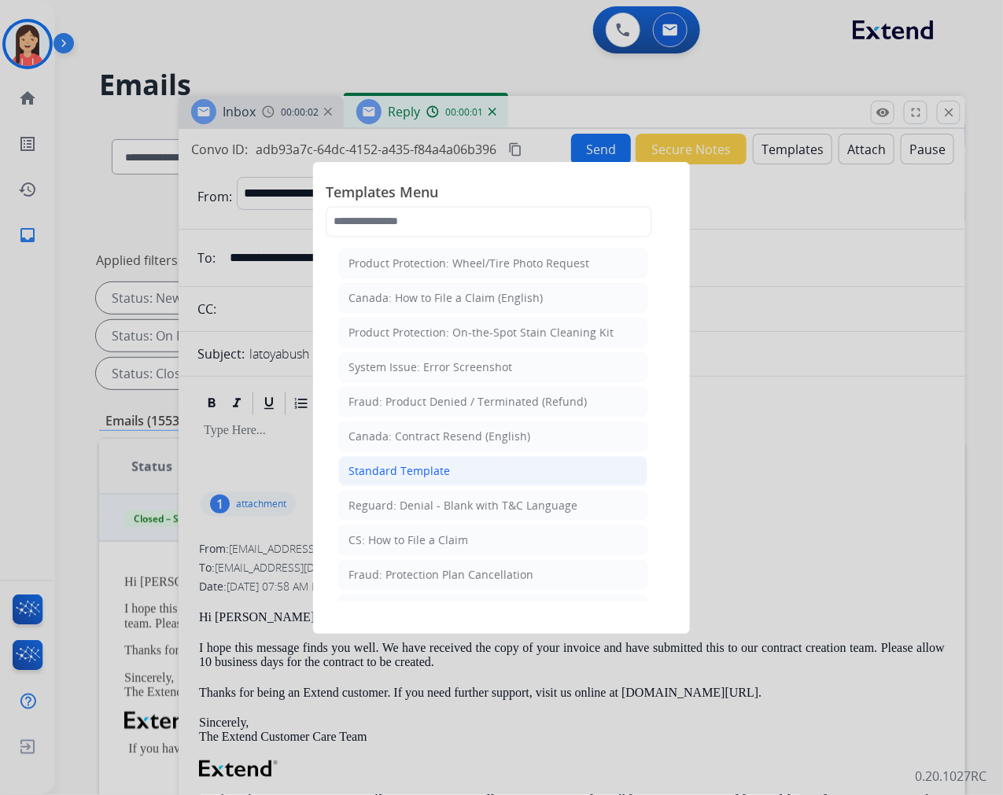
click at [477, 478] on li "Standard Template" at bounding box center [492, 471] width 309 height 30
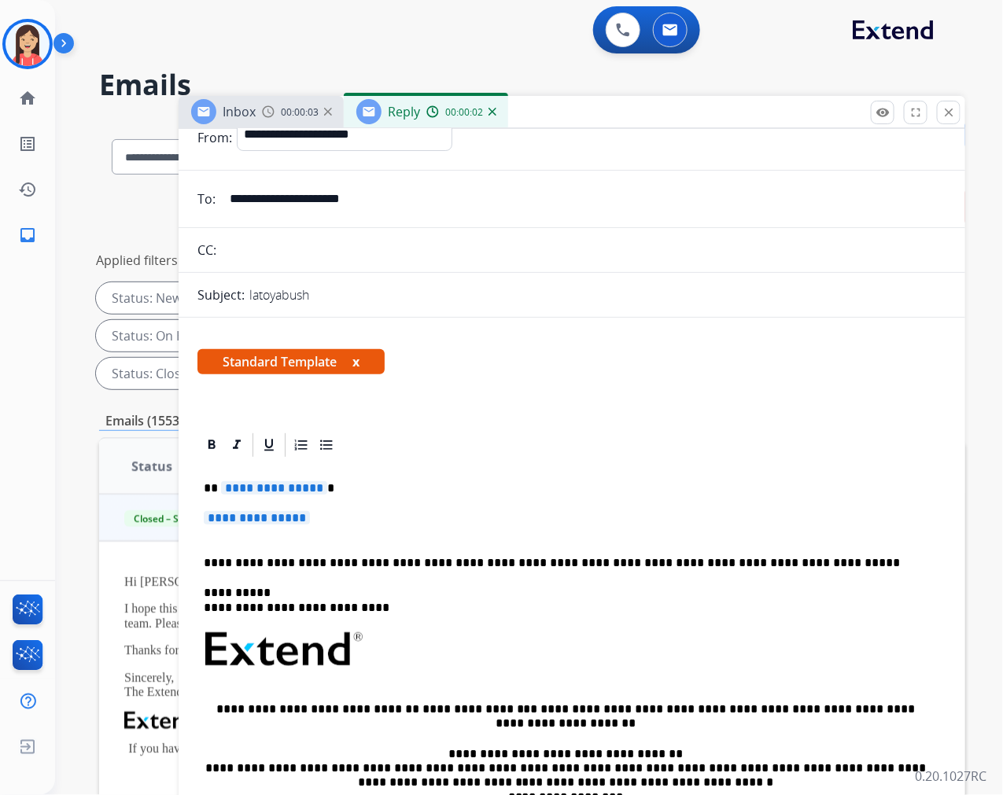
scroll to position [175, 0]
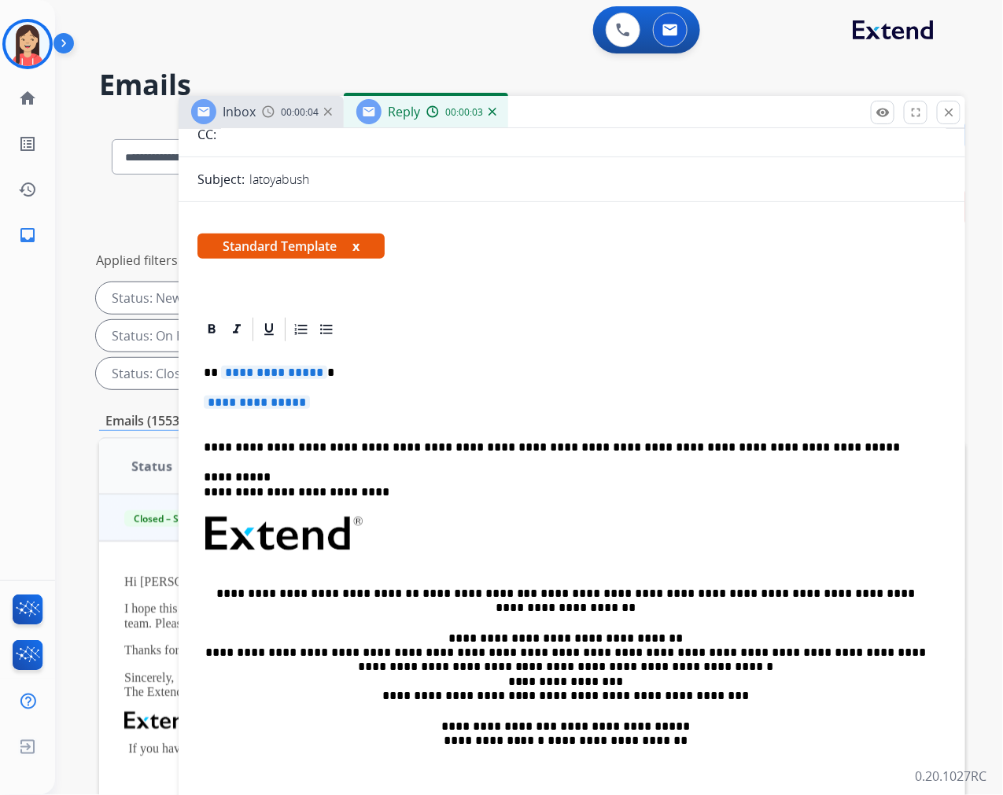
click at [222, 371] on span "**********" at bounding box center [274, 372] width 106 height 13
click at [327, 381] on div "**********" at bounding box center [571, 571] width 749 height 455
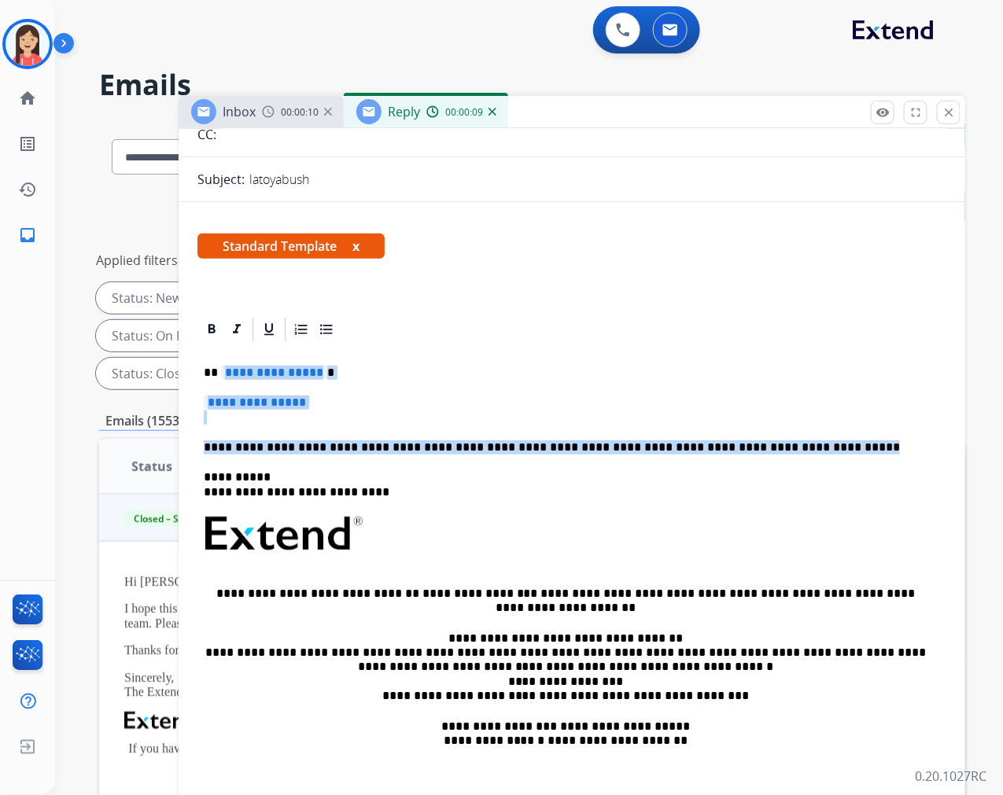
drag, startPoint x: 780, startPoint y: 444, endPoint x: 221, endPoint y: 371, distance: 564.1
click at [221, 371] on div "**********" at bounding box center [571, 571] width 749 height 455
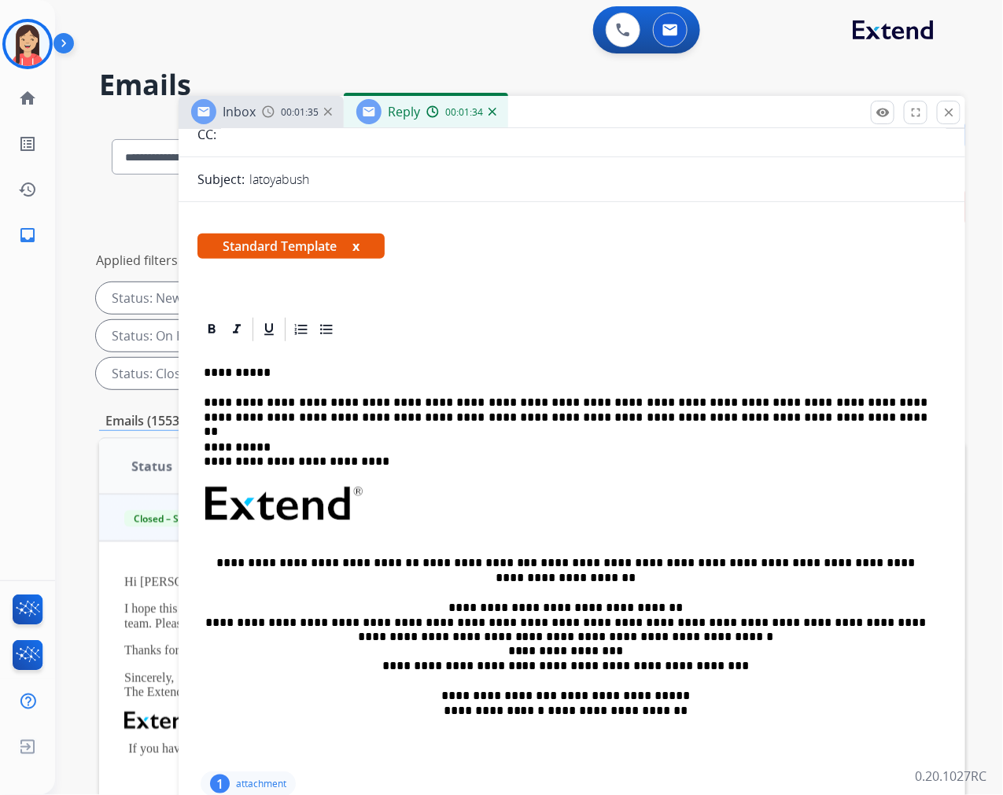
click at [685, 411] on p "**********" at bounding box center [566, 410] width 724 height 29
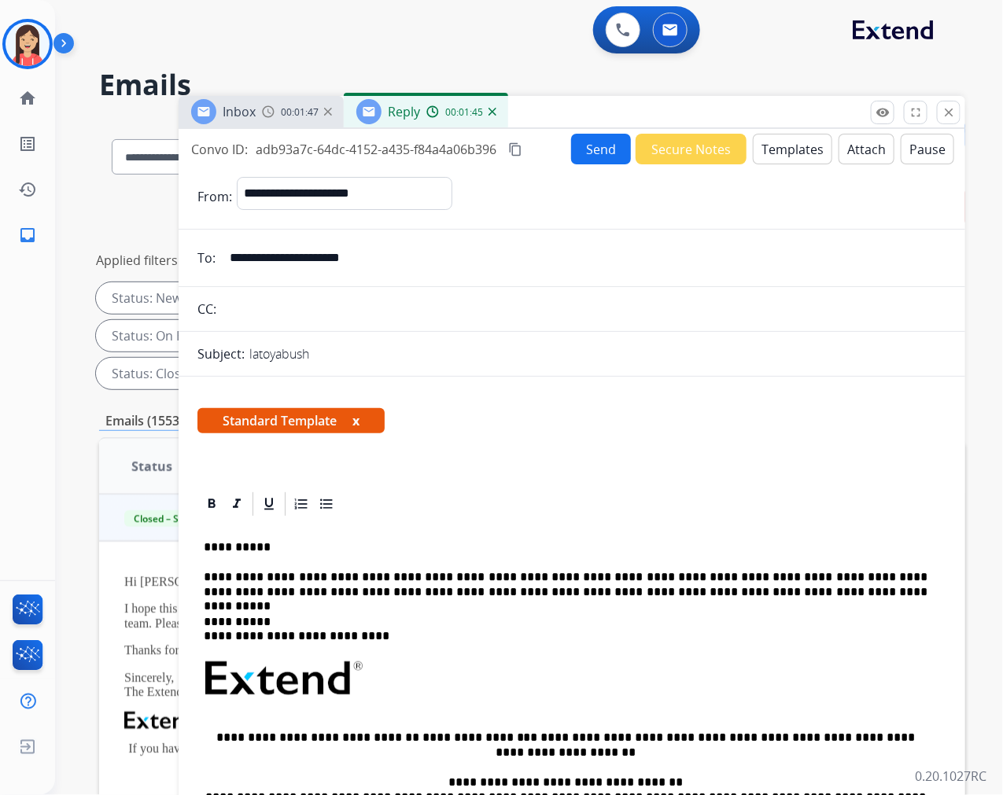
click at [581, 150] on button "Send" at bounding box center [601, 149] width 60 height 31
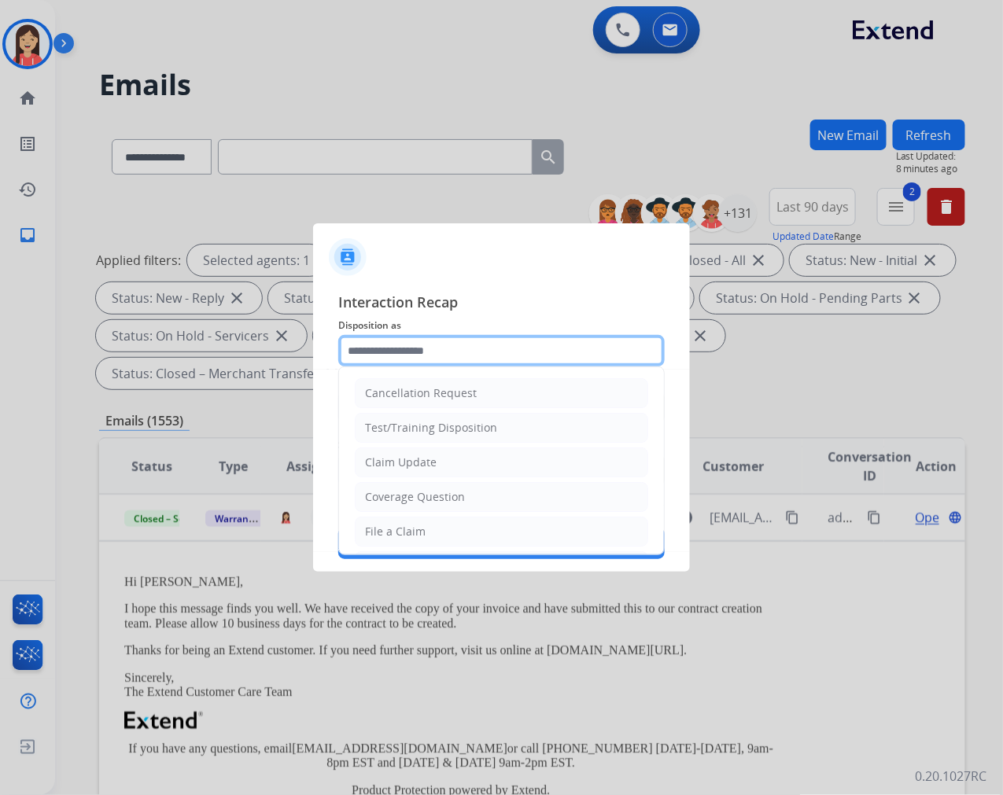
click at [454, 354] on input "text" at bounding box center [501, 350] width 327 height 31
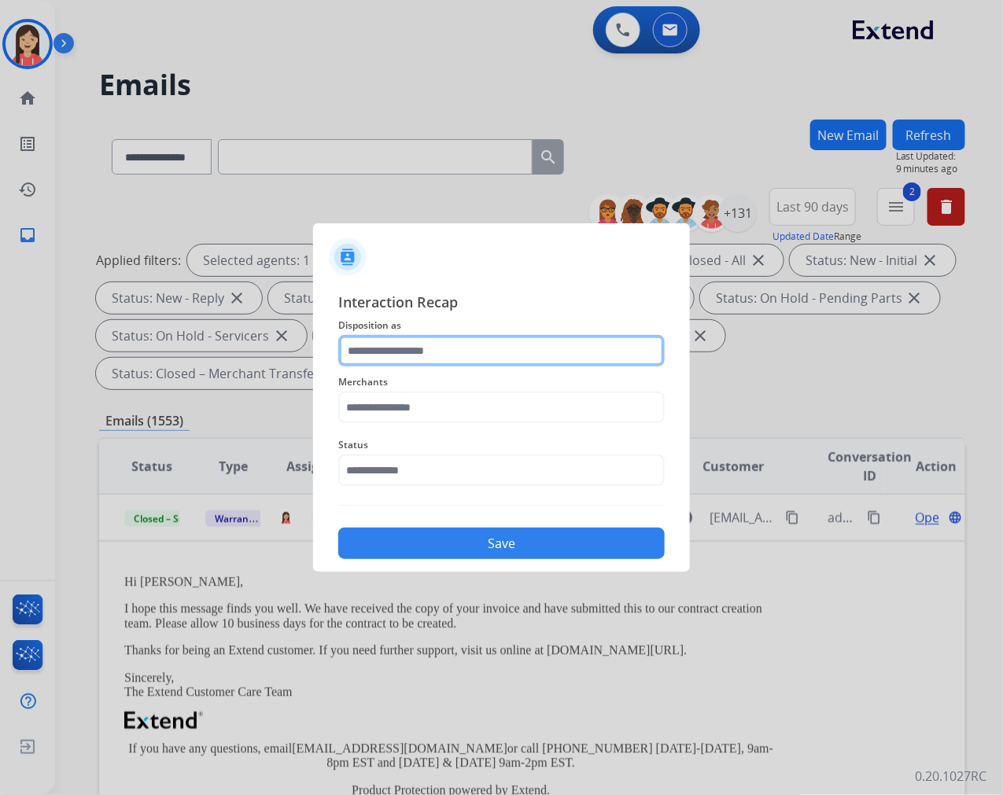
click at [413, 350] on input "text" at bounding box center [501, 350] width 327 height 31
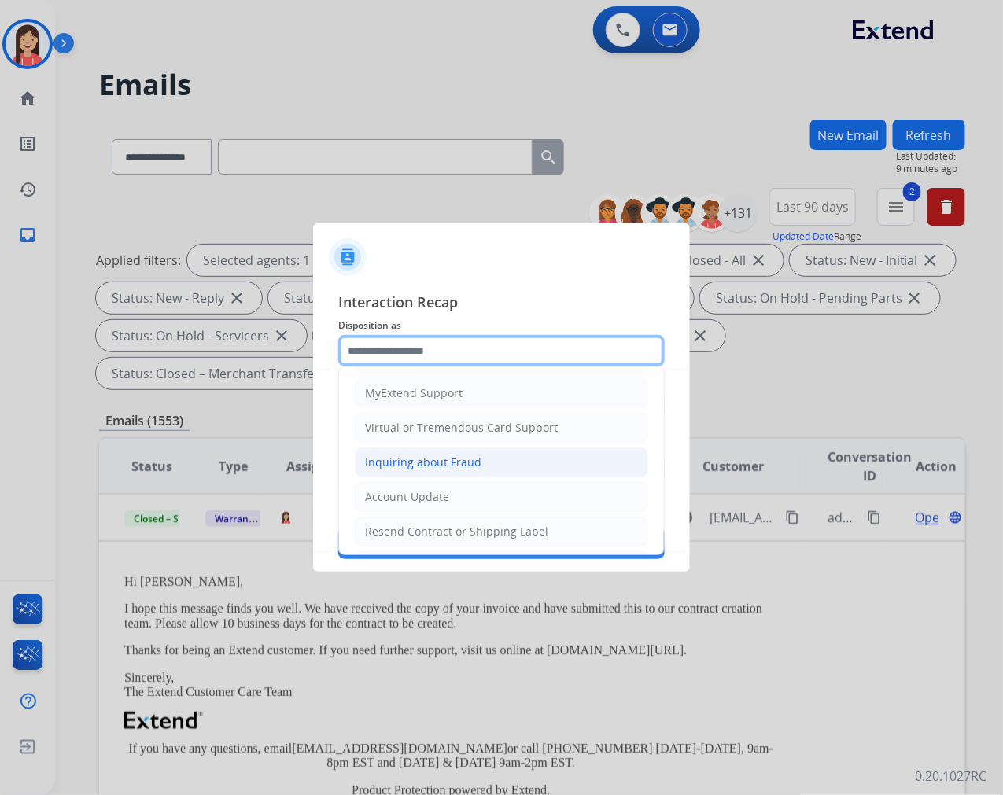
scroll to position [175, 0]
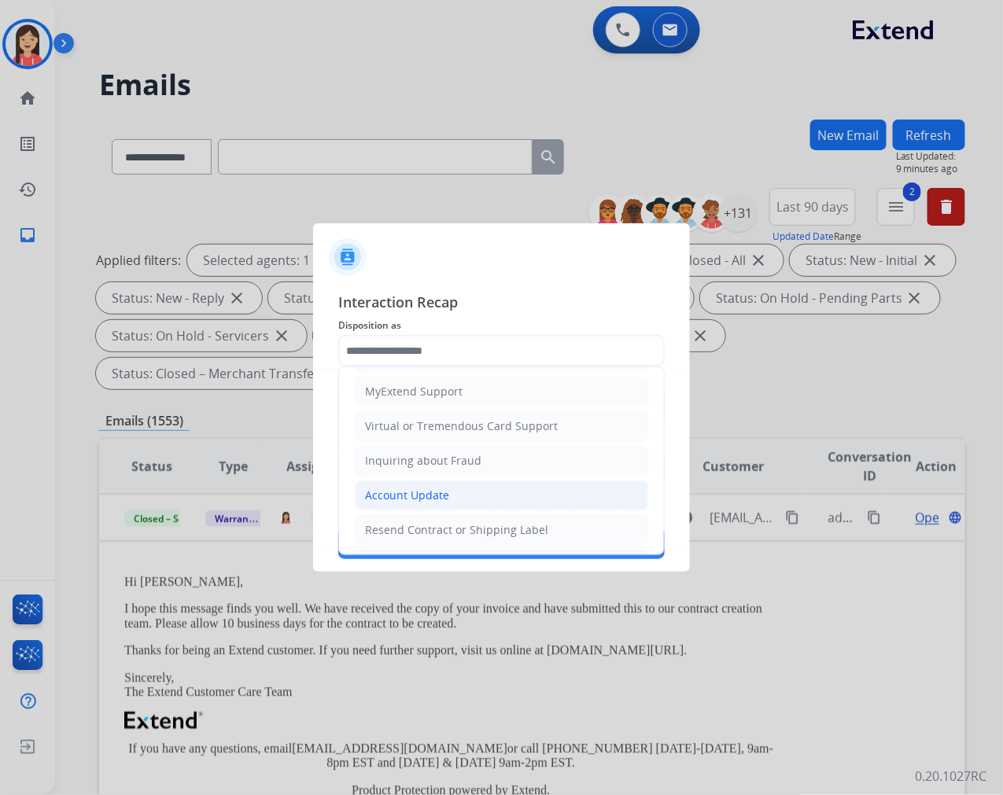
click at [401, 489] on div "Account Update" at bounding box center [407, 496] width 84 height 16
type input "**********"
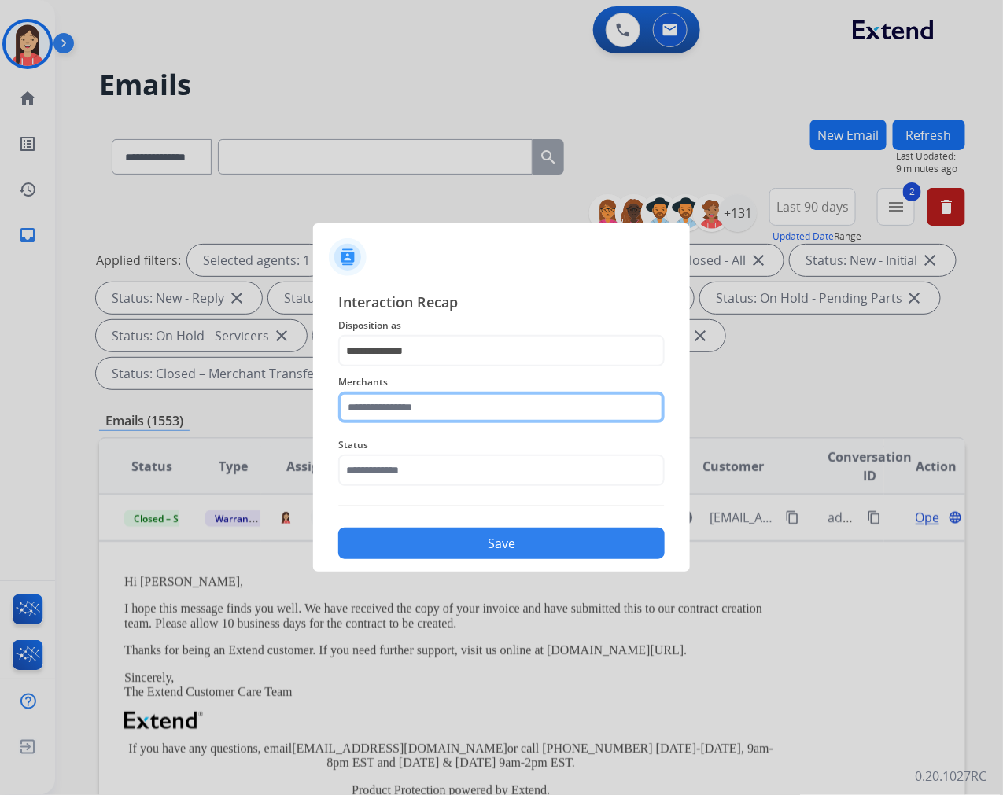
click at [415, 409] on input "text" at bounding box center [501, 407] width 327 height 31
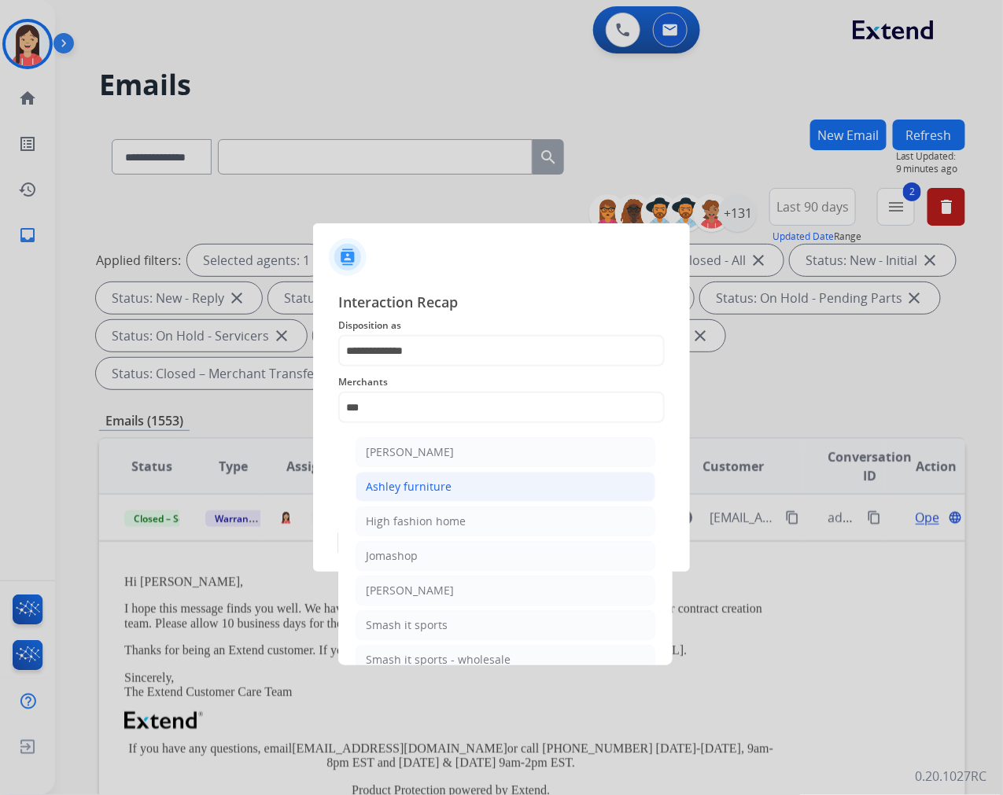
click at [393, 480] on div "Ashley furniture" at bounding box center [409, 487] width 86 height 16
type input "**********"
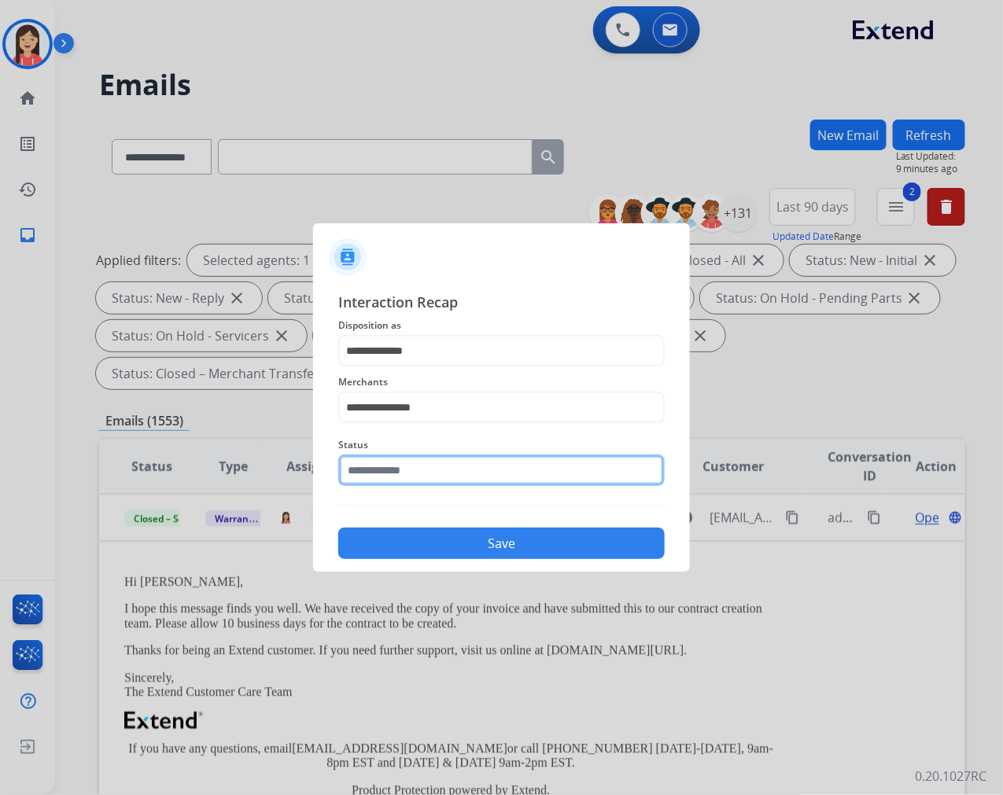
click at [422, 468] on input "text" at bounding box center [501, 470] width 327 height 31
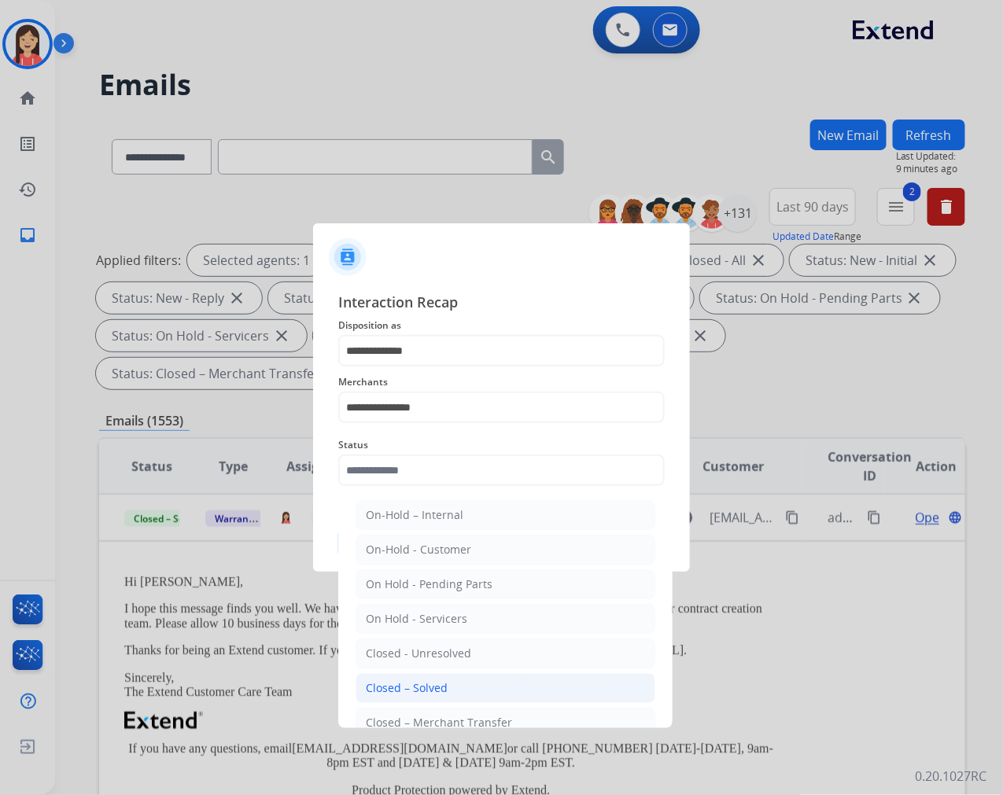
click at [442, 687] on div "Closed – Solved" at bounding box center [407, 689] width 82 height 16
type input "**********"
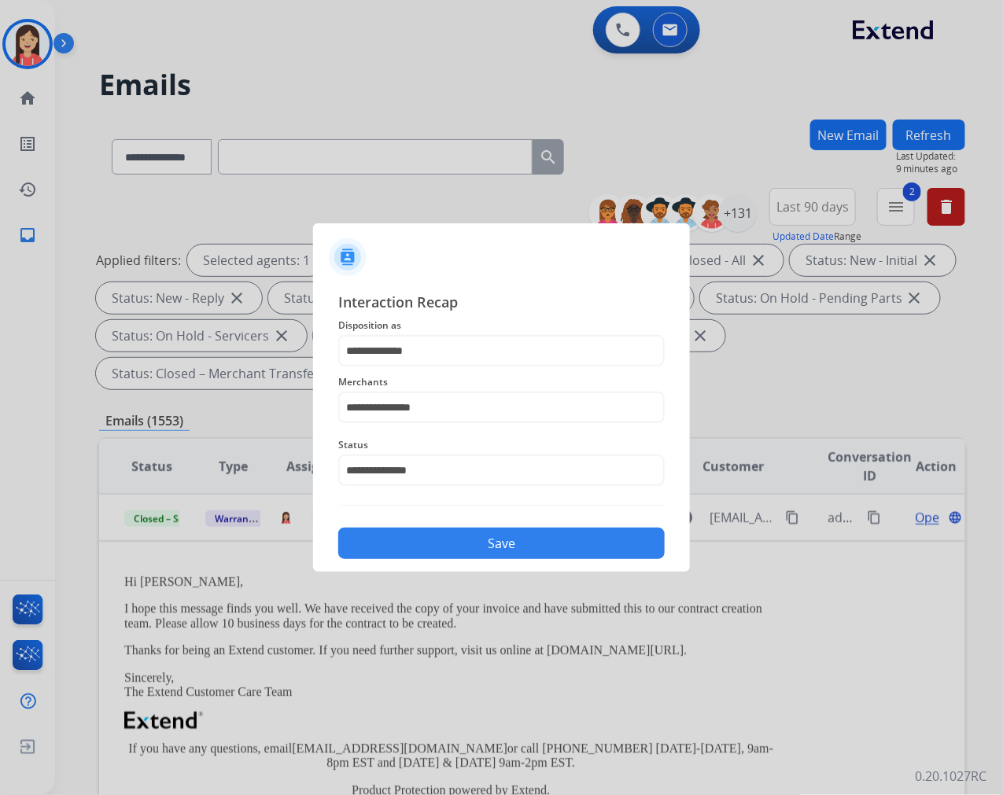
click at [502, 544] on button "Save" at bounding box center [501, 543] width 327 height 31
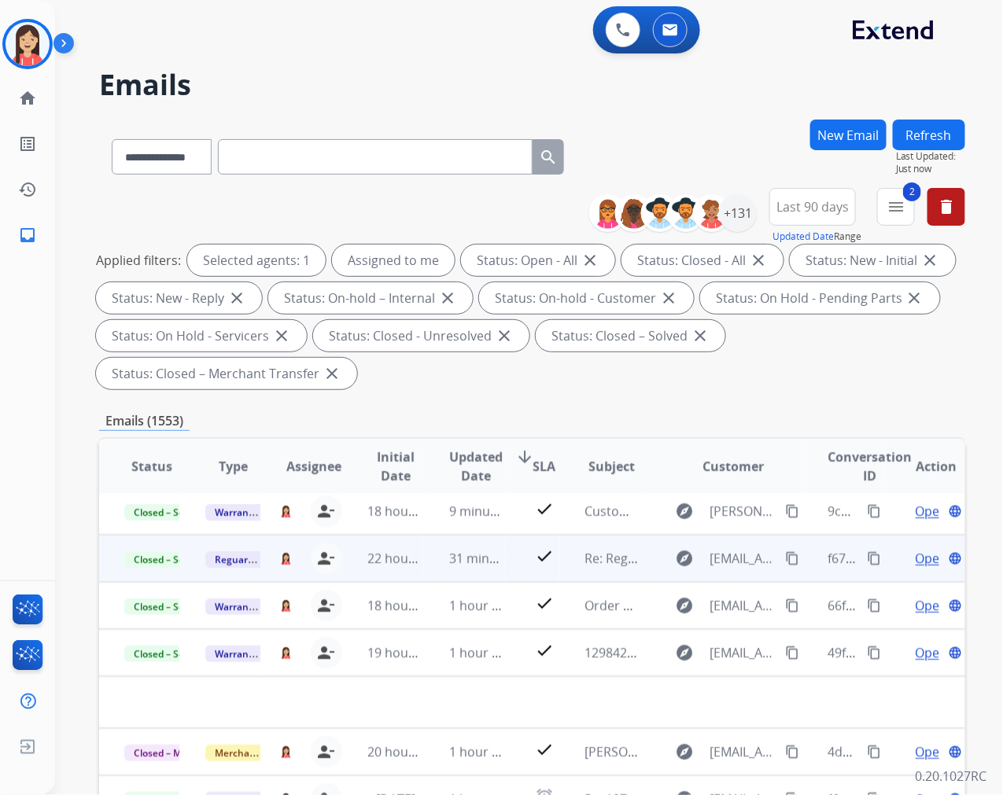
scroll to position [52, 0]
click at [651, 417] on div "Emails (1553)" at bounding box center [532, 421] width 866 height 20
click at [893, 211] on mat-icon "menu" at bounding box center [896, 206] width 19 height 19
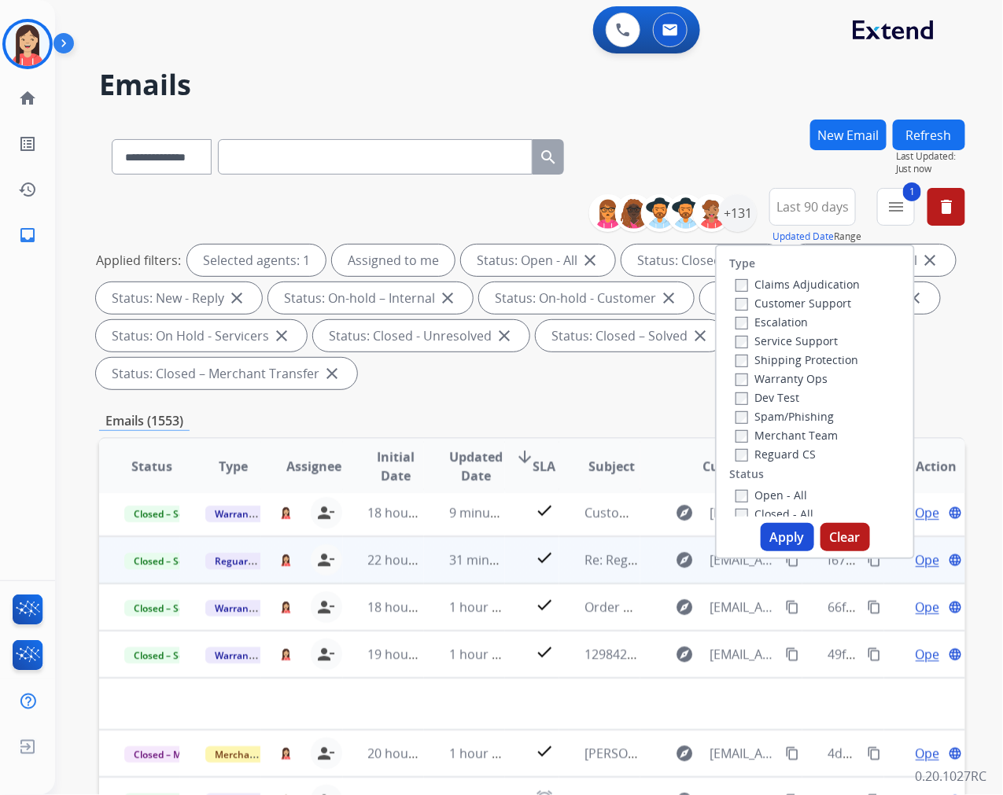
click at [772, 533] on button "Apply" at bounding box center [788, 537] width 54 height 28
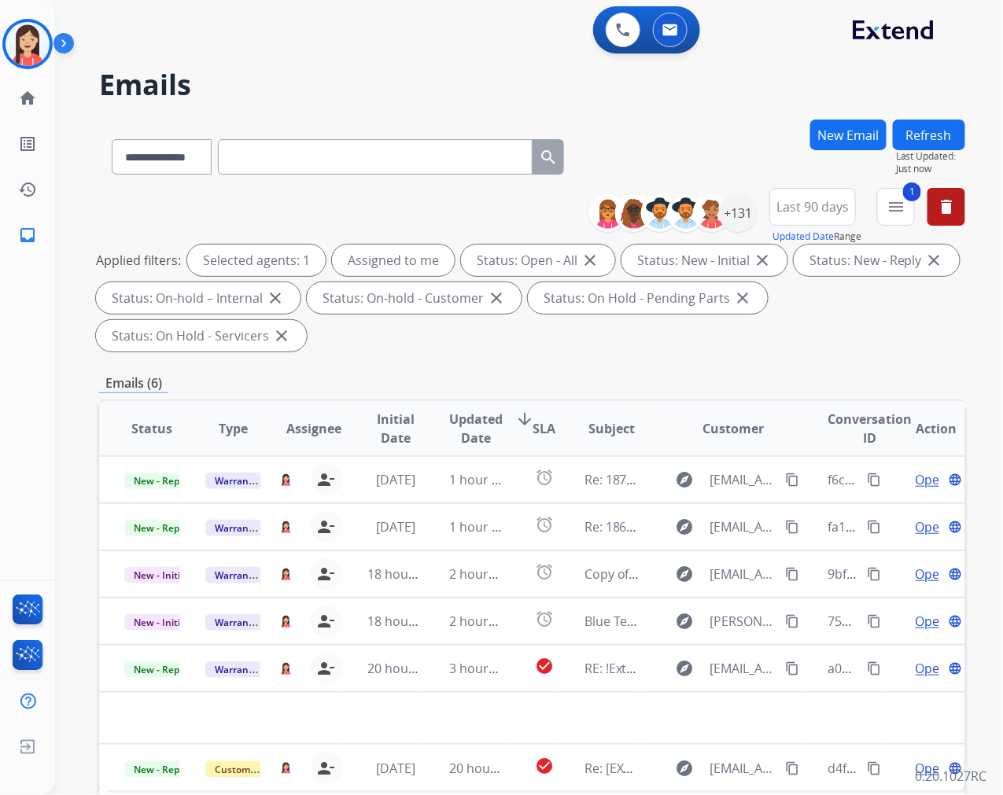
scroll to position [0, 0]
click at [465, 439] on span "Updated Date" at bounding box center [476, 429] width 54 height 38
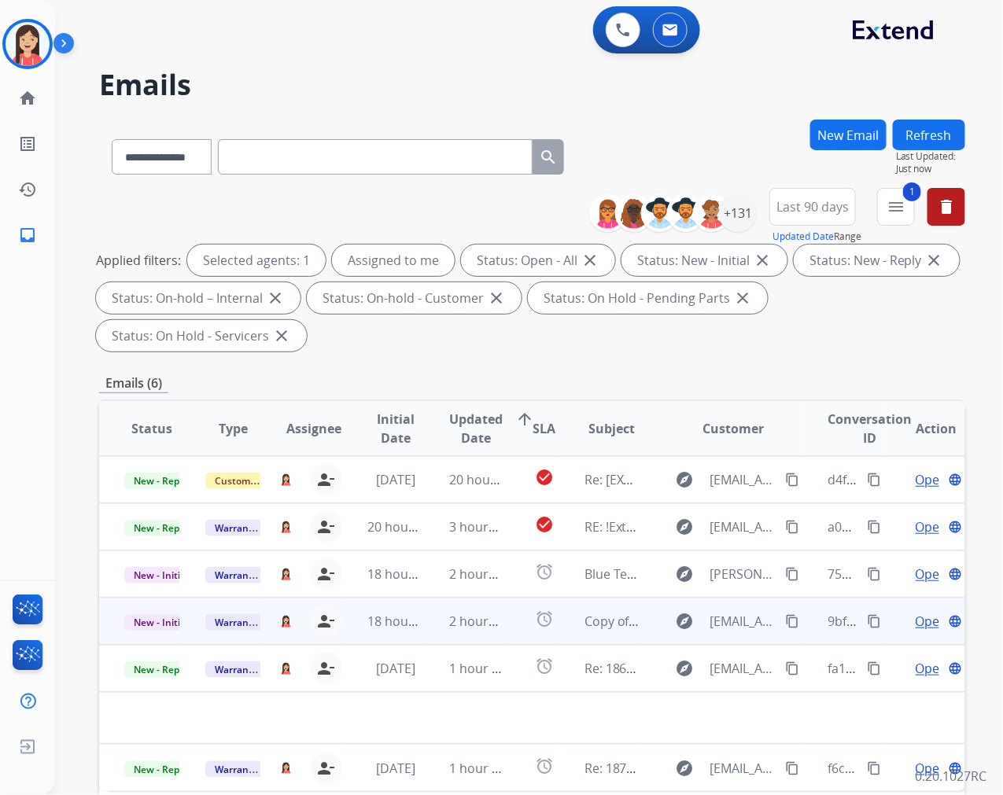
click at [434, 623] on td "2 hours ago" at bounding box center [464, 621] width 81 height 47
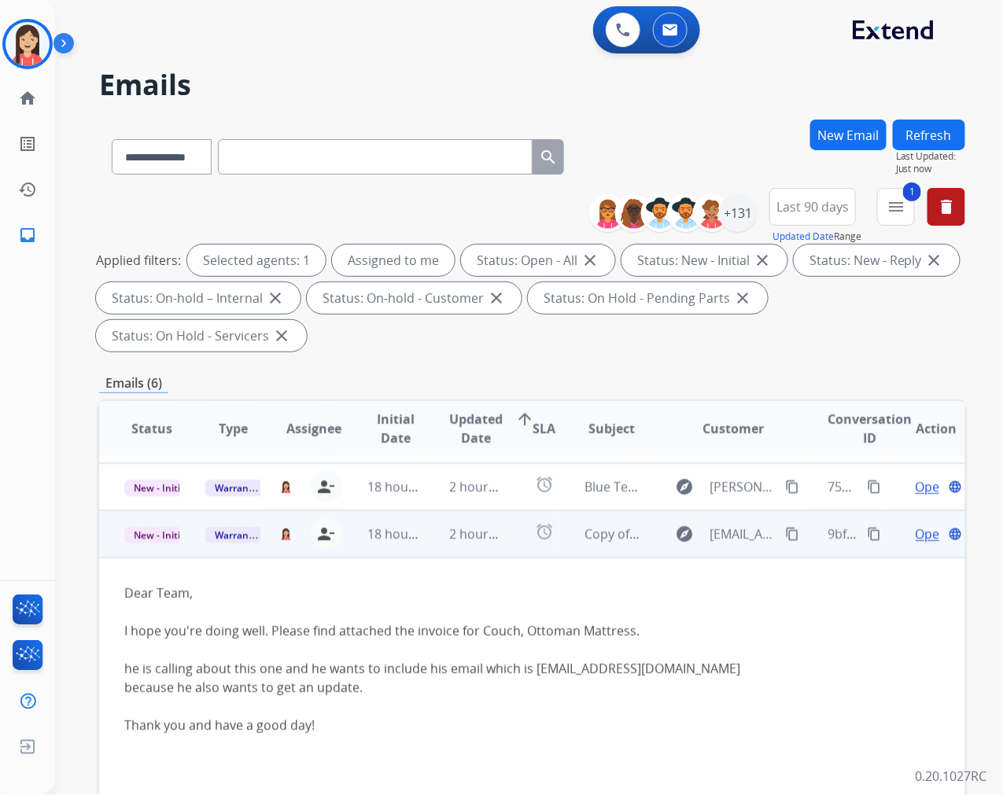
scroll to position [90, 0]
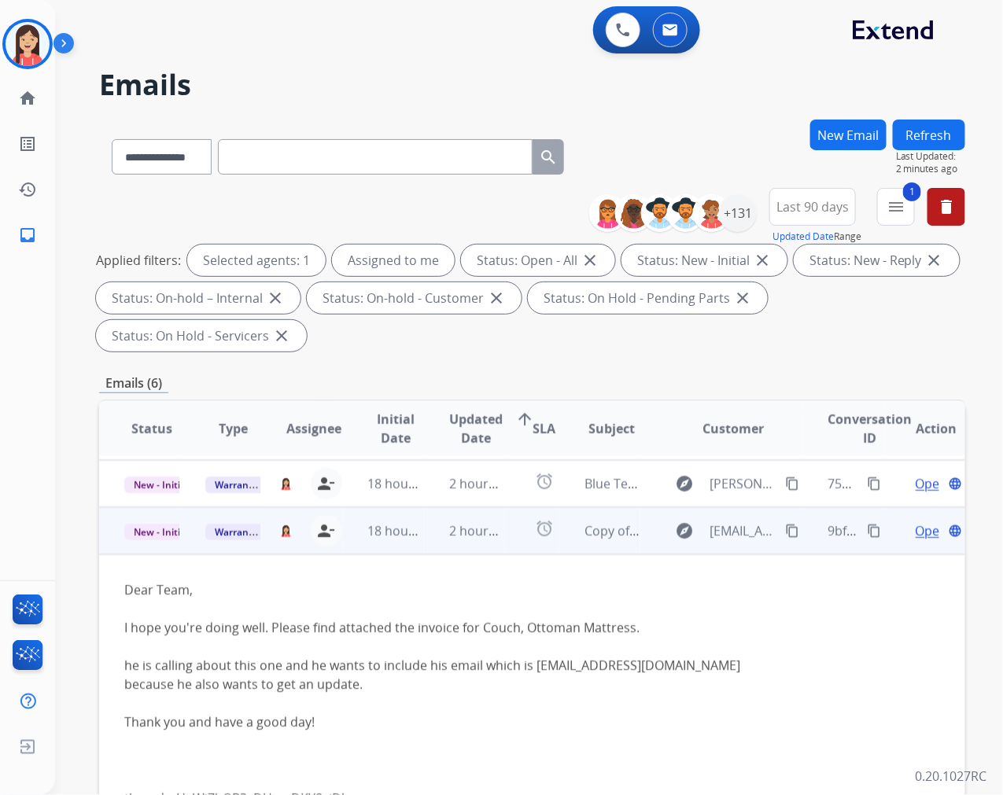
click at [867, 528] on mat-icon "content_copy" at bounding box center [874, 531] width 14 height 14
click at [690, 567] on td "Dear Team, I hope you're doing well. Please find attached the invoice for Couch…" at bounding box center [450, 694] width 703 height 279
click at [918, 526] on span "Open" at bounding box center [932, 531] width 32 height 19
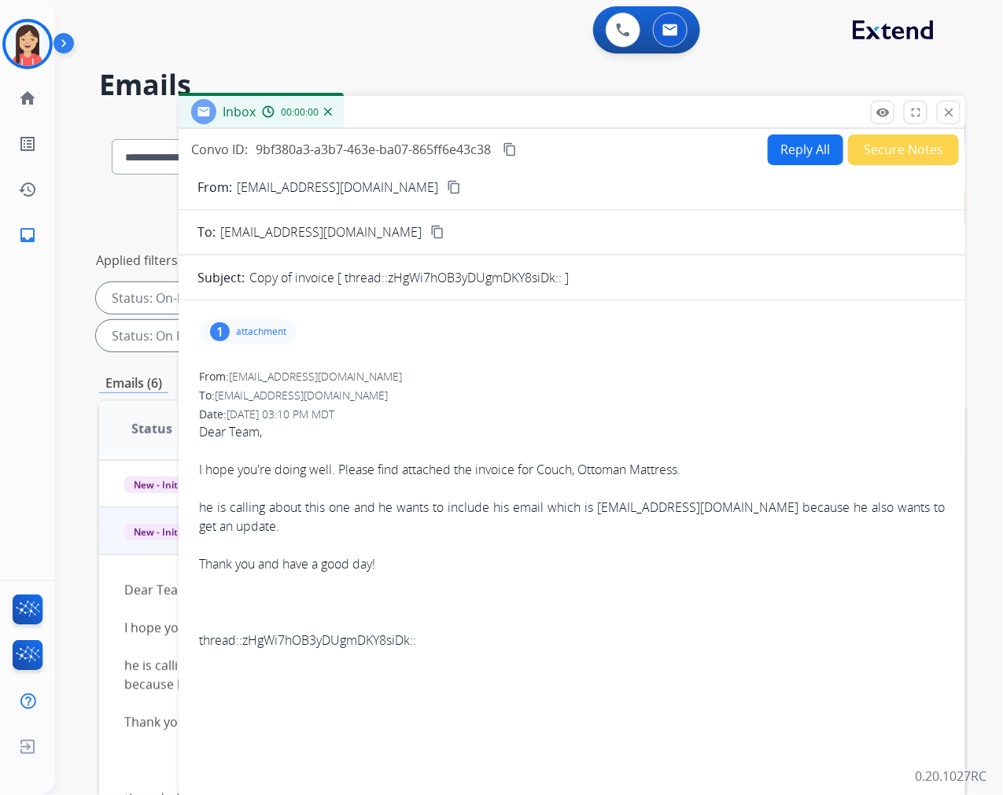
click at [784, 143] on button "Reply All" at bounding box center [806, 150] width 76 height 31
select select "**********"
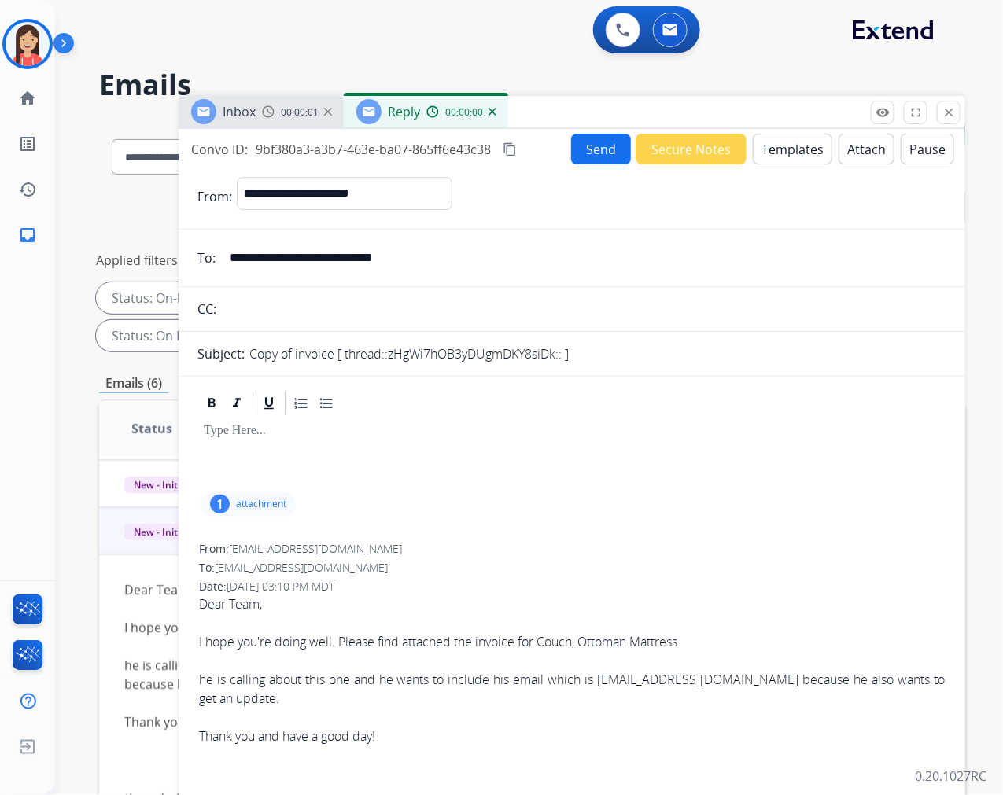
click at [783, 146] on button "Templates" at bounding box center [792, 149] width 79 height 31
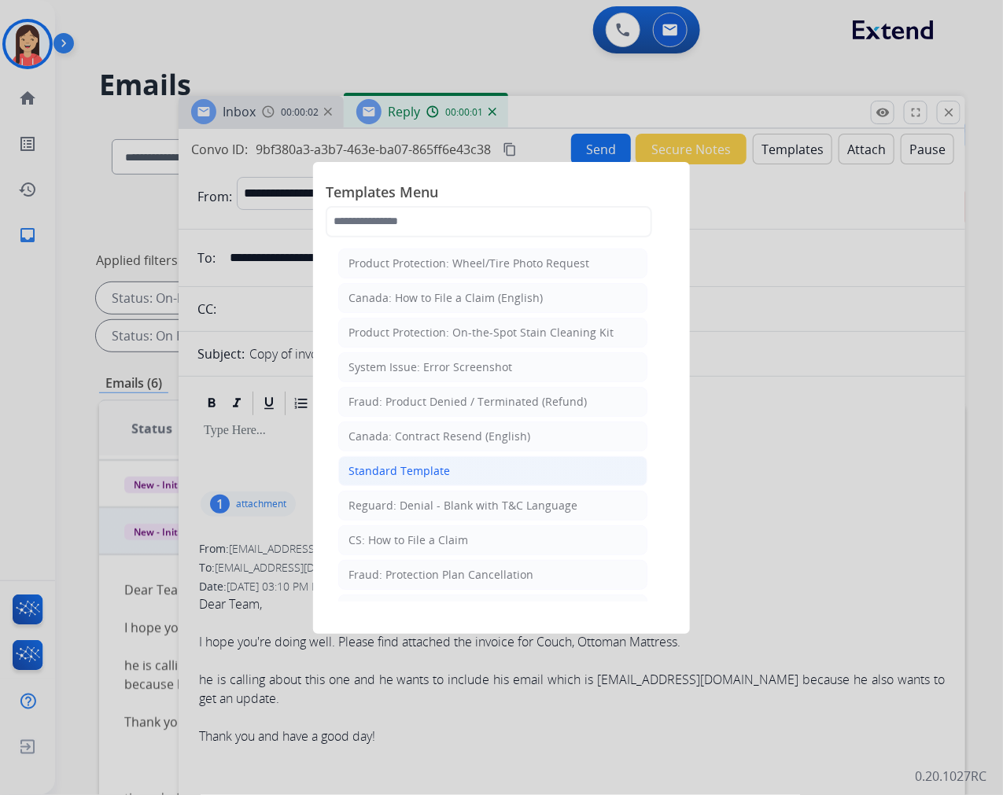
click at [467, 467] on li "Standard Template" at bounding box center [492, 471] width 309 height 30
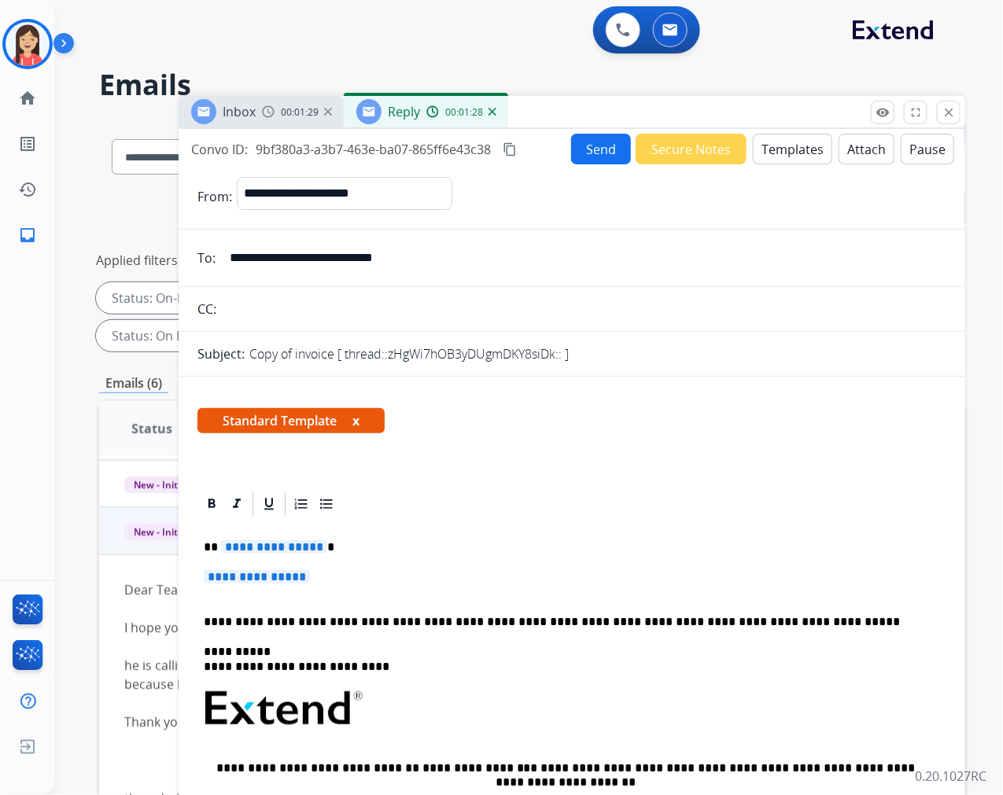
click at [334, 576] on p "**********" at bounding box center [572, 584] width 736 height 29
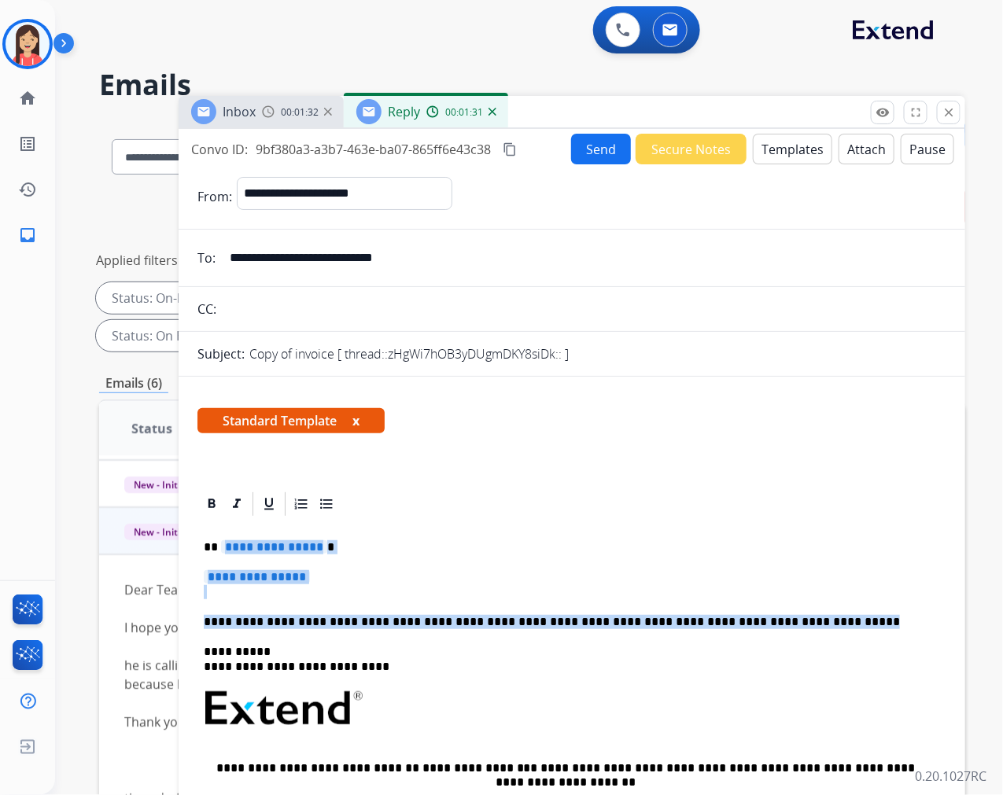
drag, startPoint x: 782, startPoint y: 622, endPoint x: 219, endPoint y: 551, distance: 567.9
click at [219, 551] on div "**********" at bounding box center [571, 745] width 749 height 455
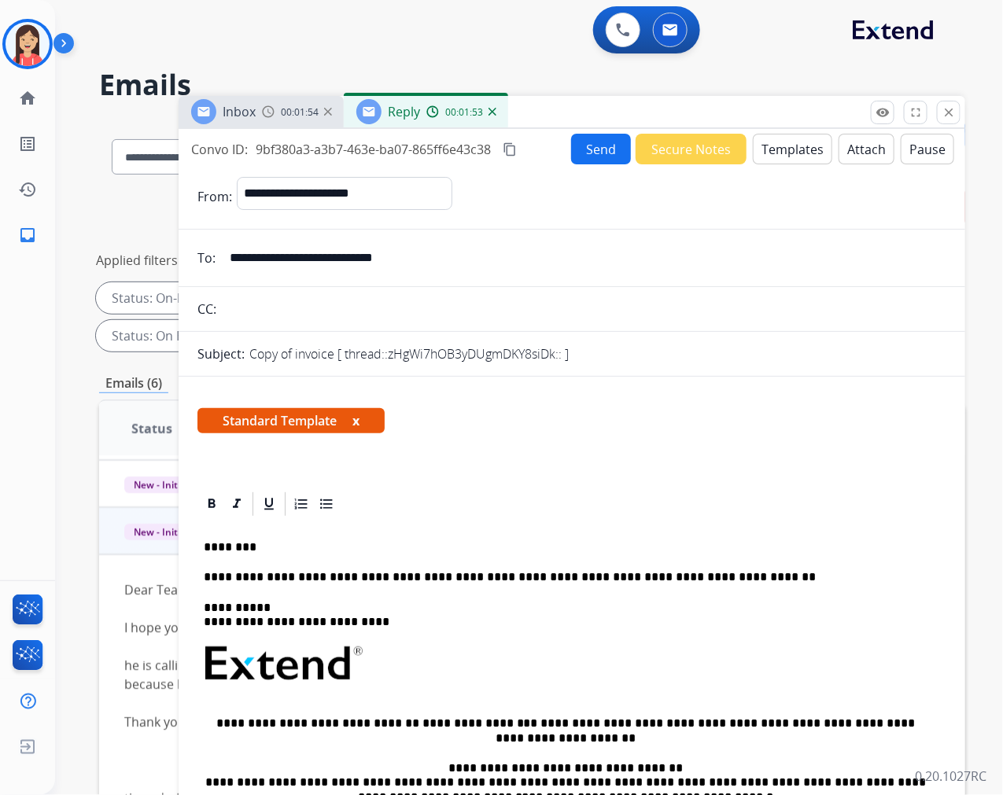
click at [571, 140] on button "Send" at bounding box center [601, 149] width 60 height 31
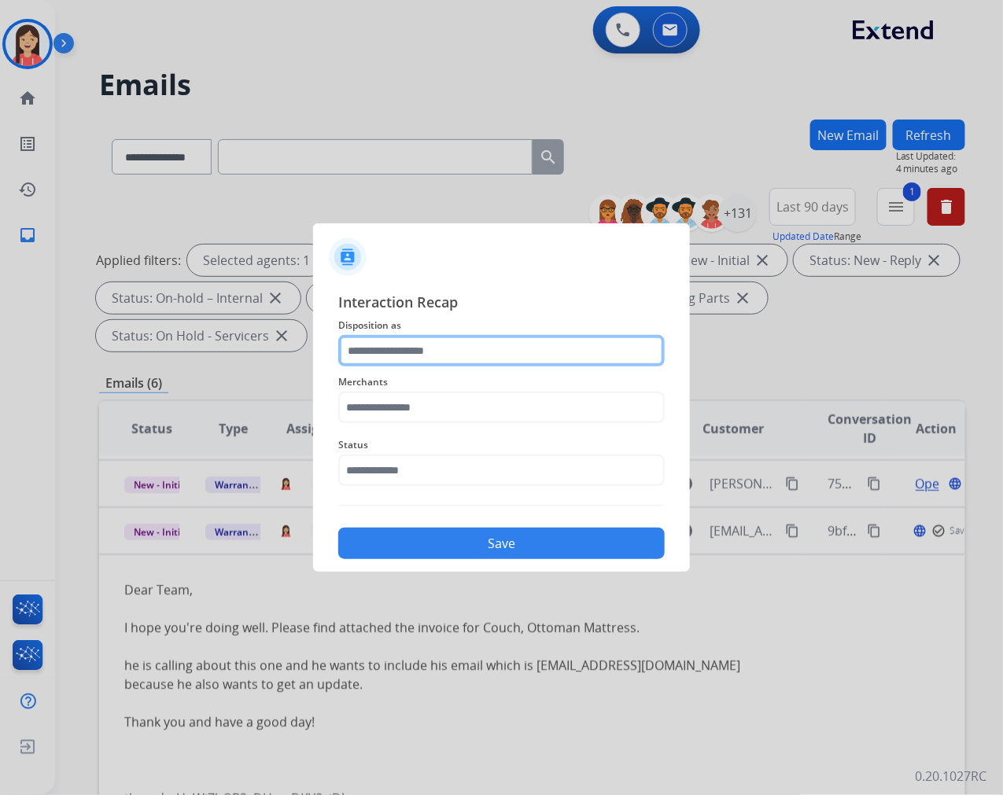
click at [519, 342] on input "text" at bounding box center [501, 350] width 327 height 31
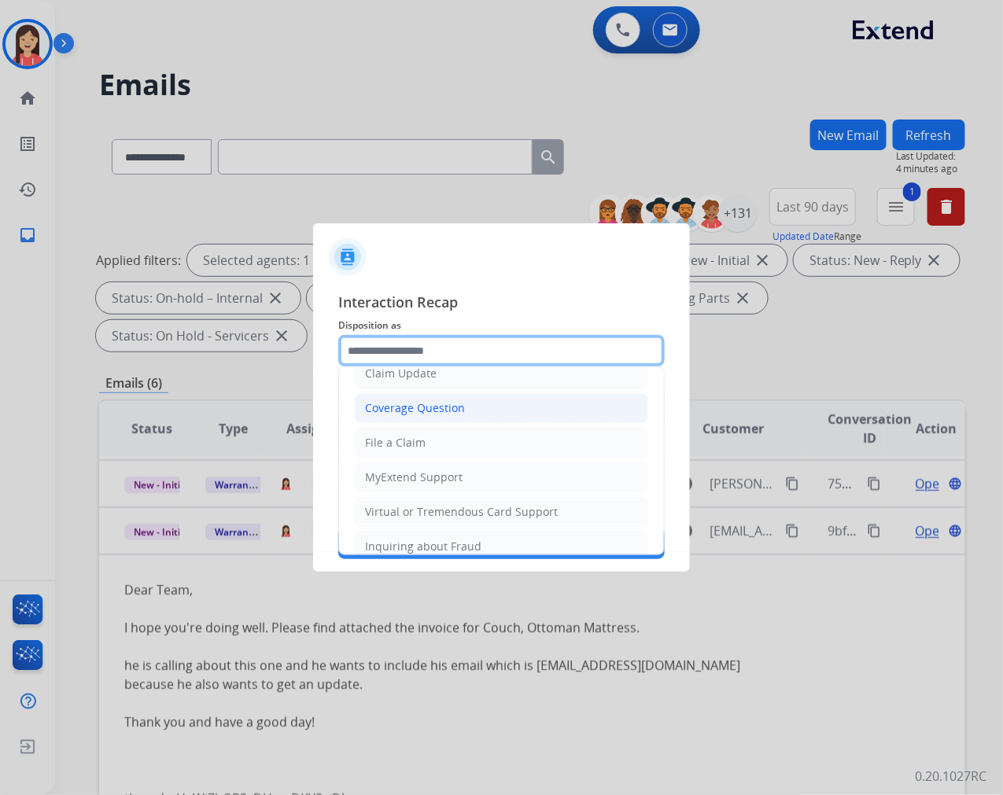
scroll to position [246, 0]
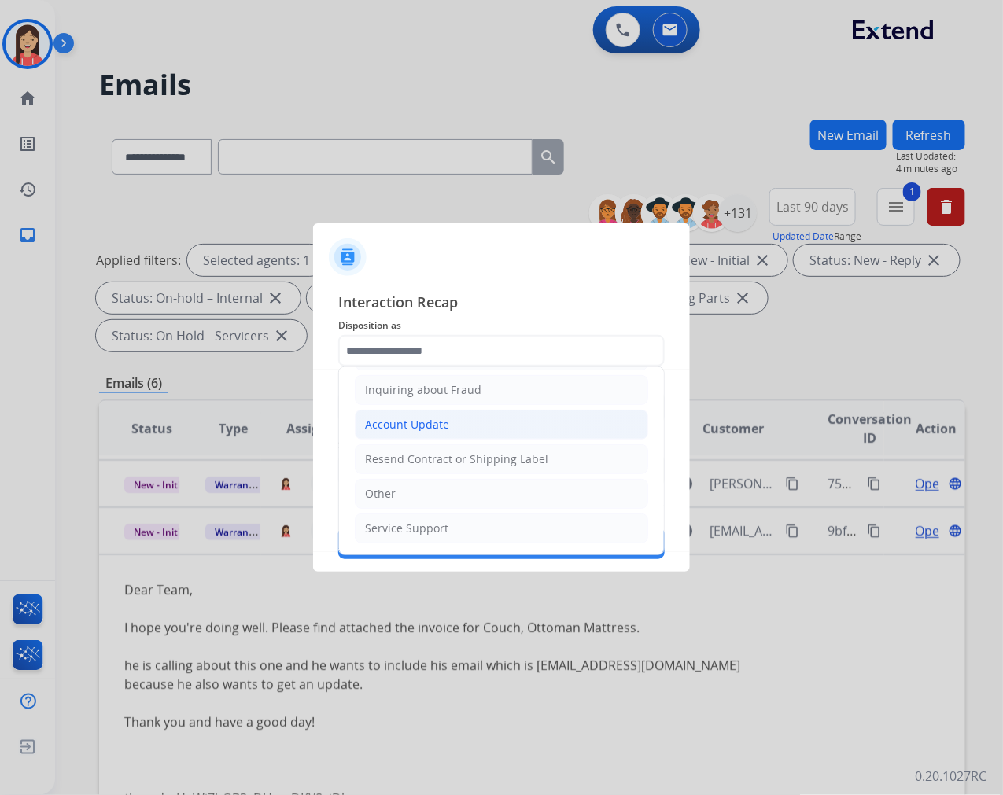
click at [422, 428] on div "Account Update" at bounding box center [407, 425] width 84 height 16
type input "**********"
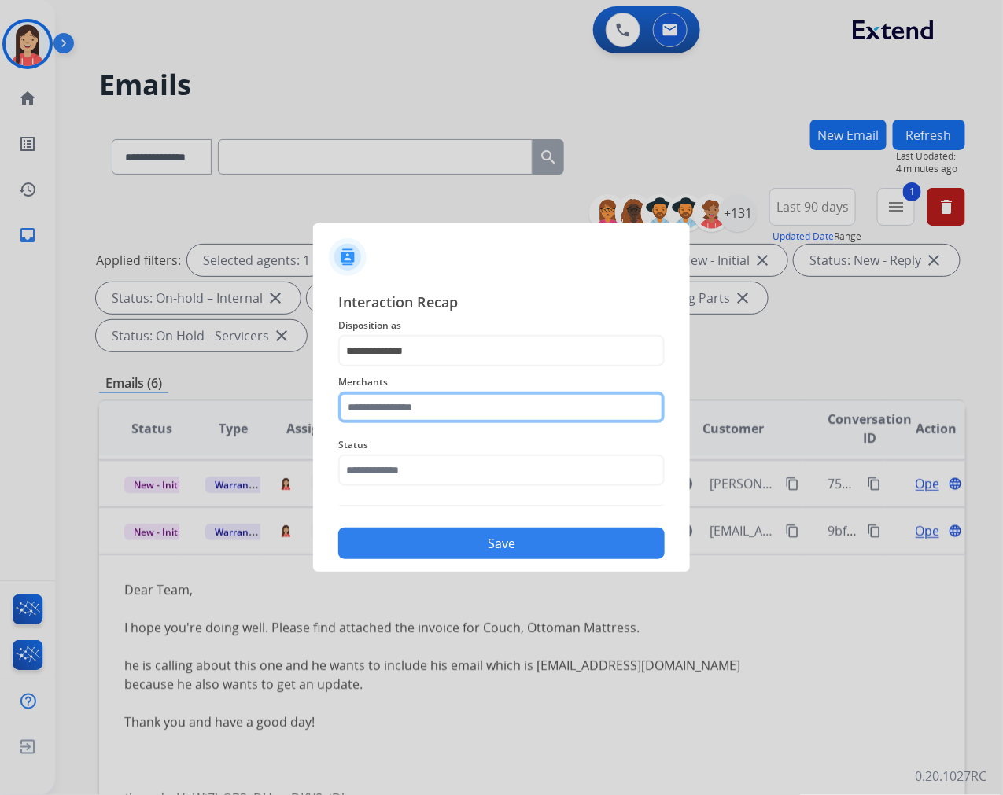
click at [431, 405] on input "text" at bounding box center [501, 407] width 327 height 31
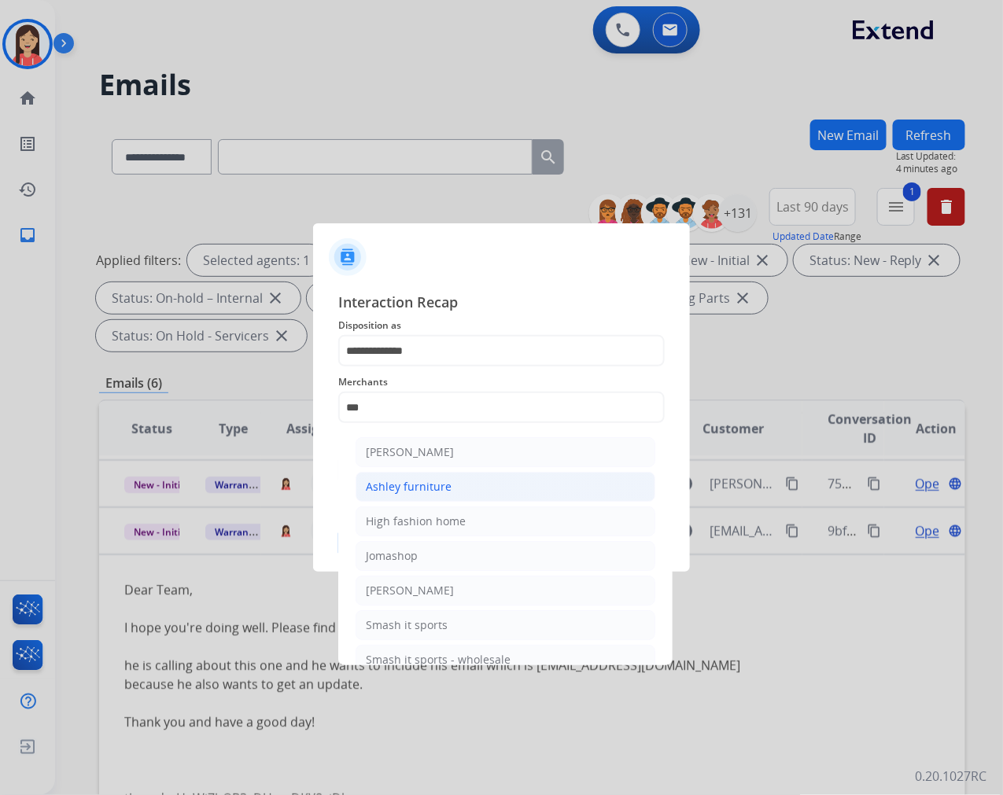
click at [435, 491] on div "Ashley furniture" at bounding box center [409, 487] width 86 height 16
type input "**********"
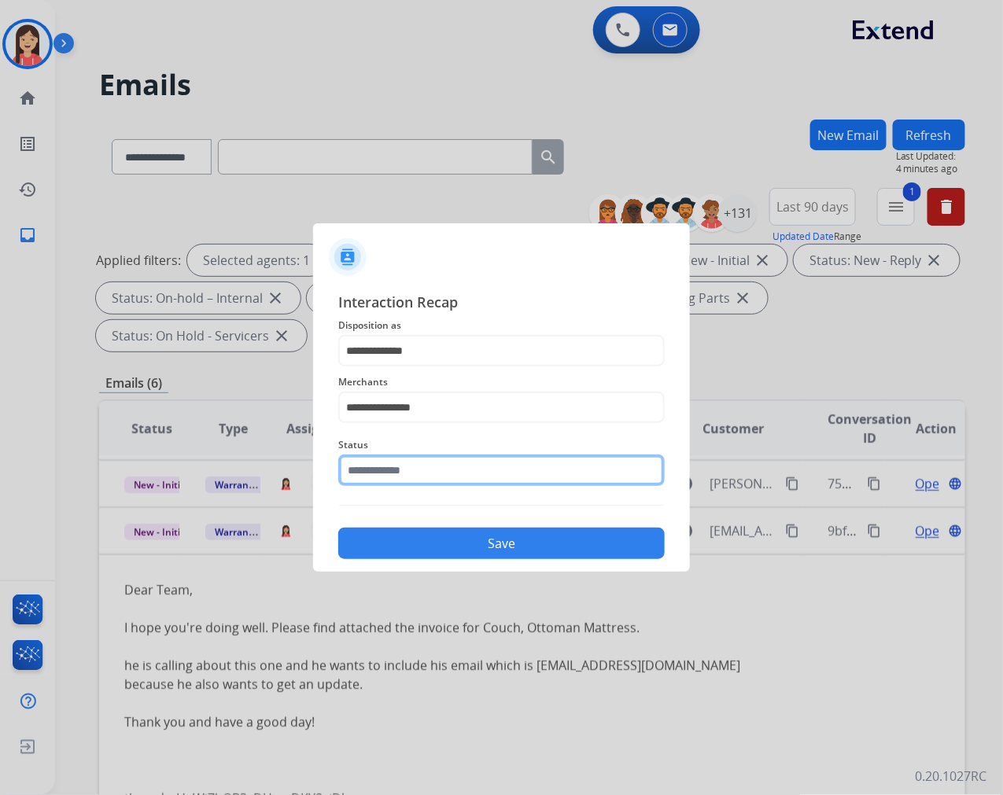
click at [444, 472] on input "text" at bounding box center [501, 470] width 327 height 31
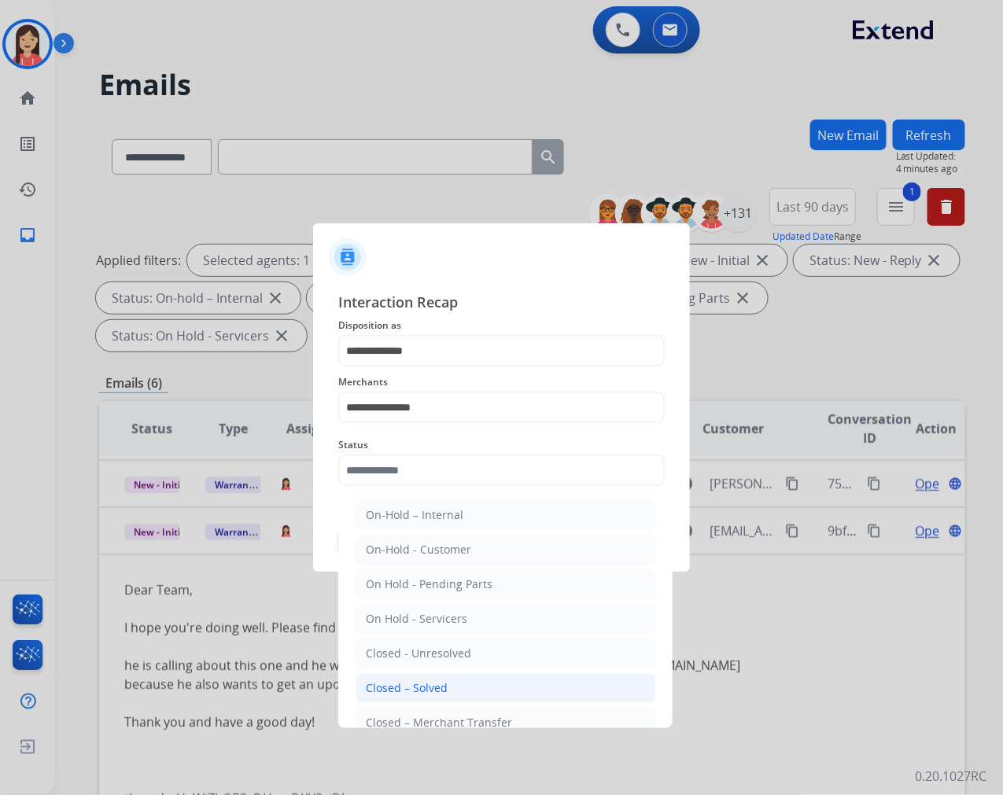
click at [450, 686] on li "Closed – Solved" at bounding box center [506, 688] width 300 height 30
type input "**********"
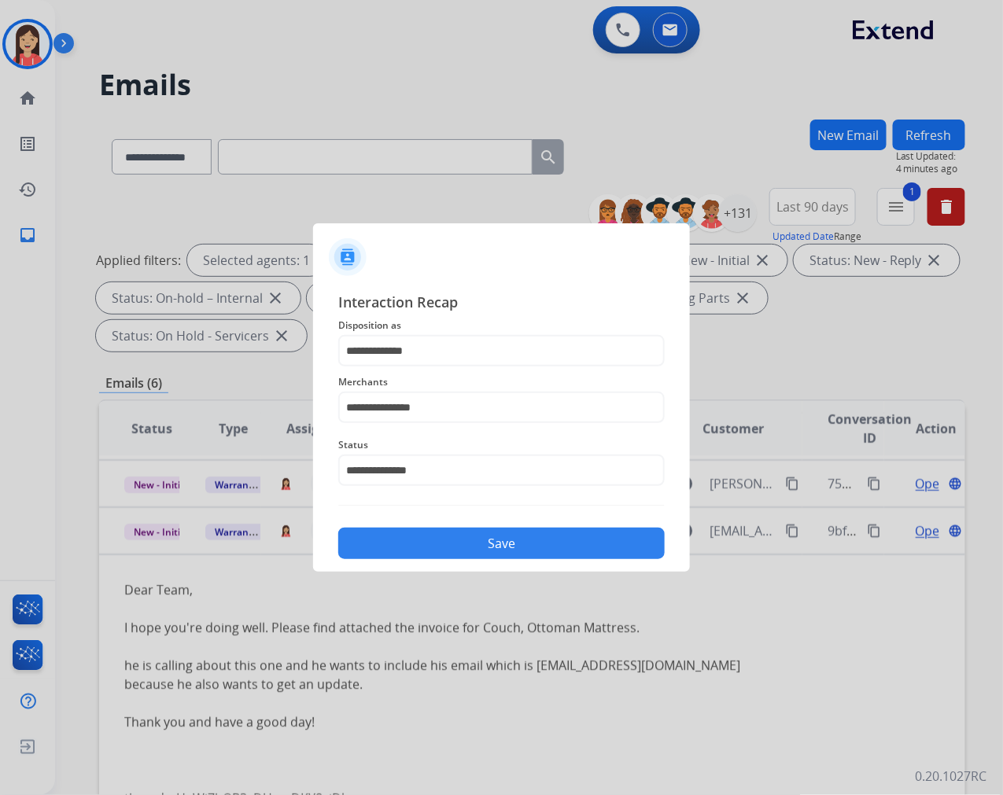
click at [498, 540] on button "Save" at bounding box center [501, 543] width 327 height 31
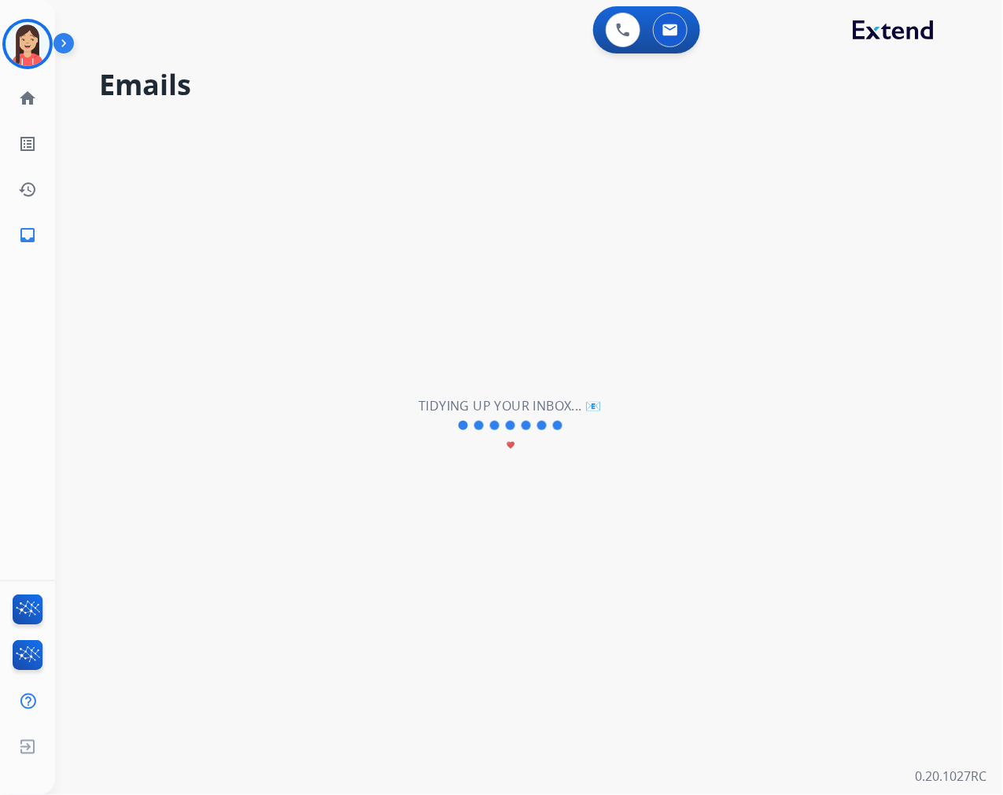
scroll to position [0, 0]
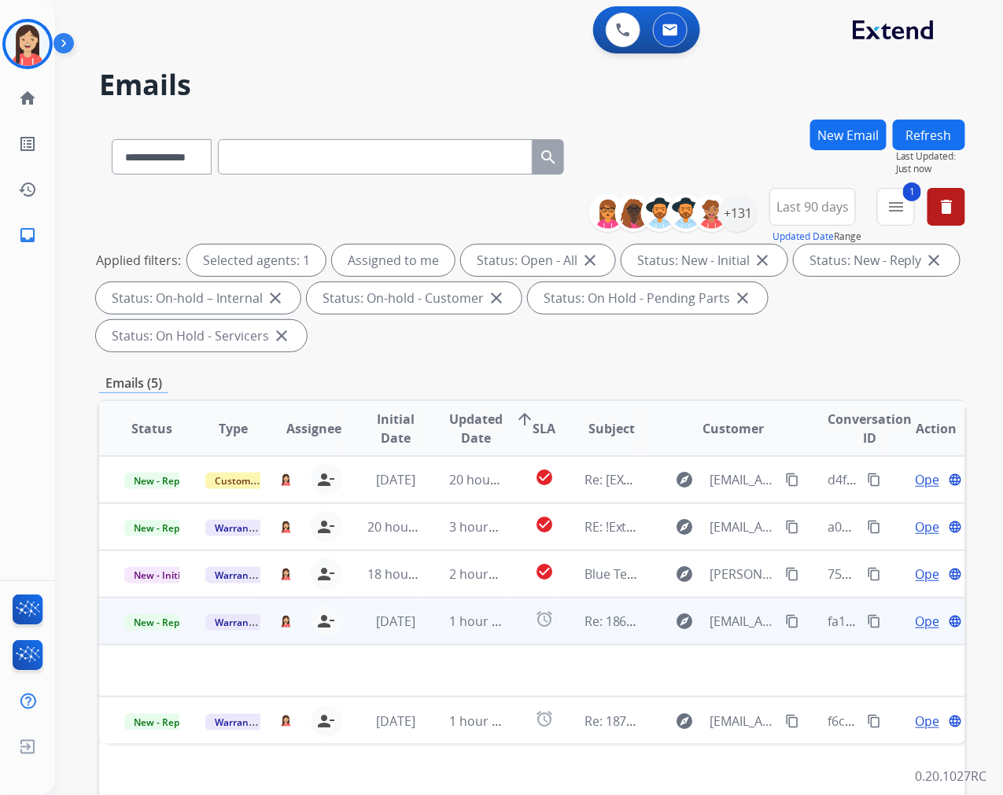
click at [426, 634] on td "1 hour ago" at bounding box center [464, 621] width 81 height 47
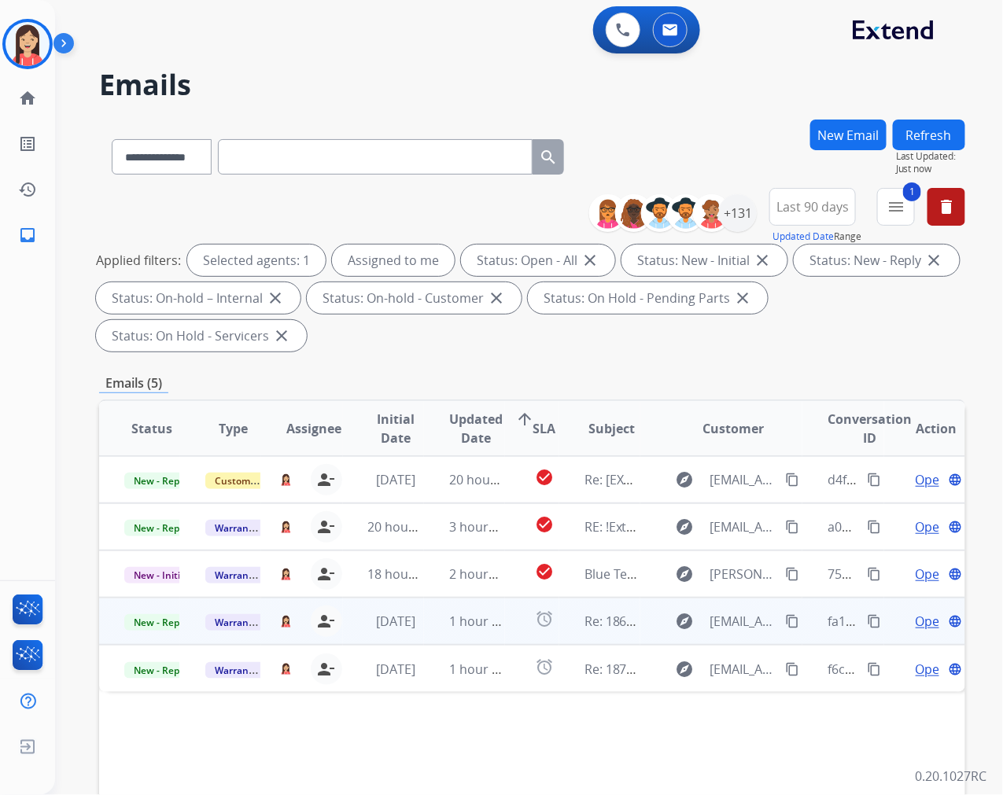
click at [426, 634] on td "1 hour ago" at bounding box center [464, 621] width 81 height 47
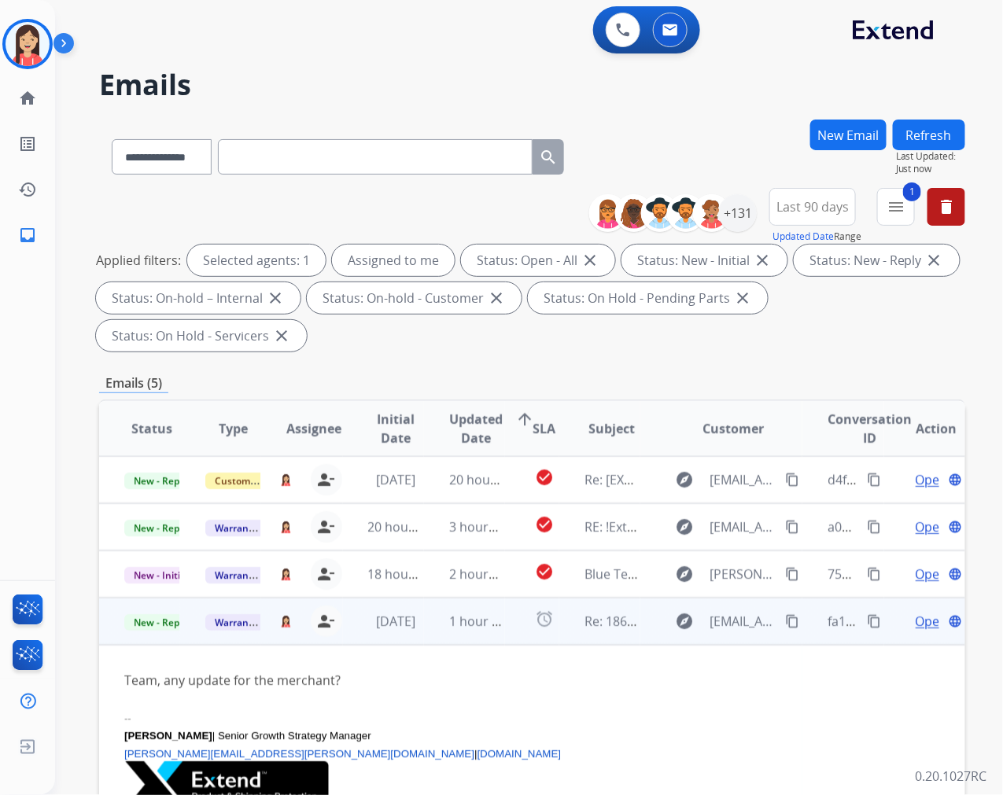
scroll to position [34, 0]
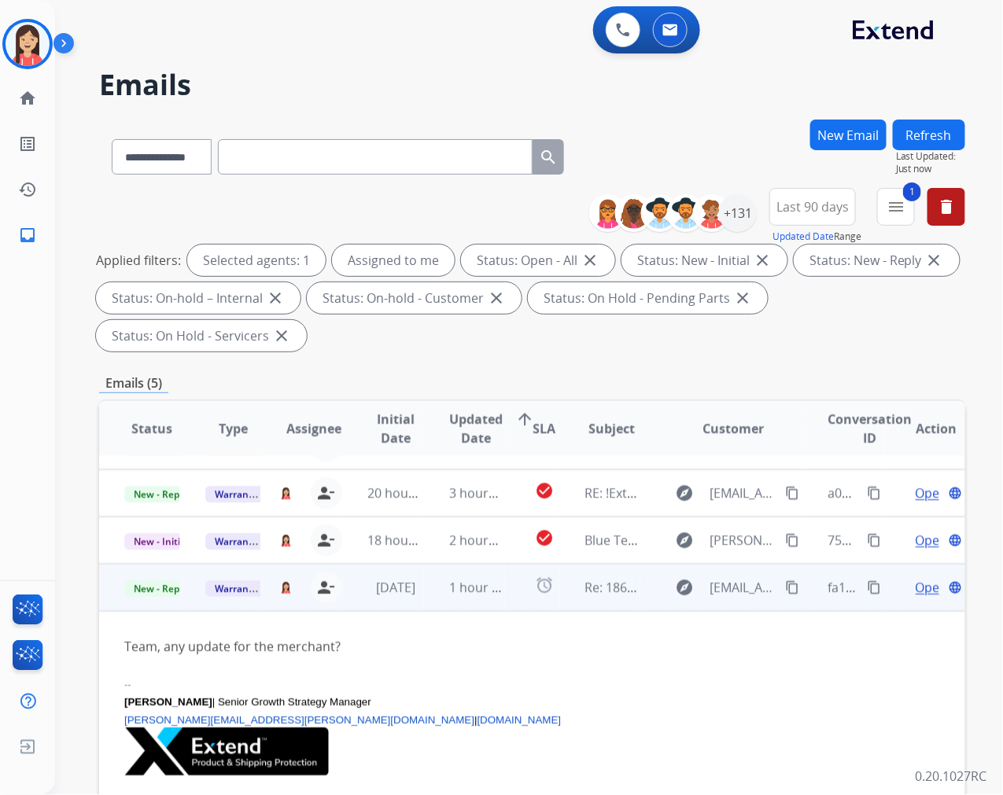
click at [916, 588] on span "Open" at bounding box center [932, 587] width 32 height 19
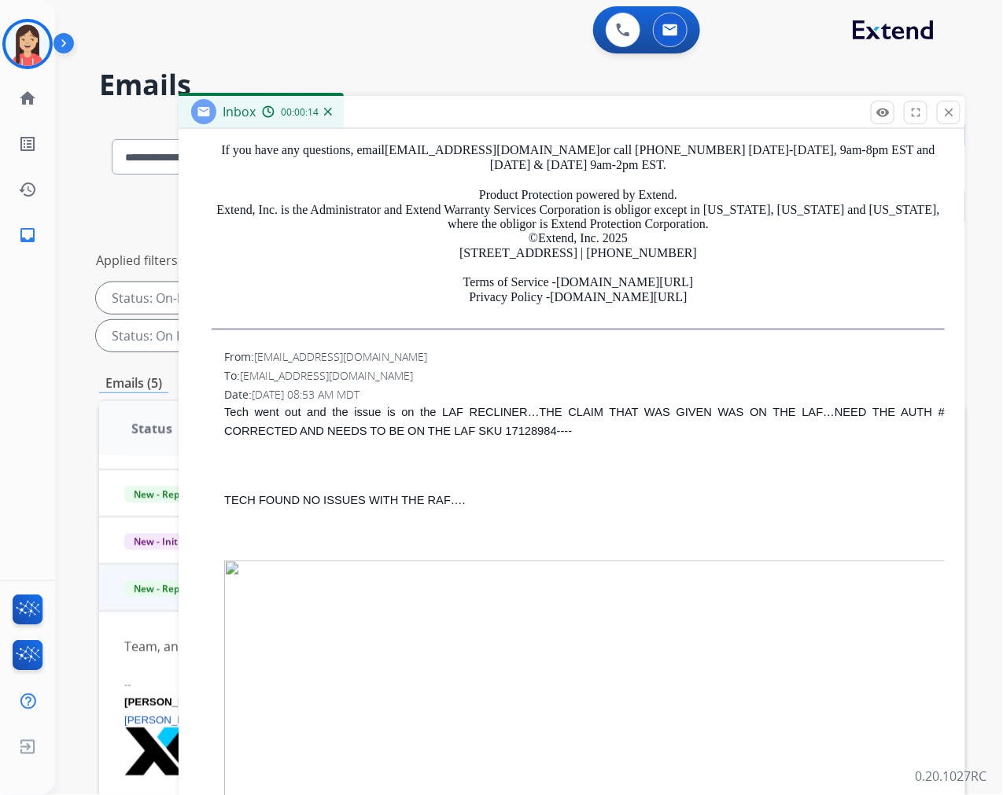
scroll to position [418, 0]
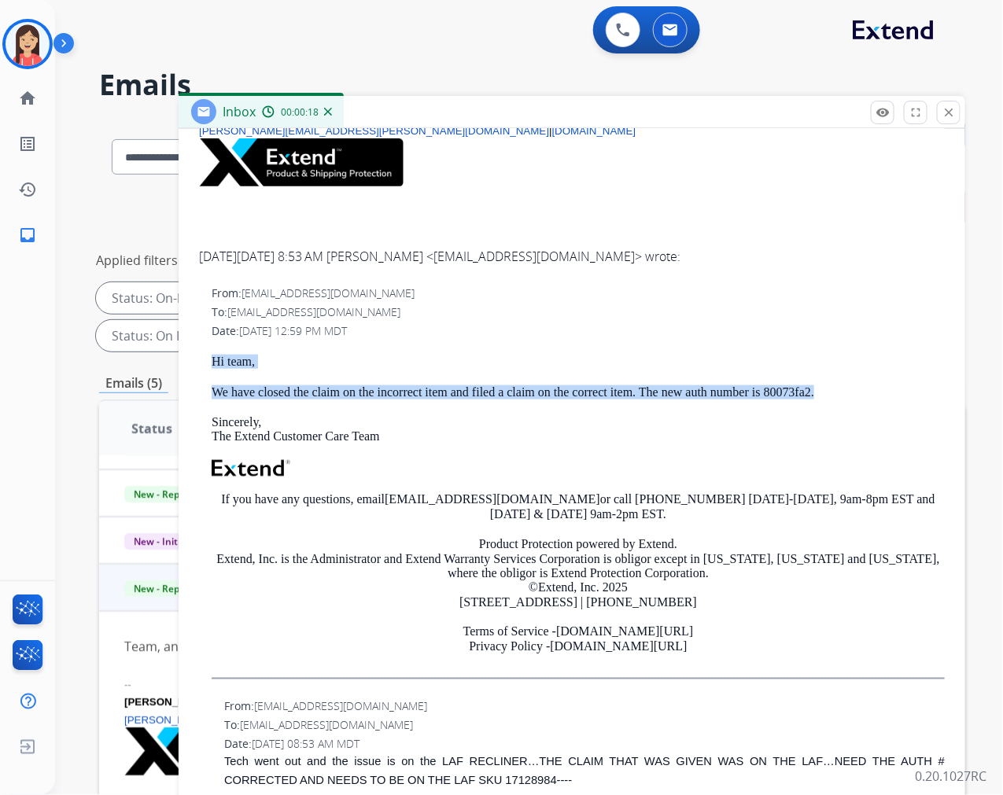
drag, startPoint x: 207, startPoint y: 356, endPoint x: 825, endPoint y: 395, distance: 618.8
click at [825, 395] on div "From: [EMAIL_ADDRESS][DOMAIN_NAME] To: [EMAIL_ADDRESS][DOMAIN_NAME] Date: [DATE…" at bounding box center [571, 489] width 749 height 410
click at [825, 395] on p "We have closed the claim on the incorrect item and filed a claim on the correct…" at bounding box center [578, 393] width 733 height 14
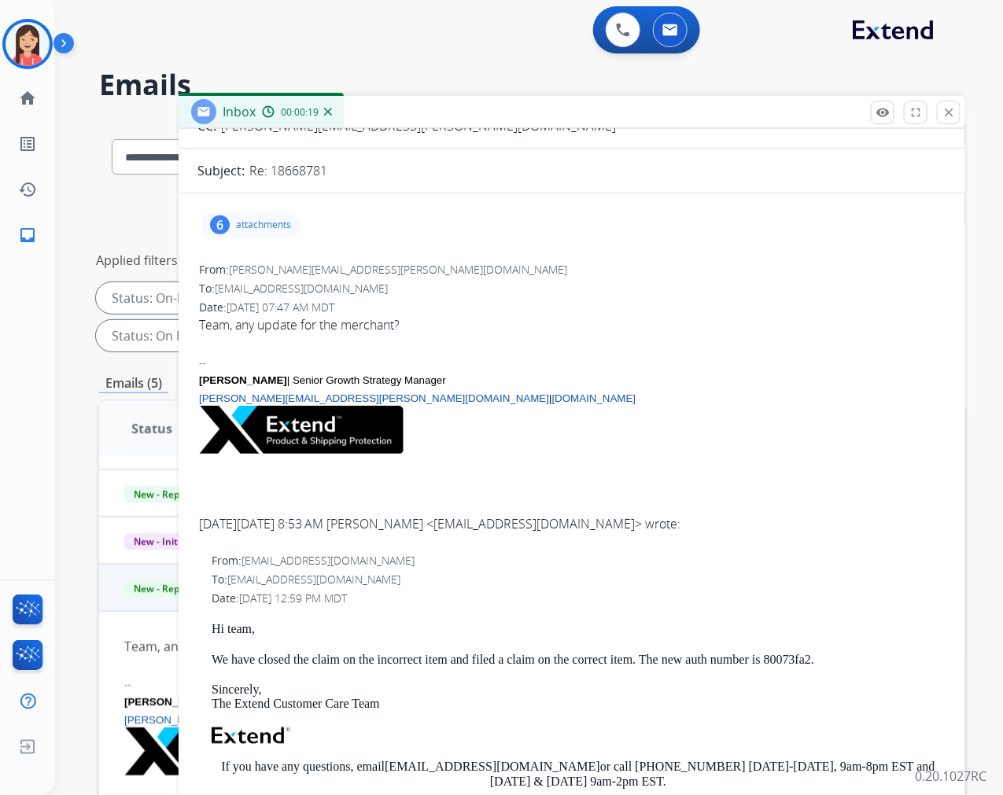
scroll to position [0, 0]
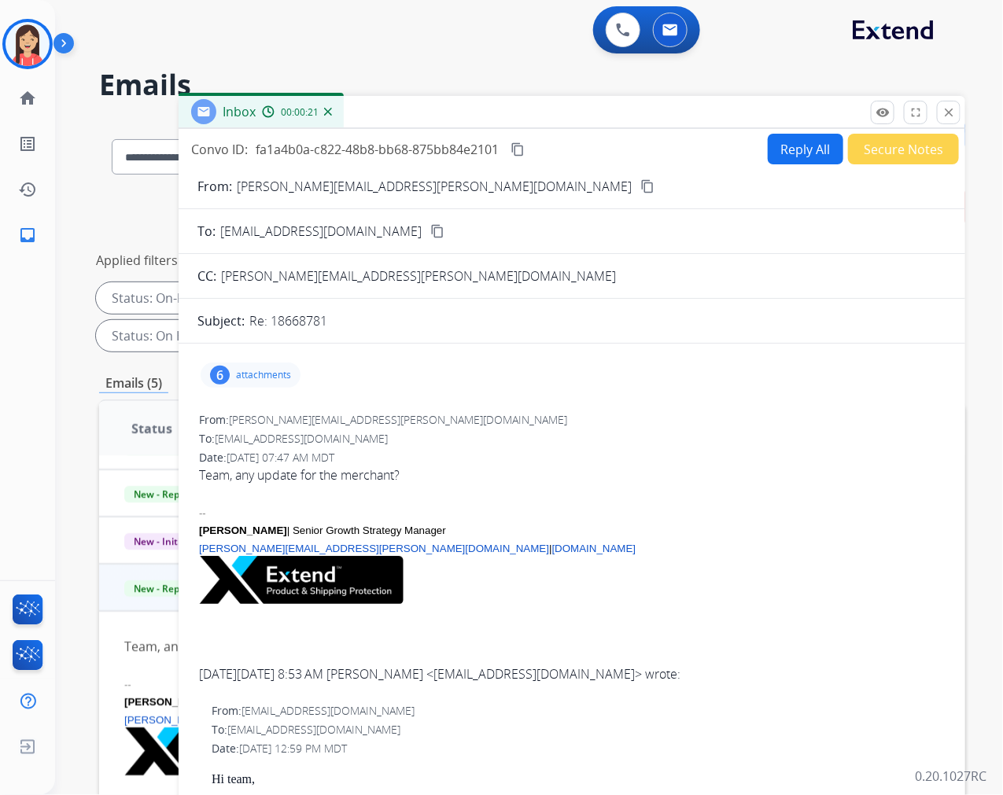
click at [783, 149] on button "Reply All" at bounding box center [806, 149] width 76 height 31
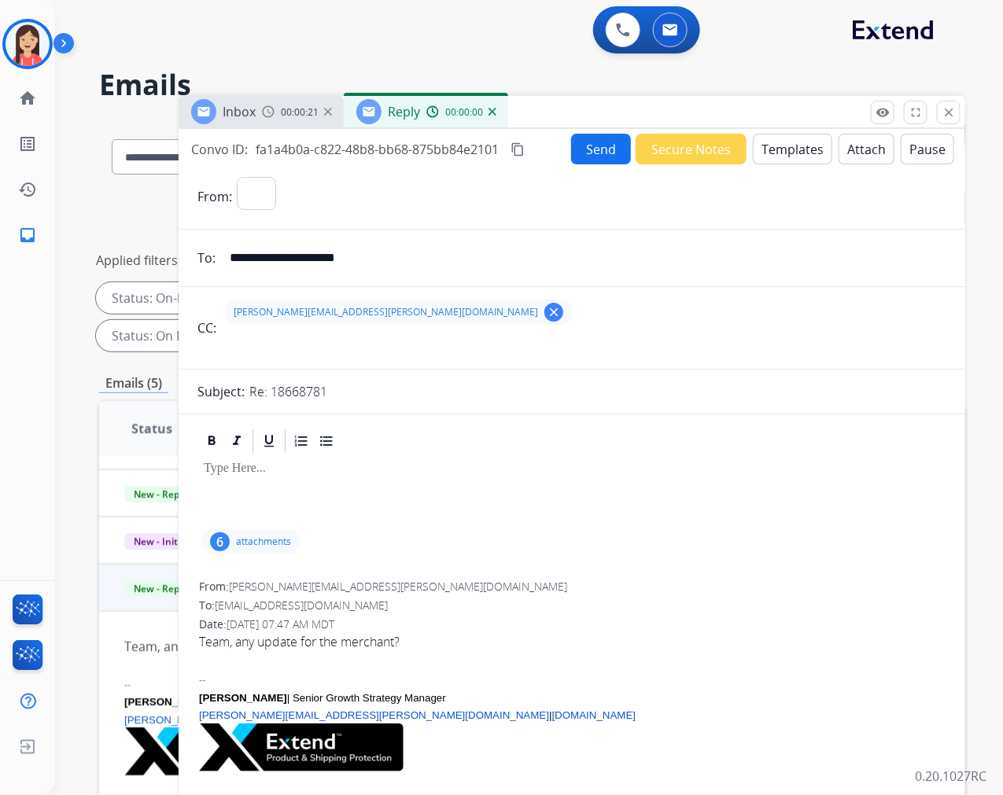
select select "**********"
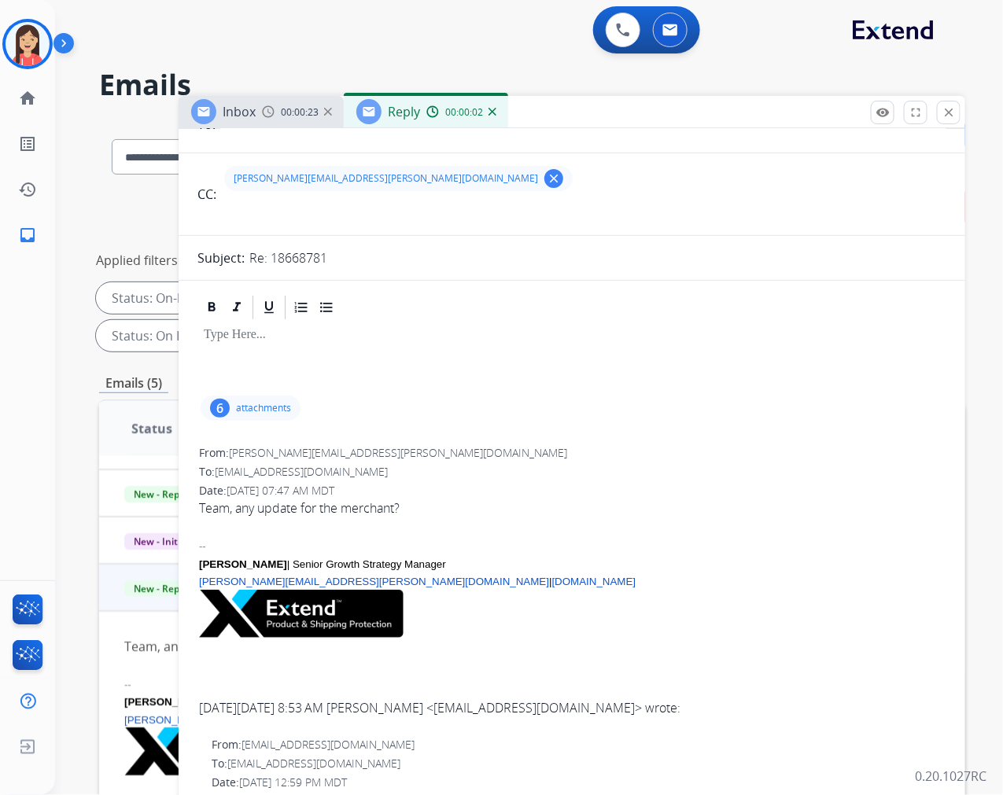
scroll to position [437, 0]
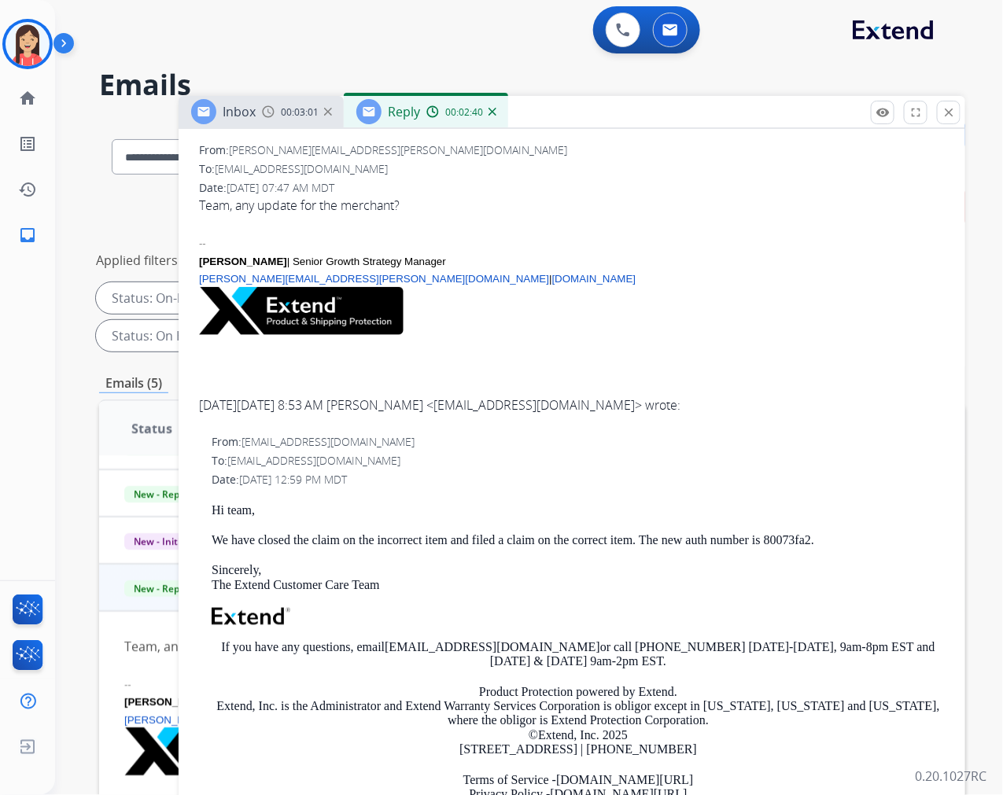
click at [216, 504] on p "Hi team," at bounding box center [578, 511] width 733 height 14
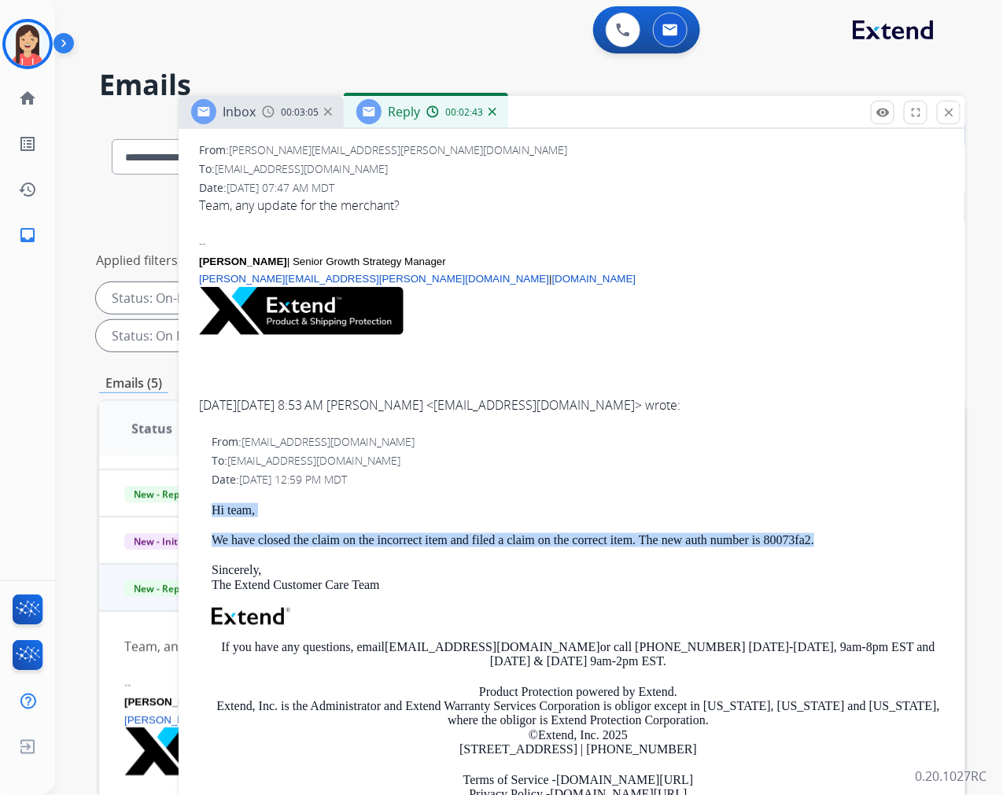
drag, startPoint x: 210, startPoint y: 504, endPoint x: 839, endPoint y: 538, distance: 630.3
click at [839, 538] on div "Hi team, We have closed the claim on the incorrect item and filed a claim on th…" at bounding box center [578, 666] width 733 height 325
copy div "Hi team, We have closed the claim on the incorrect item and filed a claim on th…"
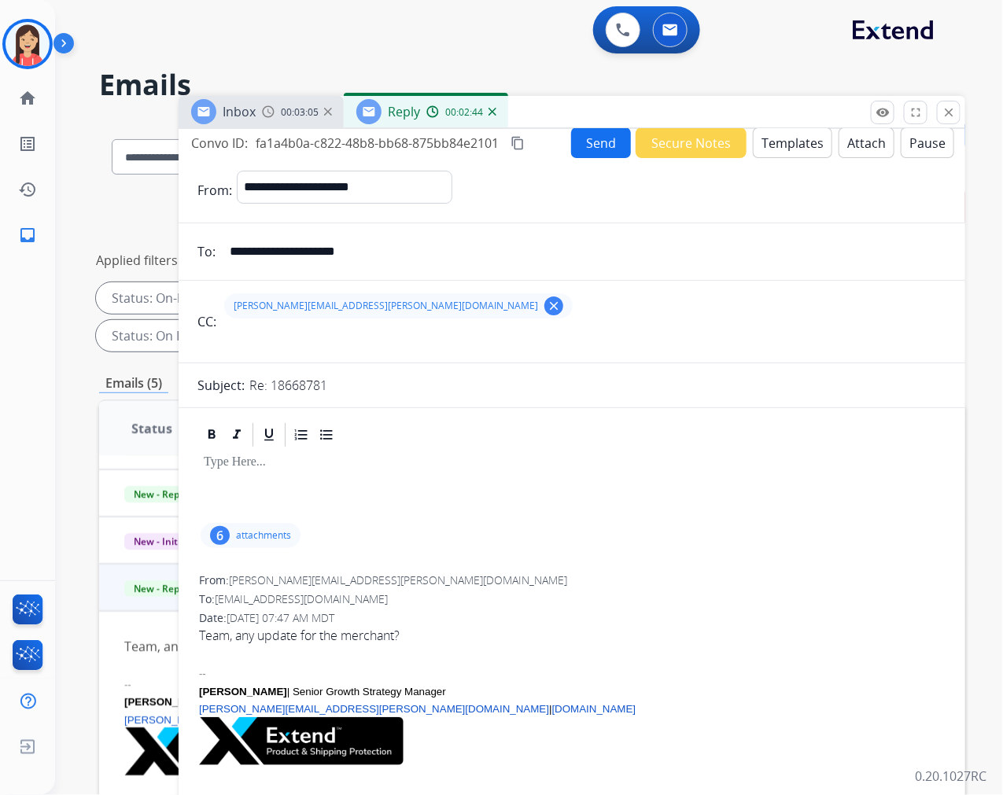
scroll to position [0, 0]
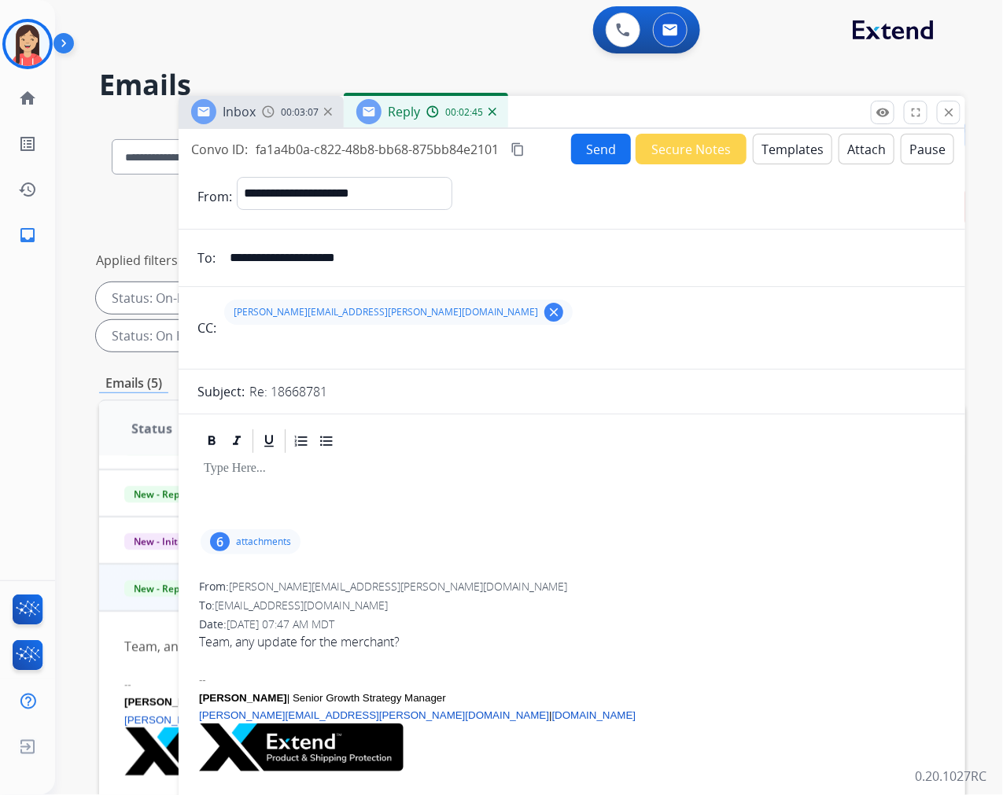
click at [771, 151] on button "Templates" at bounding box center [792, 149] width 79 height 31
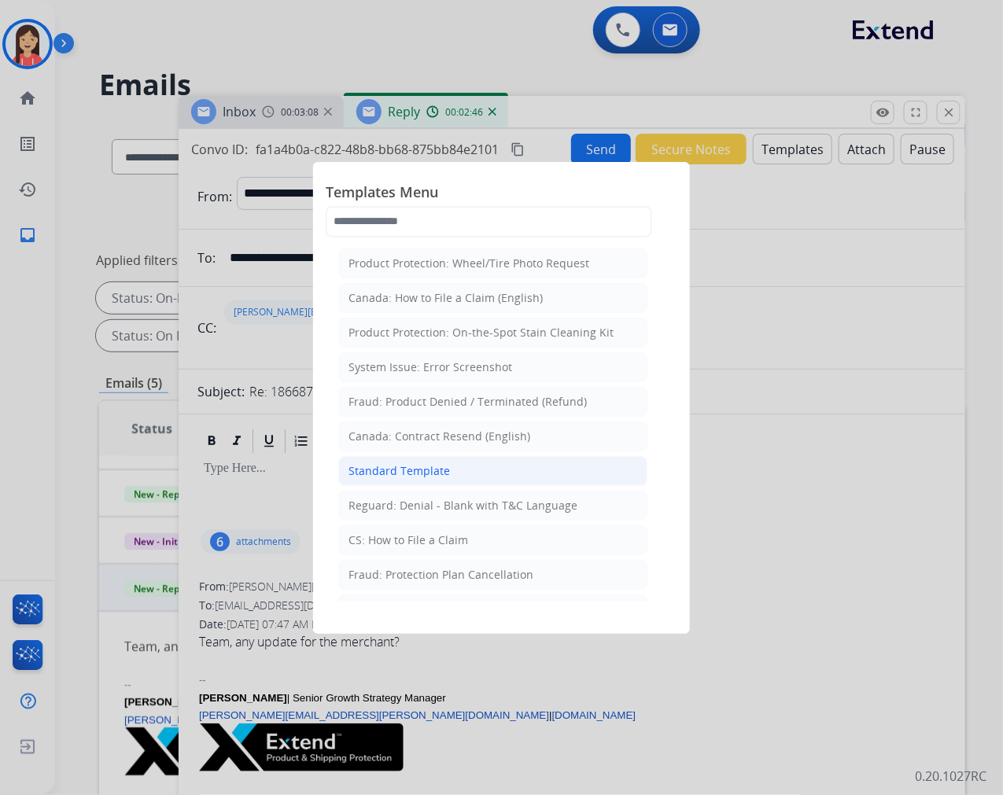
click at [444, 466] on div "Standard Template" at bounding box center [399, 471] width 101 height 16
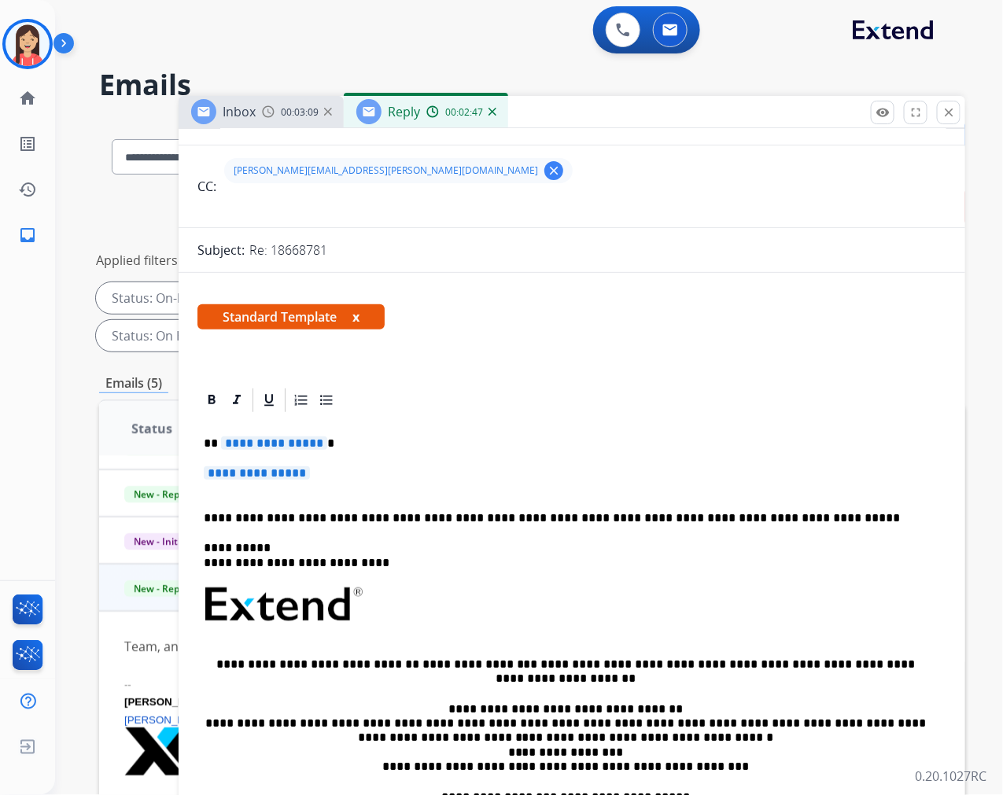
scroll to position [175, 0]
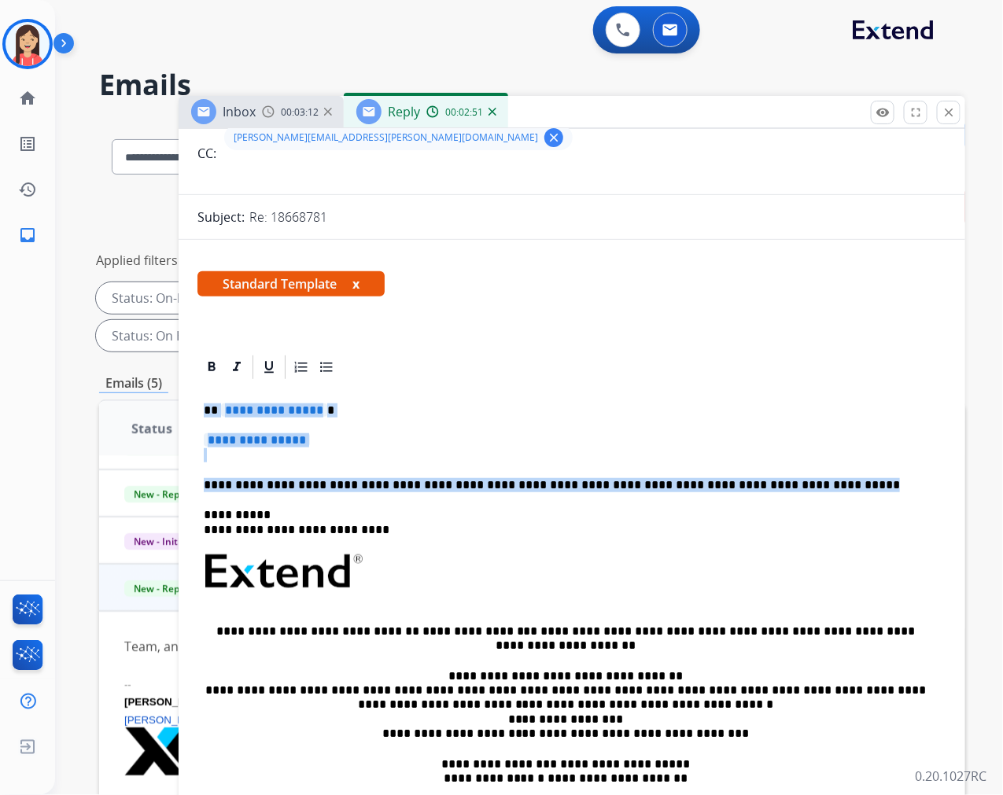
drag, startPoint x: 198, startPoint y: 407, endPoint x: 790, endPoint y: 485, distance: 596.9
click at [790, 485] on div "**********" at bounding box center [571, 609] width 749 height 455
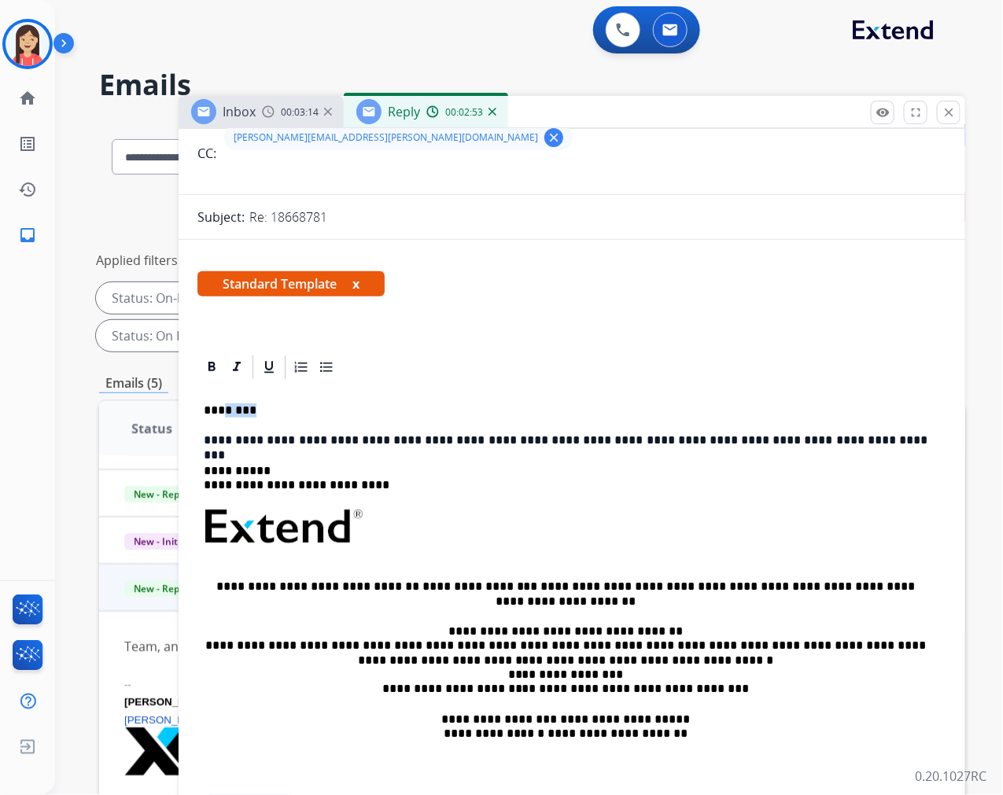
drag, startPoint x: 258, startPoint y: 409, endPoint x: 219, endPoint y: 404, distance: 39.7
click at [219, 404] on p "********" at bounding box center [566, 411] width 724 height 14
drag, startPoint x: 211, startPoint y: 439, endPoint x: 199, endPoint y: 438, distance: 11.8
click at [199, 438] on div "**********" at bounding box center [571, 587] width 749 height 410
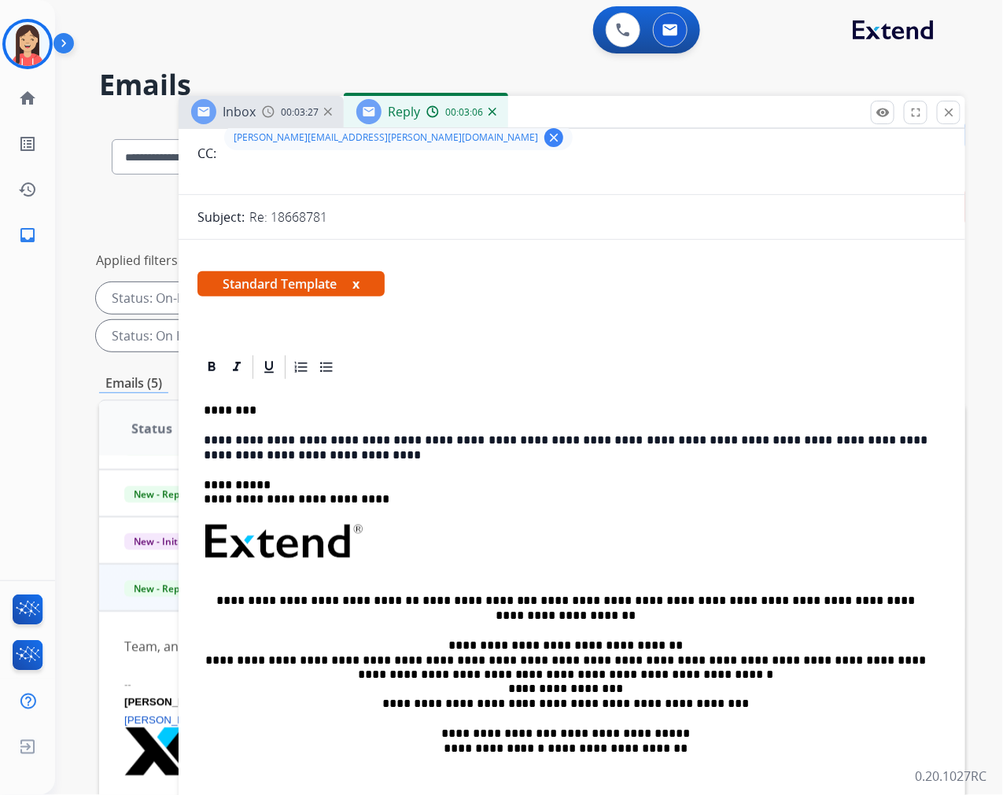
scroll to position [0, 0]
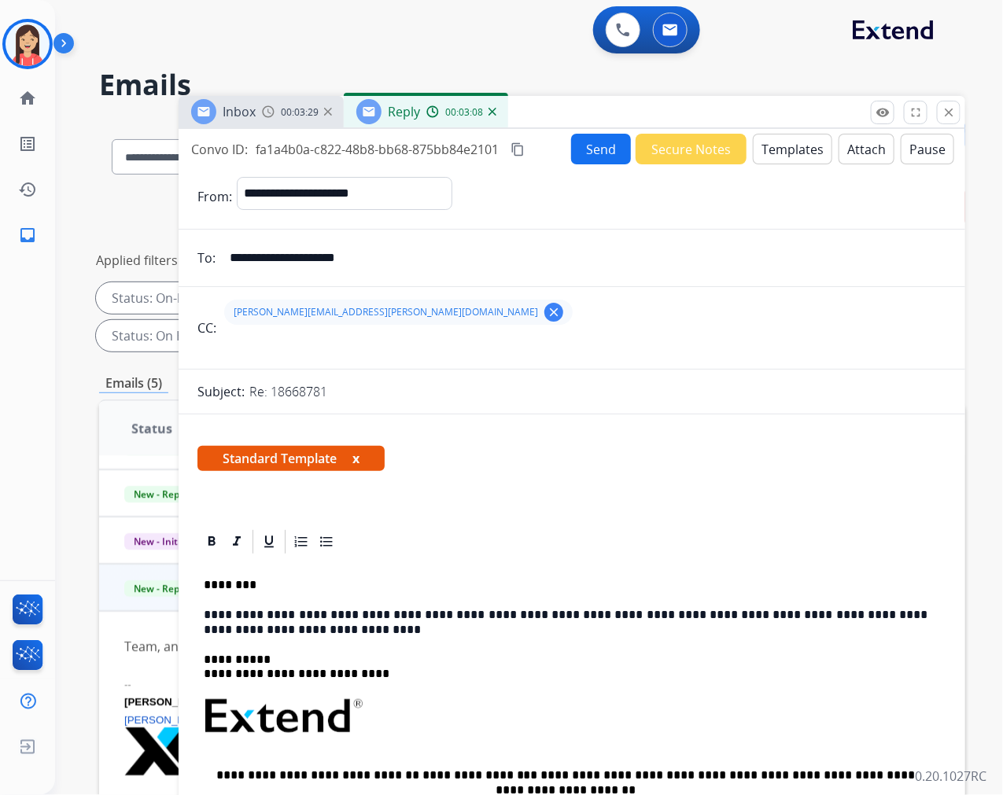
click at [593, 150] on button "Send" at bounding box center [601, 149] width 60 height 31
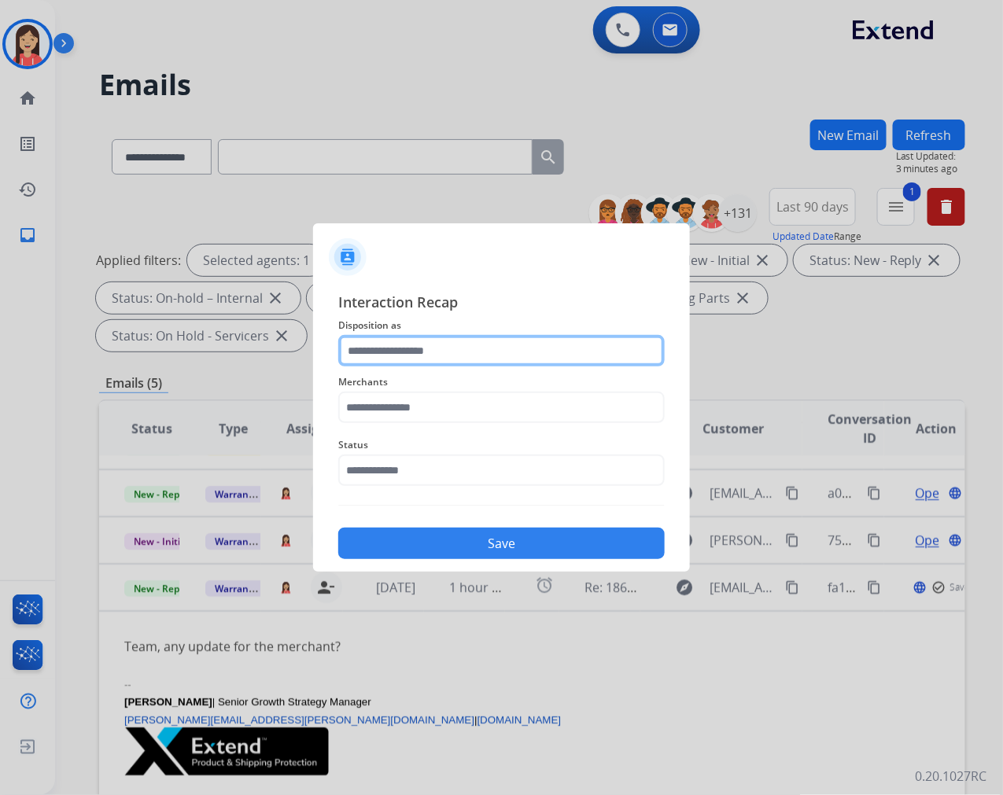
click at [454, 348] on input "text" at bounding box center [501, 350] width 327 height 31
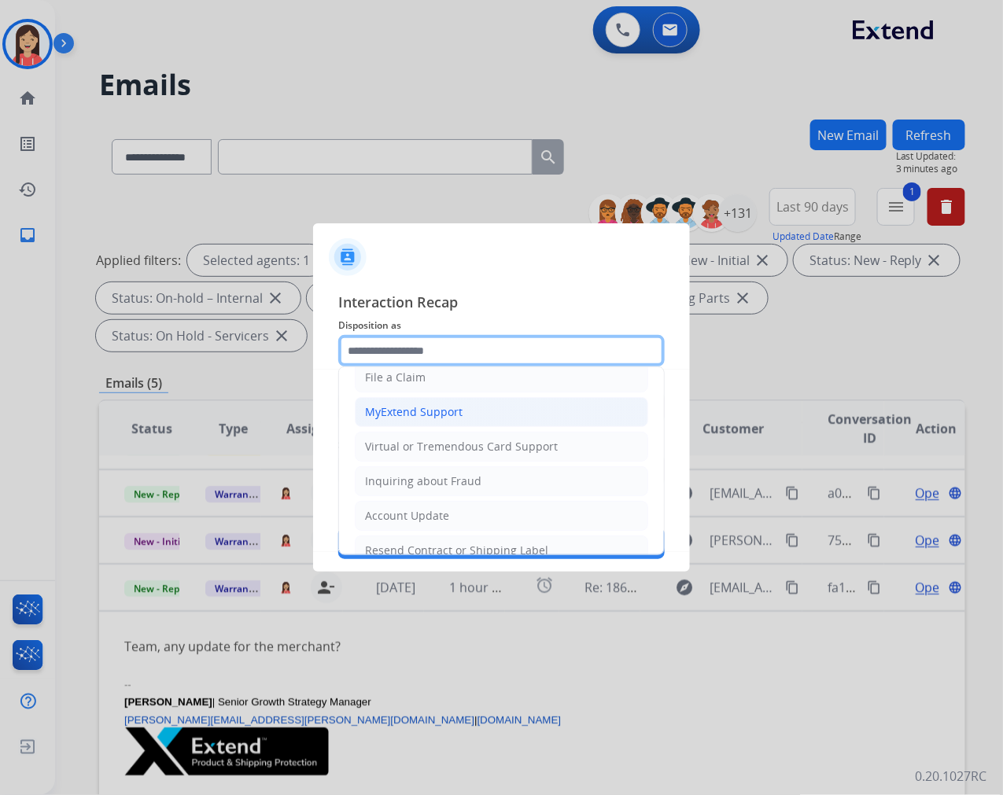
scroll to position [246, 0]
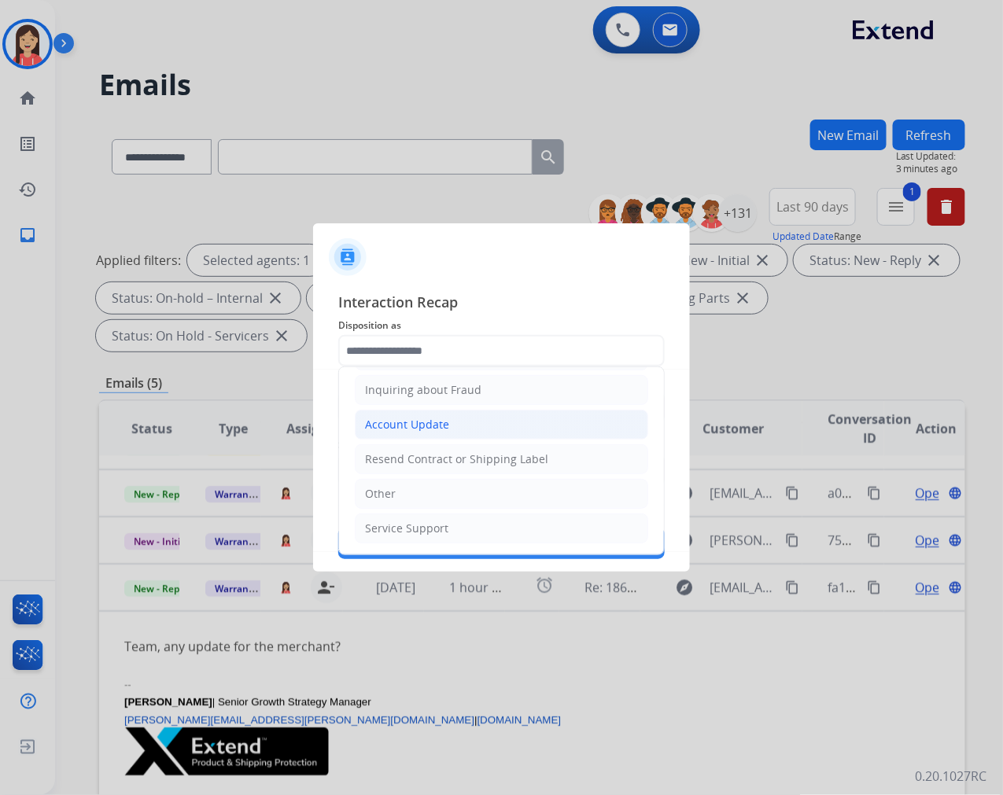
click at [436, 421] on div "Account Update" at bounding box center [407, 425] width 84 height 16
type input "**********"
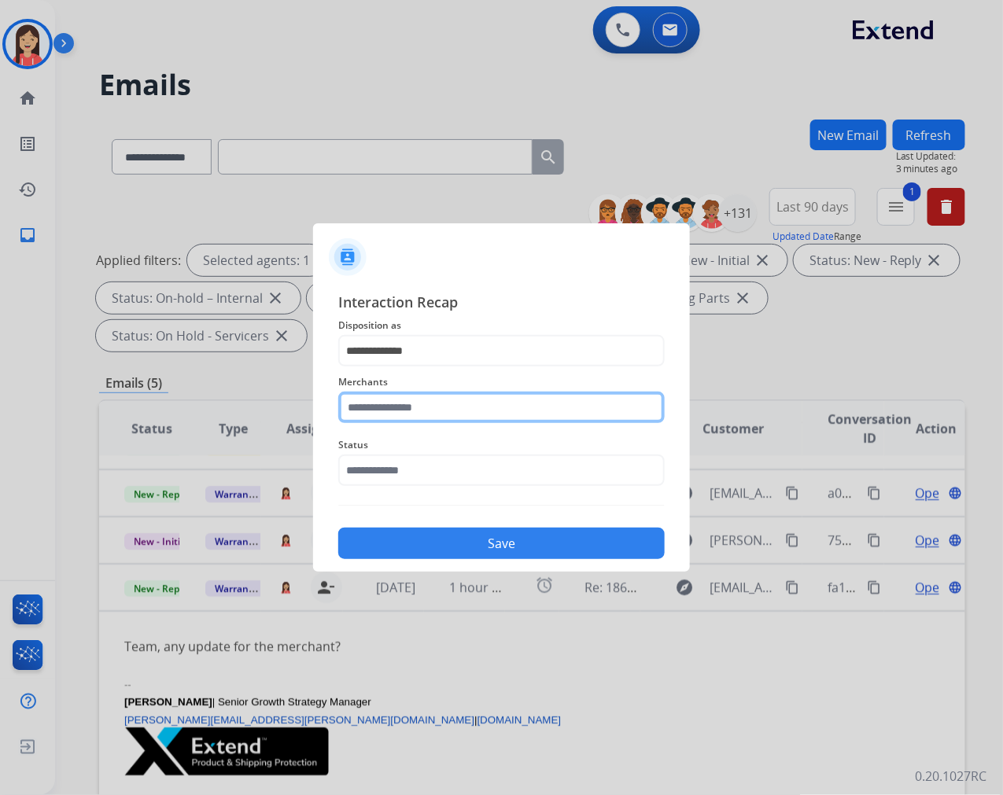
click at [437, 409] on input "text" at bounding box center [501, 407] width 327 height 31
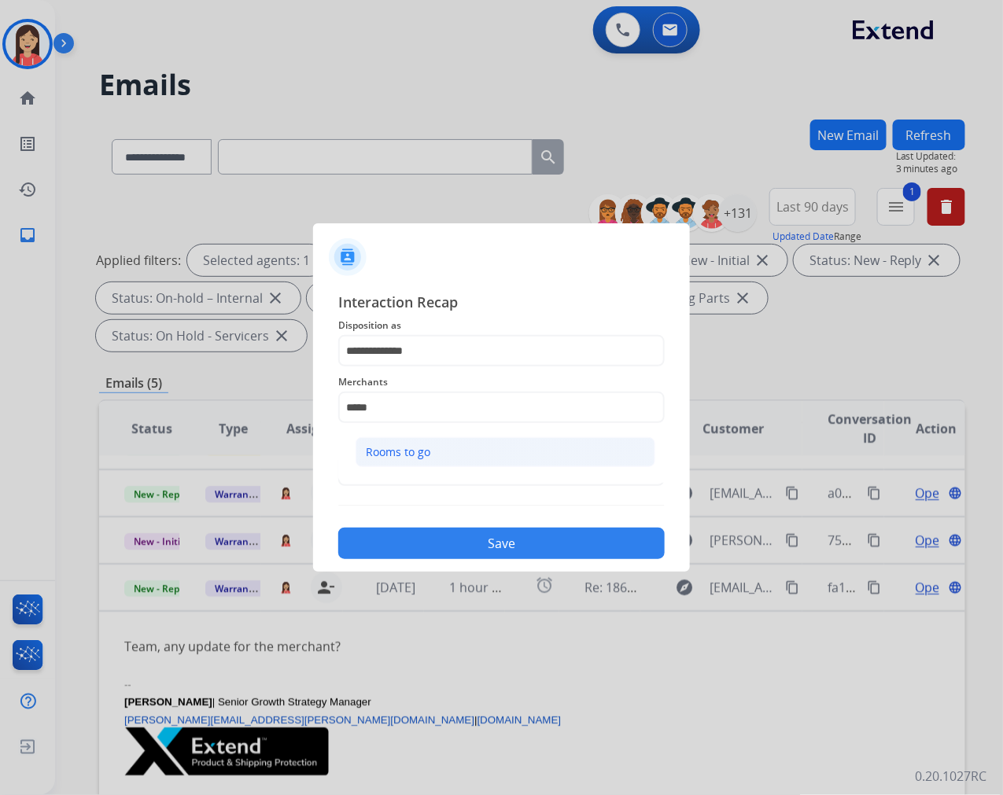
click at [391, 457] on div "Rooms to go" at bounding box center [398, 453] width 65 height 16
type input "**********"
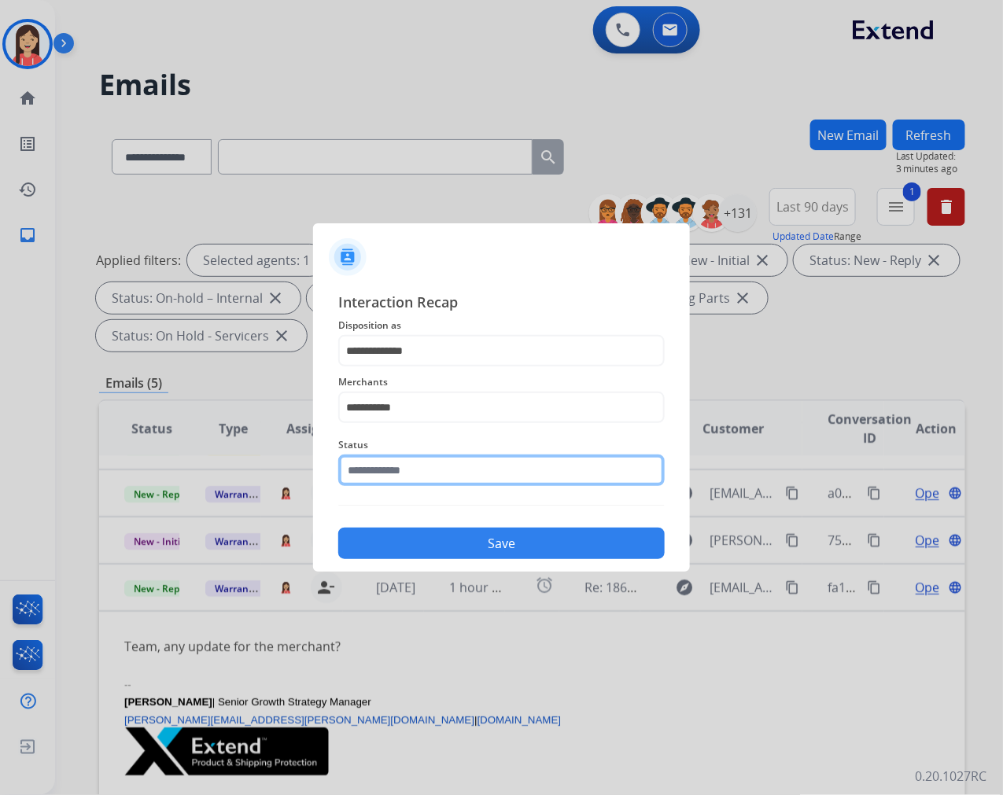
click at [387, 482] on input "text" at bounding box center [501, 470] width 327 height 31
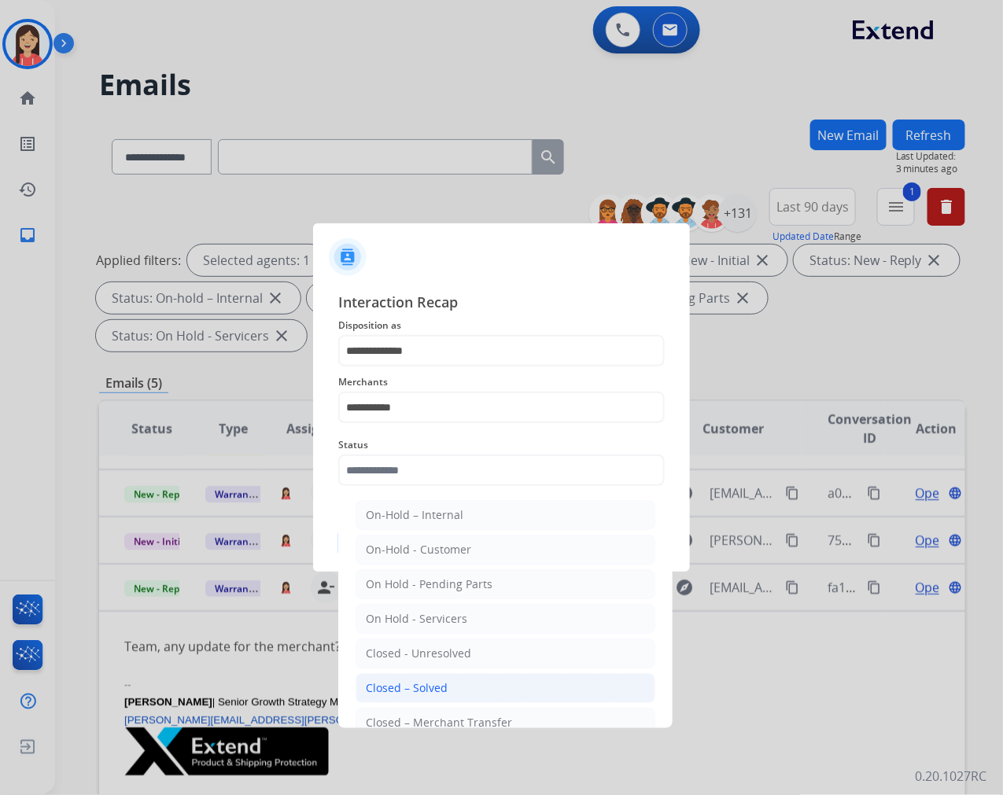
click at [404, 682] on div "Closed – Solved" at bounding box center [407, 689] width 82 height 16
type input "**********"
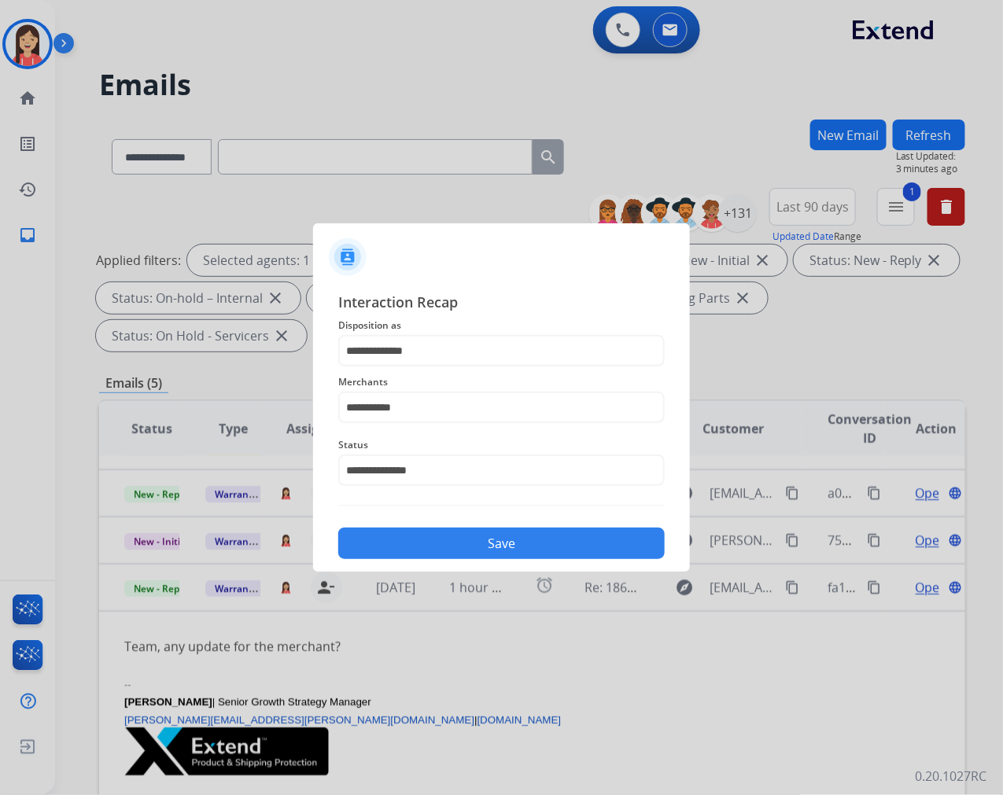
click at [486, 565] on div "**********" at bounding box center [501, 425] width 377 height 293
click at [513, 553] on button "Save" at bounding box center [501, 543] width 327 height 31
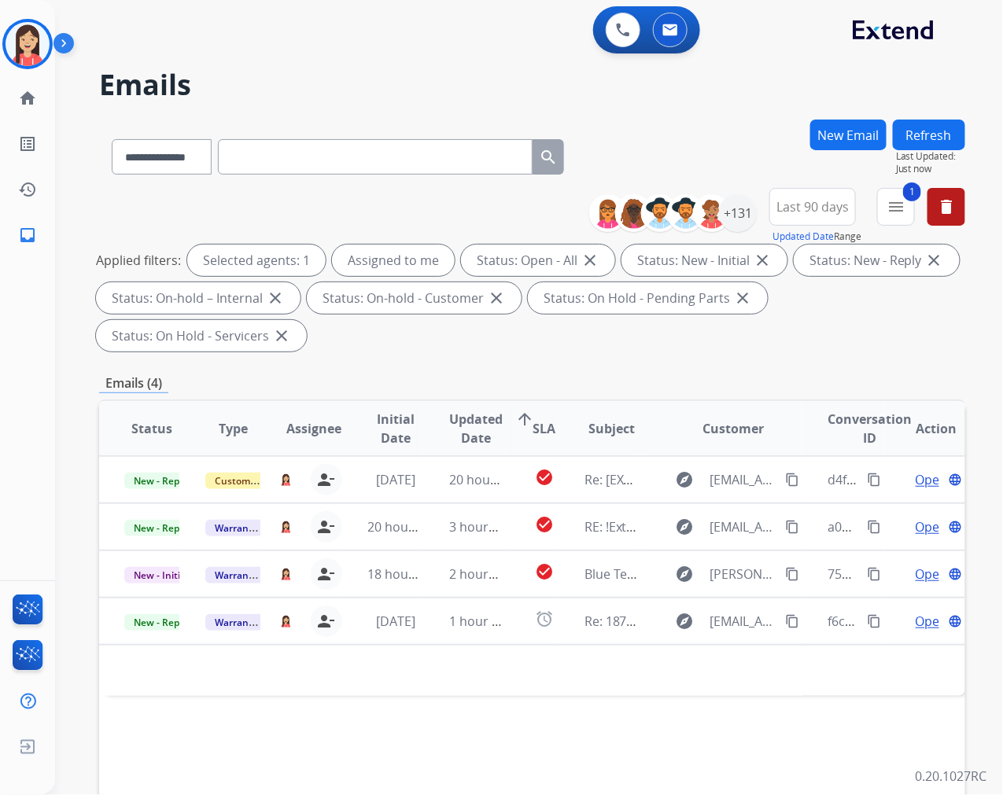
scroll to position [0, 0]
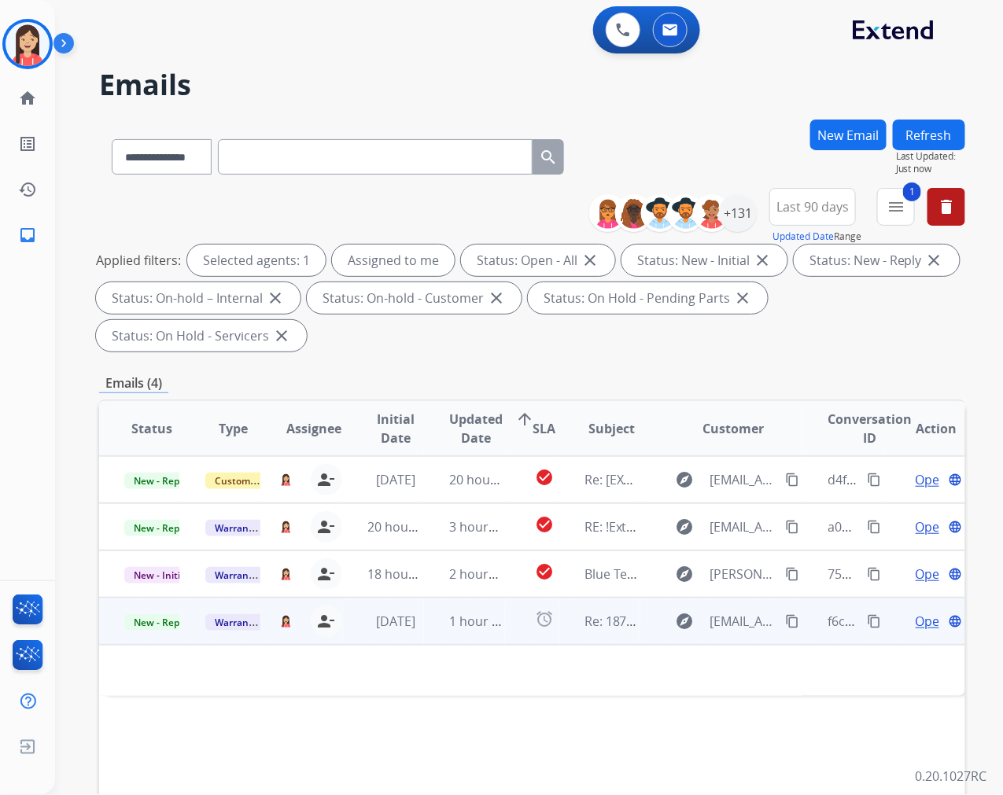
click at [424, 627] on td "1 hour ago" at bounding box center [464, 621] width 81 height 47
click at [426, 638] on td "1 hour ago" at bounding box center [464, 621] width 81 height 47
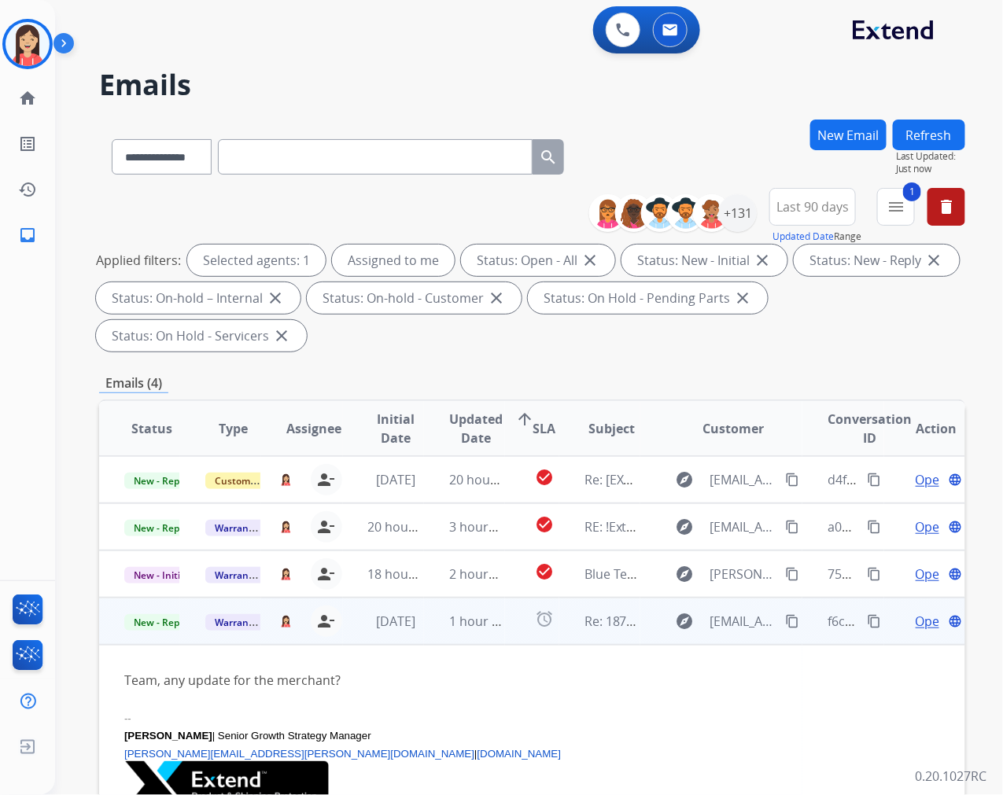
click at [916, 612] on span "Open" at bounding box center [932, 621] width 32 height 19
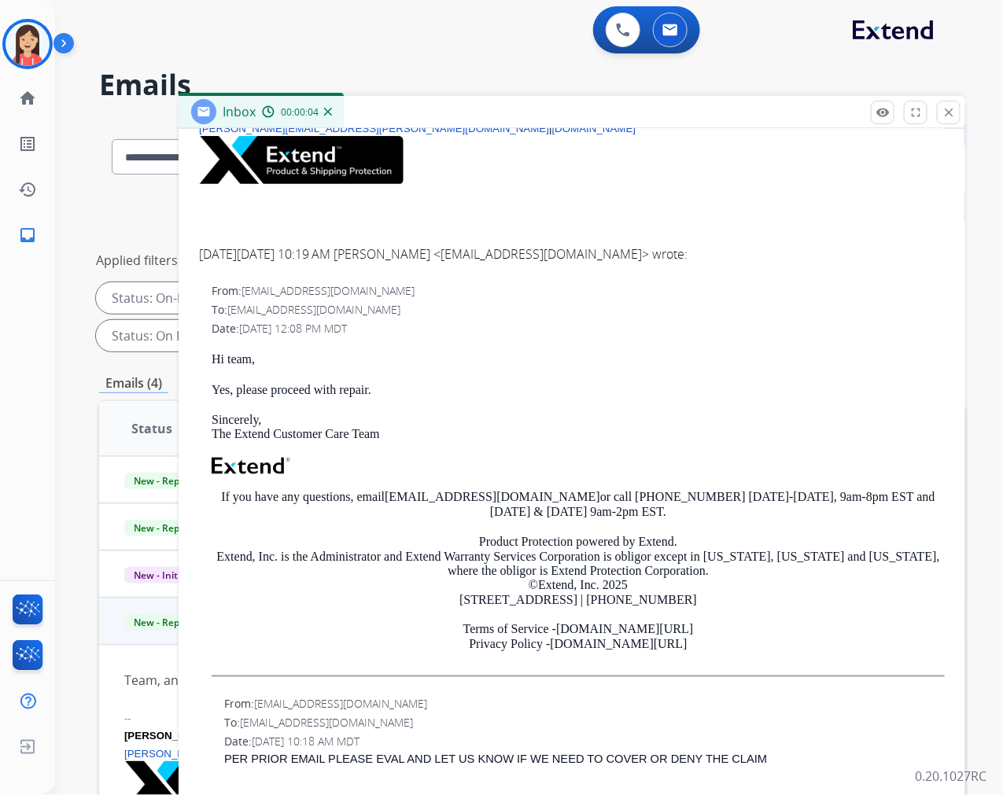
scroll to position [349, 0]
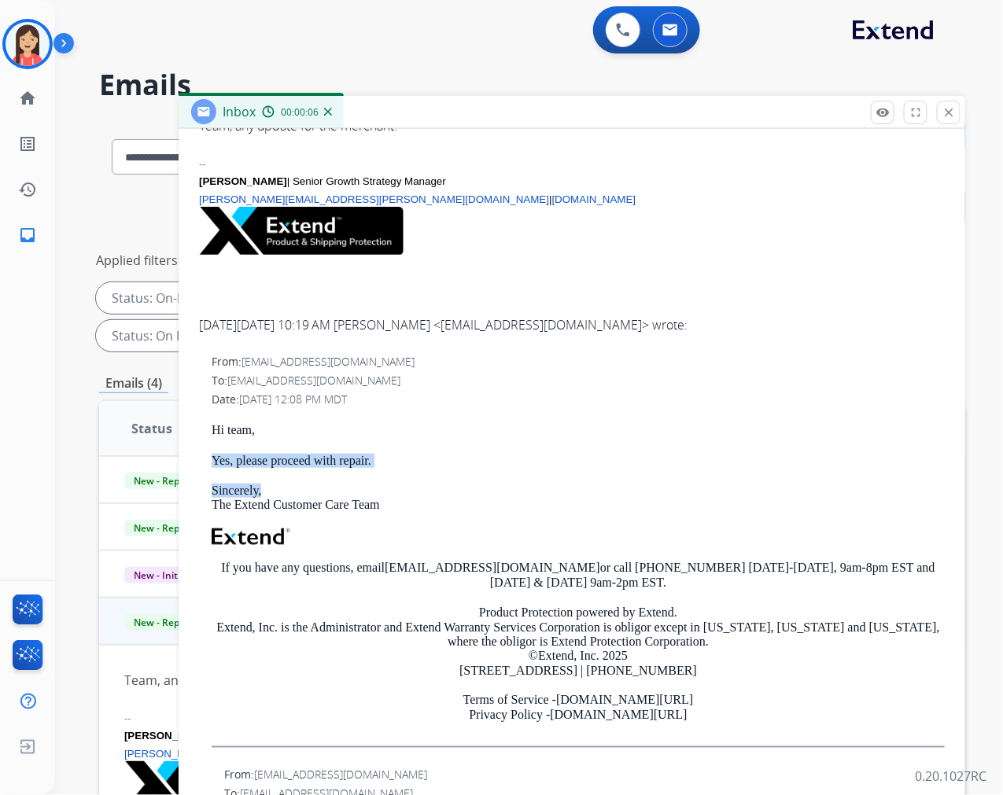
drag, startPoint x: 392, startPoint y: 467, endPoint x: 214, endPoint y: 443, distance: 179.4
click at [214, 443] on div "Hi team, Yes, please proceed with repair. Sincerely, The Extend Customer Care T…" at bounding box center [578, 585] width 733 height 325
click at [213, 442] on div "Hi team, Yes, please proceed with repair. Sincerely, The Extend Customer Care T…" at bounding box center [578, 585] width 733 height 325
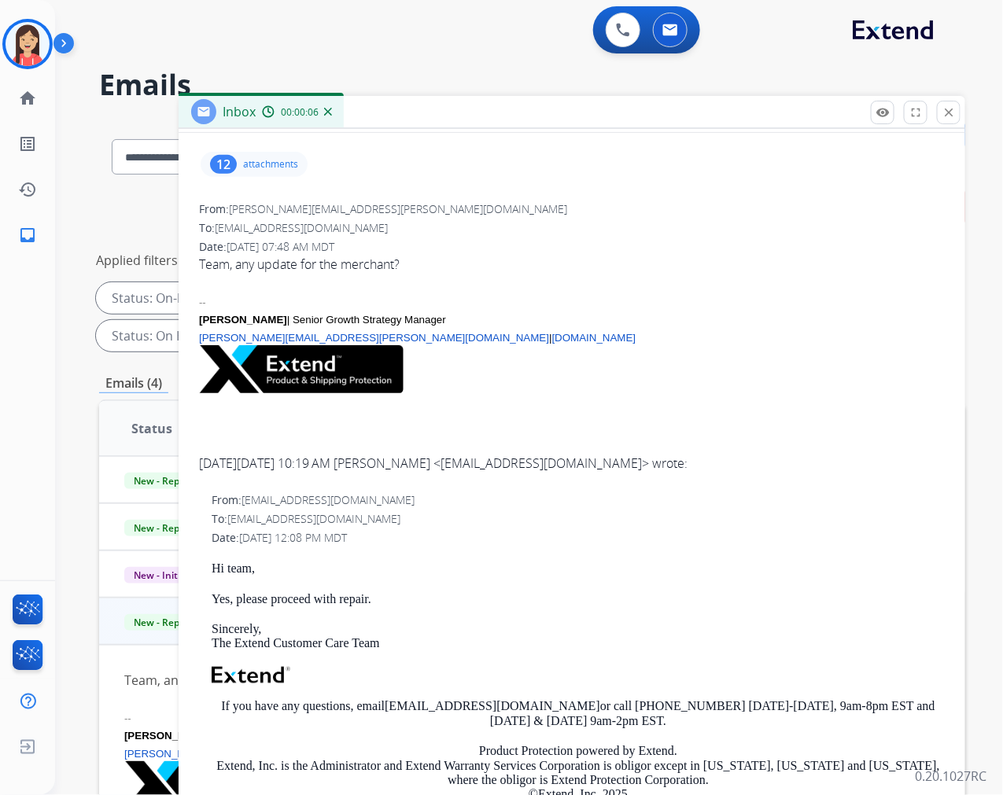
scroll to position [0, 0]
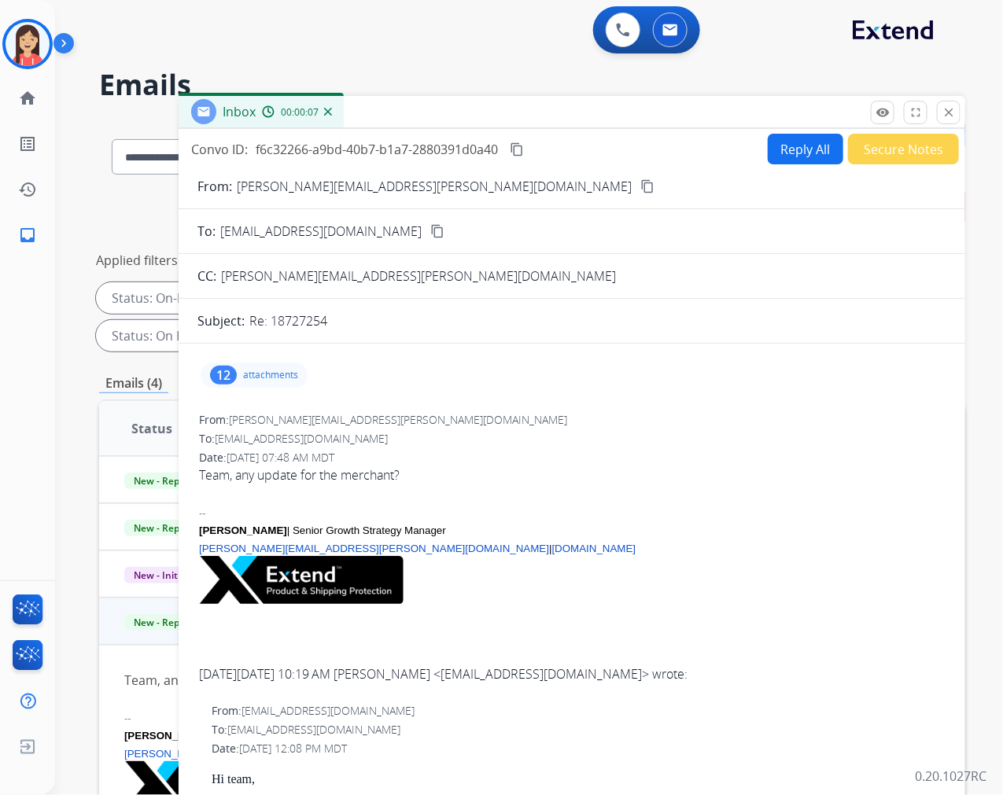
click at [799, 151] on button "Reply All" at bounding box center [806, 149] width 76 height 31
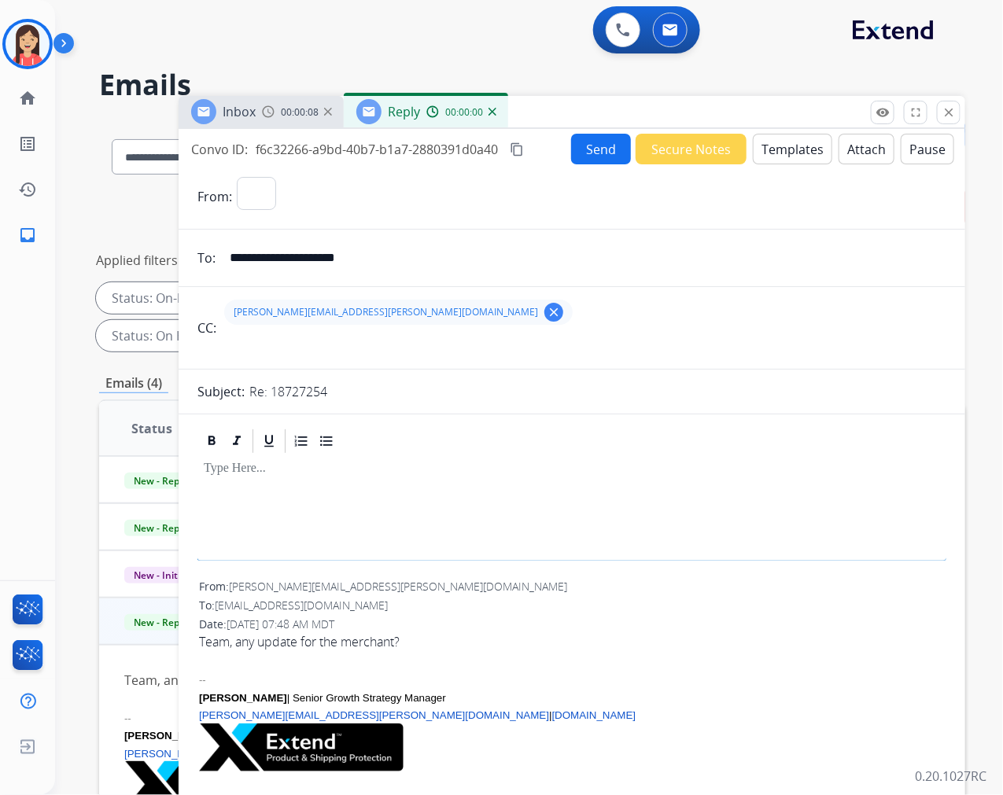
click at [792, 151] on button "Templates" at bounding box center [792, 149] width 79 height 31
select select "**********"
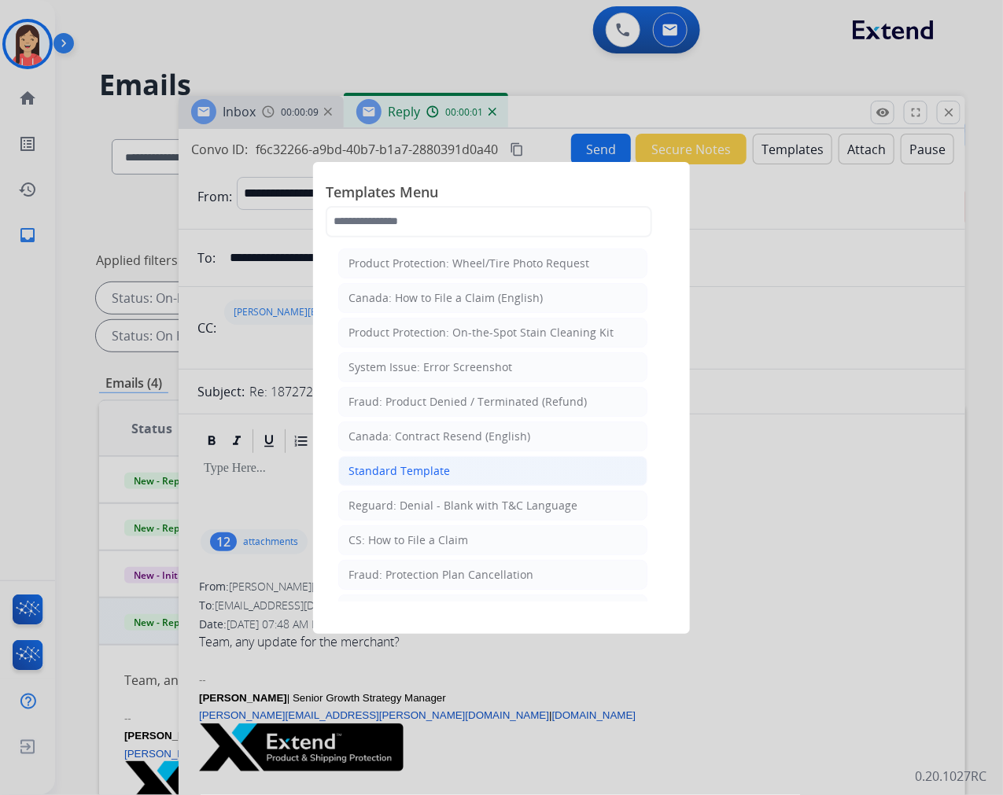
click at [422, 470] on div "Standard Template" at bounding box center [399, 471] width 101 height 16
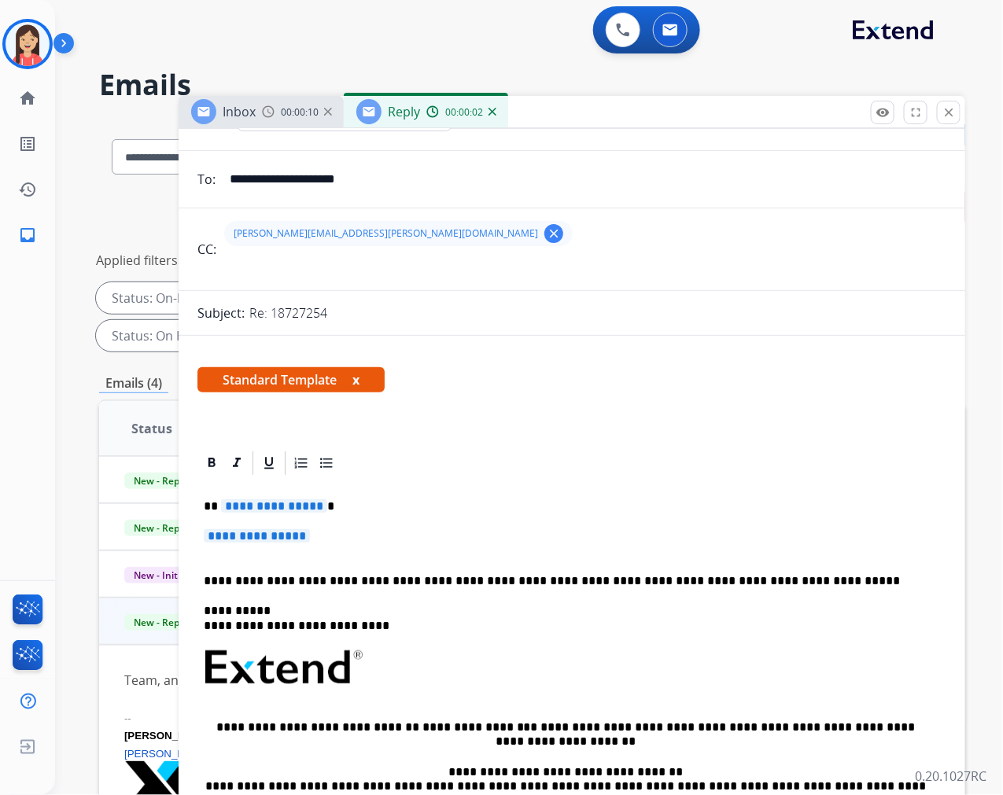
scroll to position [87, 0]
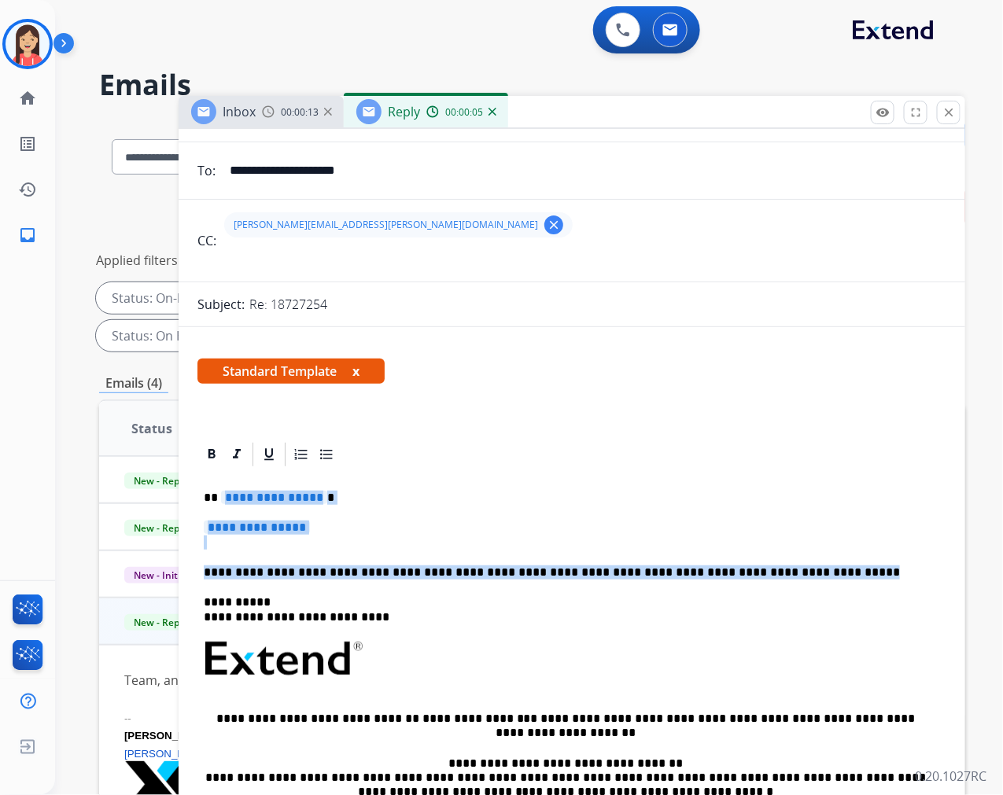
drag, startPoint x: 220, startPoint y: 498, endPoint x: 843, endPoint y: 569, distance: 627.1
click at [843, 569] on div "**********" at bounding box center [571, 696] width 749 height 455
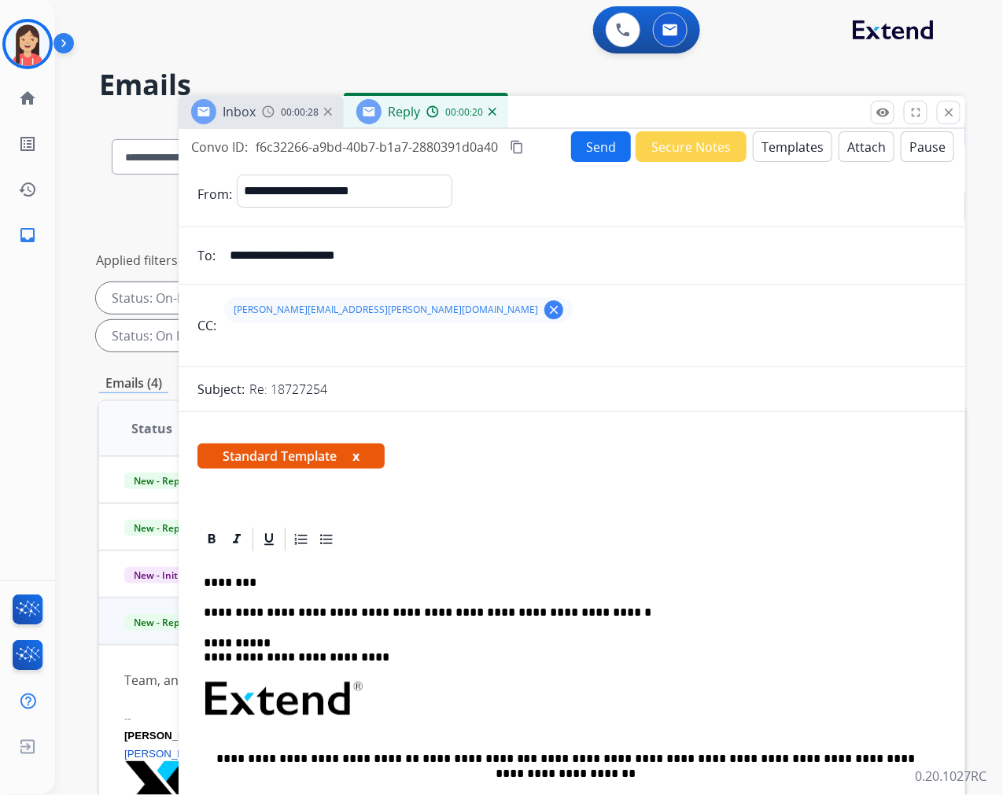
scroll to position [0, 0]
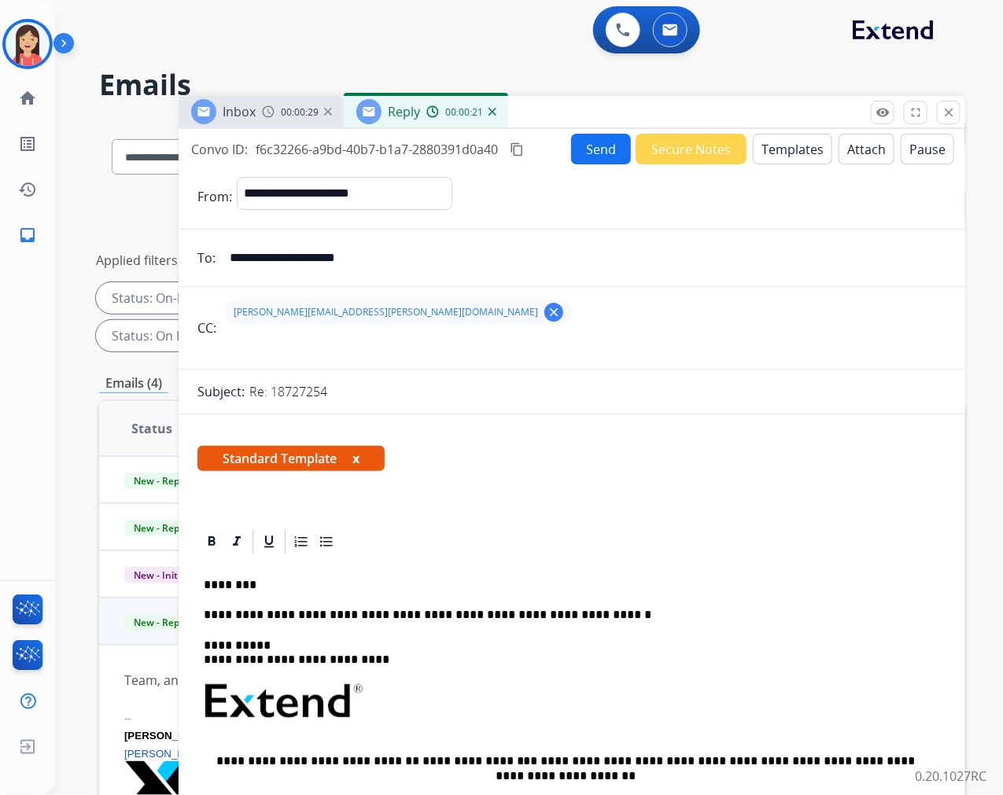
click at [573, 143] on button "Send" at bounding box center [601, 149] width 60 height 31
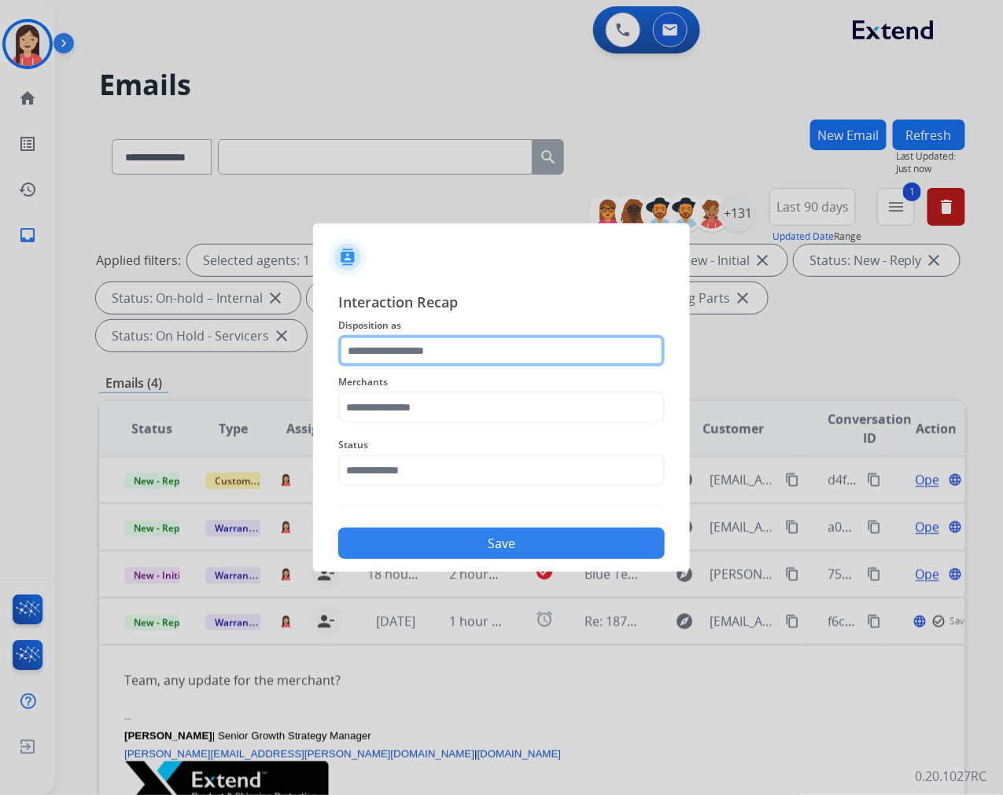
click at [418, 355] on input "text" at bounding box center [501, 350] width 327 height 31
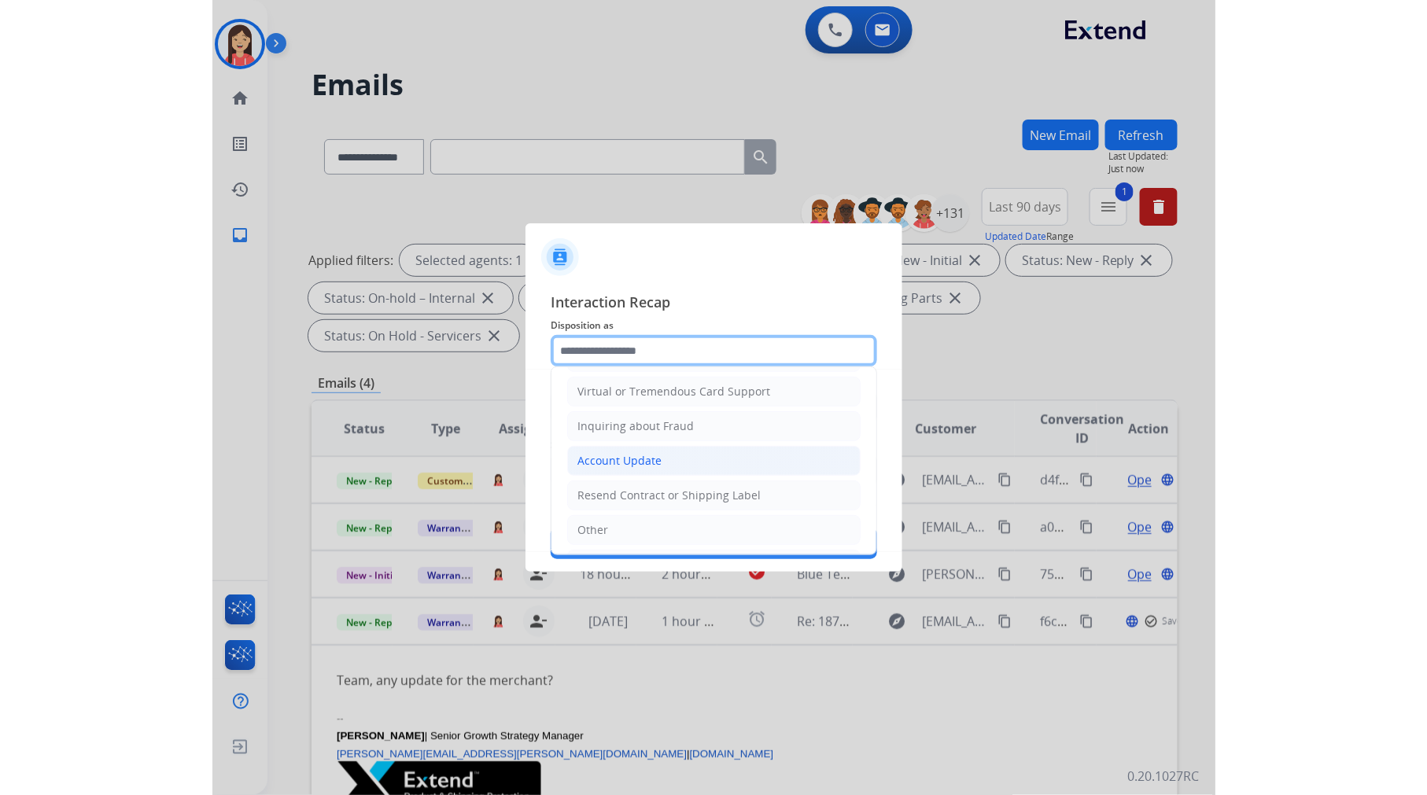
scroll to position [246, 0]
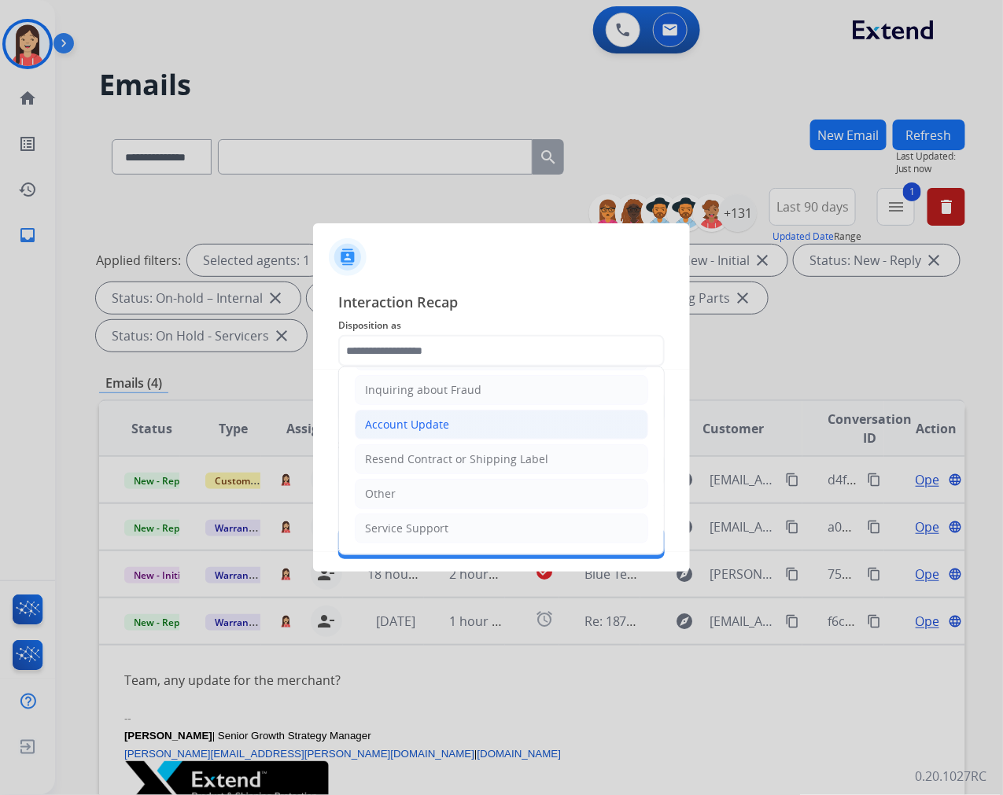
click at [437, 423] on div "Account Update" at bounding box center [407, 425] width 84 height 16
type input "**********"
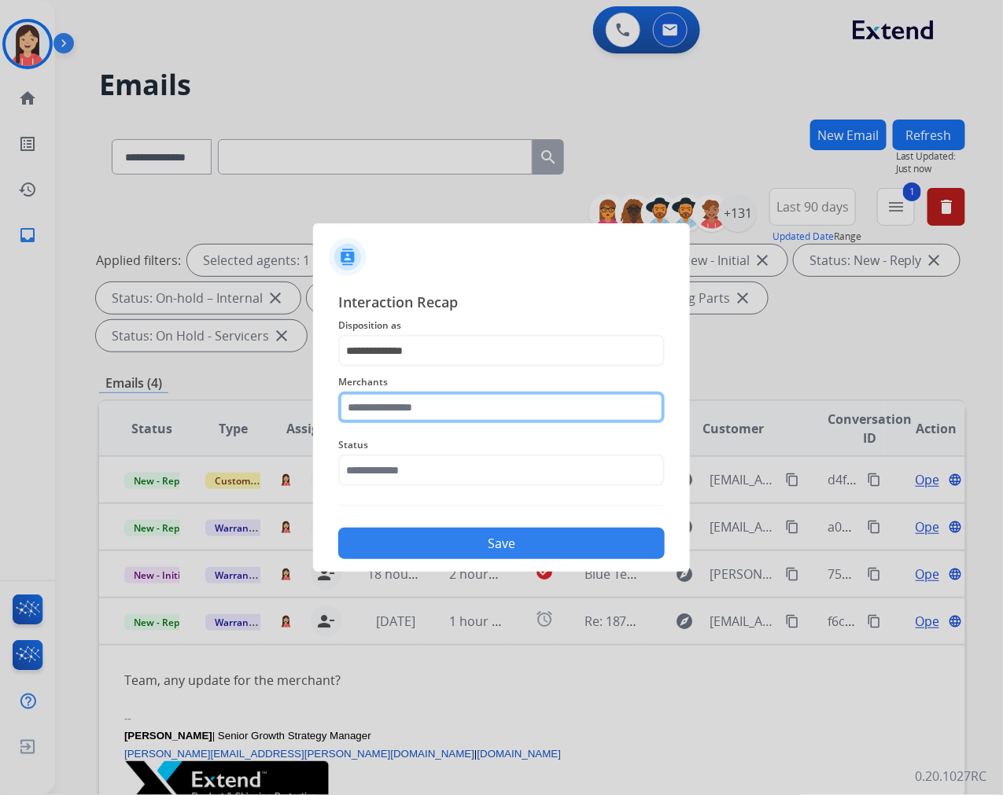
click at [437, 409] on input "text" at bounding box center [501, 407] width 327 height 31
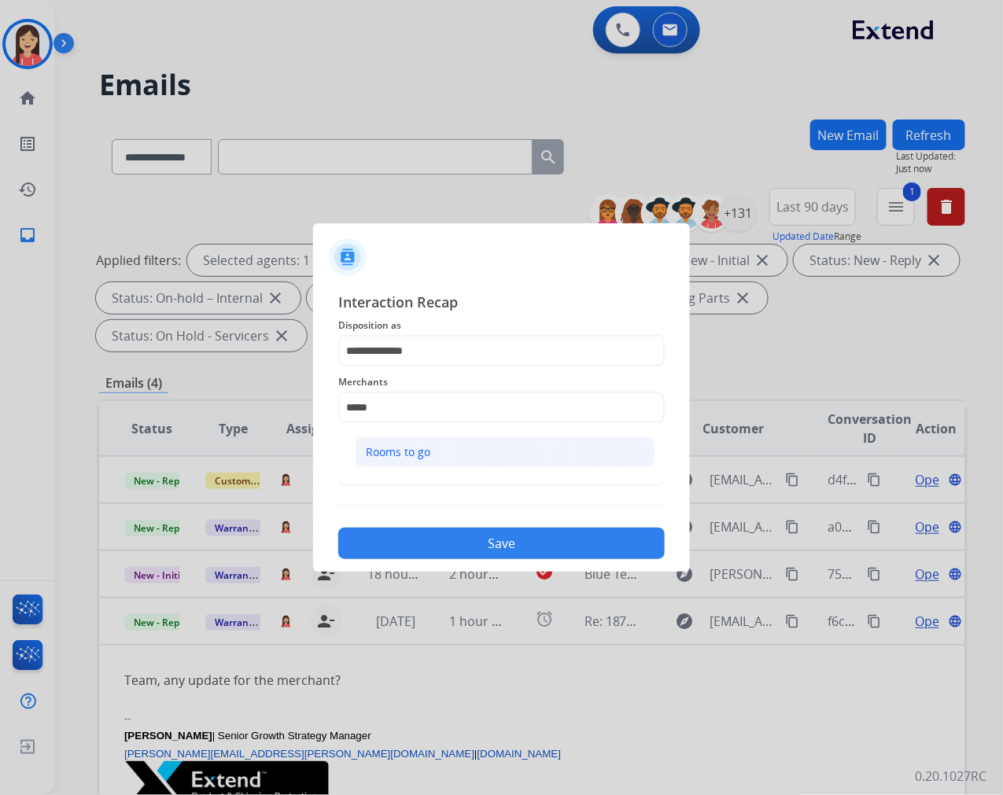
click at [408, 449] on div "Rooms to go" at bounding box center [398, 453] width 65 height 16
type input "**********"
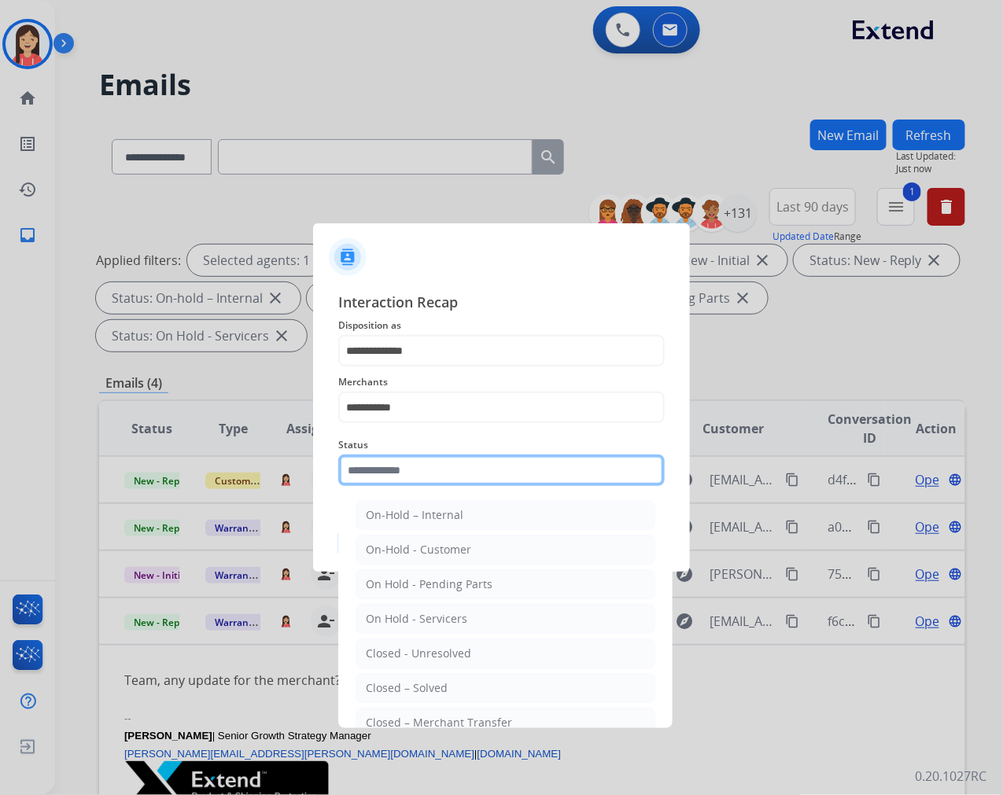
click at [452, 459] on input "text" at bounding box center [501, 470] width 327 height 31
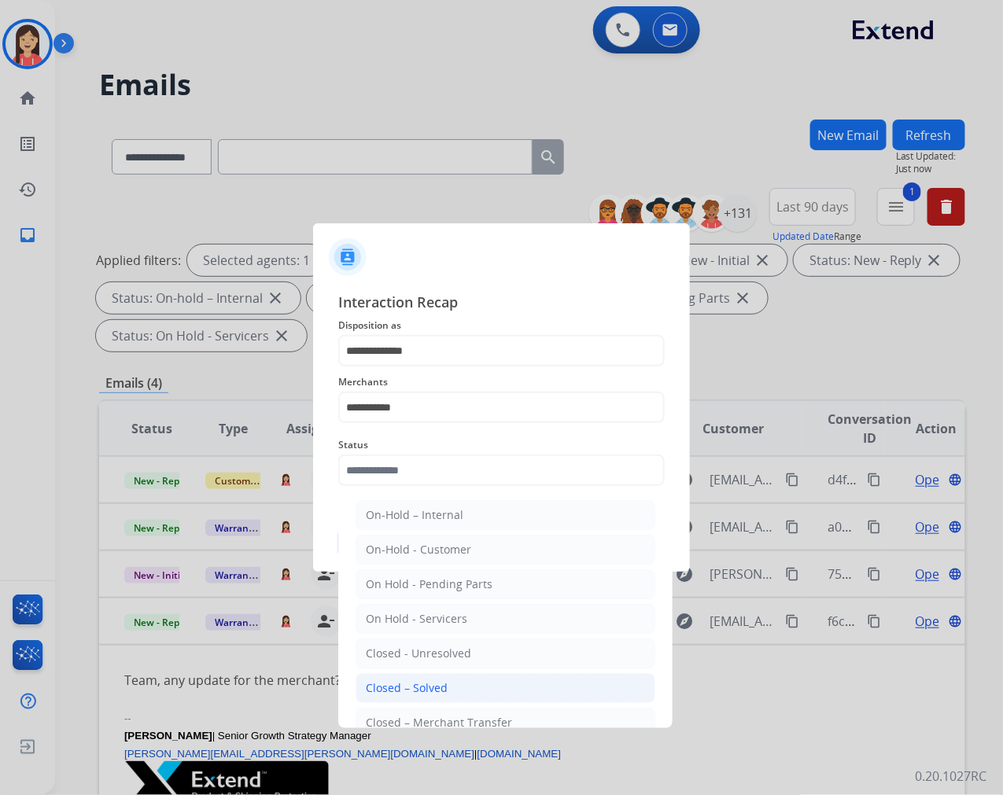
click at [441, 680] on li "Closed – Solved" at bounding box center [506, 688] width 300 height 30
type input "**********"
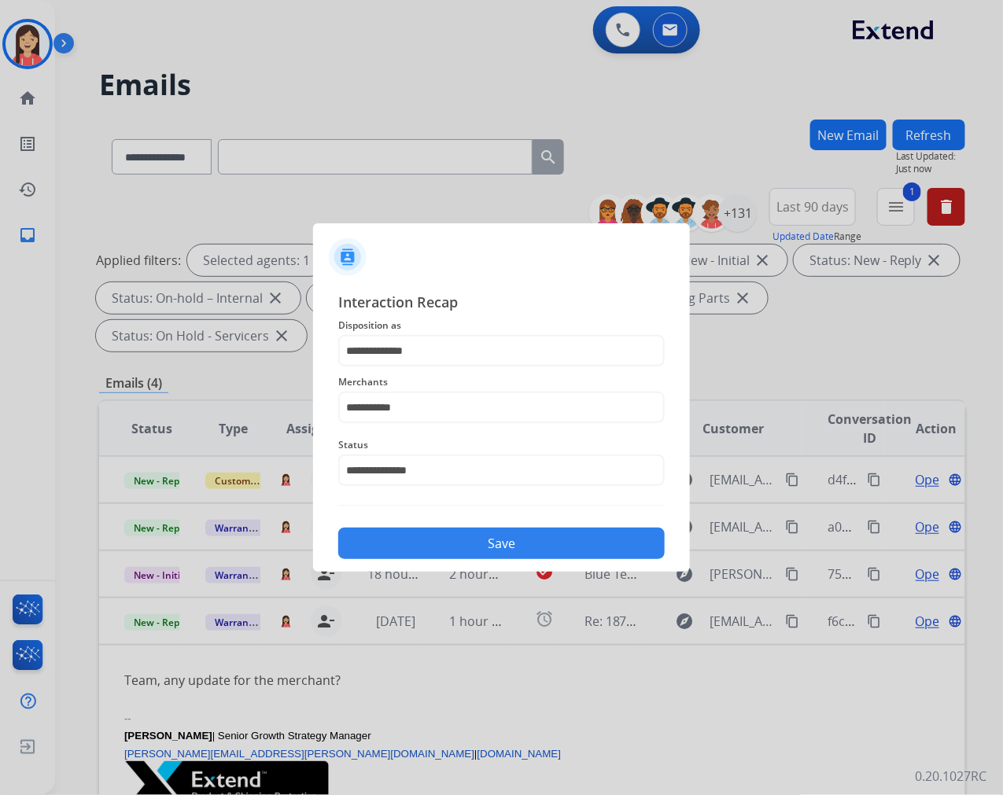
click at [496, 554] on button "Save" at bounding box center [501, 543] width 327 height 31
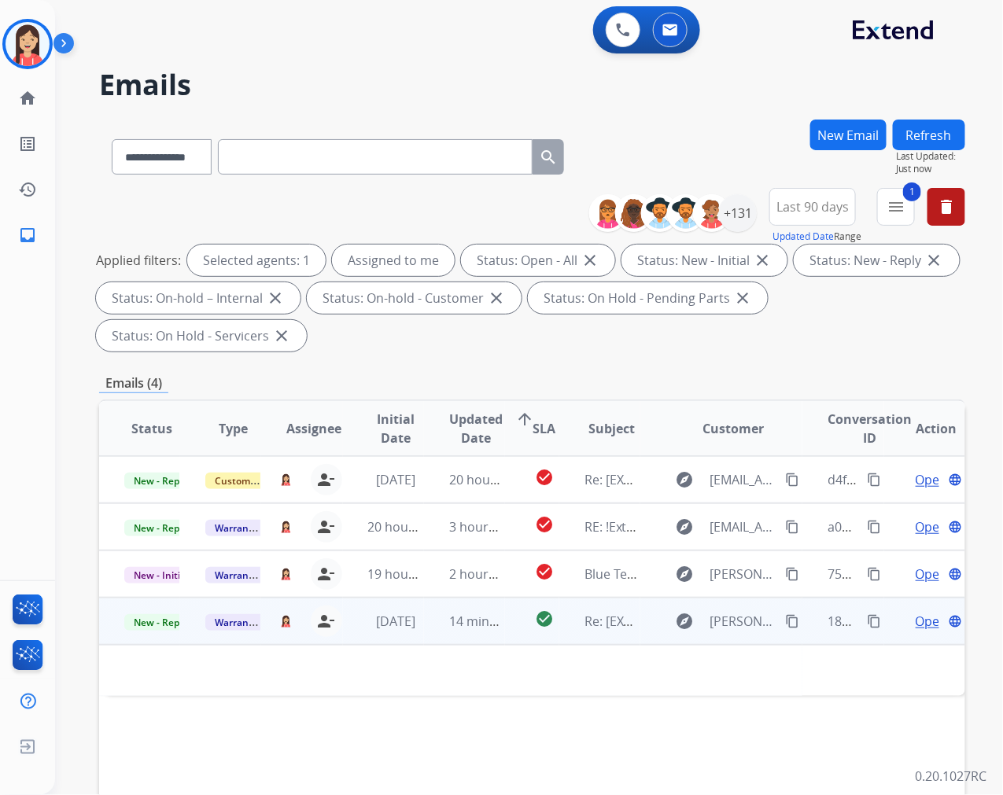
click at [408, 631] on td "[DATE]" at bounding box center [383, 621] width 81 height 47
click at [427, 631] on td "14 minutes ago" at bounding box center [464, 621] width 81 height 47
click at [916, 617] on span "Open" at bounding box center [932, 621] width 32 height 19
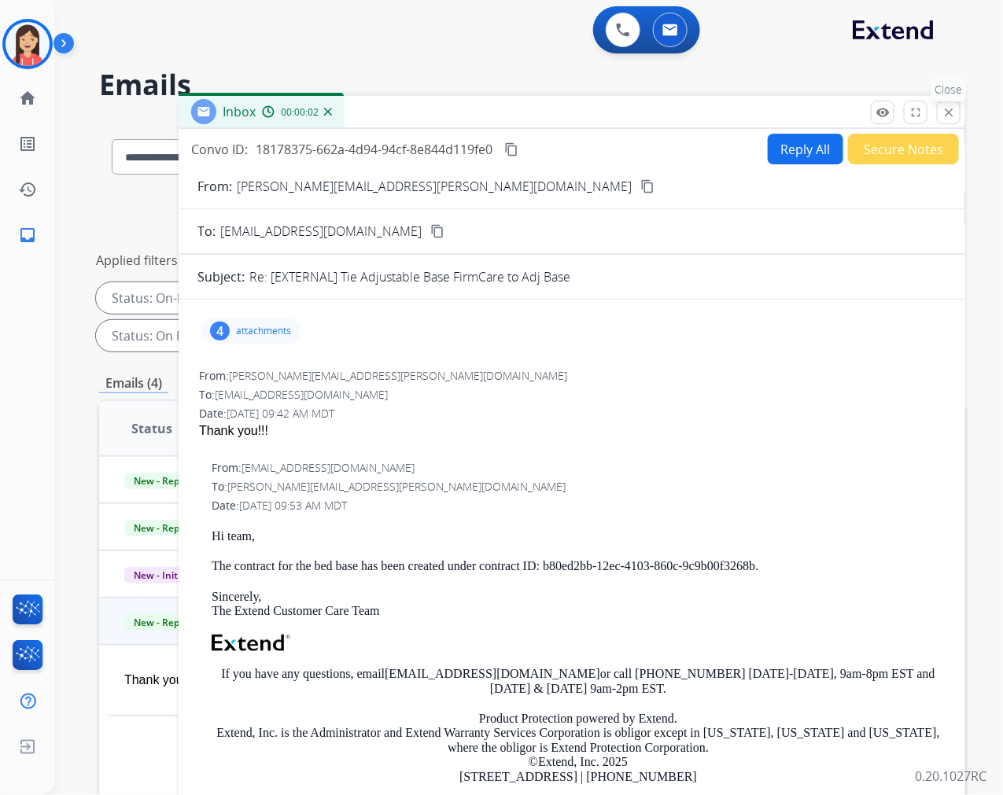
click at [945, 122] on button "close Close" at bounding box center [949, 113] width 24 height 24
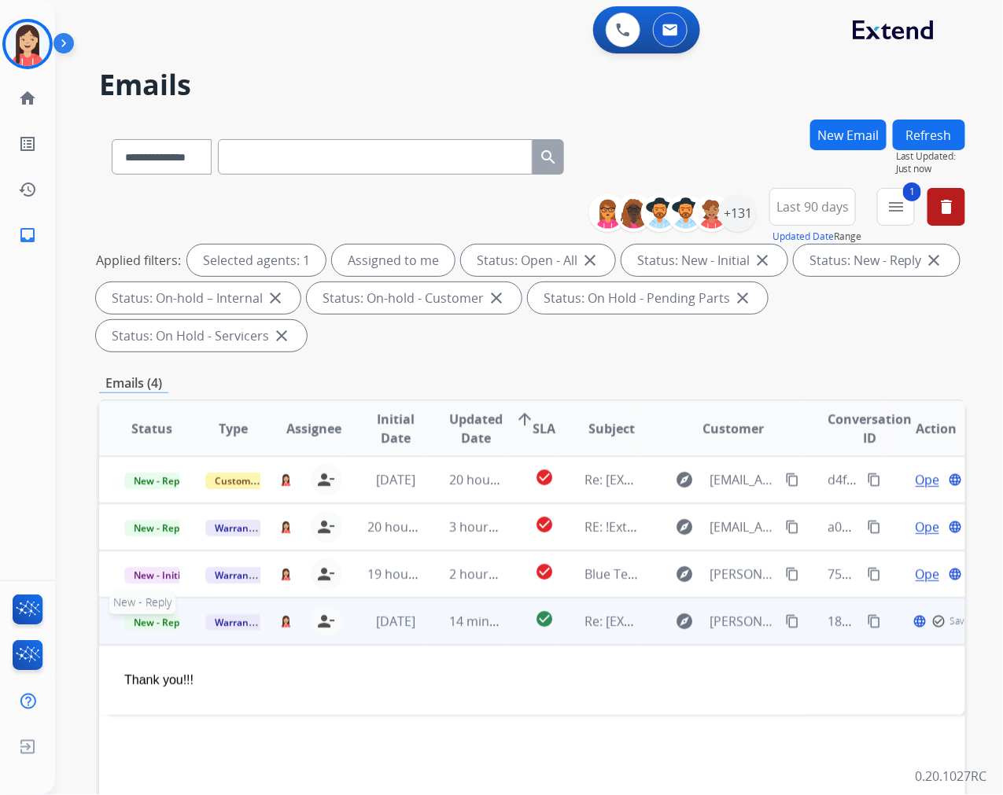
click at [168, 620] on span "New - Reply" at bounding box center [160, 622] width 72 height 17
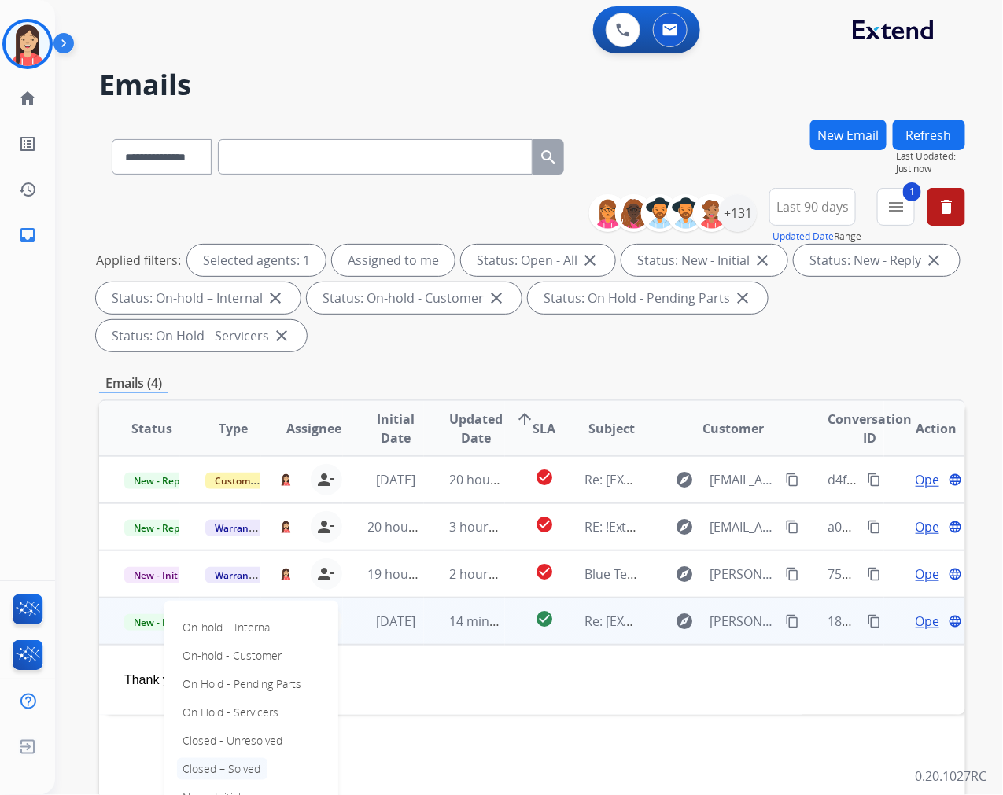
click at [246, 765] on p "Closed – Solved" at bounding box center [222, 769] width 90 height 22
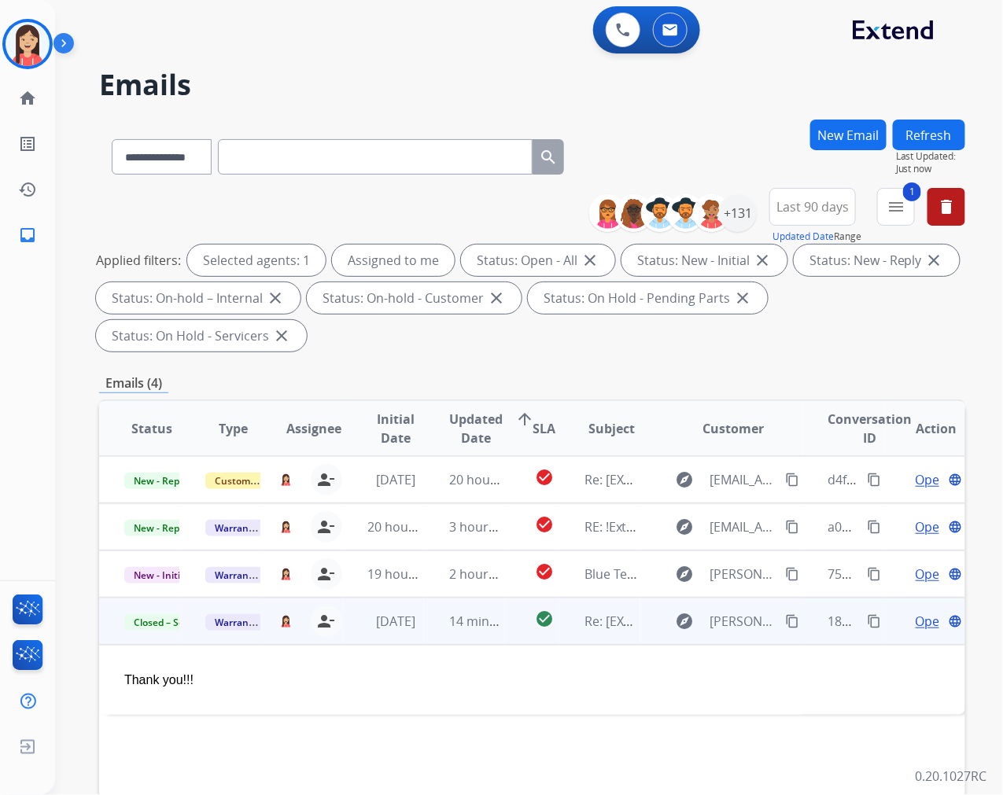
click at [430, 637] on td "14 minutes ago" at bounding box center [464, 621] width 81 height 47
click at [413, 365] on div "**********" at bounding box center [532, 564] width 866 height 889
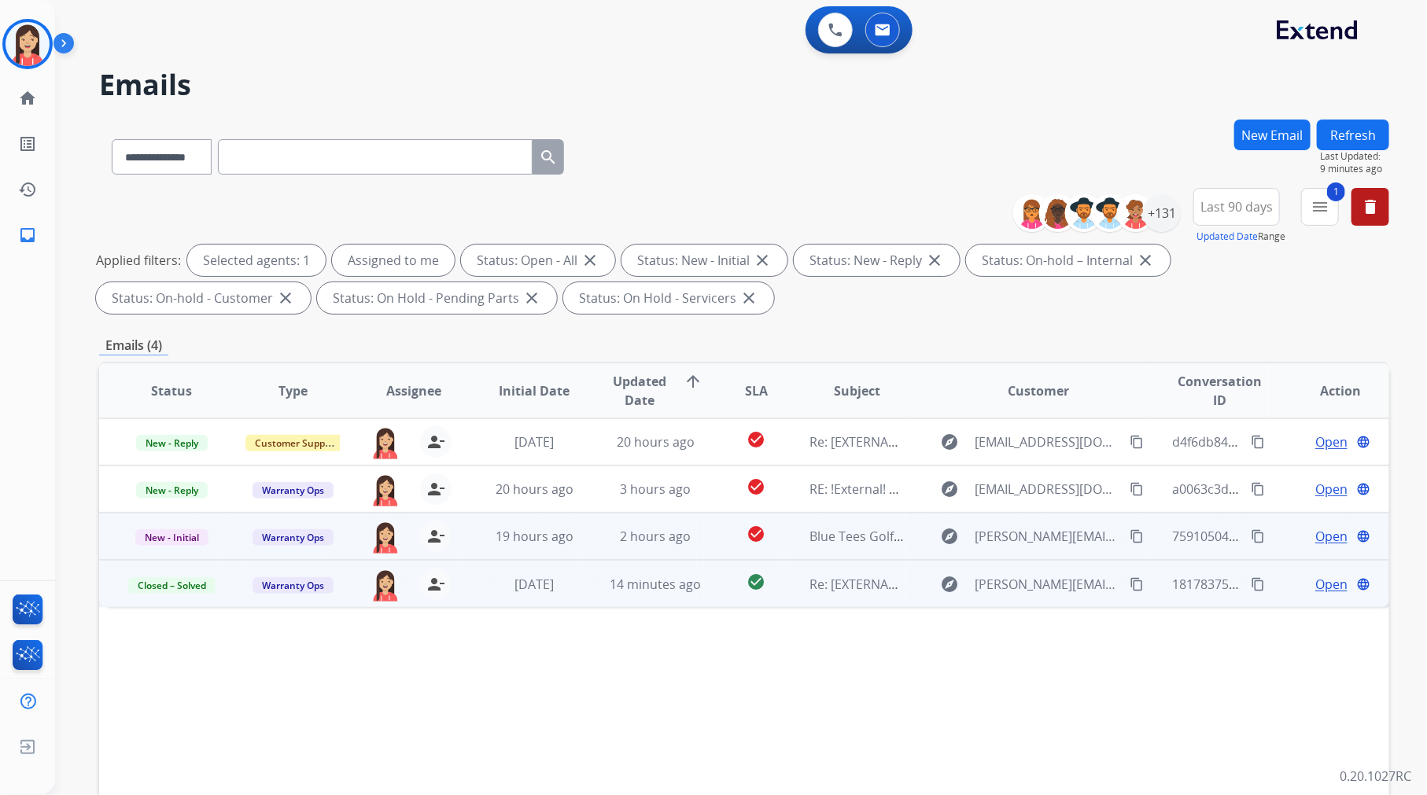
click at [704, 544] on td "check_circle" at bounding box center [744, 536] width 80 height 47
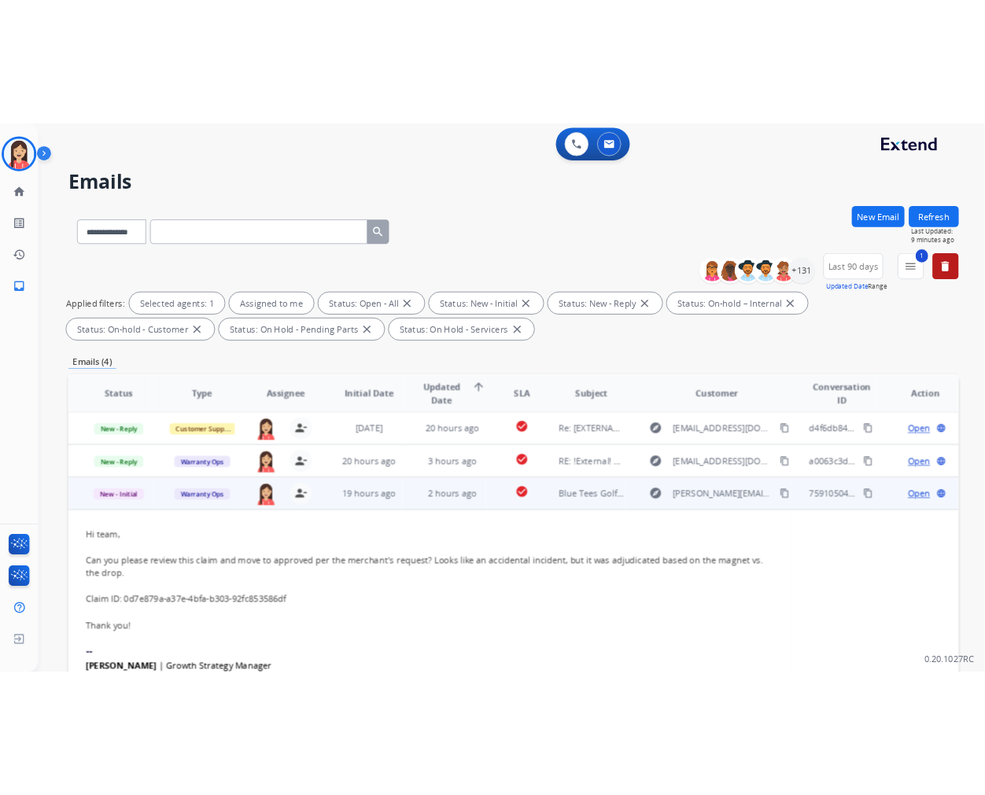
scroll to position [50, 0]
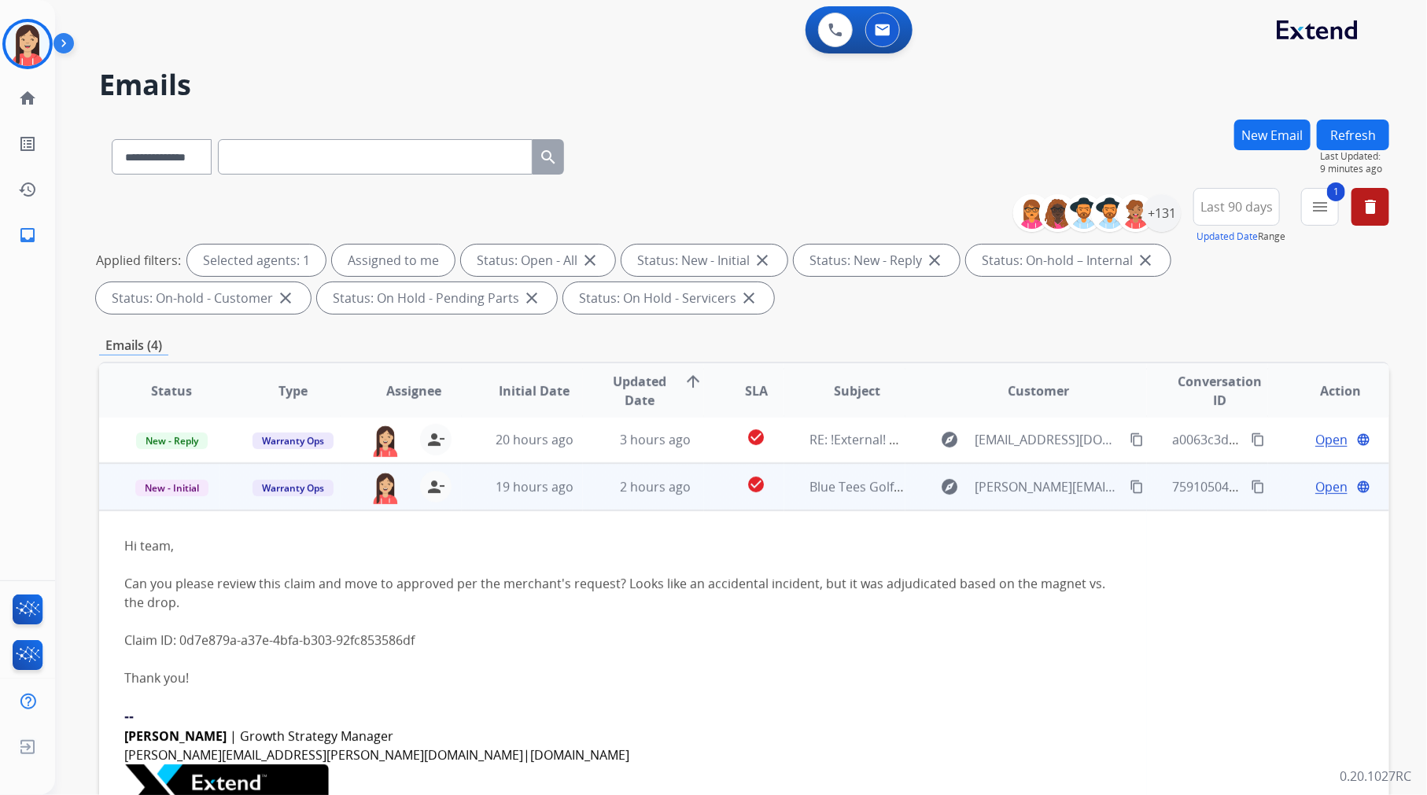
click at [397, 637] on link "Claim ID: 0d7e879a-a37e-4bfa-b303-92fc853586df" at bounding box center [269, 640] width 290 height 17
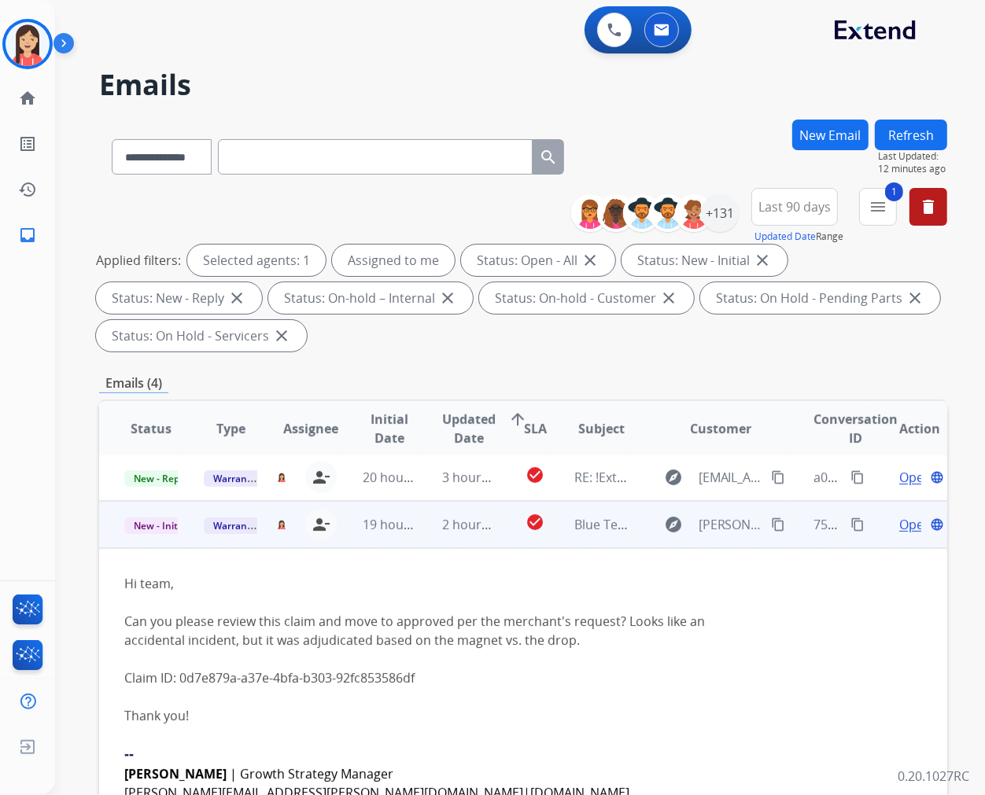
click at [899, 522] on span "Open" at bounding box center [915, 524] width 32 height 19
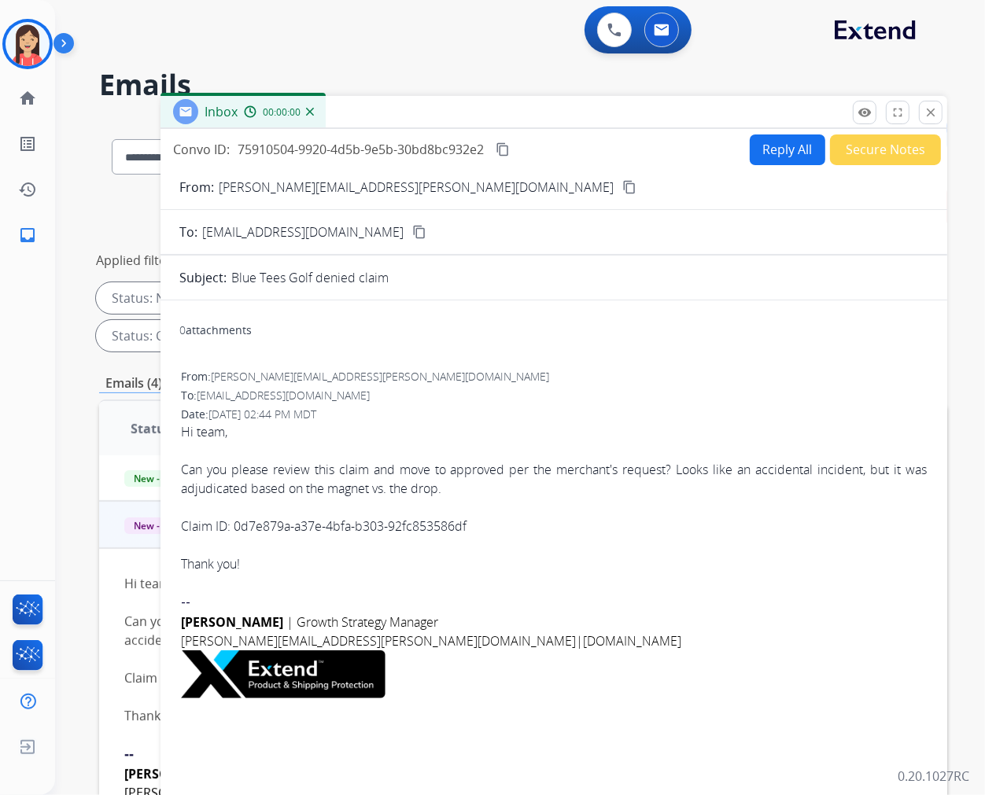
click at [760, 152] on button "Reply All" at bounding box center [788, 150] width 76 height 31
select select "**********"
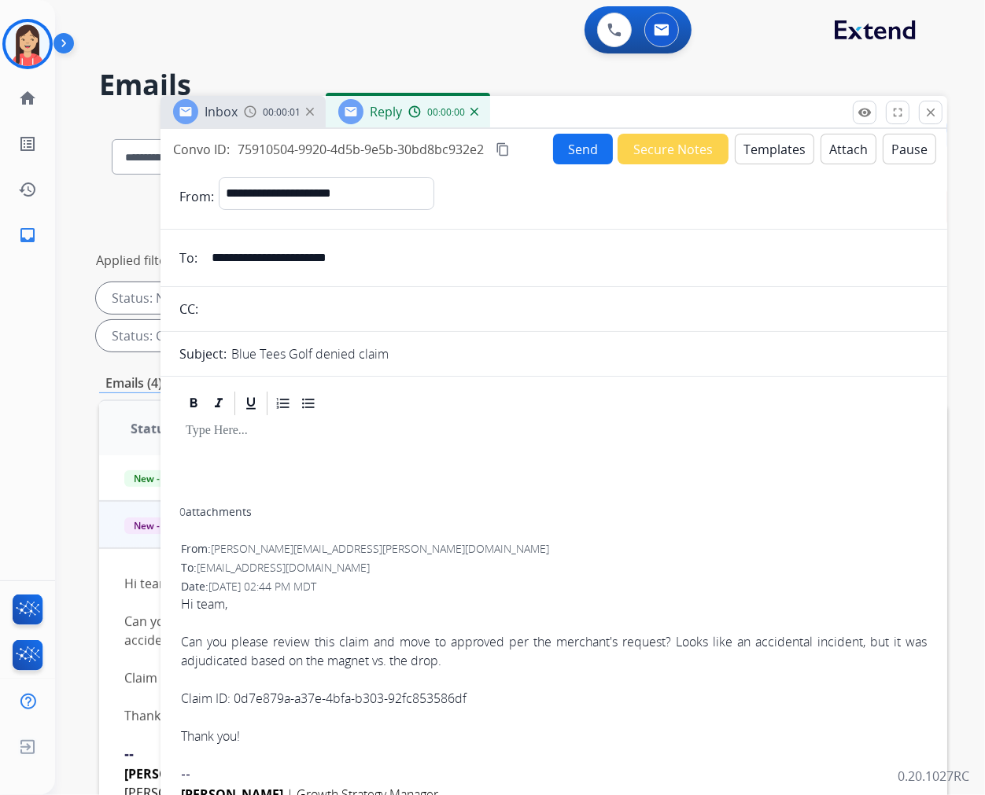
click at [759, 152] on button "Templates" at bounding box center [774, 149] width 79 height 31
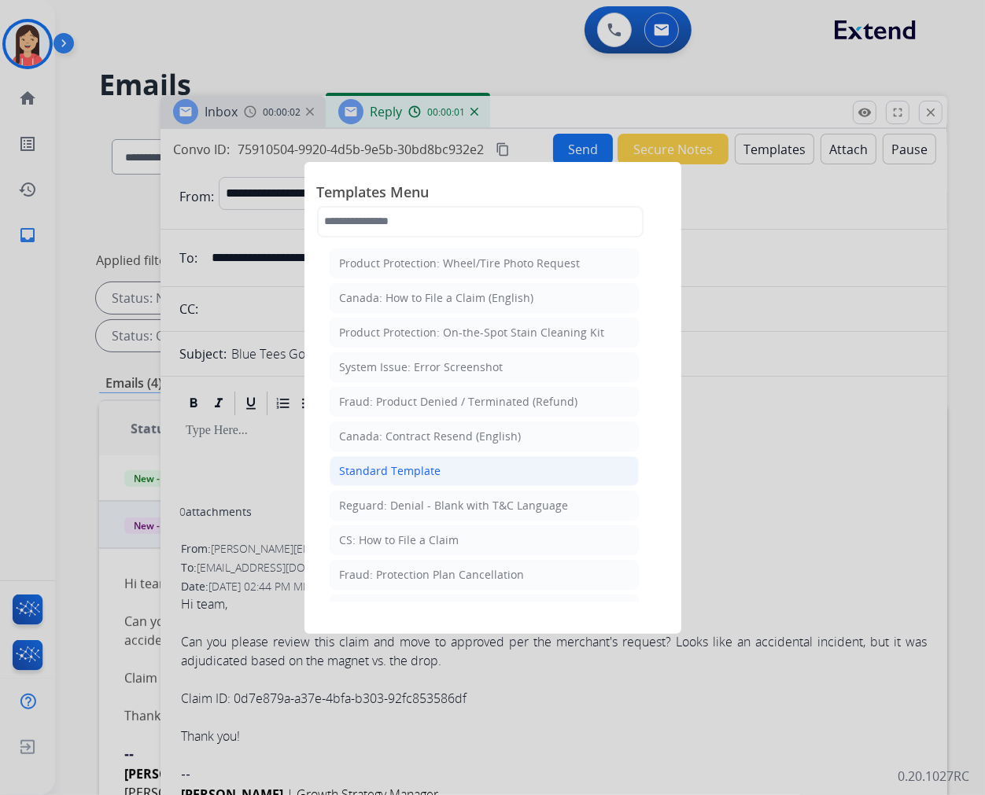
click at [422, 470] on div "Standard Template" at bounding box center [390, 471] width 101 height 16
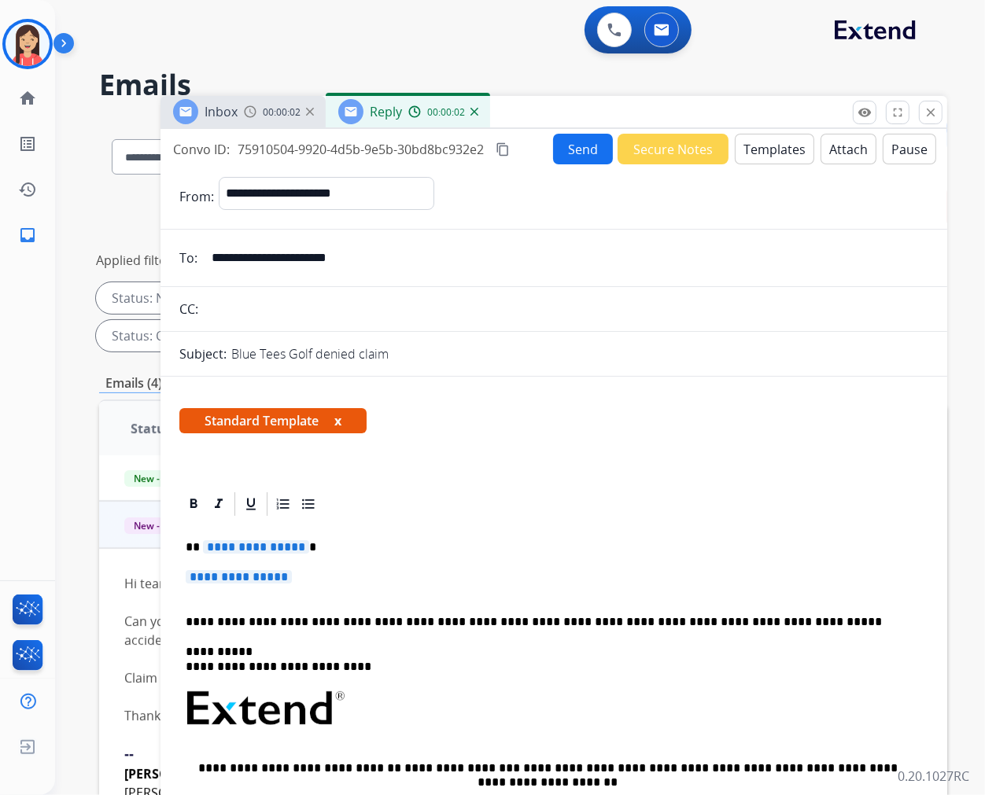
scroll to position [175, 0]
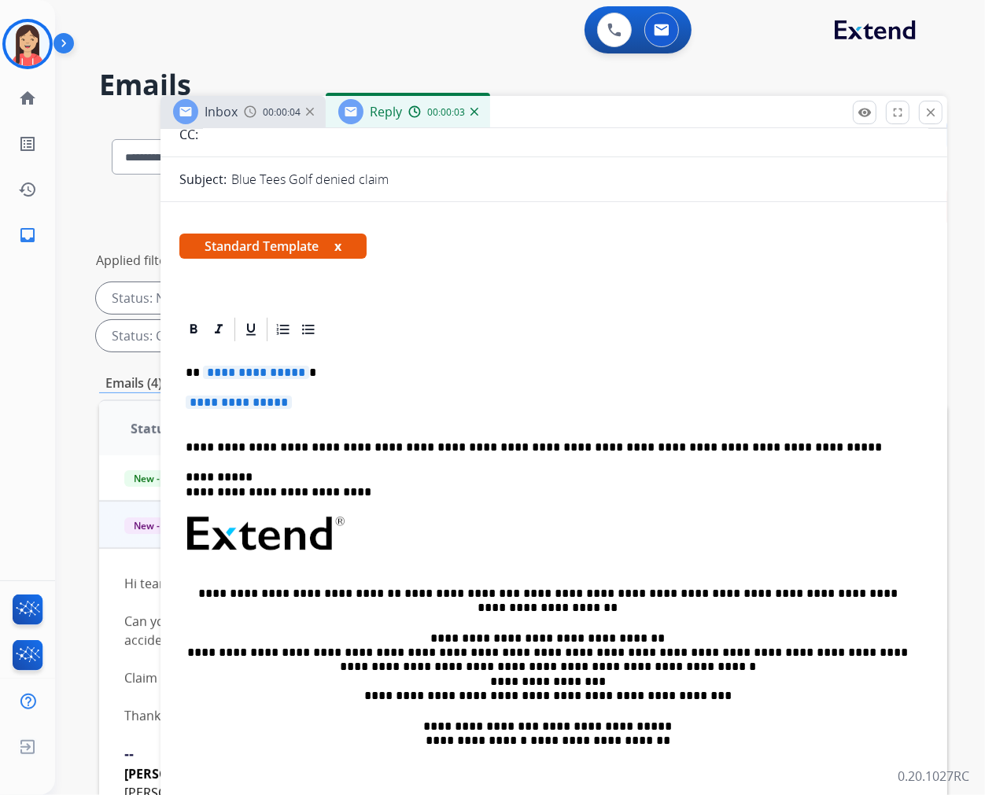
click at [203, 366] on span "**********" at bounding box center [256, 372] width 106 height 13
click at [351, 413] on p "**********" at bounding box center [554, 410] width 736 height 29
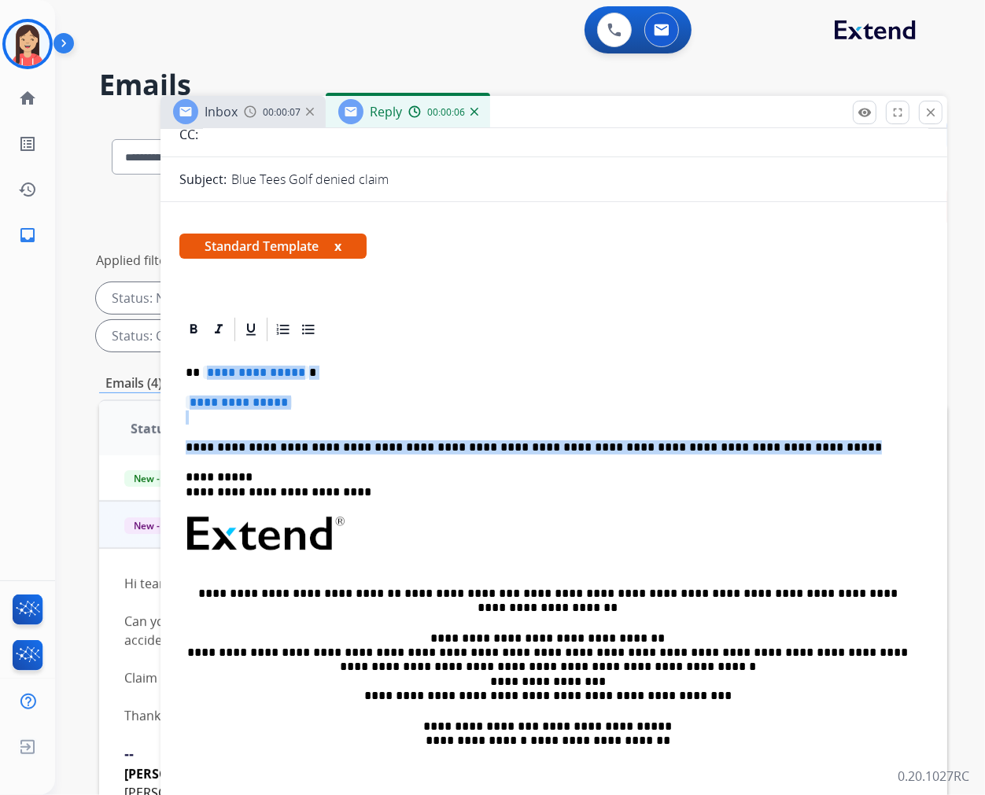
drag, startPoint x: 696, startPoint y: 447, endPoint x: 200, endPoint y: 356, distance: 503.9
click at [200, 356] on div "**********" at bounding box center [553, 580] width 749 height 473
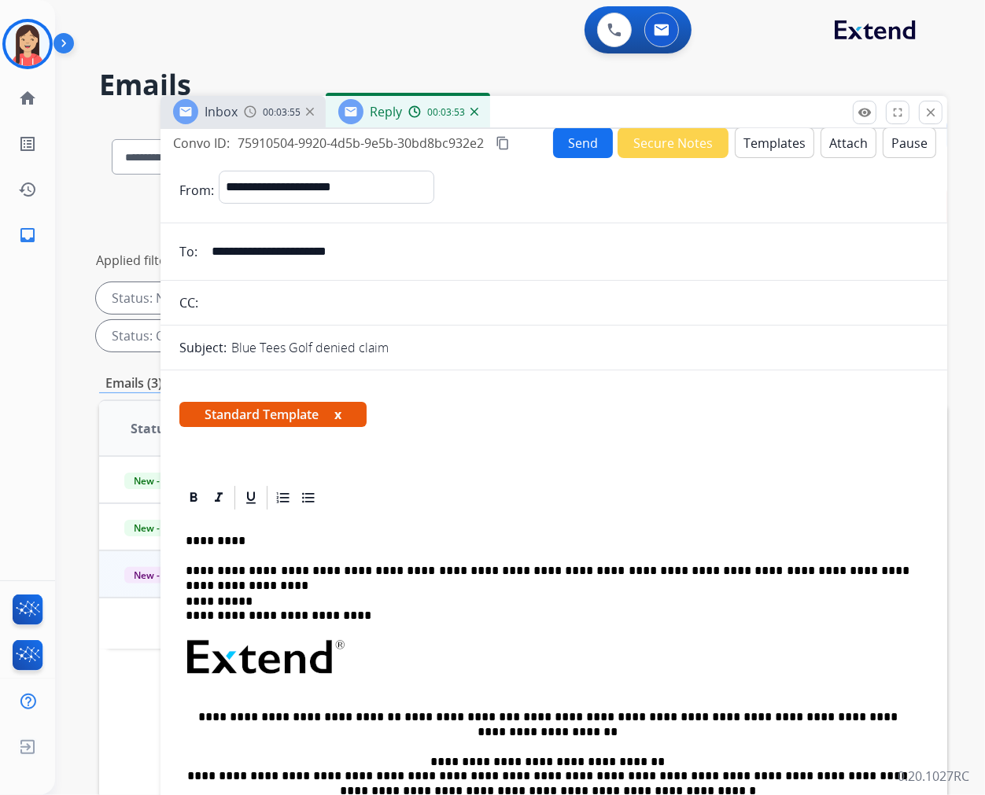
scroll to position [0, 0]
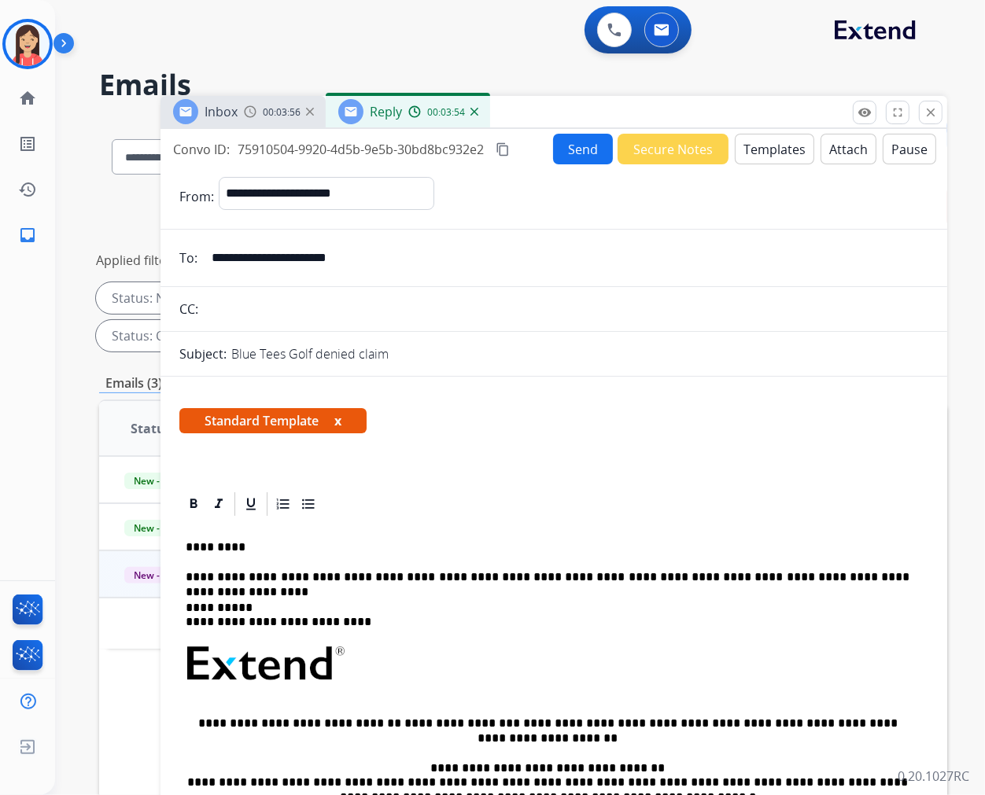
click at [569, 146] on button "Send" at bounding box center [583, 149] width 60 height 31
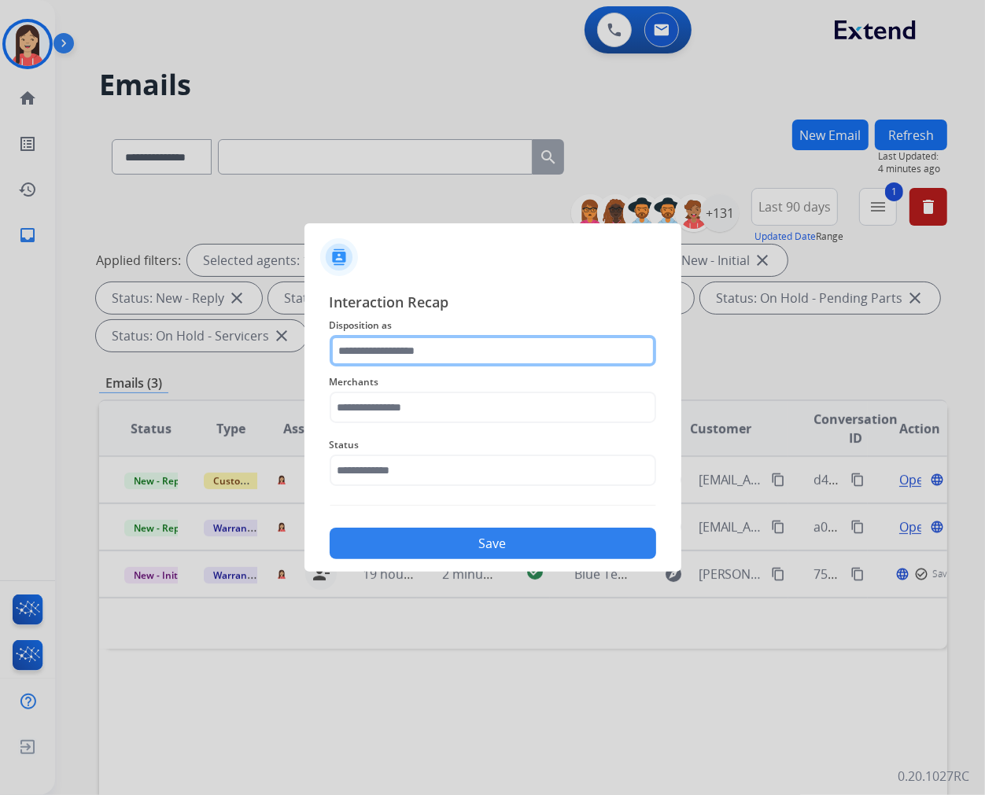
click at [505, 342] on input "text" at bounding box center [493, 350] width 327 height 31
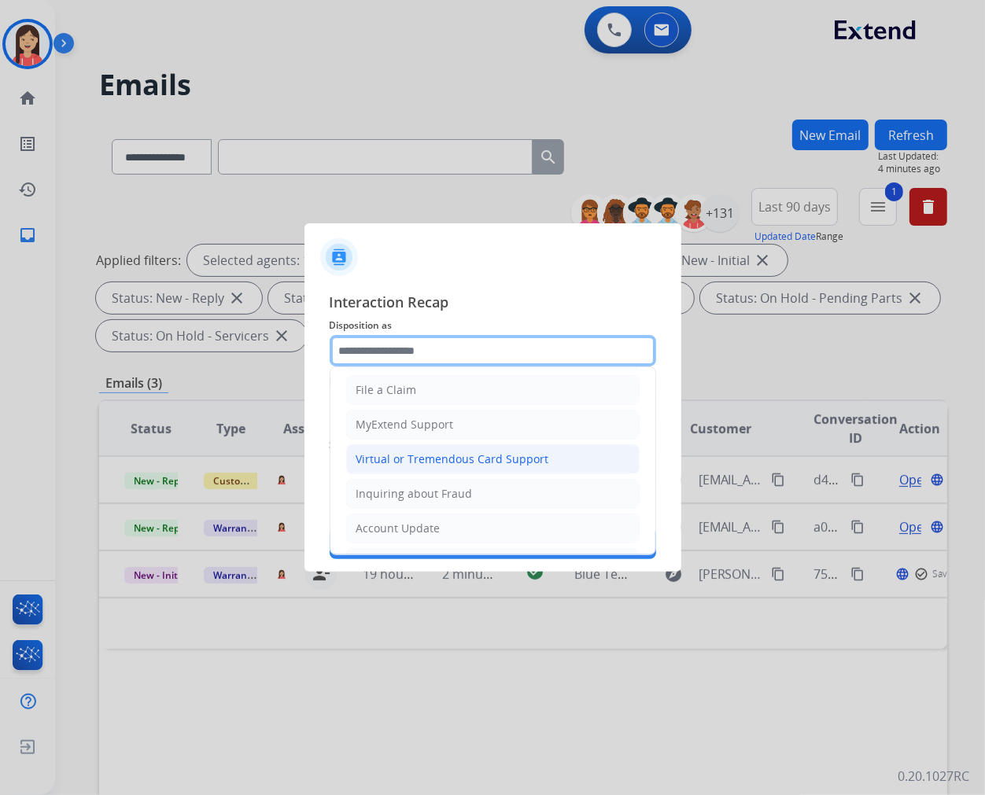
scroll to position [175, 0]
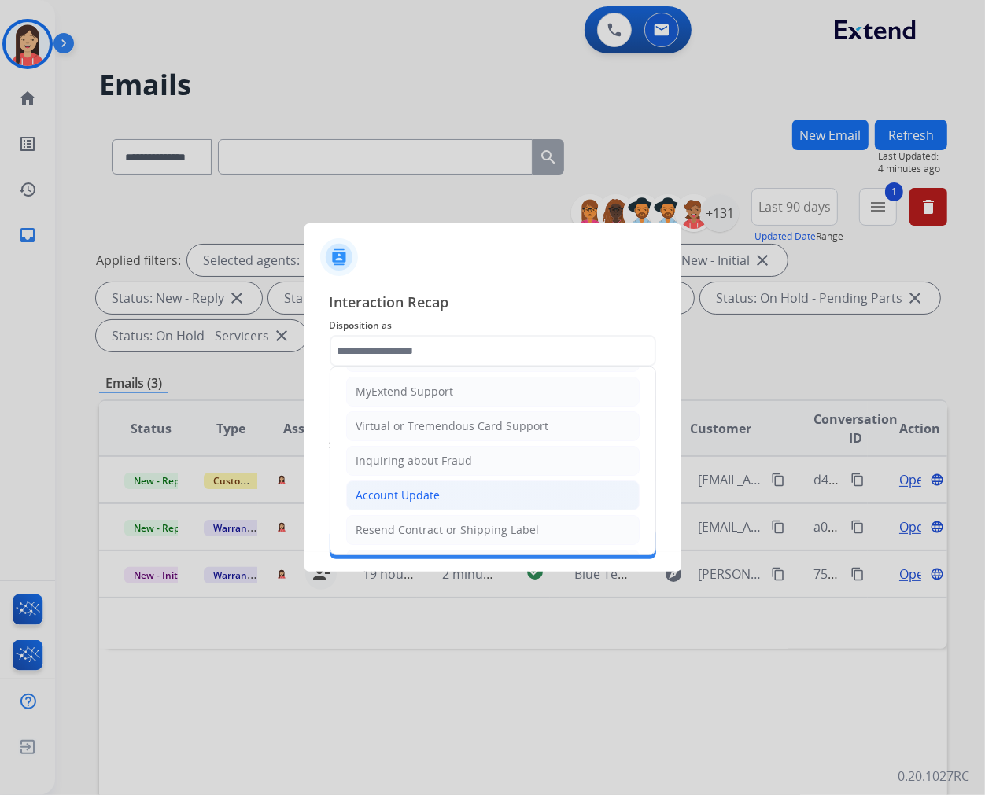
click at [397, 496] on div "Account Update" at bounding box center [398, 496] width 84 height 16
type input "**********"
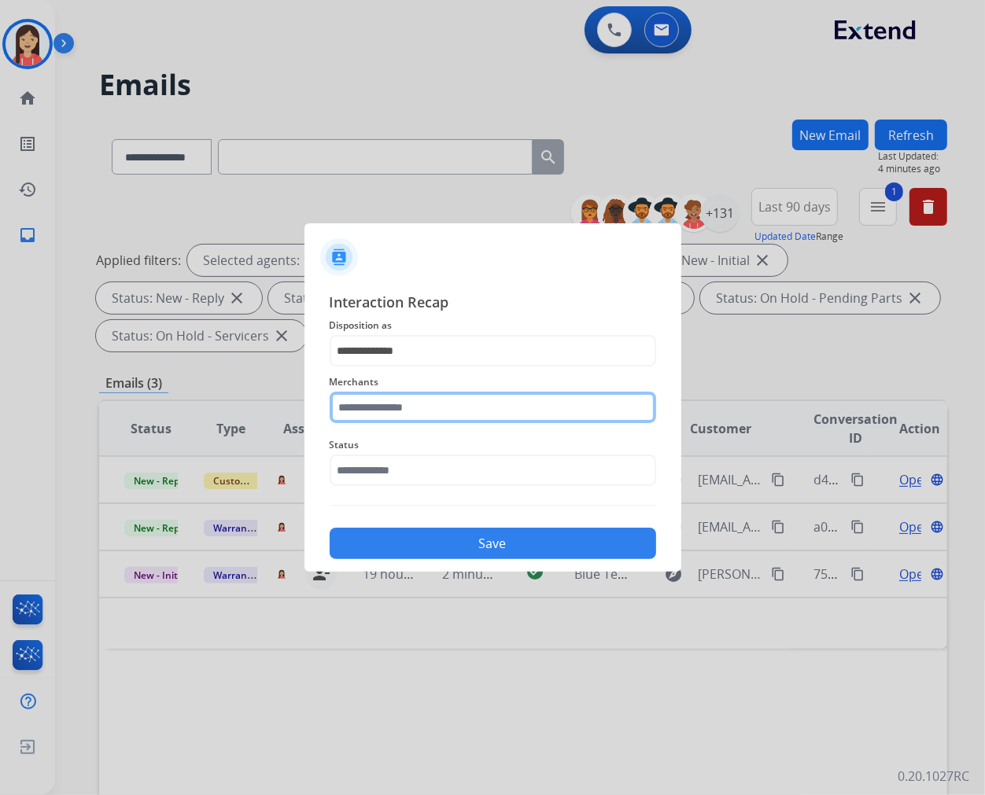
click at [403, 415] on input "text" at bounding box center [493, 407] width 327 height 31
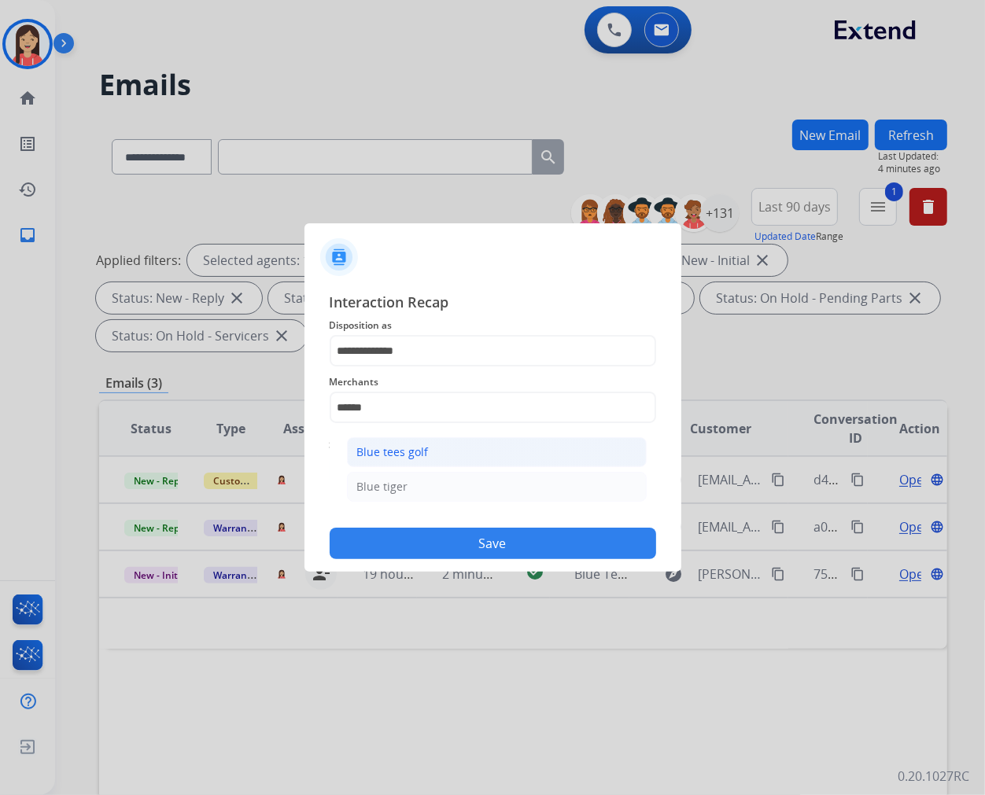
click at [421, 445] on div "Blue tees golf" at bounding box center [393, 453] width 72 height 16
type input "**********"
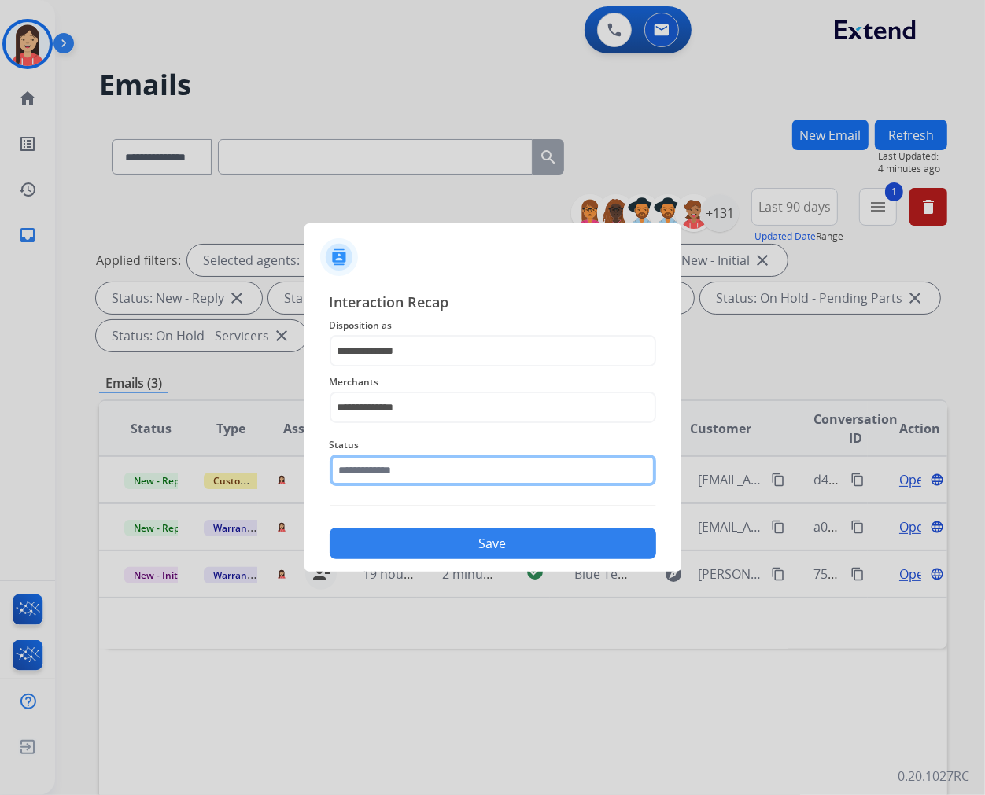
click at [404, 467] on input "text" at bounding box center [493, 470] width 327 height 31
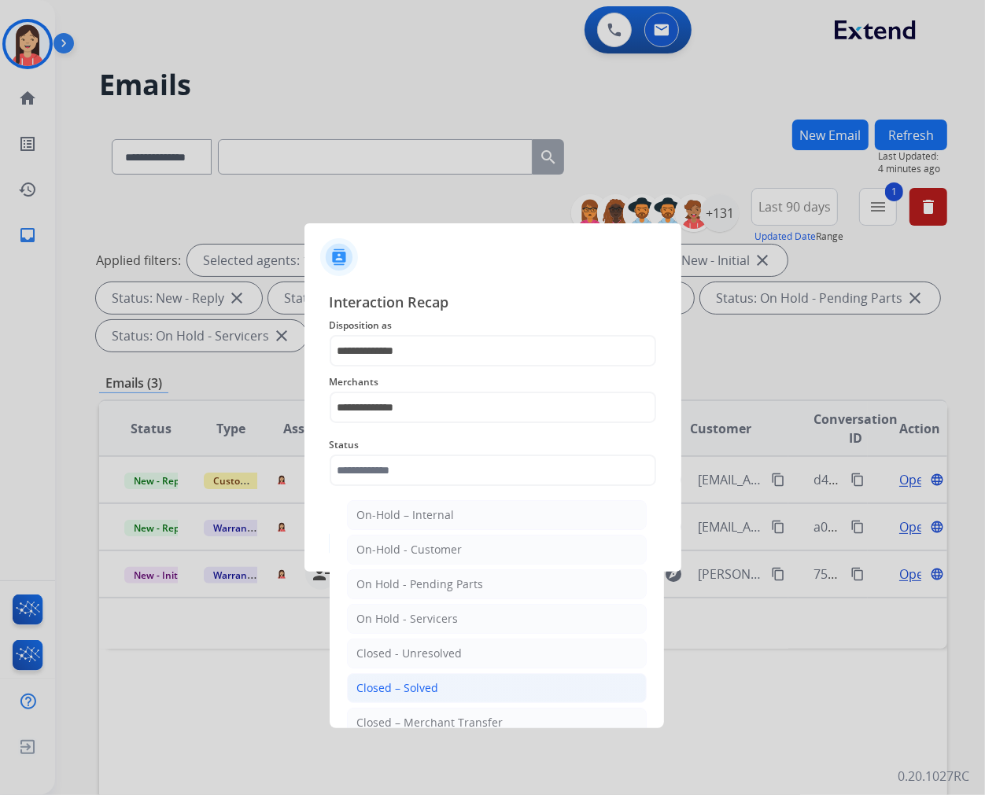
click at [397, 681] on div "Closed – Solved" at bounding box center [398, 689] width 82 height 16
type input "**********"
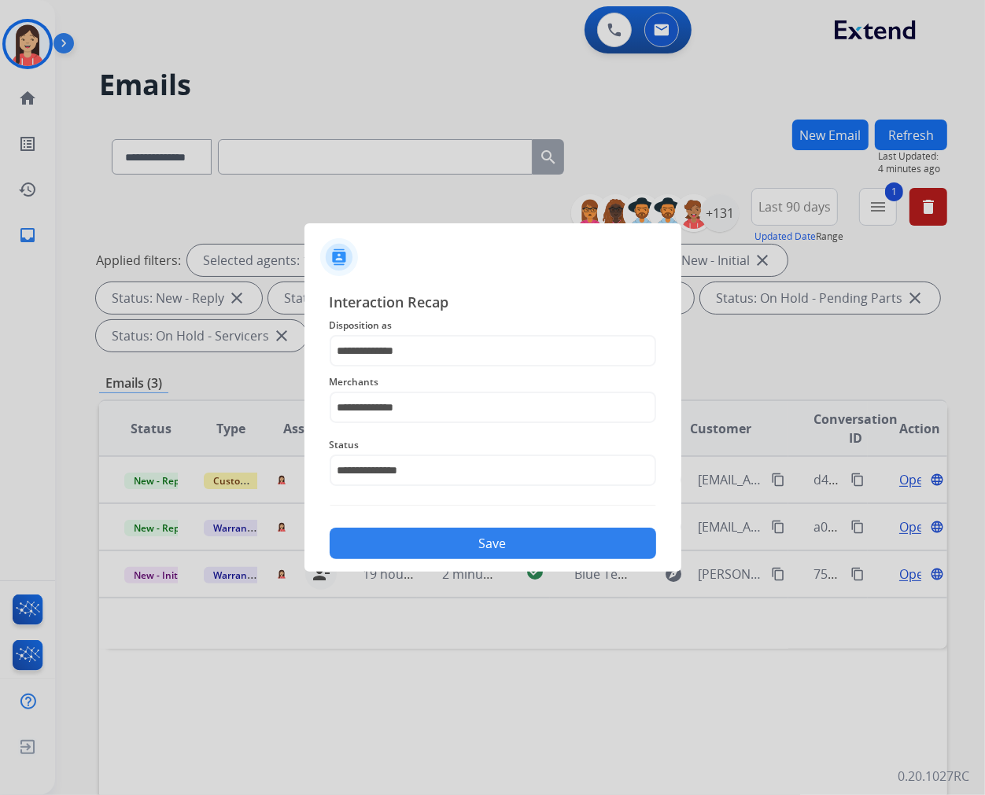
click at [446, 535] on button "Save" at bounding box center [493, 543] width 327 height 31
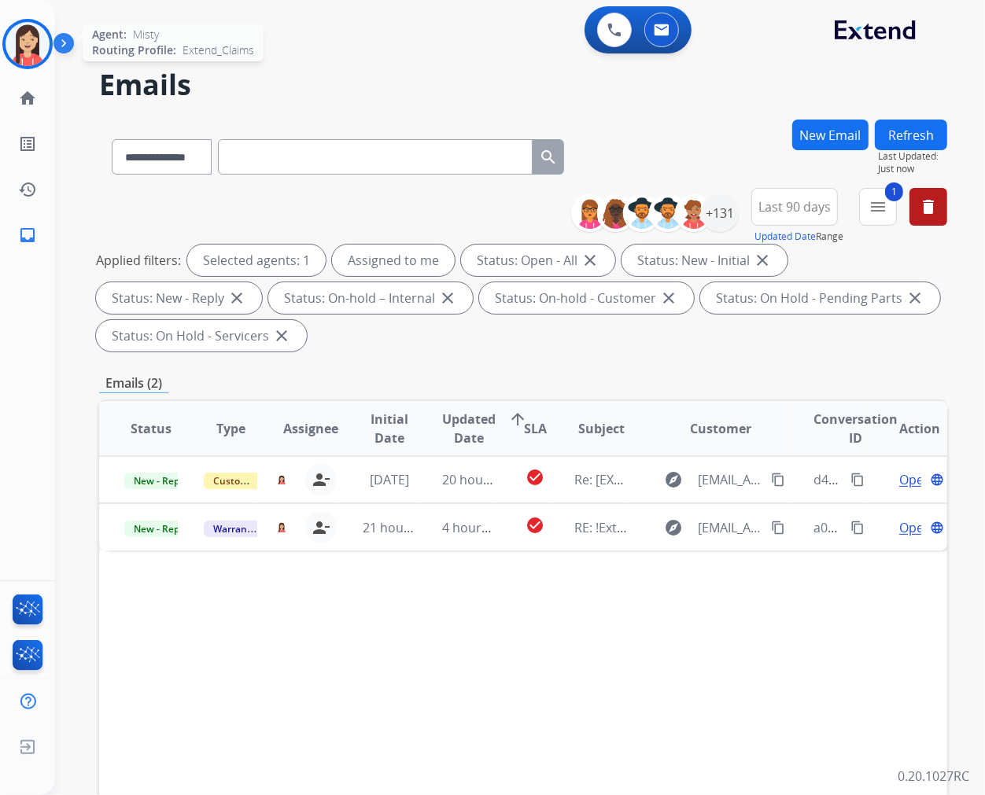
click at [37, 50] on img at bounding box center [28, 44] width 44 height 44
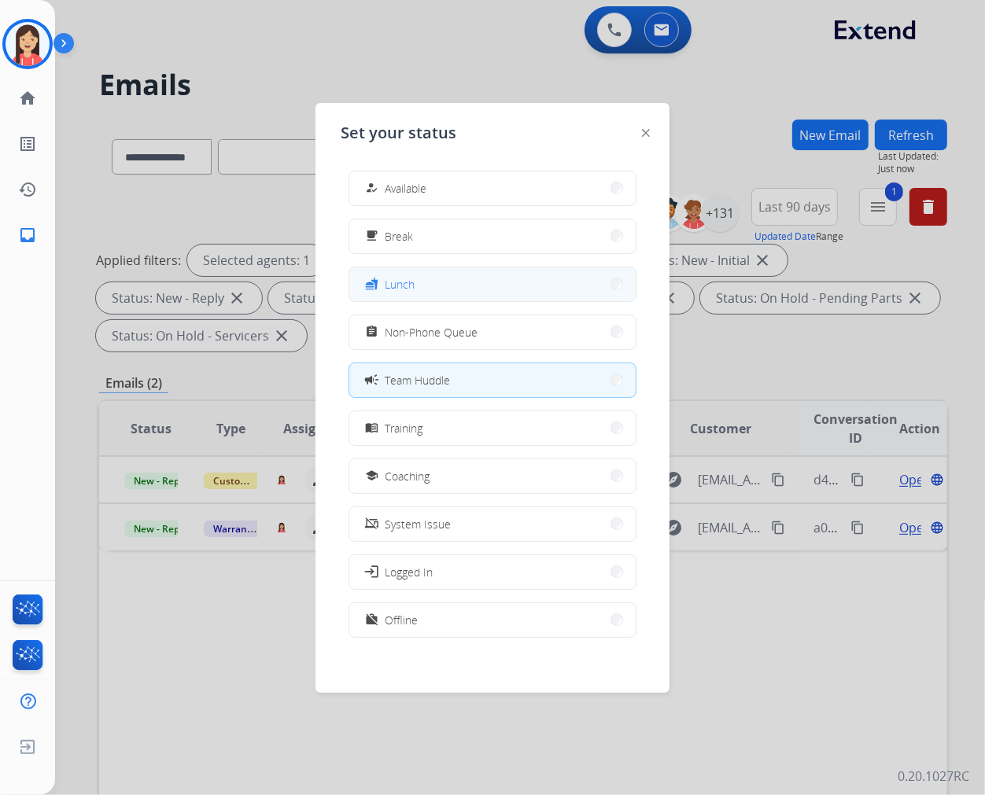
click at [412, 299] on button "fastfood Lunch" at bounding box center [492, 285] width 286 height 34
